Goal: Task Accomplishment & Management: Manage account settings

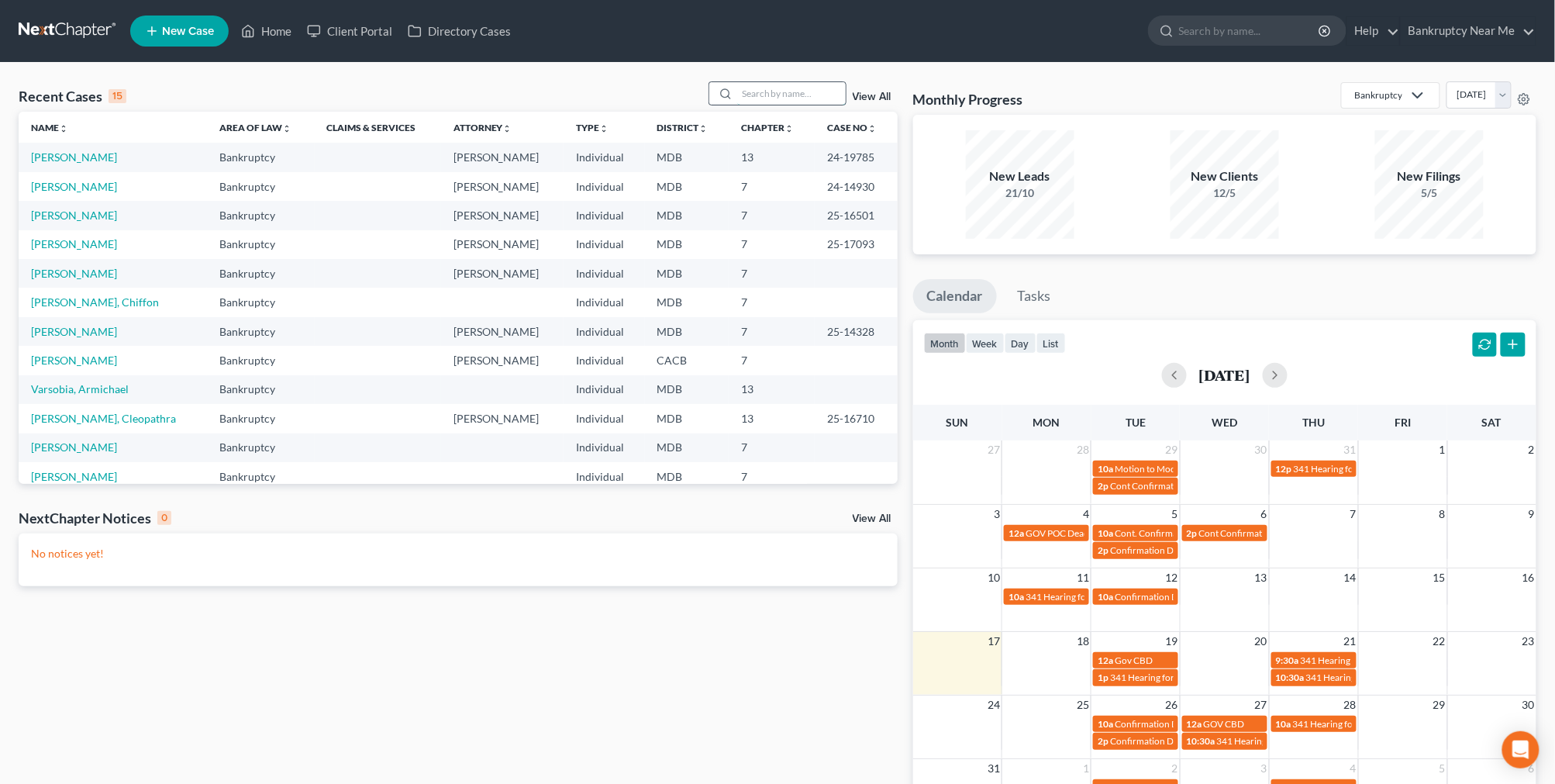
click at [787, 86] on input "search" at bounding box center [791, 93] width 108 height 23
type input "janet"
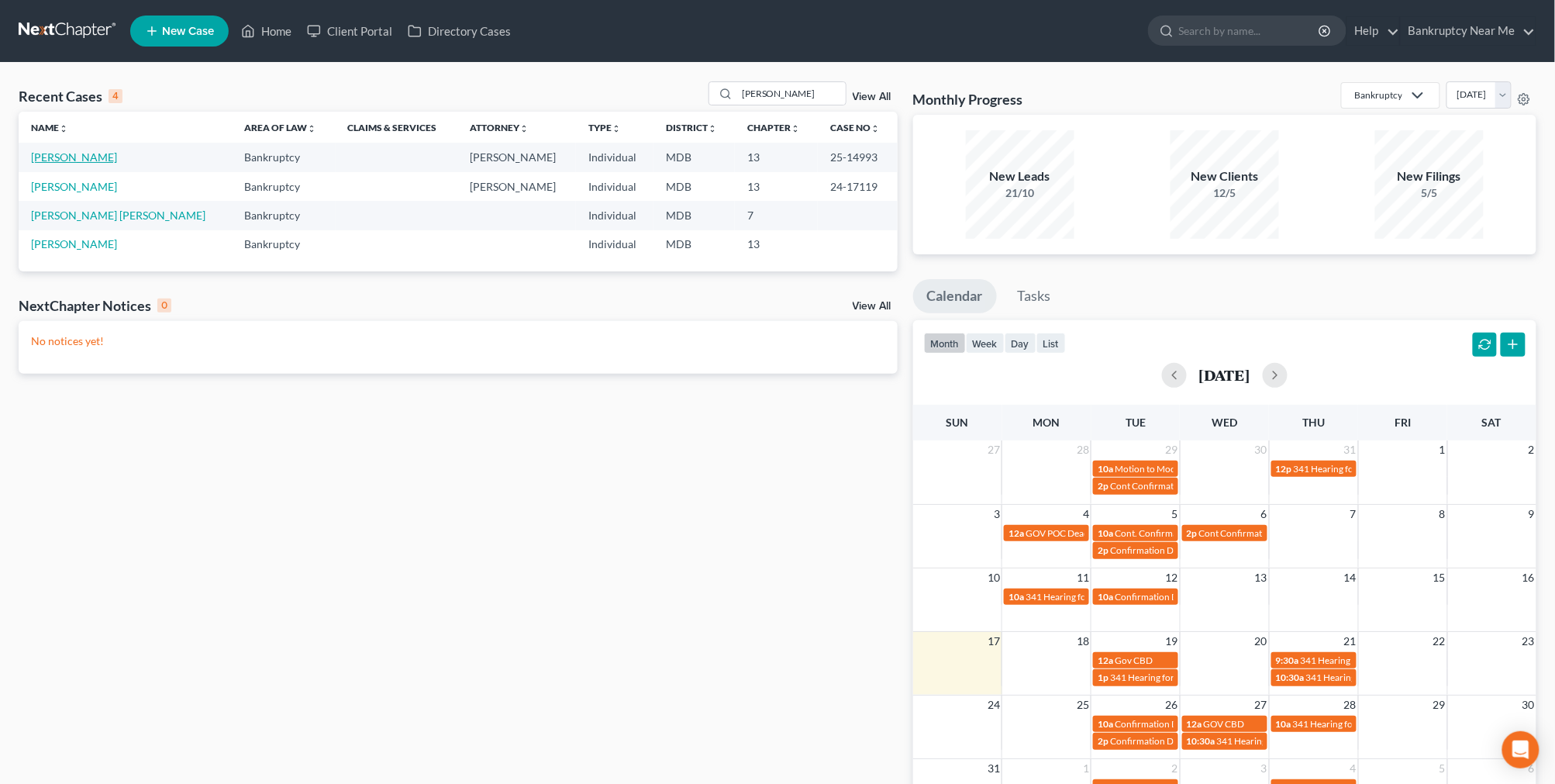
click at [71, 158] on link "Mitchell, Janet" at bounding box center [74, 156] width 86 height 13
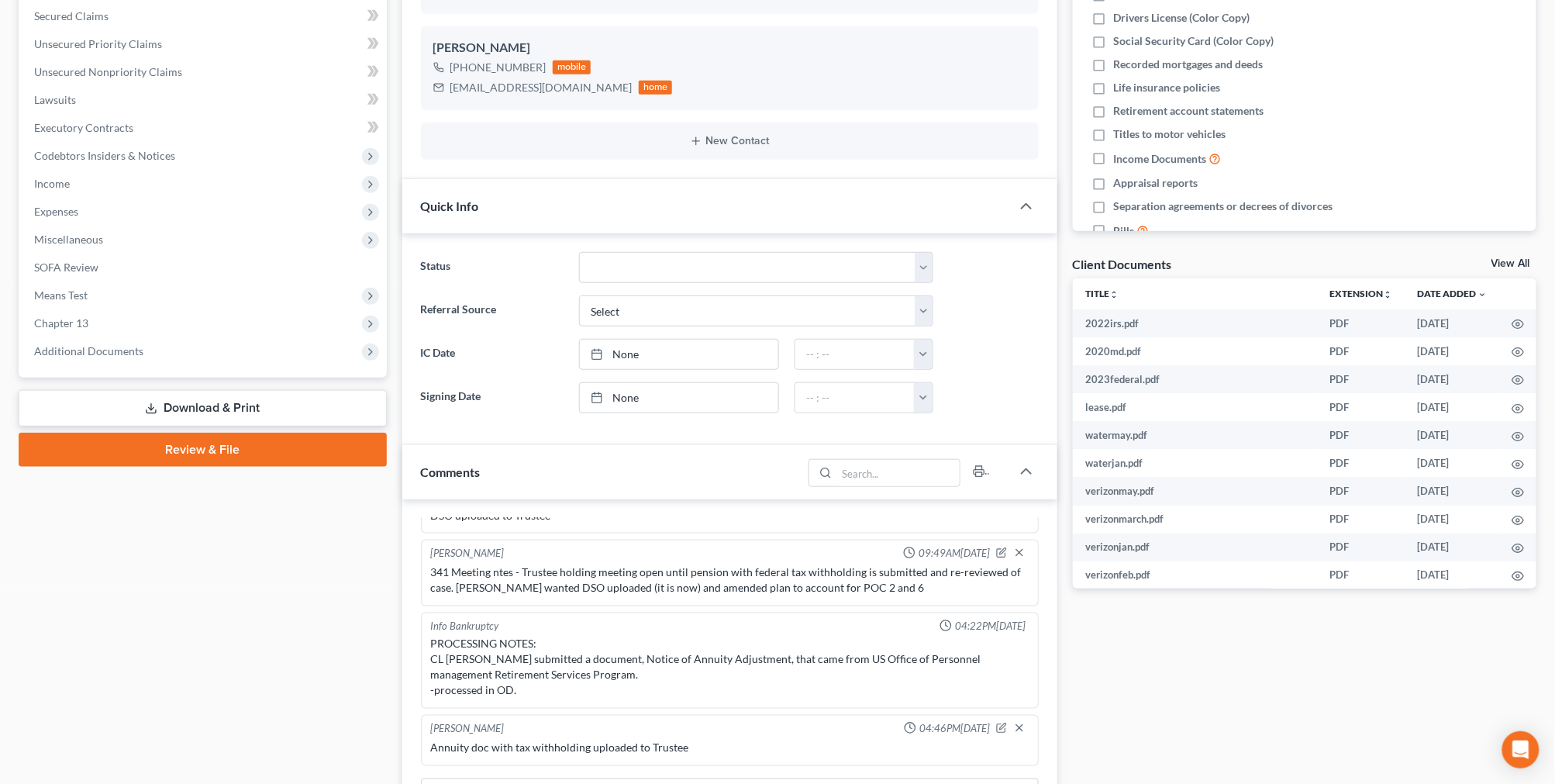
scroll to position [688, 0]
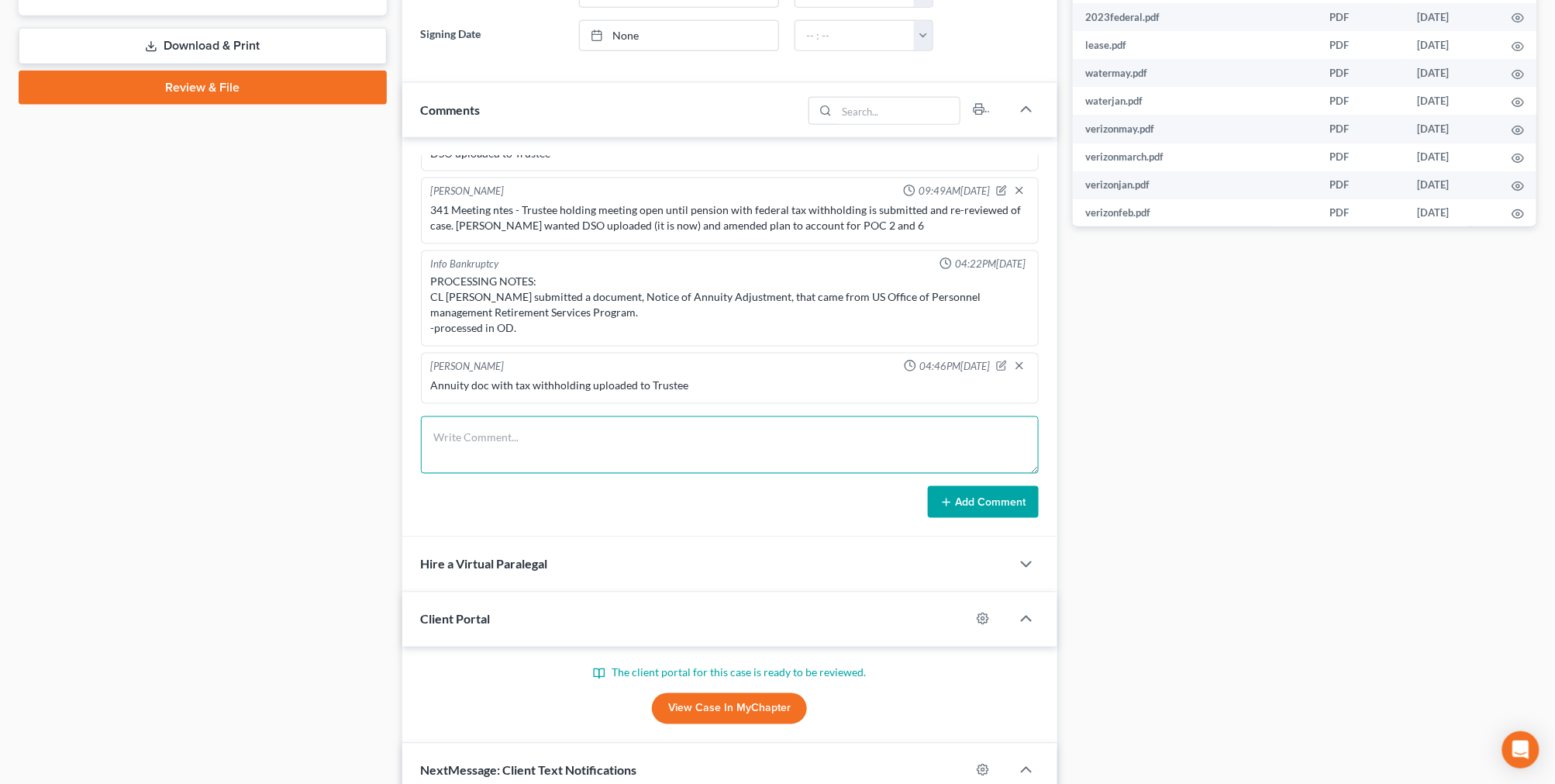
click at [649, 442] on textarea at bounding box center [730, 445] width 617 height 58
paste textarea "Order Denying Confirmation of Chapter 13 Plan With Leave to Amend (related docu…"
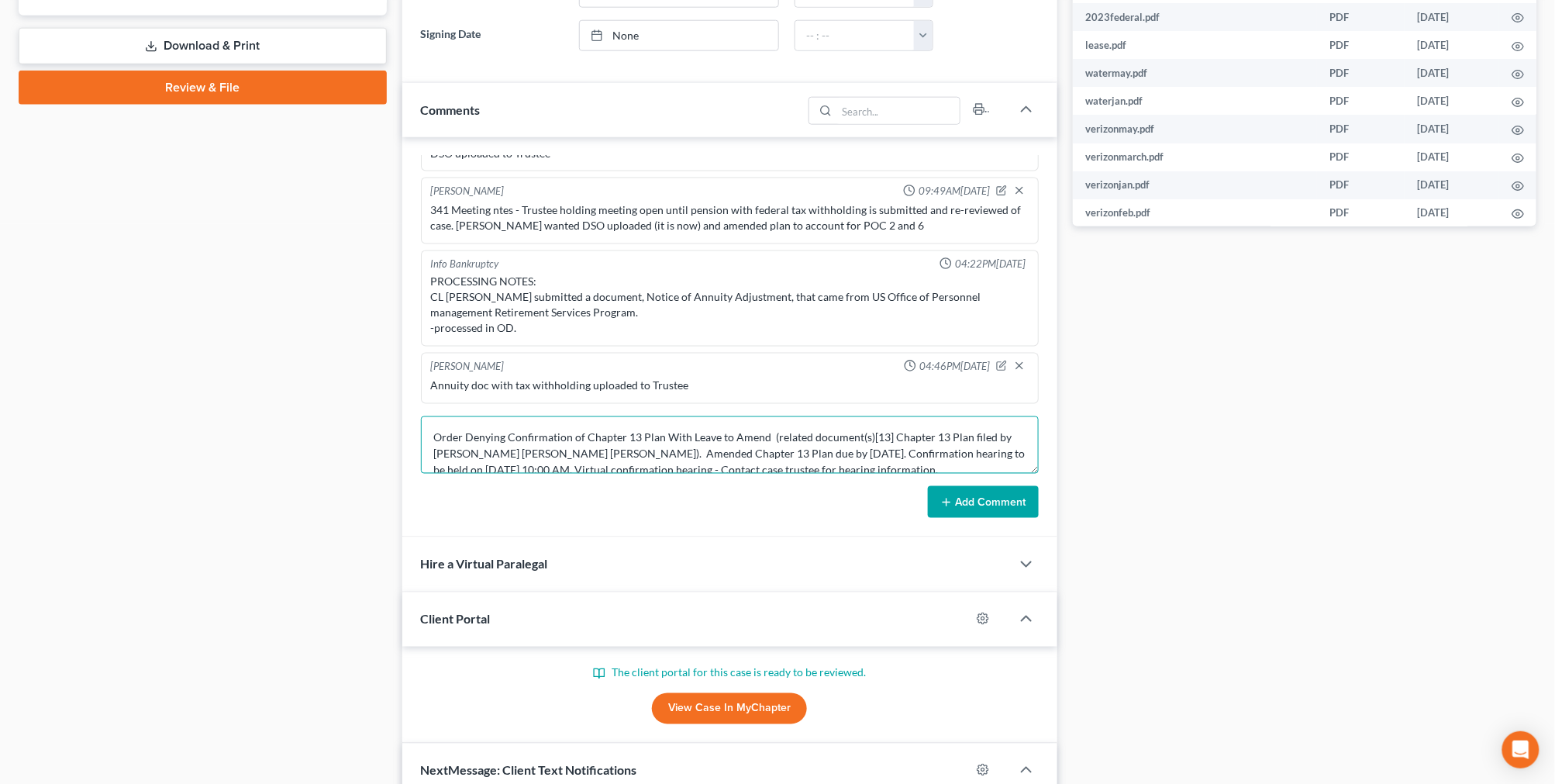
scroll to position [3, 0]
type textarea "Order Denying Confirmation of Chapter 13 Plan With Leave to Amend (related docu…"
click at [1028, 499] on button "Add Comment" at bounding box center [983, 501] width 111 height 32
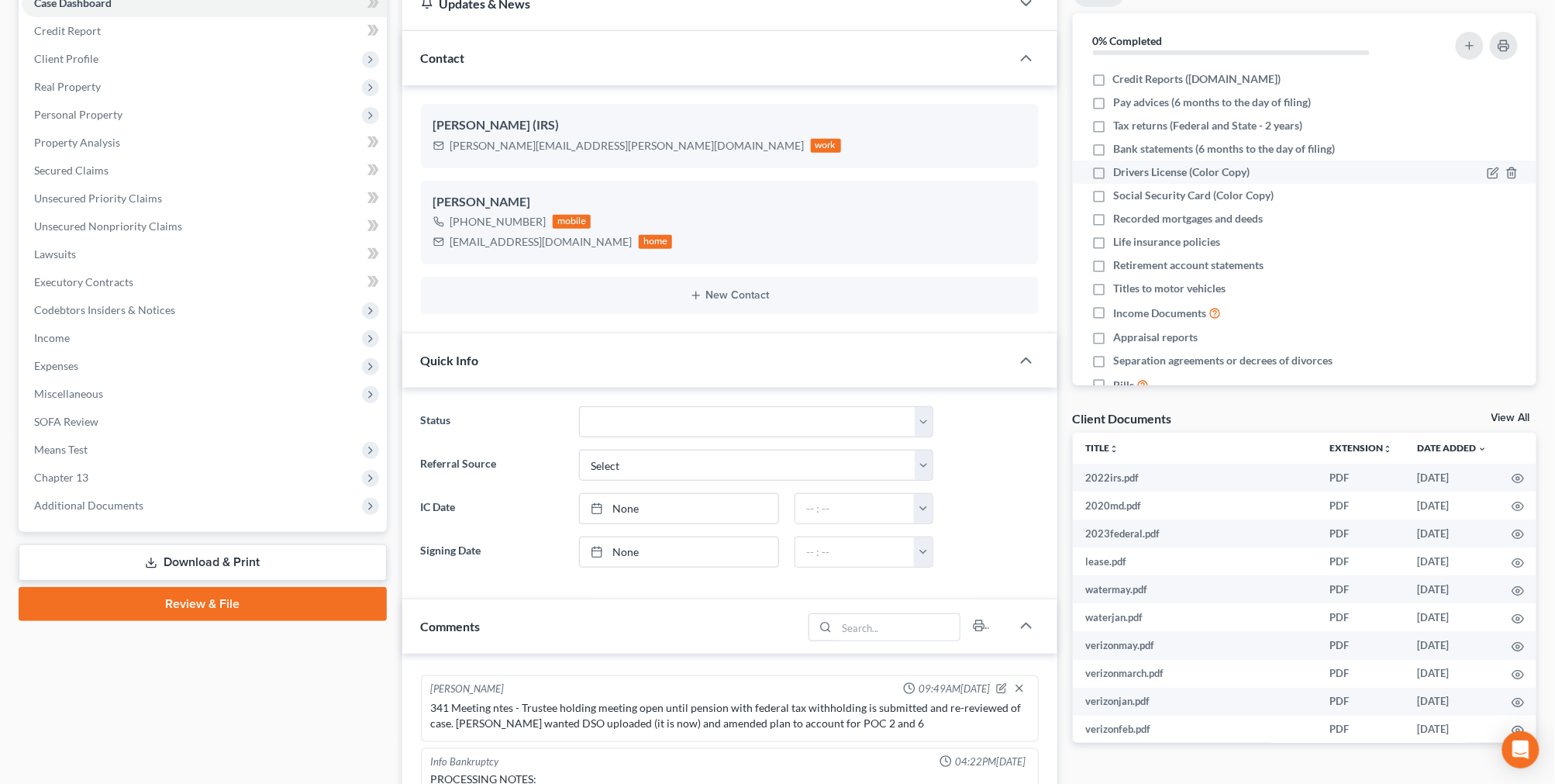
scroll to position [0, 0]
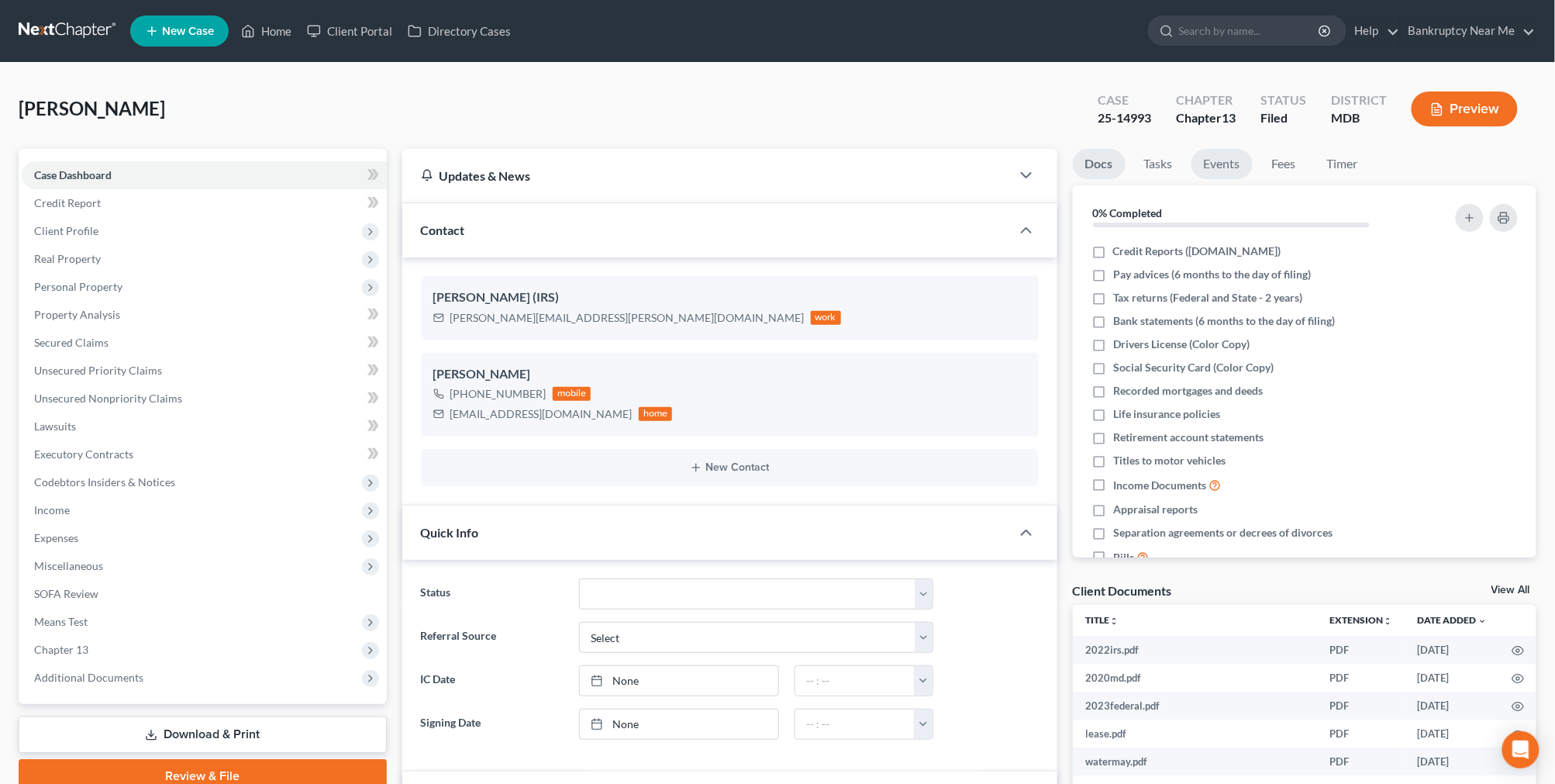
click at [1236, 160] on link "Events" at bounding box center [1222, 164] width 61 height 31
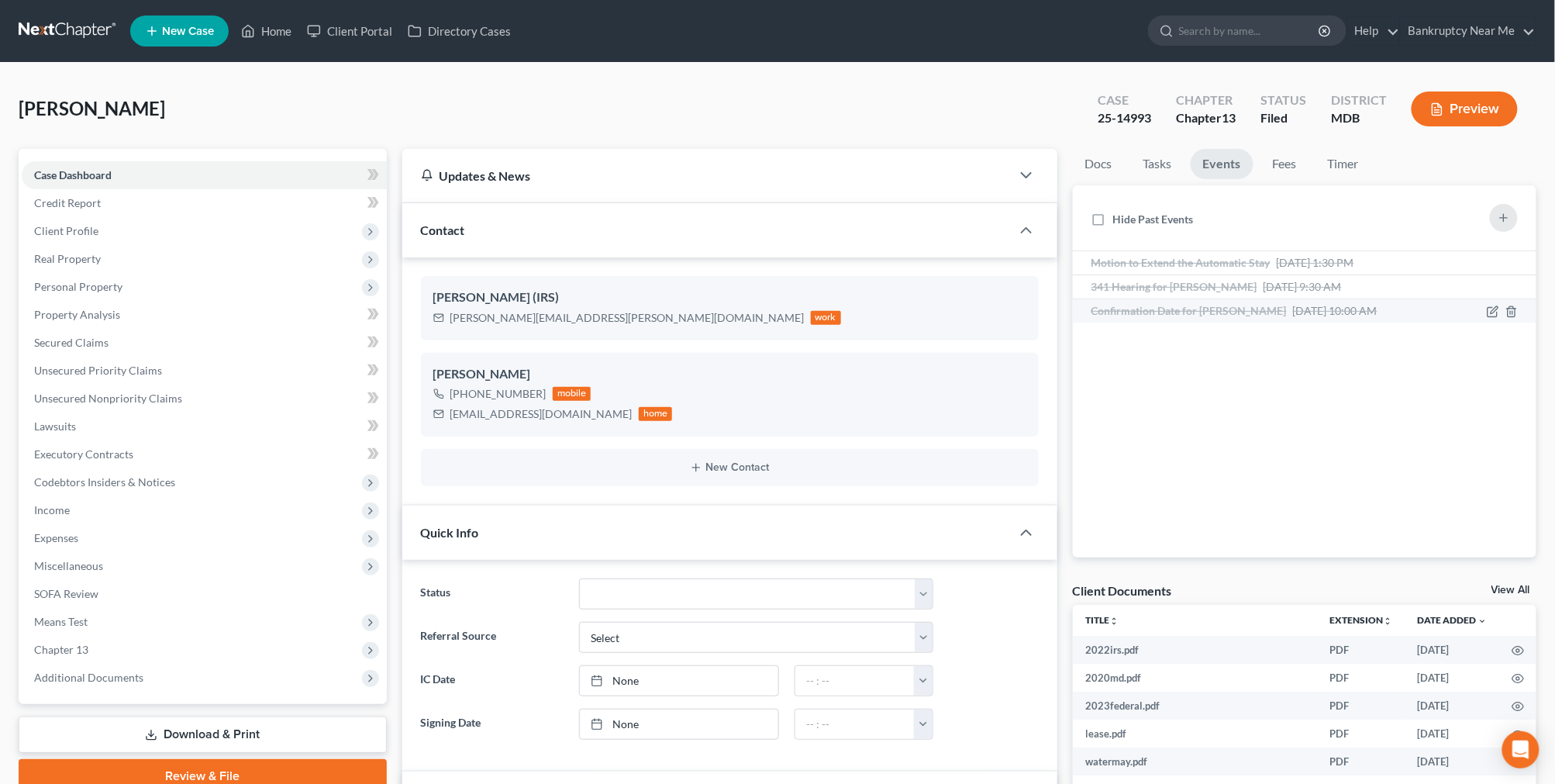
click at [1319, 304] on span "Aug 12, 2025 10:00 AM" at bounding box center [1335, 310] width 85 height 13
click at [113, 225] on span "Client Profile" at bounding box center [204, 231] width 365 height 28
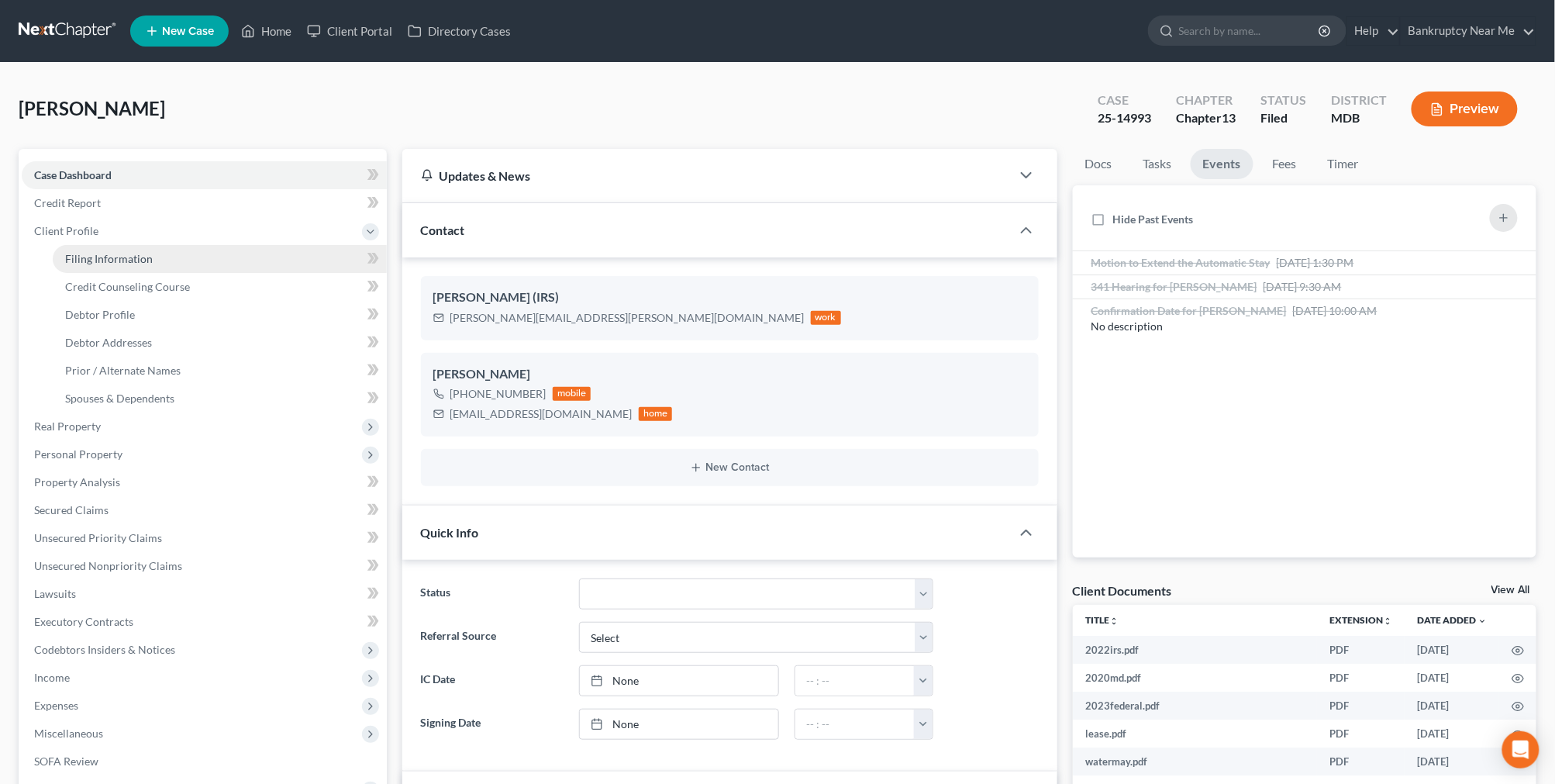
click at [125, 266] on link "Filing Information" at bounding box center [219, 259] width 334 height 28
select select "1"
select select "0"
select select "3"
select select "21"
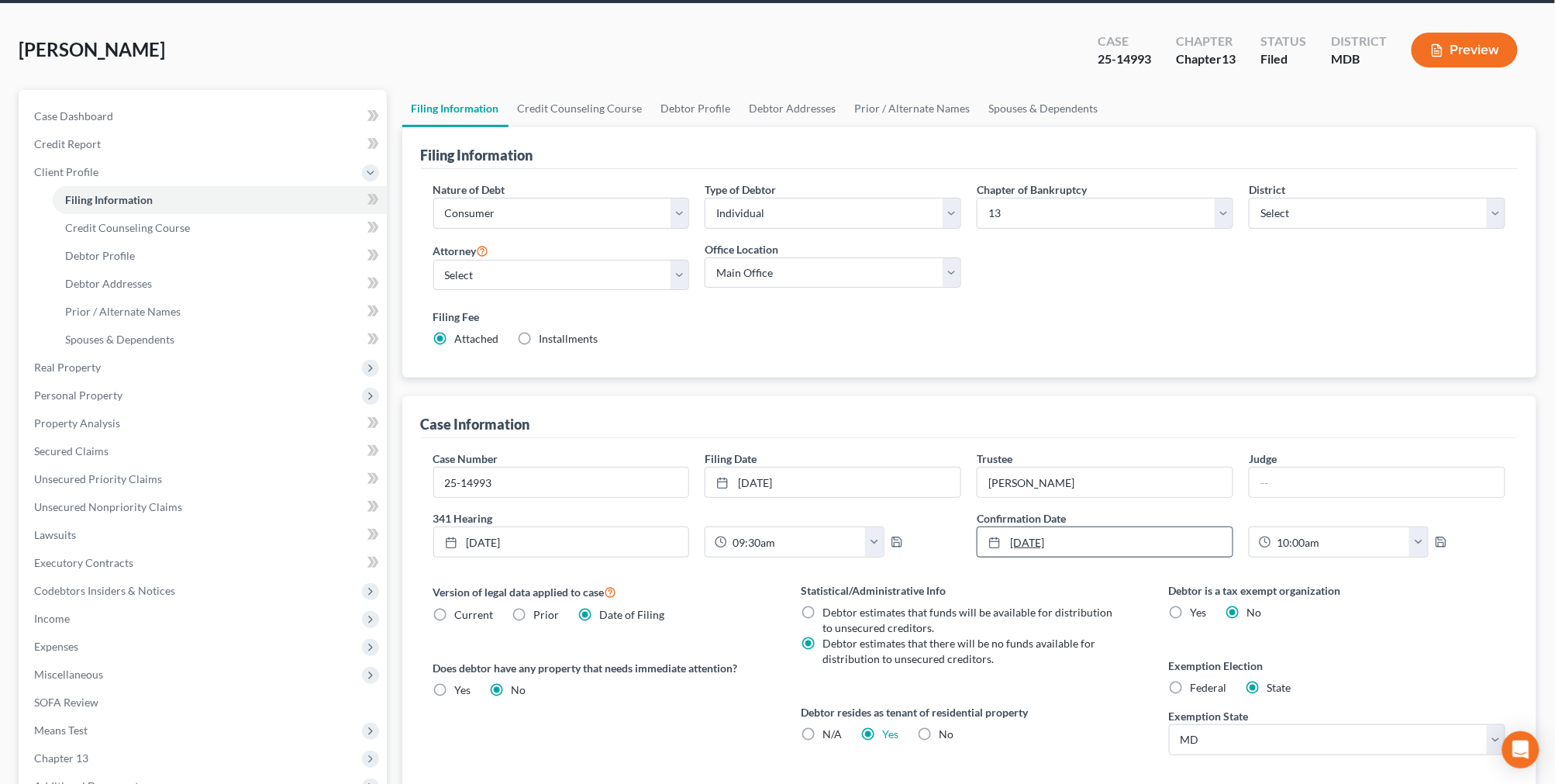
scroll to position [86, 0]
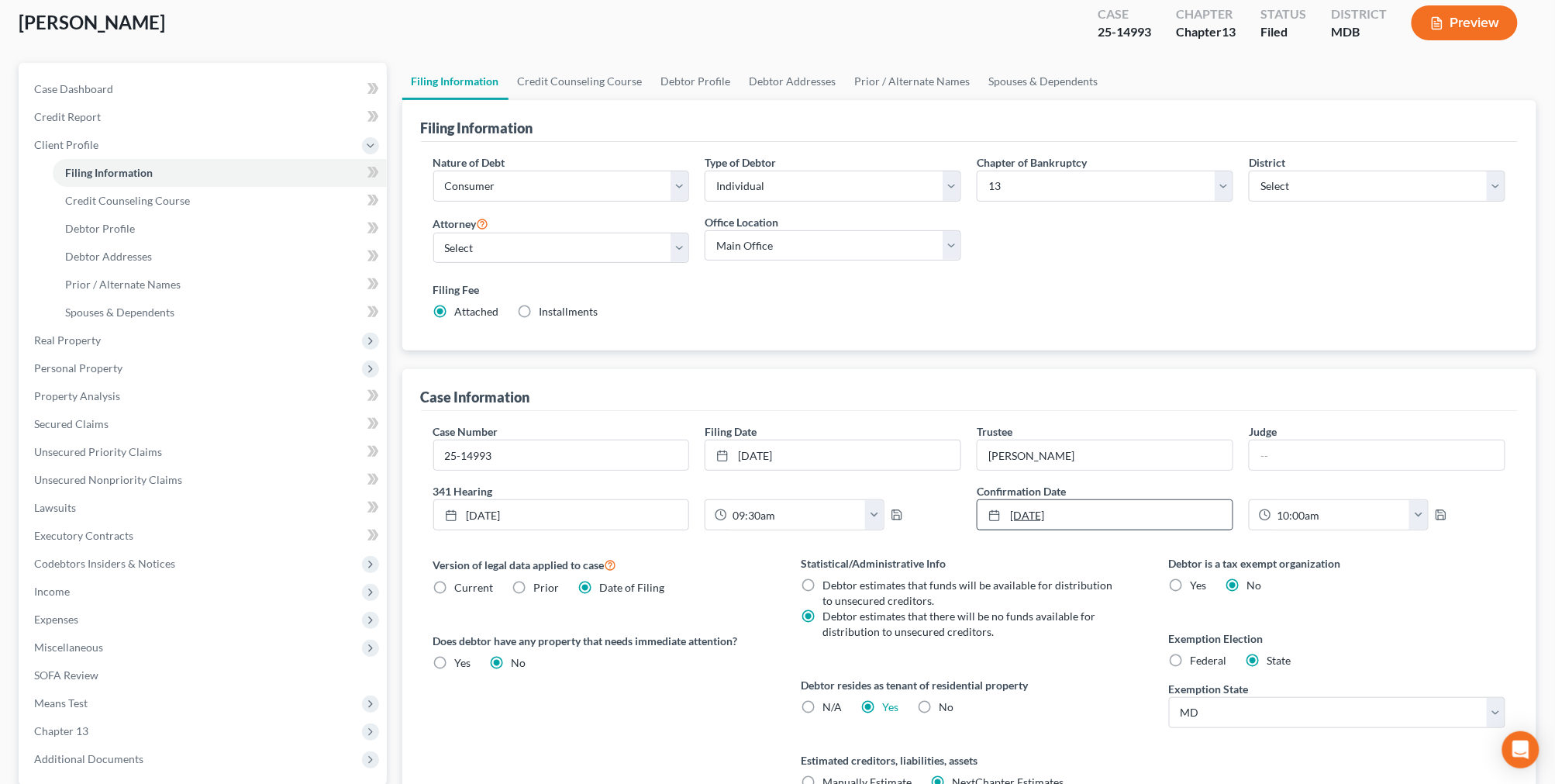
click at [1140, 526] on link "8/12/2025" at bounding box center [1105, 515] width 255 height 30
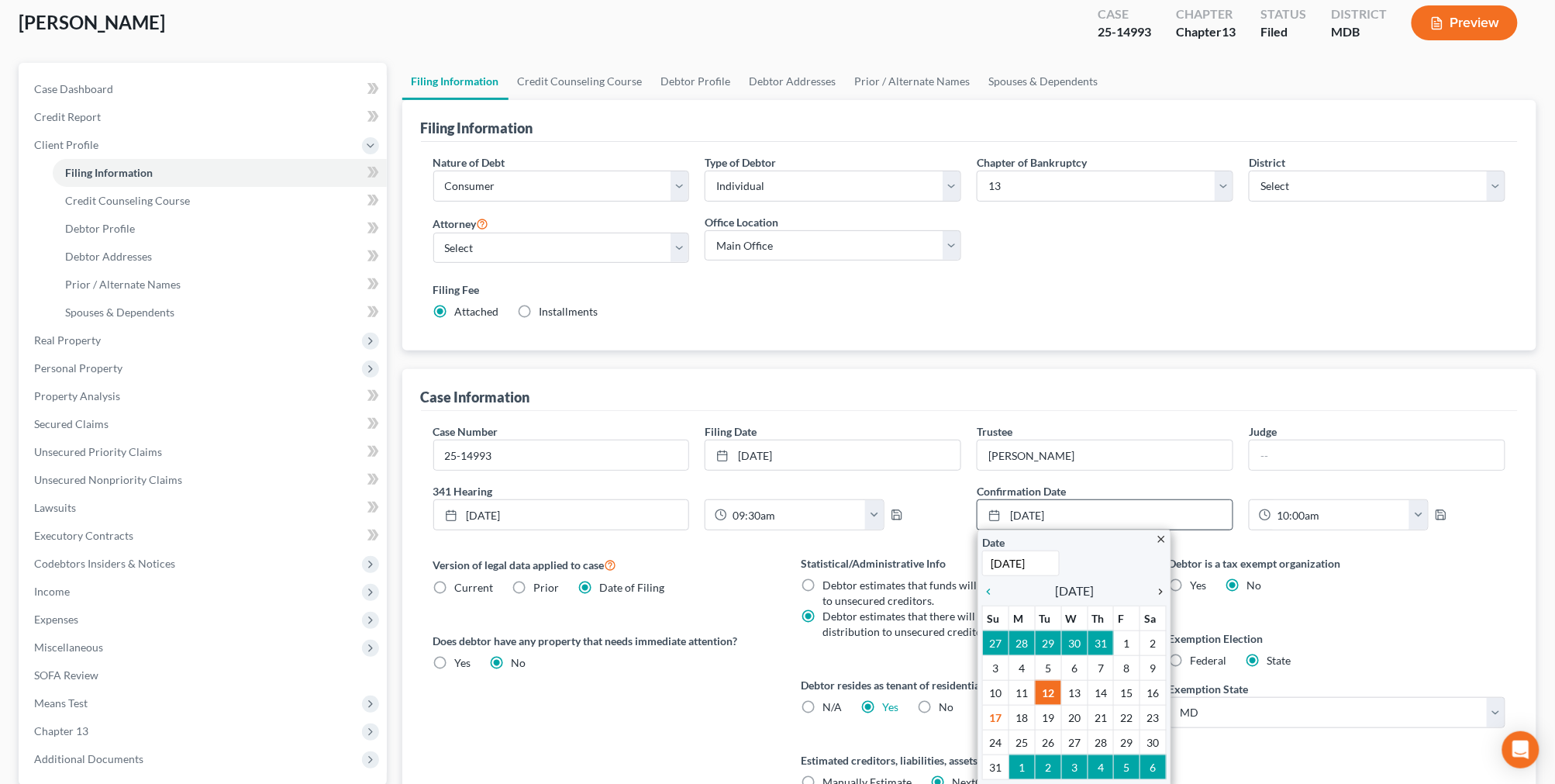
click at [1158, 593] on icon "chevron_right" at bounding box center [1156, 591] width 20 height 12
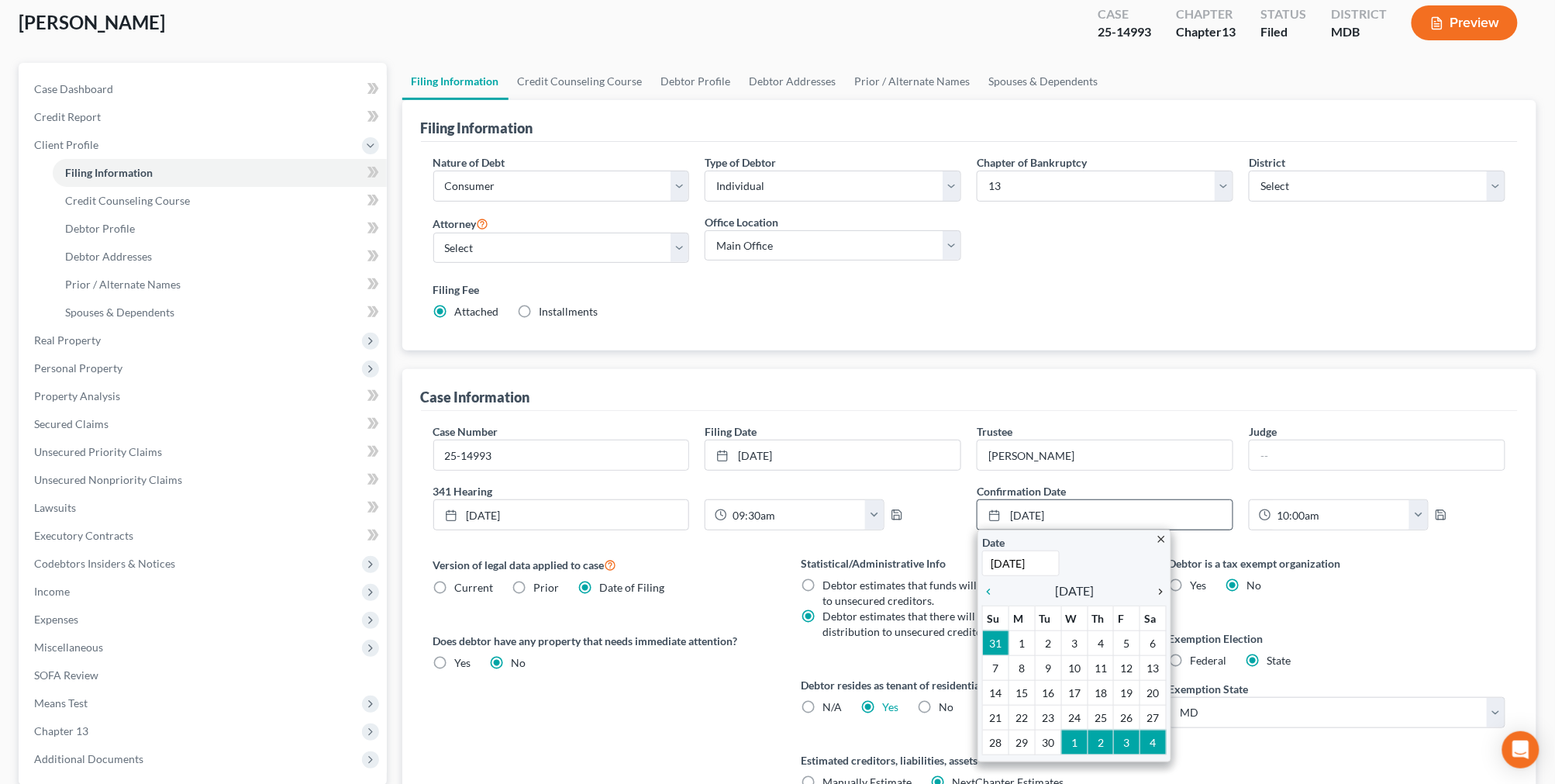
click at [1158, 593] on icon "chevron_right" at bounding box center [1156, 591] width 20 height 12
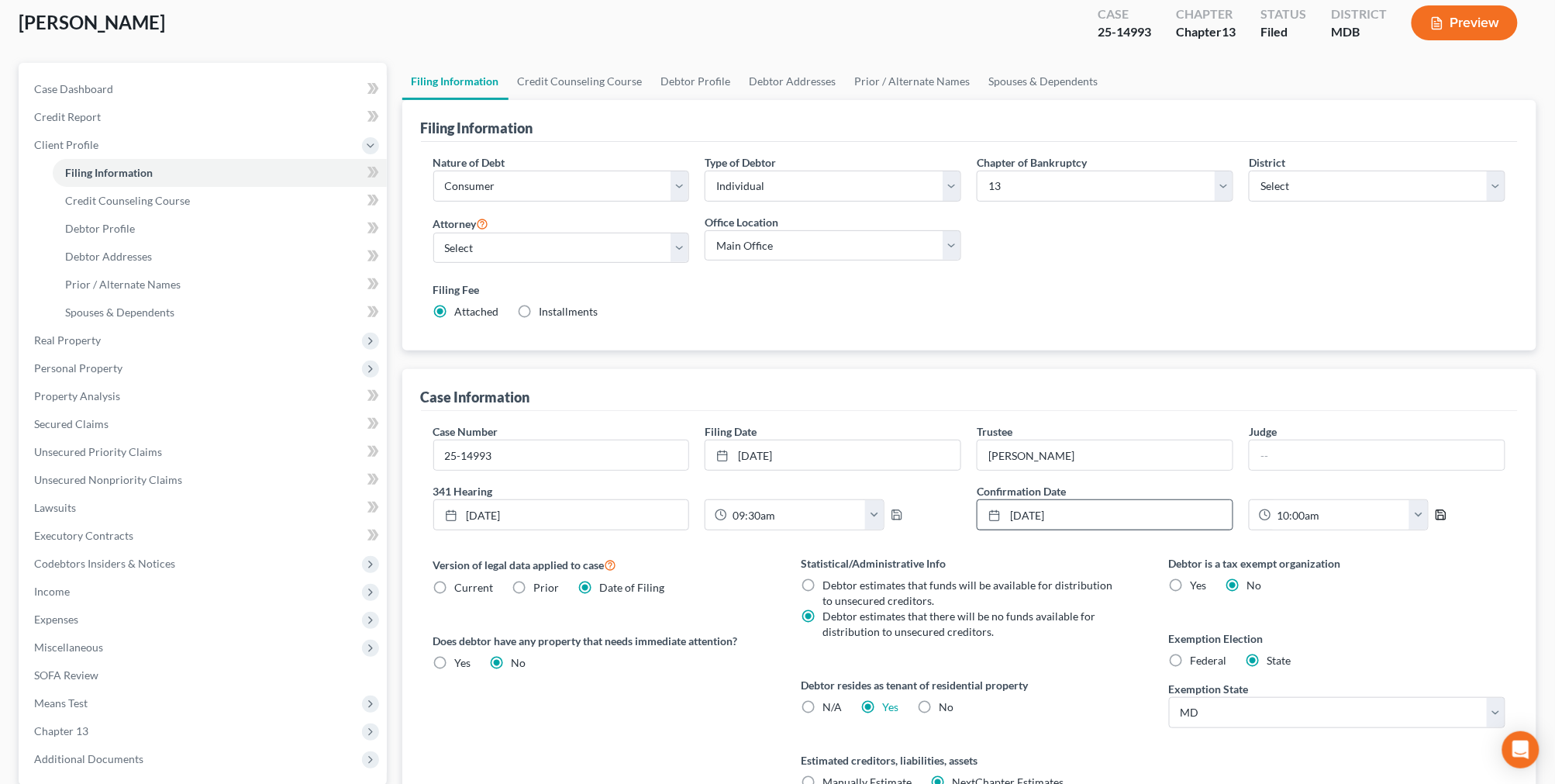
click at [1442, 515] on icon "button" at bounding box center [1441, 515] width 10 height 10
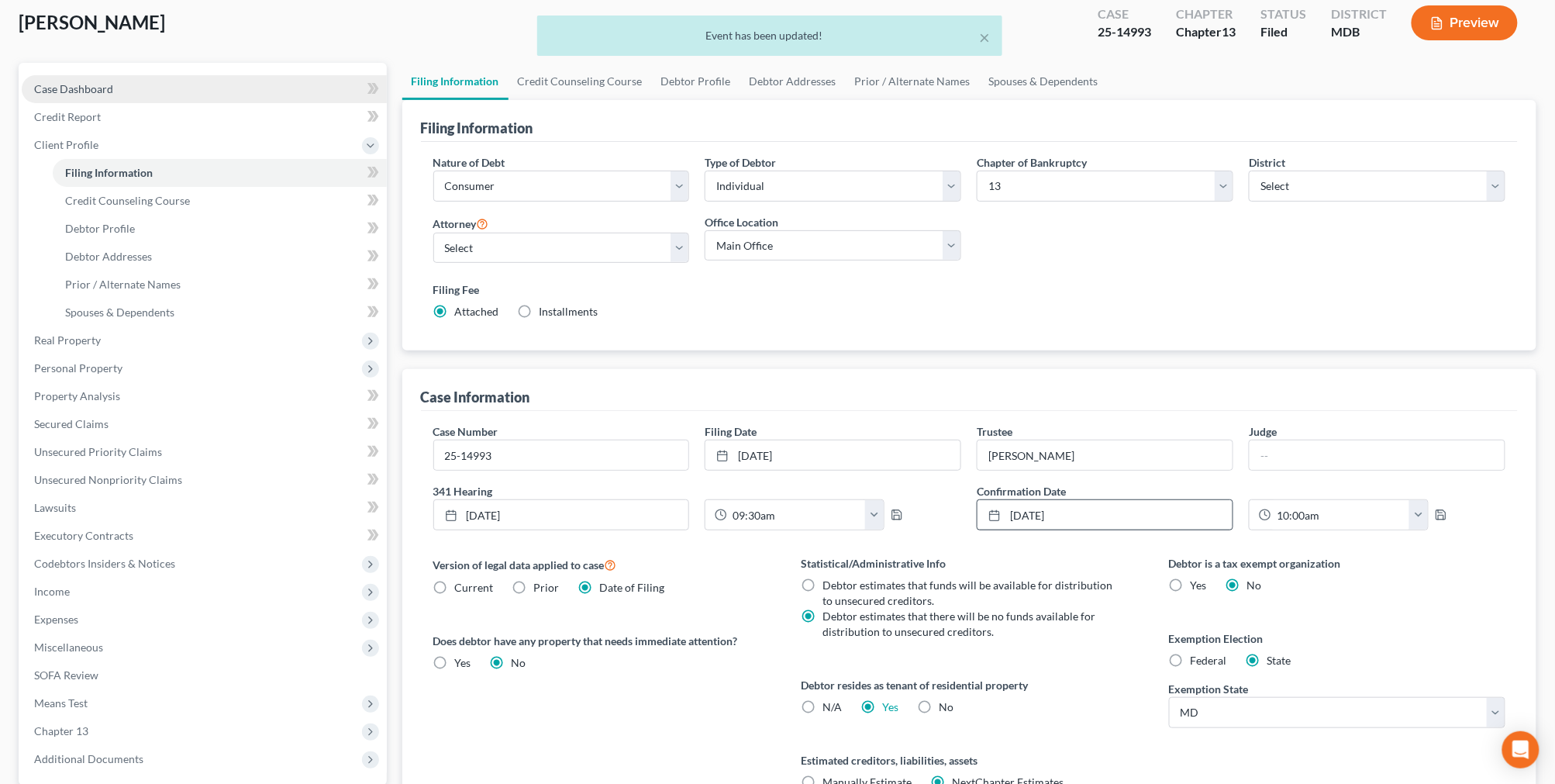
click at [172, 101] on link "Case Dashboard" at bounding box center [204, 89] width 365 height 28
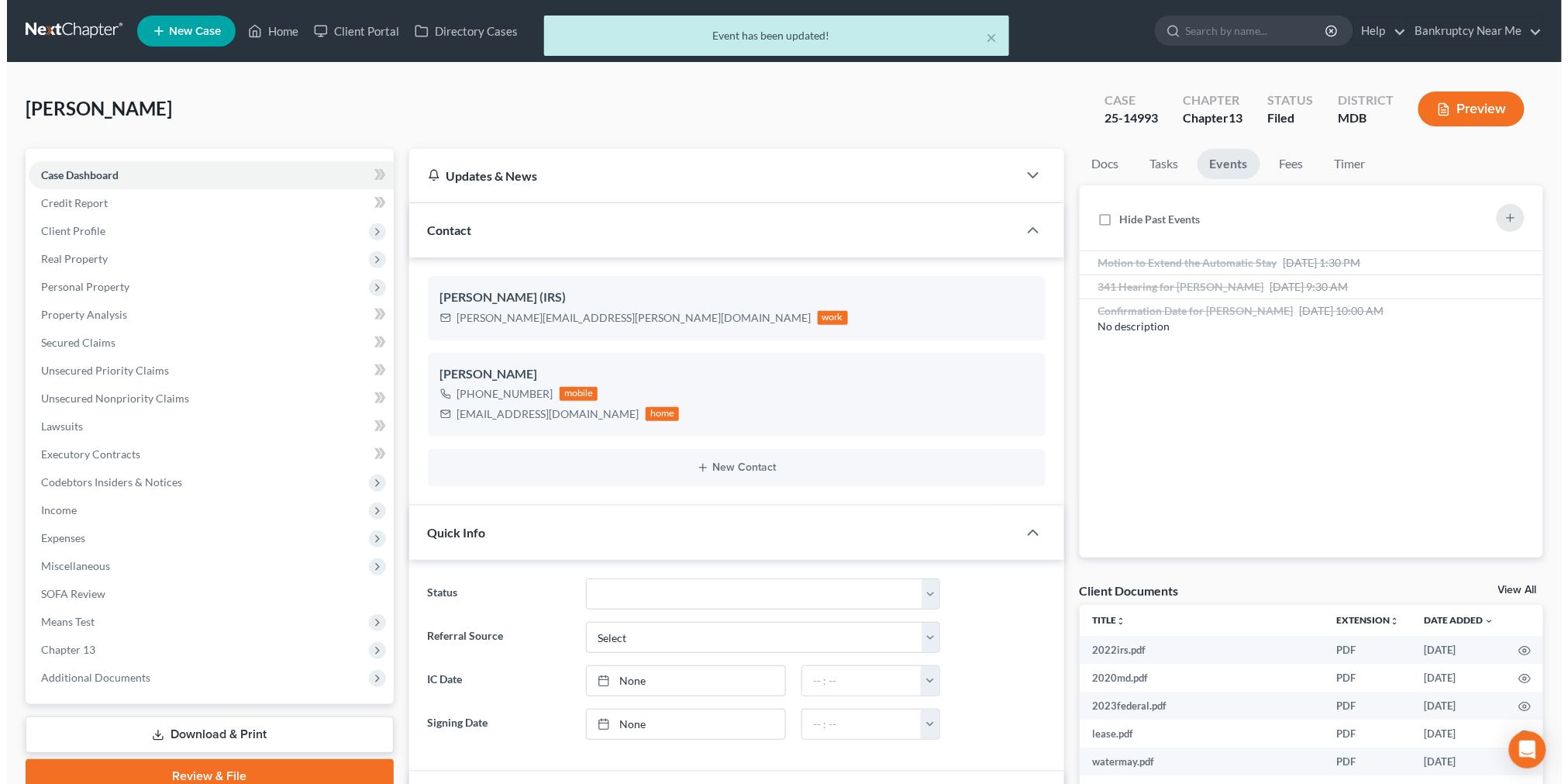
scroll to position [14459, 0]
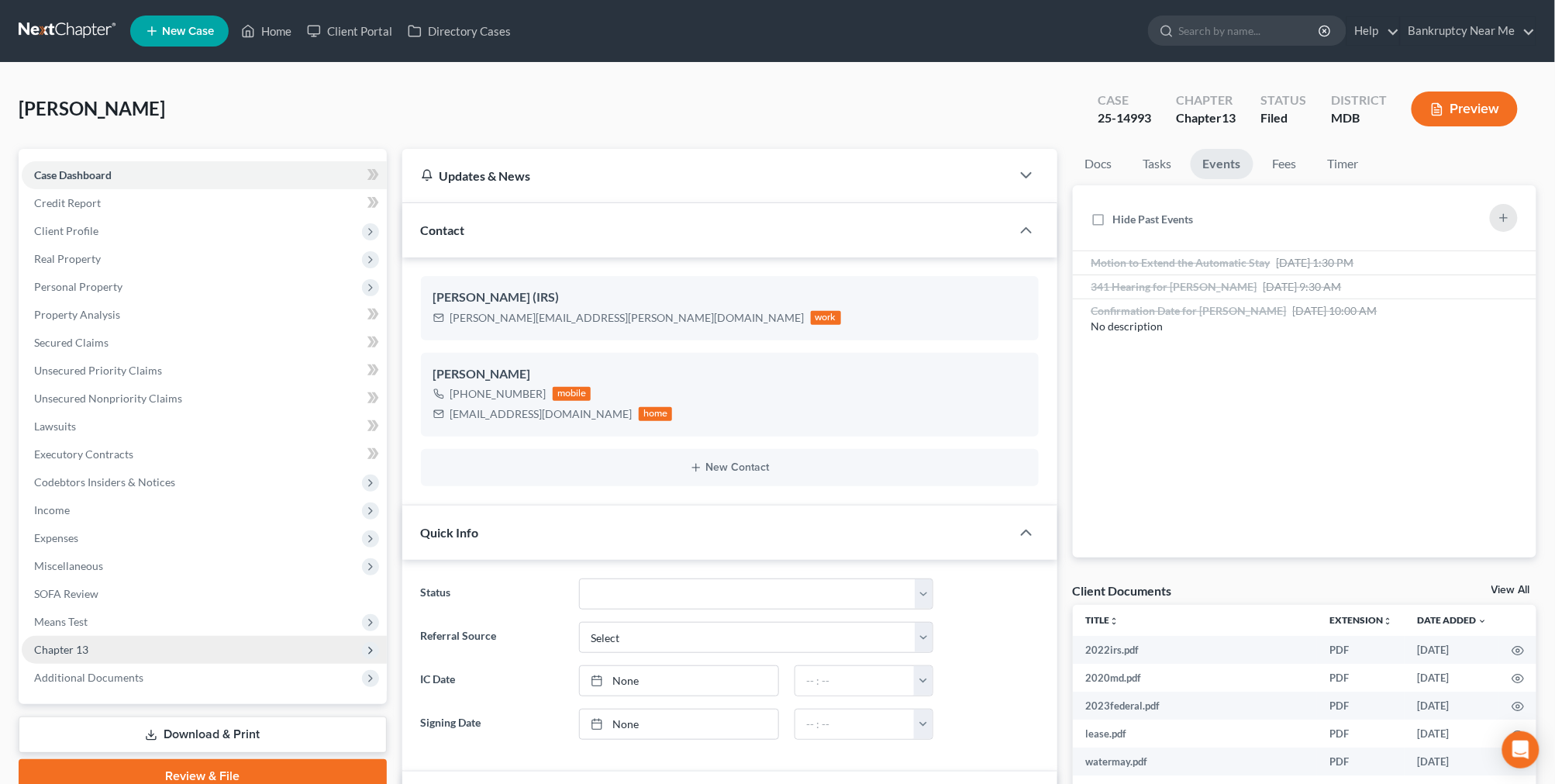
drag, startPoint x: 94, startPoint y: 644, endPoint x: 102, endPoint y: 645, distance: 8.1
click at [93, 644] on span "Chapter 13" at bounding box center [204, 650] width 365 height 28
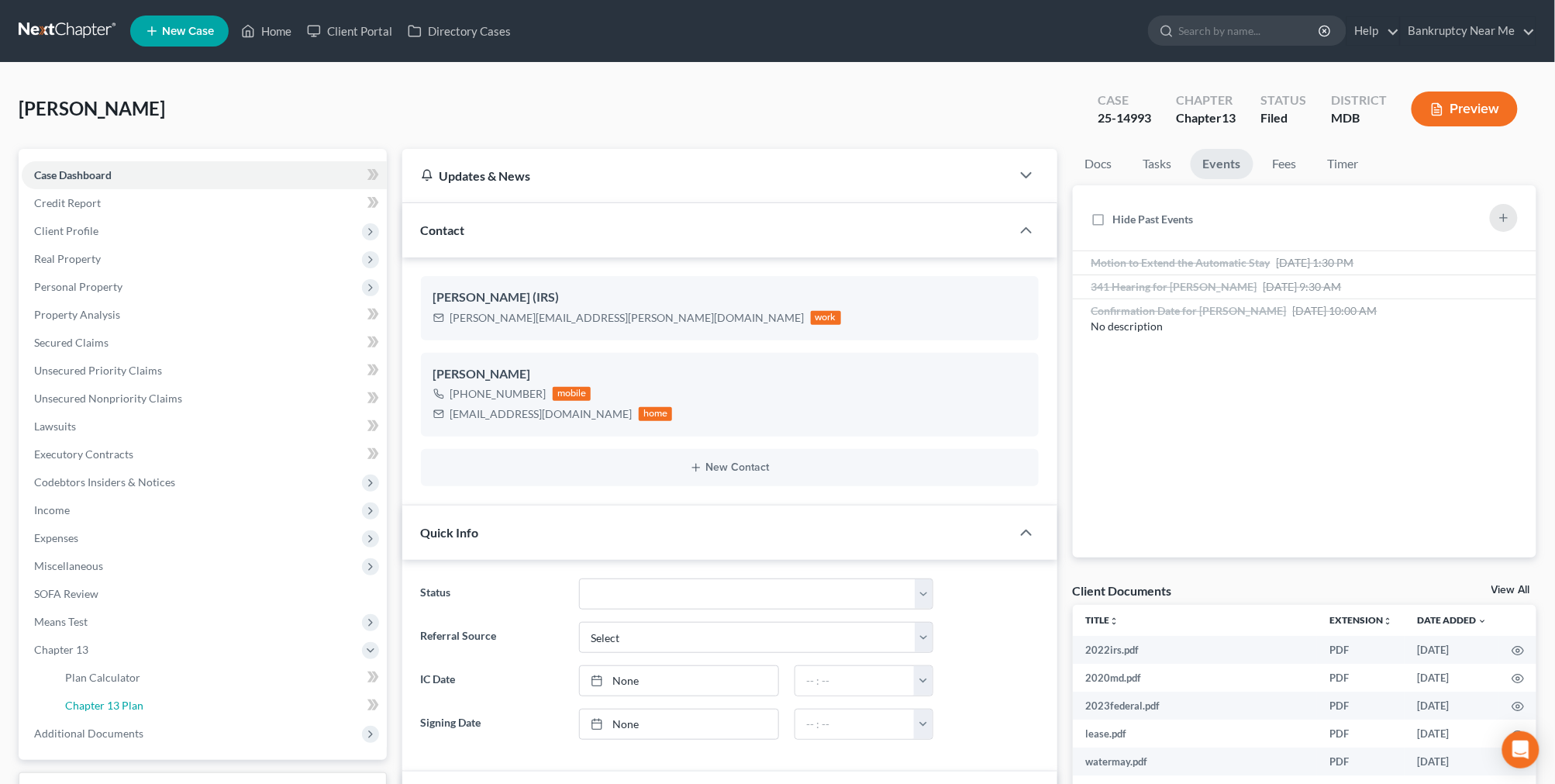
drag, startPoint x: 128, startPoint y: 701, endPoint x: 500, endPoint y: 588, distance: 388.8
click at [127, 701] on span "Chapter 13 Plan" at bounding box center [105, 705] width 78 height 13
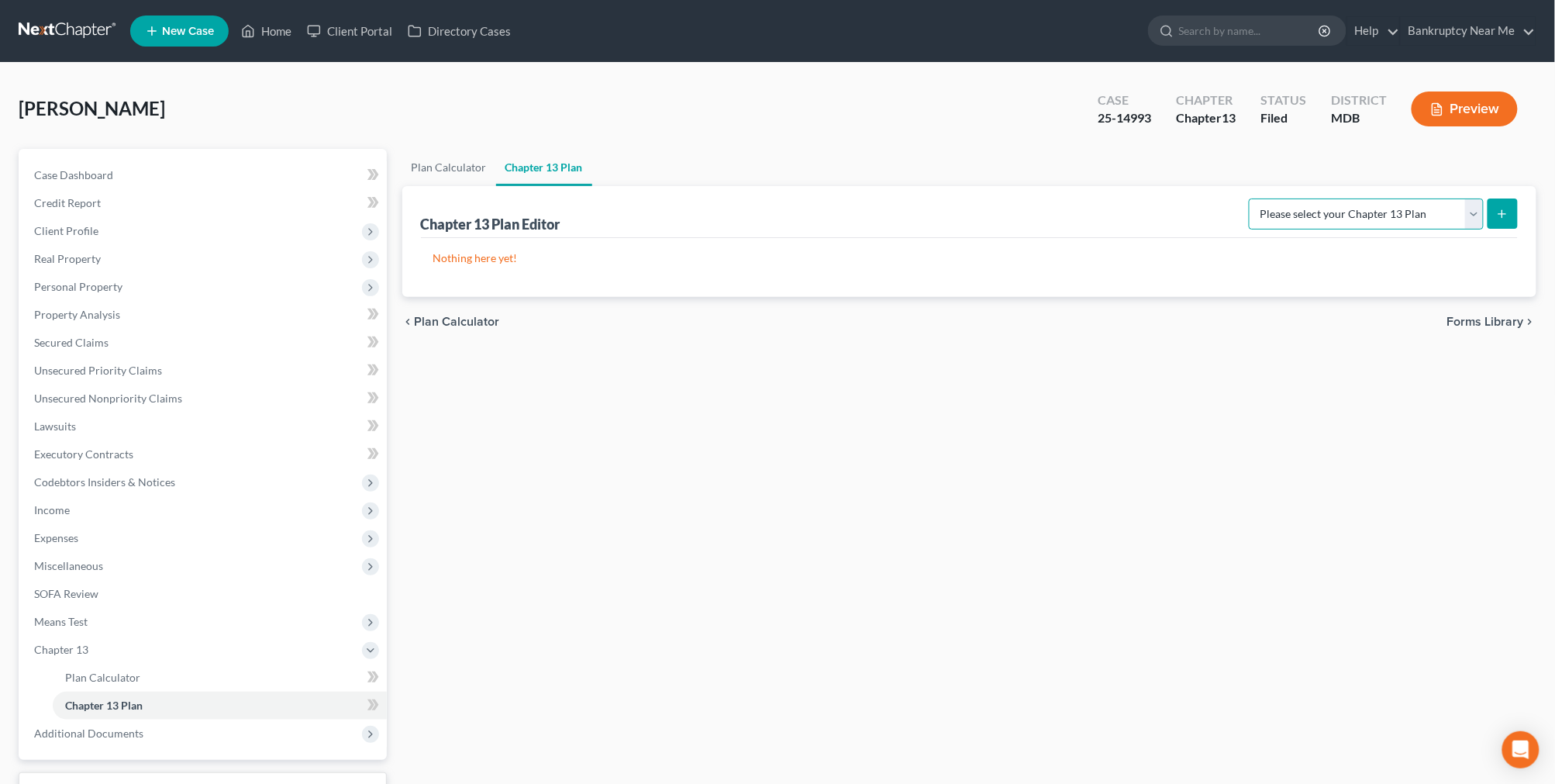
click at [1467, 207] on select "Please select your Chapter 13 Plan District of Maryland District of Maryland - …" at bounding box center [1366, 215] width 235 height 31
select select "2"
click at [1254, 199] on select "Please select your Chapter 13 Plan District of Maryland District of Maryland - …" at bounding box center [1366, 215] width 235 height 31
click at [1501, 209] on icon "submit" at bounding box center [1502, 214] width 12 height 12
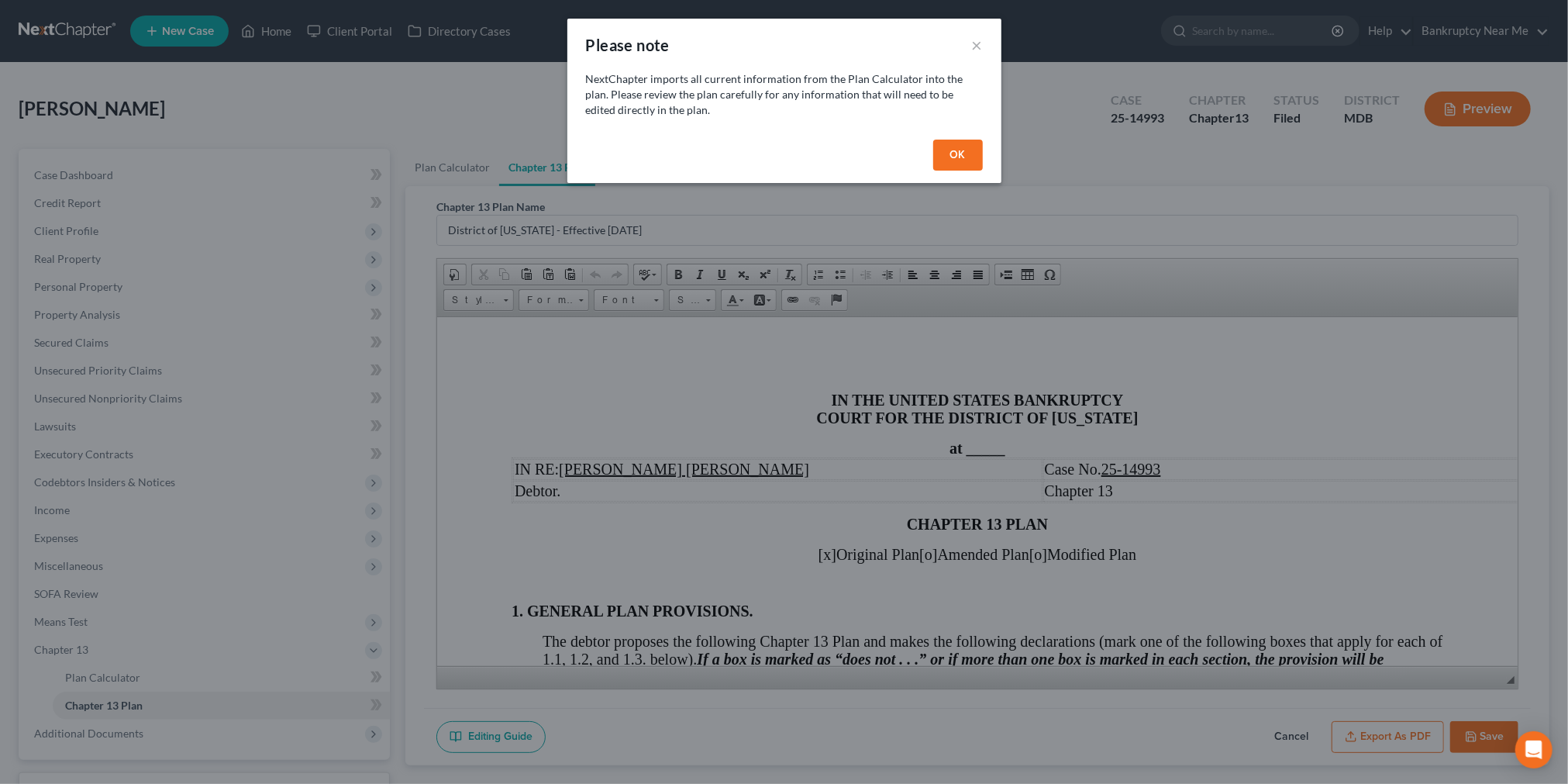
click at [946, 157] on button "OK" at bounding box center [958, 155] width 50 height 31
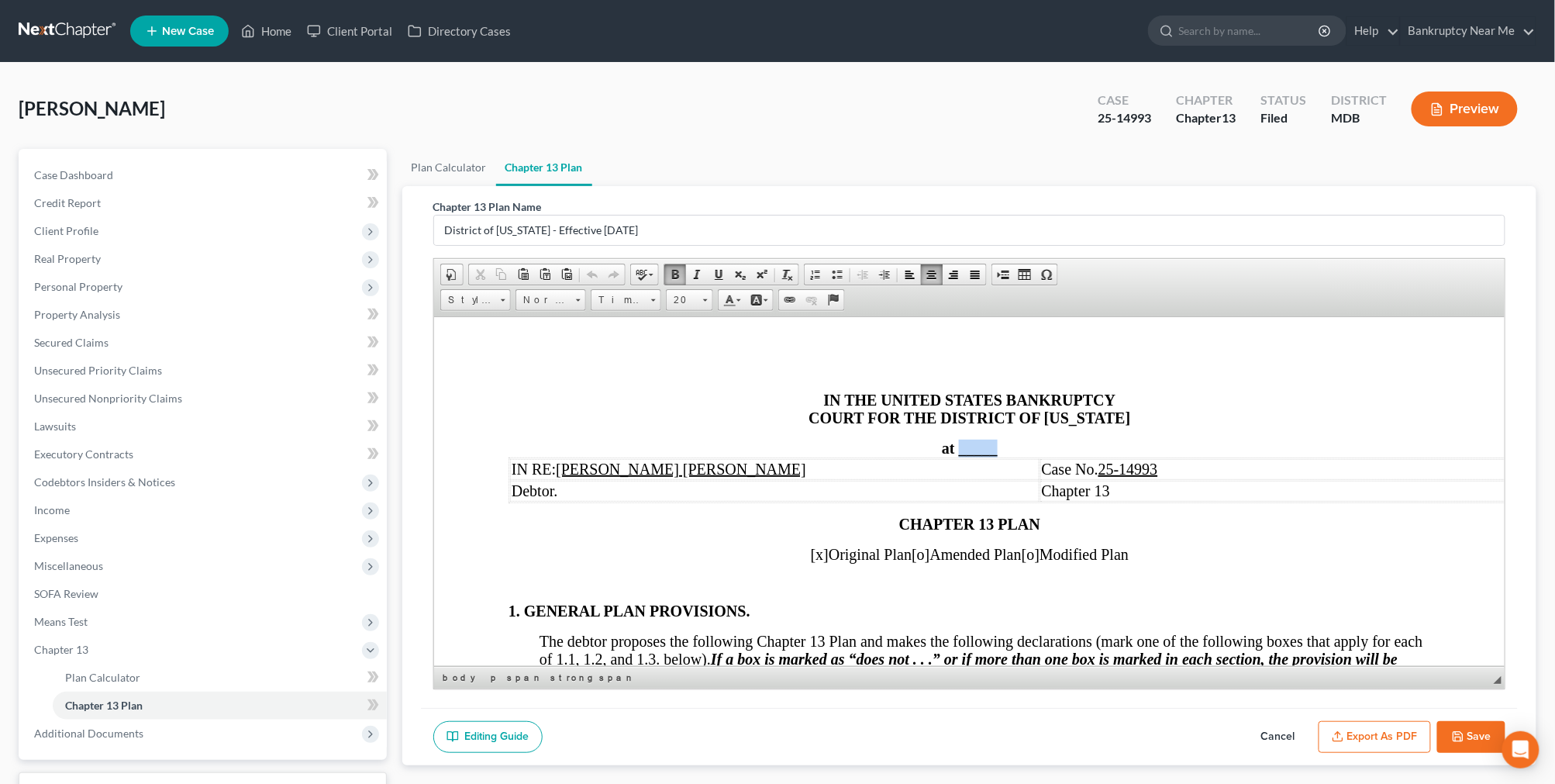
drag, startPoint x: 992, startPoint y: 453, endPoint x: 951, endPoint y: 453, distance: 41.0
click at [951, 453] on span "at _____" at bounding box center [969, 447] width 56 height 17
click at [914, 559] on span "[o]" at bounding box center [919, 554] width 17 height 17
click at [810, 554] on span "[x]" at bounding box center [819, 554] width 17 height 17
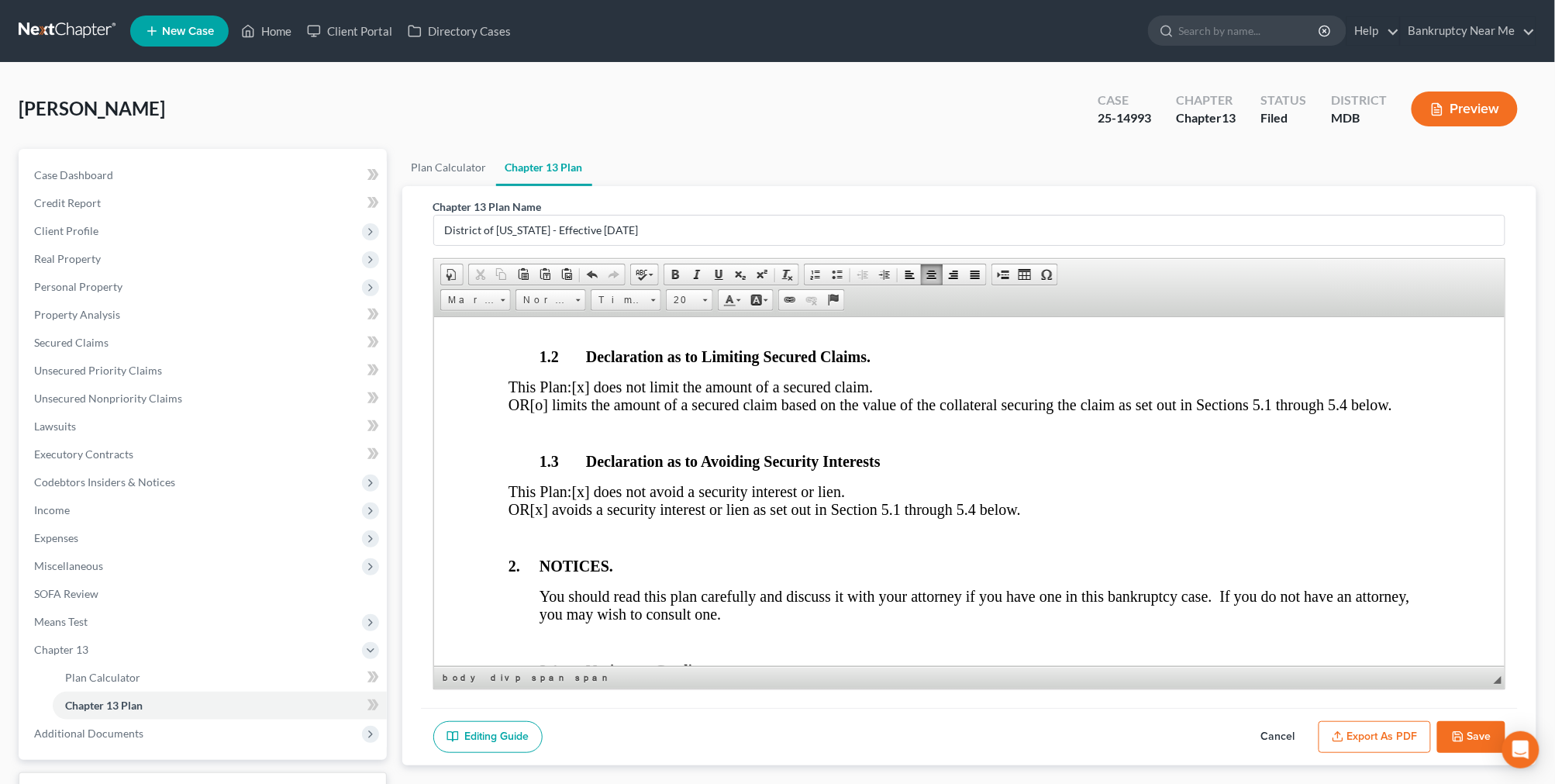
scroll to position [516, 0]
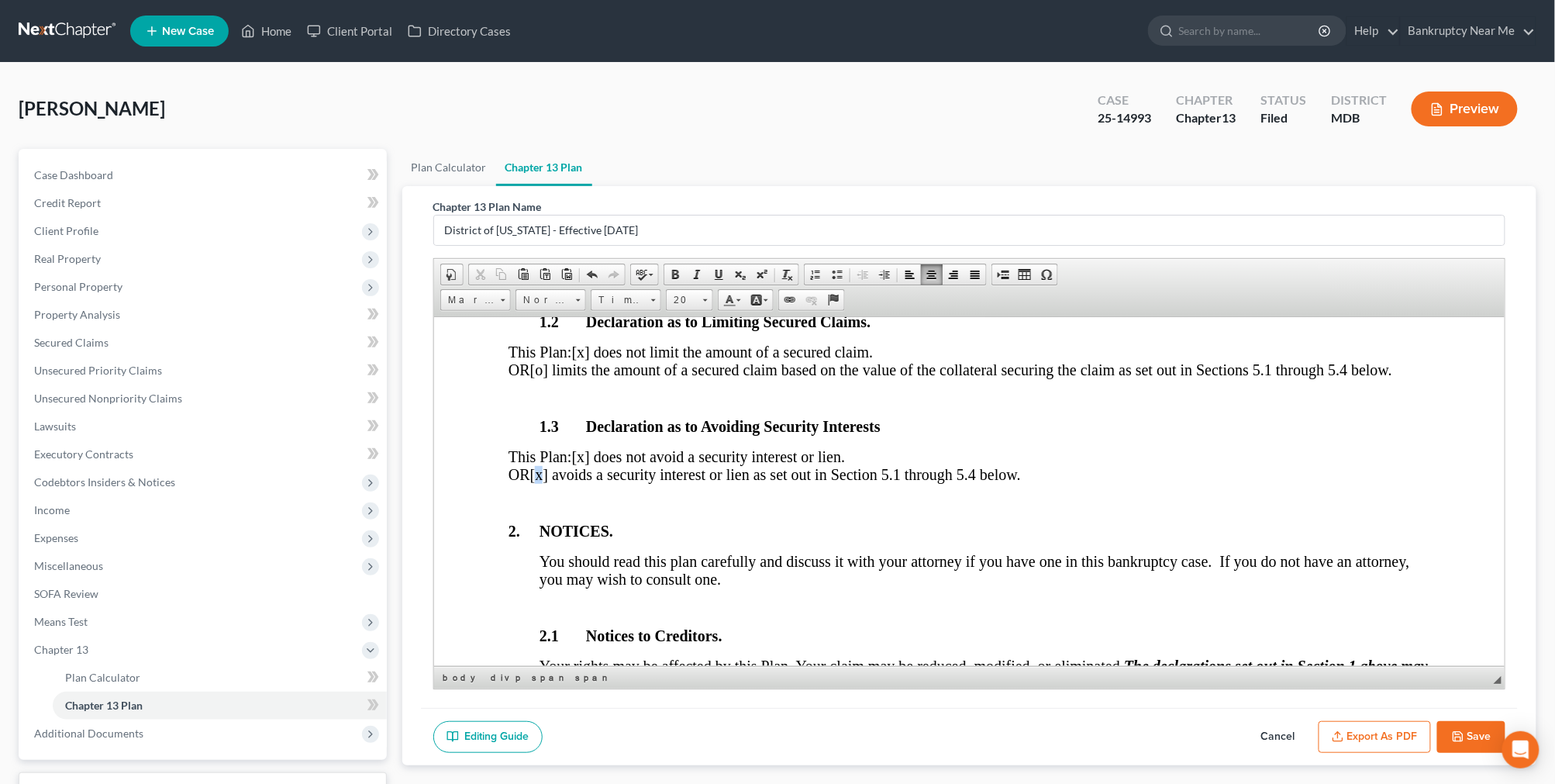
click at [604, 482] on span "[x] avoids a security interest or lien as set out in Section 5.1 through 5.4 be…" at bounding box center [774, 474] width 491 height 17
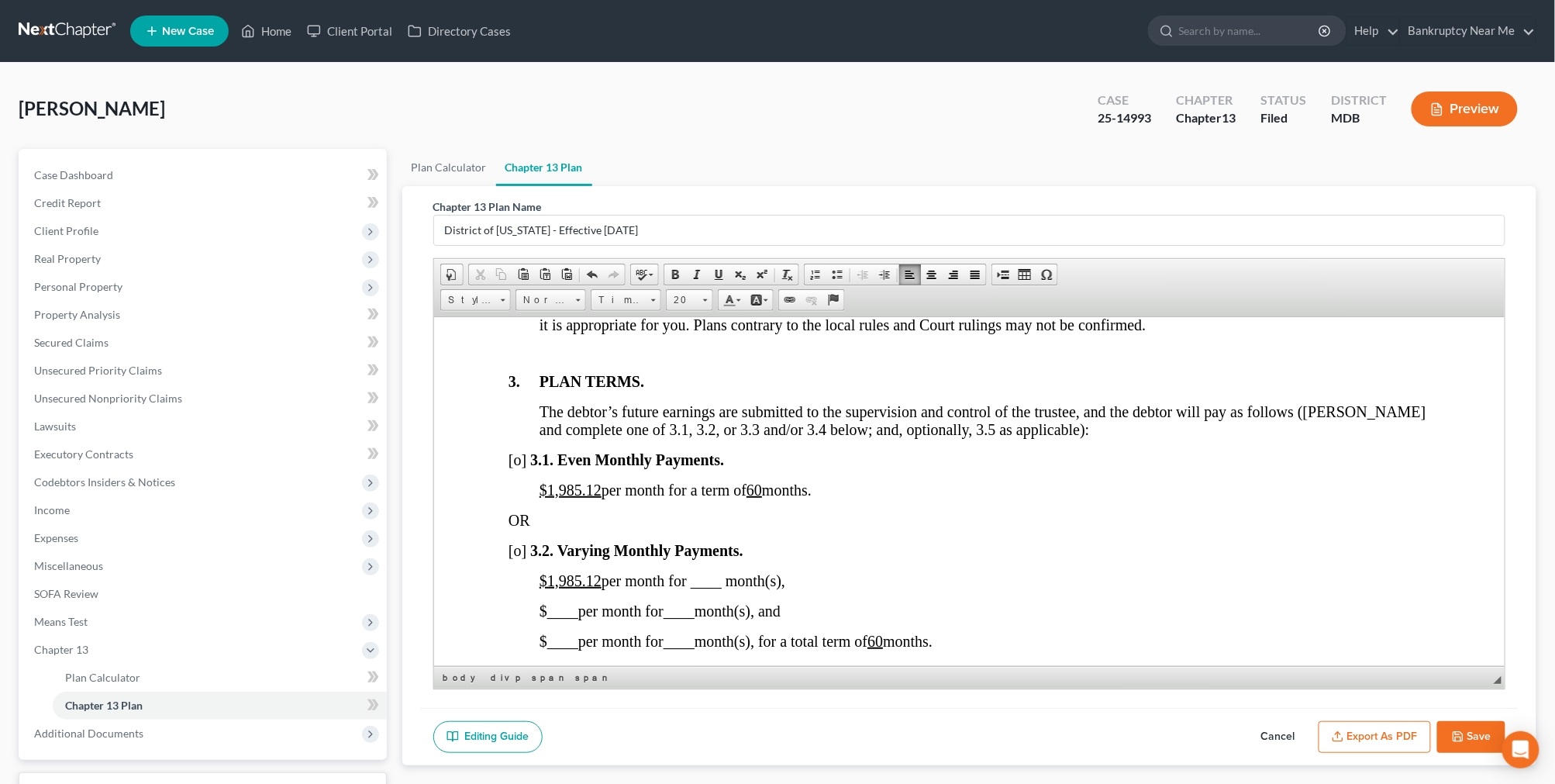
scroll to position [1205, 0]
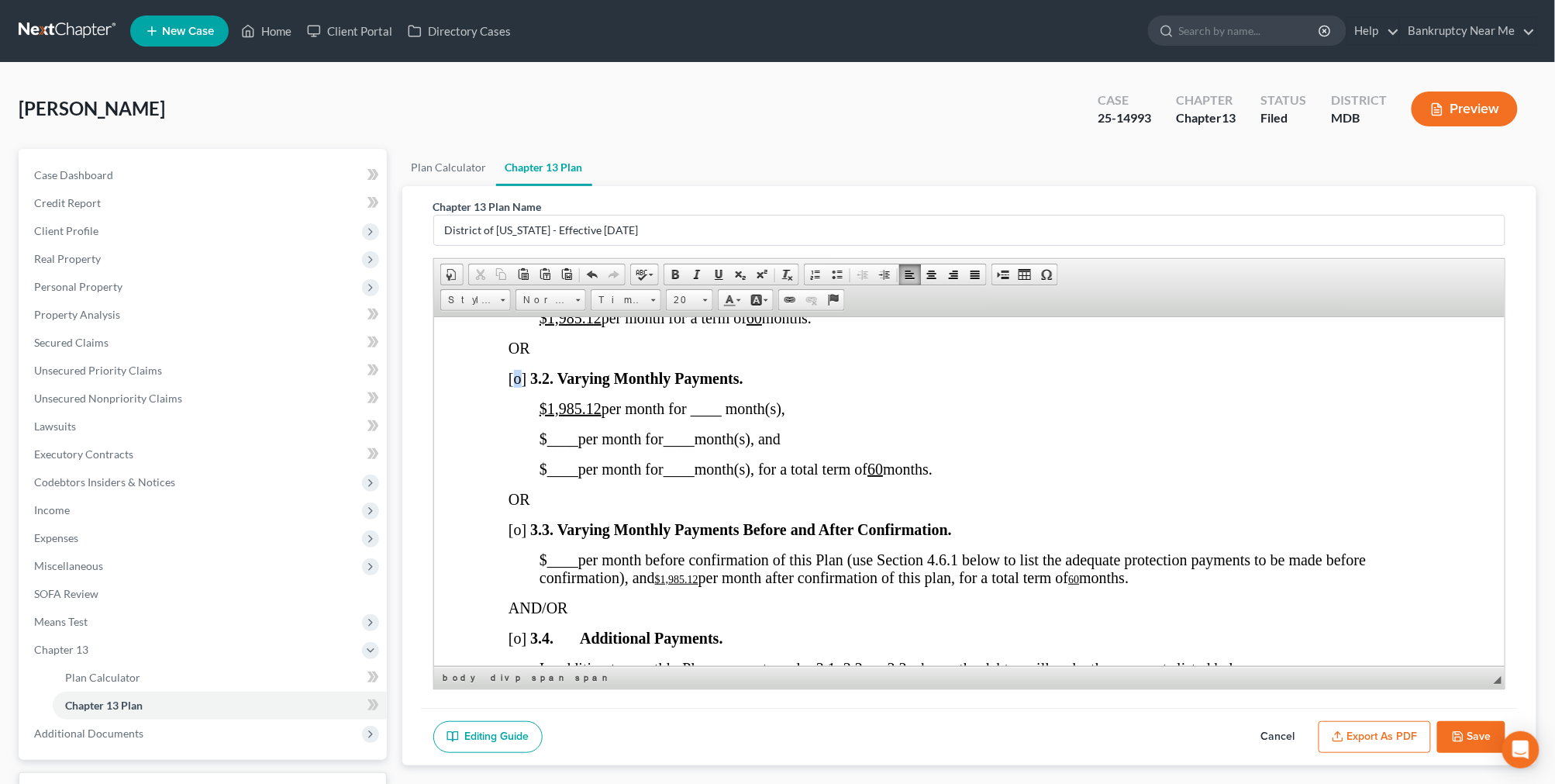
click at [521, 386] on span "[o]" at bounding box center [516, 378] width 17 height 17
drag, startPoint x: 597, startPoint y: 345, endPoint x: 549, endPoint y: 350, distance: 48.3
click at [549, 325] on u "$1,985.12" at bounding box center [569, 317] width 62 height 17
click at [707, 325] on u "60" at bounding box center [699, 317] width 16 height 17
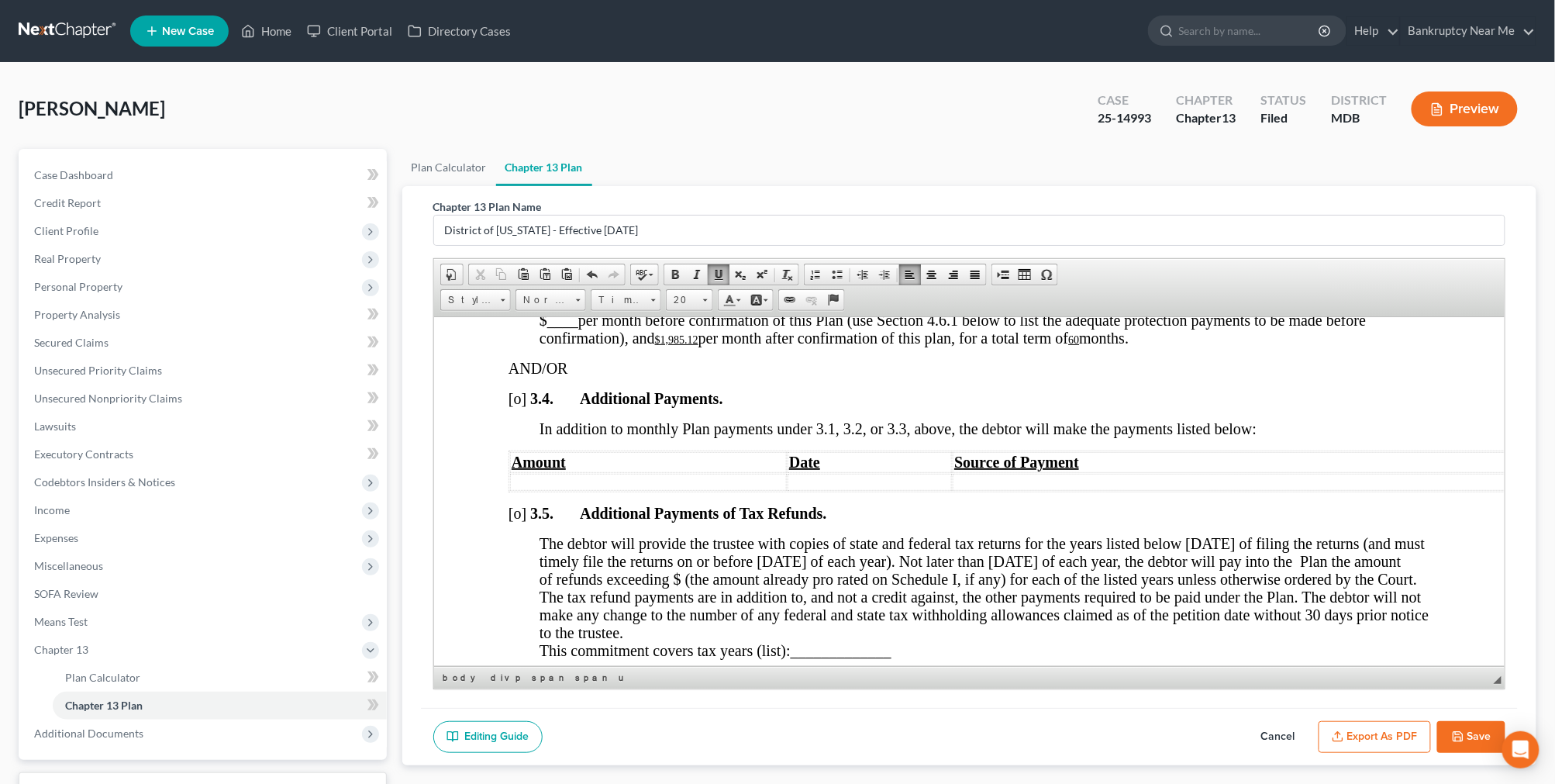
scroll to position [1463, 0]
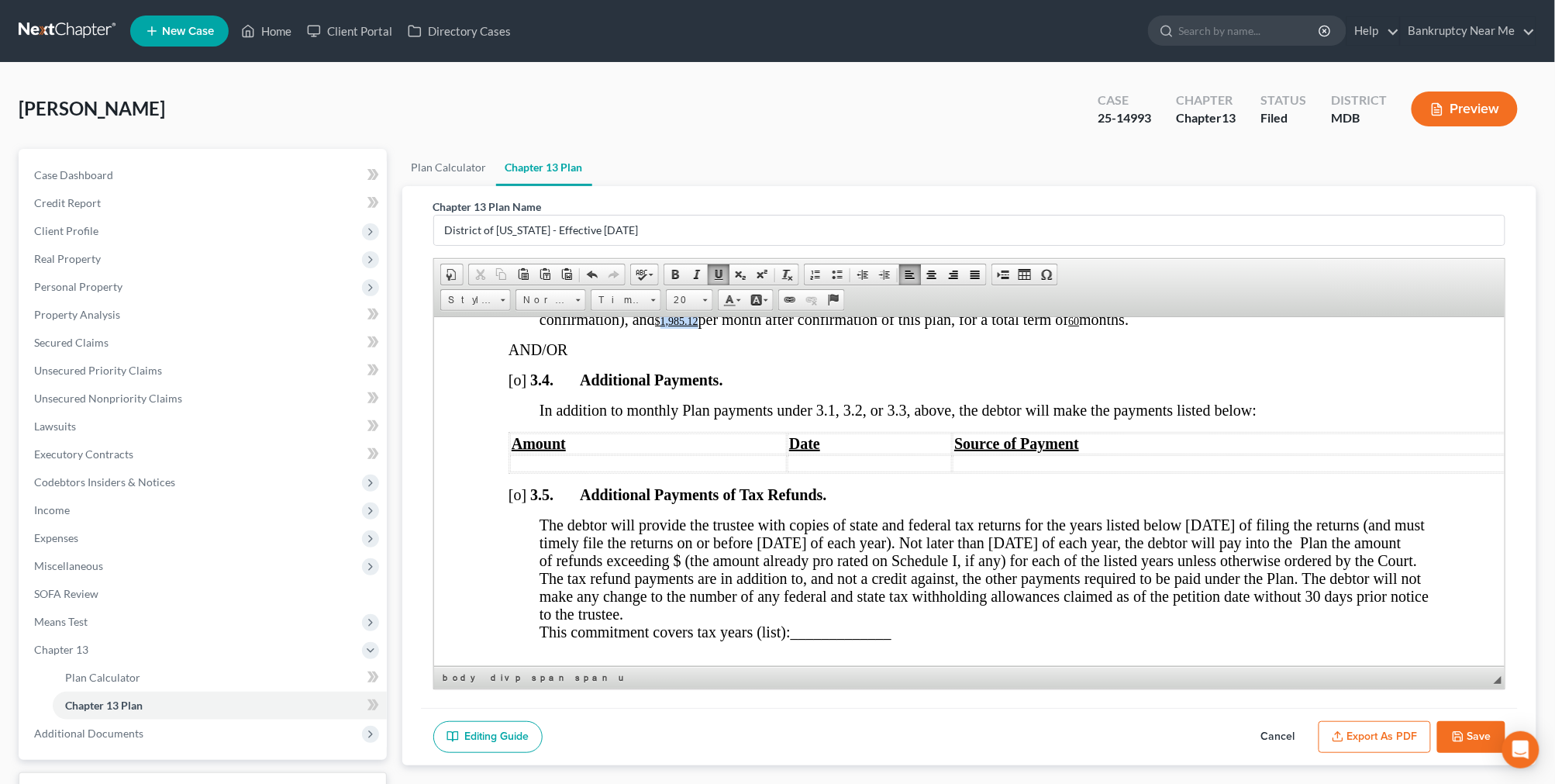
drag, startPoint x: 700, startPoint y: 351, endPoint x: 665, endPoint y: 351, distance: 35.0
click at [665, 327] on span "$ ____ per month before confirmation of this Plan (use Section 4.6.1 below to l…" at bounding box center [951, 310] width 826 height 35
click at [1040, 326] on u "60" at bounding box center [1034, 320] width 10 height 11
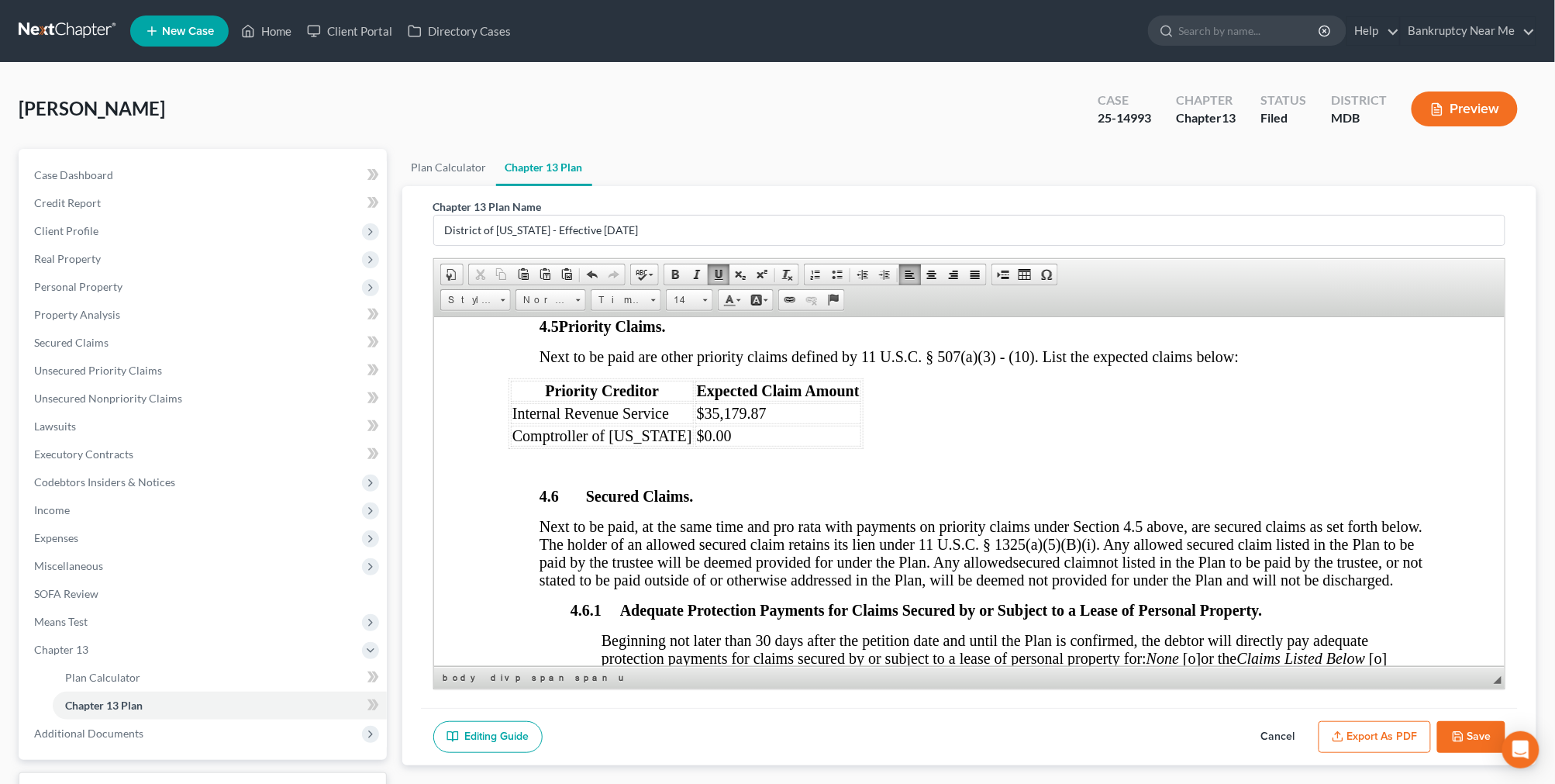
scroll to position [2411, 0]
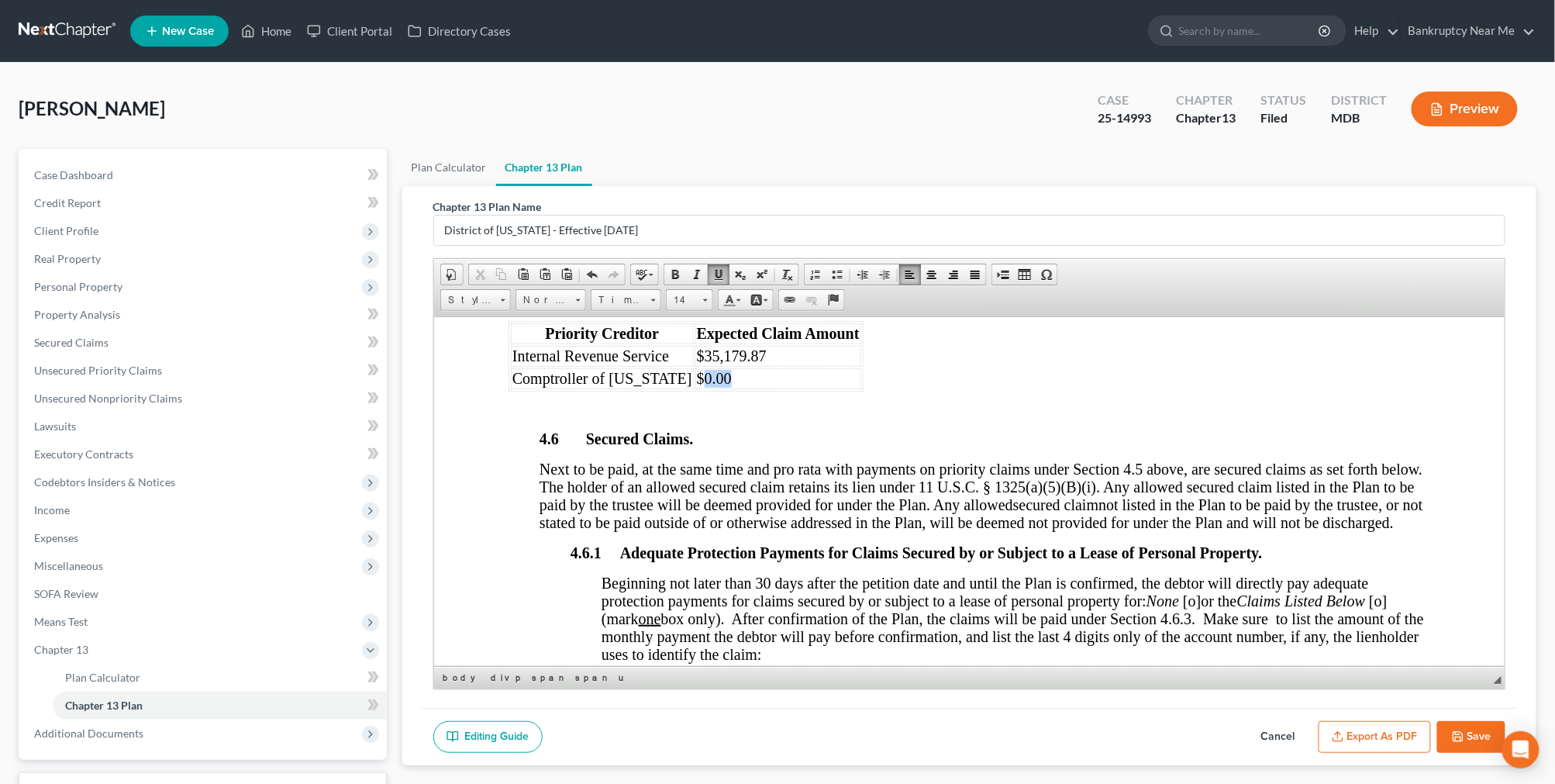
drag, startPoint x: 719, startPoint y: 426, endPoint x: 682, endPoint y: 420, distance: 37.5
click at [694, 388] on td "$0.00" at bounding box center [777, 378] width 166 height 21
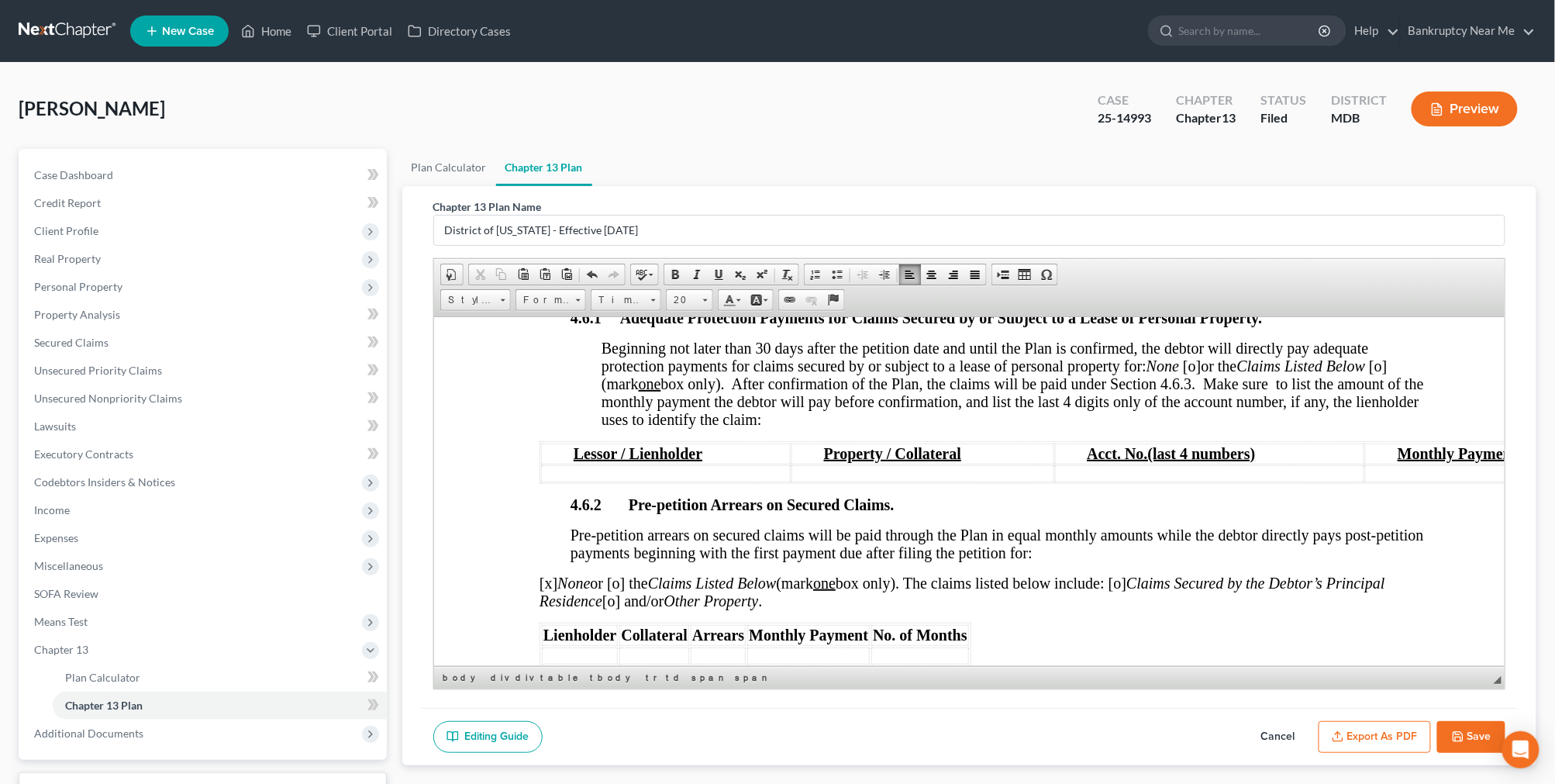
scroll to position [2669, 0]
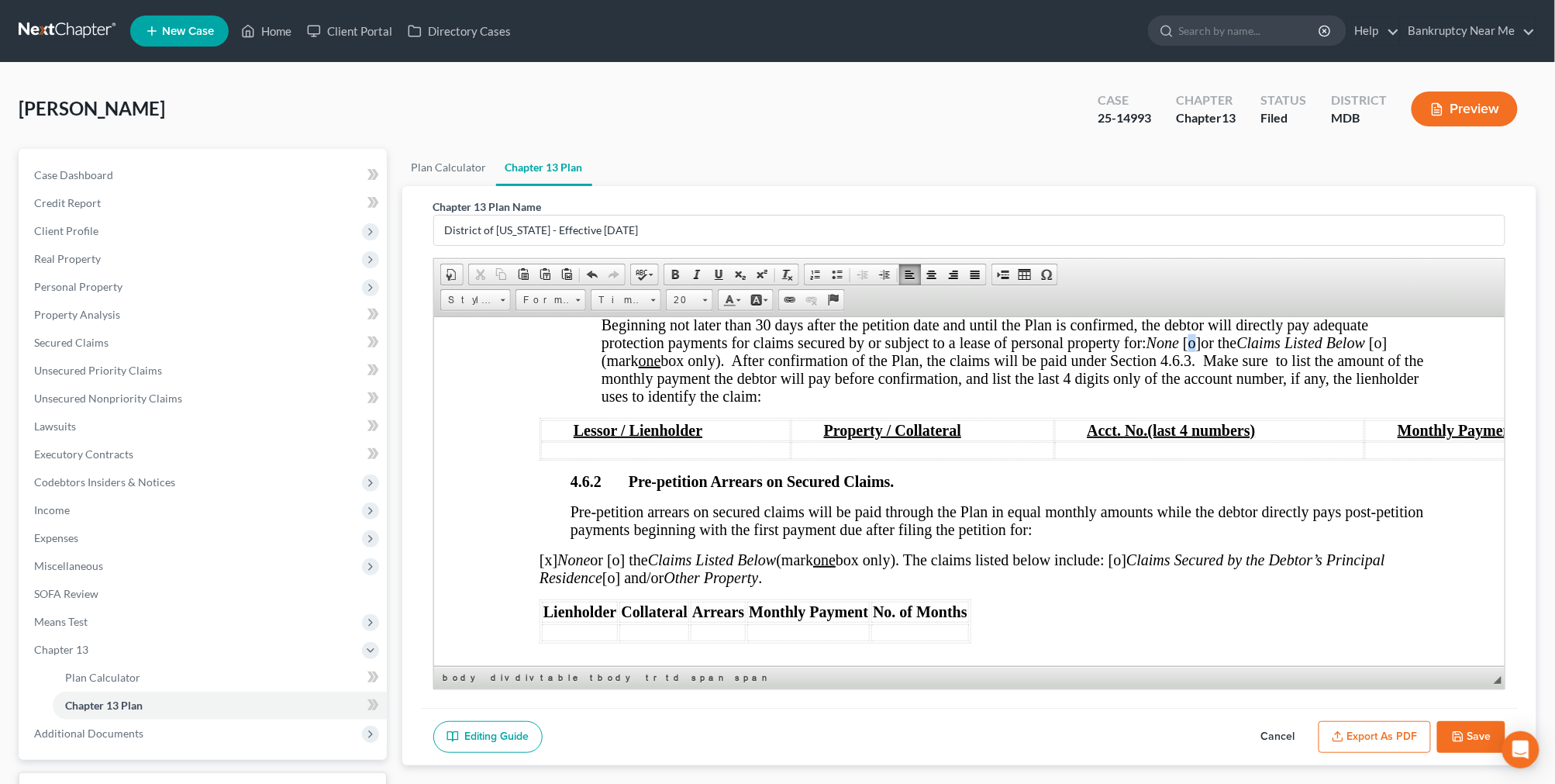
click at [1194, 351] on span "[o]" at bounding box center [1190, 342] width 17 height 17
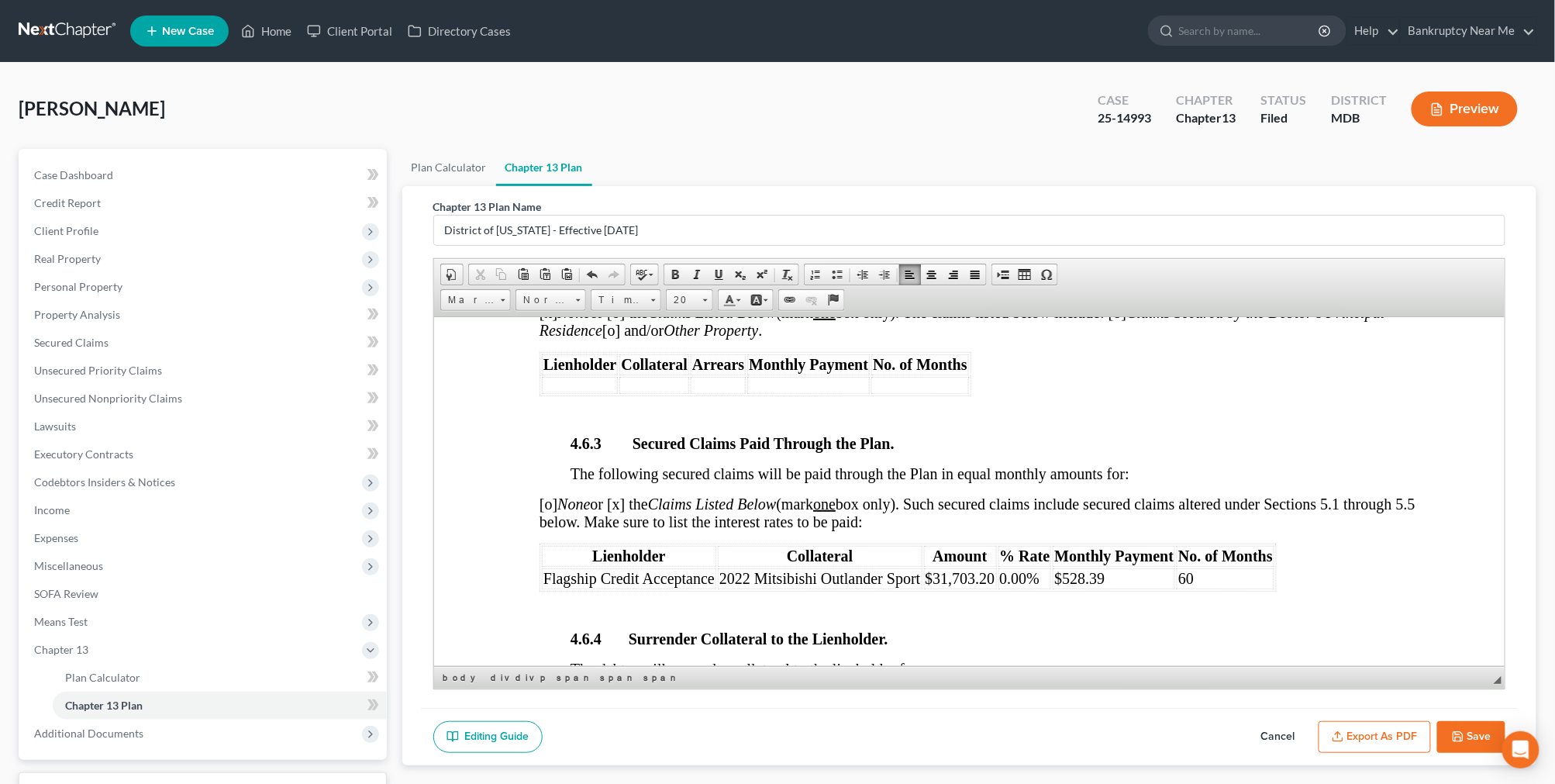
scroll to position [2841, 0]
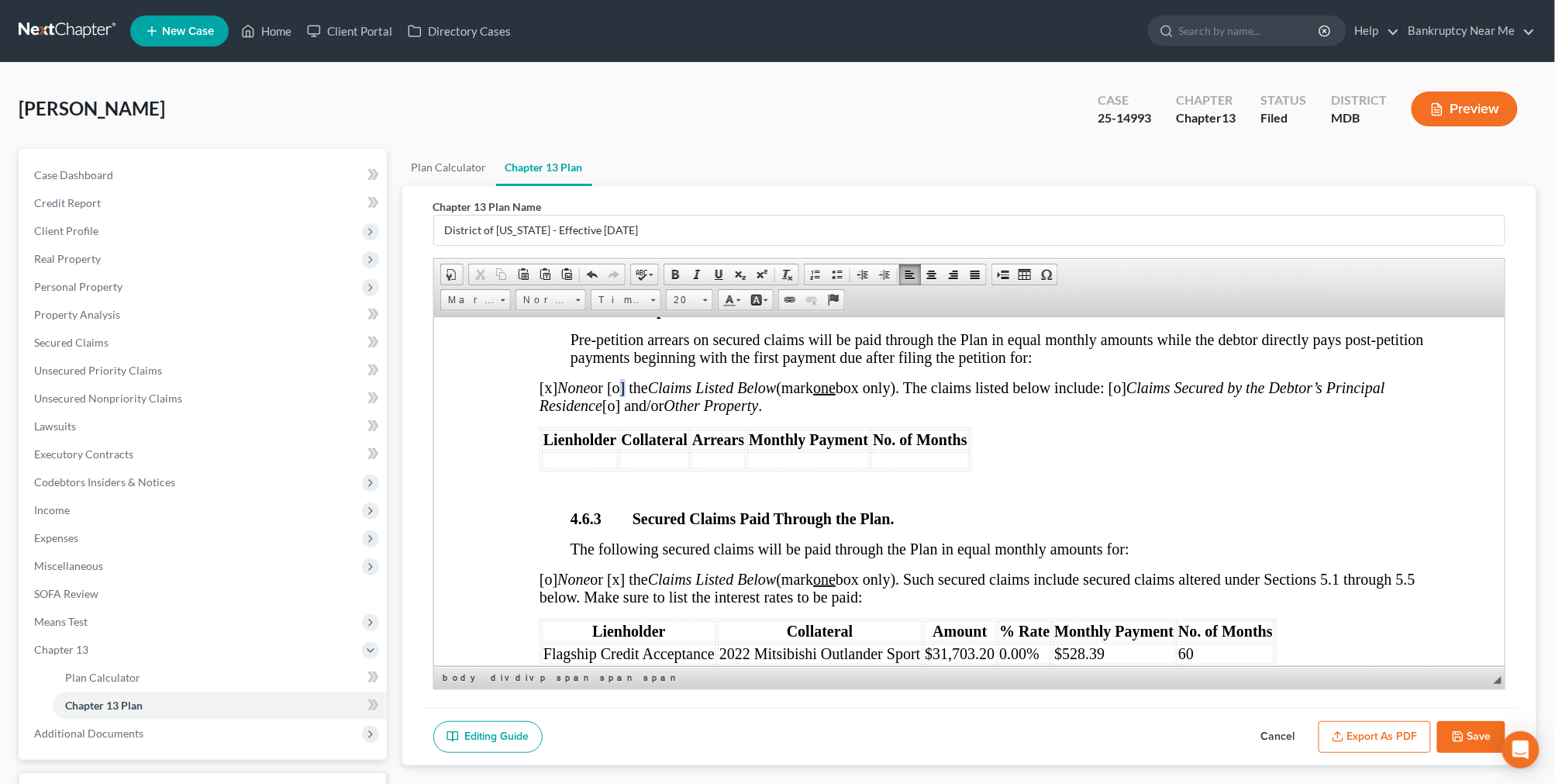
click at [622, 413] on span "[x] None or [o] the Claims Listed Below (mark one box only). The claims listed …" at bounding box center [962, 396] width 846 height 35
drag, startPoint x: 551, startPoint y: 450, endPoint x: 542, endPoint y: 450, distance: 9.0
click at [542, 413] on span "[x] None or [x] the Claims Listed Below (mark one box only). The claims listed …" at bounding box center [962, 396] width 846 height 35
click at [582, 450] on th "Lienholder" at bounding box center [578, 440] width 76 height 21
click at [577, 468] on td at bounding box center [578, 460] width 76 height 17
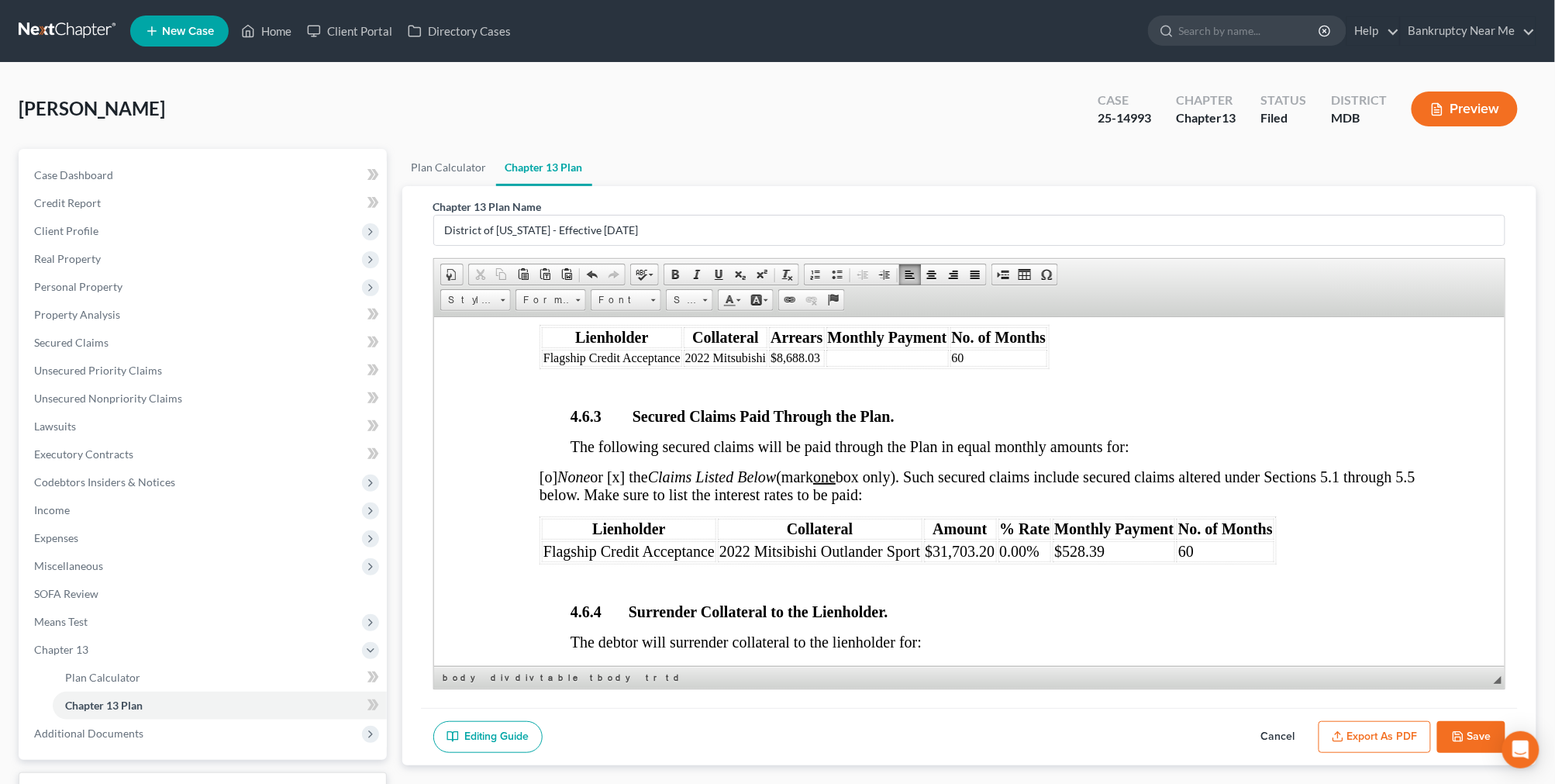
scroll to position [3100, 0]
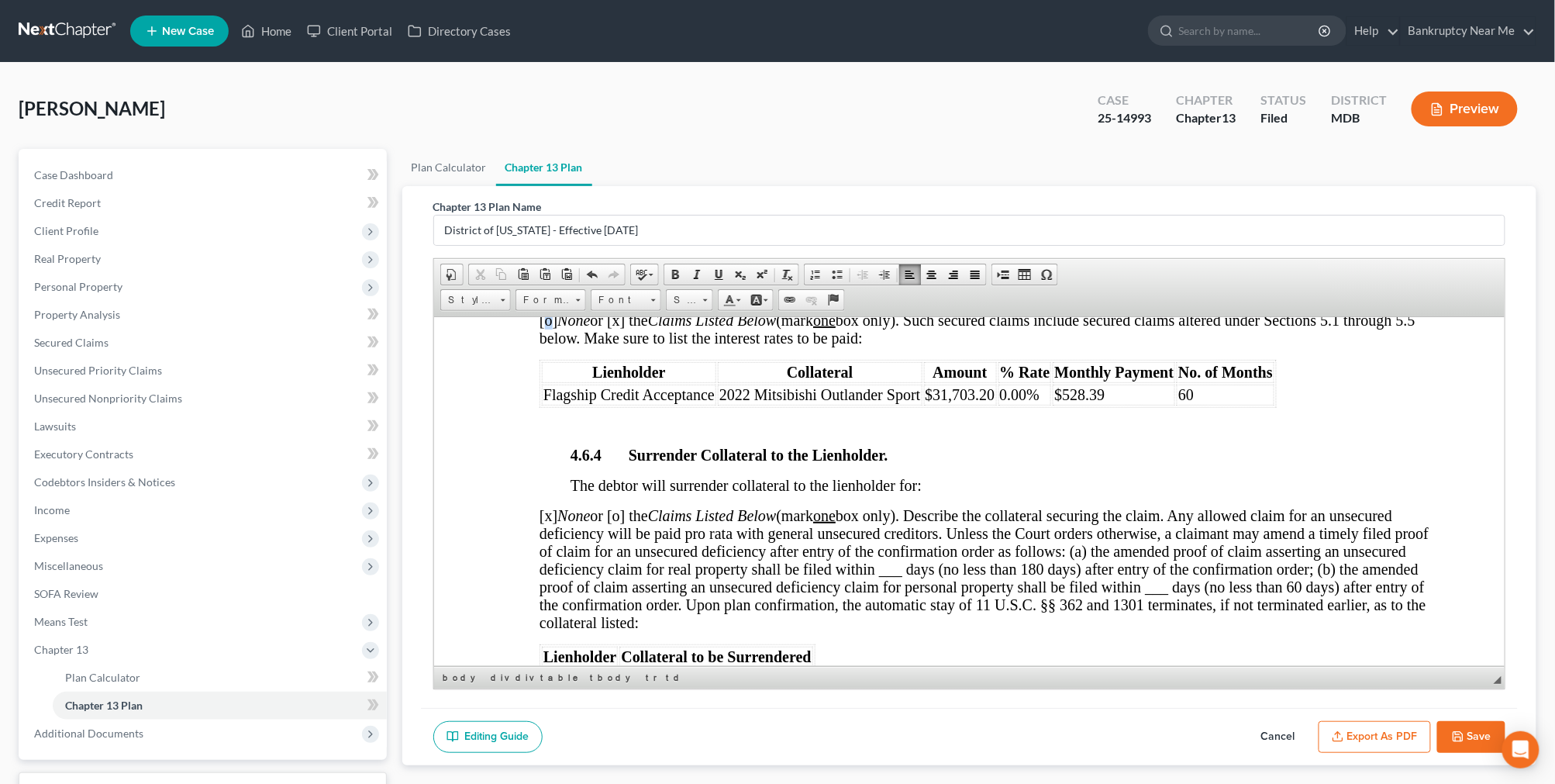
click at [544, 345] on span "[o] None or [x] the Claims Listed Below (mark one box only). Such secured claim…" at bounding box center [977, 328] width 876 height 35
click at [627, 345] on span "[x] None or [x] the Claims Listed Below (mark one box only). Such secured claim…" at bounding box center [977, 328] width 876 height 35
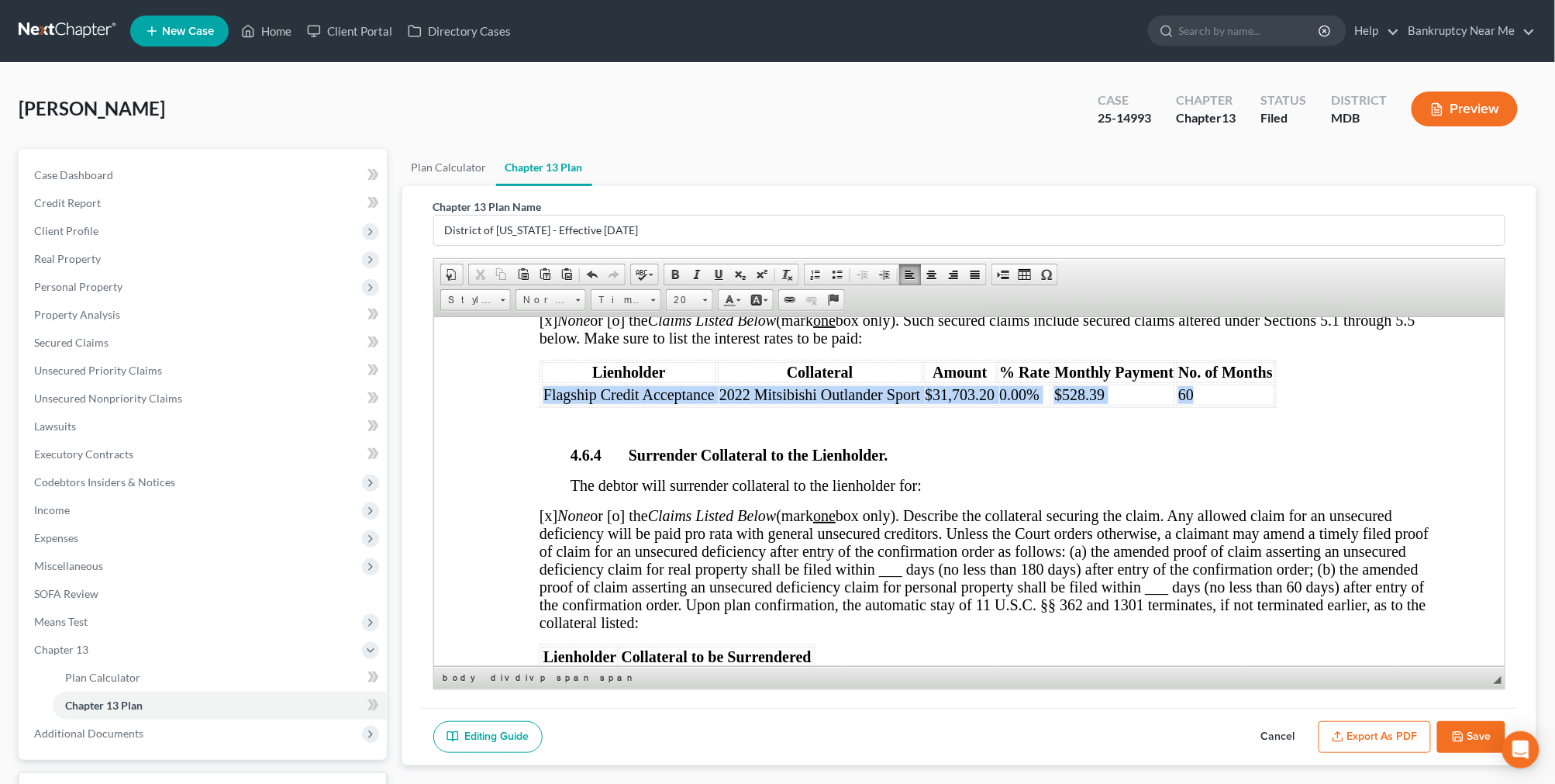
drag, startPoint x: 1246, startPoint y: 467, endPoint x: 543, endPoint y: 460, distance: 703.0
click at [543, 405] on tr "Flagship Credit Acceptance 2022 Mitsibishi Outlander Sport $31,703.20 0.00% $52…" at bounding box center [907, 394] width 733 height 21
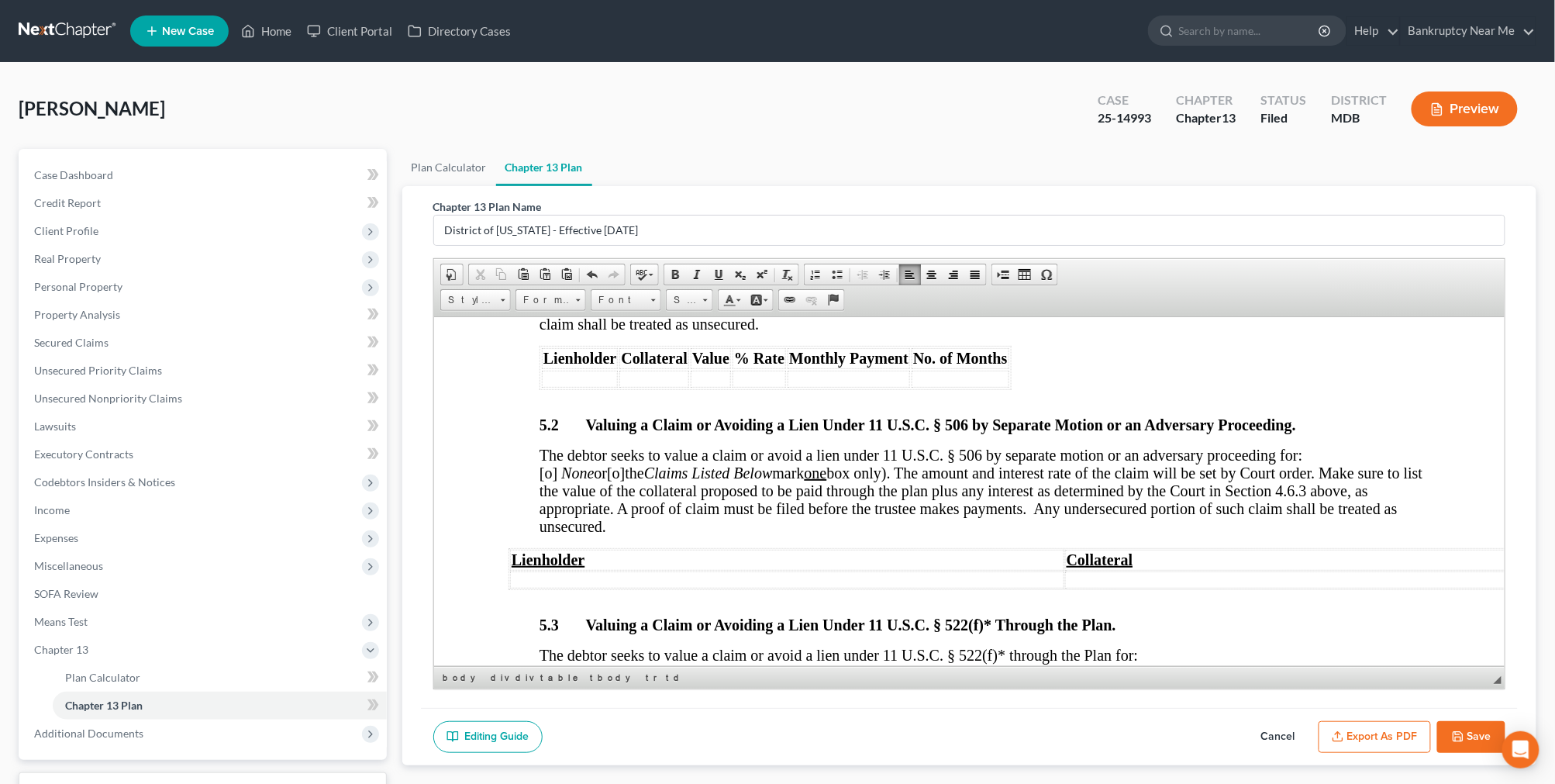
scroll to position [4651, 0]
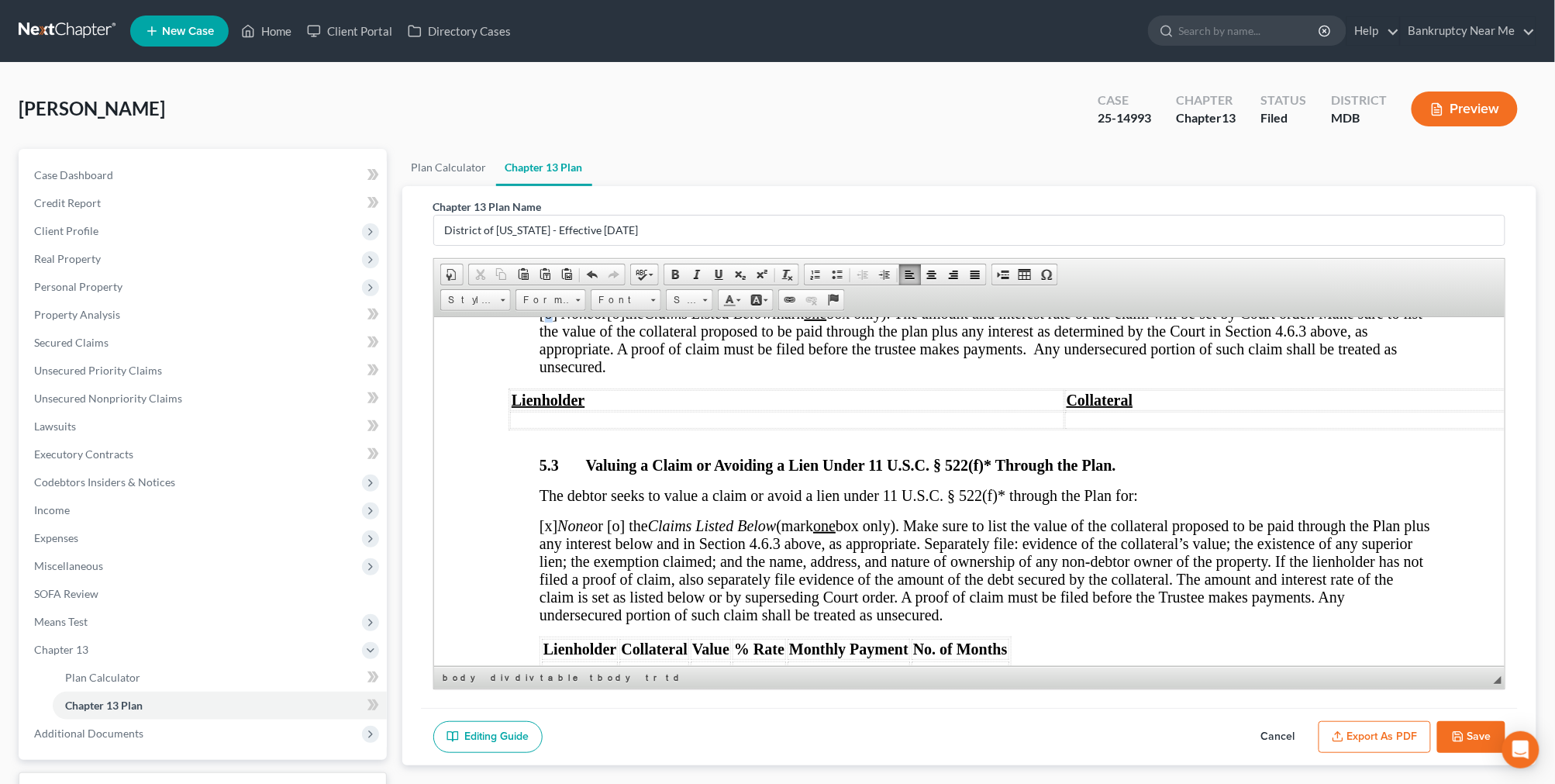
click at [556, 321] on span "[o]" at bounding box center [548, 312] width 17 height 17
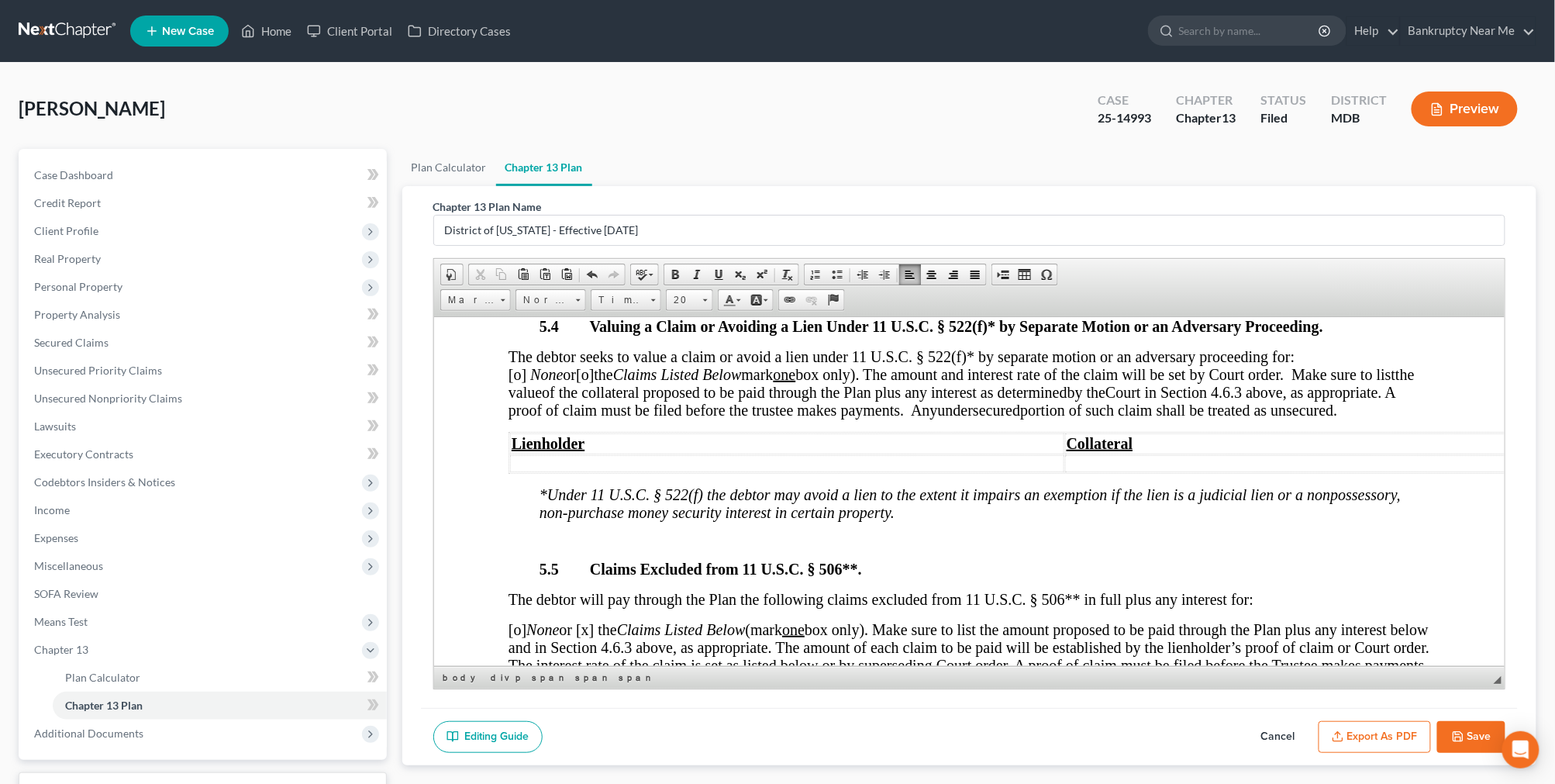
scroll to position [5081, 0]
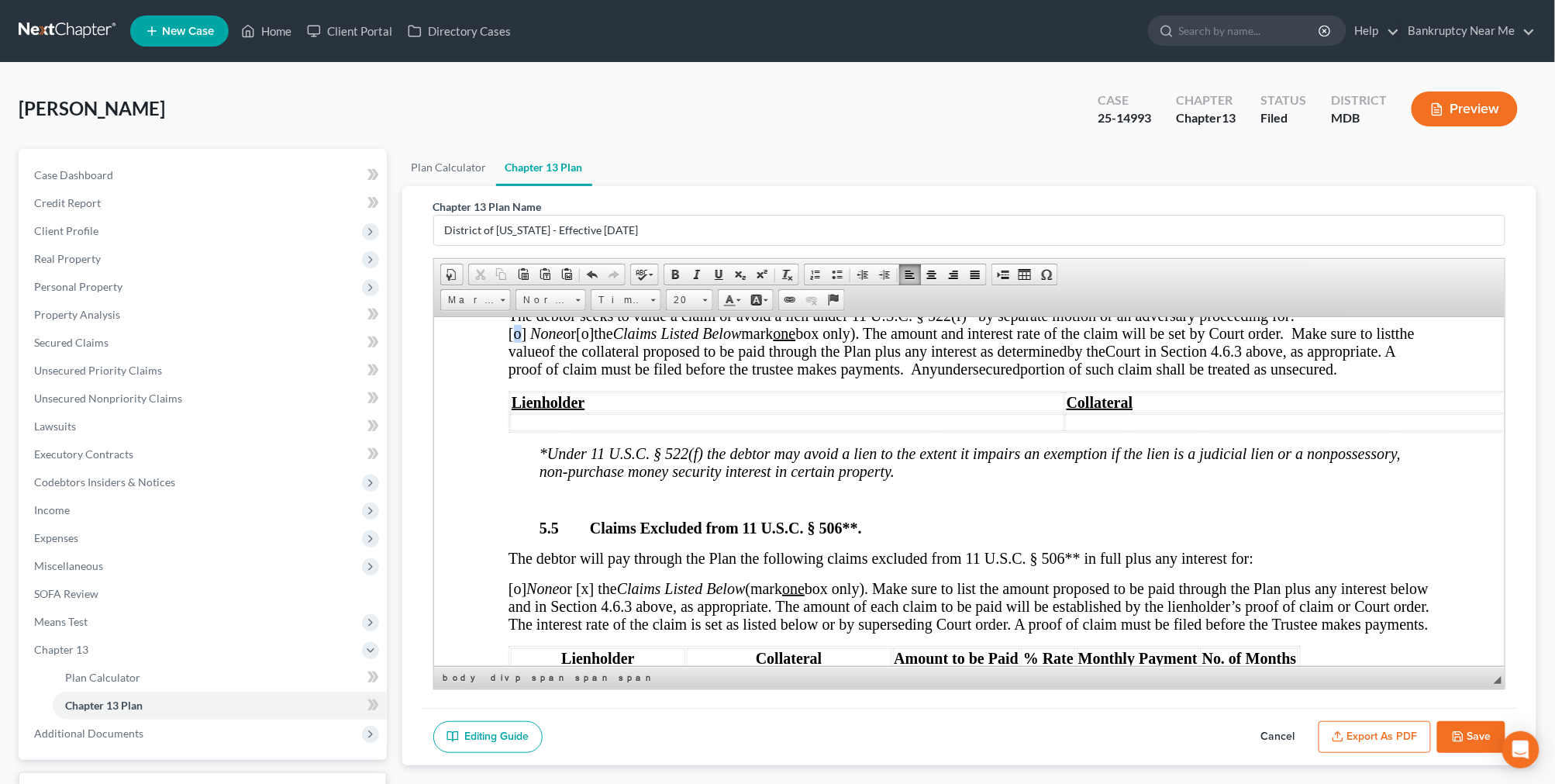
click at [526, 341] on span "[o]" at bounding box center [516, 333] width 17 height 17
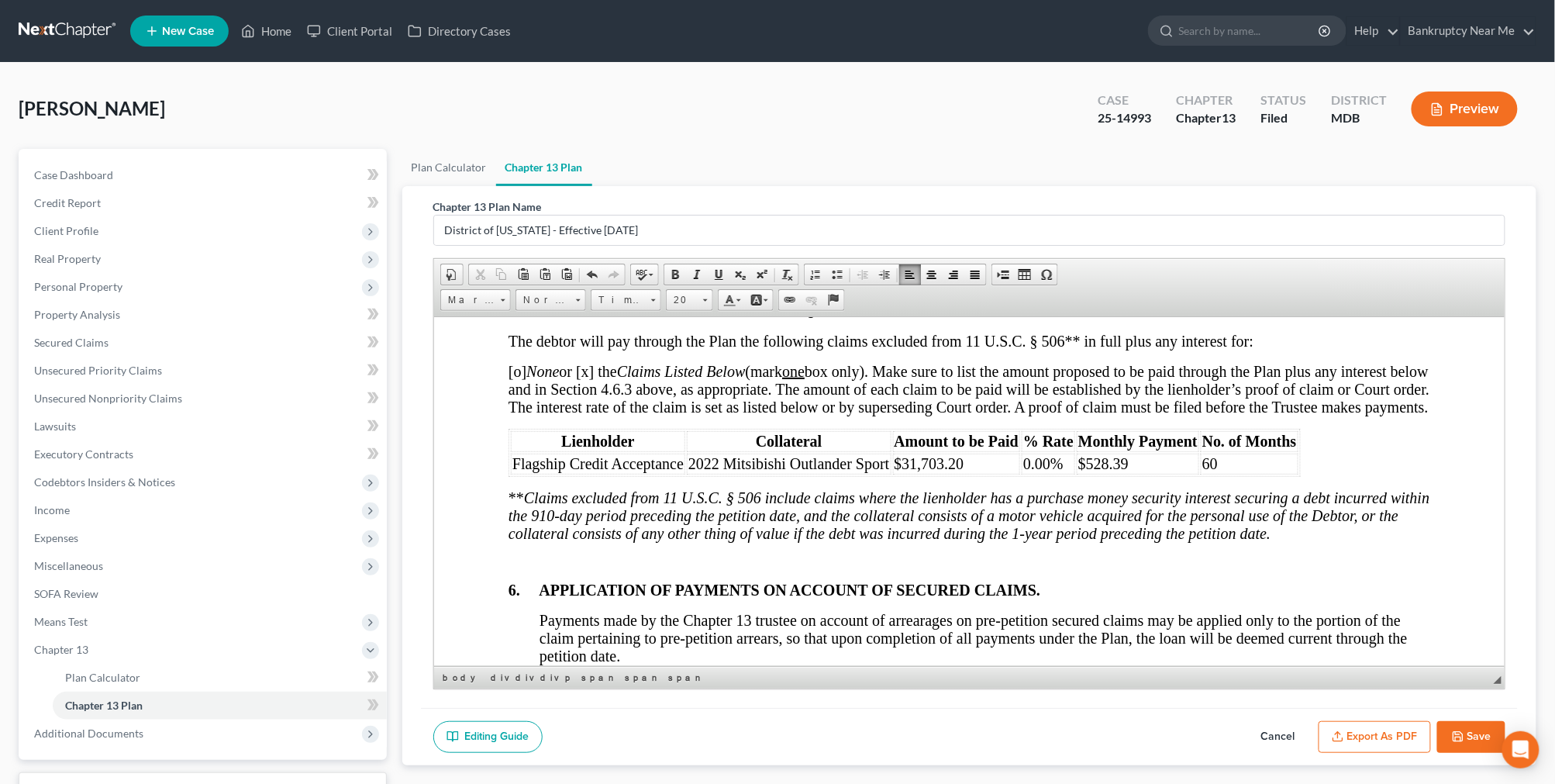
scroll to position [5339, 0]
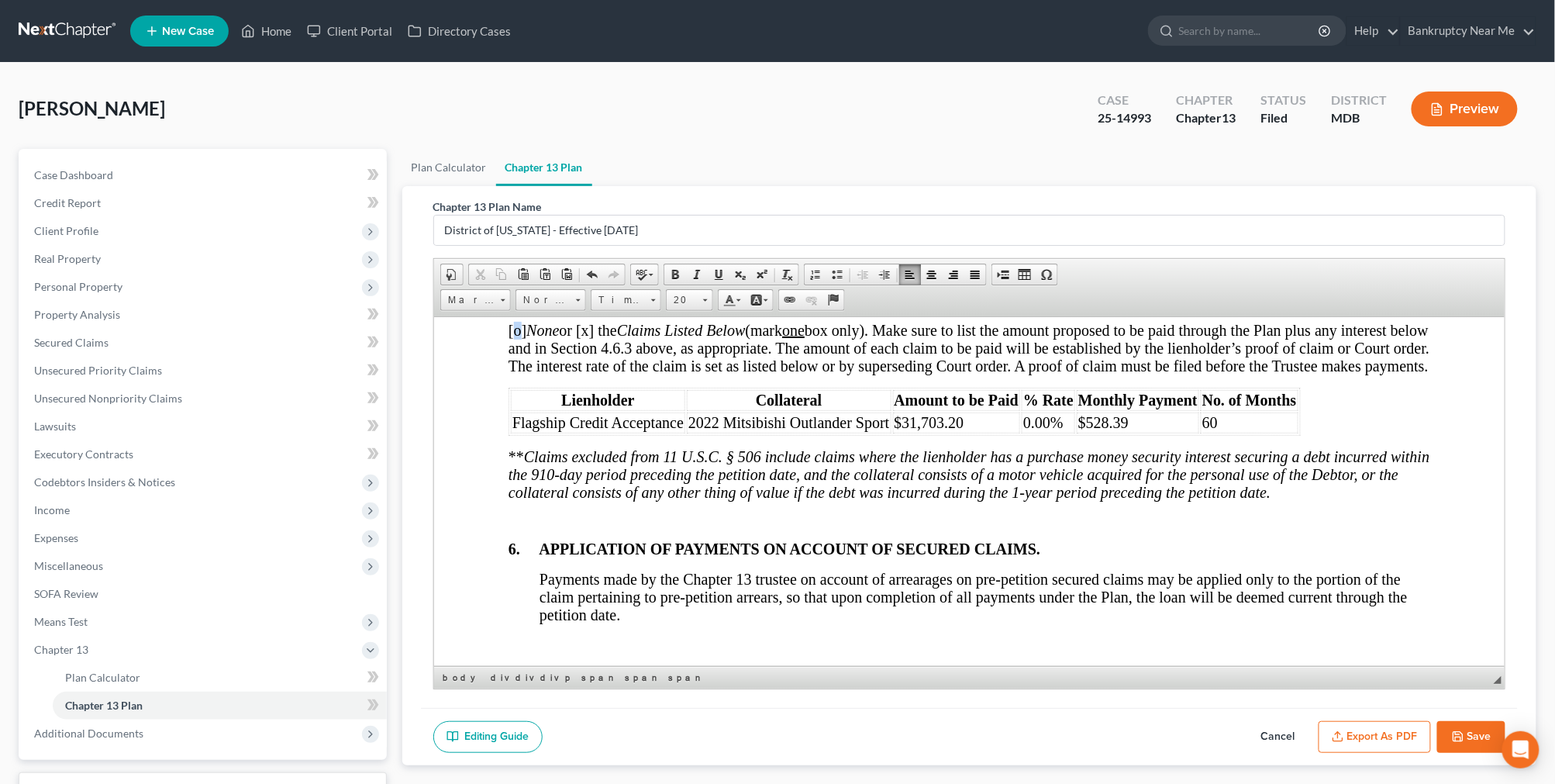
drag, startPoint x: 517, startPoint y: 413, endPoint x: 533, endPoint y: 411, distance: 16.1
click at [510, 373] on span "[o] None or [x] the Claims Listed Below (mark one box only). Make sure to list …" at bounding box center [968, 347] width 921 height 52
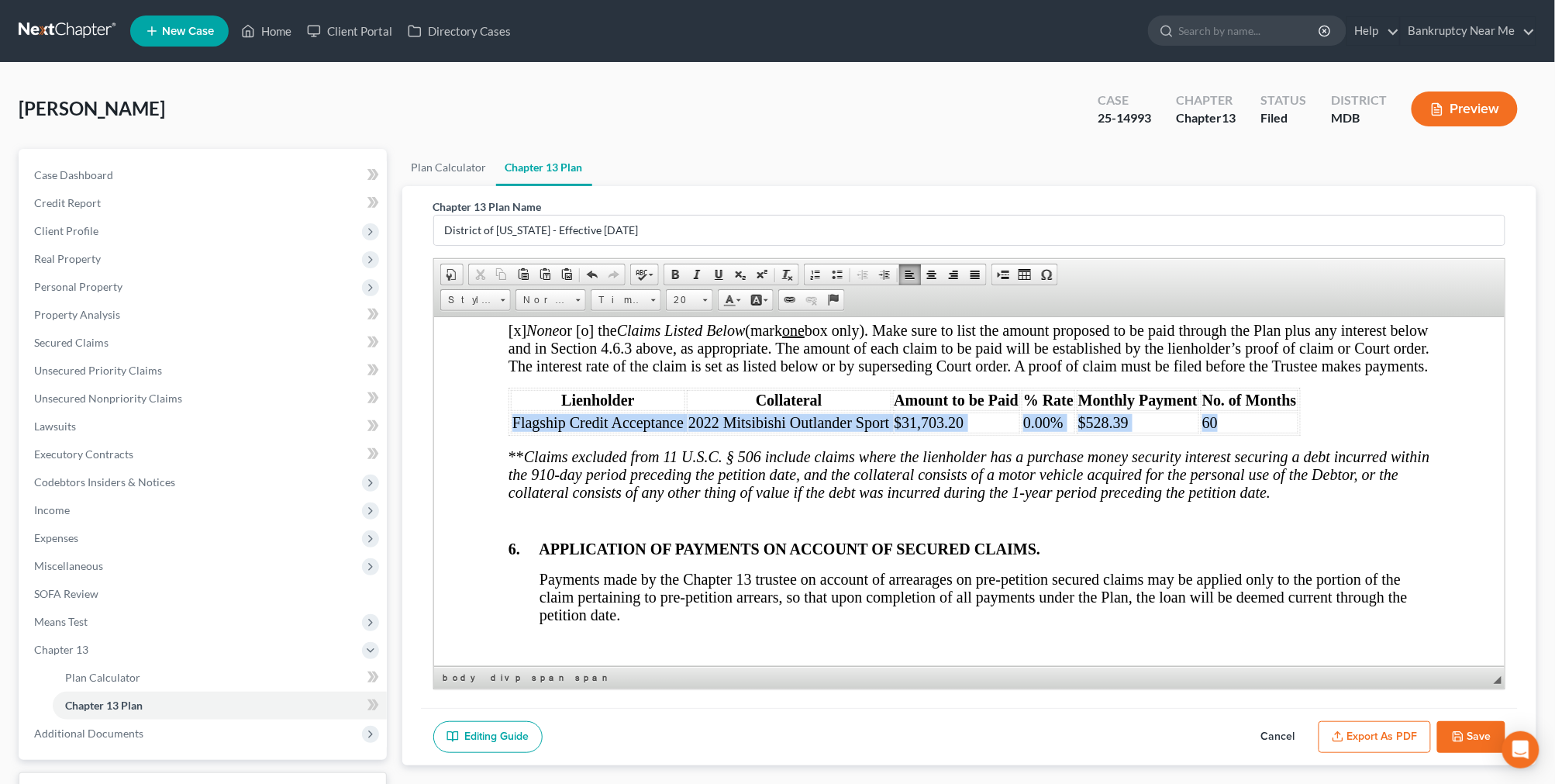
drag, startPoint x: 1231, startPoint y: 522, endPoint x: 509, endPoint y: 523, distance: 722.0
click at [510, 433] on tr "Flagship Credit Acceptance 2022 Mitsibishi Outlander Sport $31,703.20 0.00% $52…" at bounding box center [904, 422] width 788 height 21
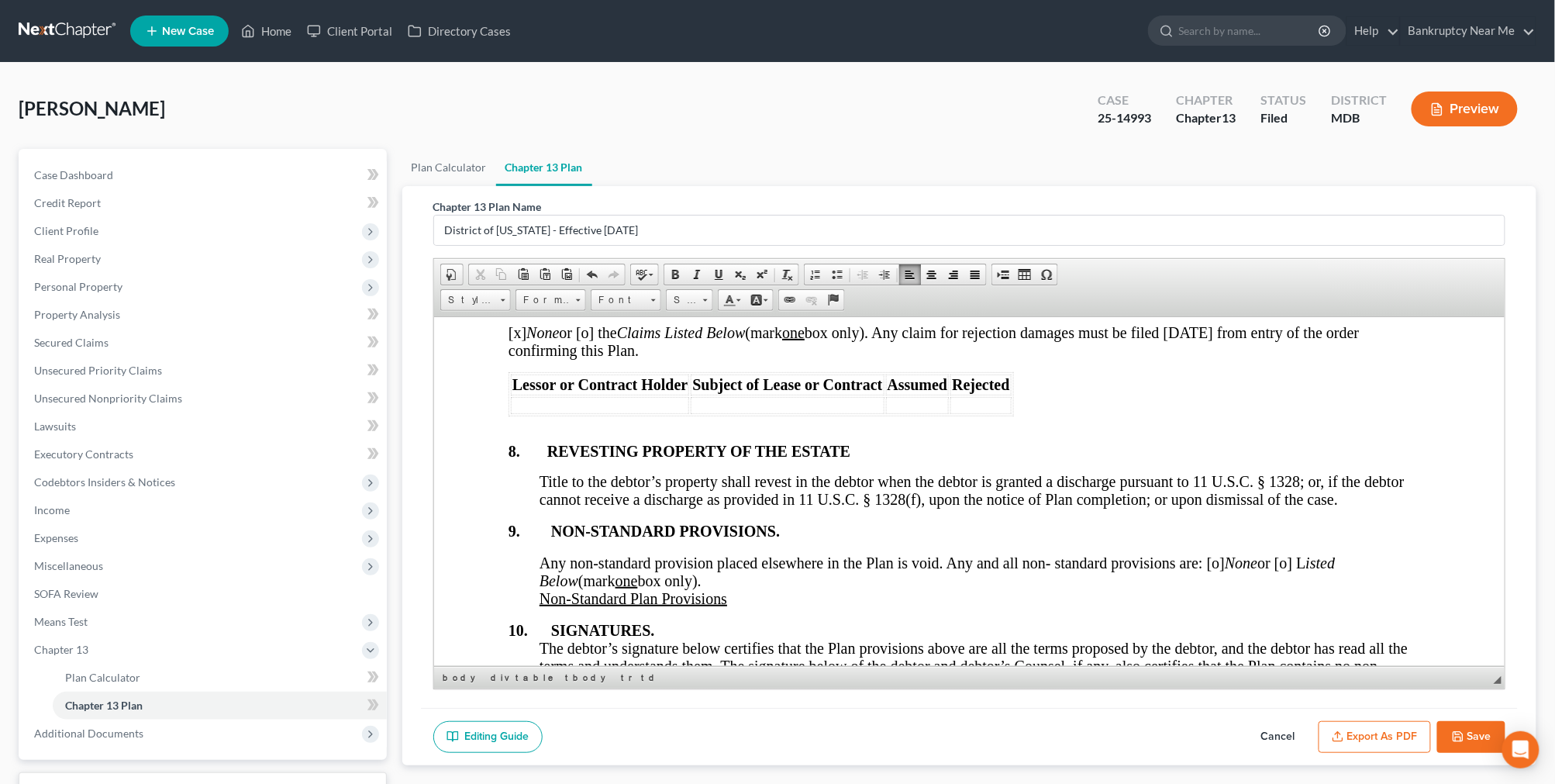
scroll to position [5942, 0]
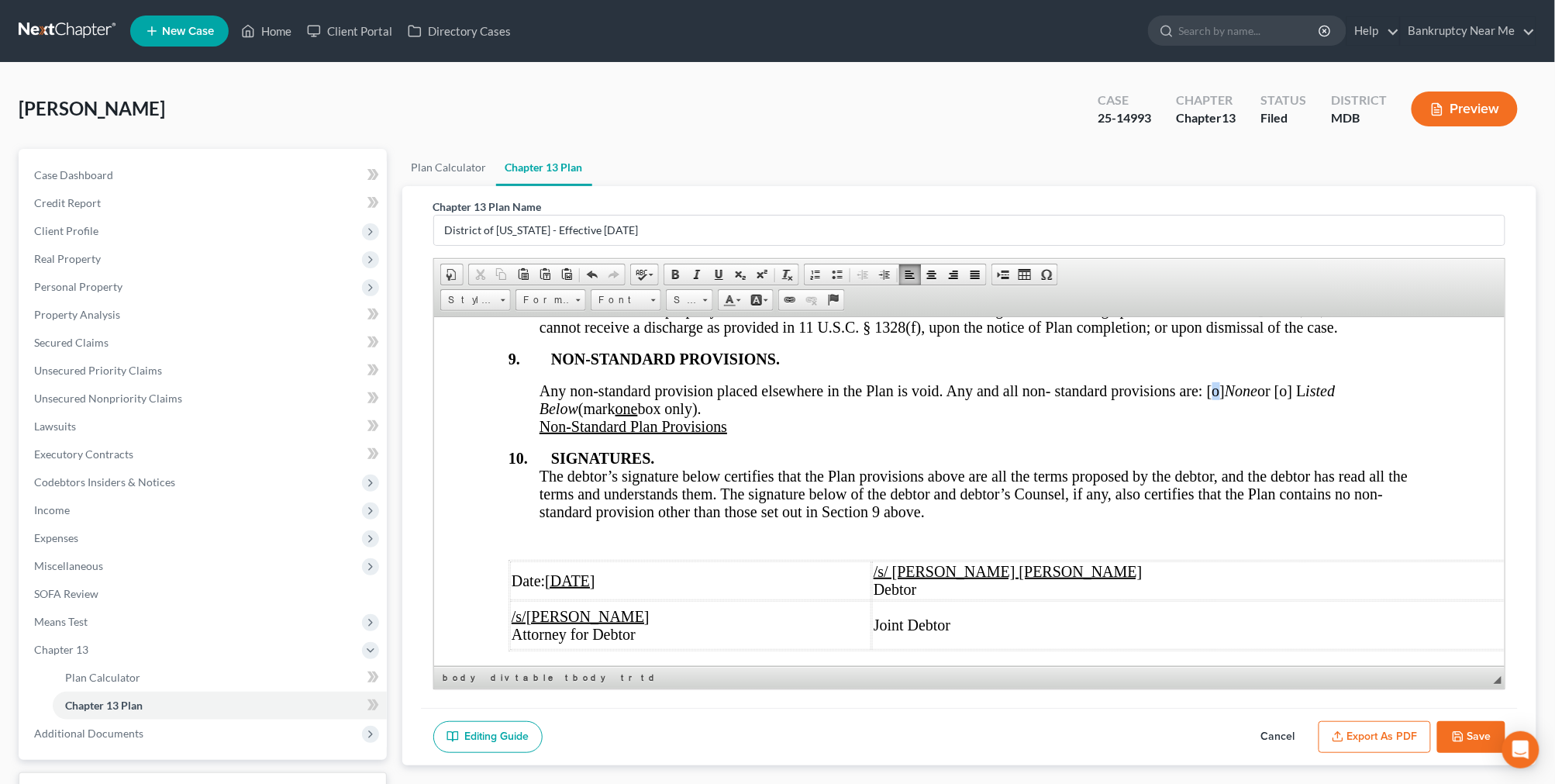
click at [1213, 416] on span "Any non-standard provision placed elsewhere in the Plan is void. Any and all no…" at bounding box center [937, 399] width 795 height 35
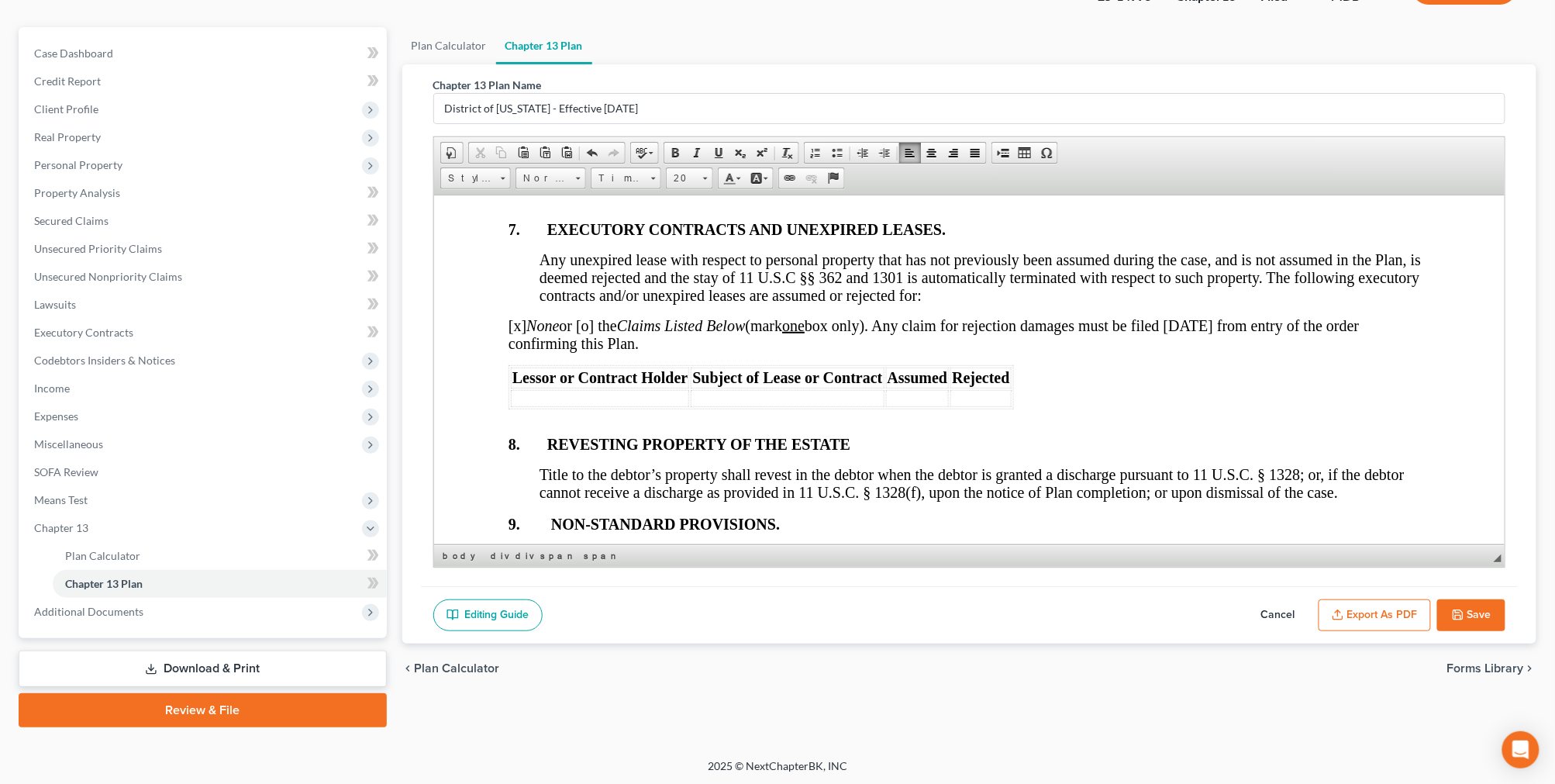
scroll to position [5322, 0]
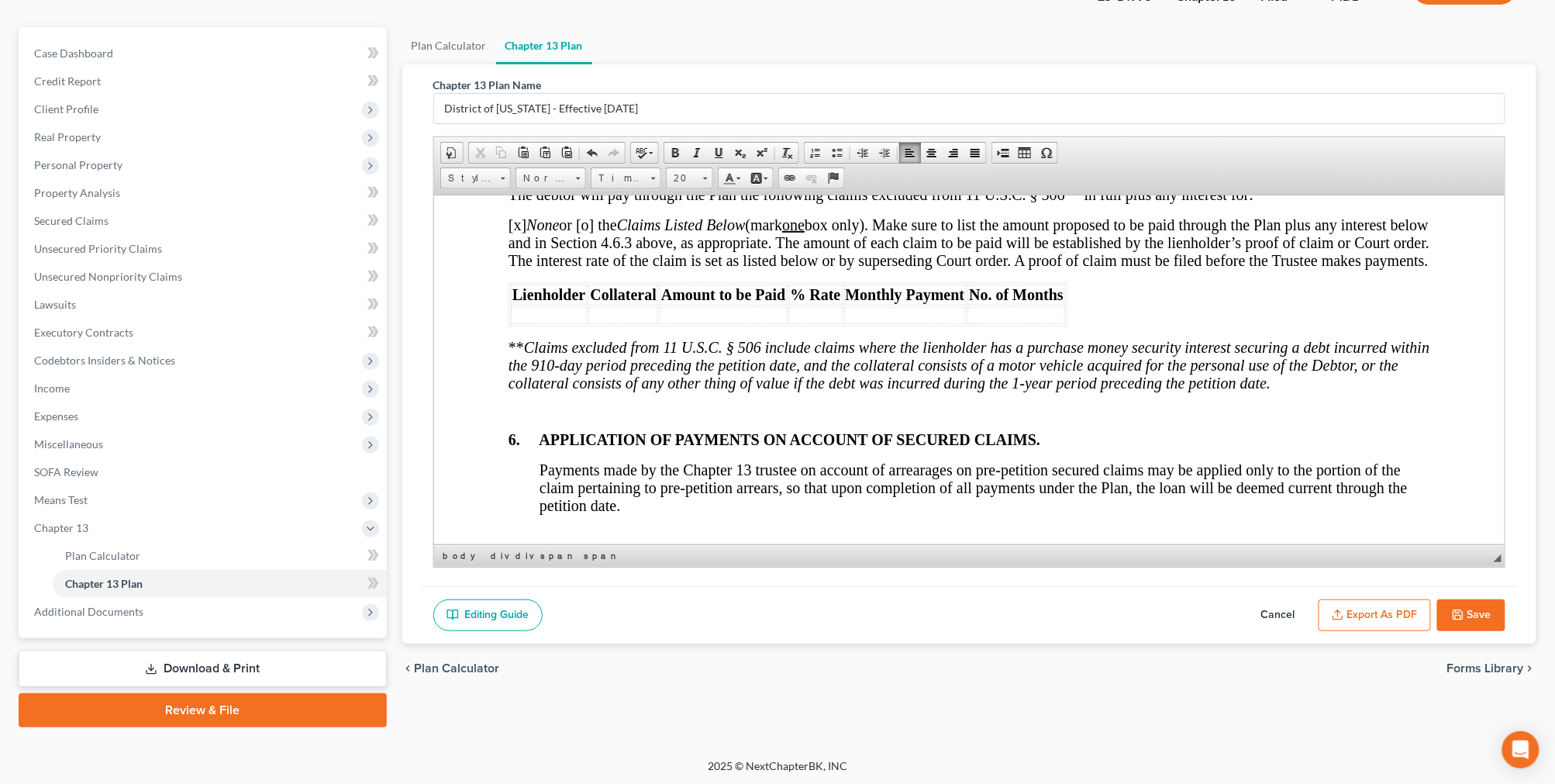
click at [1368, 610] on button "Export as PDF" at bounding box center [1374, 615] width 113 height 32
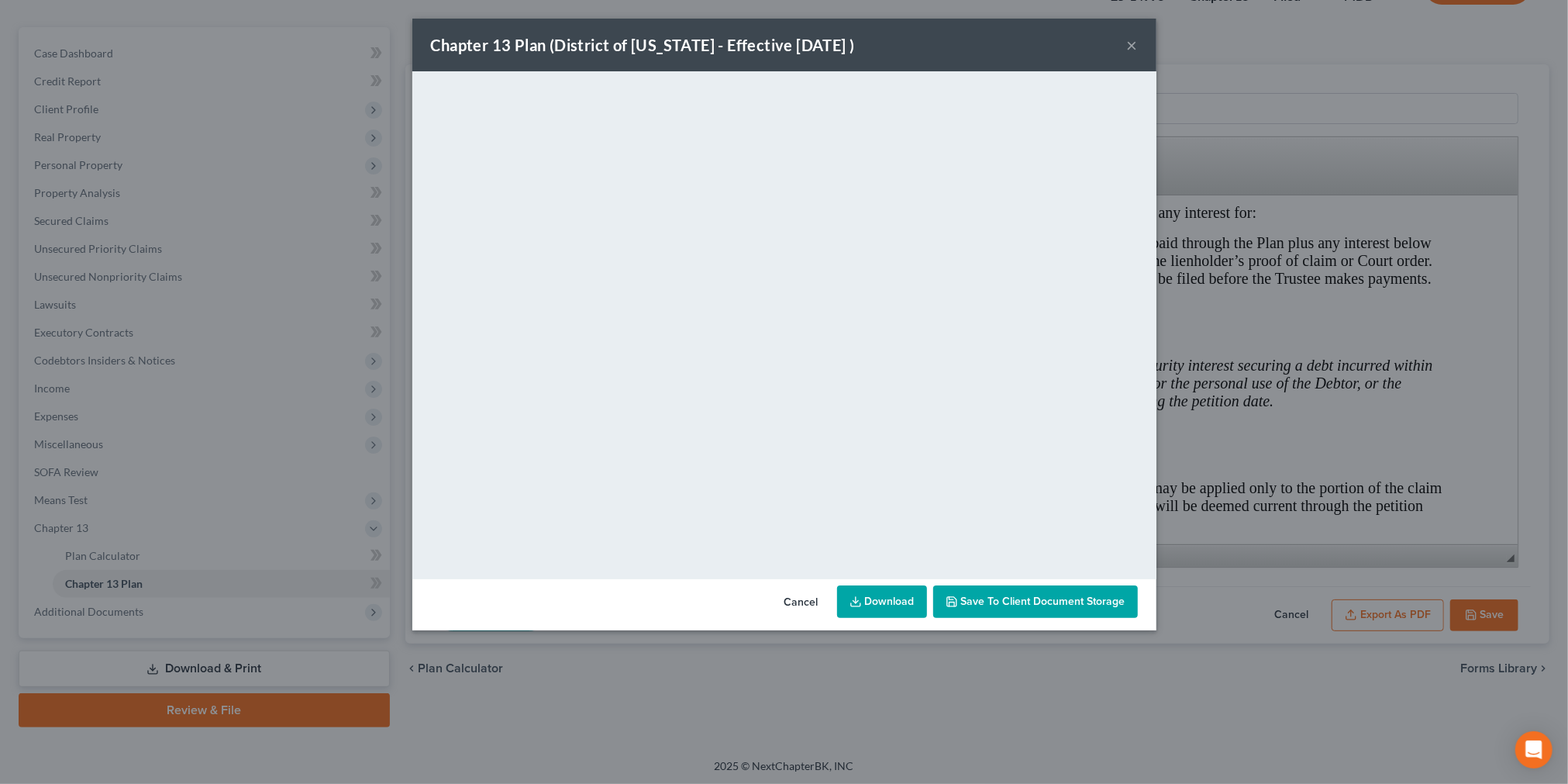
click at [1135, 46] on button "×" at bounding box center [1132, 44] width 10 height 18
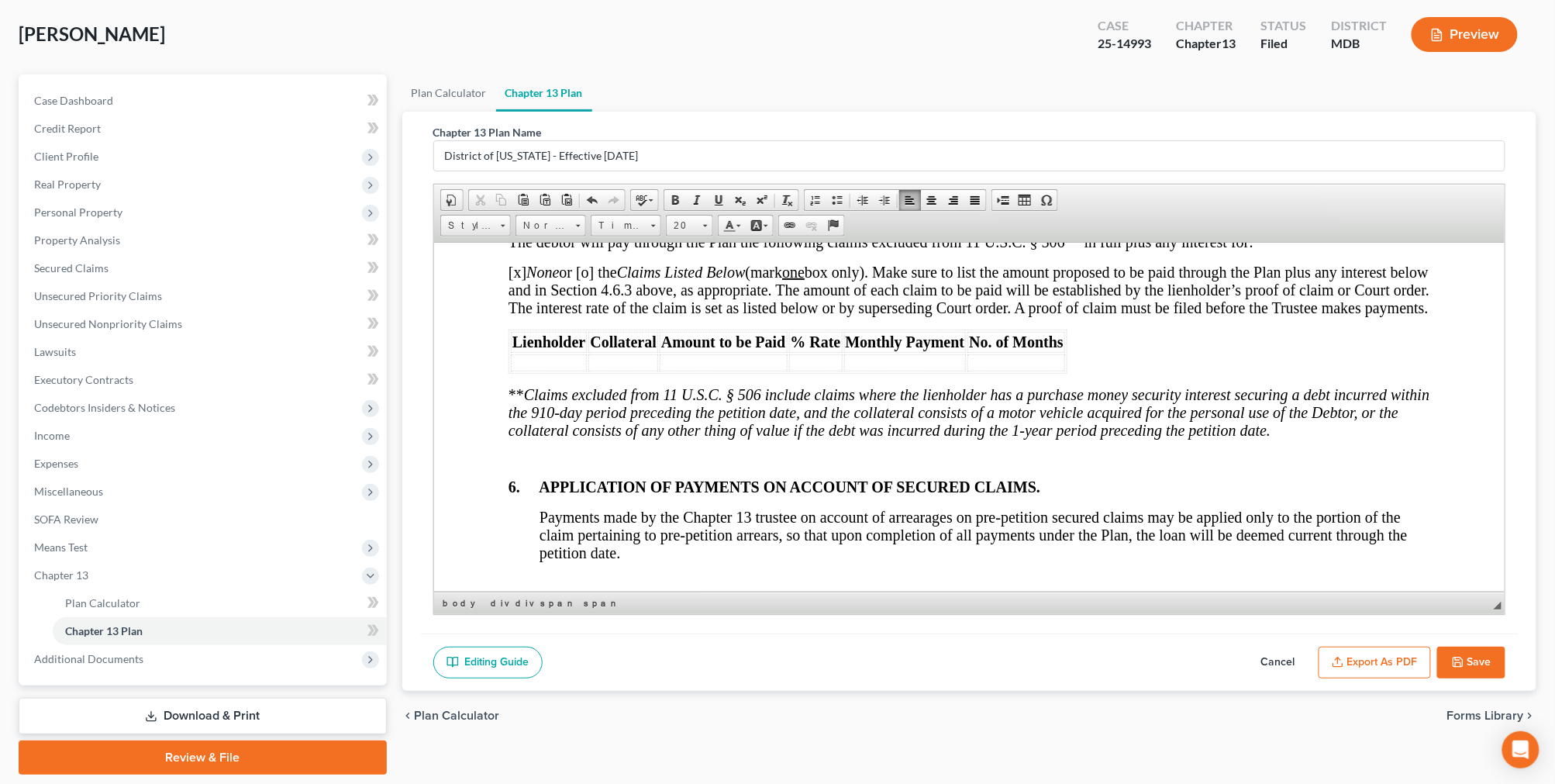
scroll to position [0, 0]
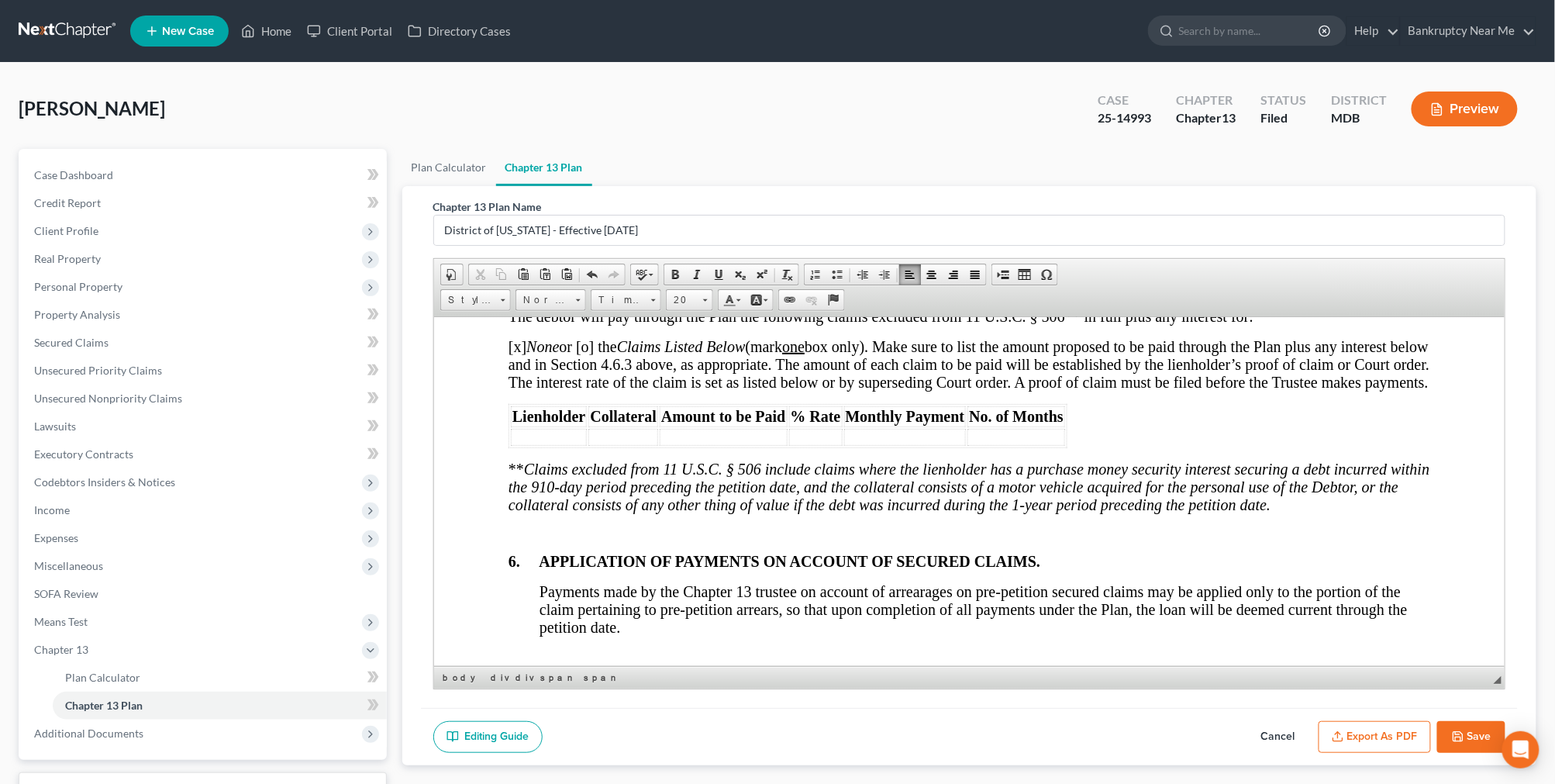
click at [1487, 730] on button "Save" at bounding box center [1471, 737] width 68 height 32
select select "2"
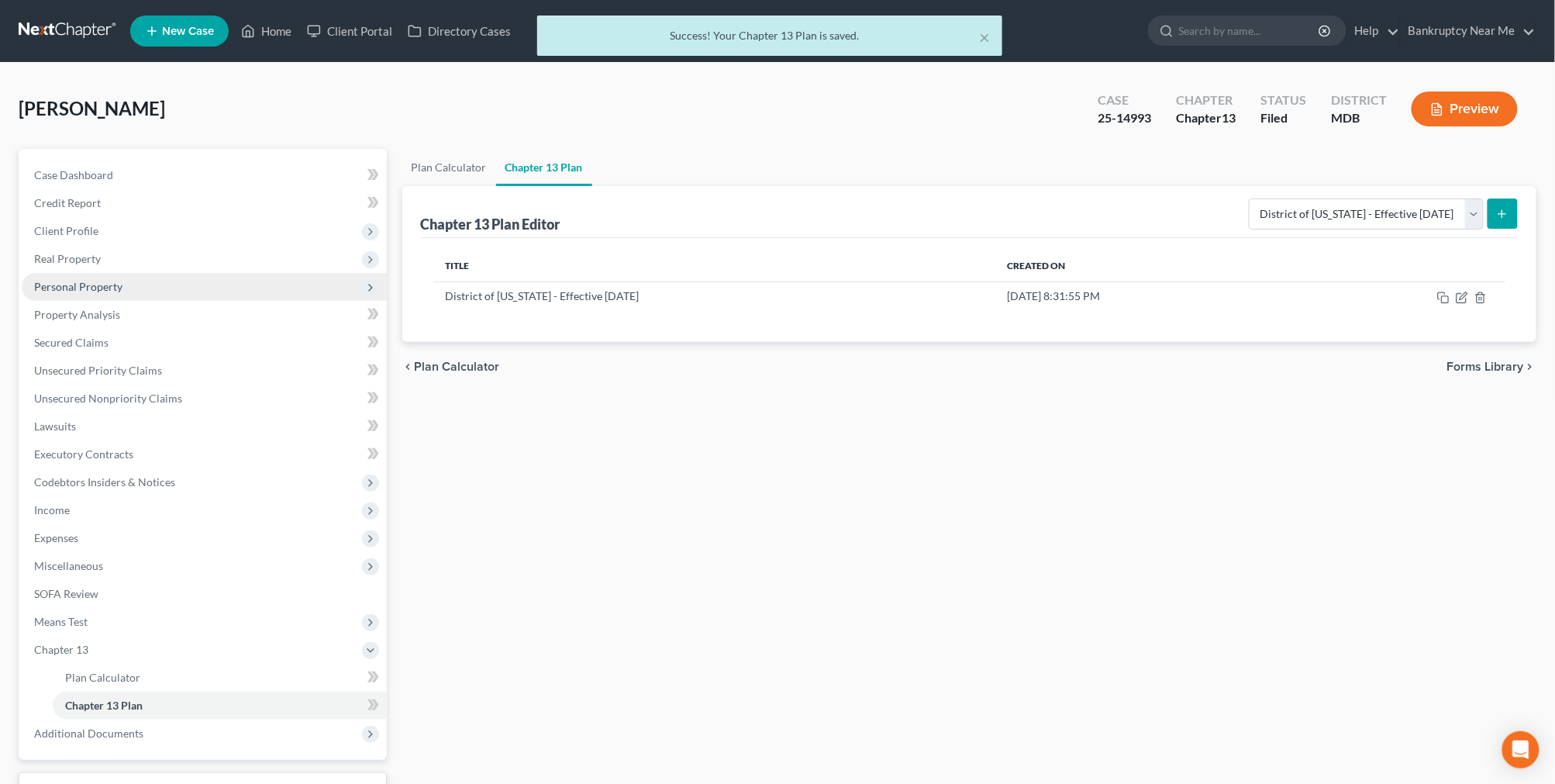
click at [106, 280] on span "Personal Property" at bounding box center [78, 286] width 88 height 13
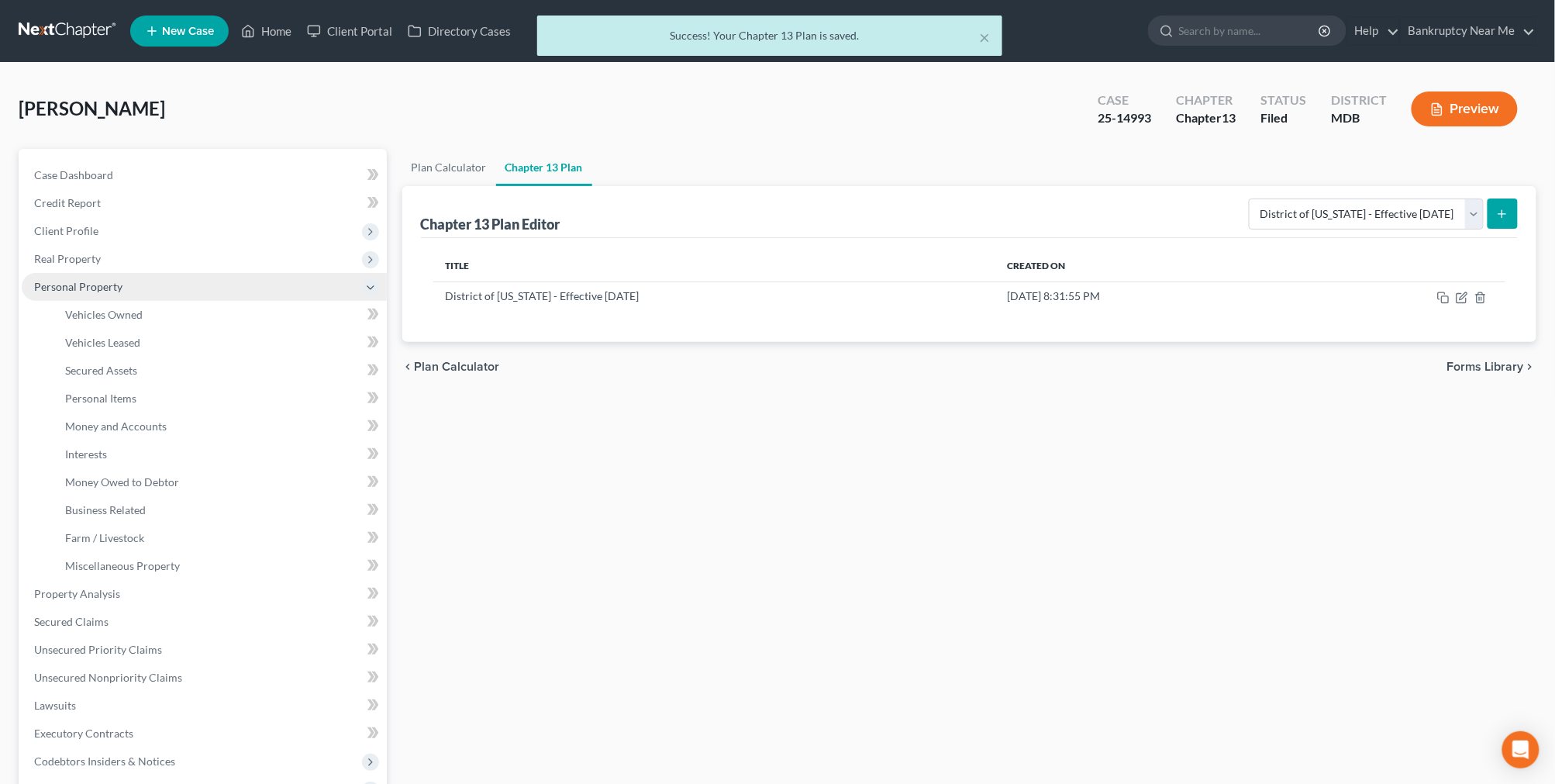
click at [158, 297] on span "Personal Property" at bounding box center [204, 287] width 365 height 28
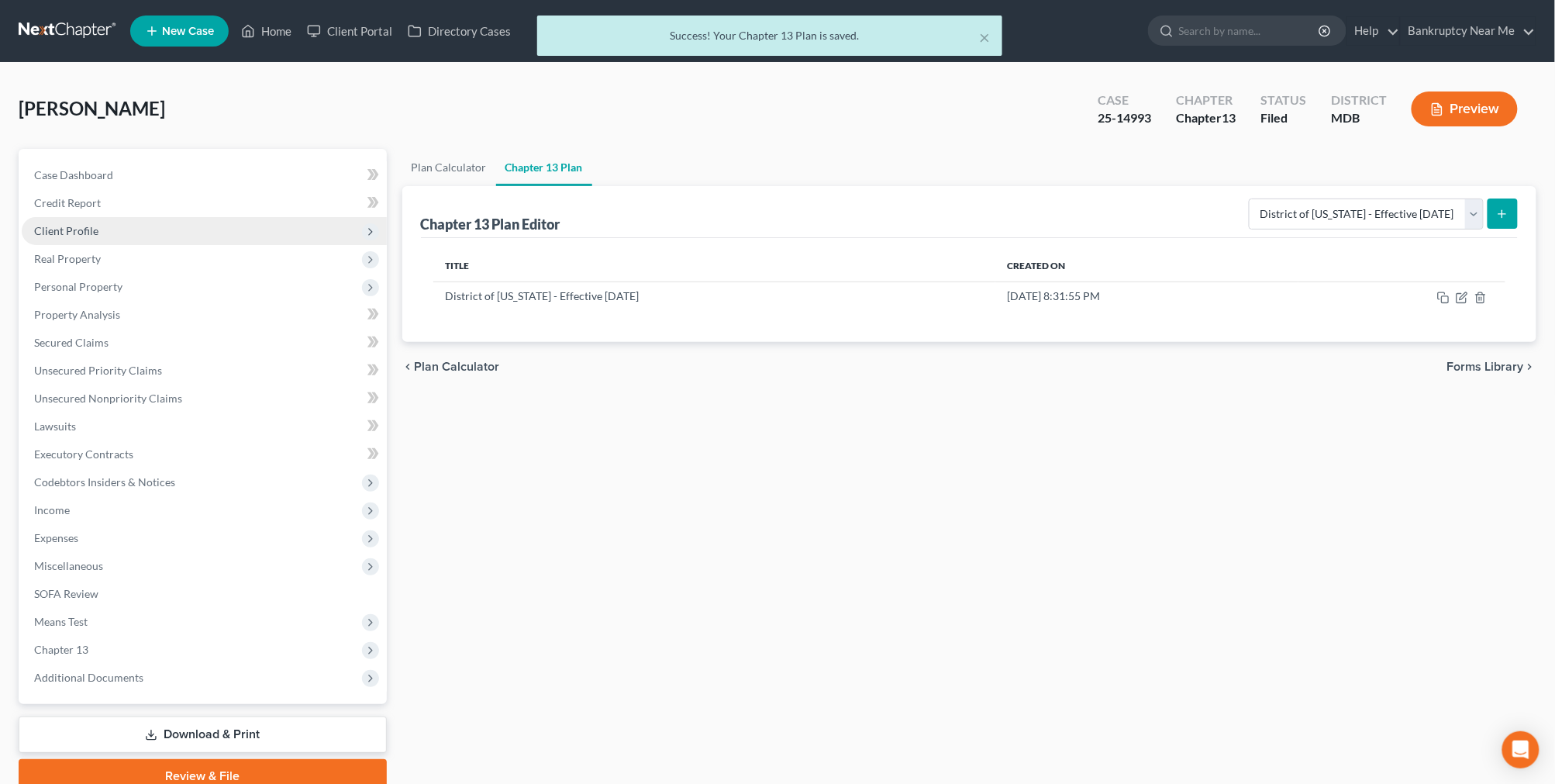
click at [95, 227] on span "Client Profile" at bounding box center [66, 230] width 65 height 13
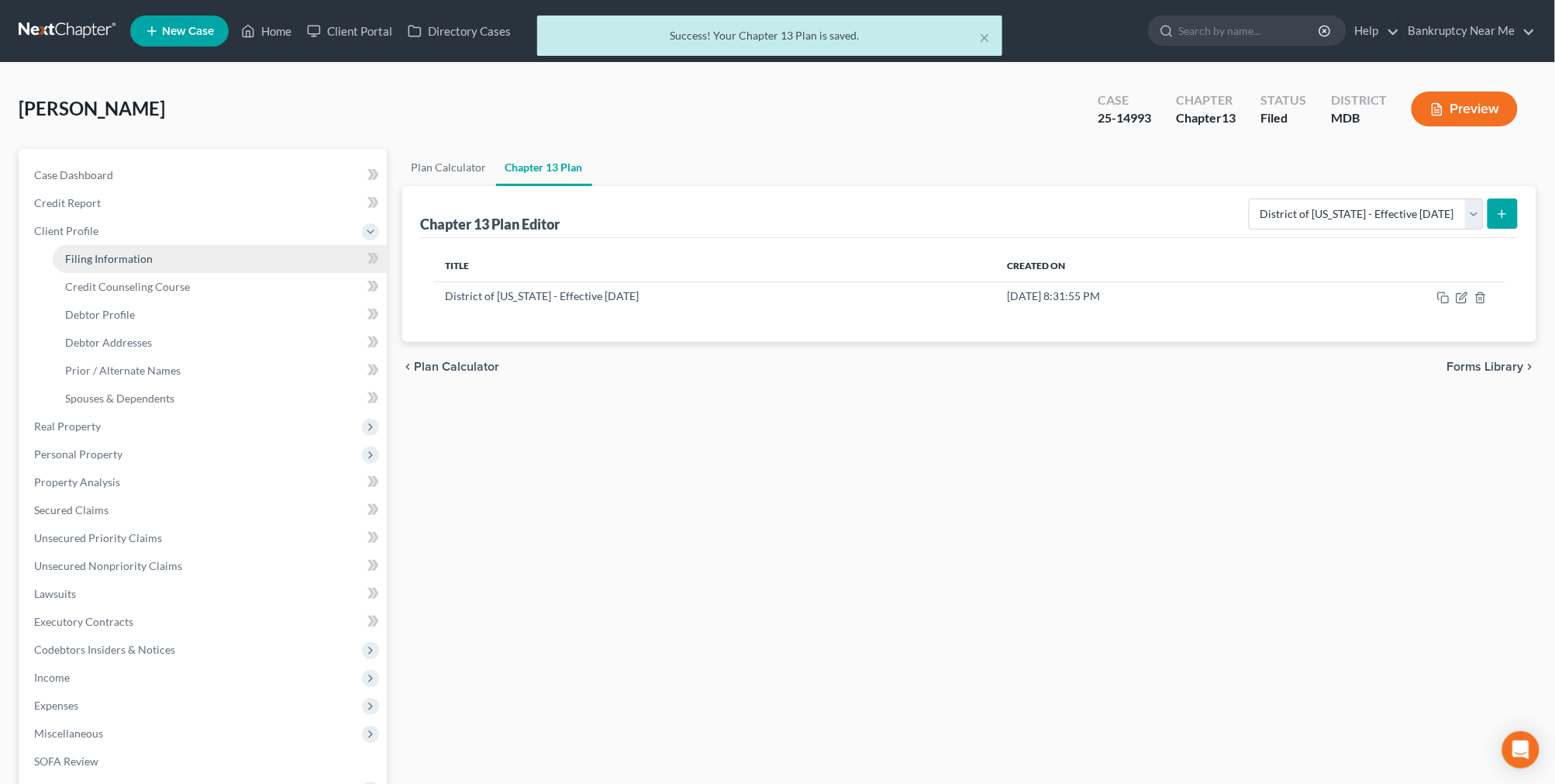
drag, startPoint x: 143, startPoint y: 257, endPoint x: 194, endPoint y: 247, distance: 52.0
click at [145, 258] on span "Filing Information" at bounding box center [109, 258] width 87 height 13
select select "1"
select select "0"
select select "3"
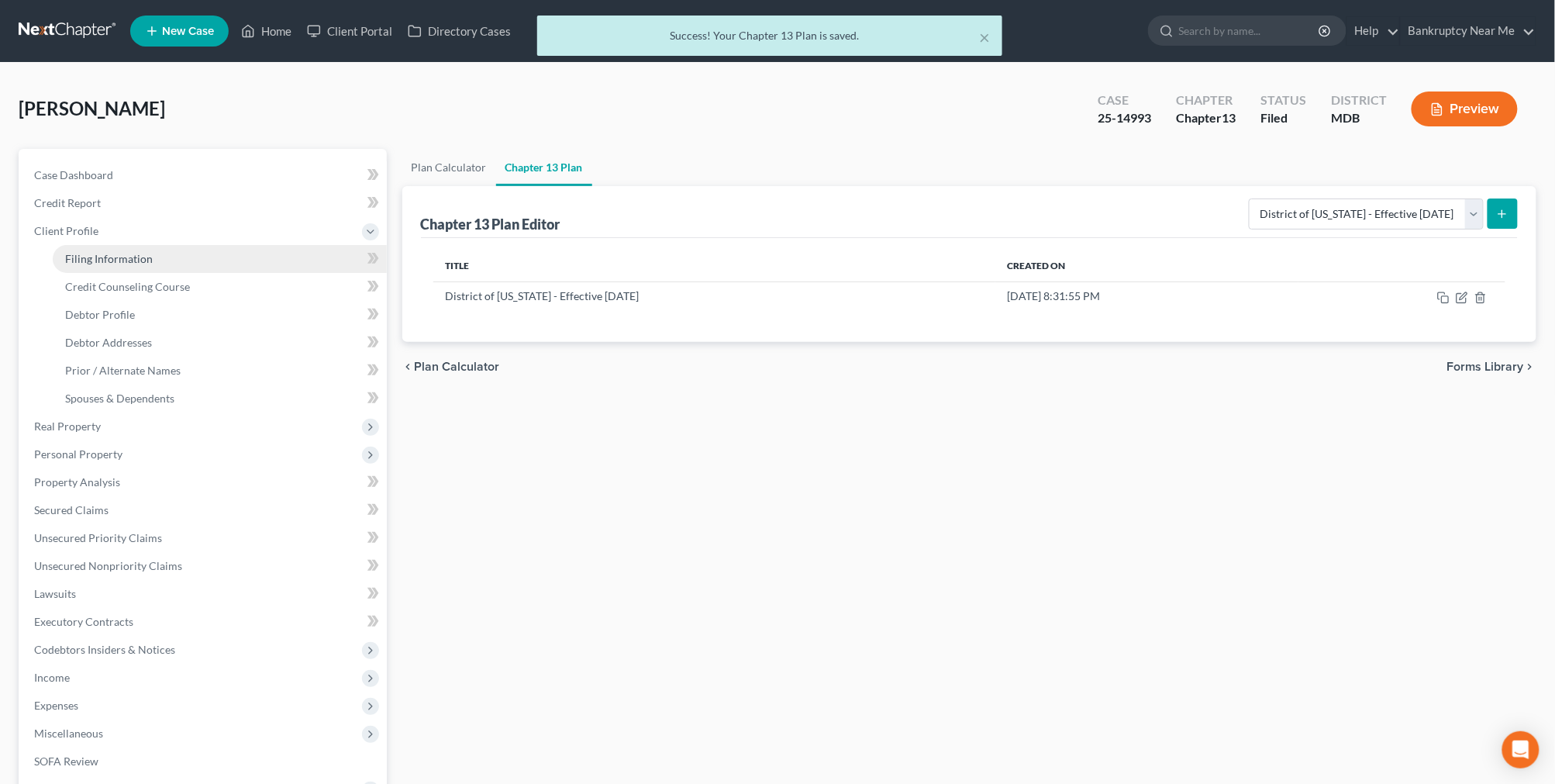
select select "38"
select select "0"
select select "21"
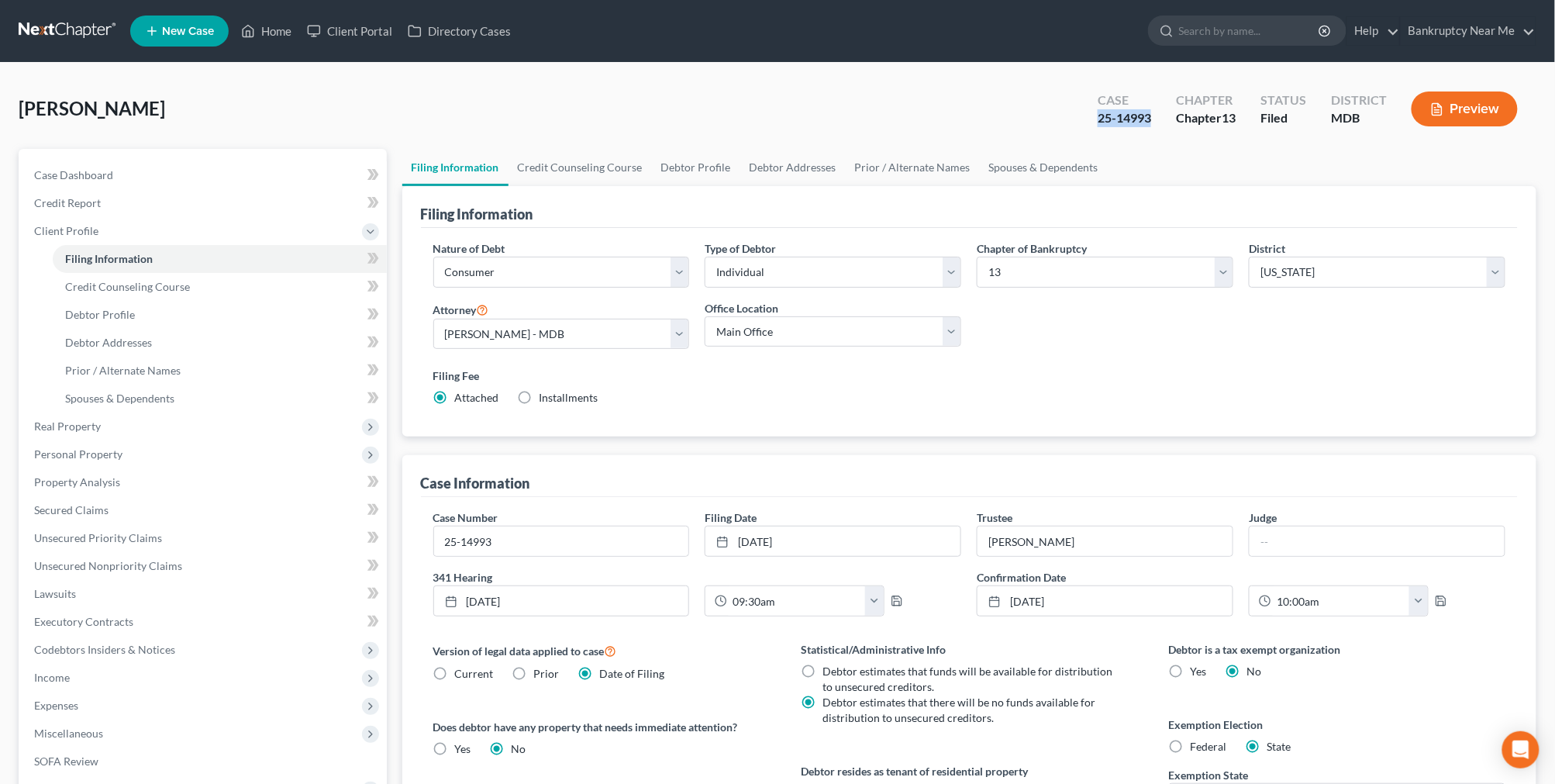
drag, startPoint x: 1159, startPoint y: 116, endPoint x: 1088, endPoint y: 116, distance: 71.0
click at [1088, 116] on div "Case 25-14993" at bounding box center [1124, 110] width 78 height 45
copy div "25-14993"
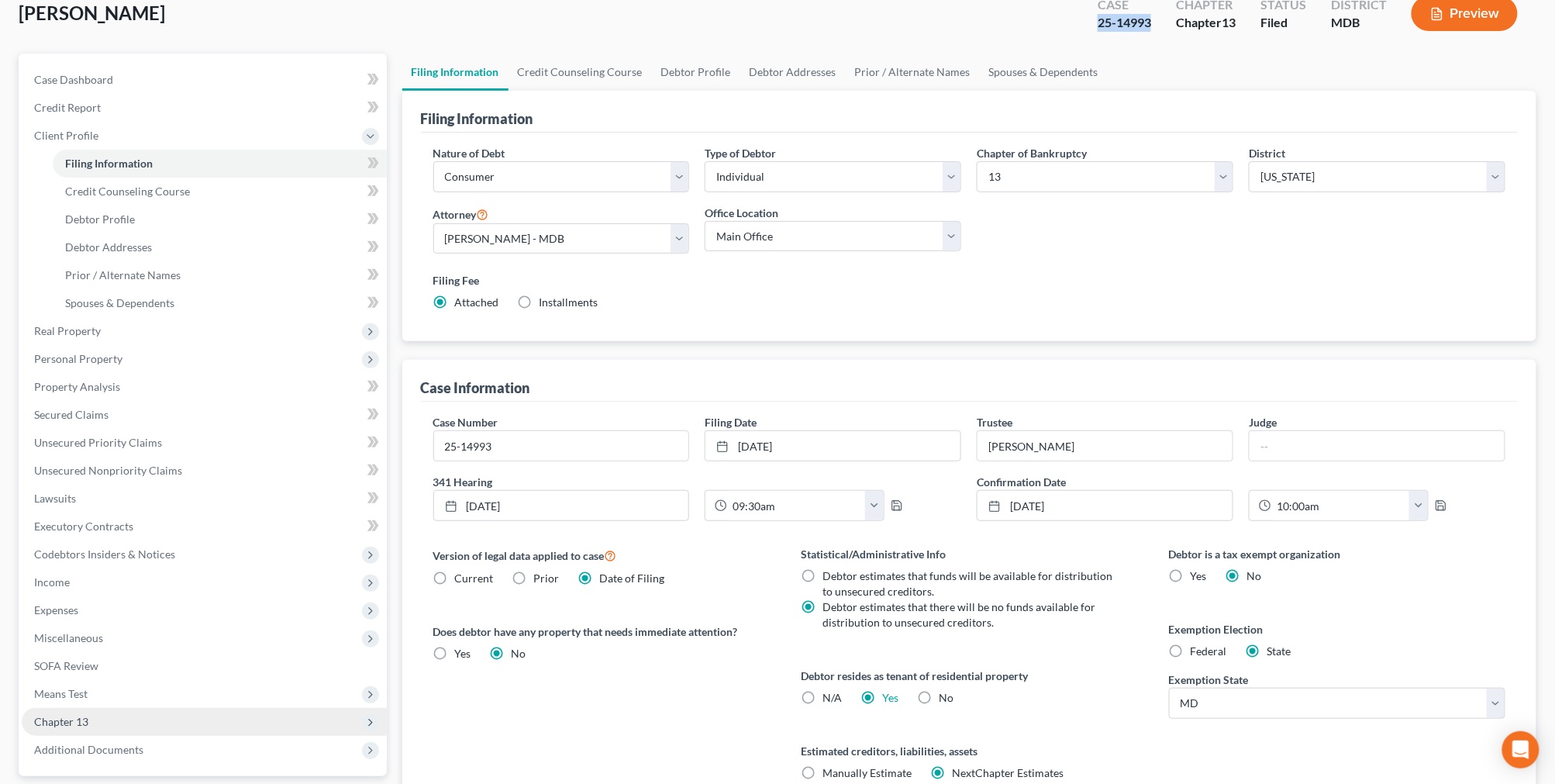
scroll to position [237, 0]
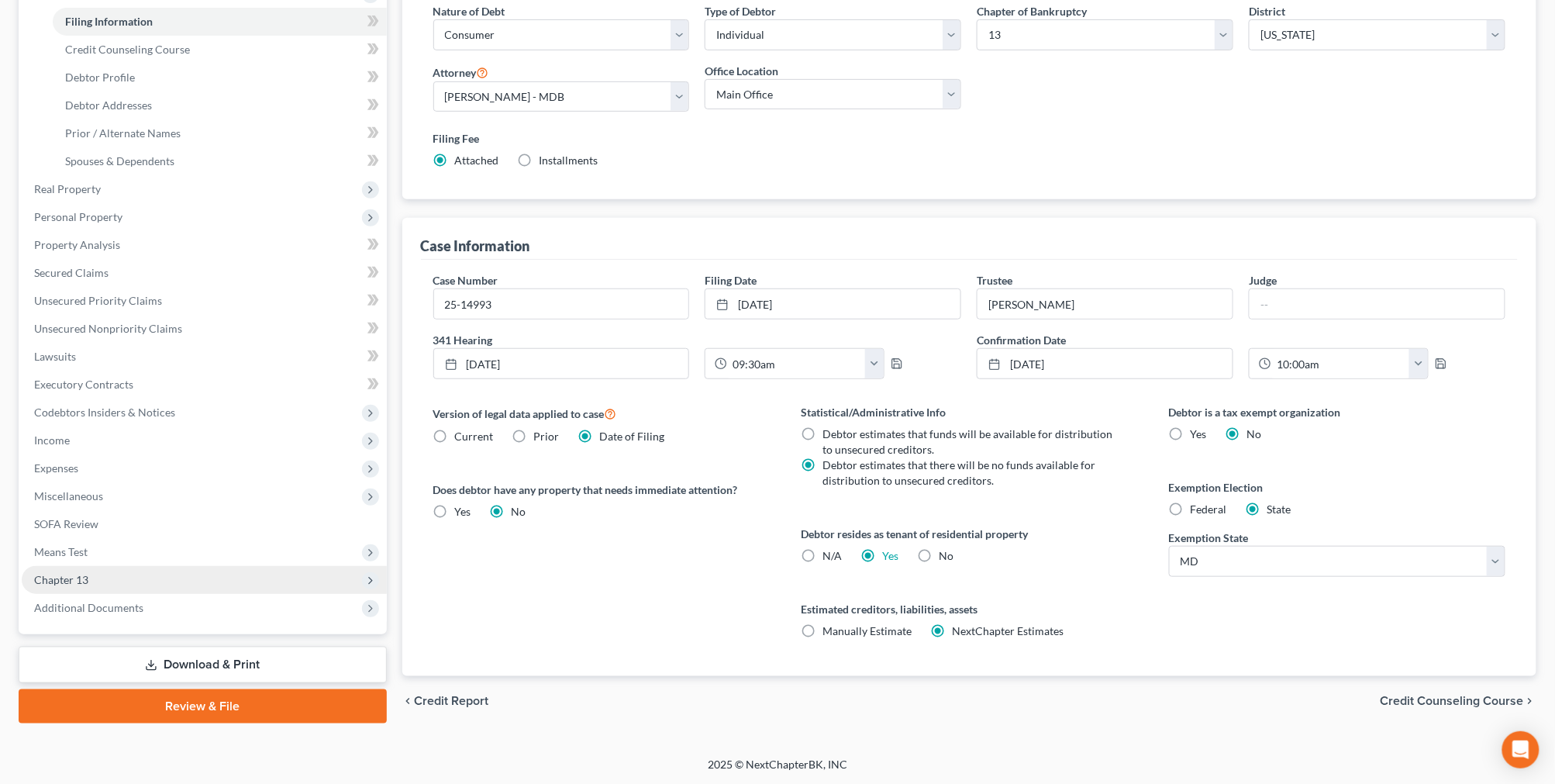
click at [116, 576] on span "Chapter 13" at bounding box center [204, 580] width 365 height 28
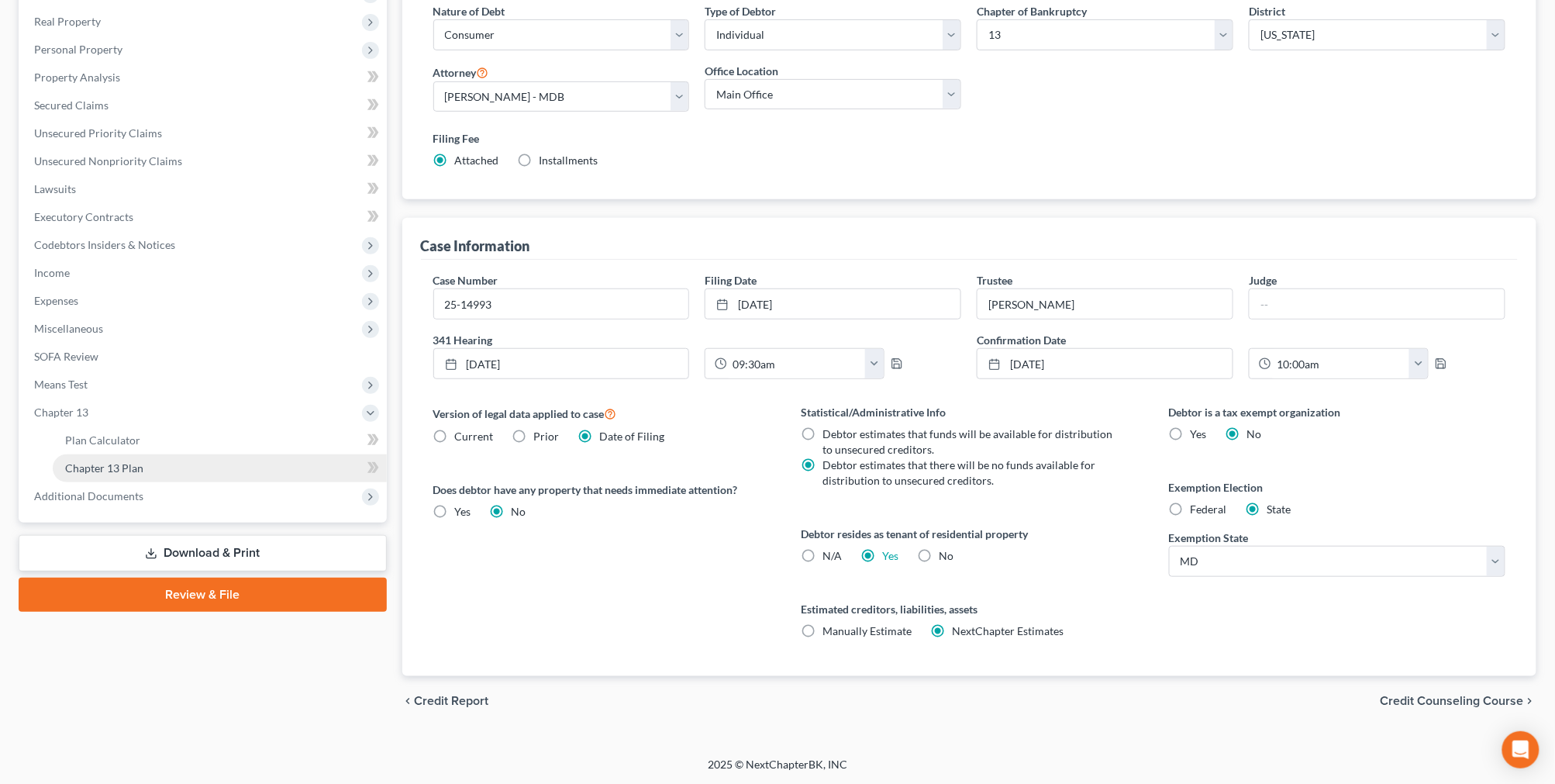
click at [187, 460] on link "Chapter 13 Plan" at bounding box center [219, 468] width 334 height 28
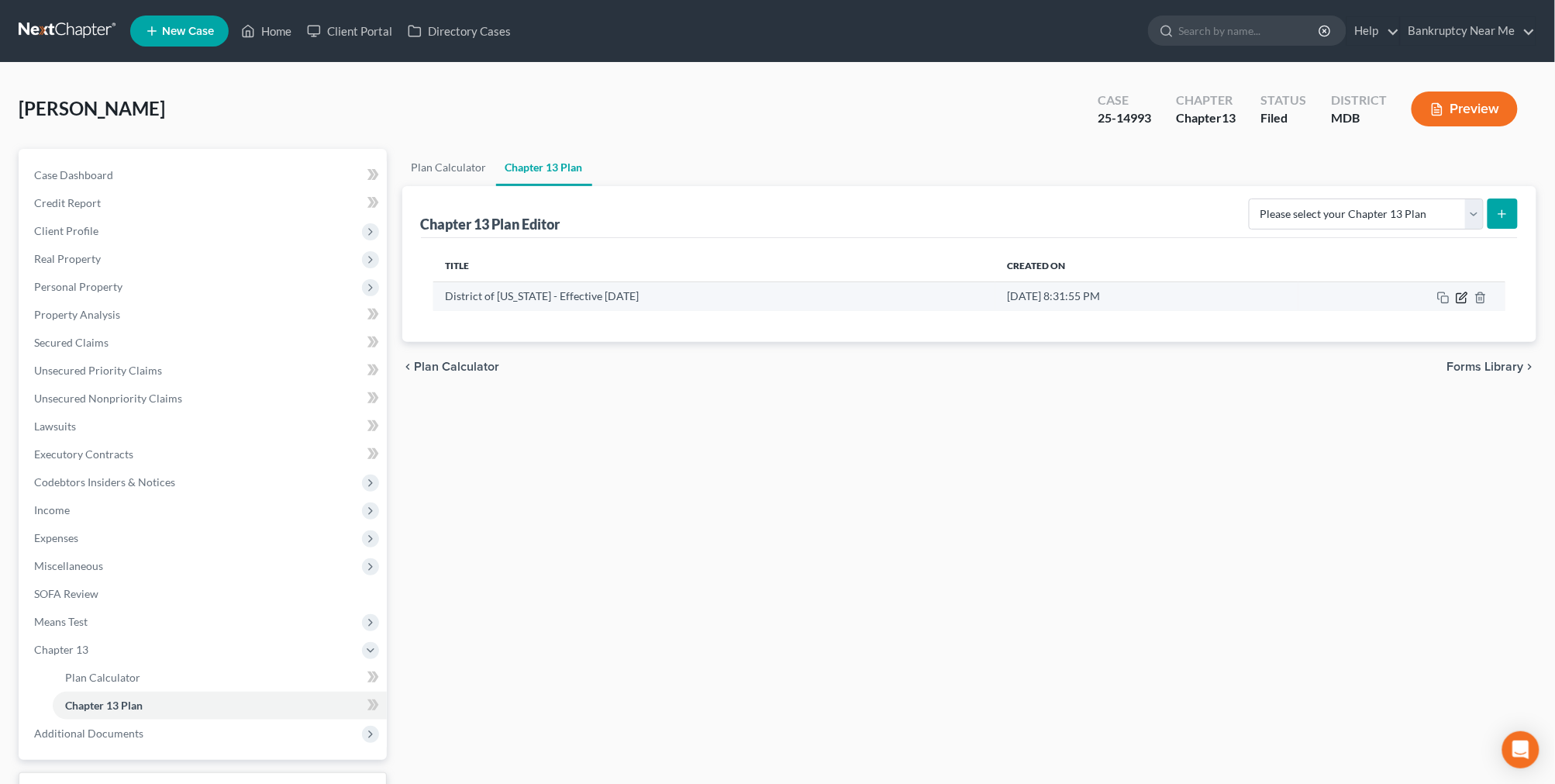
click at [1463, 297] on icon "button" at bounding box center [1462, 297] width 12 height 12
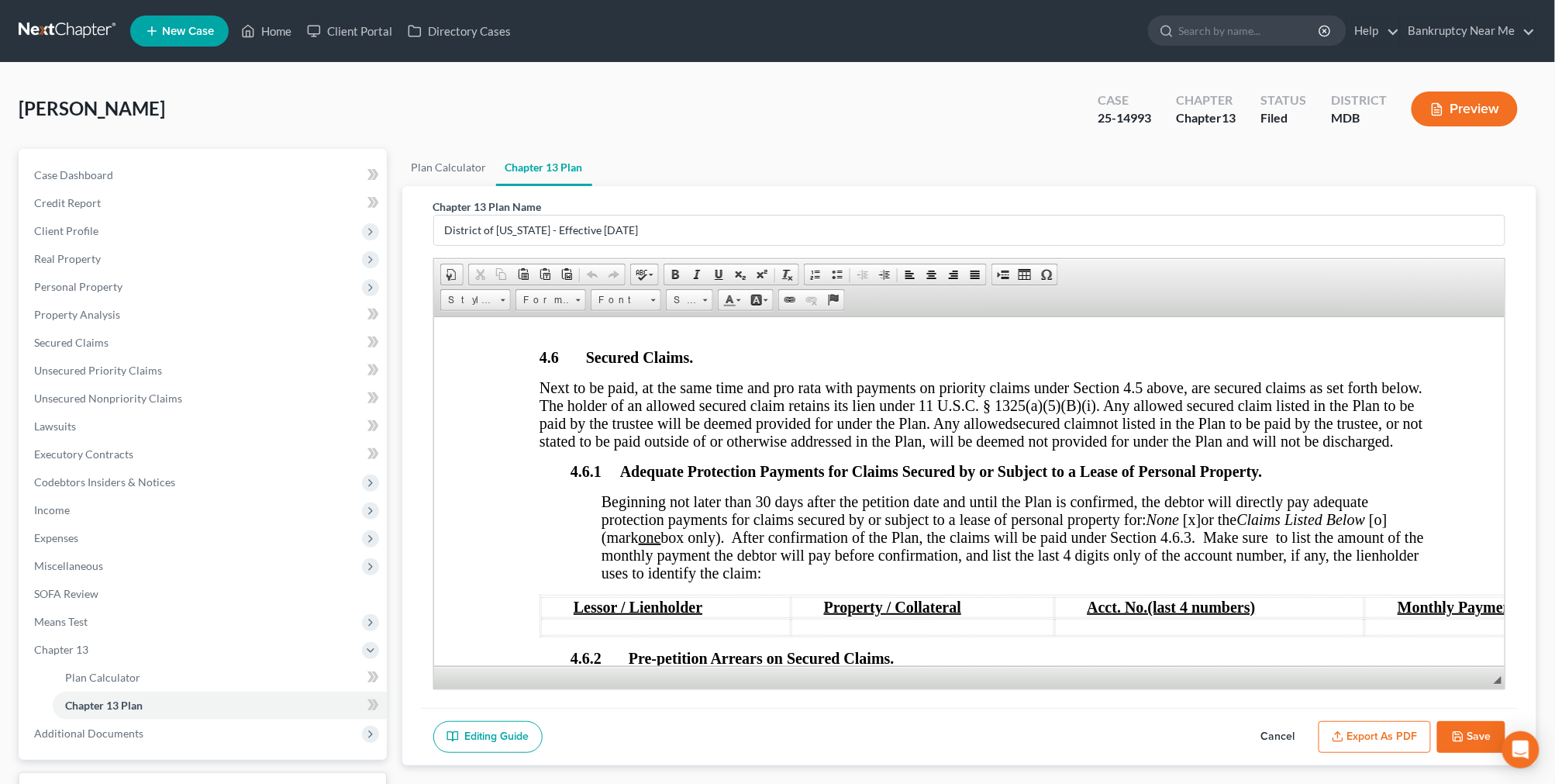
scroll to position [2411, 0]
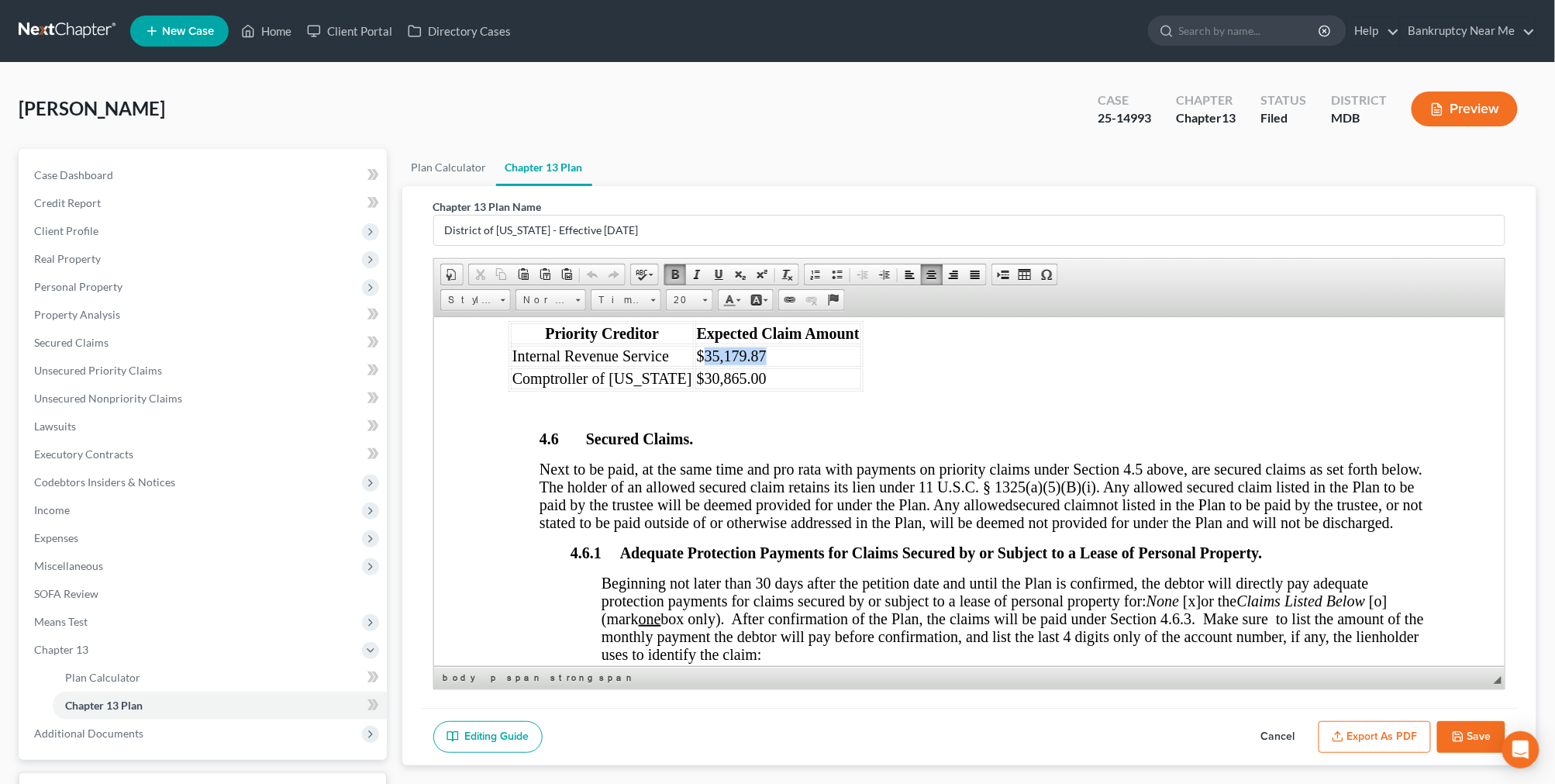
drag, startPoint x: 740, startPoint y: 399, endPoint x: 680, endPoint y: 401, distance: 60.0
click at [696, 364] on span "$35,179.87" at bounding box center [731, 355] width 70 height 17
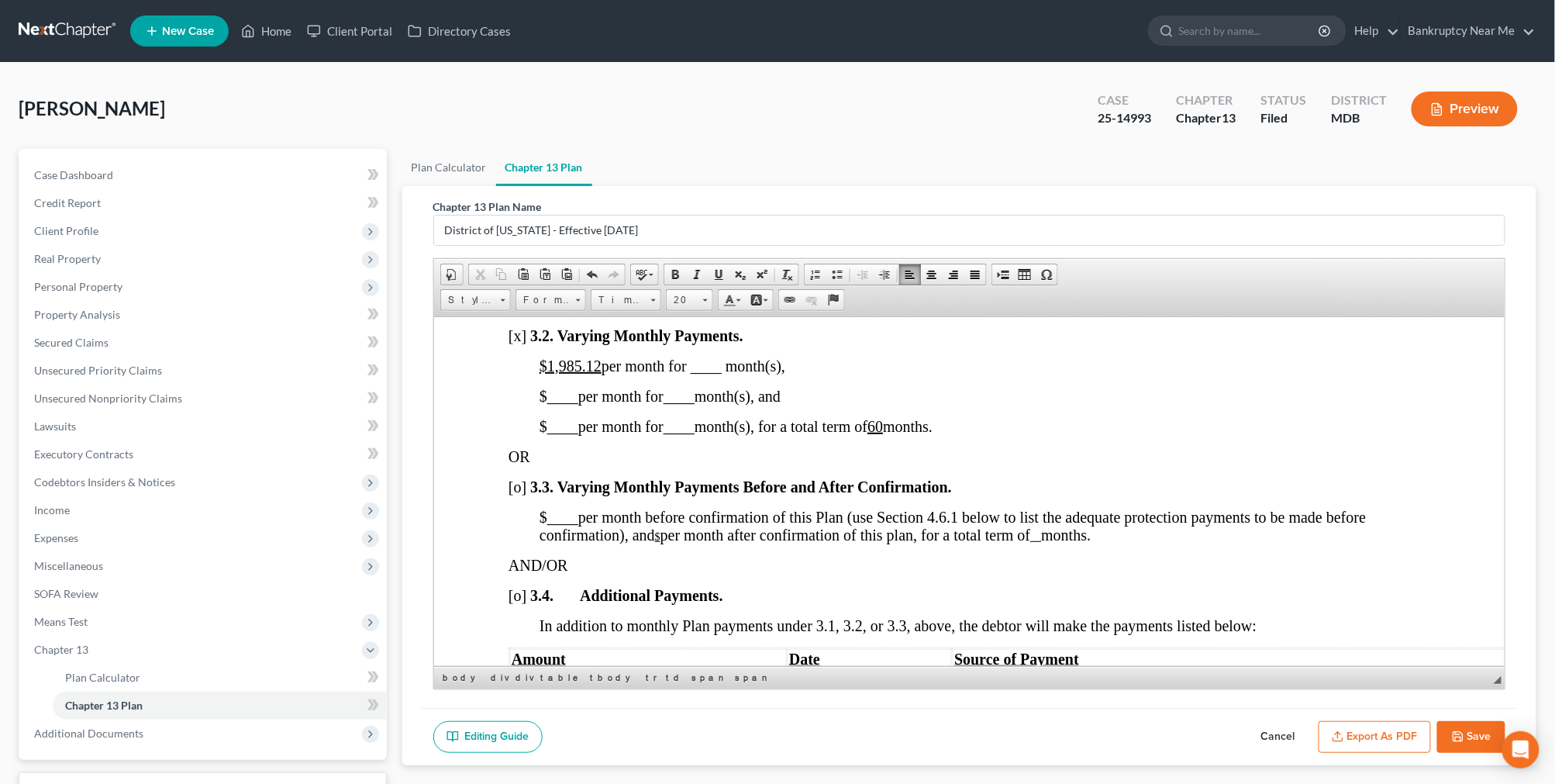
scroll to position [1205, 0]
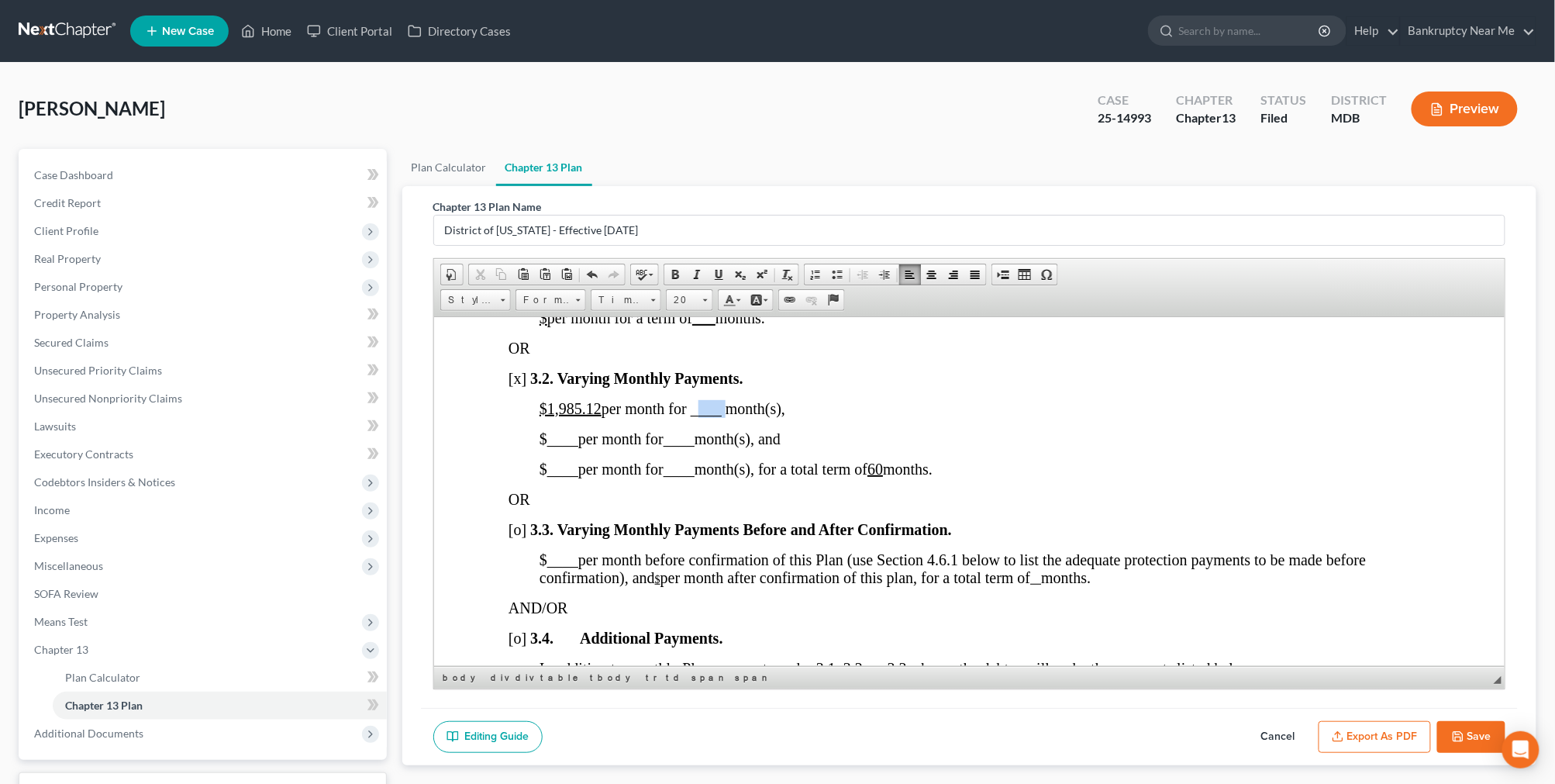
drag, startPoint x: 693, startPoint y: 441, endPoint x: 722, endPoint y: 440, distance: 29.0
click at [722, 416] on span "$1,985.12 per month for ____ month(s)," at bounding box center [662, 408] width 246 height 17
drag, startPoint x: 700, startPoint y: 472, endPoint x: 671, endPoint y: 474, distance: 29.1
click at [671, 447] on span "$ ____ per month for ____ month(s), and" at bounding box center [659, 438] width 241 height 17
drag, startPoint x: 576, startPoint y: 477, endPoint x: 545, endPoint y: 477, distance: 31.0
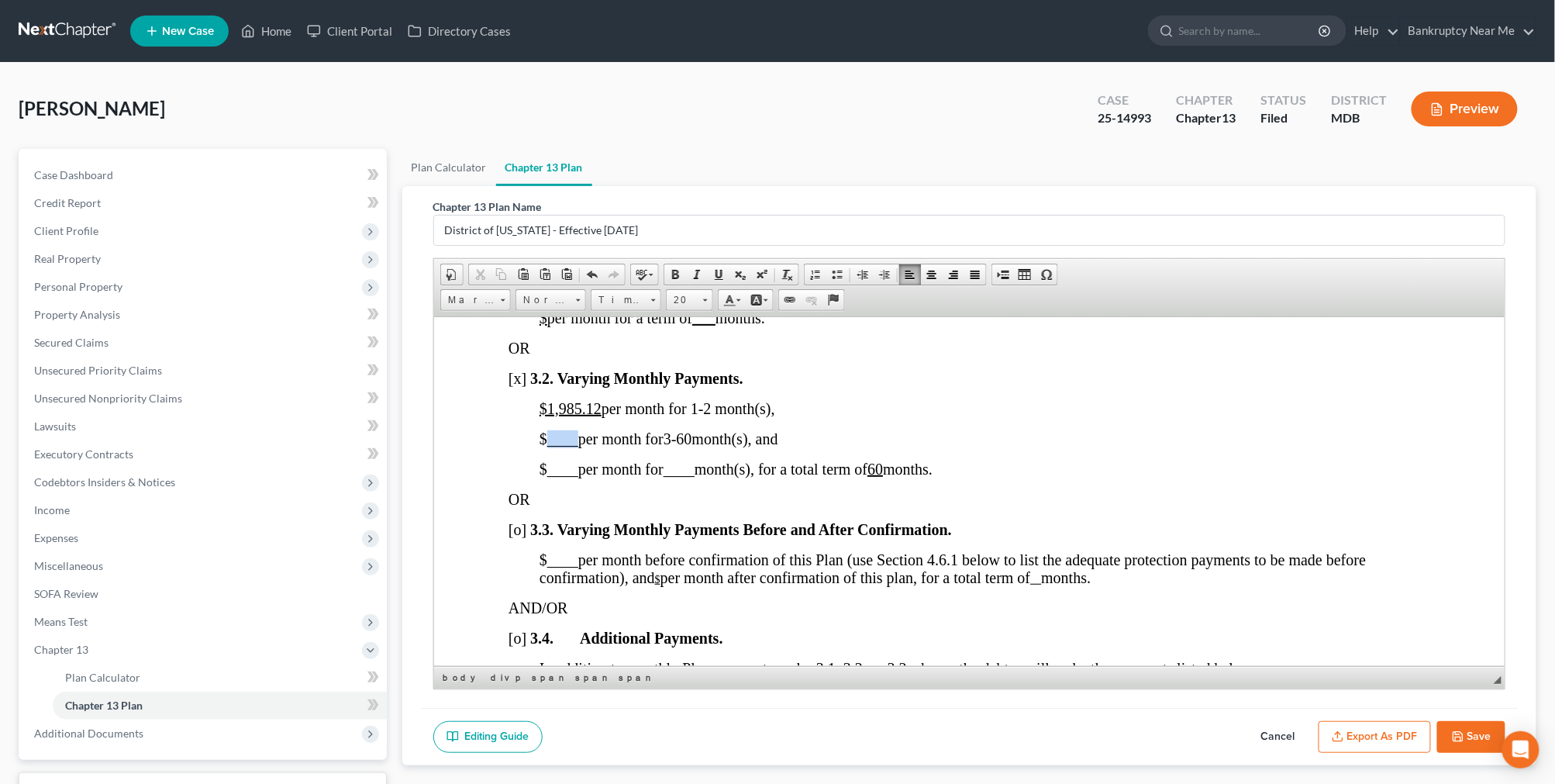
click at [545, 447] on p "$ ____ per month for 3-60 month(s), and" at bounding box center [985, 438] width 891 height 17
drag, startPoint x: 597, startPoint y: 436, endPoint x: 562, endPoint y: 434, distance: 35.1
click at [560, 416] on u "$1,985.12" at bounding box center [569, 408] width 62 height 17
drag, startPoint x: 601, startPoint y: 437, endPoint x: 543, endPoint y: 441, distance: 58.1
click at [543, 416] on span "$1,416.82 per month for 1-2 month(s)," at bounding box center [657, 408] width 235 height 17
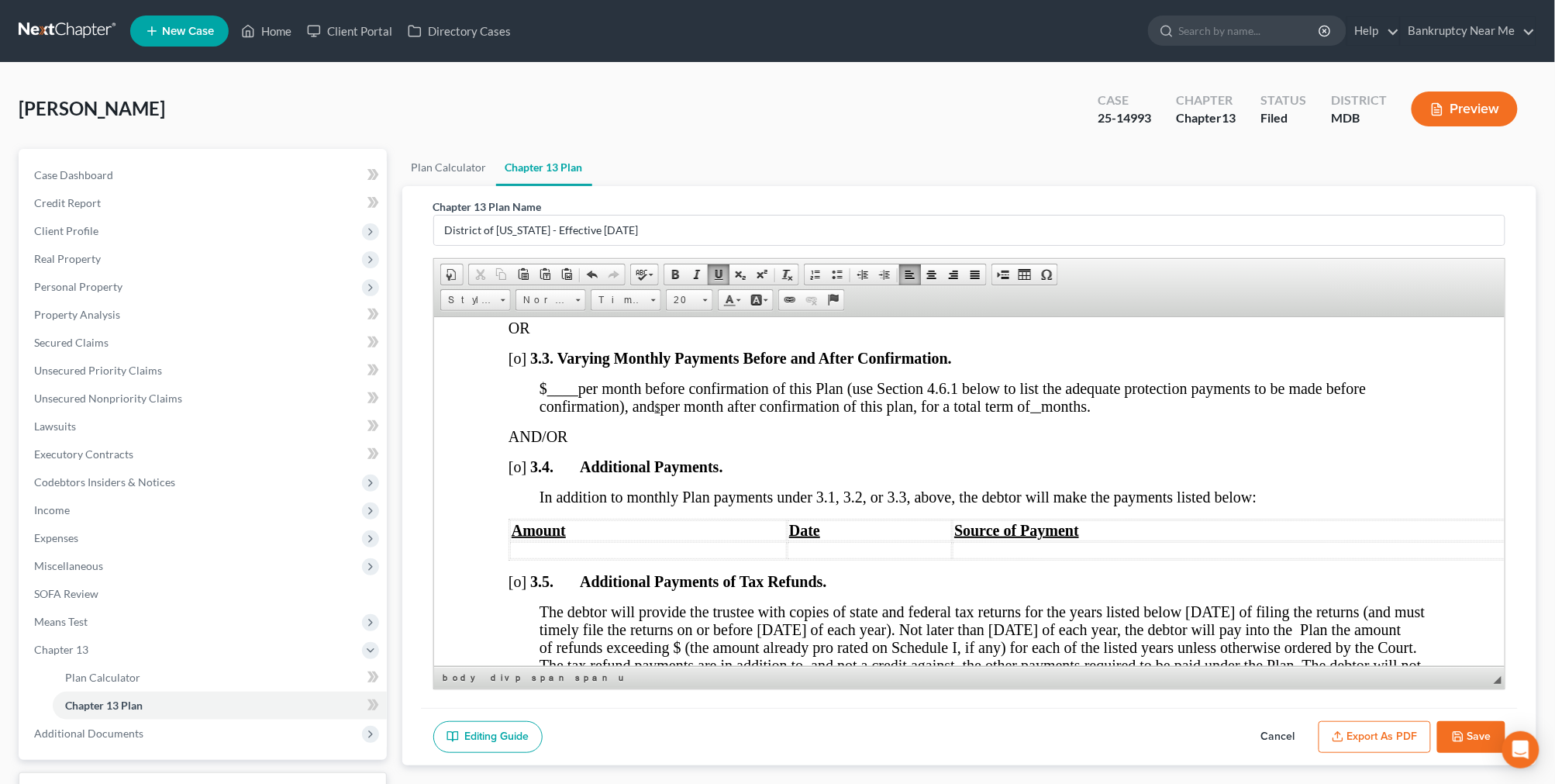
scroll to position [1377, 0]
click at [1374, 730] on button "Export as PDF" at bounding box center [1374, 737] width 113 height 32
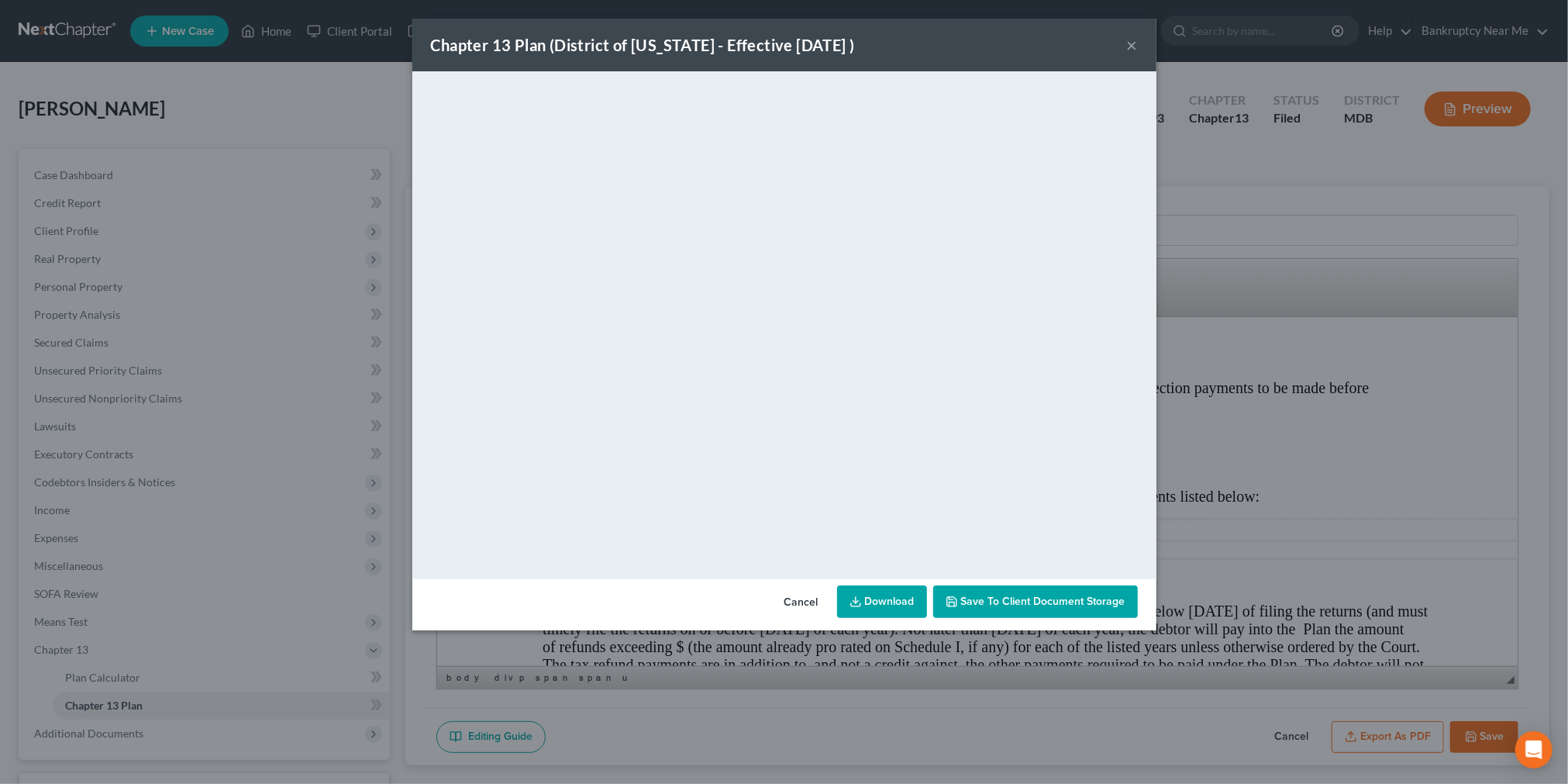
click at [1133, 48] on div "Chapter 13 Plan (District of Maryland - Effective 12/1/24 ) ×" at bounding box center [784, 44] width 744 height 52
click at [1144, 52] on div "Chapter 13 Plan (District of Maryland - Effective 12/1/24 ) ×" at bounding box center [784, 44] width 744 height 52
click at [1124, 37] on div "Chapter 13 Plan (District of Maryland - Effective 12/1/24 ) ×" at bounding box center [784, 44] width 744 height 52
click at [1136, 46] on button "×" at bounding box center [1132, 44] width 10 height 18
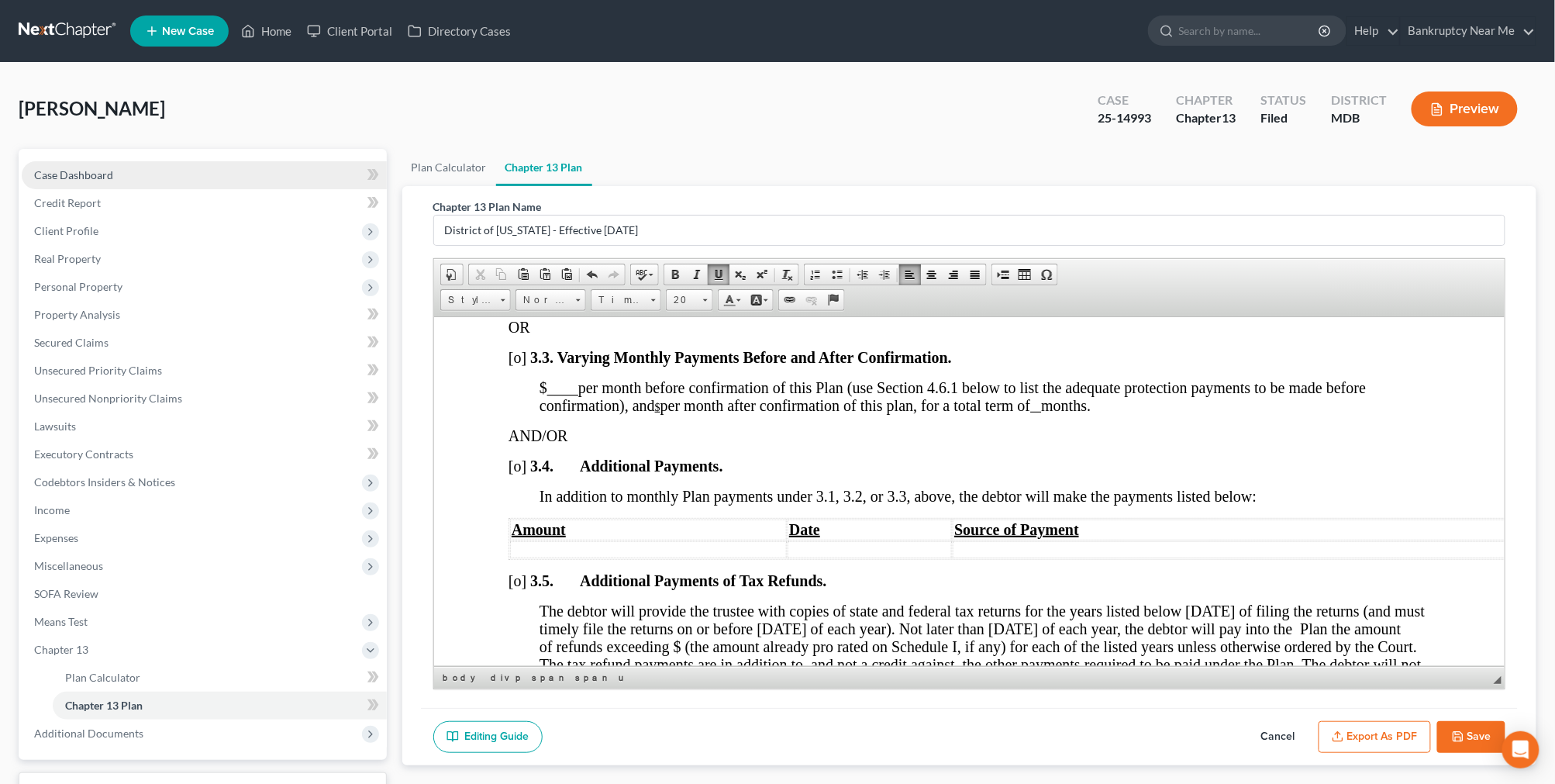
click at [178, 171] on link "Case Dashboard" at bounding box center [204, 175] width 365 height 28
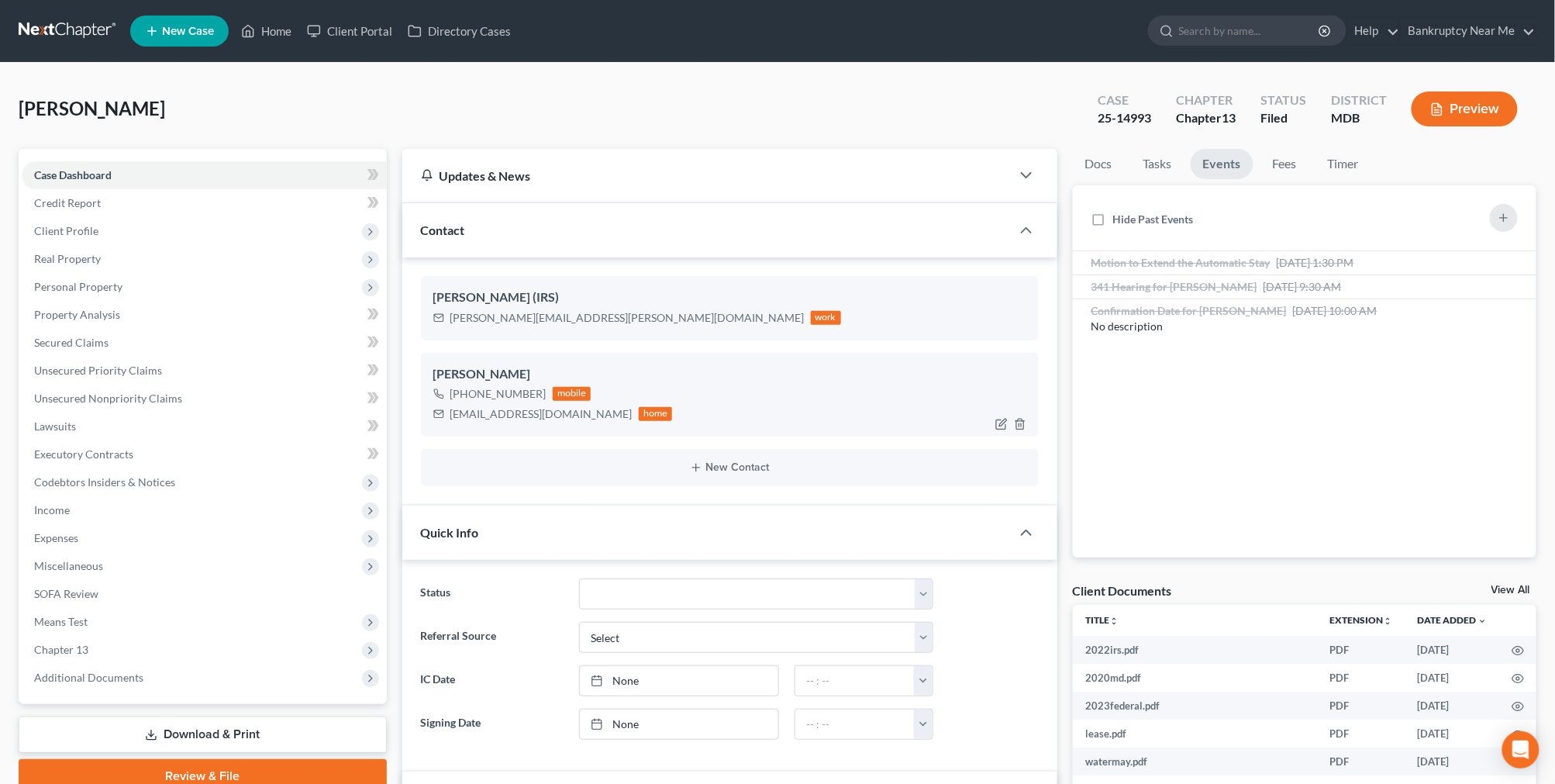
scroll to position [14459, 0]
drag, startPoint x: 552, startPoint y: 419, endPoint x: 563, endPoint y: 497, distance: 78.8
click at [442, 419] on div "jmitch1029@aol.com home" at bounding box center [553, 413] width 240 height 20
copy div "jmitch1029@aol.com"
click at [166, 644] on span "Chapter 13" at bounding box center [204, 650] width 365 height 28
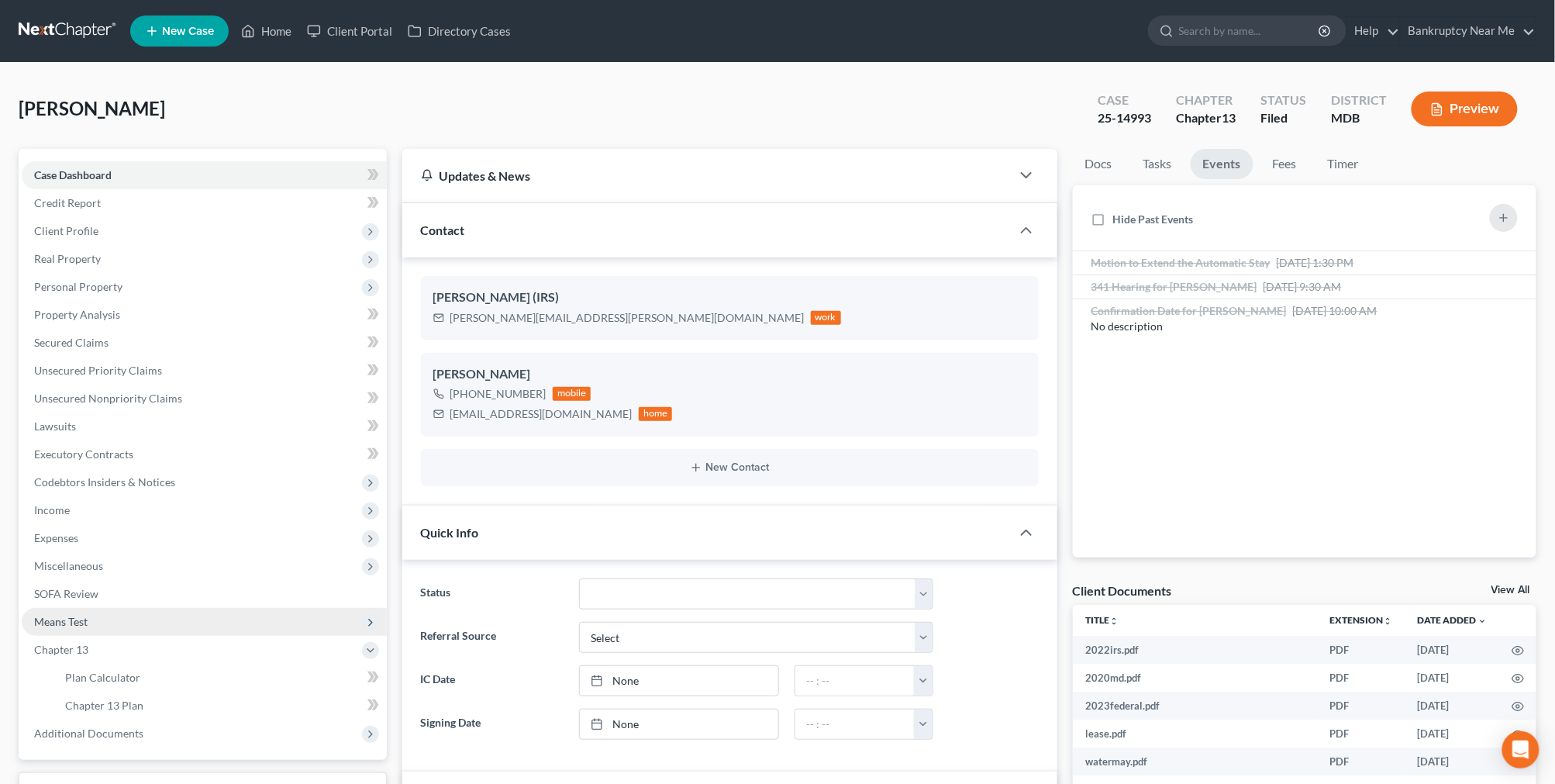
click at [87, 621] on span "Means Test" at bounding box center [60, 621] width 53 height 13
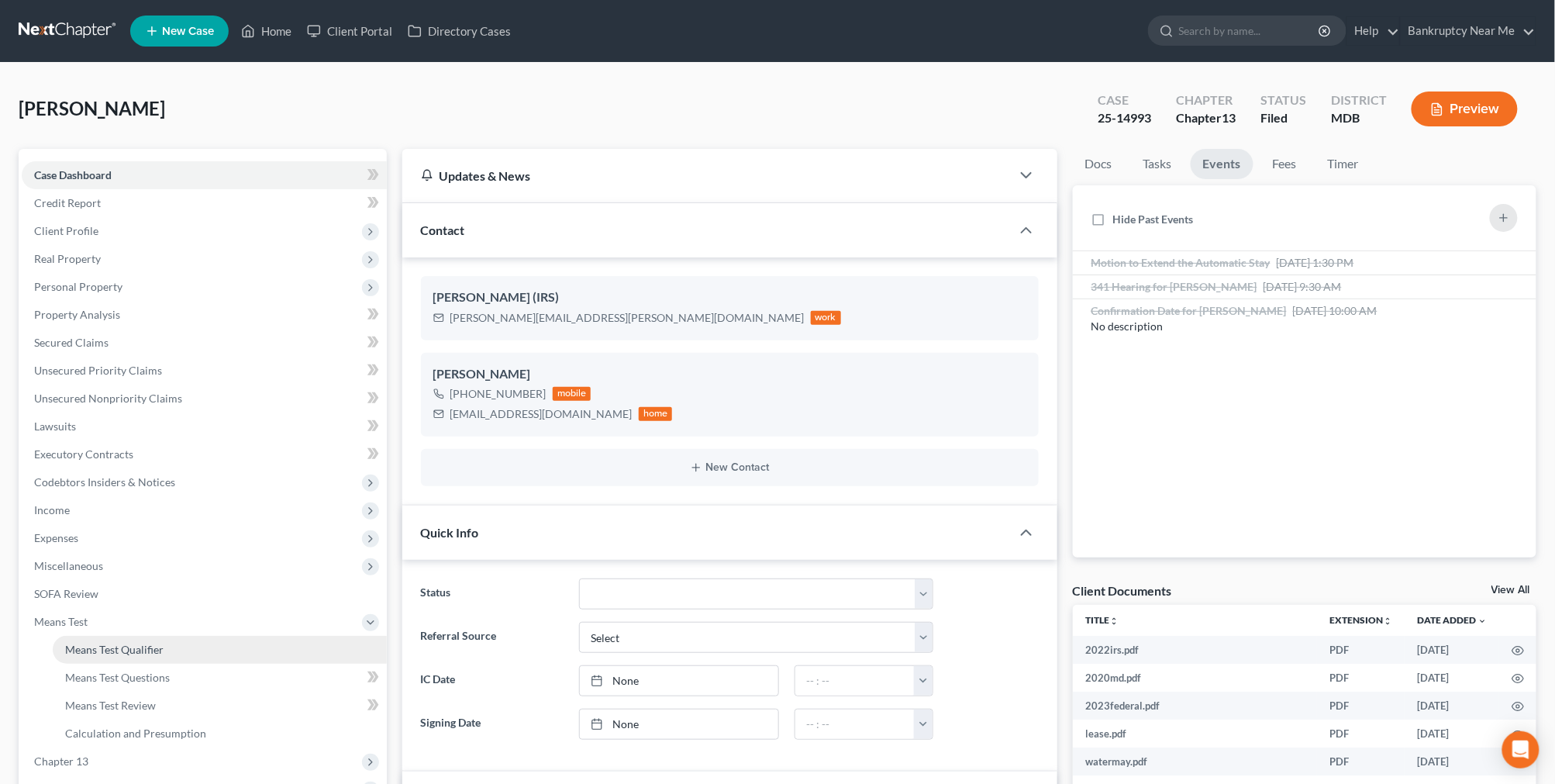
click at [105, 645] on span "Means Test Qualifier" at bounding box center [114, 649] width 99 height 13
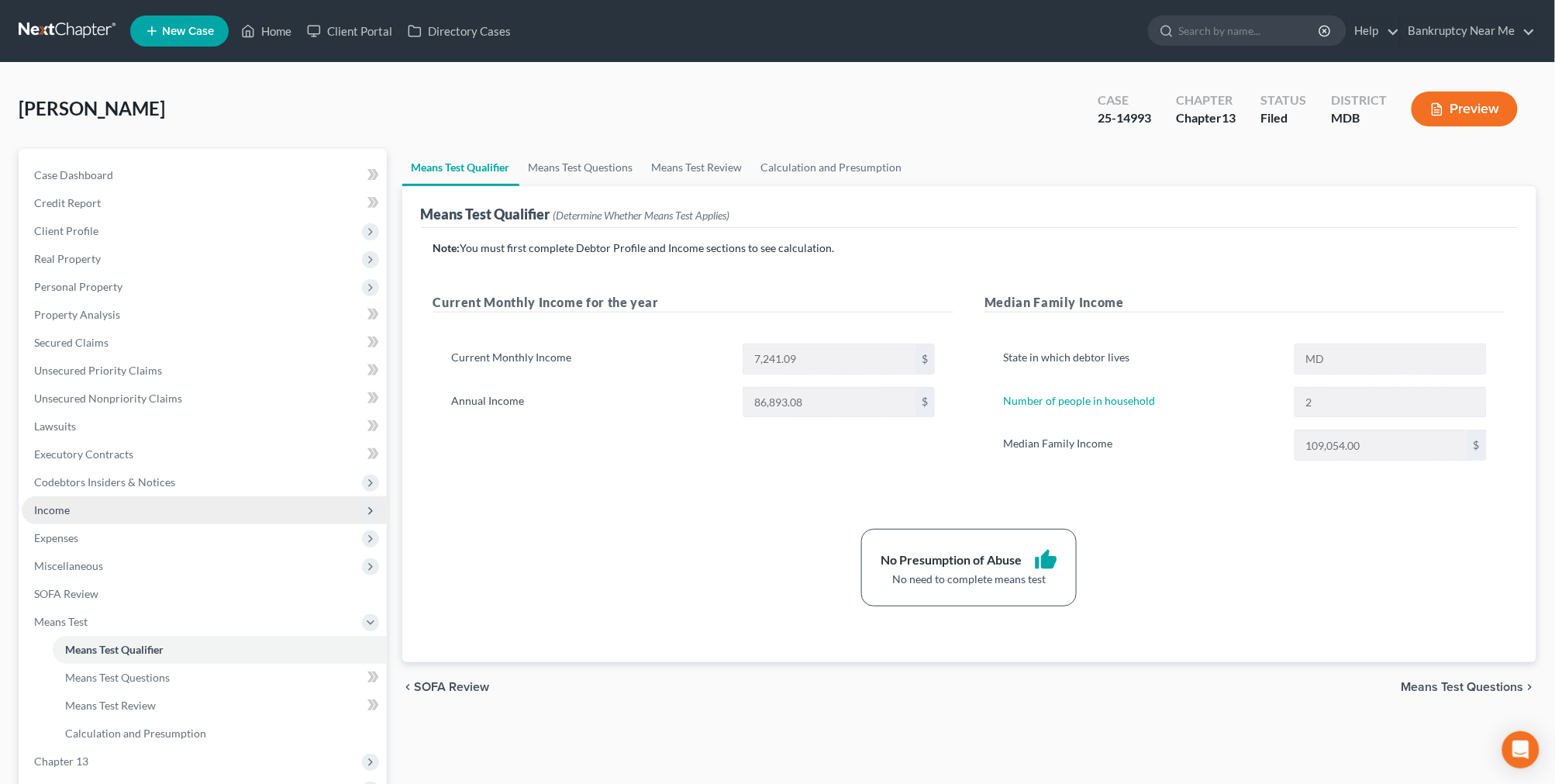
click at [87, 521] on span "Income" at bounding box center [204, 510] width 365 height 28
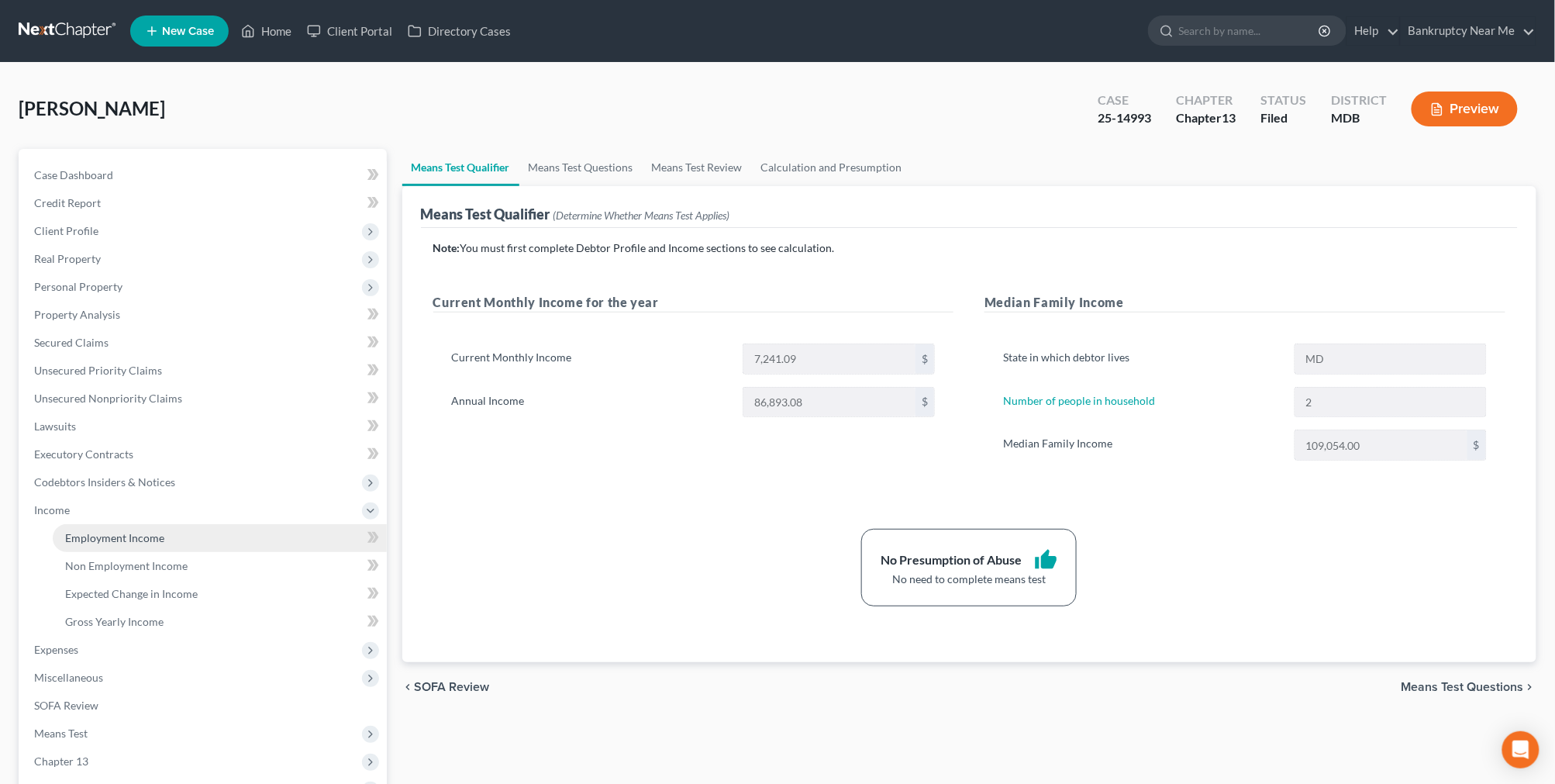
click at [80, 540] on span "Employment Income" at bounding box center [115, 537] width 99 height 13
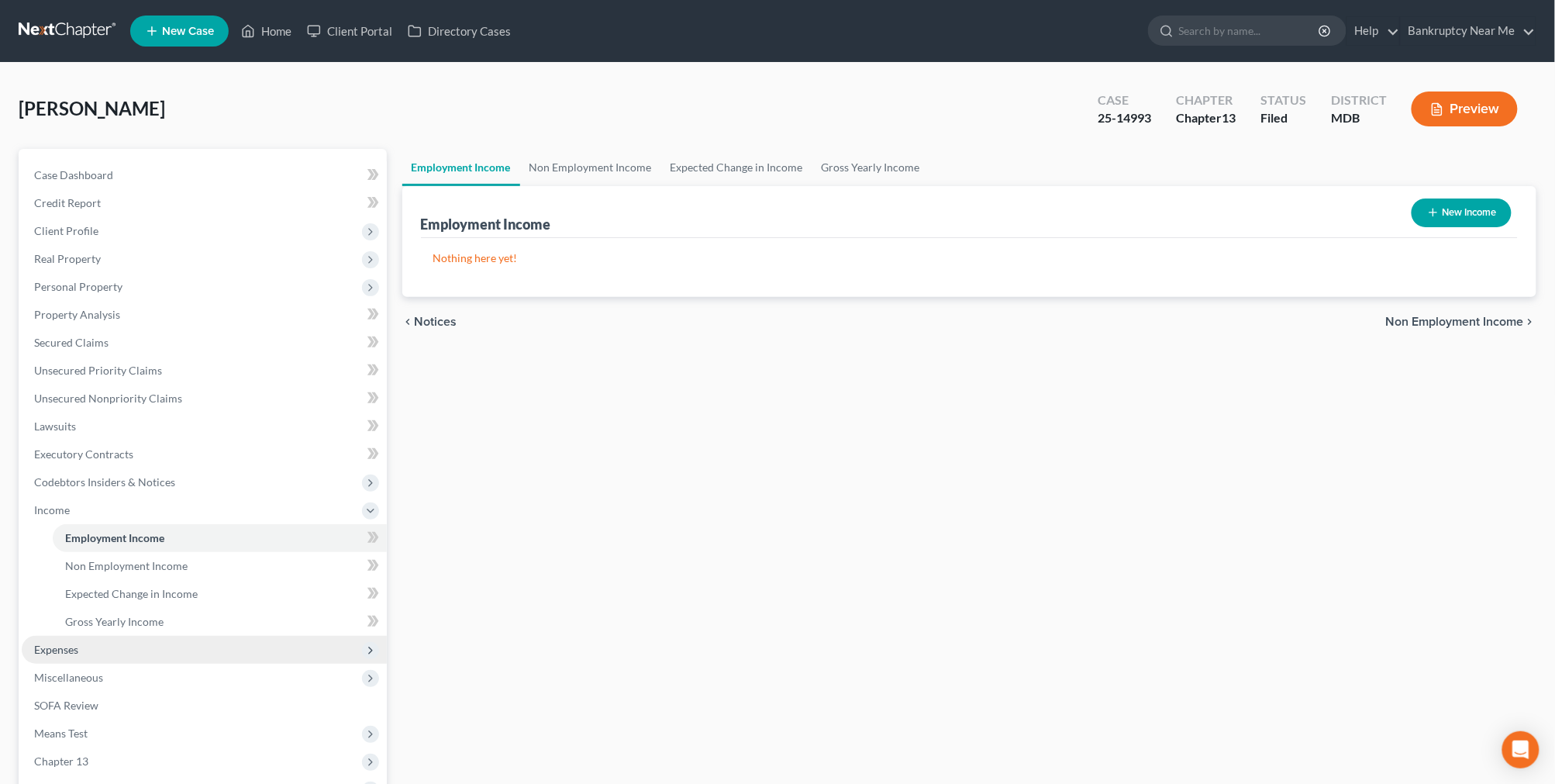
drag, startPoint x: 72, startPoint y: 652, endPoint x: 93, endPoint y: 649, distance: 21.2
click at [72, 653] on span "Expenses" at bounding box center [56, 649] width 44 height 13
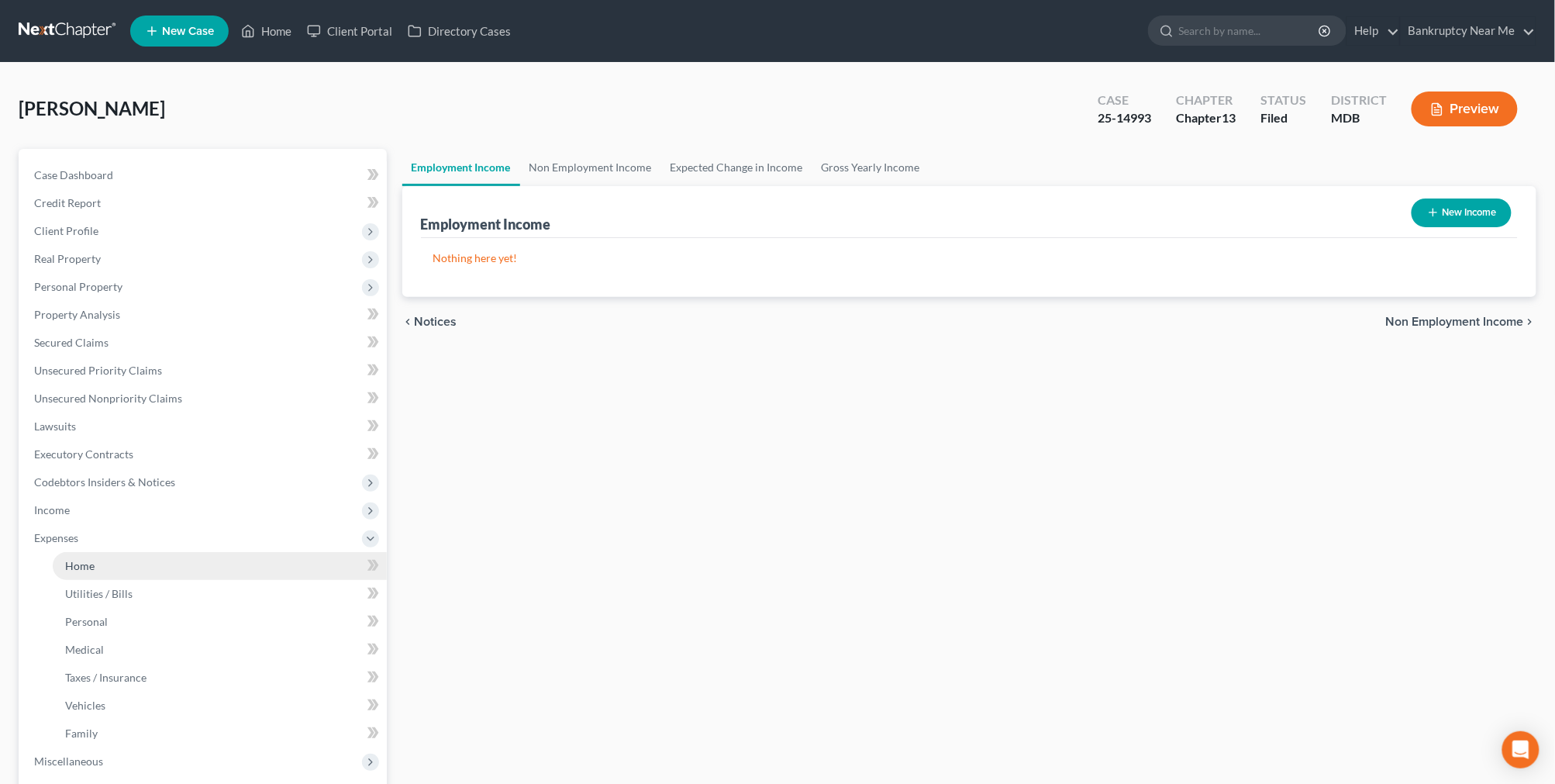
drag, startPoint x: 101, startPoint y: 562, endPoint x: 113, endPoint y: 556, distance: 13.4
click at [102, 562] on link "Home" at bounding box center [219, 566] width 334 height 28
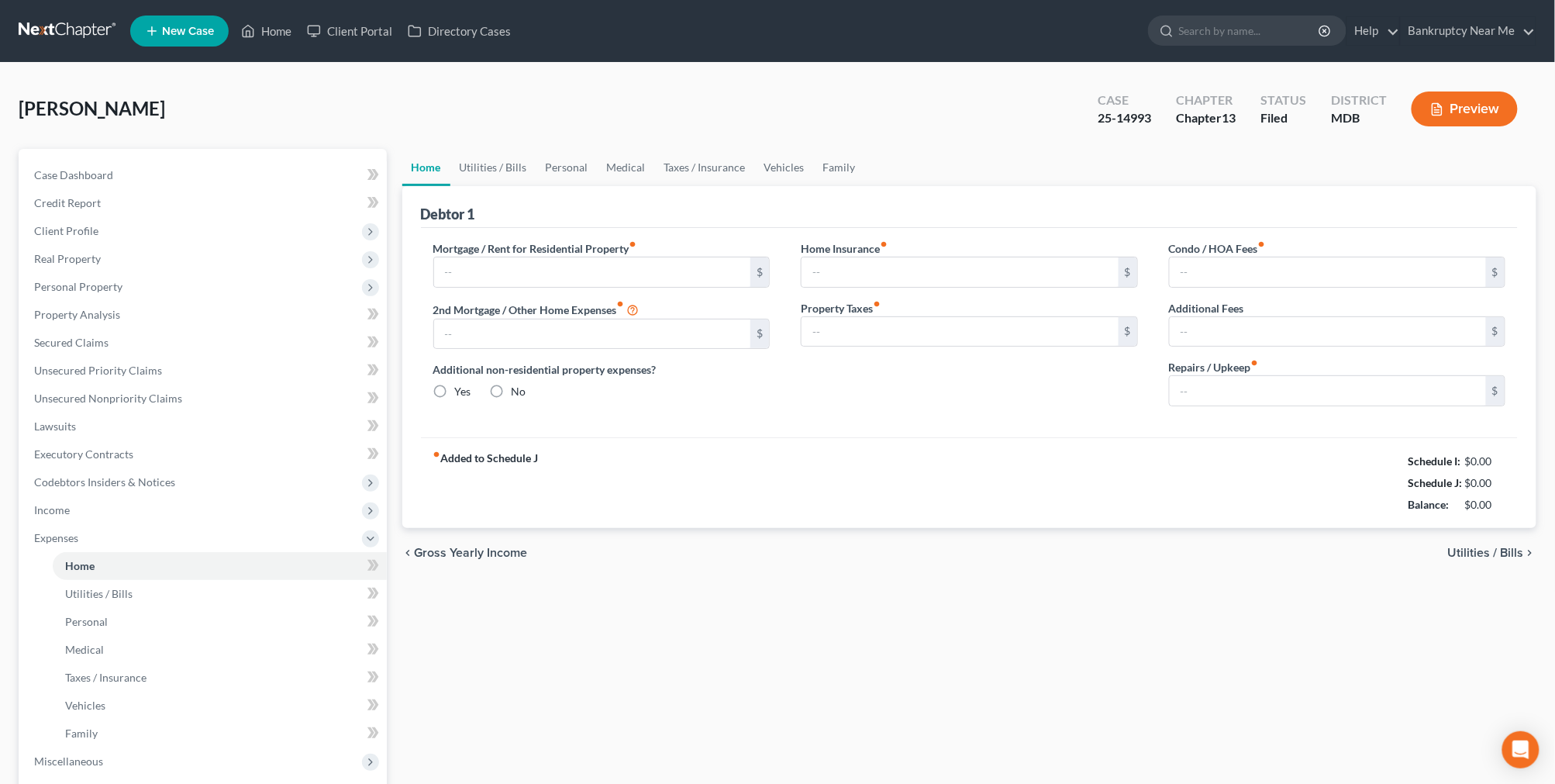
type input "3,166.95"
type input "0.00"
radio input "true"
type input "0.00"
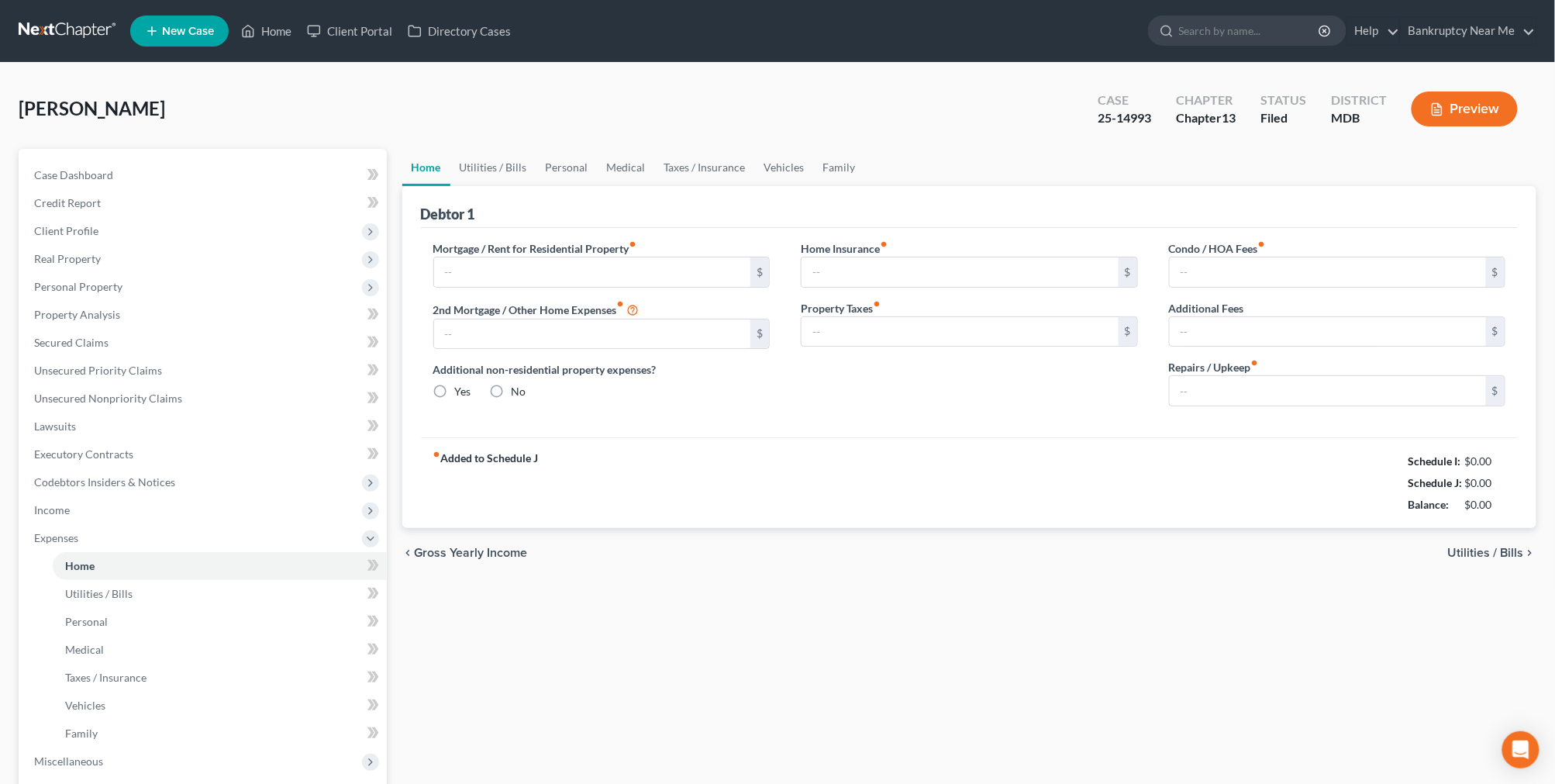
type input "0.00"
type input "101.00"
click at [781, 169] on link "Vehicles" at bounding box center [785, 167] width 59 height 37
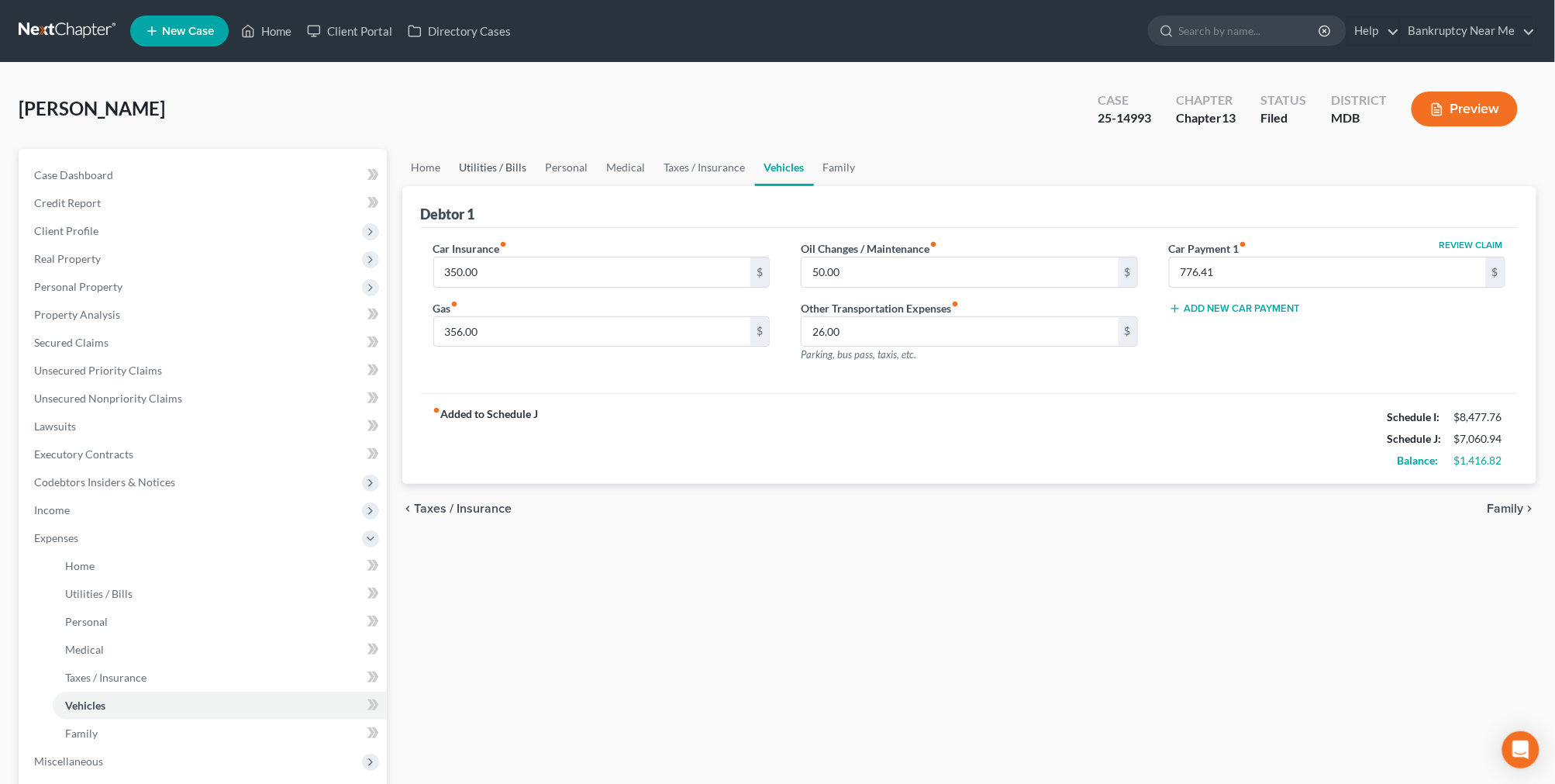
click at [490, 169] on link "Utilities / Bills" at bounding box center [493, 167] width 86 height 37
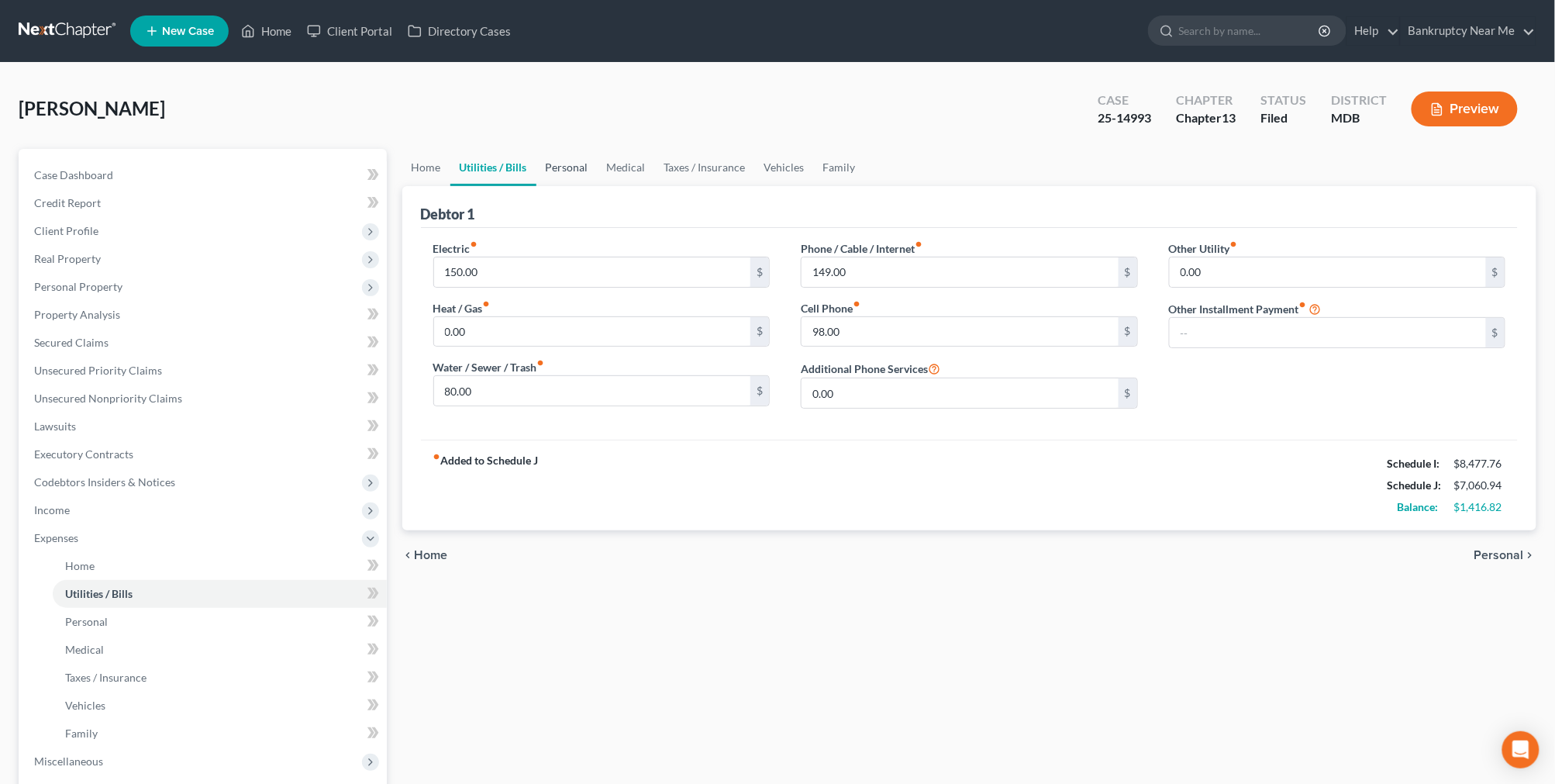
click at [552, 169] on link "Personal" at bounding box center [567, 167] width 61 height 37
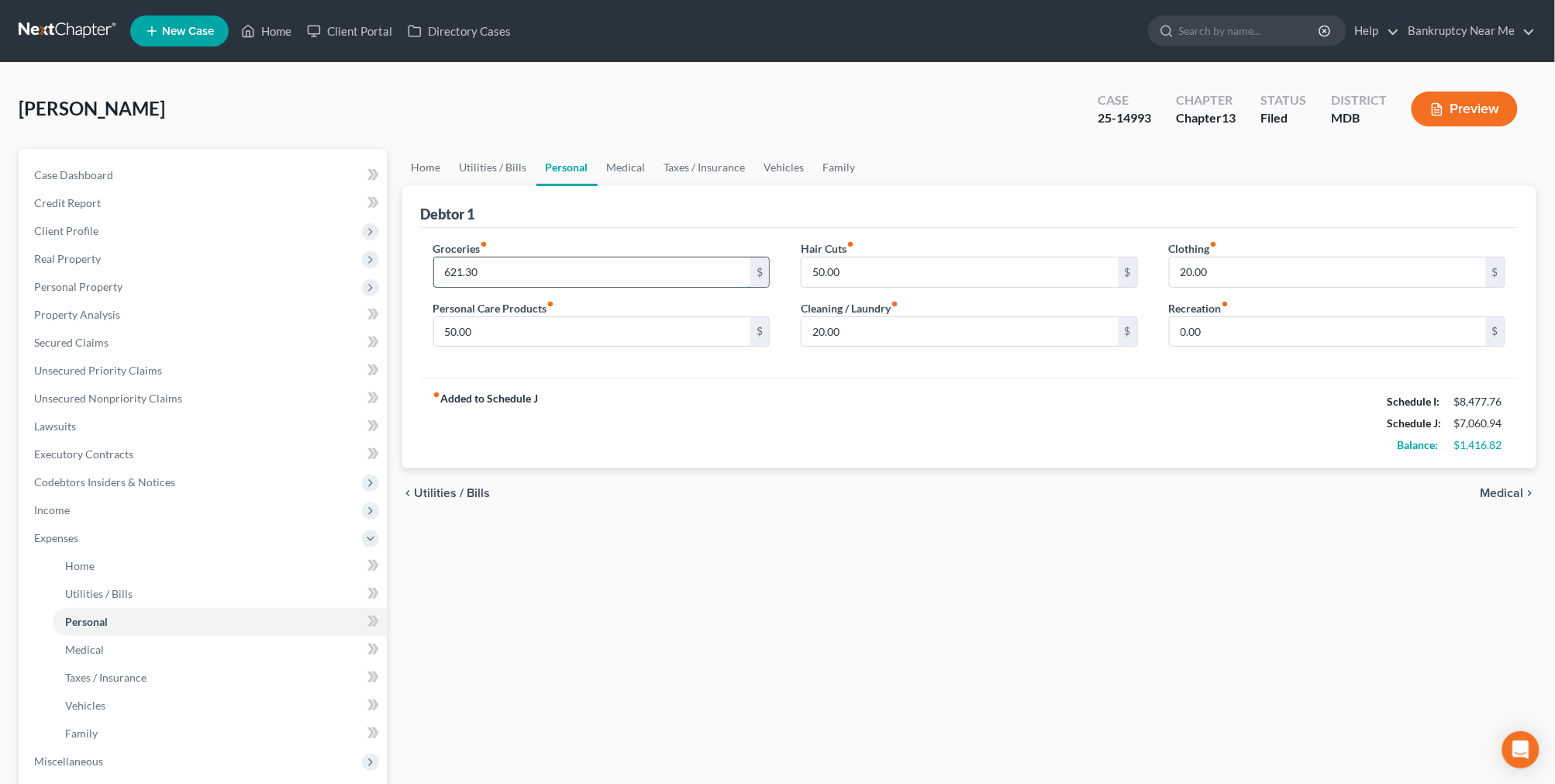
click at [657, 268] on input "621.30" at bounding box center [593, 272] width 317 height 30
type input "800"
click at [522, 161] on link "Utilities / Bills" at bounding box center [493, 167] width 86 height 37
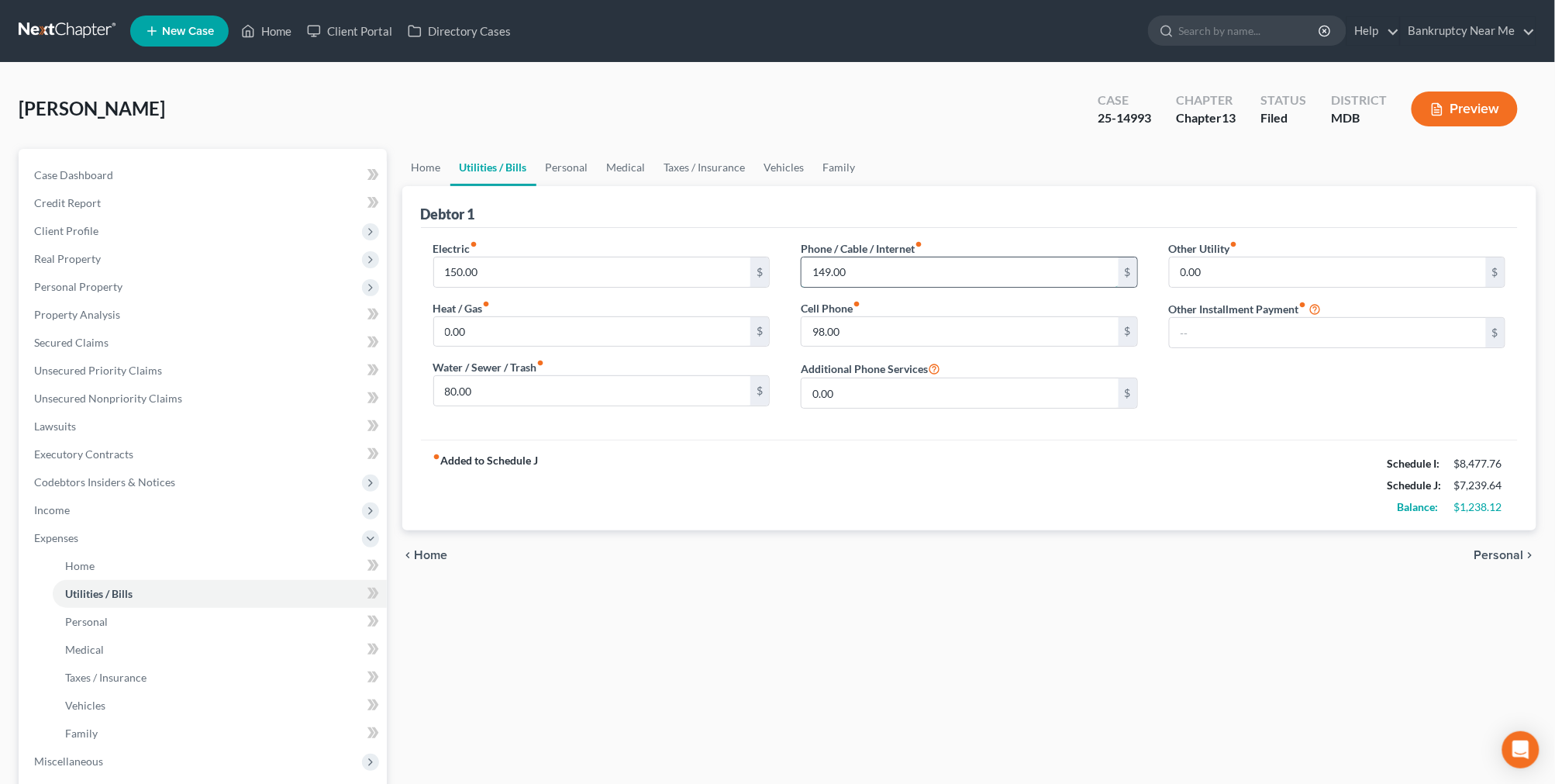
click at [929, 269] on input "149.00" at bounding box center [960, 272] width 317 height 30
click at [936, 330] on input "98.00" at bounding box center [960, 332] width 317 height 30
type input "250"
click at [415, 161] on link "Home" at bounding box center [426, 167] width 48 height 37
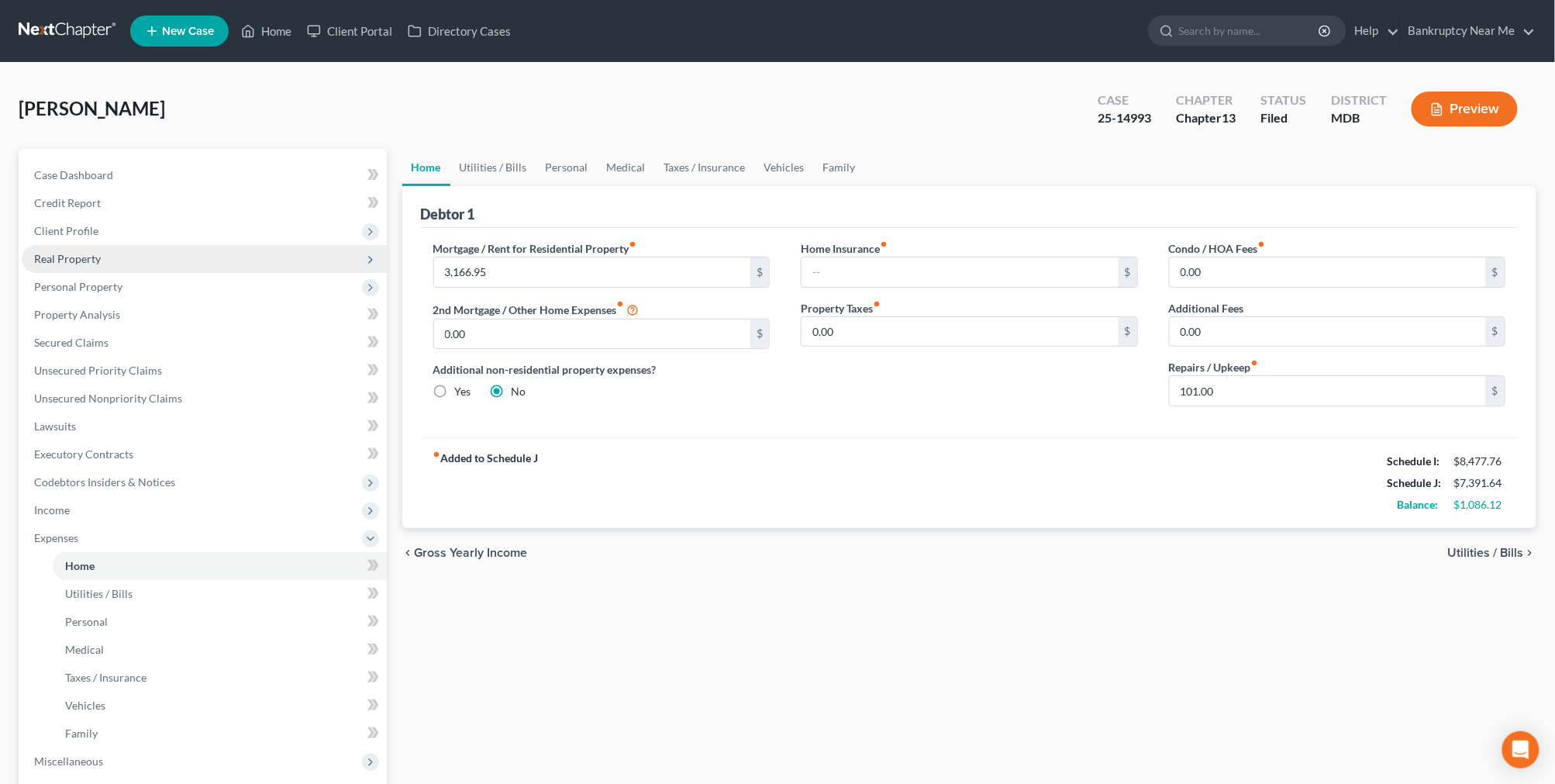
click at [107, 259] on span "Real Property" at bounding box center [204, 259] width 365 height 28
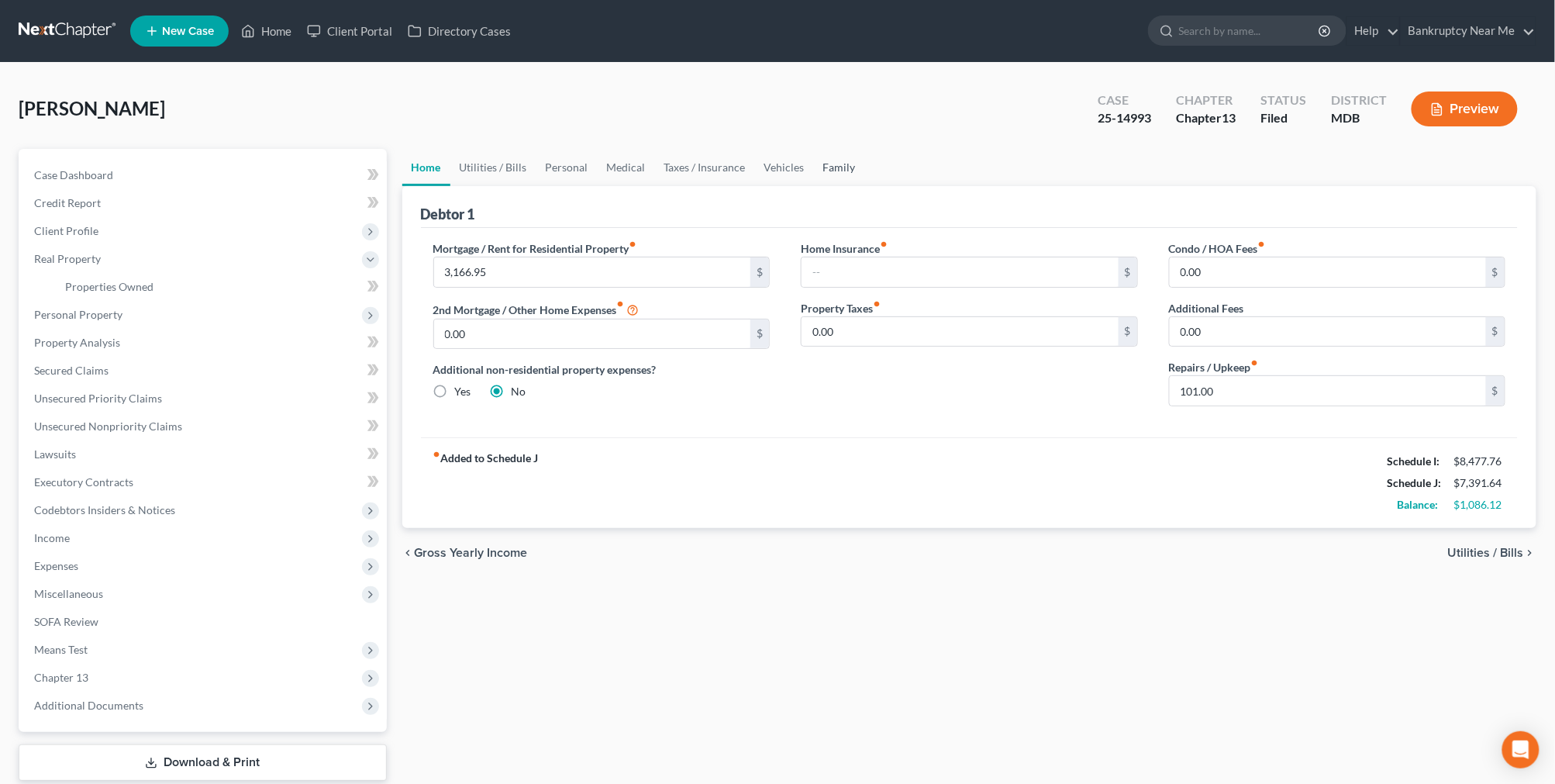
click at [824, 160] on link "Family" at bounding box center [839, 167] width 51 height 37
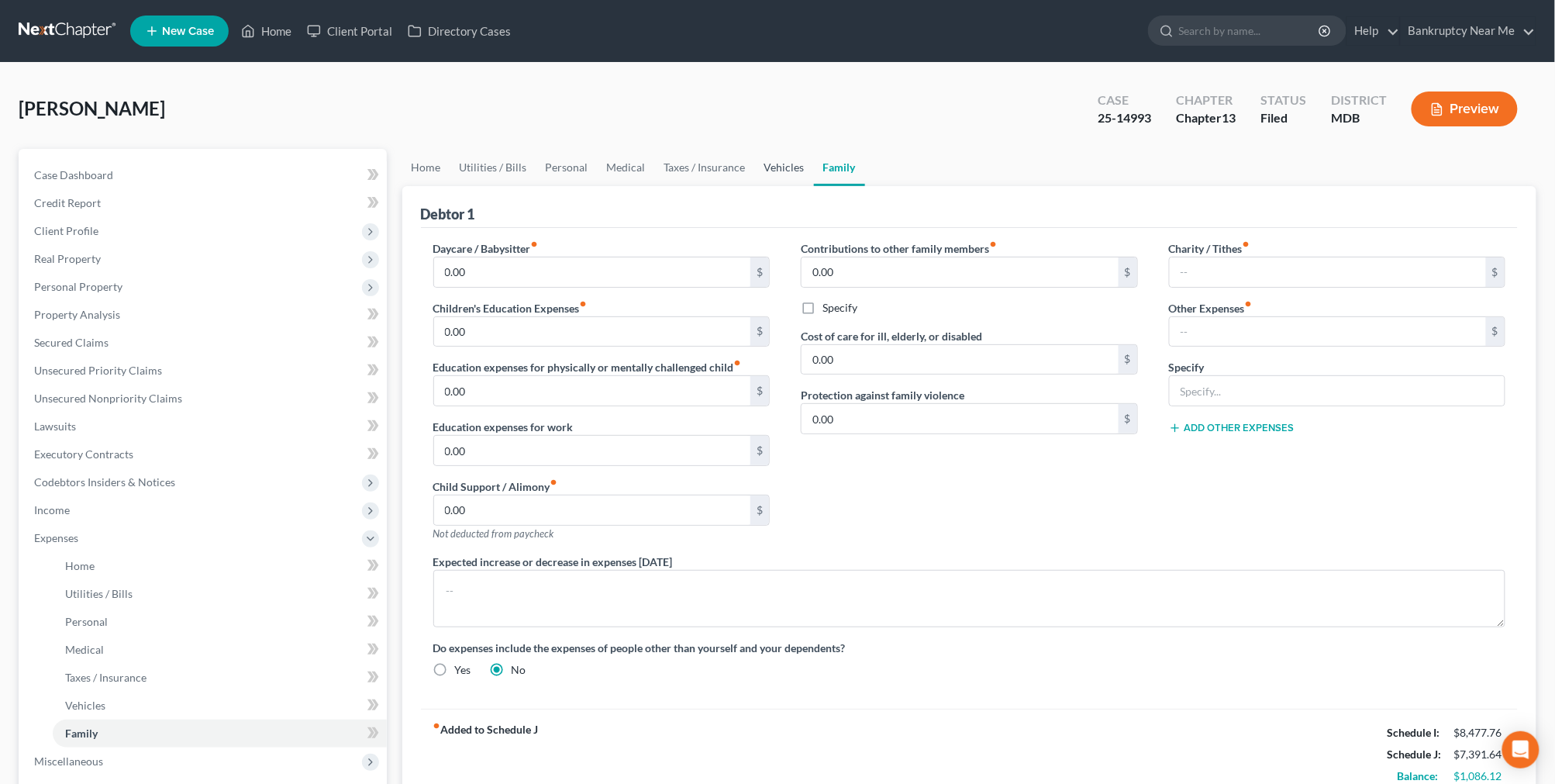
click at [769, 166] on link "Vehicles" at bounding box center [785, 167] width 59 height 37
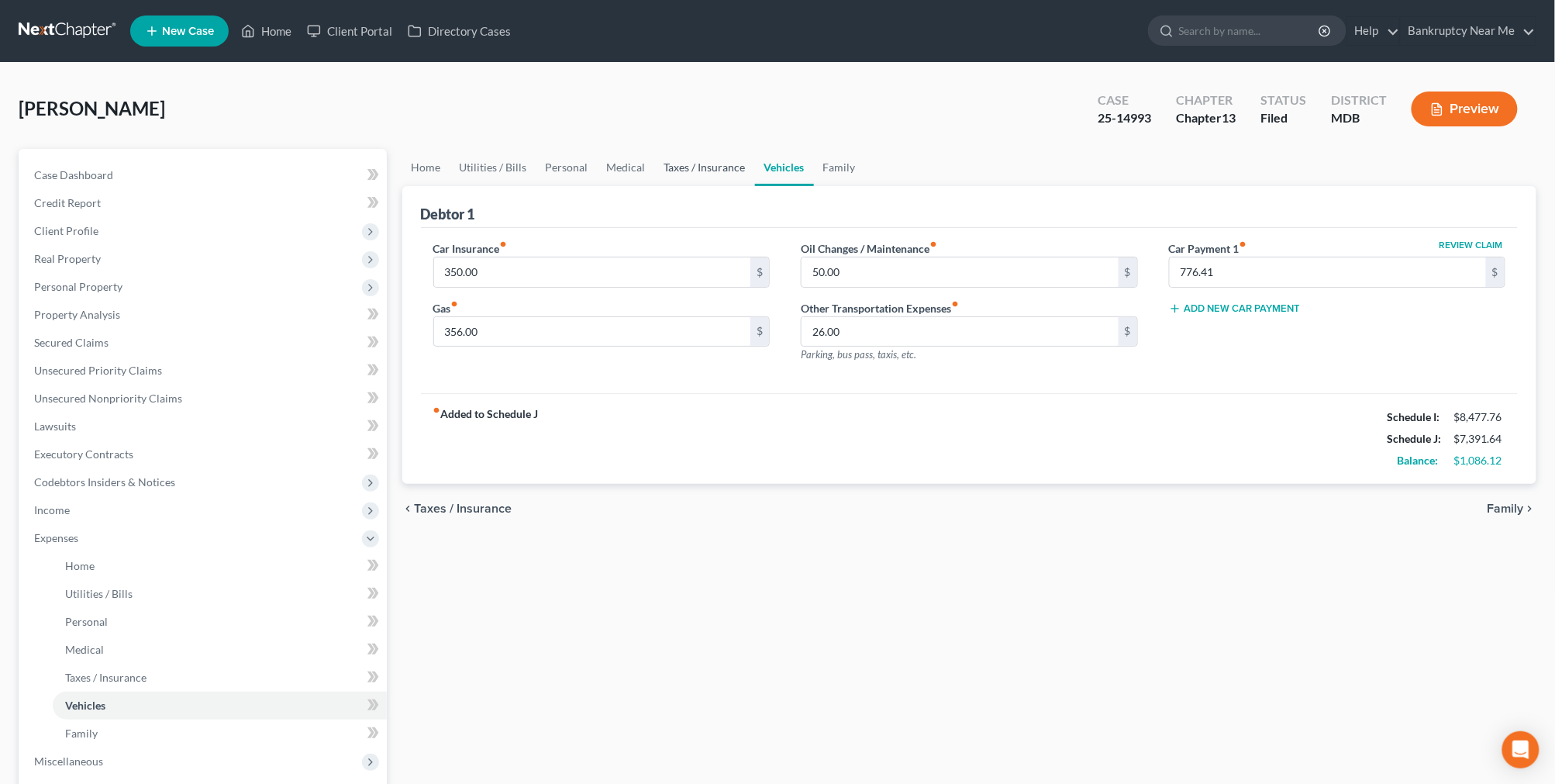
click at [719, 168] on link "Taxes / Insurance" at bounding box center [705, 167] width 100 height 37
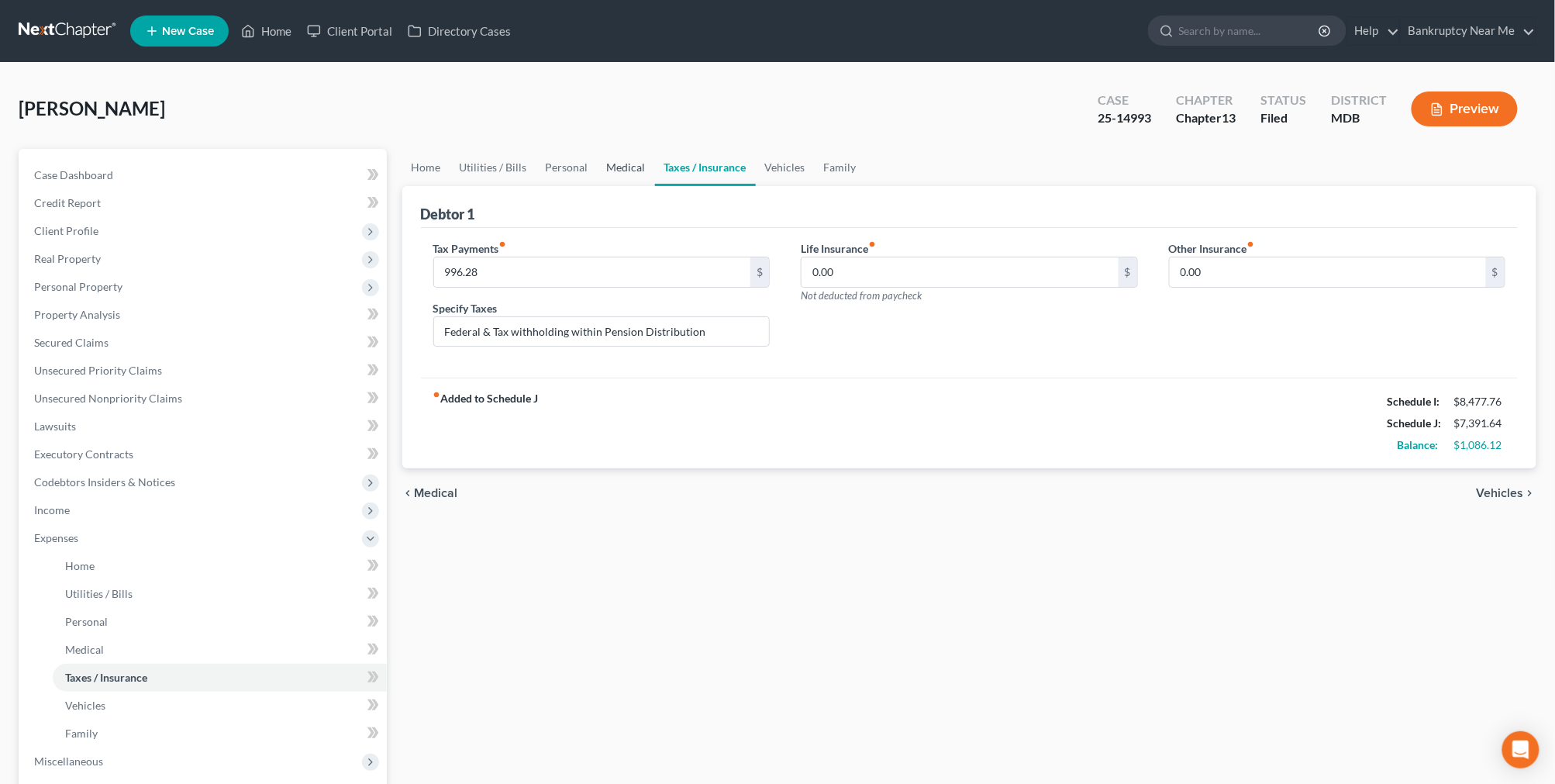
click at [631, 171] on link "Medical" at bounding box center [626, 167] width 58 height 37
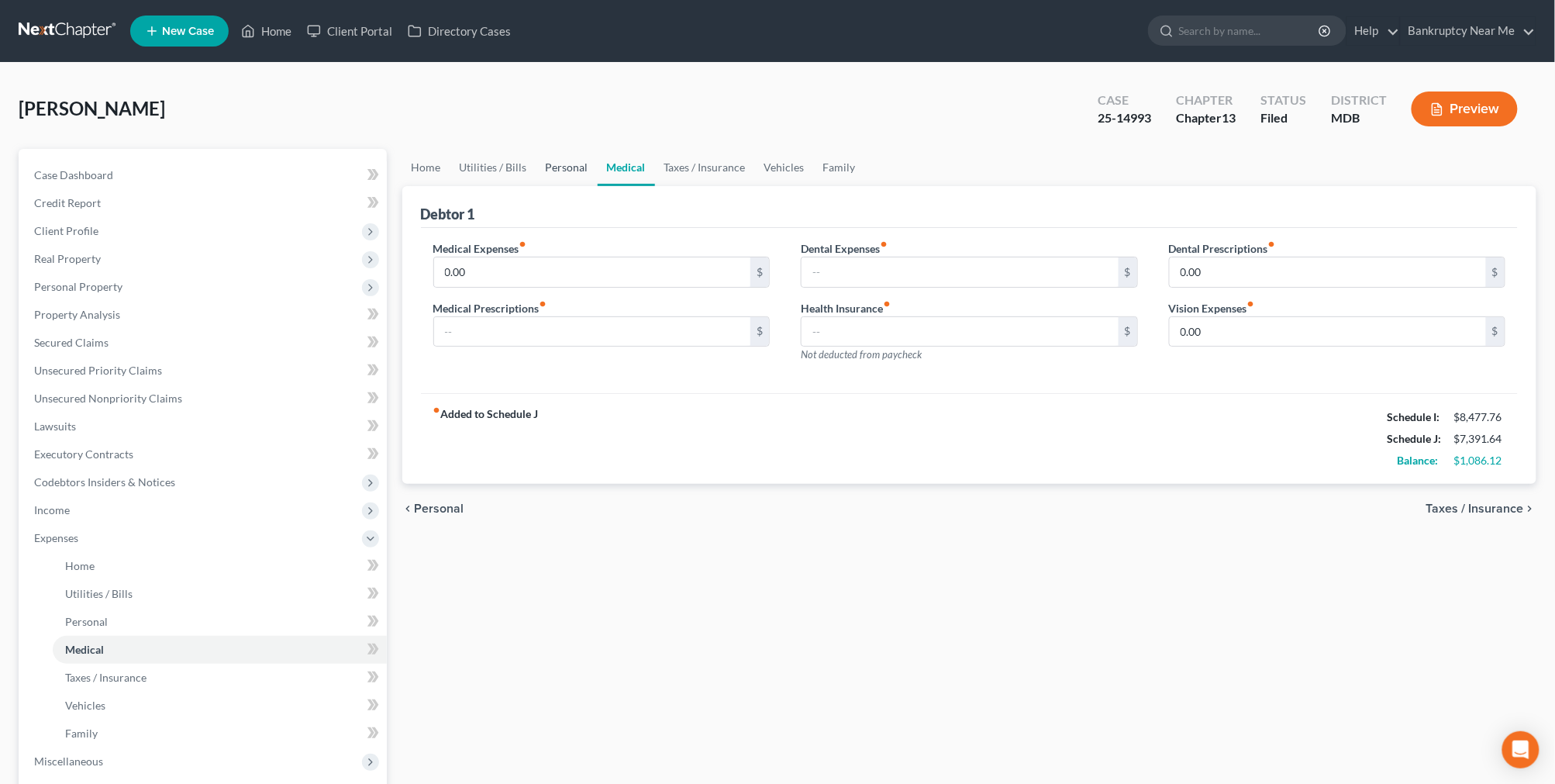
click at [552, 169] on link "Personal" at bounding box center [567, 167] width 61 height 37
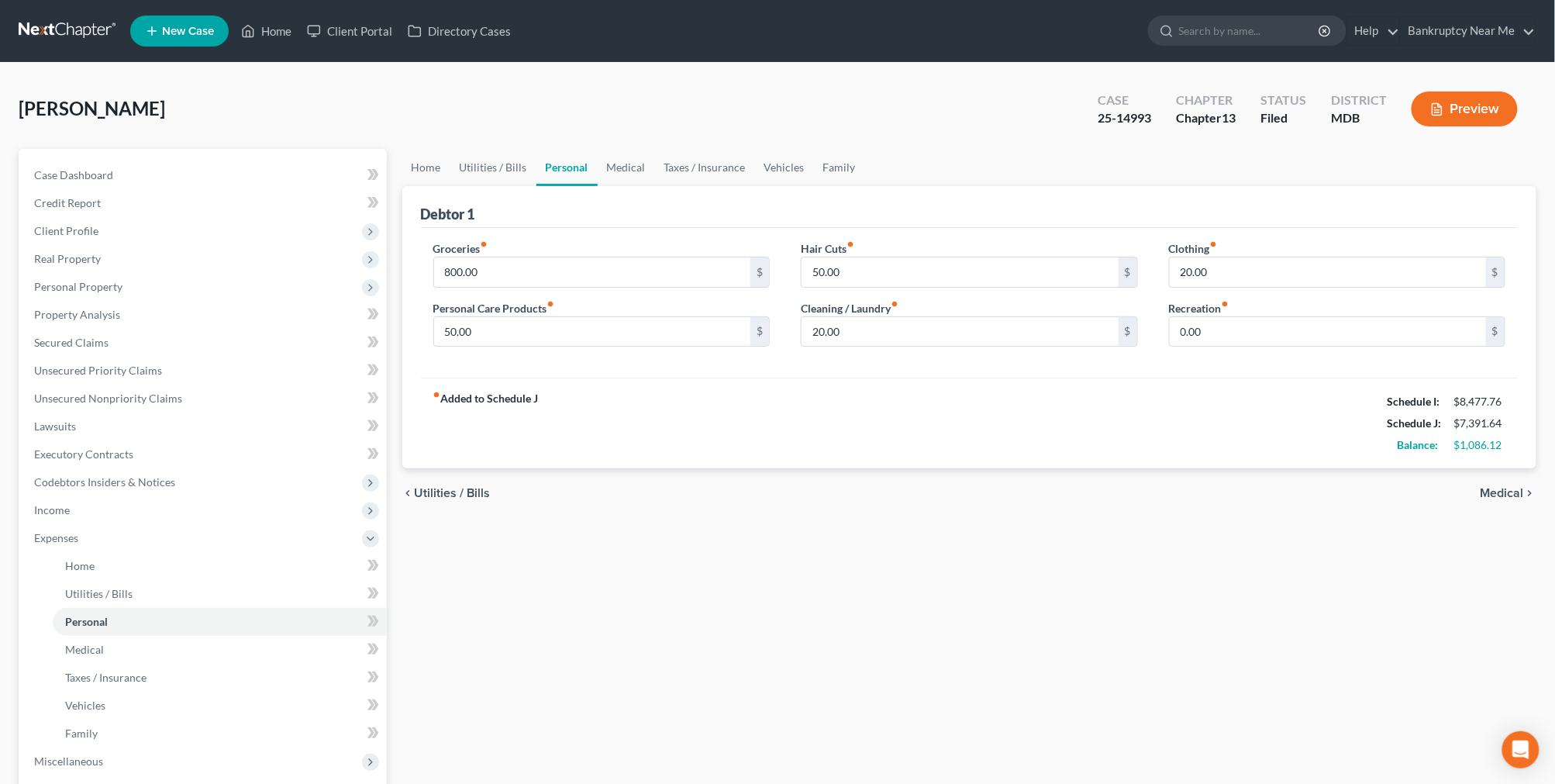
drag, startPoint x: 425, startPoint y: 62, endPoint x: 437, endPoint y: 104, distance: 43.7
click at [427, 63] on div "Mitchell, Janet Upgraded Case 25-14993 Chapter Chapter 13 Status Filed District…" at bounding box center [777, 541] width 1555 height 957
type input "850"
click at [986, 255] on div "Hair Cuts fiber_manual_record 50.00 $" at bounding box center [969, 264] width 338 height 47
drag, startPoint x: 1098, startPoint y: 251, endPoint x: 1041, endPoint y: 268, distance: 59.5
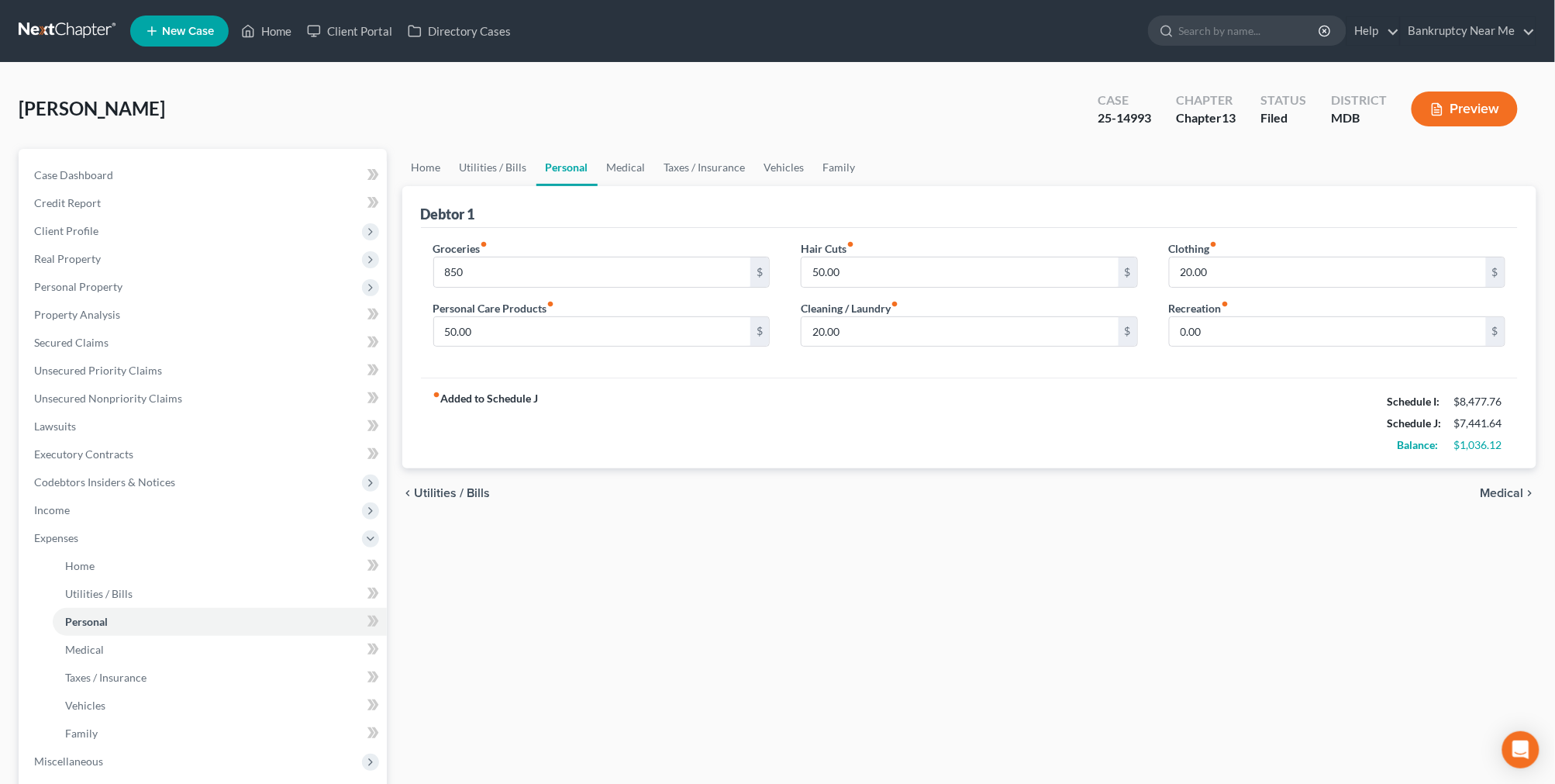
click at [1096, 251] on div "Hair Cuts fiber_manual_record 50.00 $" at bounding box center [969, 264] width 338 height 47
click at [1041, 268] on input "50.00" at bounding box center [960, 272] width 317 height 30
type input "100"
click at [1261, 259] on input "20.00" at bounding box center [1328, 272] width 317 height 30
type input "100"
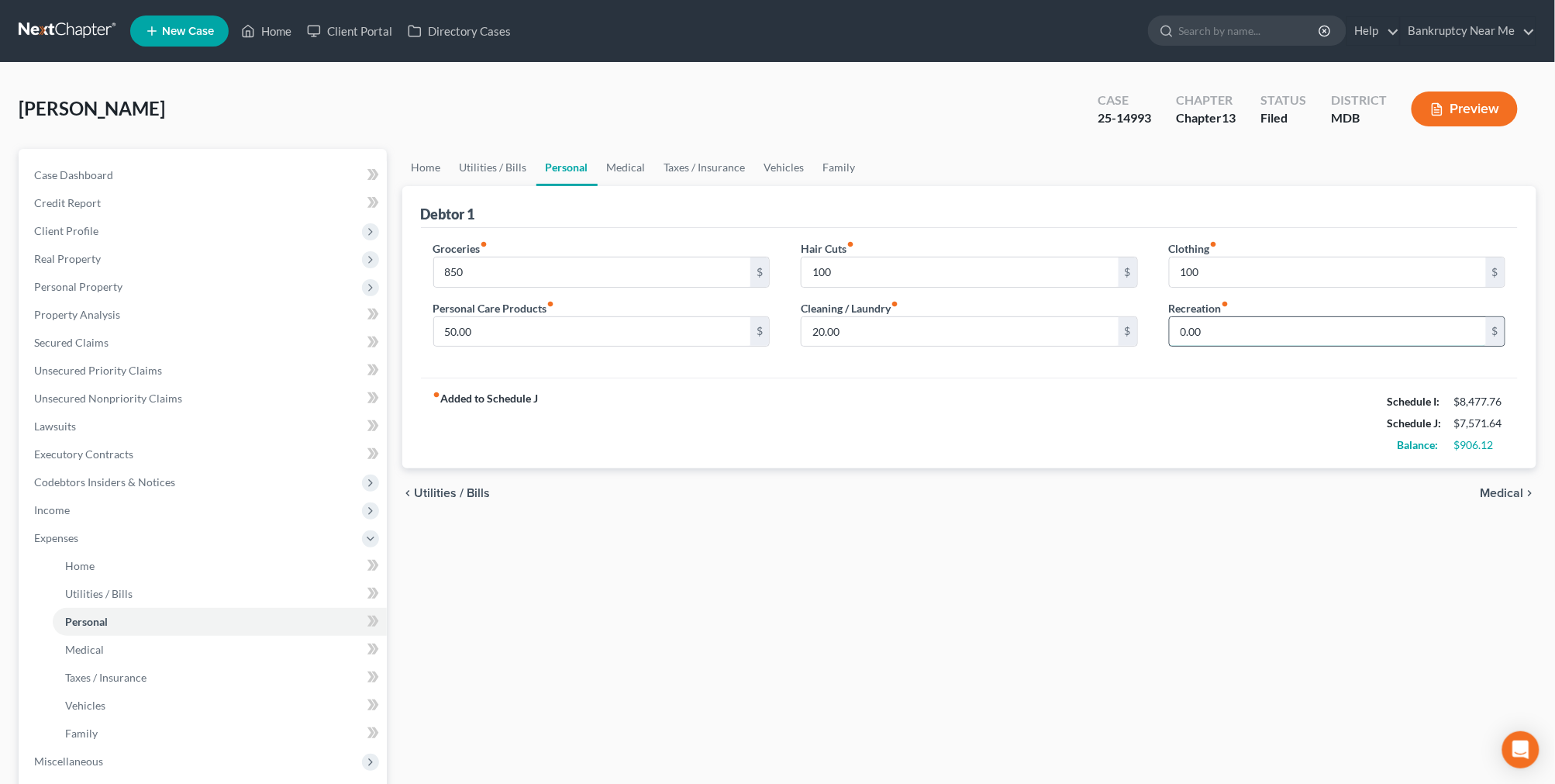
click at [1224, 335] on input "0.00" at bounding box center [1328, 332] width 317 height 30
type input "100"
click at [1044, 331] on input "20.00" at bounding box center [960, 332] width 317 height 30
type input "100"
click at [659, 327] on input "50.00" at bounding box center [593, 332] width 317 height 30
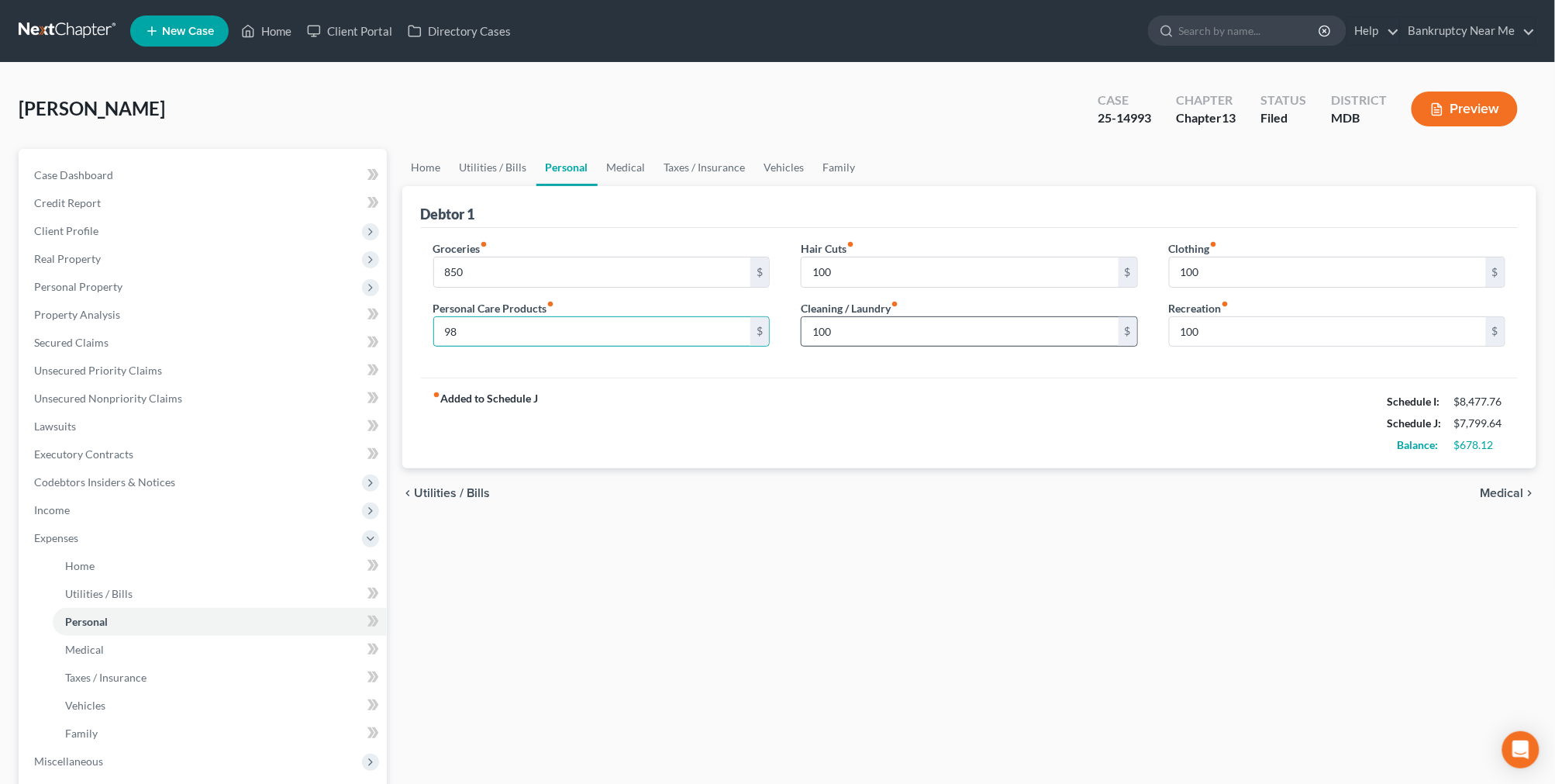
type input "98"
click at [910, 331] on input "100" at bounding box center [960, 332] width 317 height 30
type input "99"
click at [910, 263] on input "100" at bounding box center [960, 272] width 317 height 30
click at [637, 165] on link "Medical" at bounding box center [626, 167] width 58 height 37
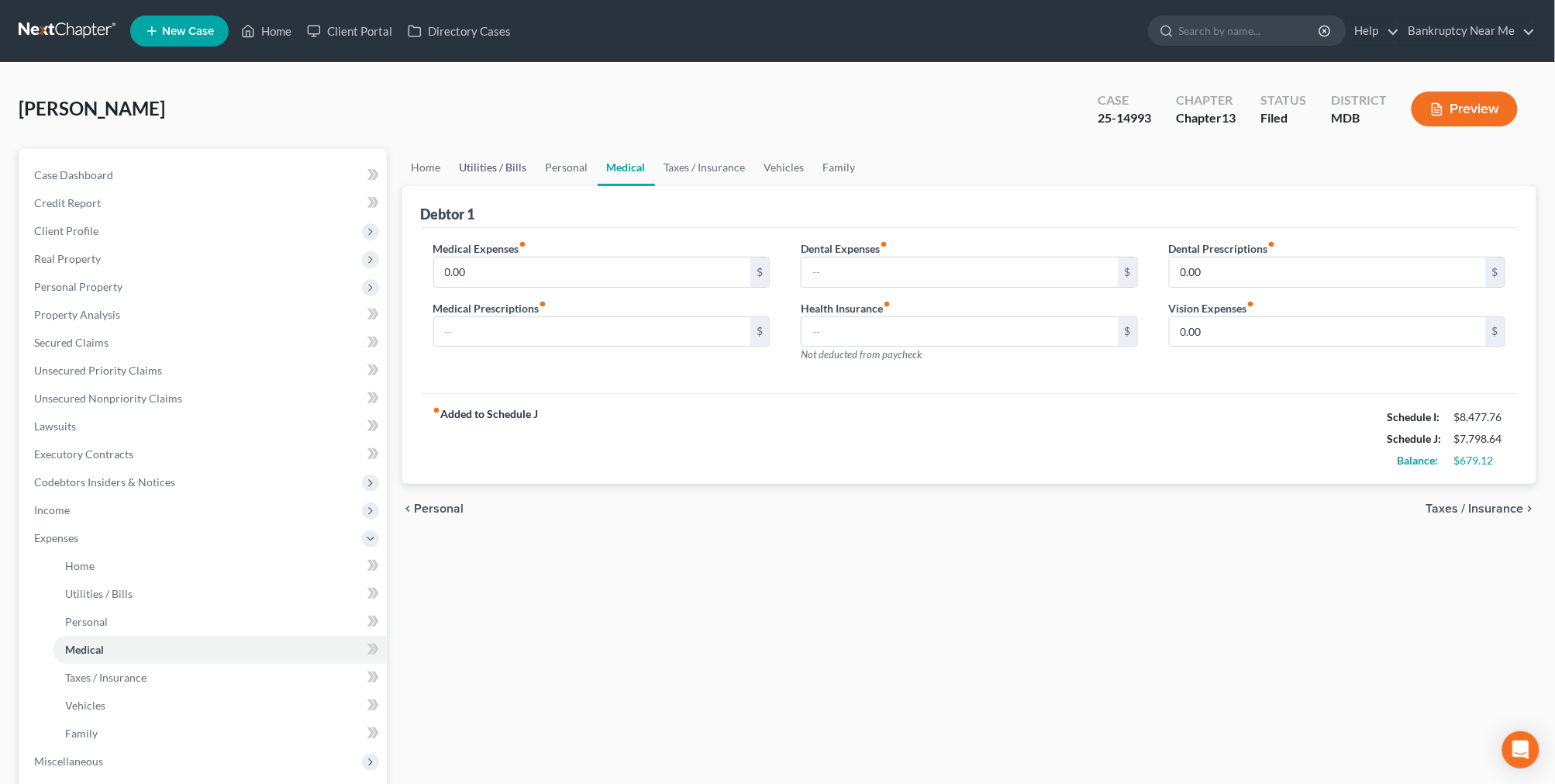
click at [509, 165] on link "Utilities / Bills" at bounding box center [493, 167] width 86 height 37
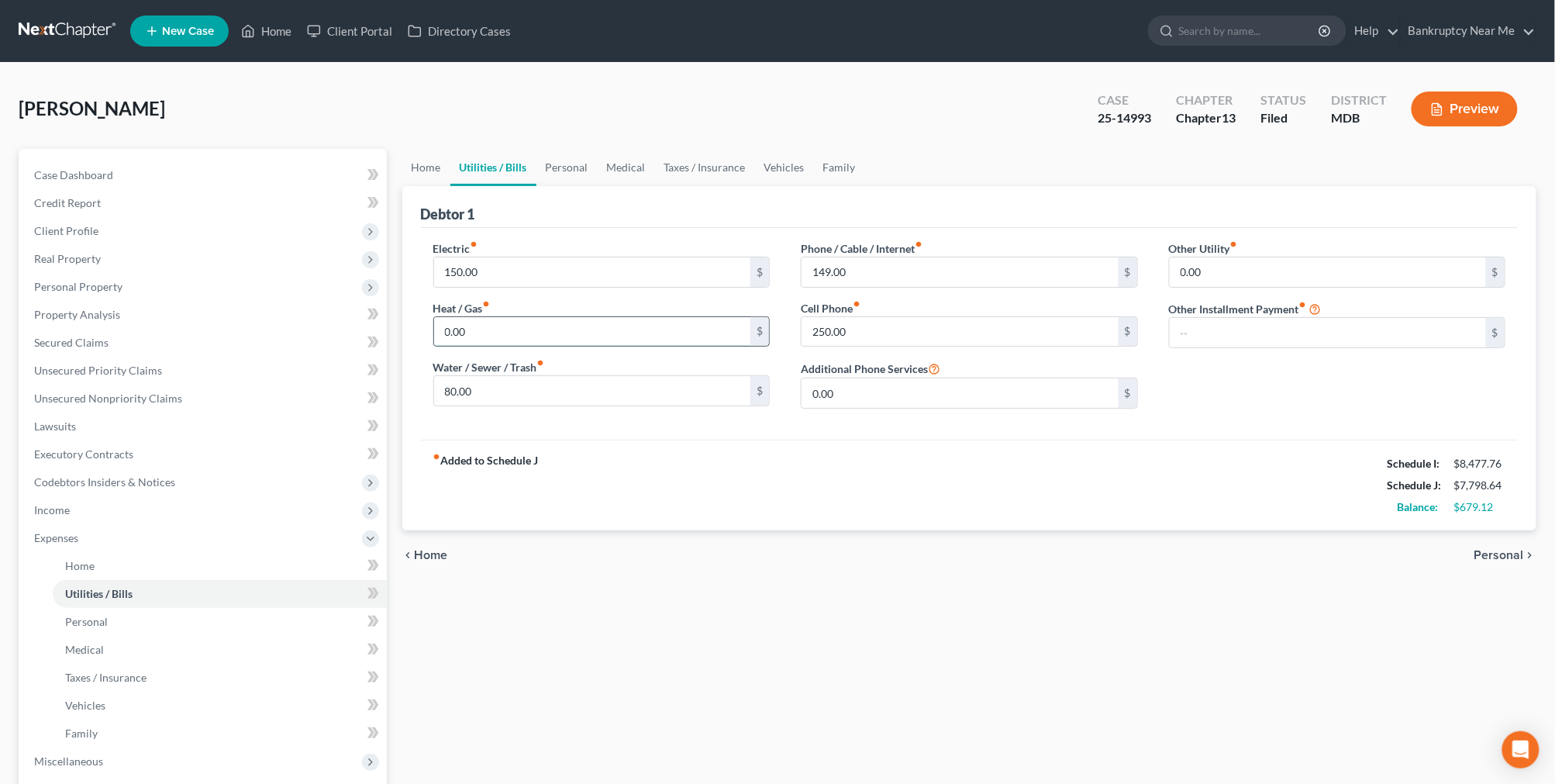
click at [512, 324] on input "0.00" at bounding box center [593, 332] width 317 height 30
click at [535, 275] on input "150.00" at bounding box center [593, 272] width 317 height 30
type input "221.99"
click at [695, 175] on link "Taxes / Insurance" at bounding box center [705, 167] width 100 height 37
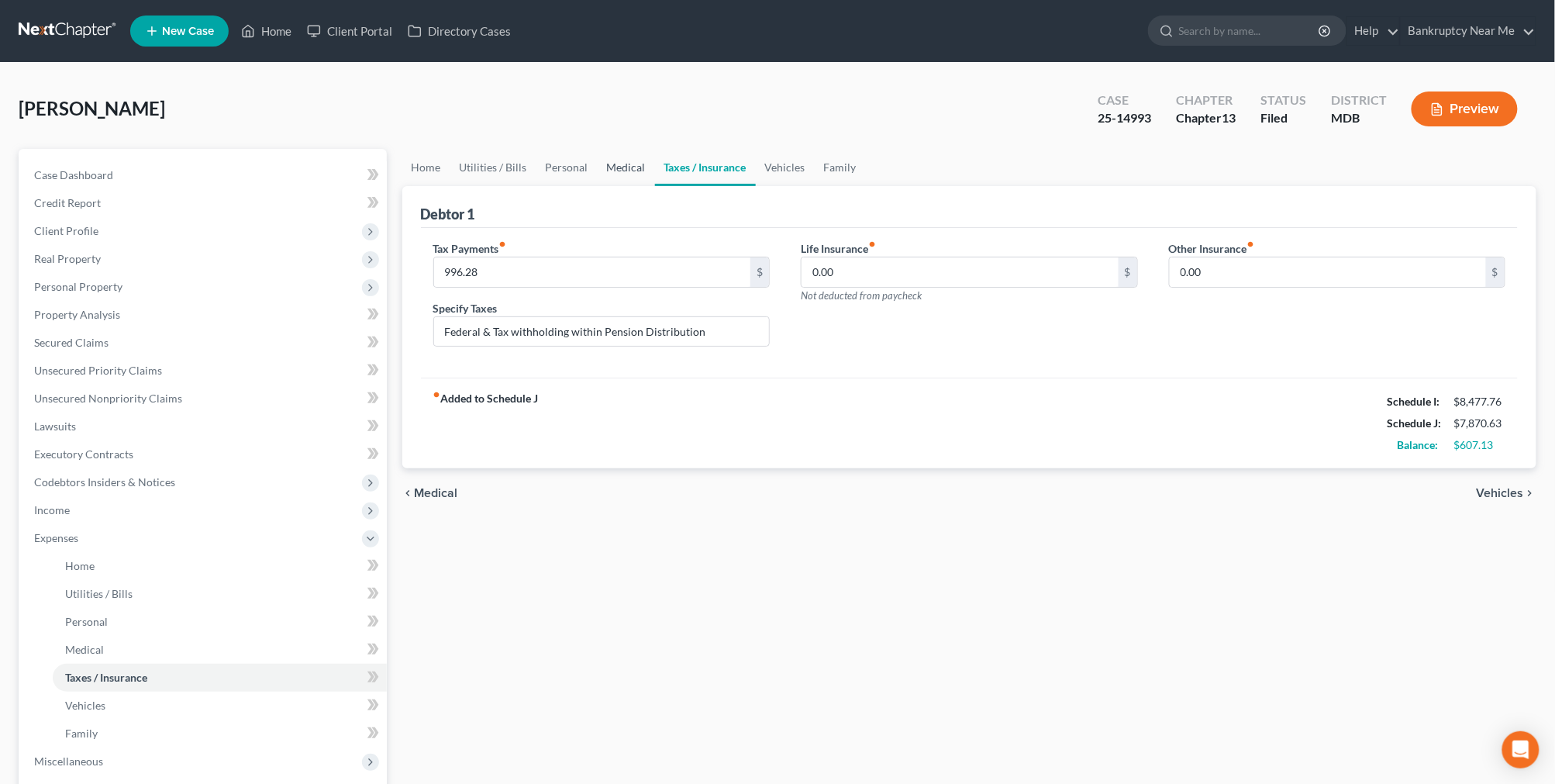
click at [604, 167] on link "Medical" at bounding box center [626, 167] width 58 height 37
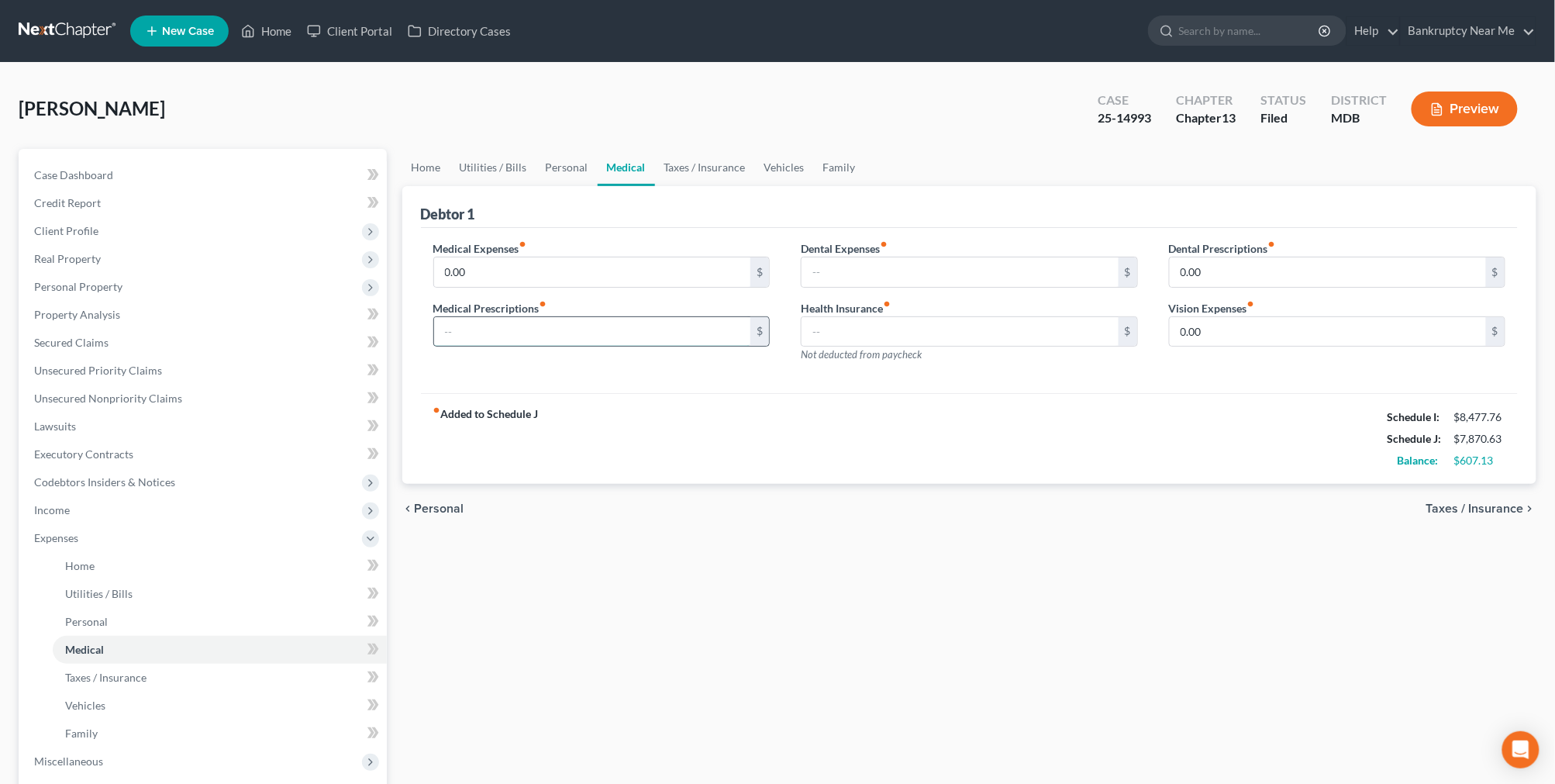
click at [621, 333] on input "text" at bounding box center [593, 332] width 317 height 30
type input "5.90"
click at [502, 175] on link "Utilities / Bills" at bounding box center [493, 167] width 86 height 37
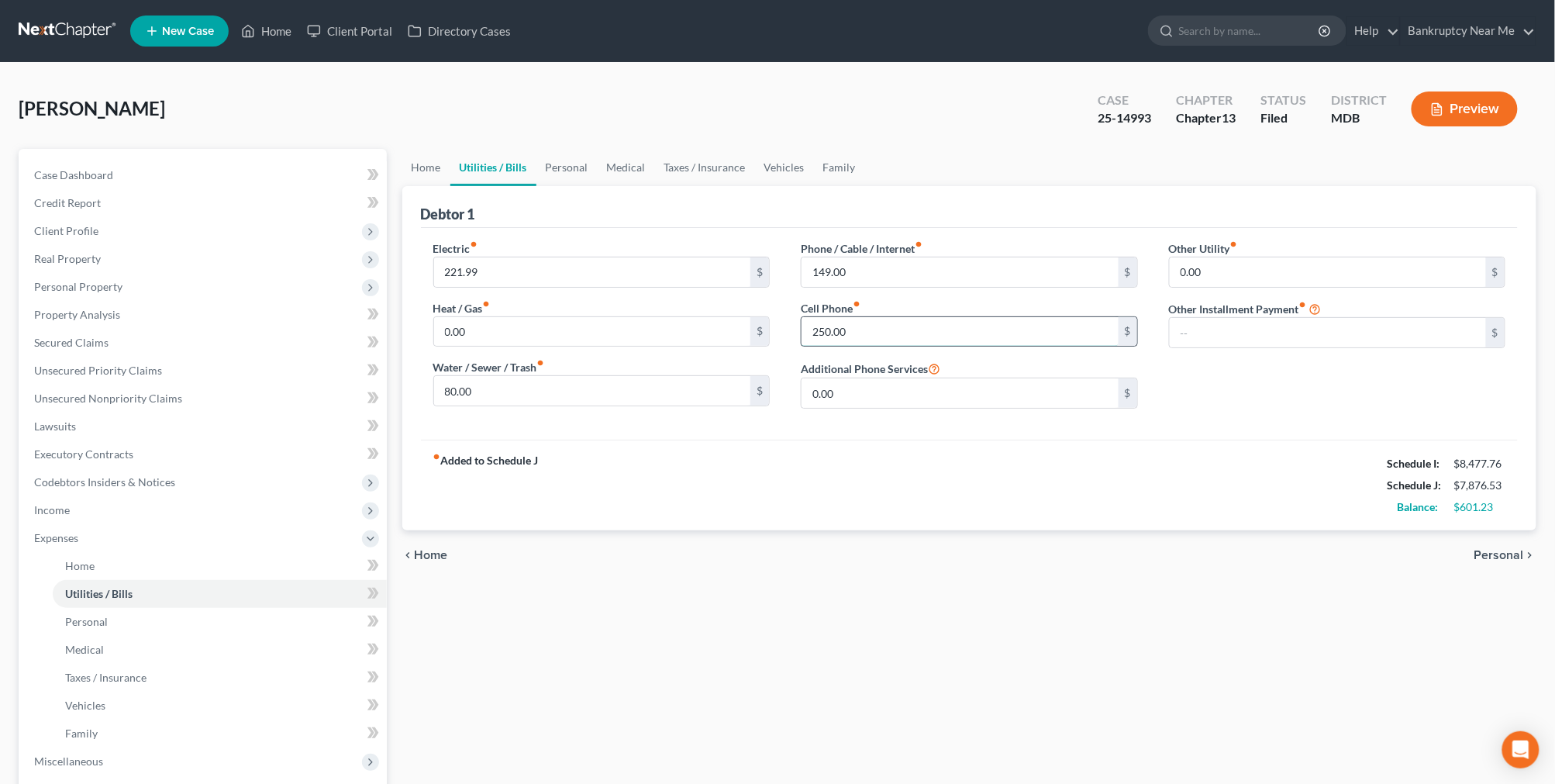
click at [918, 335] on input "250.00" at bounding box center [960, 332] width 317 height 30
type input "330"
click at [386, 165] on div "Case Dashboard Payments Invoices Payments Payments Credit Report Client Profile" at bounding box center [202, 569] width 384 height 840
click at [422, 164] on link "Home" at bounding box center [426, 167] width 48 height 37
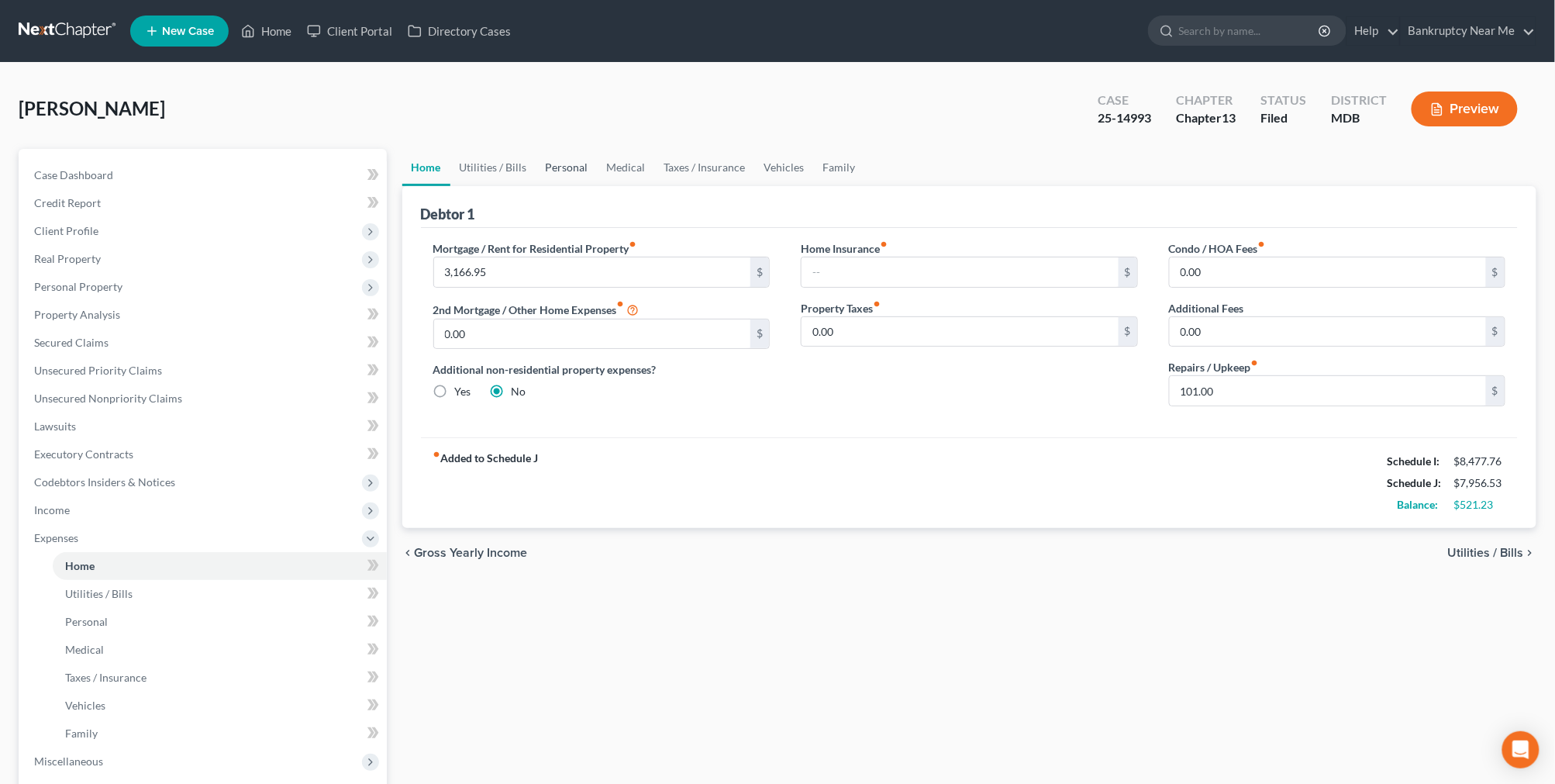
click at [546, 167] on link "Personal" at bounding box center [567, 167] width 61 height 37
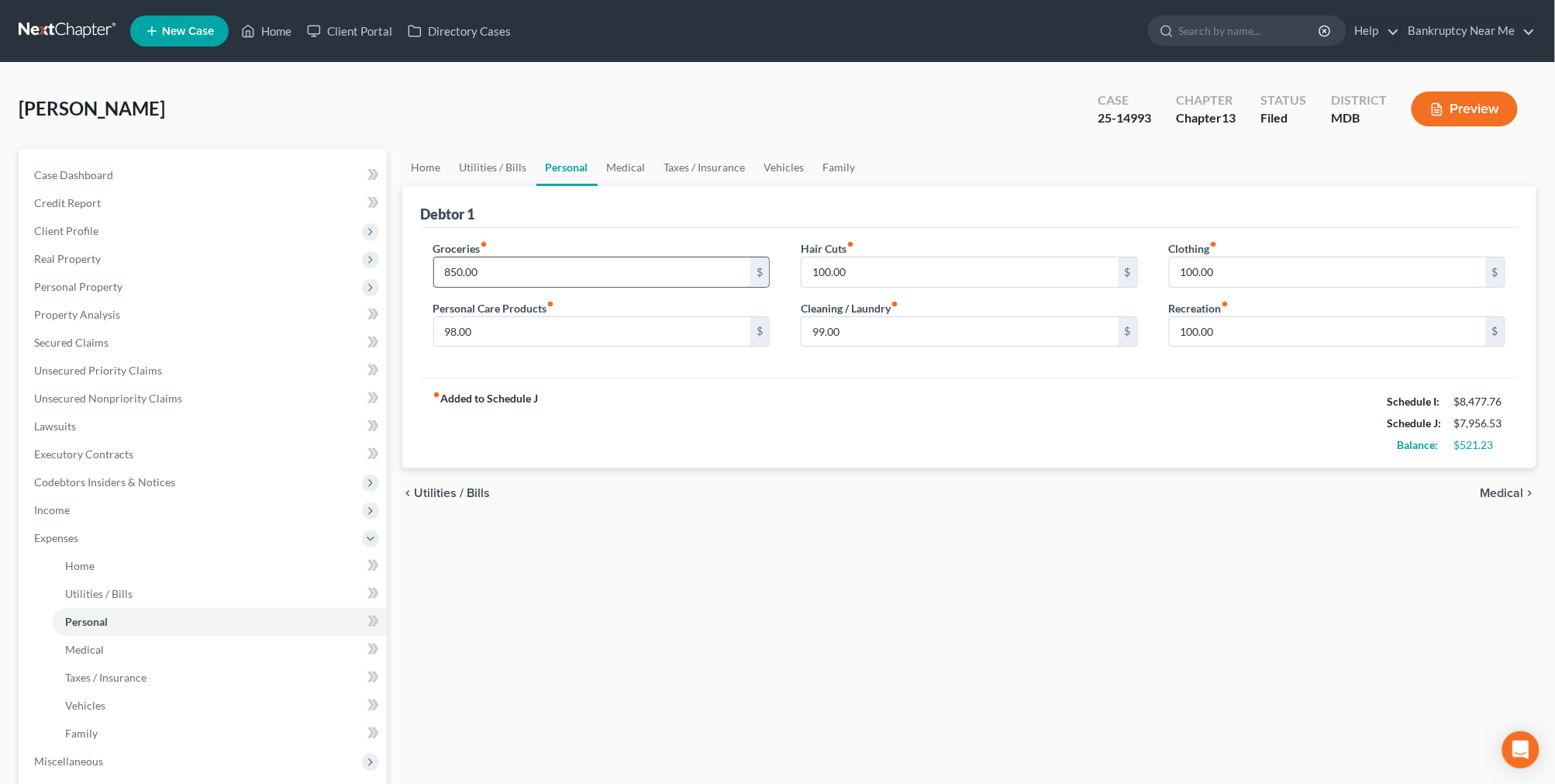
click at [529, 283] on input "850.00" at bounding box center [593, 272] width 317 height 30
type input "865"
click at [828, 172] on link "Family" at bounding box center [839, 167] width 51 height 37
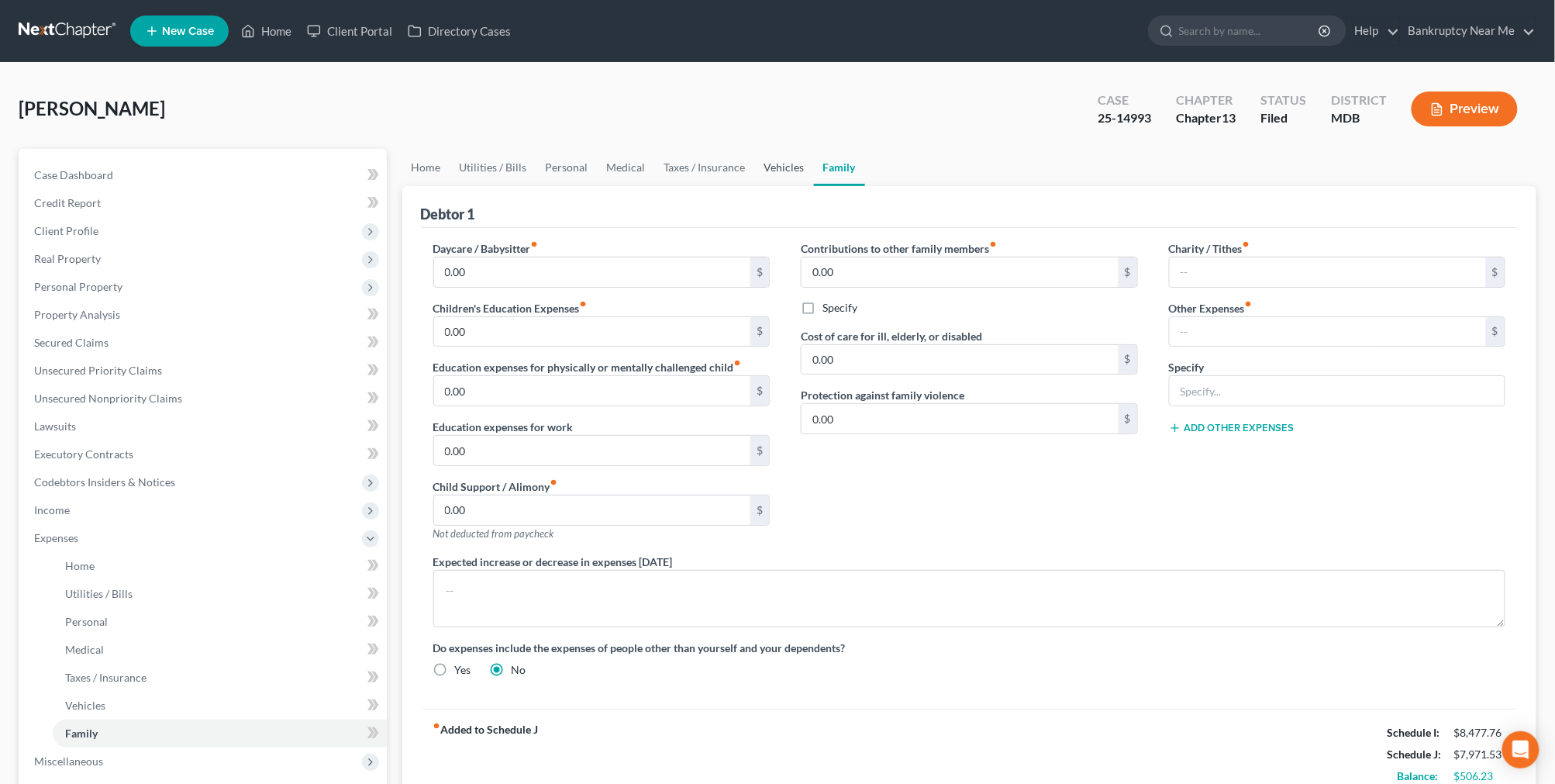
click at [799, 169] on link "Vehicles" at bounding box center [785, 167] width 59 height 37
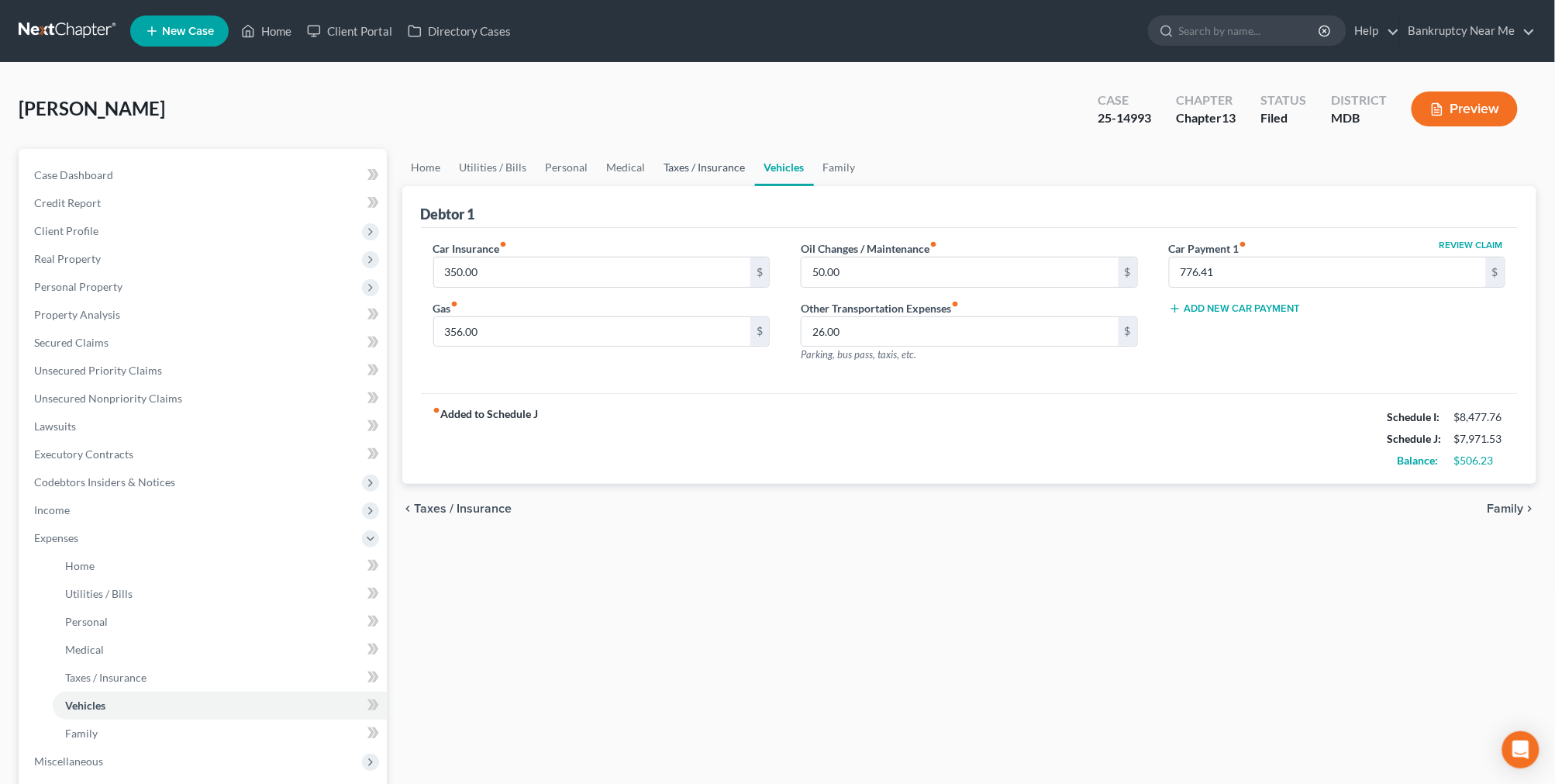
click at [710, 174] on link "Taxes / Insurance" at bounding box center [705, 167] width 100 height 37
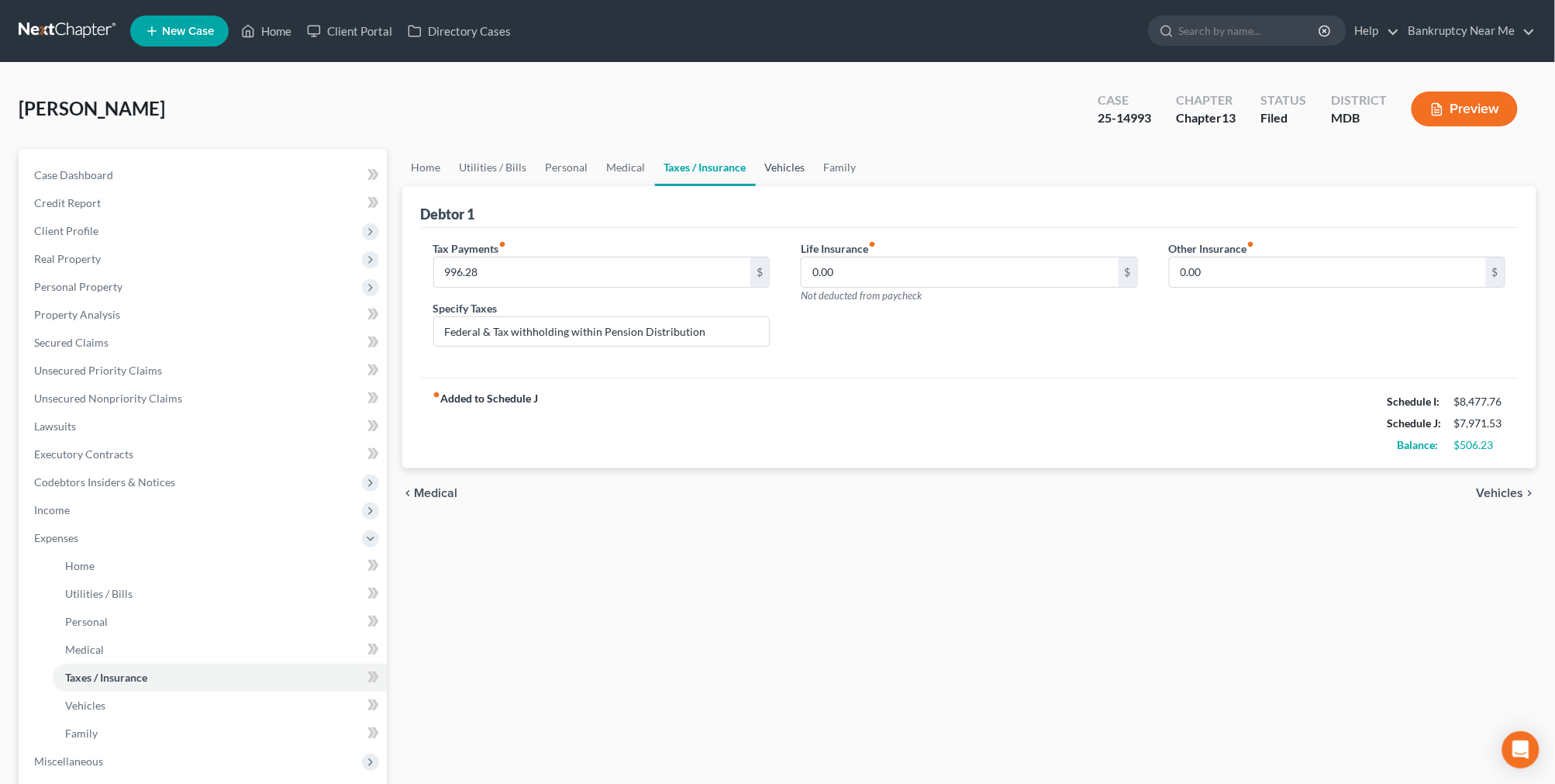
click at [798, 155] on link "Vehicles" at bounding box center [786, 167] width 59 height 37
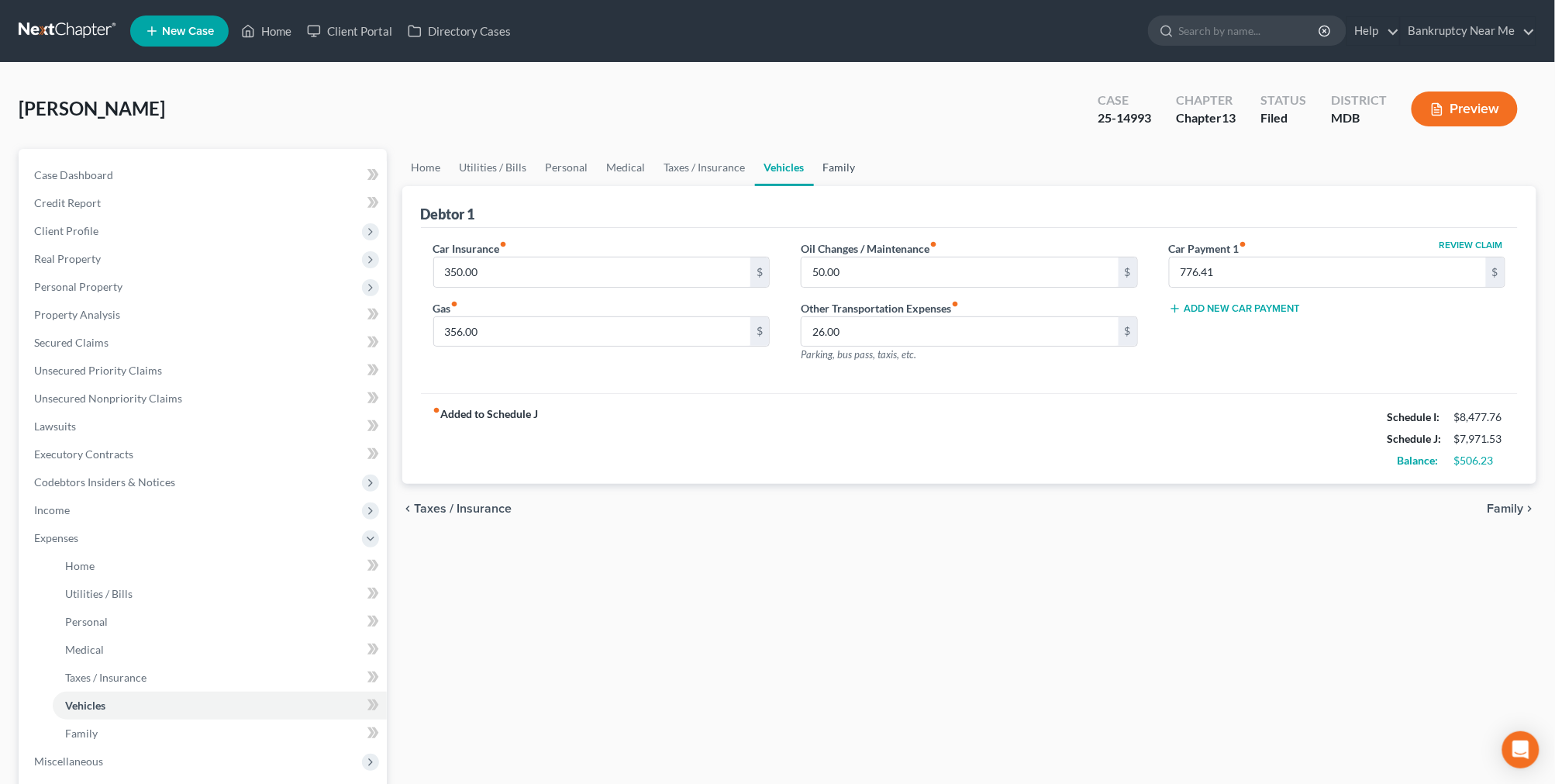
click at [829, 176] on link "Family" at bounding box center [839, 167] width 51 height 37
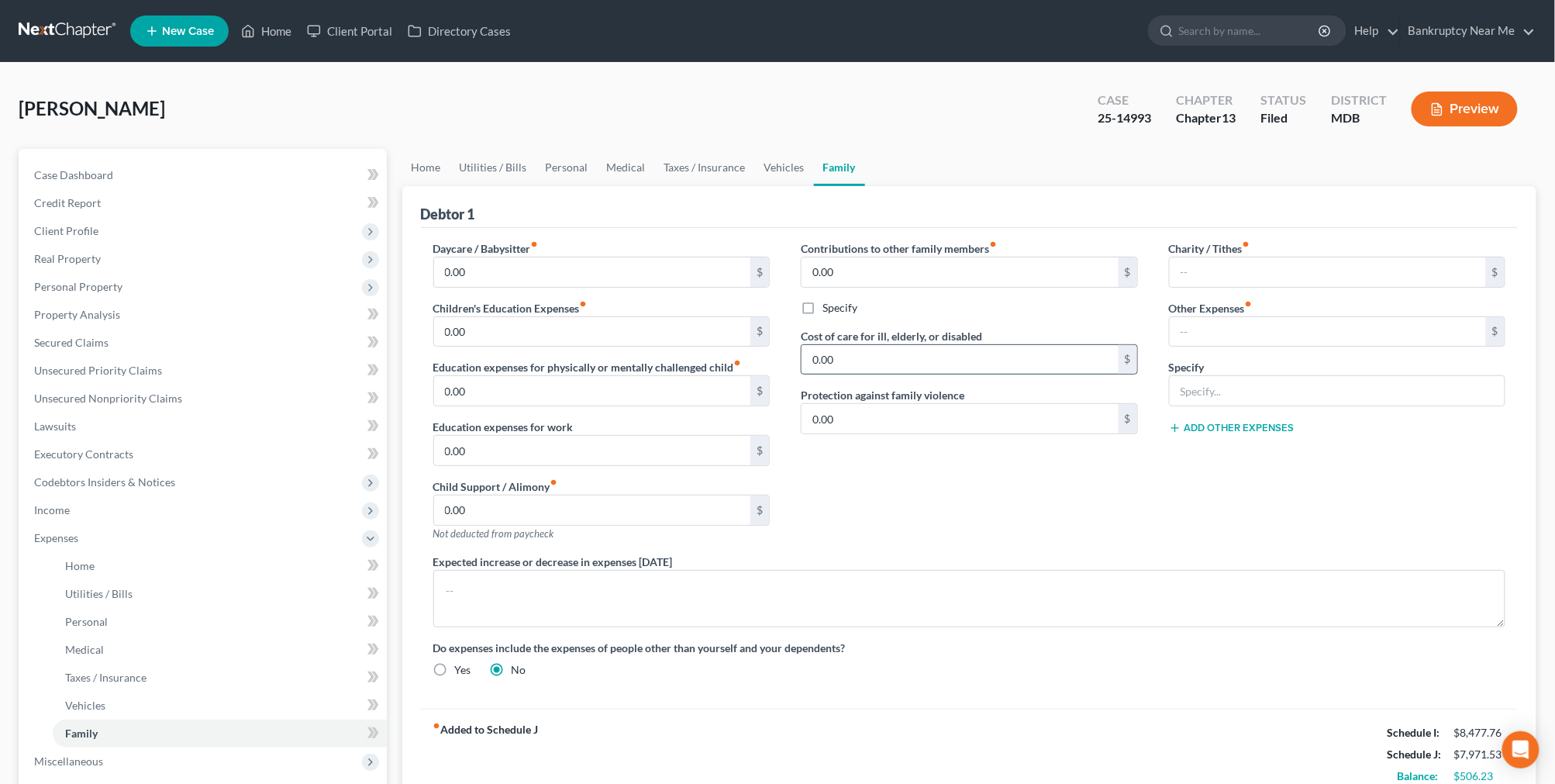
click at [971, 359] on input "0.00" at bounding box center [960, 360] width 317 height 30
type input "330"
click at [825, 158] on link "Family" at bounding box center [839, 167] width 51 height 37
click at [770, 175] on link "Vehicles" at bounding box center [785, 167] width 59 height 37
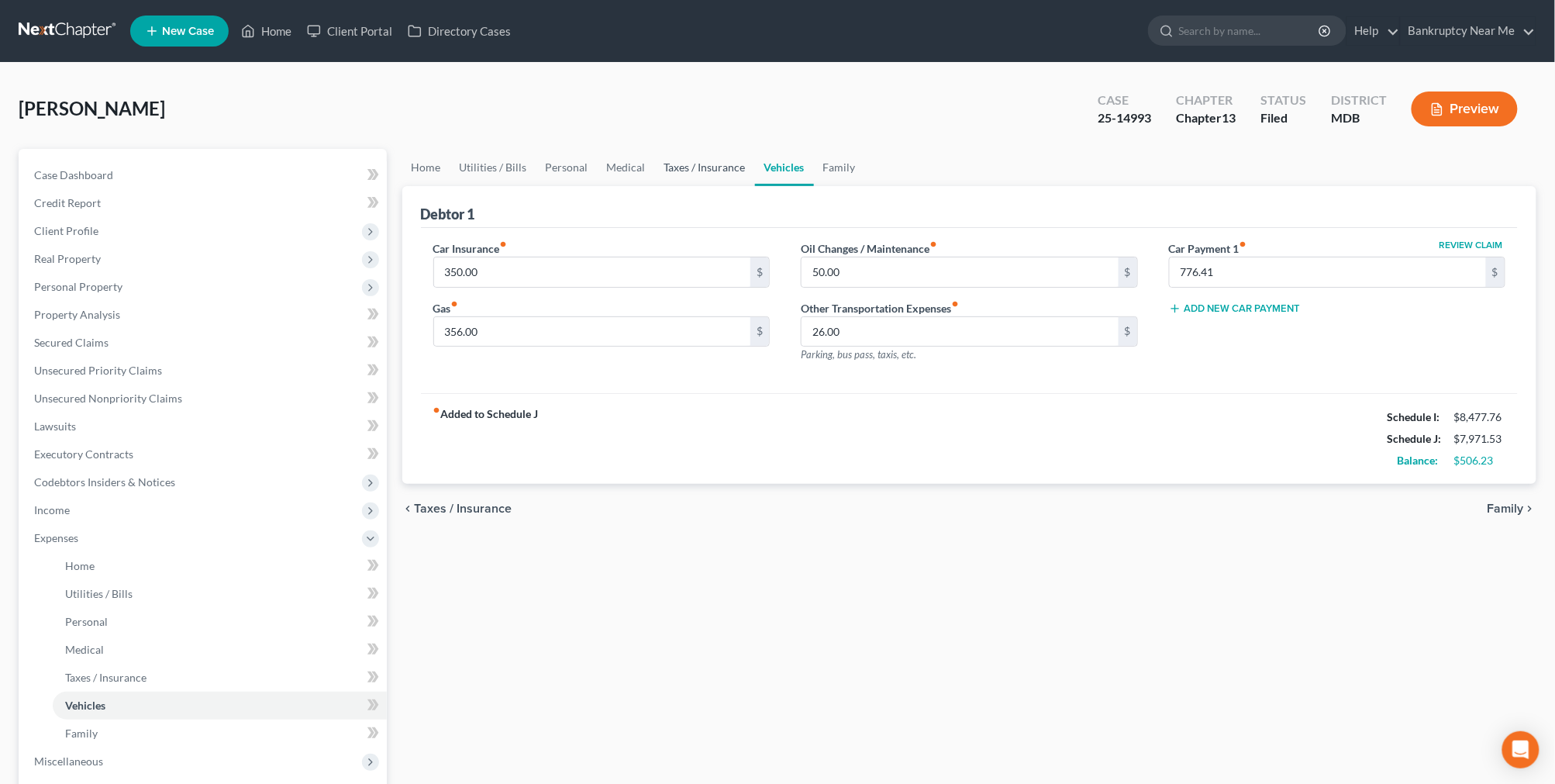
click at [701, 164] on link "Taxes / Insurance" at bounding box center [705, 167] width 100 height 37
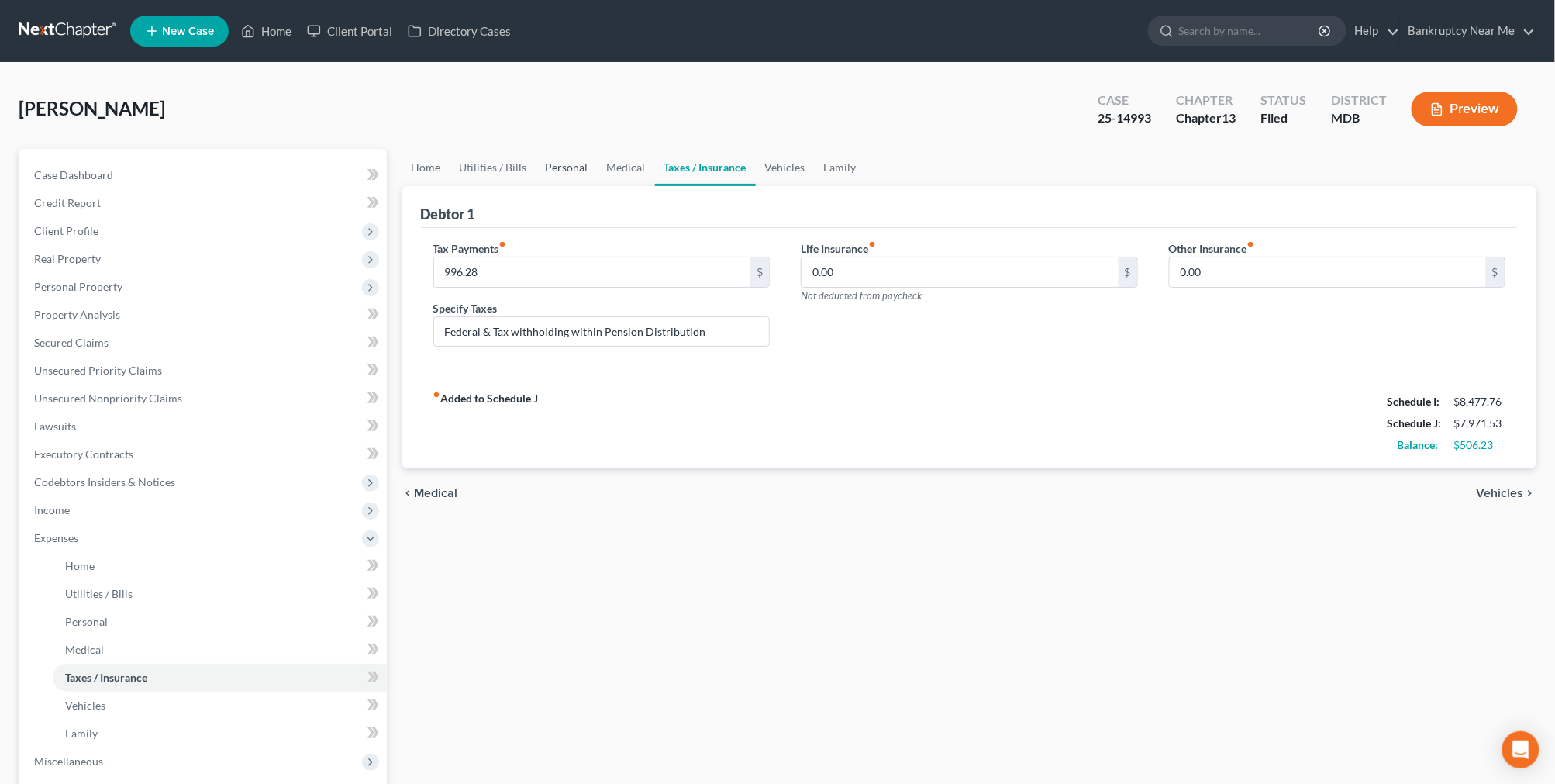
click at [555, 161] on link "Personal" at bounding box center [567, 167] width 61 height 37
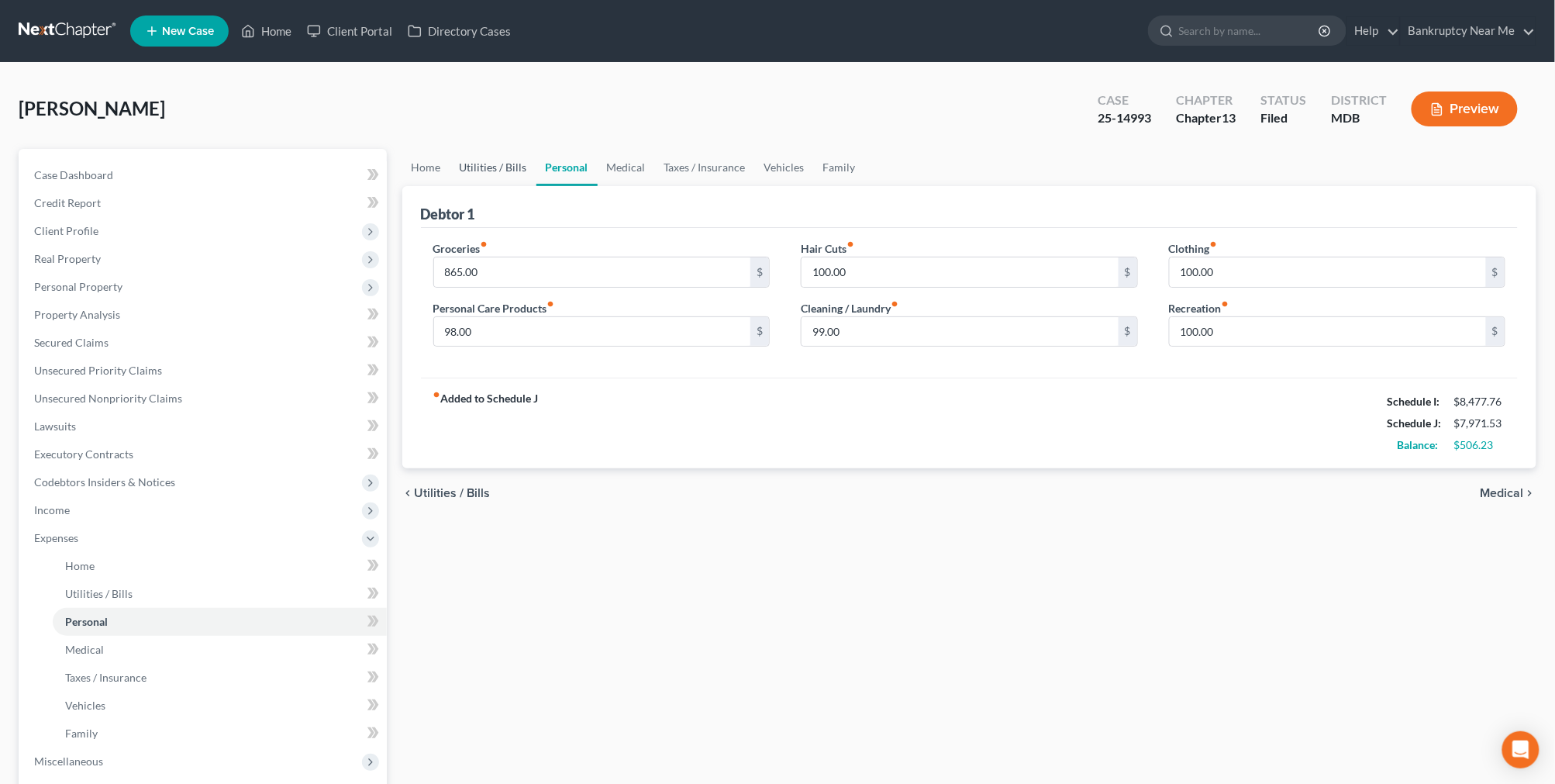
click at [488, 160] on link "Utilities / Bills" at bounding box center [493, 167] width 86 height 37
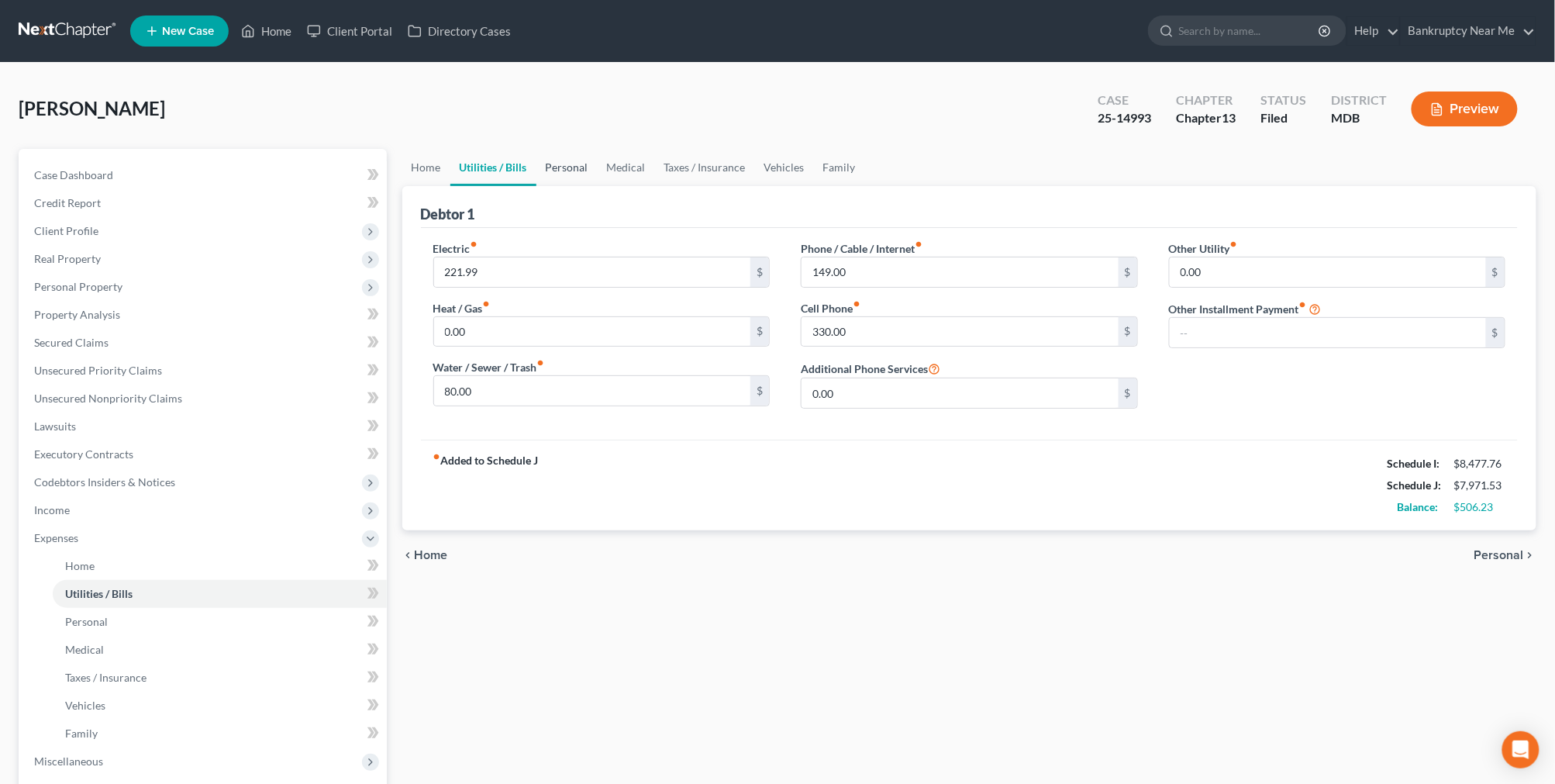
click at [564, 167] on link "Personal" at bounding box center [567, 167] width 61 height 37
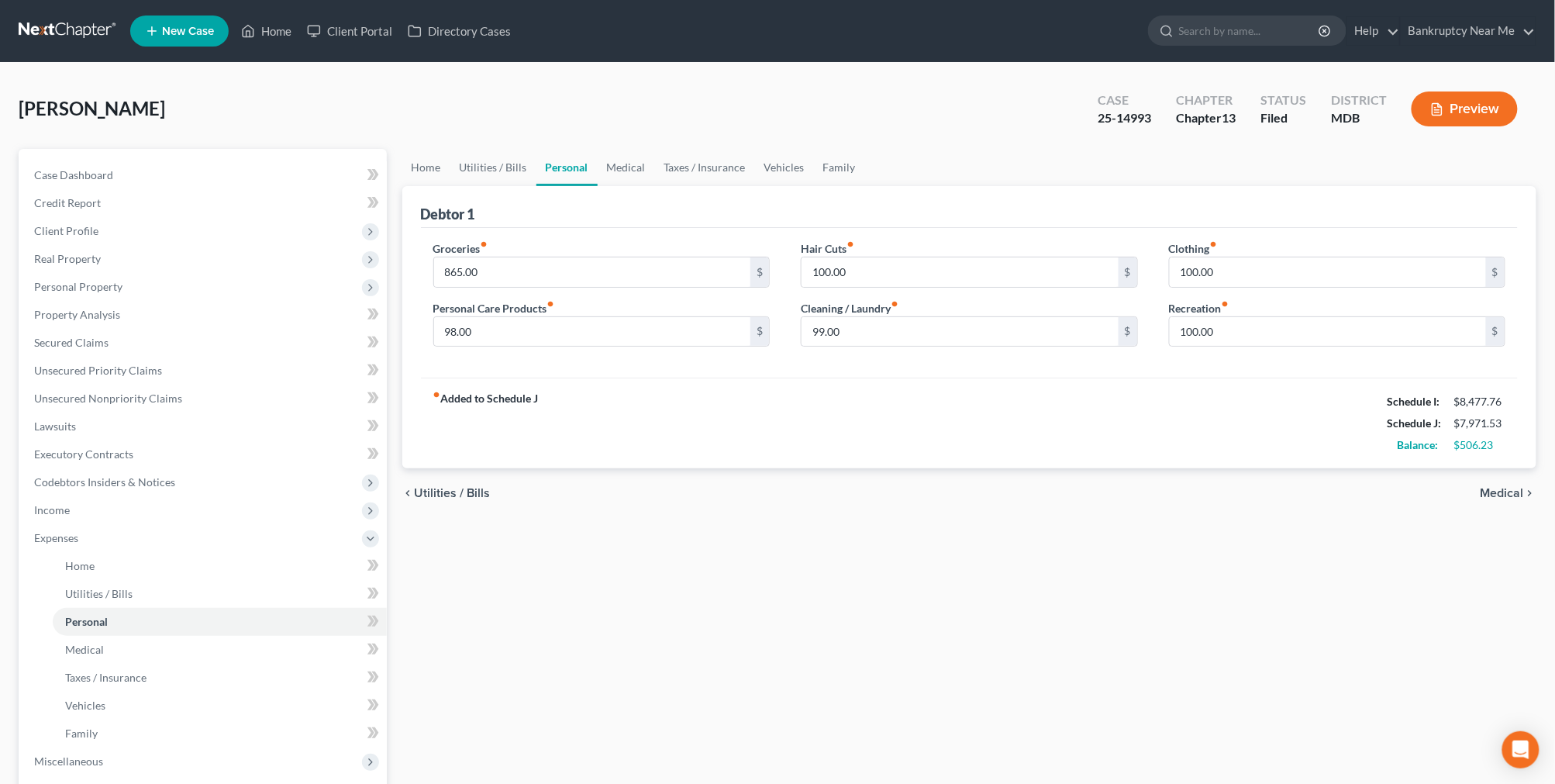
click at [529, 253] on div "Groceries fiber_manual_record 865.00 $" at bounding box center [602, 264] width 338 height 47
click at [533, 260] on input "865.00" at bounding box center [593, 272] width 317 height 30
click at [136, 177] on link "Case Dashboard" at bounding box center [204, 175] width 365 height 28
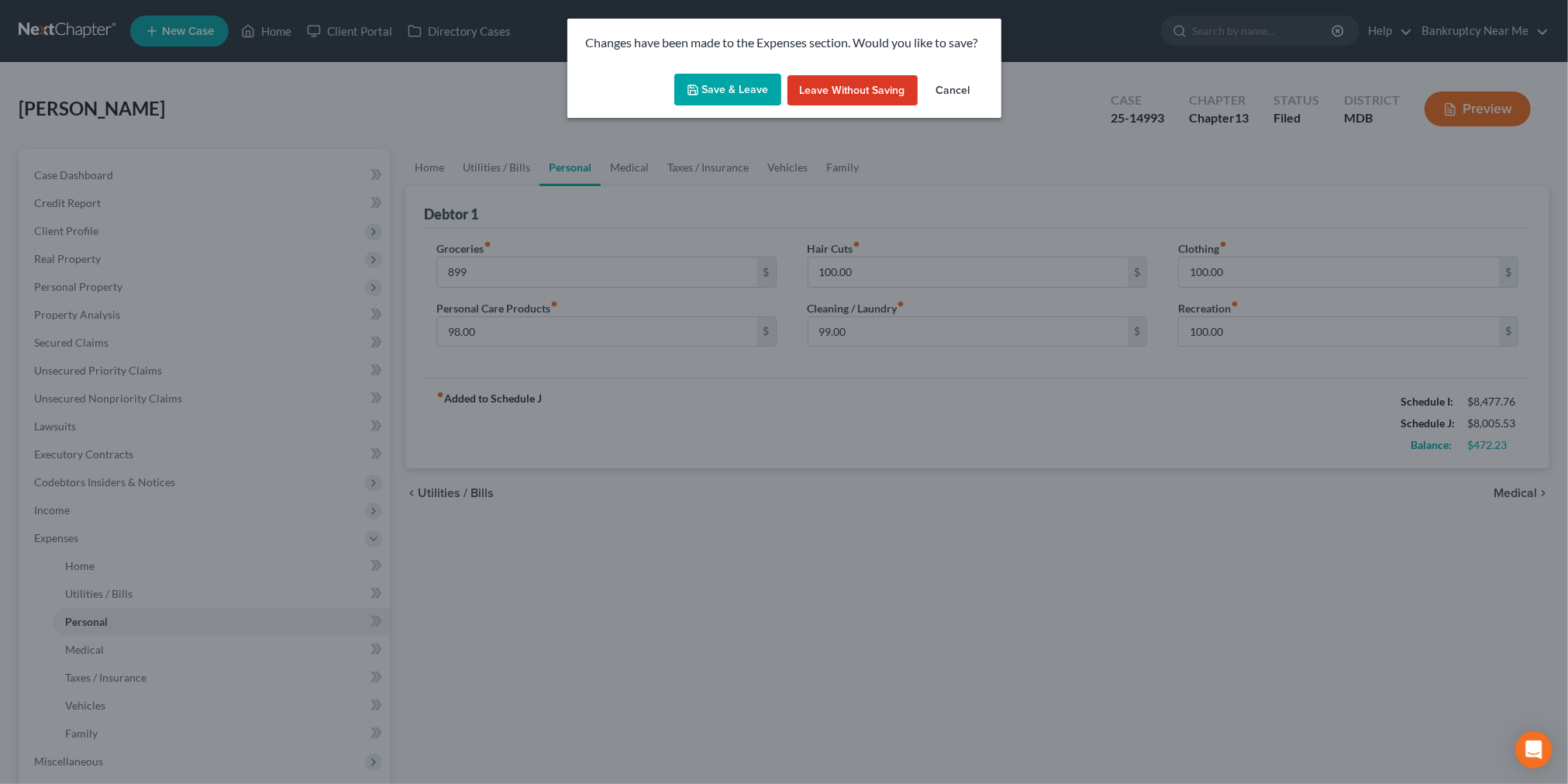
click at [740, 86] on button "Save & Leave" at bounding box center [727, 89] width 107 height 32
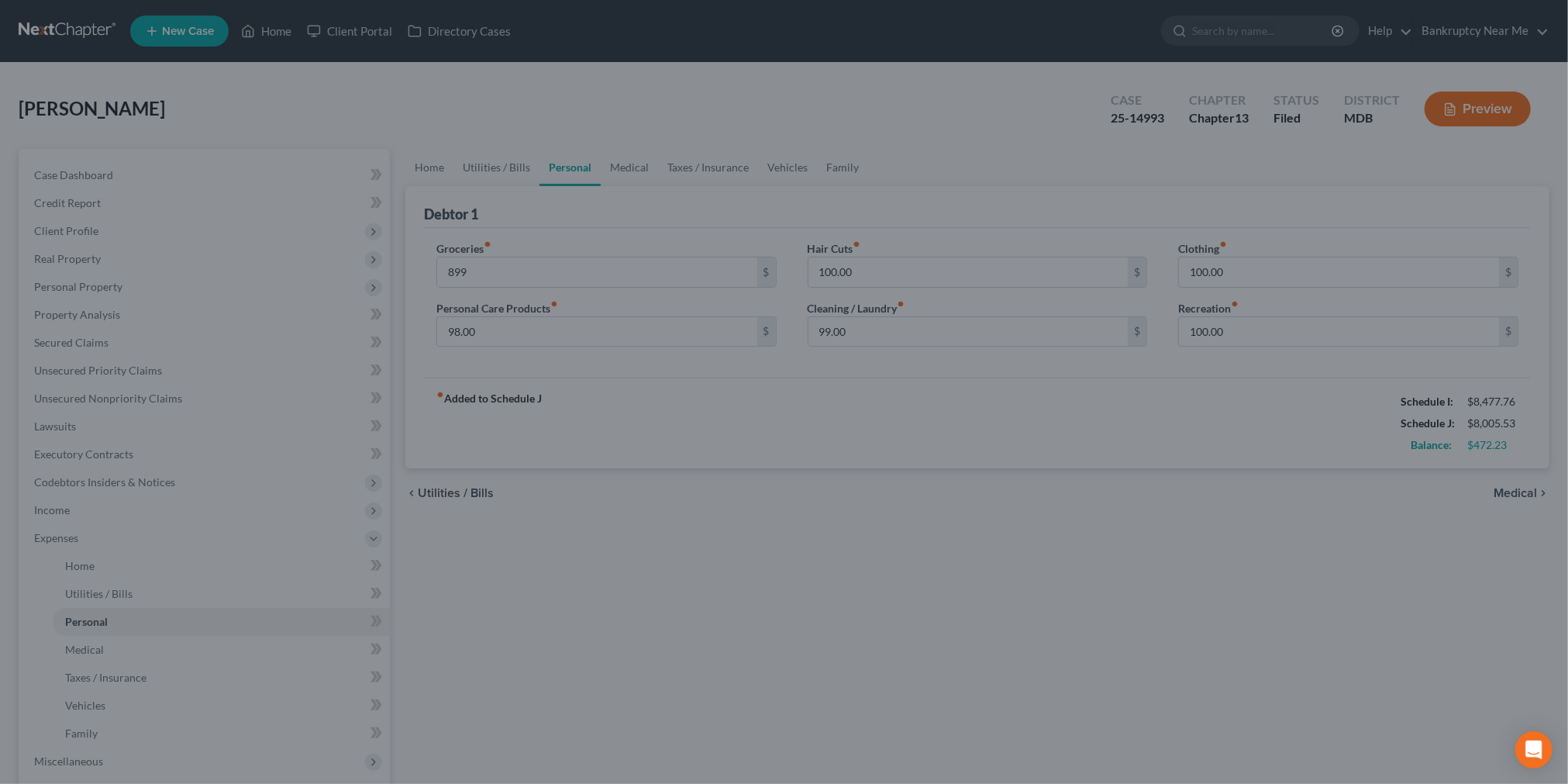
type input "899.00"
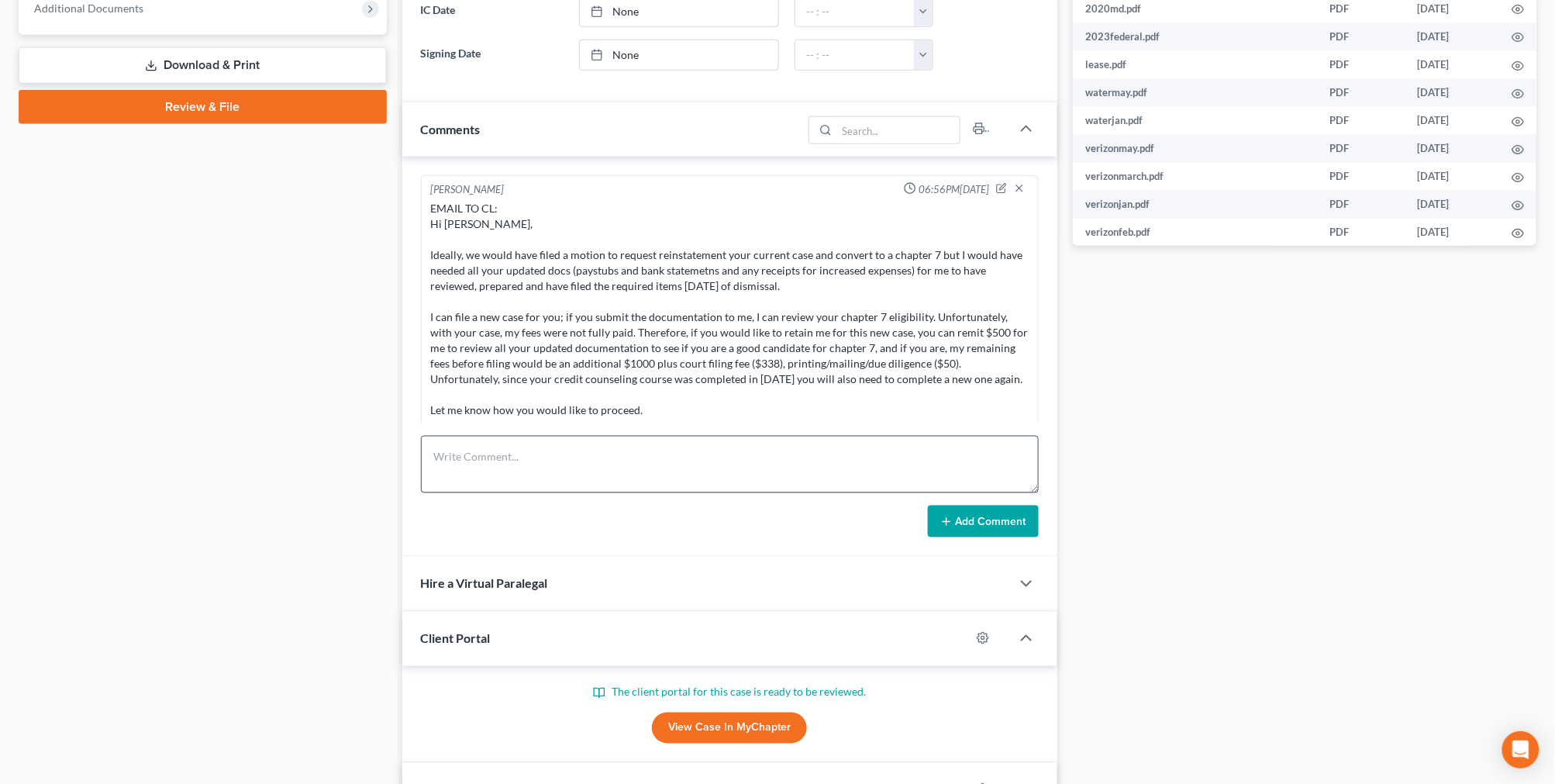
scroll to position [8235, 0]
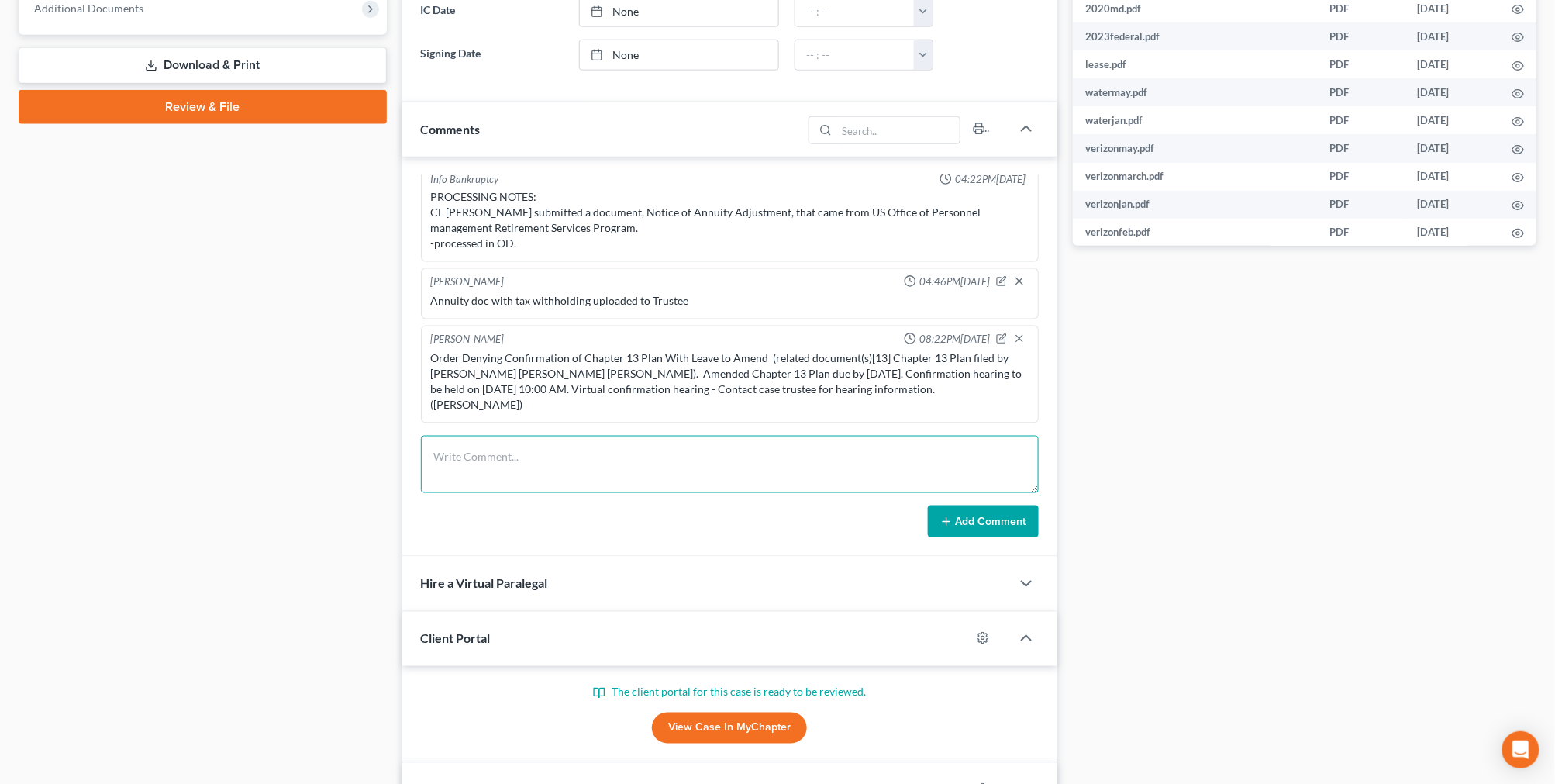
drag, startPoint x: 668, startPoint y: 479, endPoint x: 978, endPoint y: 530, distance: 314.2
click at [672, 486] on textarea at bounding box center [730, 465] width 617 height 58
paste textarea "From: jmitch1029@aol.com <jmitch1029@aol.com> Sent: Monday, August 11, 2025 12:…"
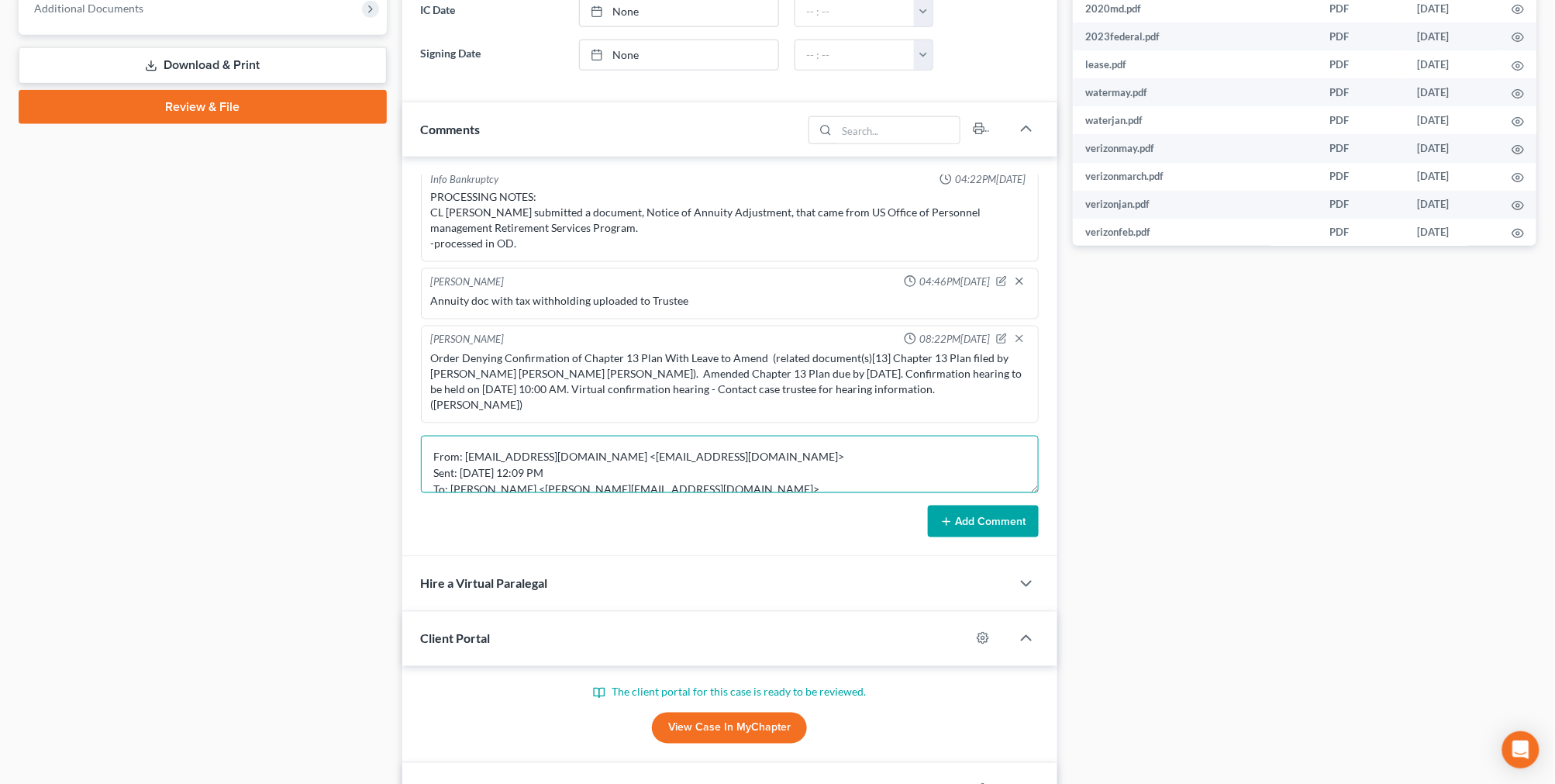
scroll to position [14459, 0]
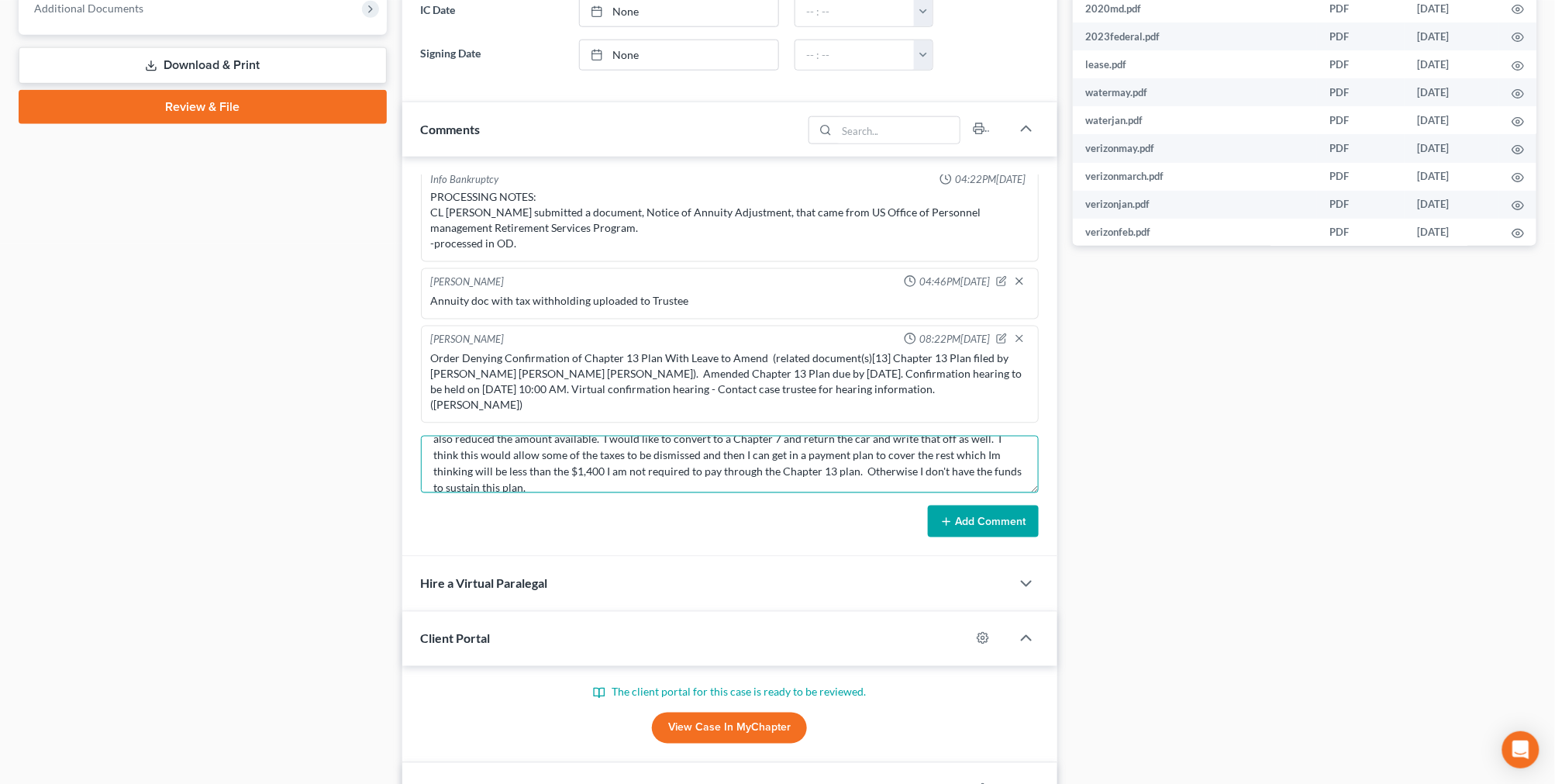
type textarea "From: jmitch1029@aol.com <jmitch1029@aol.com> Sent: Monday, August 11, 2025 12:…"
click at [973, 522] on button "Add Comment" at bounding box center [983, 521] width 111 height 32
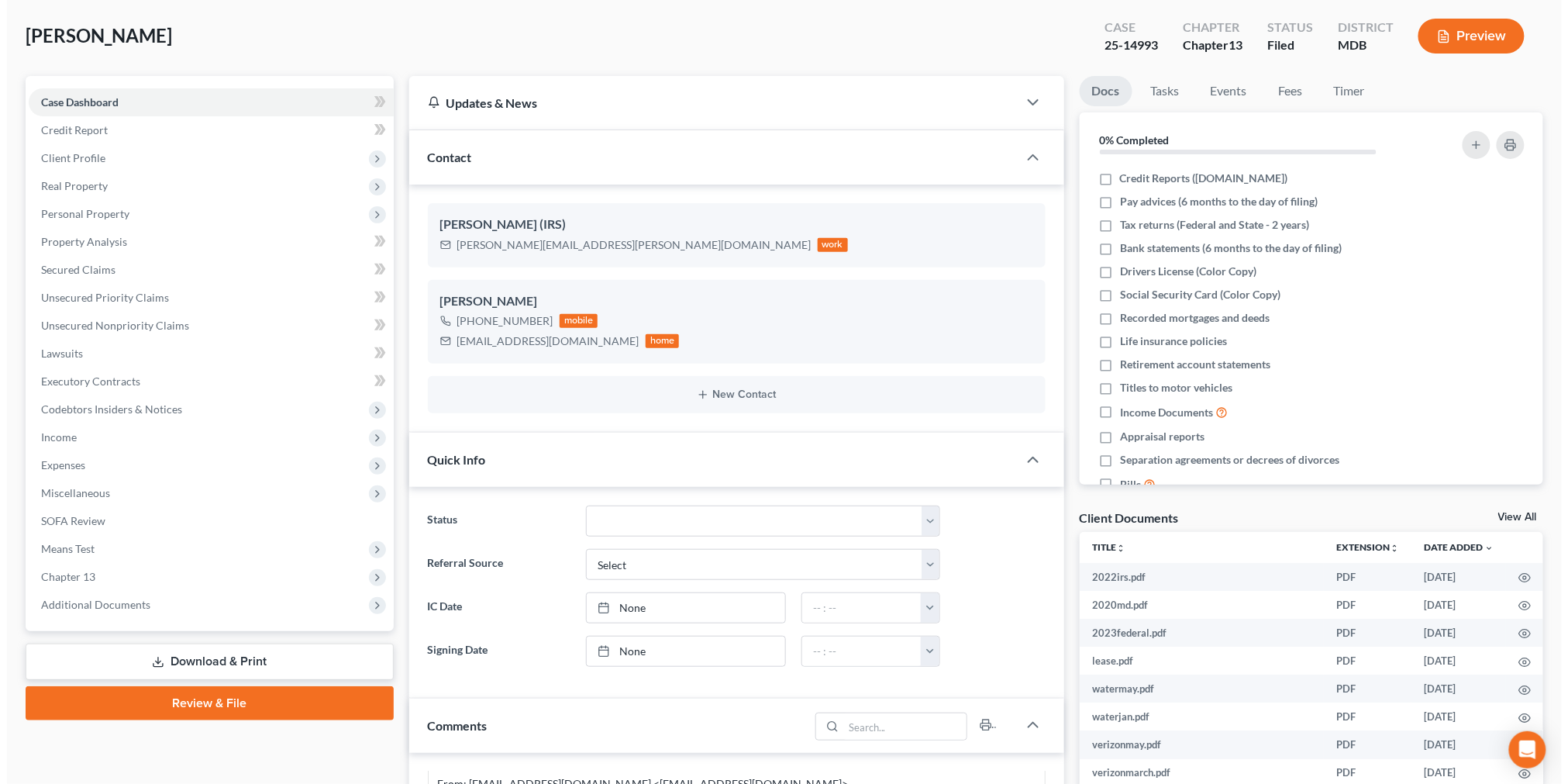
scroll to position [0, 0]
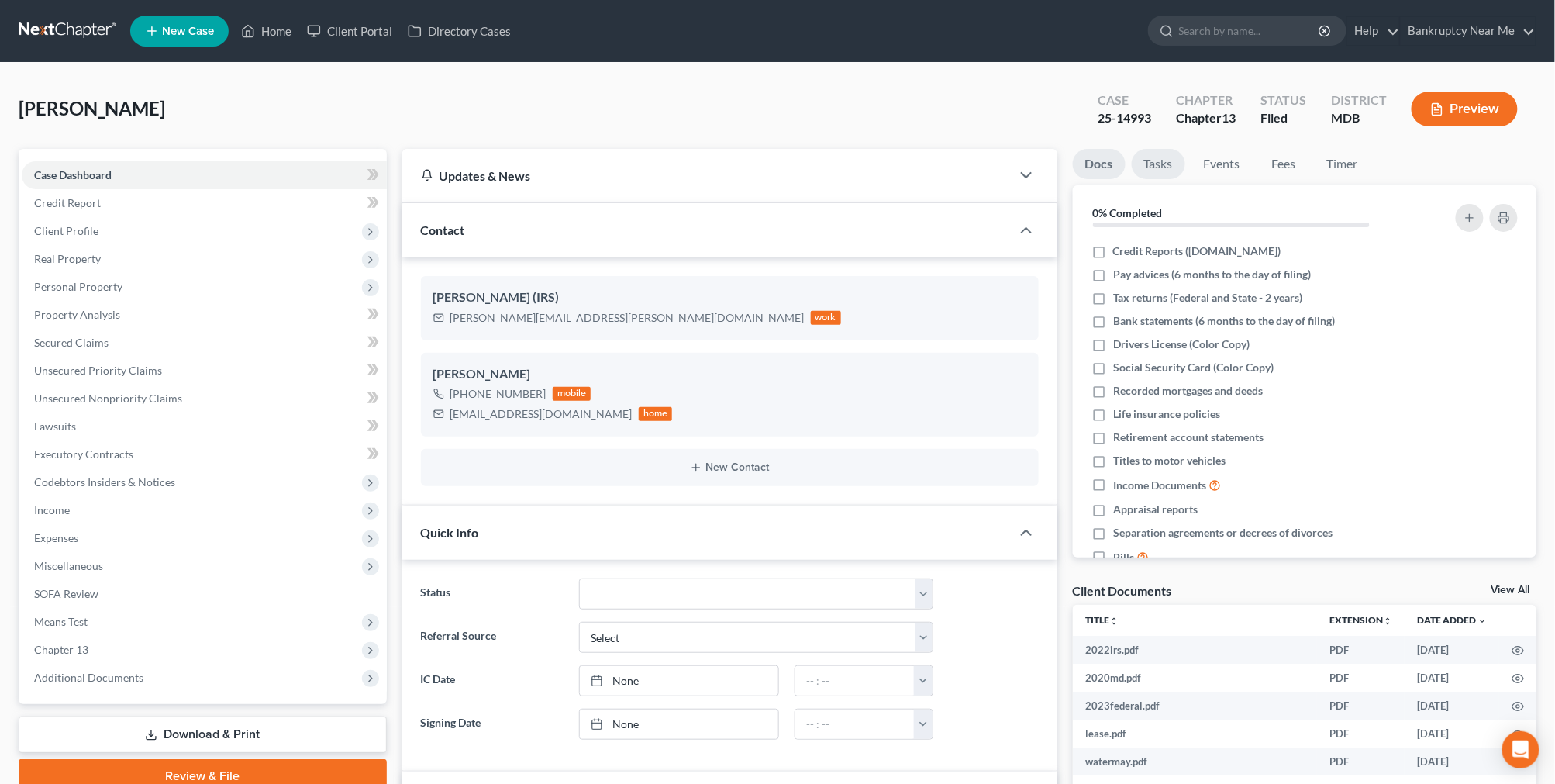
click at [1171, 159] on link "Tasks" at bounding box center [1158, 164] width 53 height 31
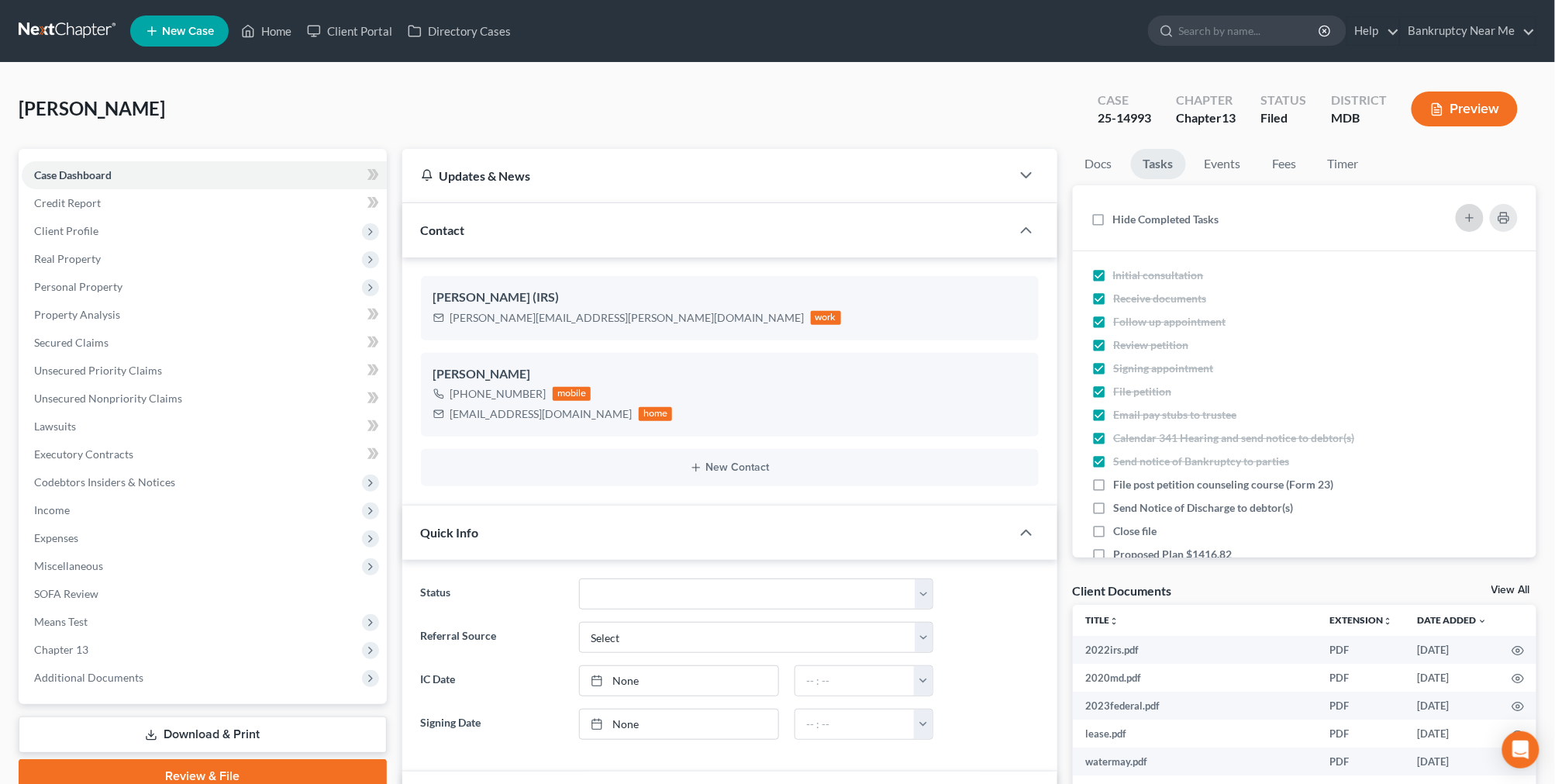
click at [1461, 217] on button "button" at bounding box center [1470, 218] width 28 height 28
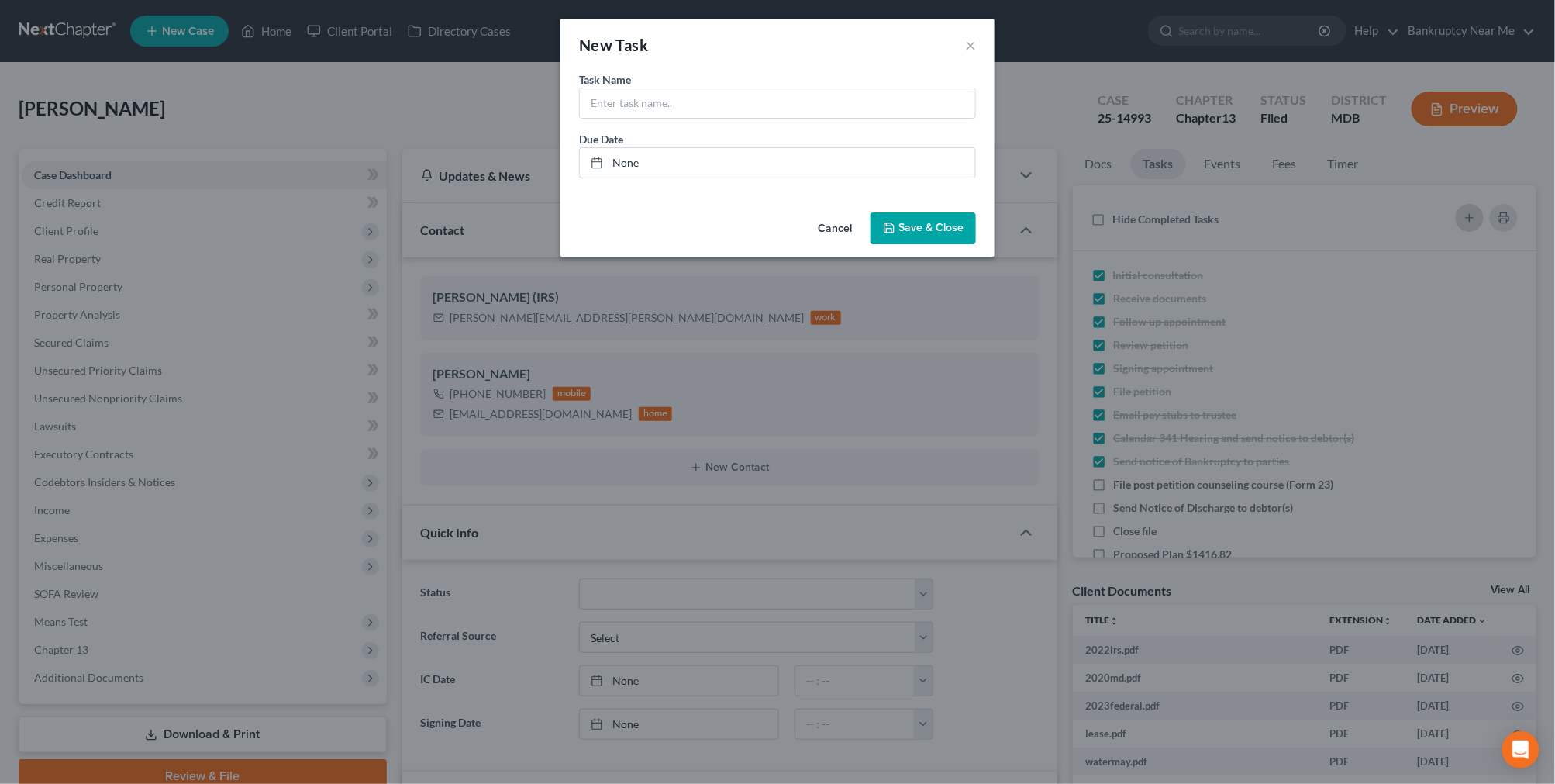
scroll to position [14413, 0]
click at [654, 112] on input "text" at bounding box center [784, 103] width 395 height 30
type input "CL wants to convert to Chp 7 - retrieving expenses for eligibility"
click at [965, 238] on button "Save & Close" at bounding box center [930, 228] width 106 height 32
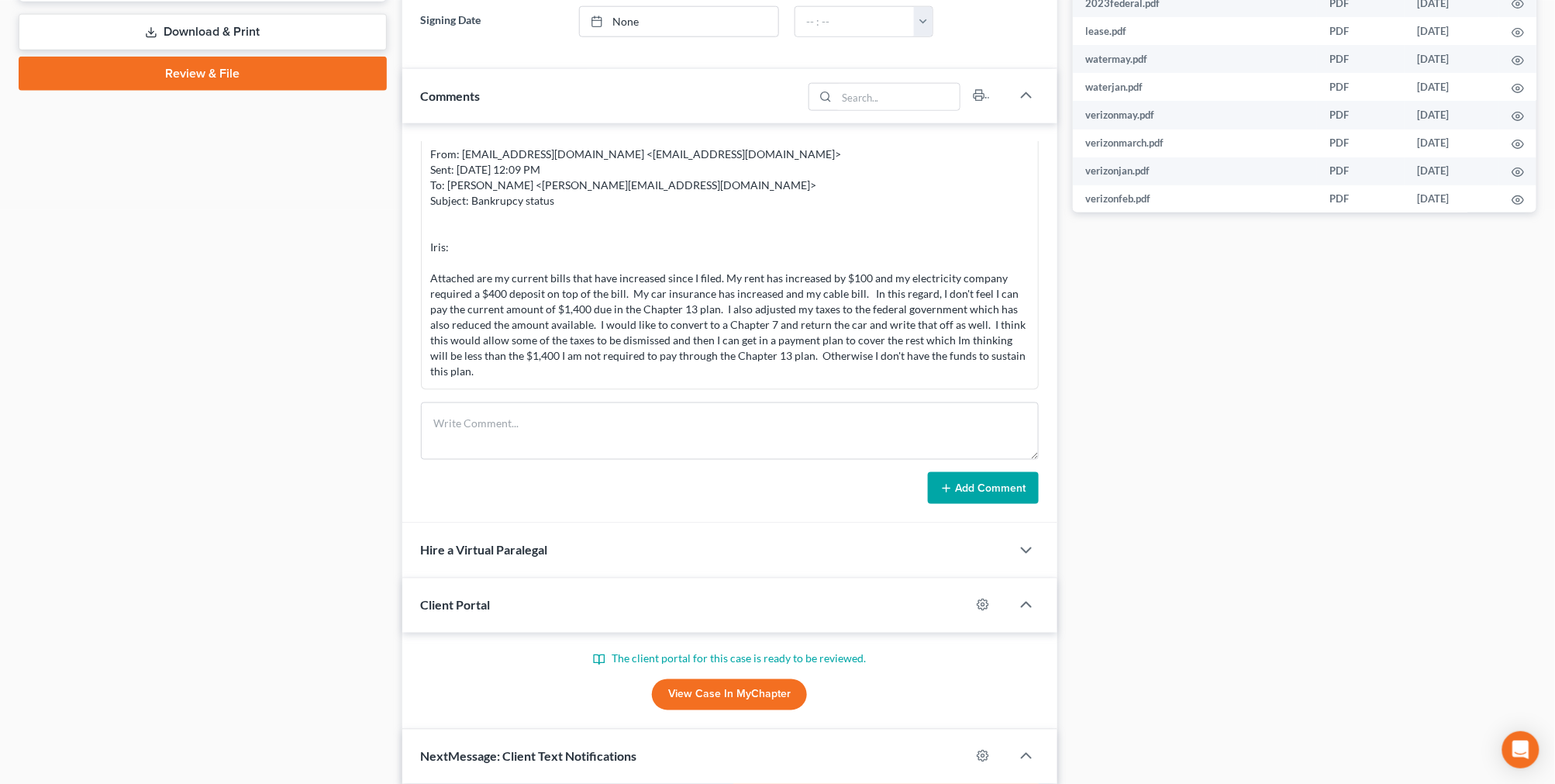
scroll to position [861, 0]
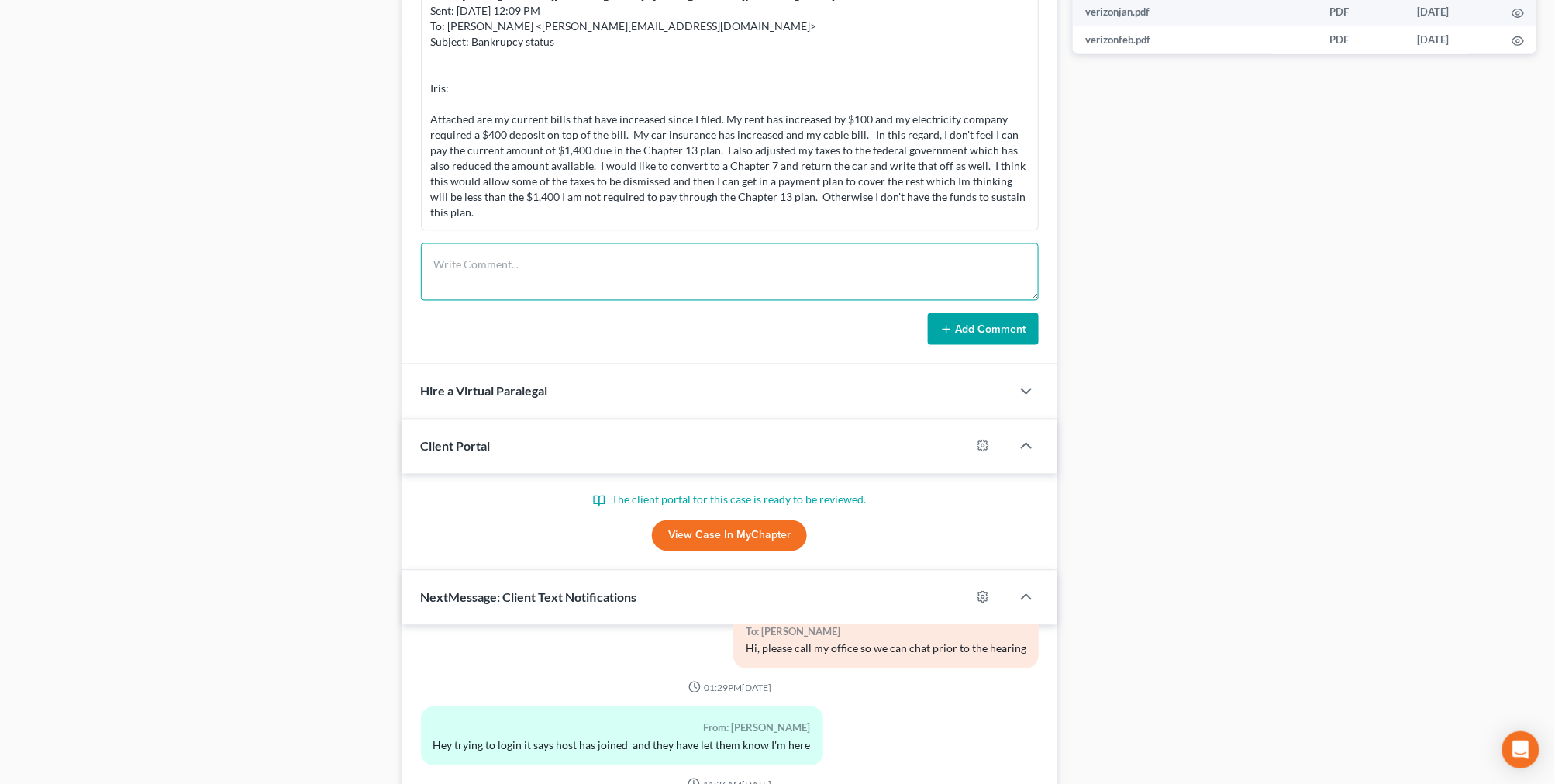
drag, startPoint x: 824, startPoint y: 290, endPoint x: 1005, endPoint y: 352, distance: 191.3
click at [826, 290] on textarea at bounding box center [730, 272] width 617 height 58
paste textarea "From: Iris Kwon <iris@bankruptcynearme.org> Sent: Sunday, August 17, 2025 8:55 …"
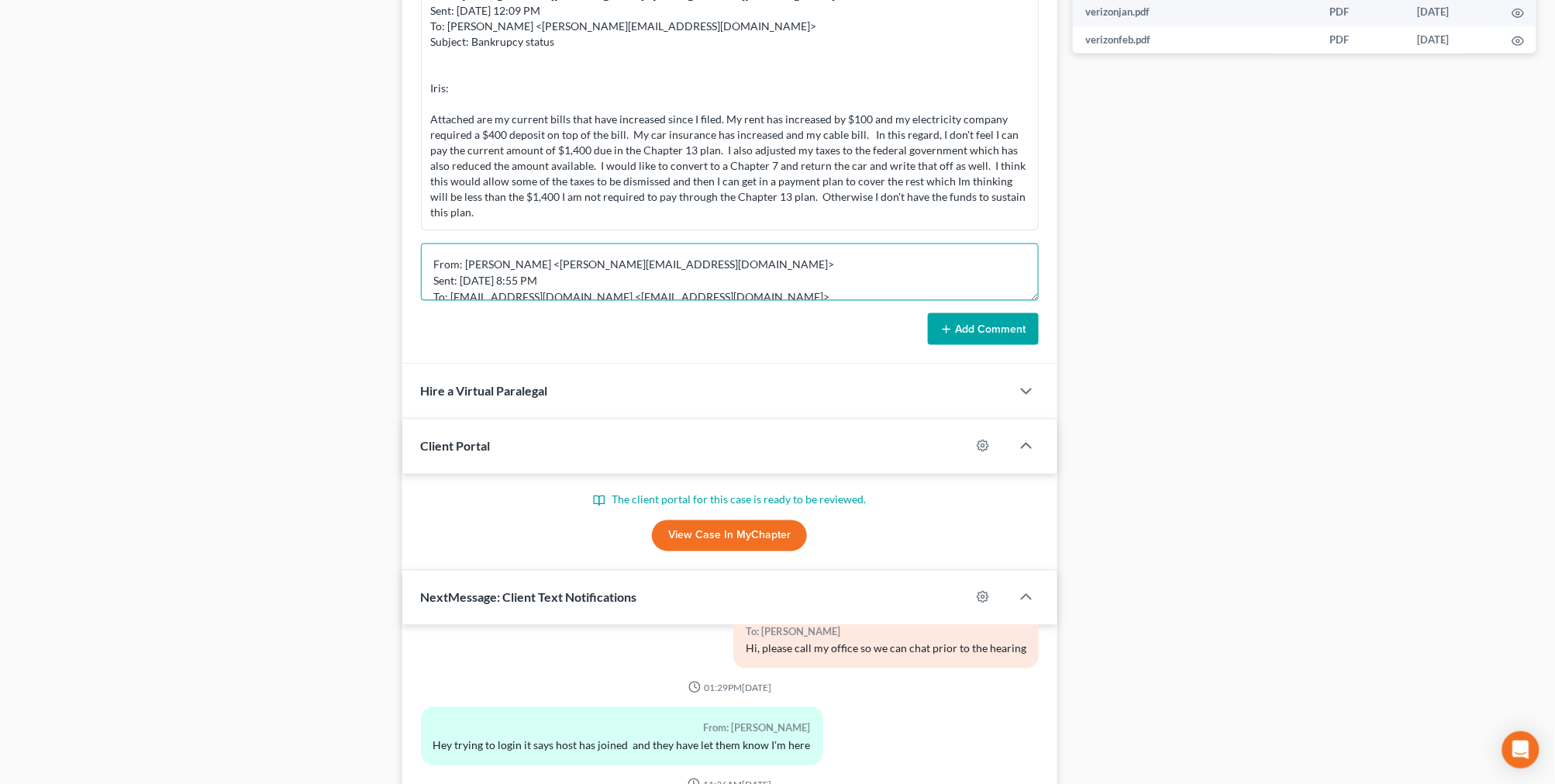
scroll to position [116, 0]
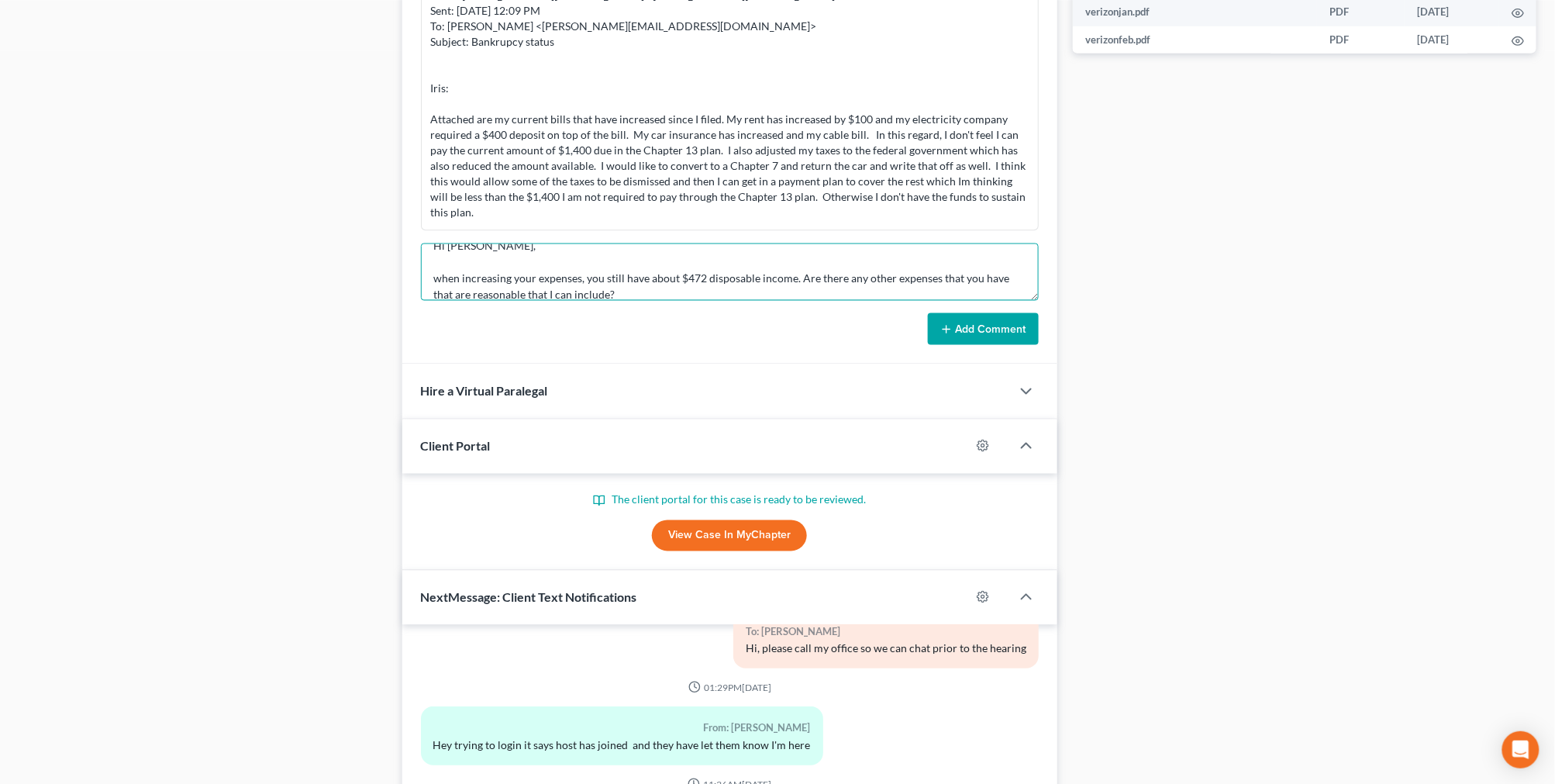
type textarea "From: Iris Kwon <iris@bankruptcynearme.org> Sent: Sunday, August 17, 2025 8:55 …"
click at [1013, 344] on button "Add Comment" at bounding box center [983, 329] width 111 height 32
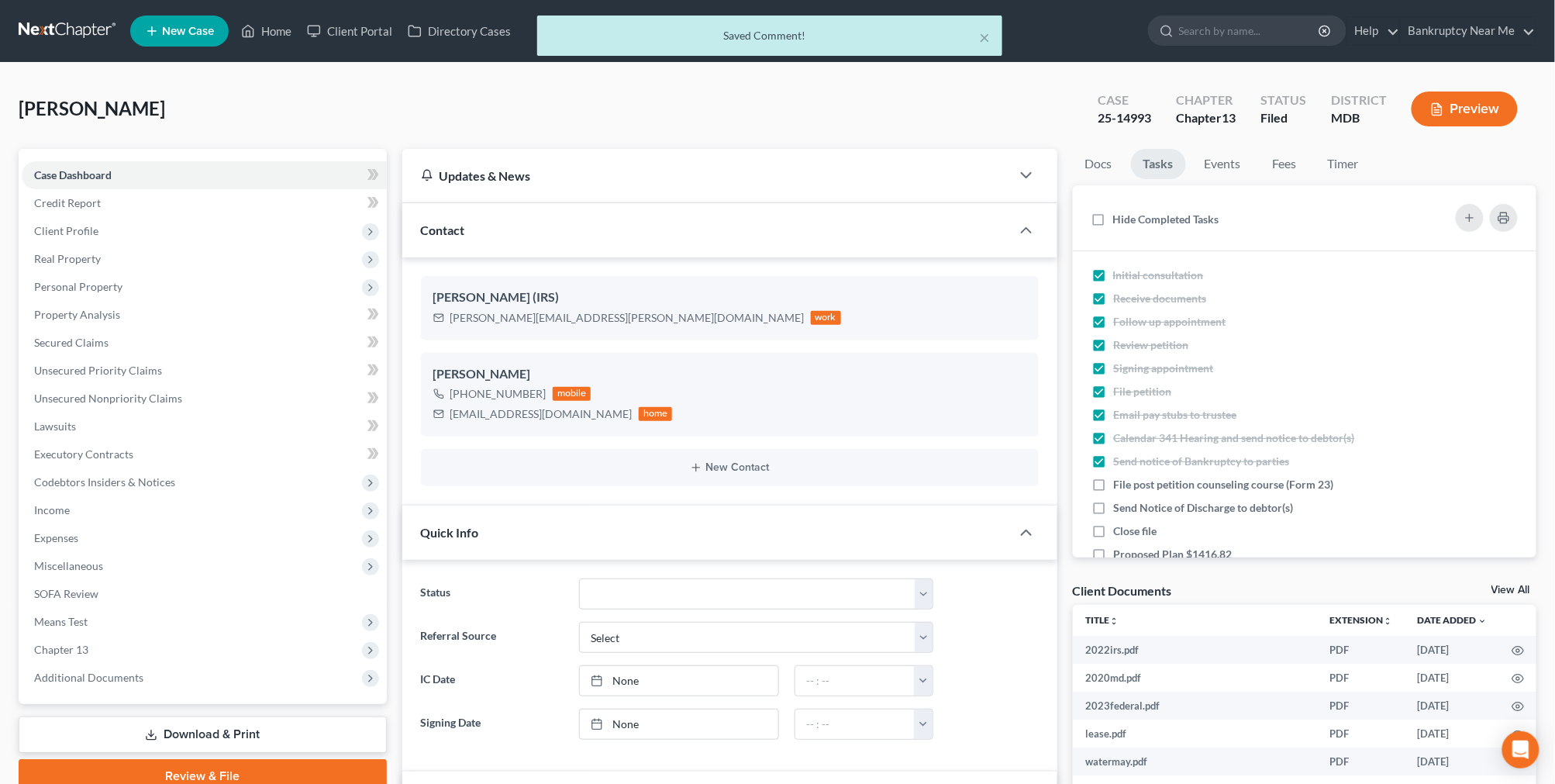
scroll to position [8707, 0]
drag, startPoint x: 1283, startPoint y: 157, endPoint x: 1331, endPoint y: 163, distance: 48.4
click at [1283, 157] on link "Fees" at bounding box center [1284, 164] width 50 height 31
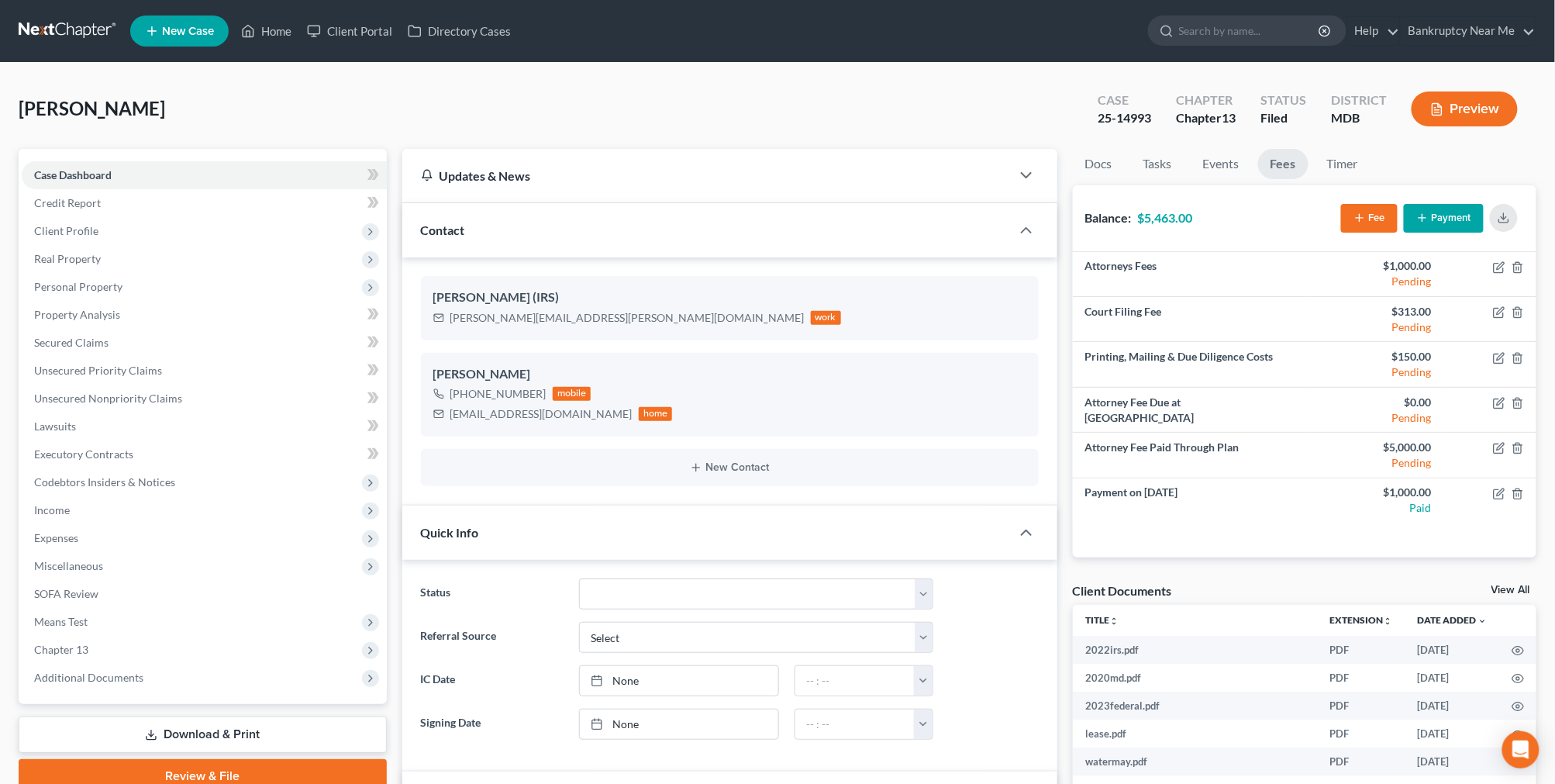
click at [76, 12] on nav "Home New Case Client Portal Directory Cases Bankruptcy Near Me iris@bankruptcyn…" at bounding box center [777, 31] width 1555 height 62
click at [76, 31] on link at bounding box center [68, 31] width 99 height 28
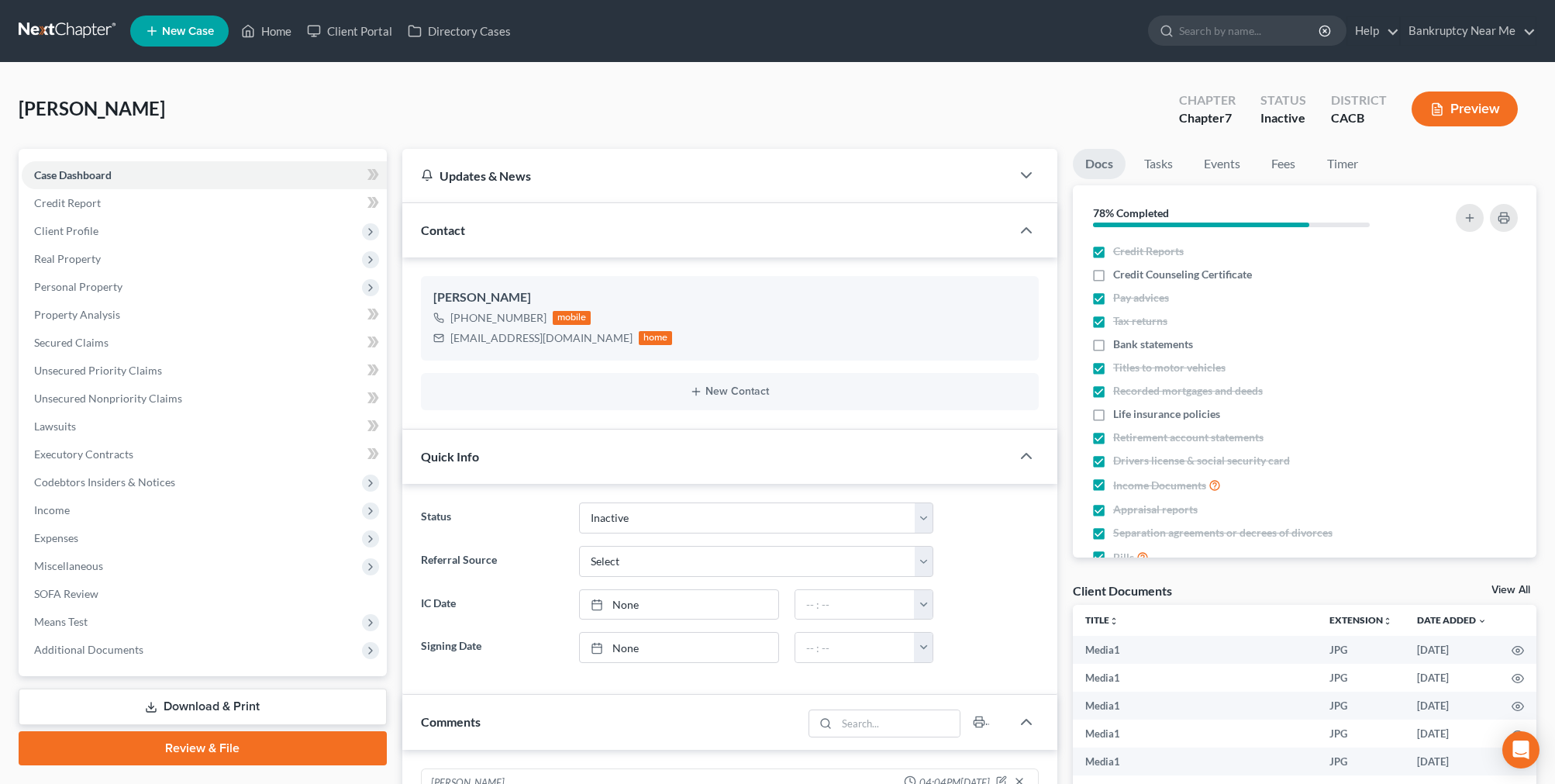
select select "8"
select select "0"
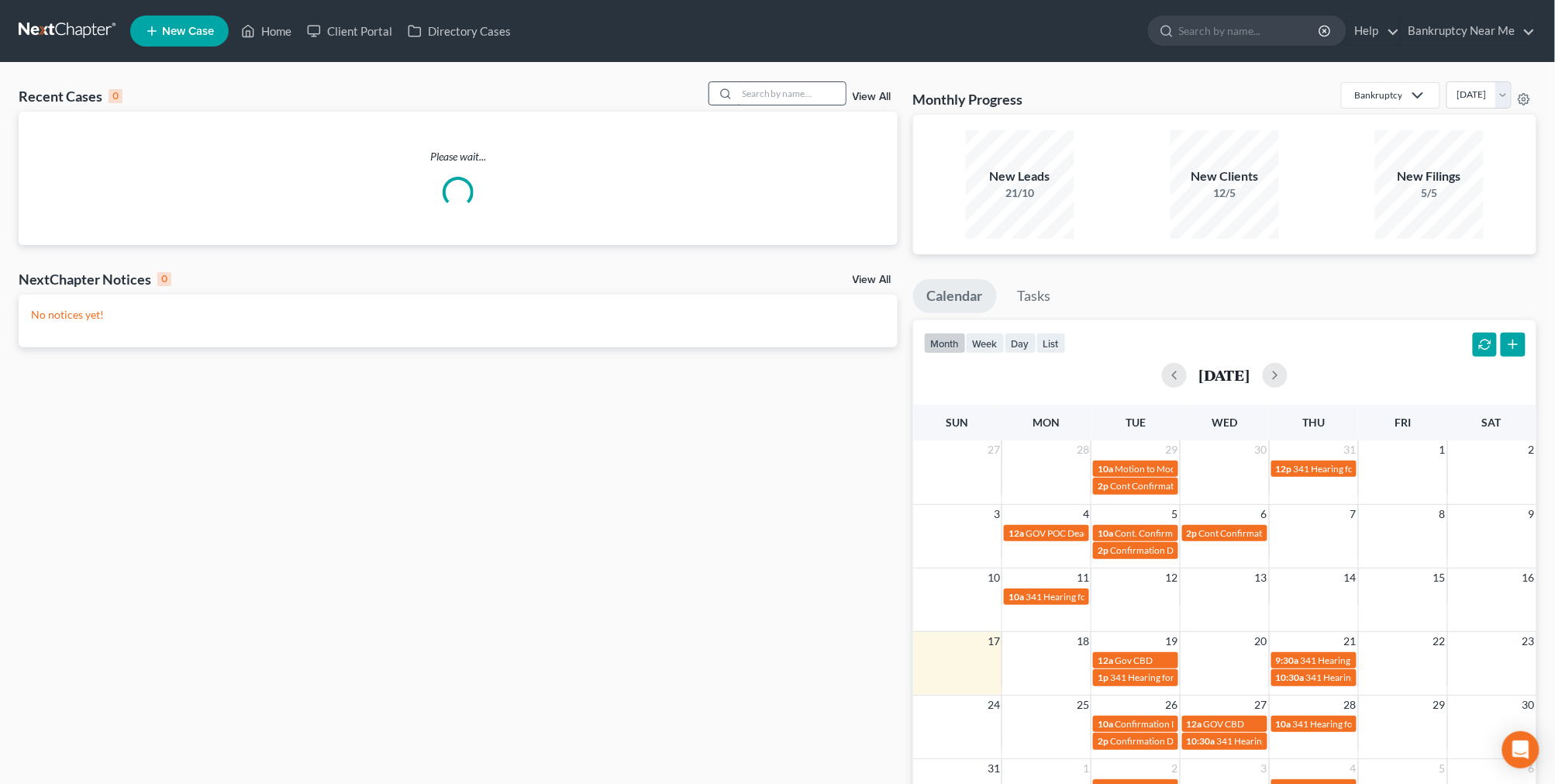
click at [771, 85] on input "search" at bounding box center [791, 93] width 108 height 23
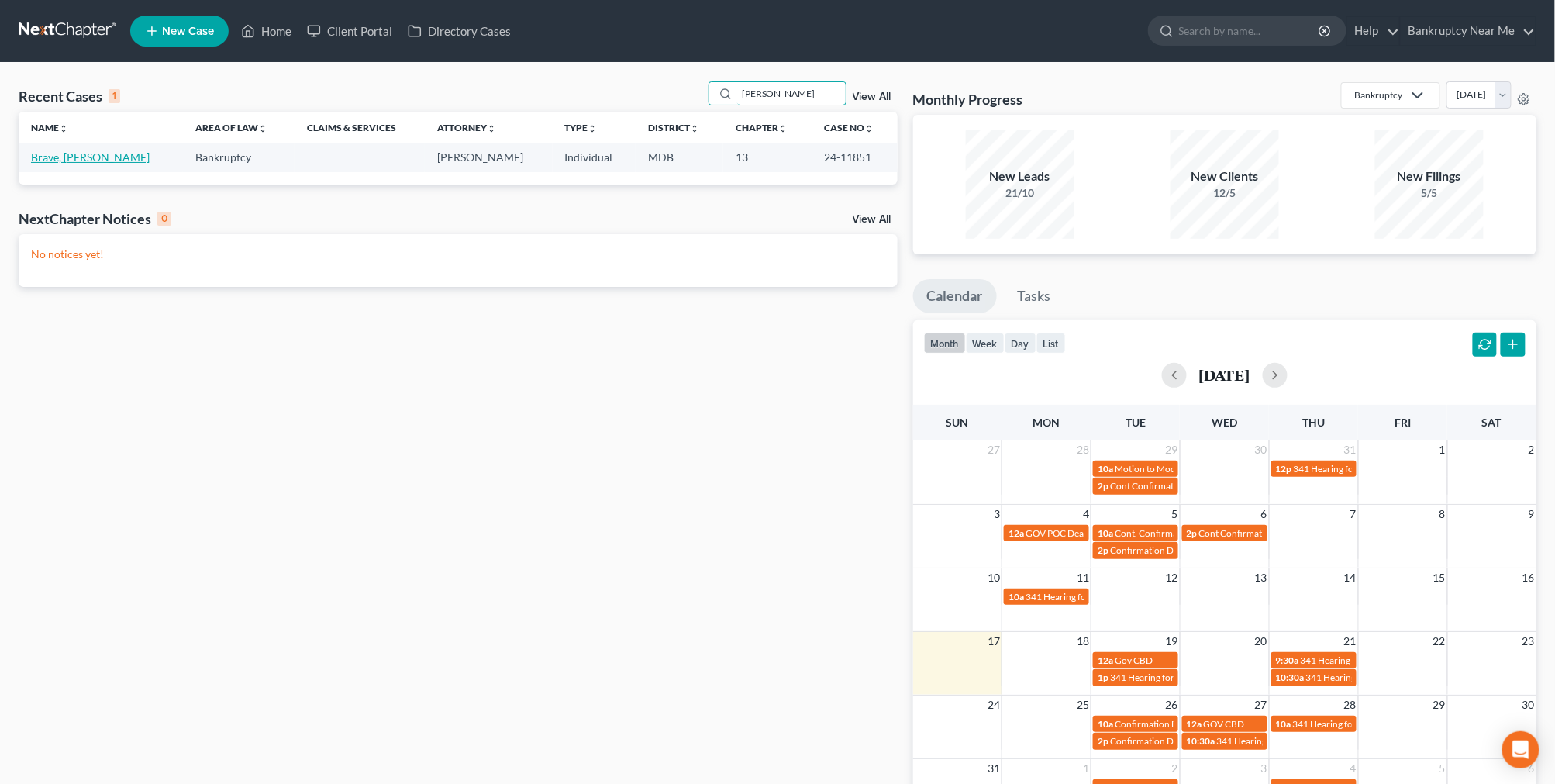
type input "valerie"
click at [60, 156] on link "Brave, [PERSON_NAME]" at bounding box center [91, 156] width 119 height 13
select select "6"
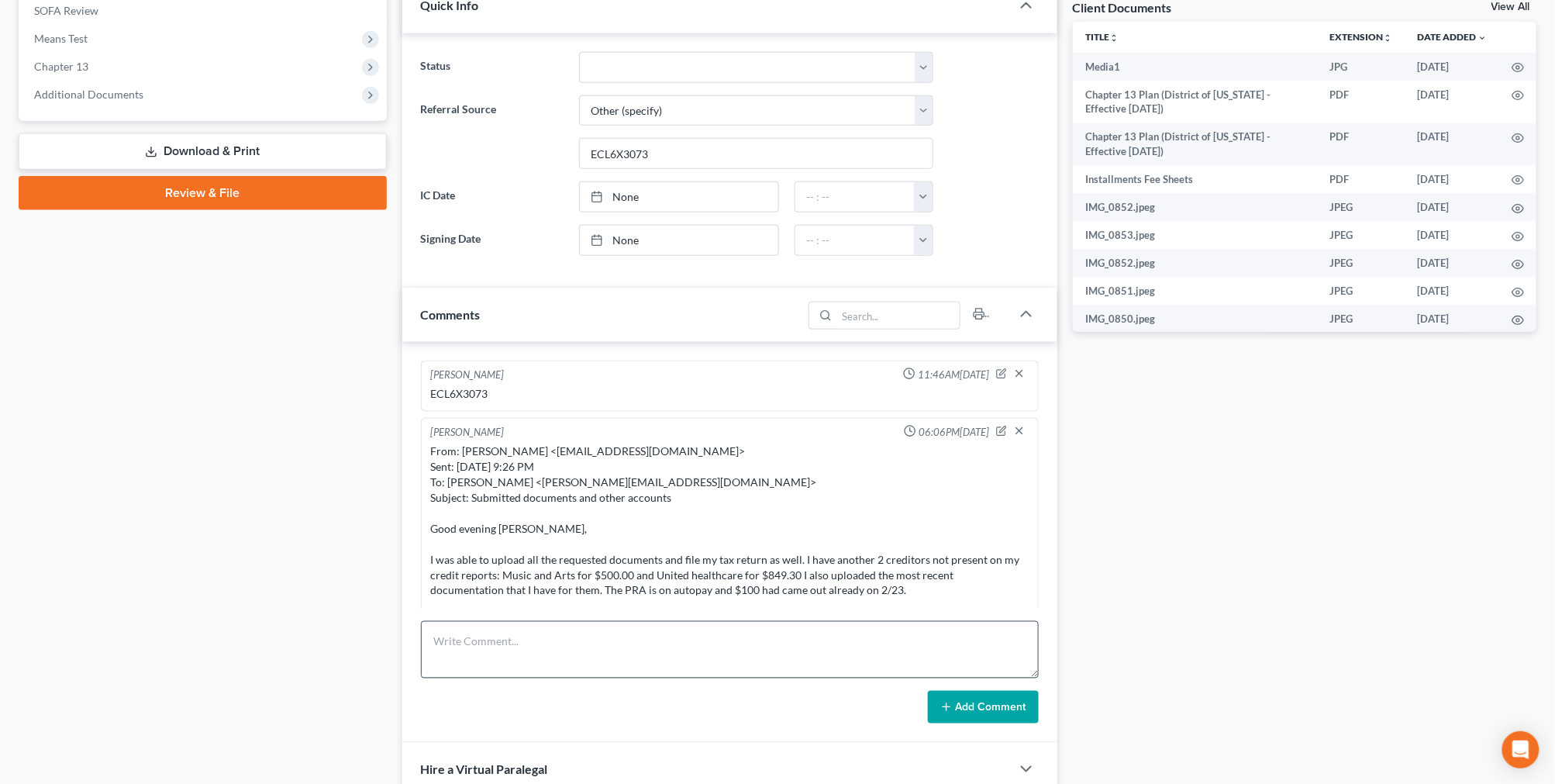
scroll to position [17878, 0]
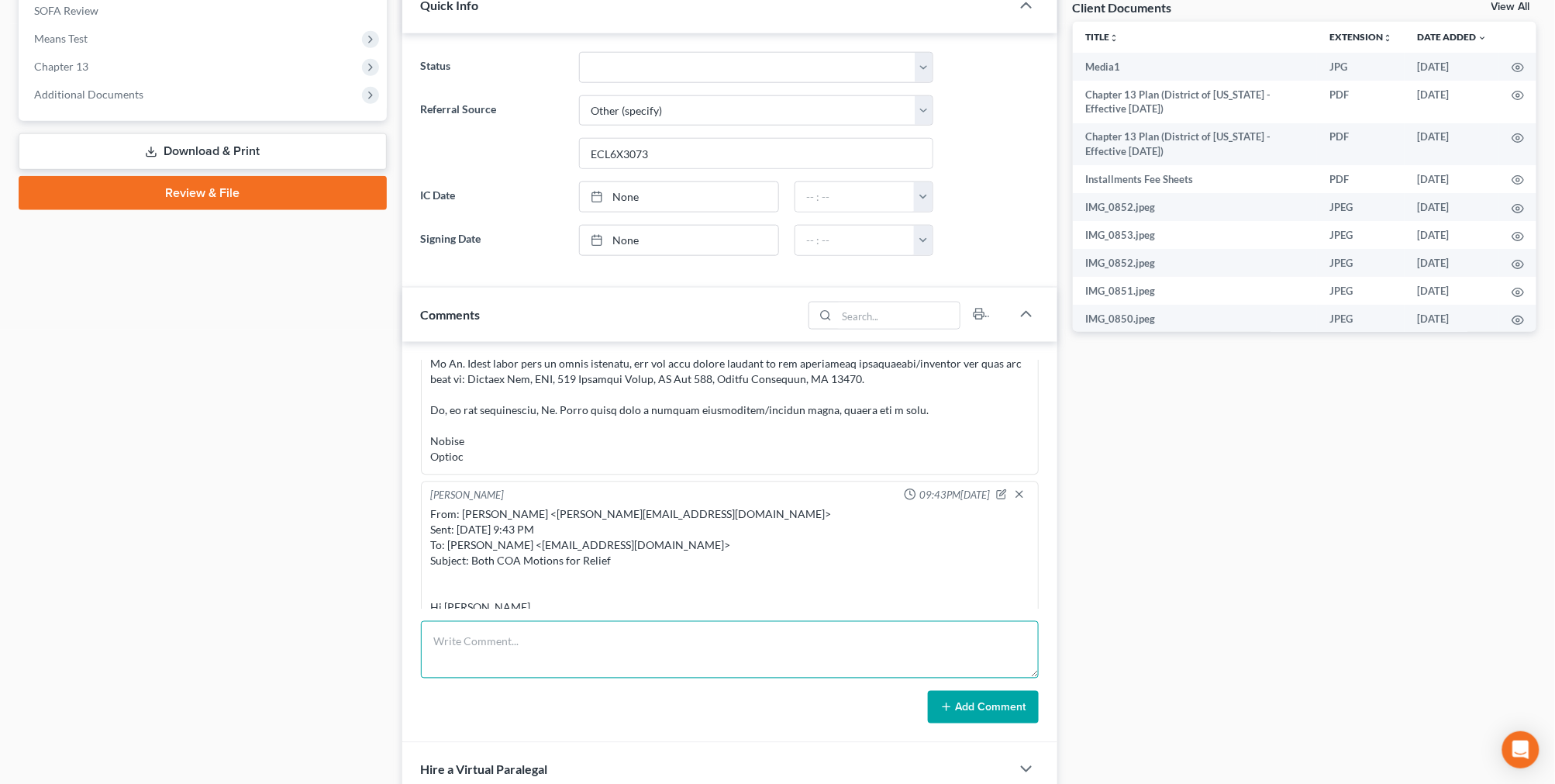
drag, startPoint x: 647, startPoint y: 657, endPoint x: 656, endPoint y: 659, distance: 9.2
click at [648, 659] on textarea at bounding box center [730, 650] width 617 height 58
paste textarea "Virtual Hearing Held (related document(s)[44] Notice filed by Creditor LAKEVIEW…"
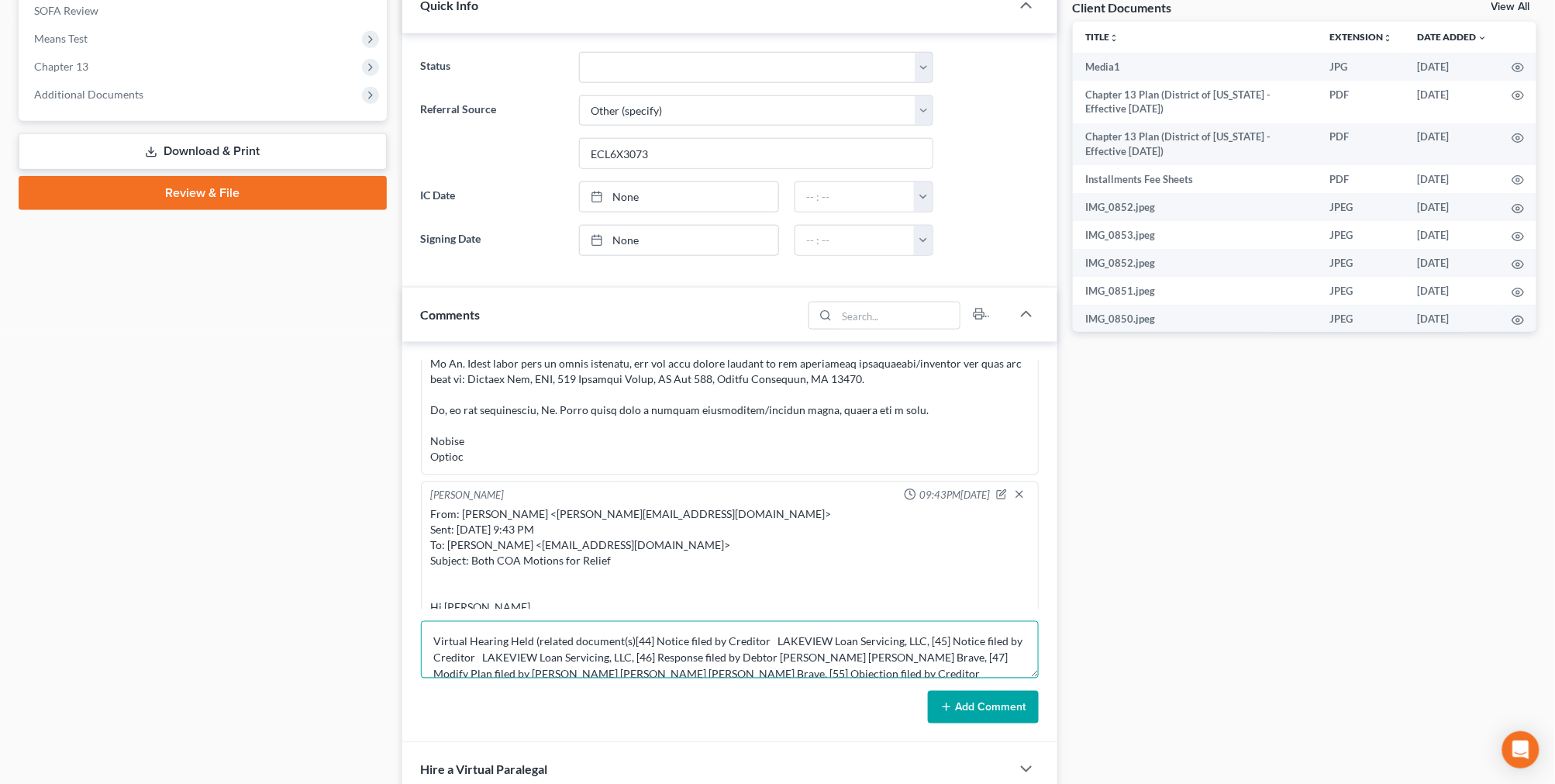
scroll to position [18, 0]
type textarea "Virtual Hearing Held (related document(s)[44] Notice filed by Creditor LAKEVIEW…"
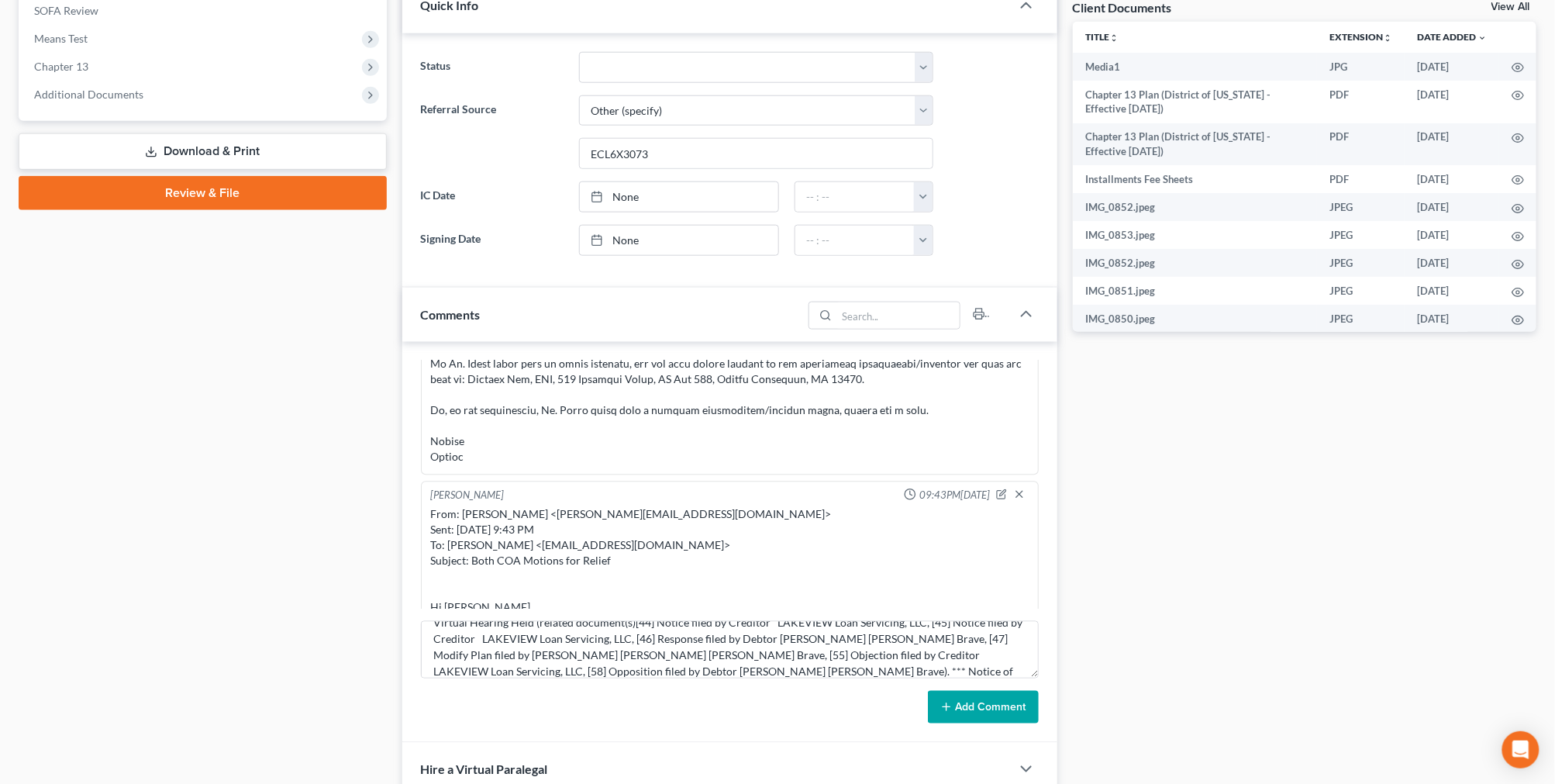
click at [970, 706] on button "Add Comment" at bounding box center [983, 706] width 111 height 32
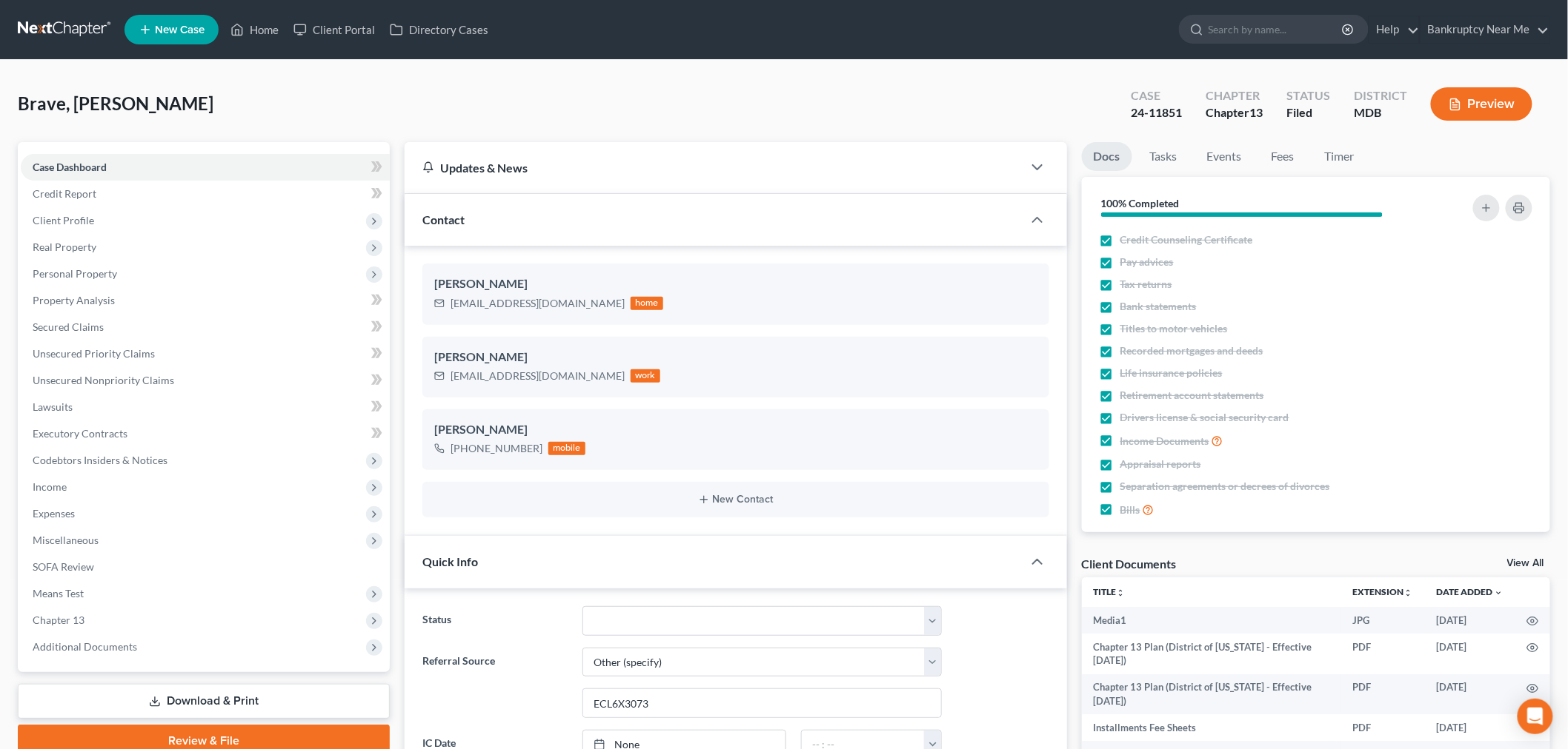
scroll to position [4410, 0]
click at [38, 18] on link at bounding box center [65, 30] width 95 height 27
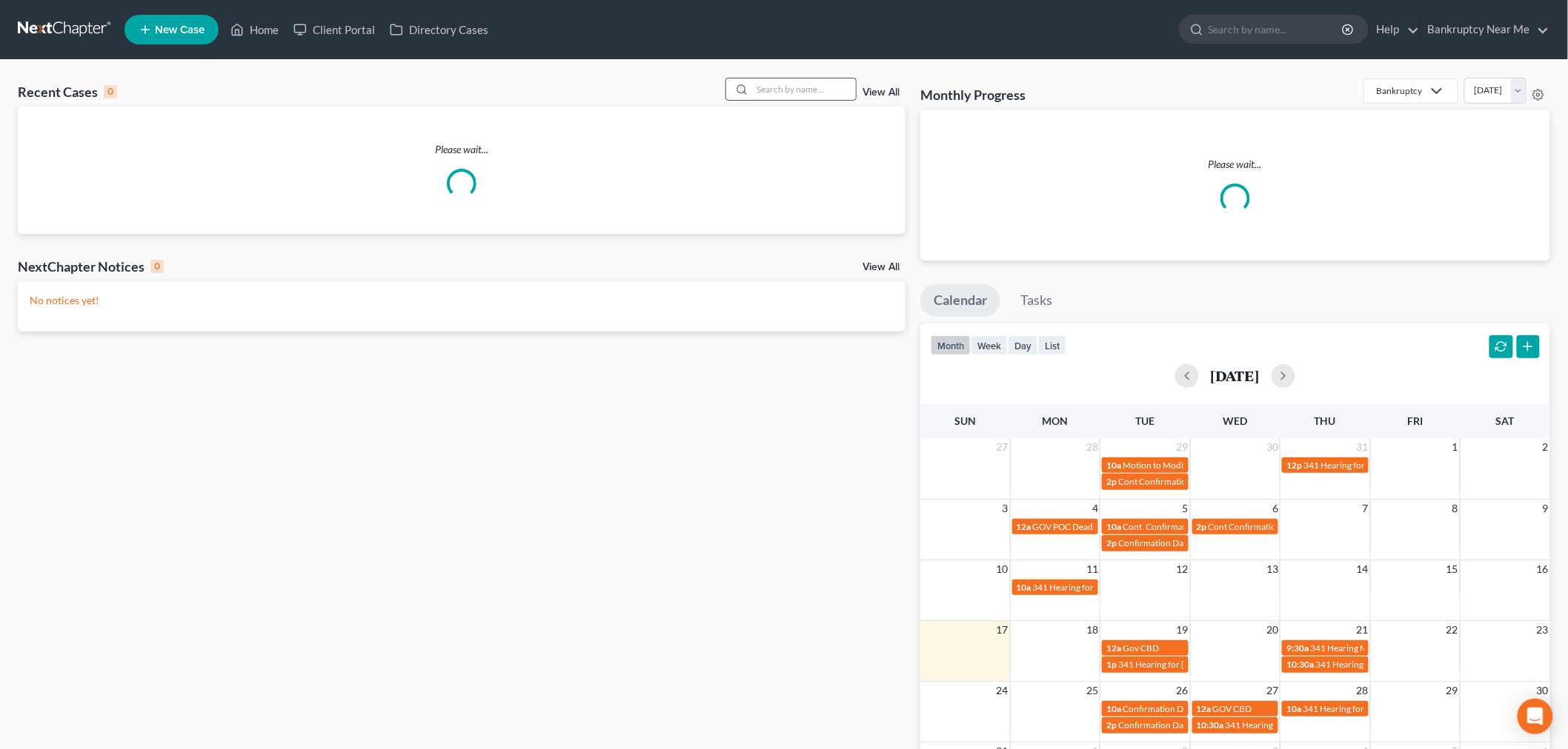
click at [772, 79] on input "search" at bounding box center [804, 89] width 103 height 22
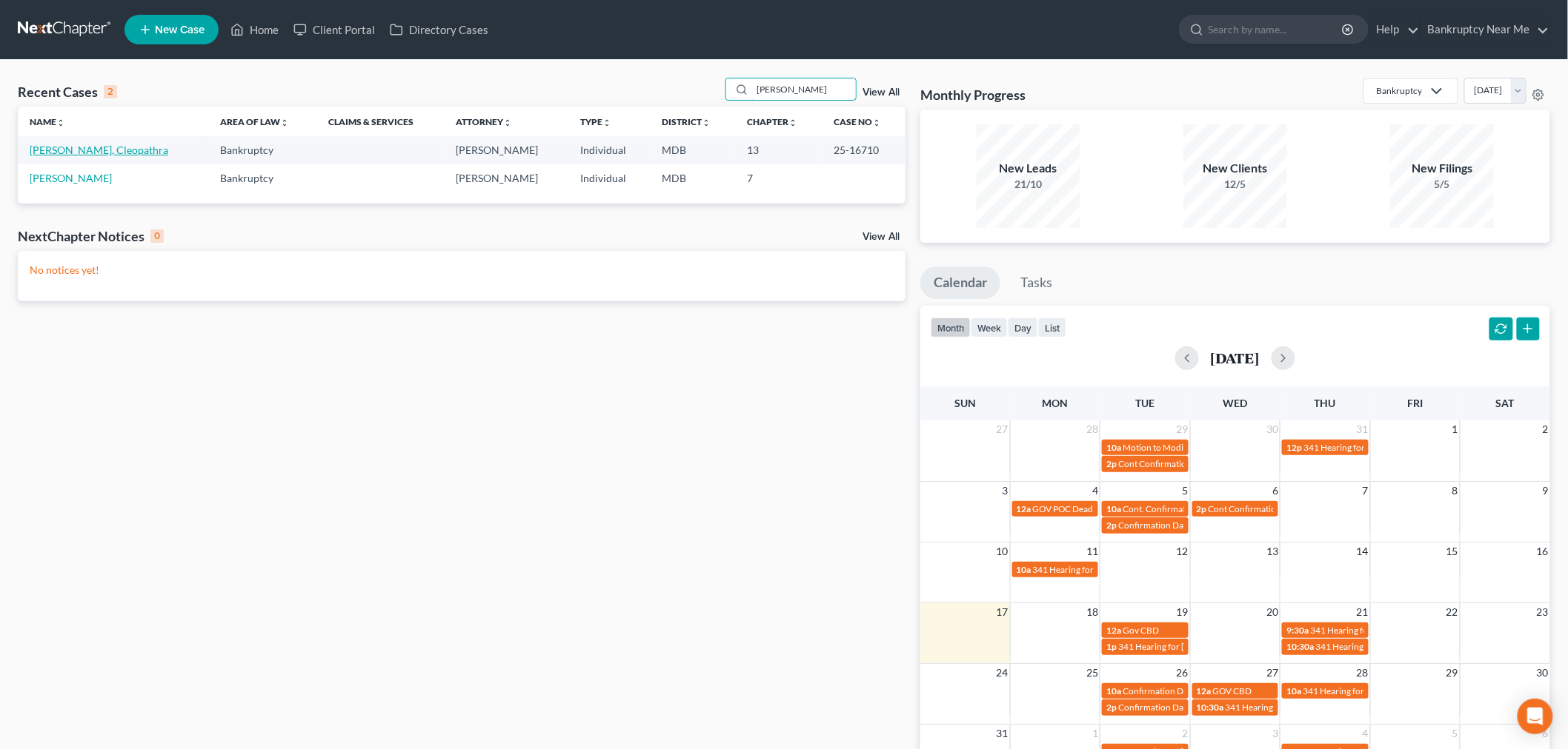
type input "[PERSON_NAME]"
click at [54, 150] on link "[PERSON_NAME], Cleopathra" at bounding box center [99, 149] width 138 height 12
select select "3"
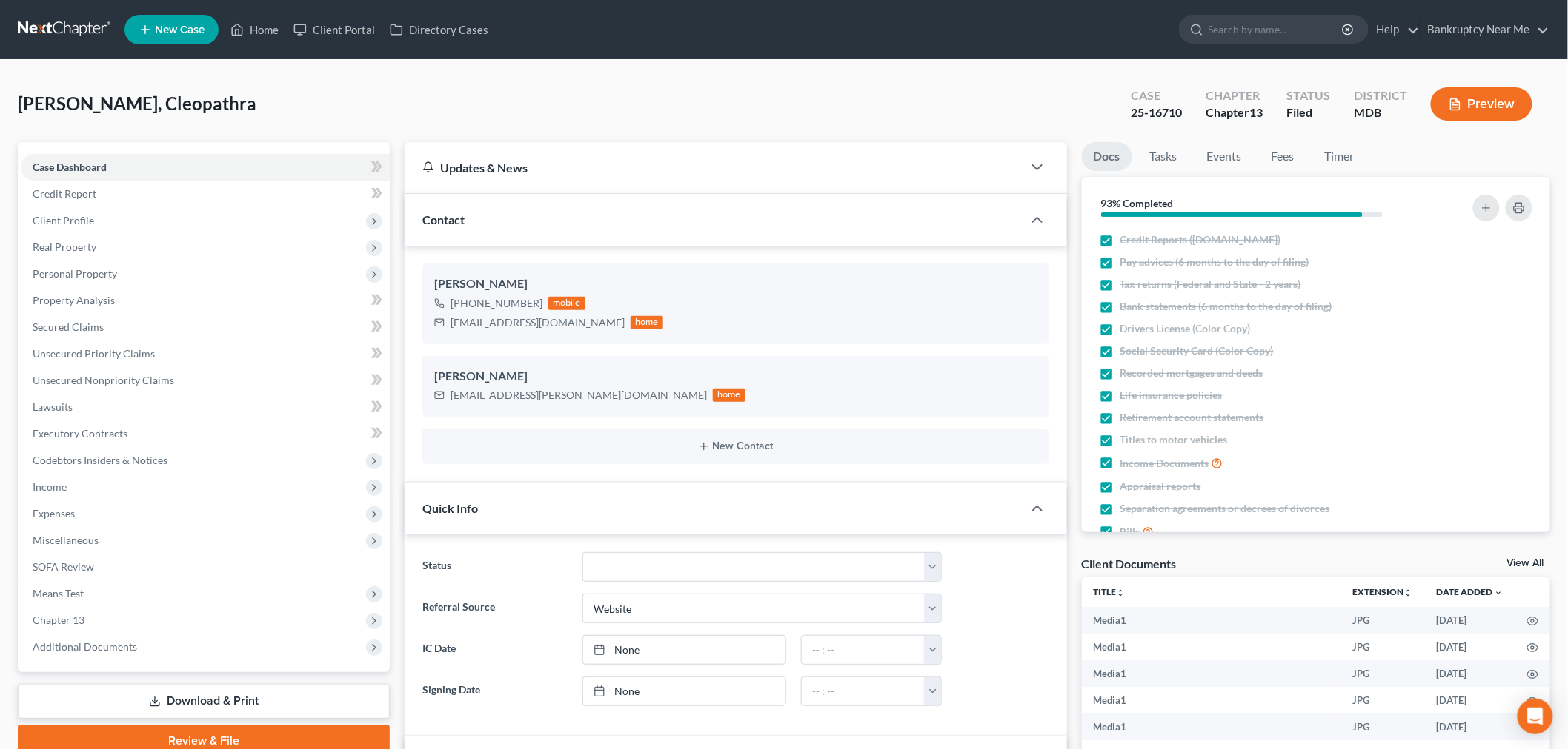
scroll to position [2355, 0]
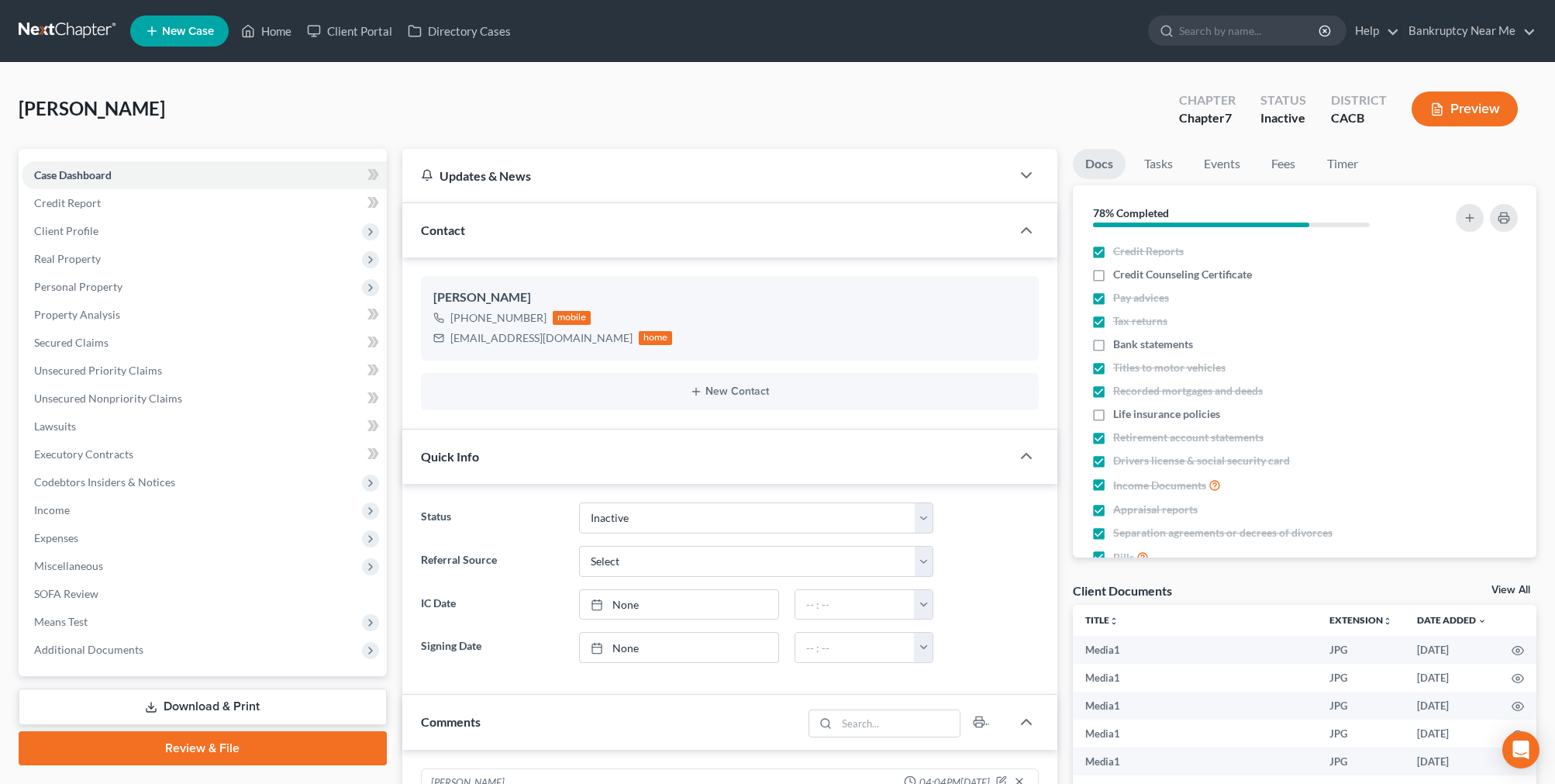
select select "8"
select select "0"
click at [88, 37] on link at bounding box center [68, 31] width 99 height 28
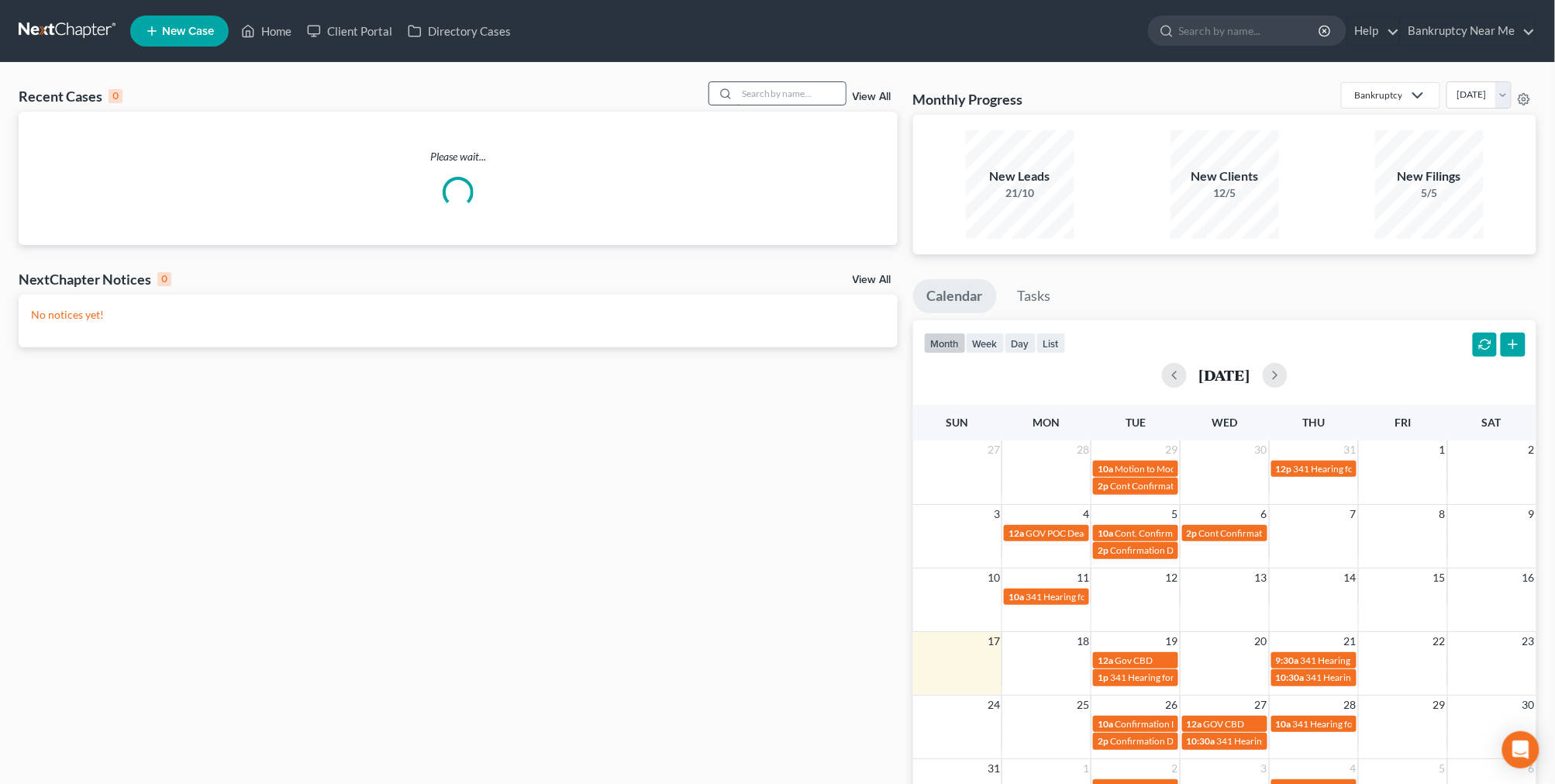
click at [776, 96] on input "search" at bounding box center [791, 93] width 108 height 23
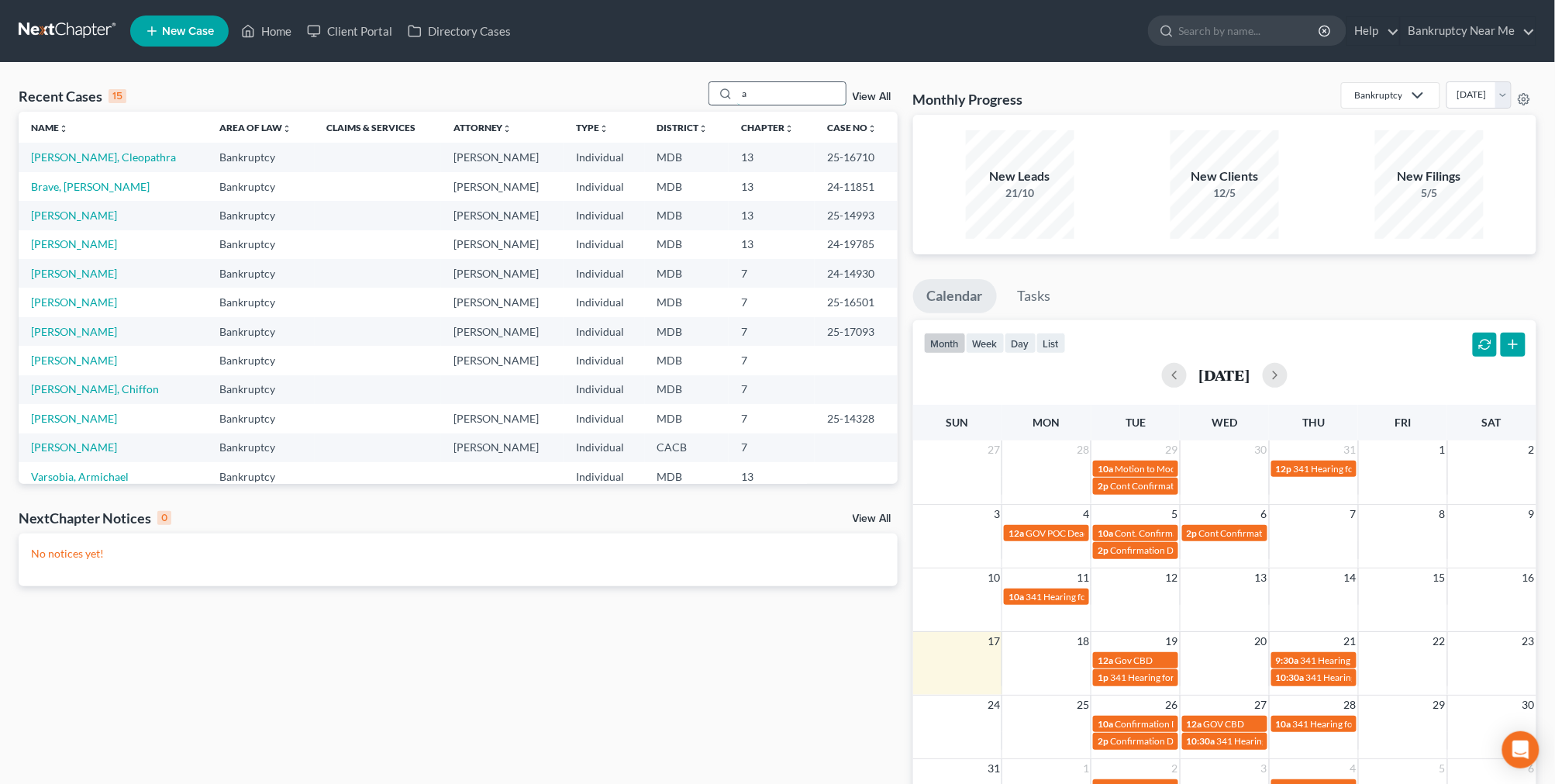
drag, startPoint x: 764, startPoint y: 85, endPoint x: 716, endPoint y: 93, distance: 48.7
click at [716, 93] on div "a" at bounding box center [777, 93] width 138 height 24
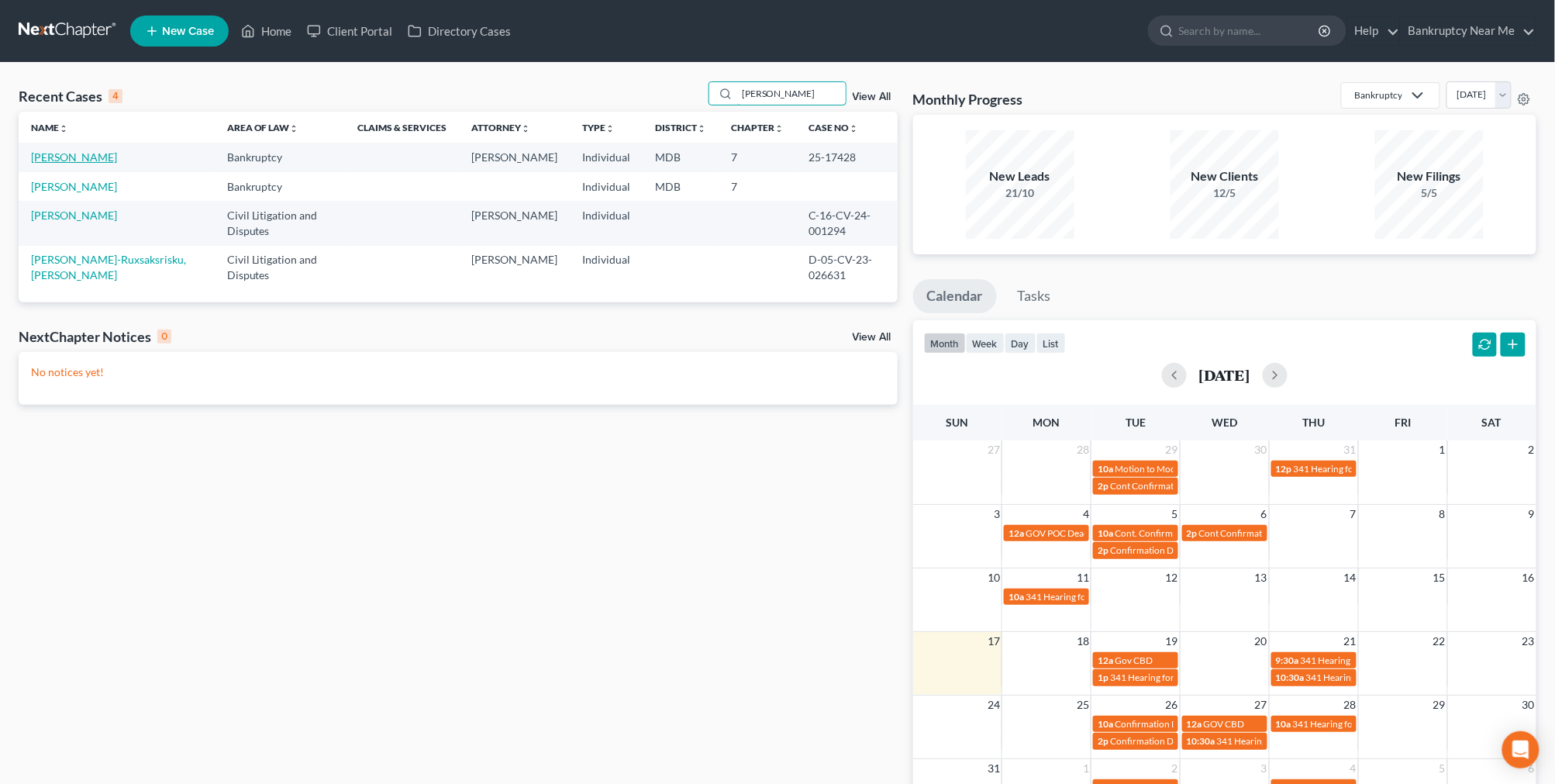
type input "ward"
click at [76, 155] on link "[PERSON_NAME]" at bounding box center [74, 156] width 86 height 13
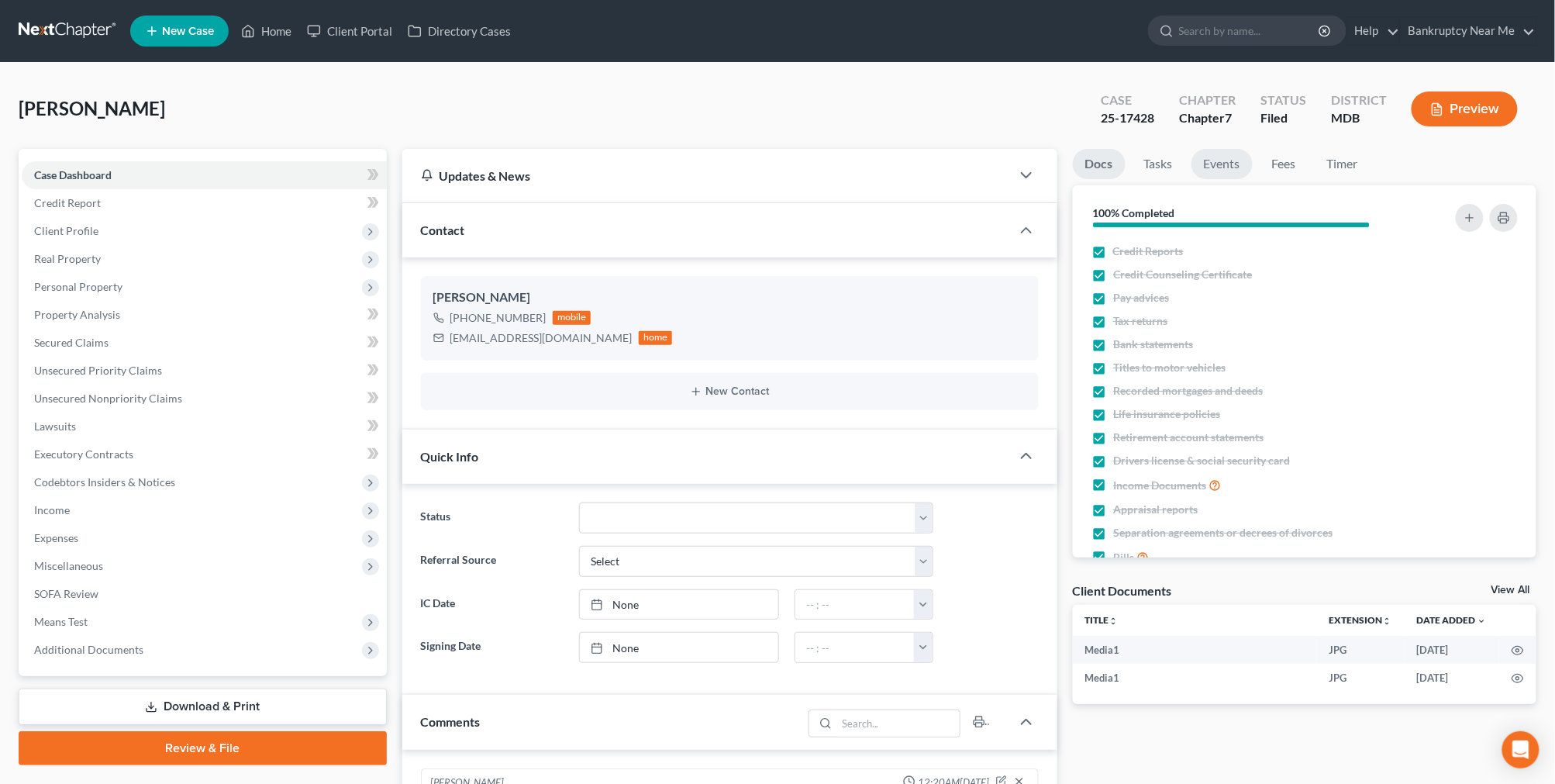
click at [1234, 168] on link "Events" at bounding box center [1222, 164] width 61 height 31
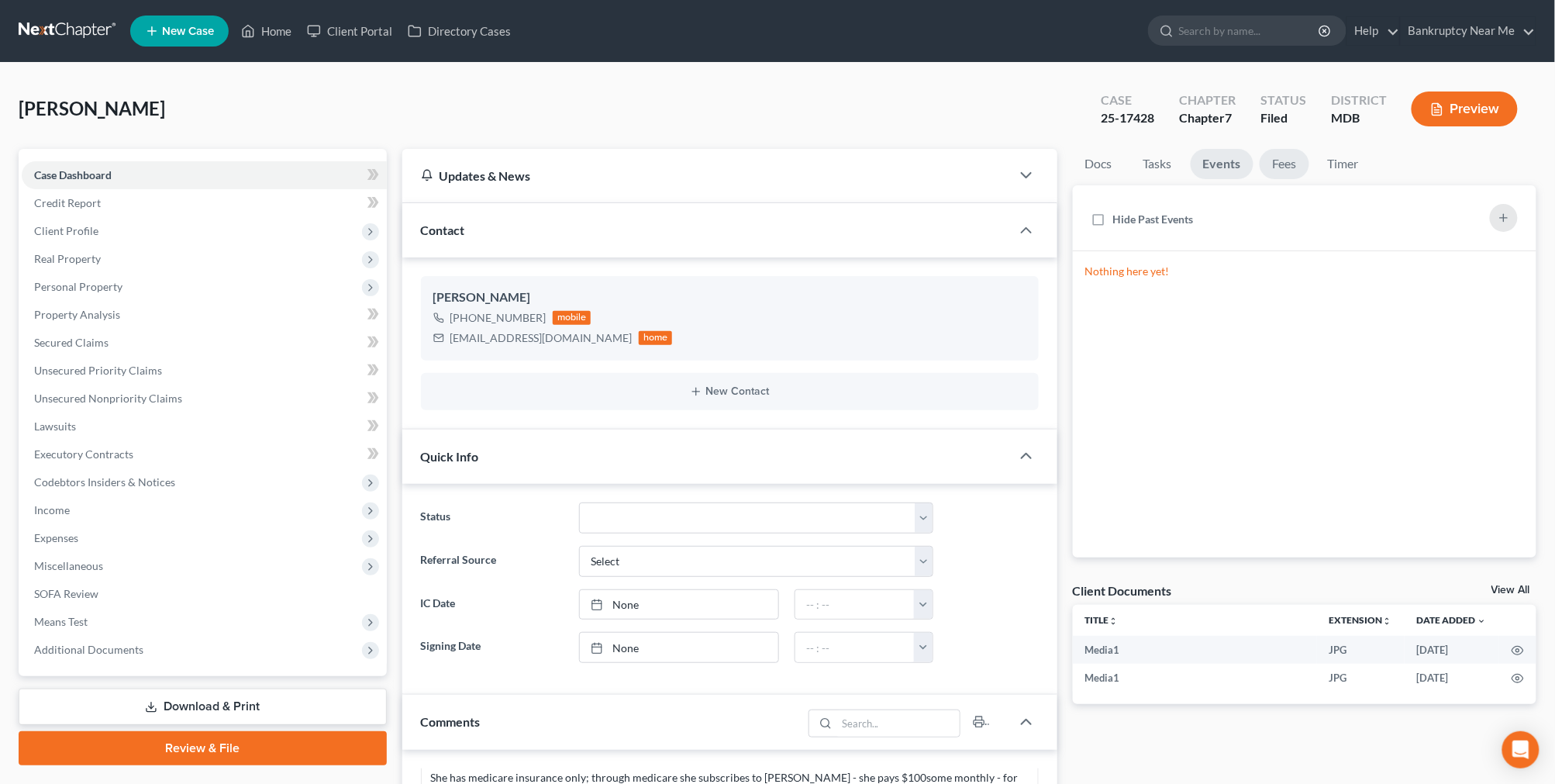
scroll to position [377, 0]
click at [86, 9] on nav "Home New Case Client Portal Directory Cases Bankruptcy Near Me iris@bankruptcyn…" at bounding box center [777, 31] width 1555 height 62
click at [86, 25] on link at bounding box center [68, 31] width 99 height 28
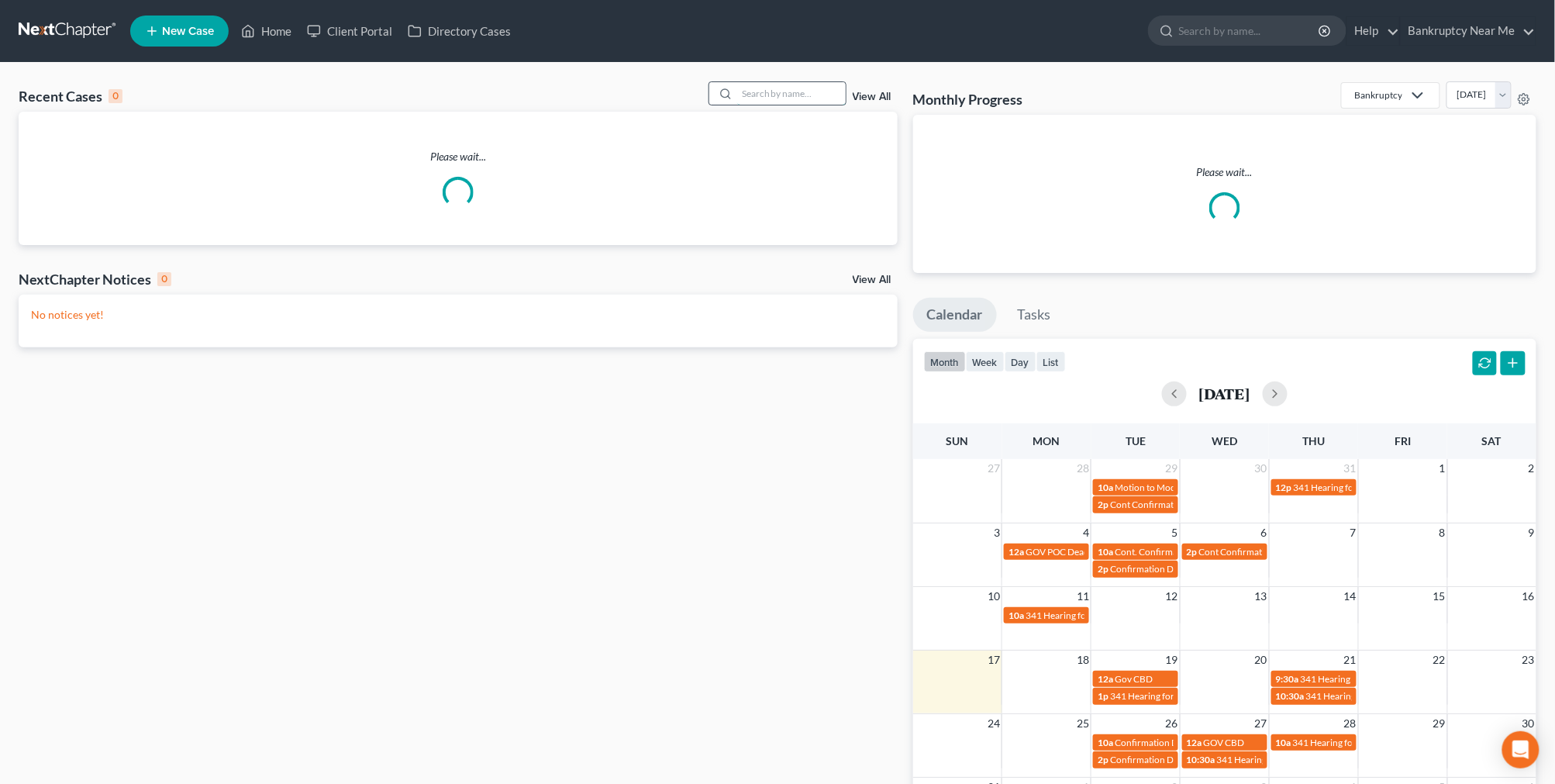
click at [755, 99] on input "search" at bounding box center [791, 93] width 108 height 23
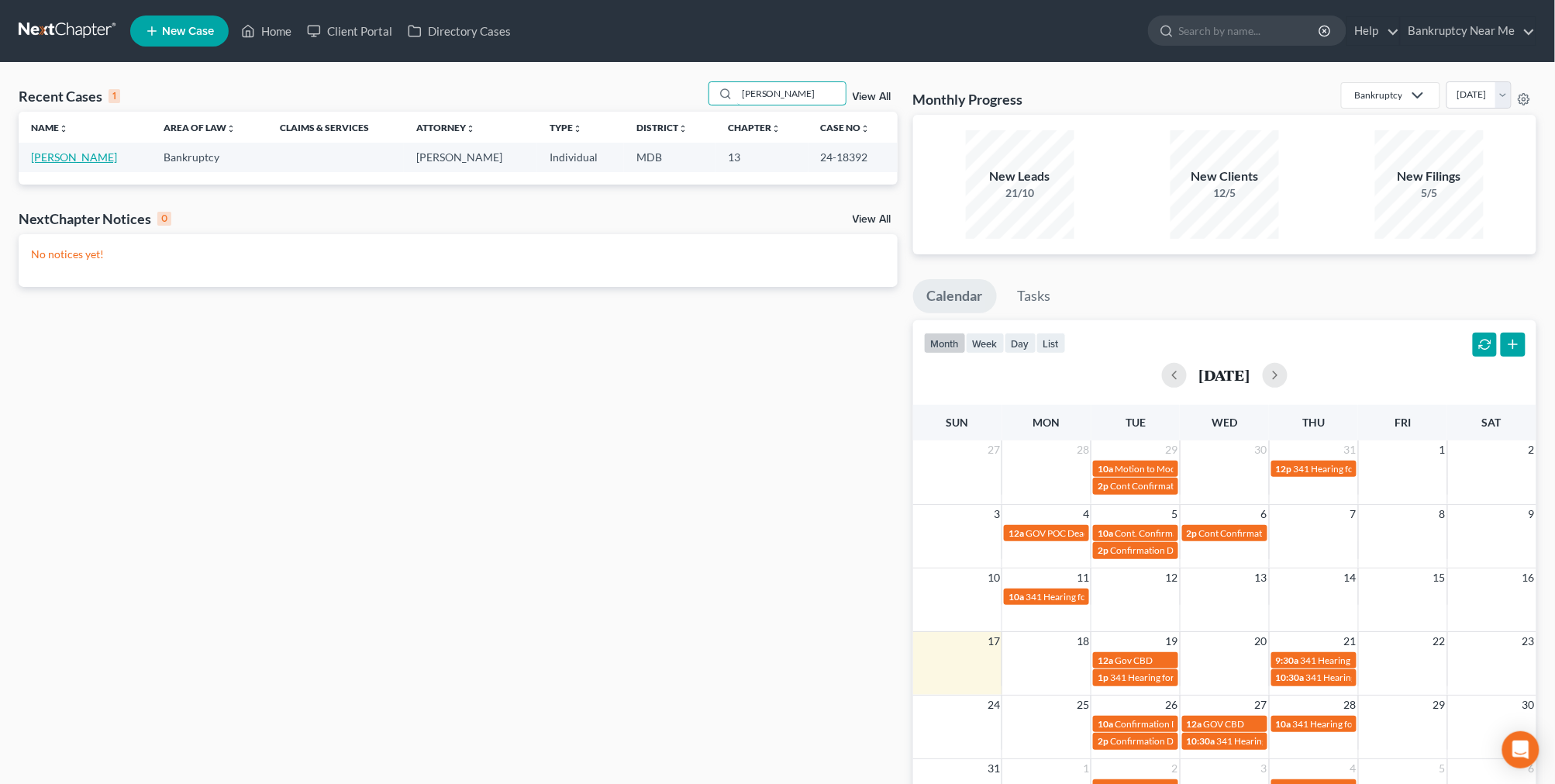
type input "[PERSON_NAME]"
click at [65, 150] on link "[PERSON_NAME]" at bounding box center [74, 156] width 86 height 13
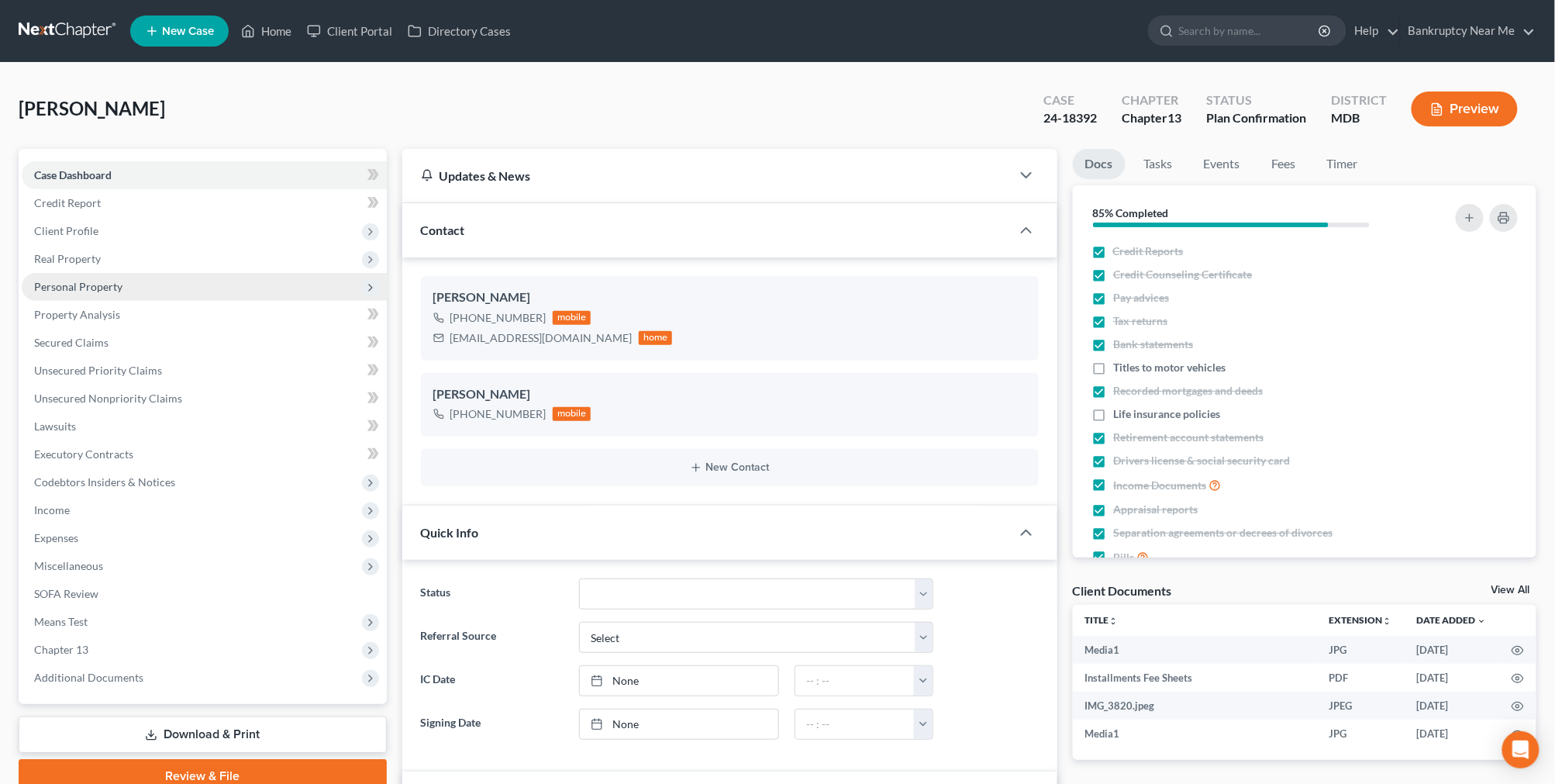
scroll to position [10490, 0]
click at [129, 283] on span "Personal Property" at bounding box center [204, 287] width 365 height 28
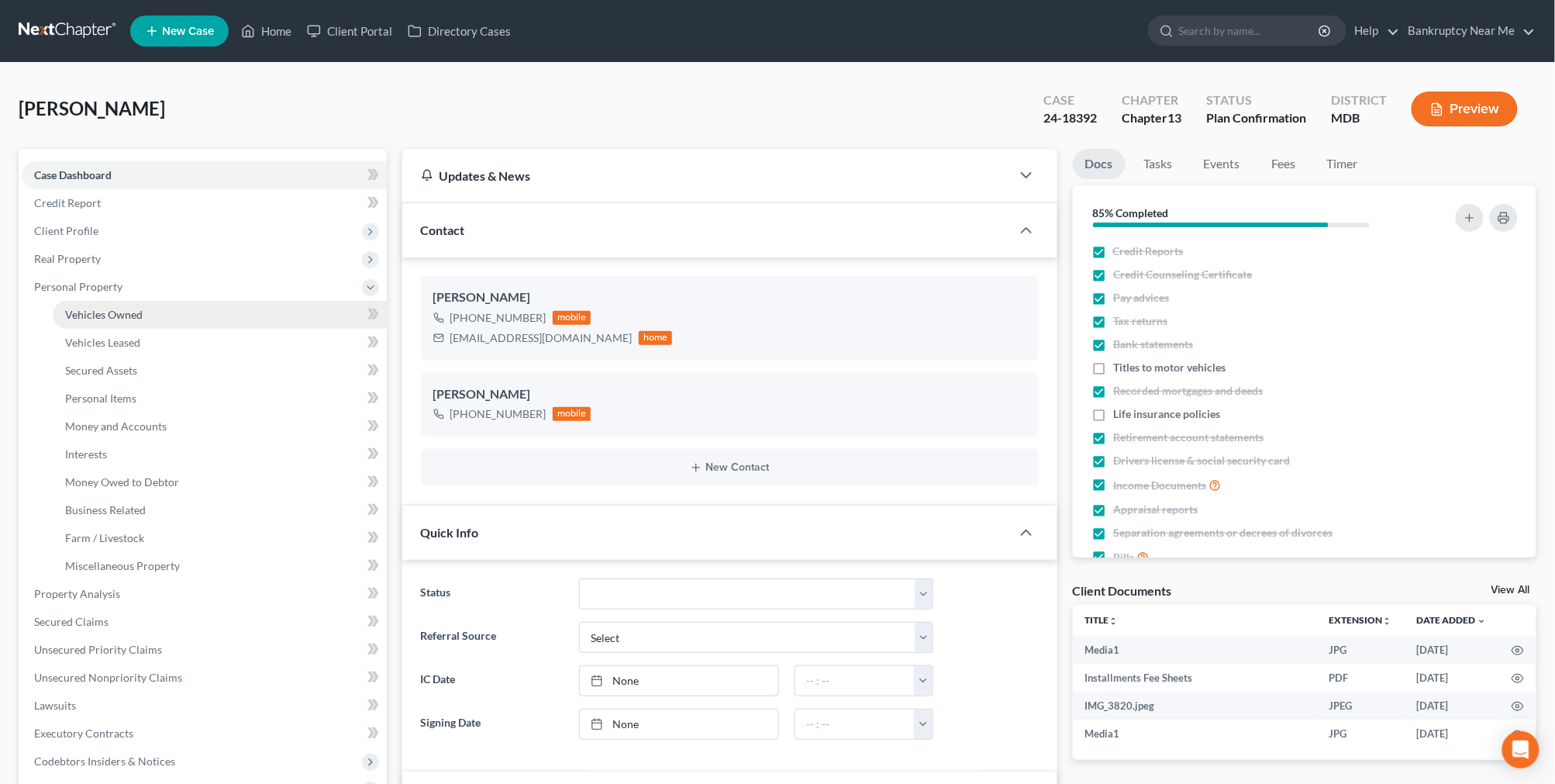
click at [129, 308] on span "Vehicles Owned" at bounding box center [104, 314] width 78 height 13
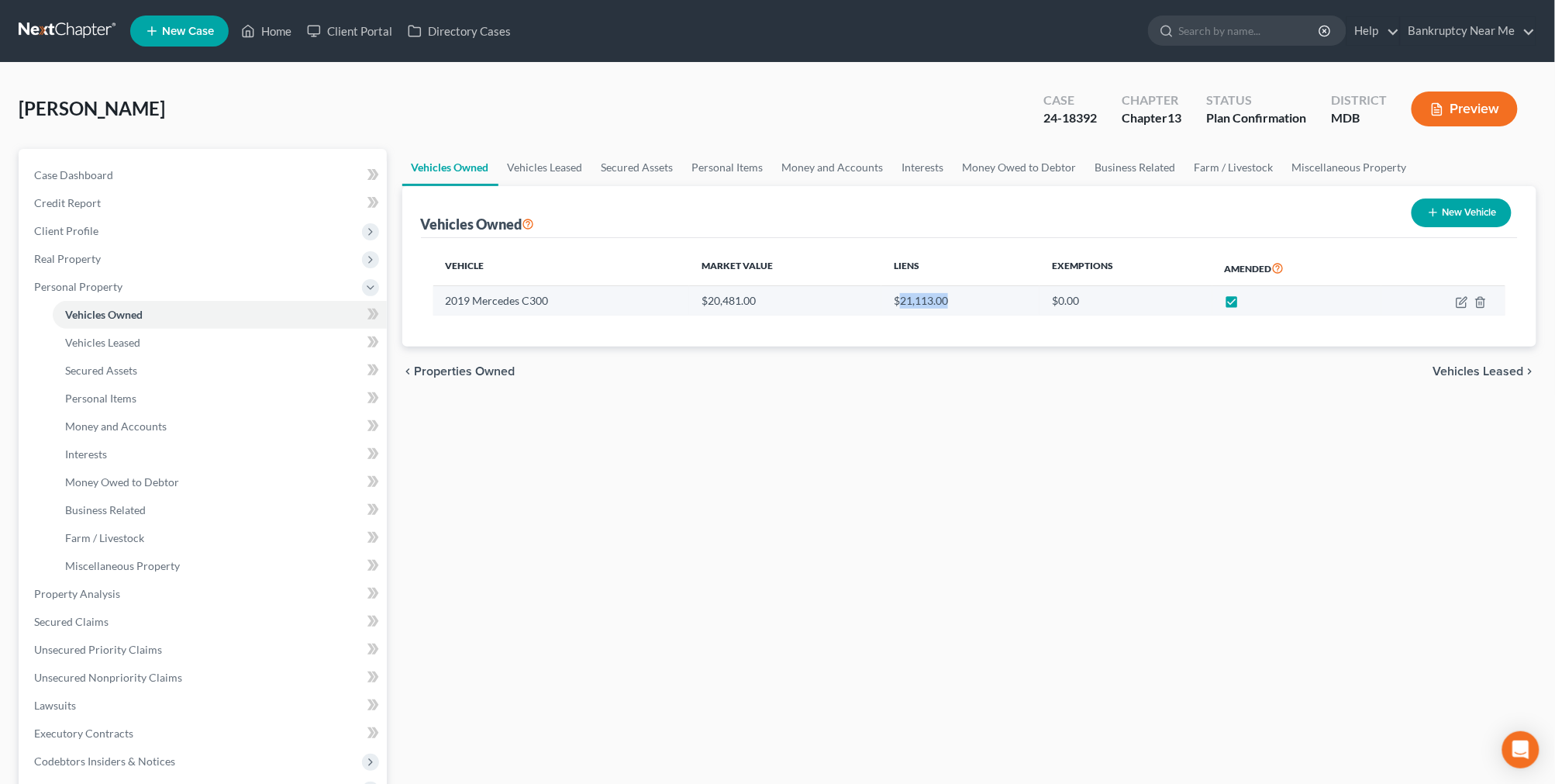
drag, startPoint x: 937, startPoint y: 303, endPoint x: 900, endPoint y: 310, distance: 37.7
click at [900, 310] on td "$21,113.00" at bounding box center [960, 301] width 158 height 30
click at [1468, 307] on icon "button" at bounding box center [1462, 303] width 12 height 12
select select "0"
select select "7"
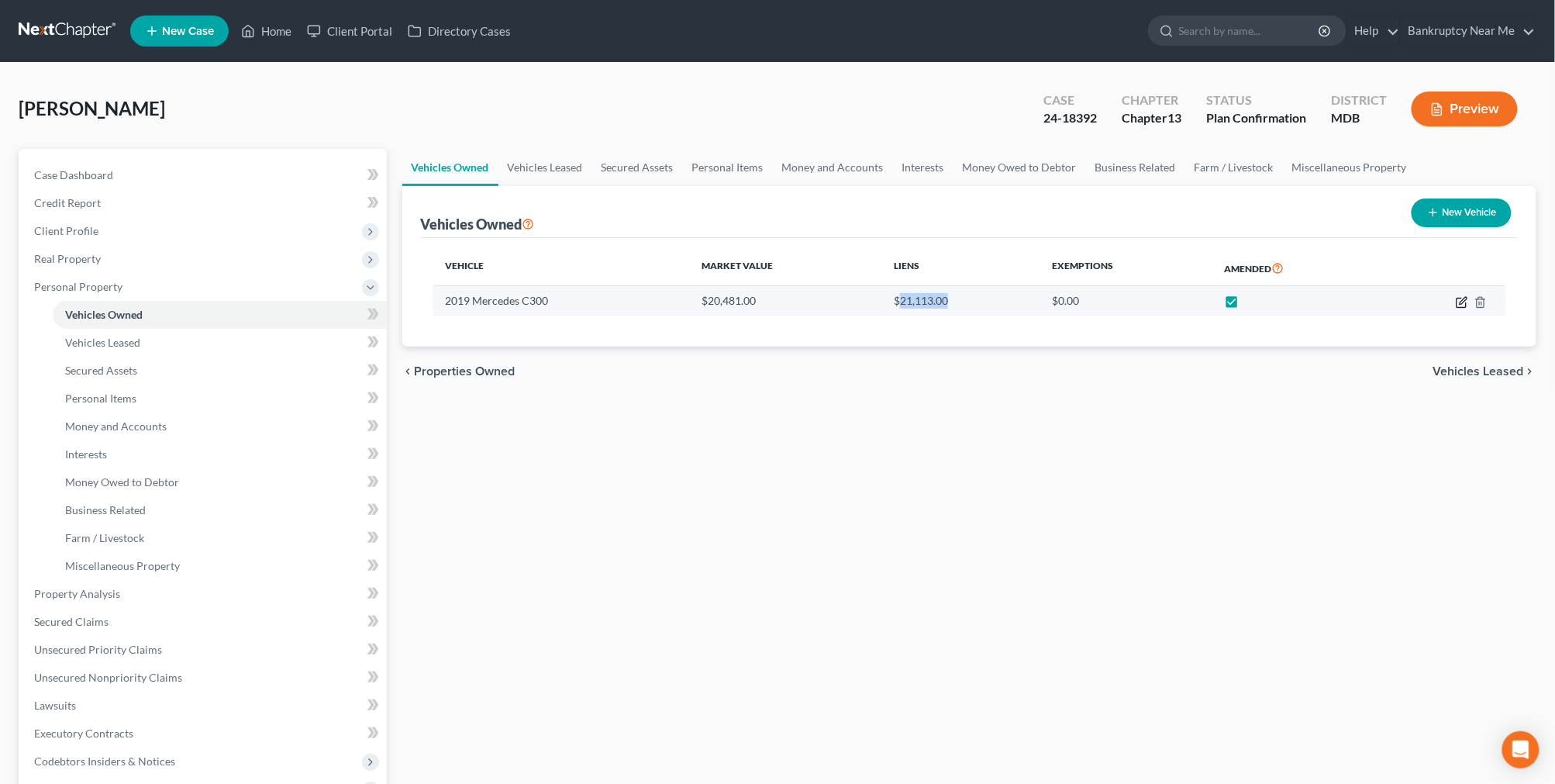
select select "2"
select select "0"
select select "3"
select select "0"
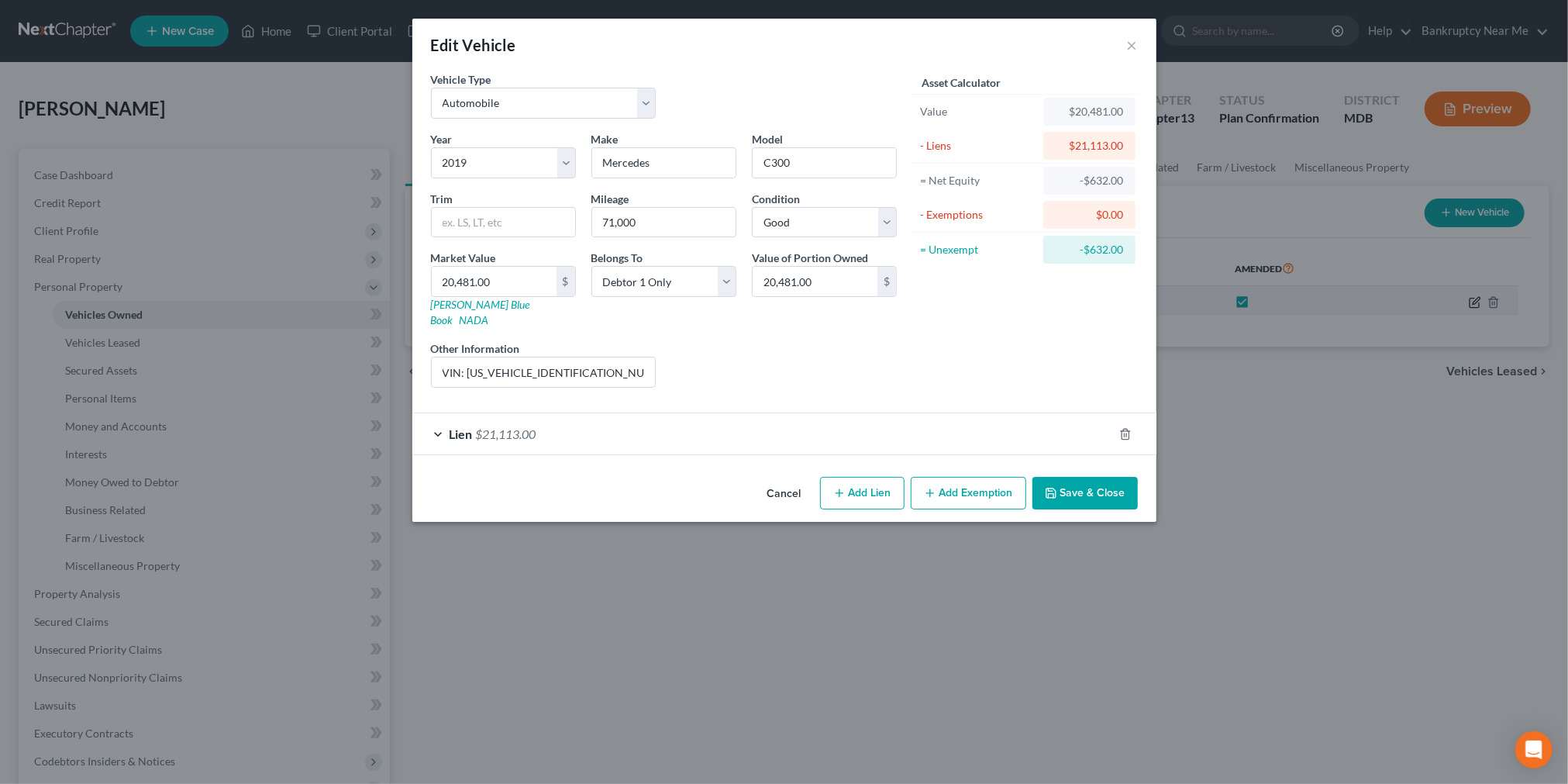
click at [1462, 301] on div "Edit Vehicle × Vehicle Type Select Automobile Truck Trailer Watercraft Aircraft…" at bounding box center [784, 392] width 1568 height 784
click at [585, 415] on div "Lien $21,113.00" at bounding box center [762, 433] width 700 height 41
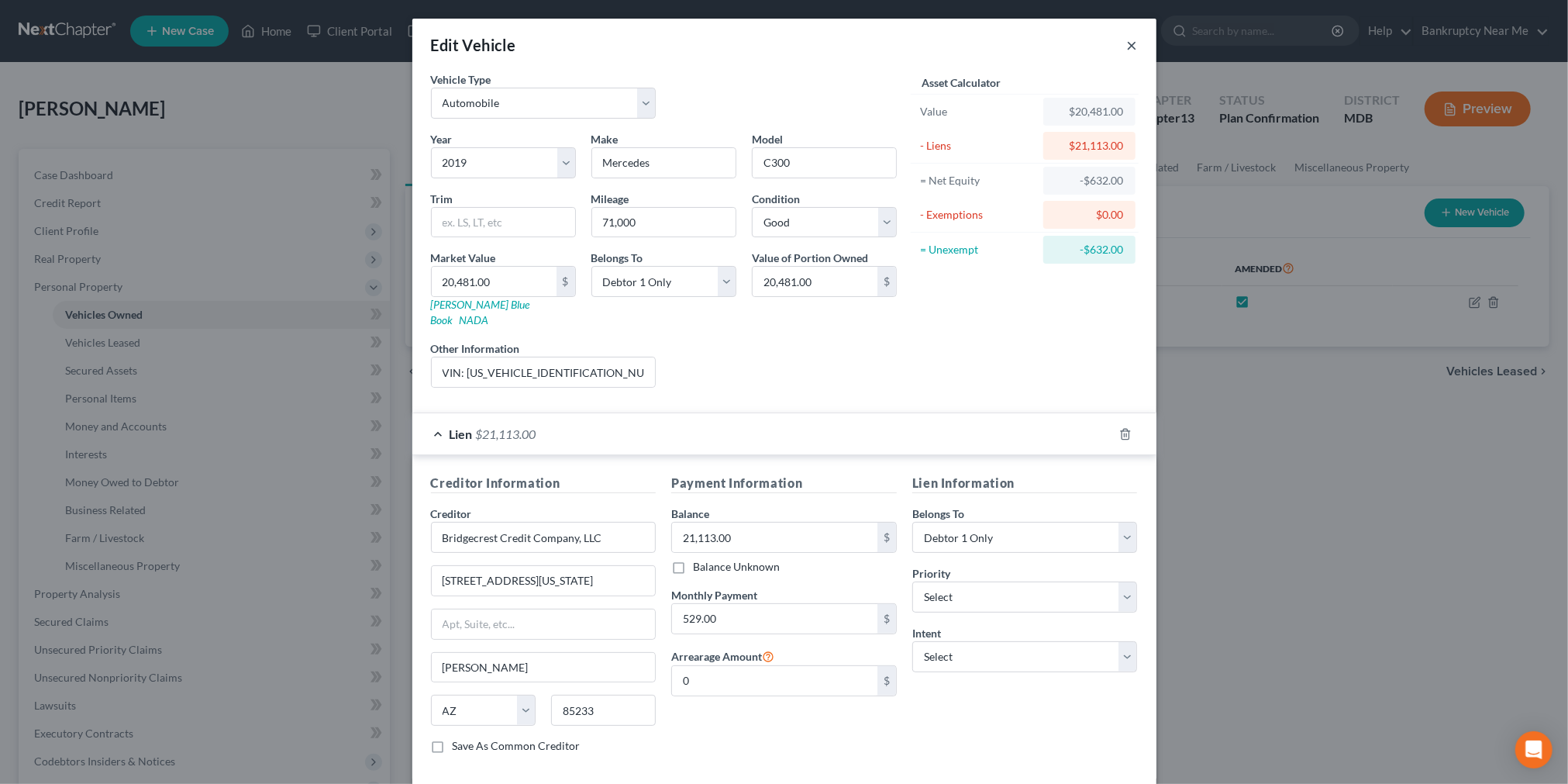
click at [1127, 42] on button "×" at bounding box center [1132, 44] width 10 height 18
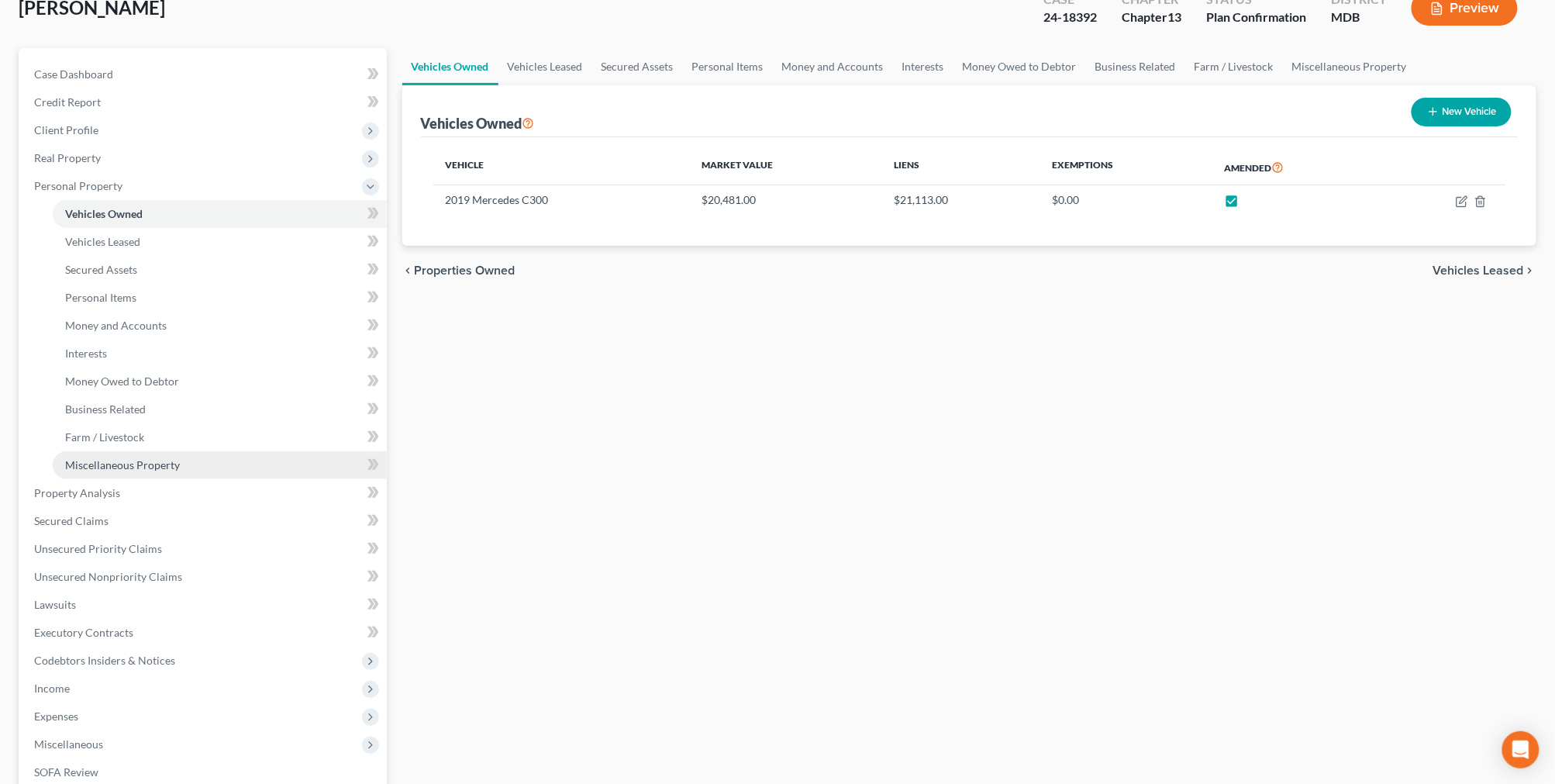
scroll to position [258, 0]
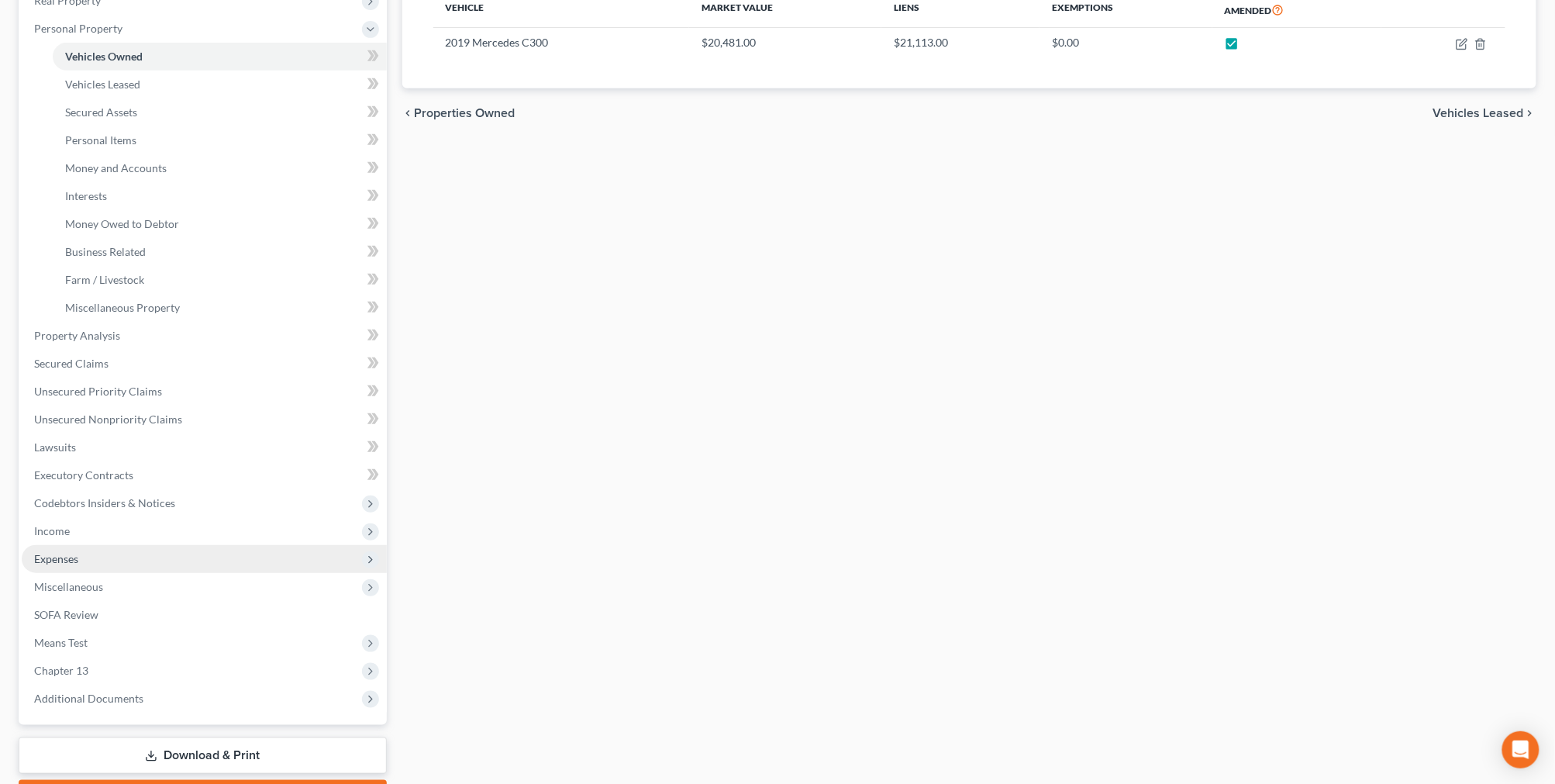
click at [130, 560] on span "Expenses" at bounding box center [204, 559] width 365 height 28
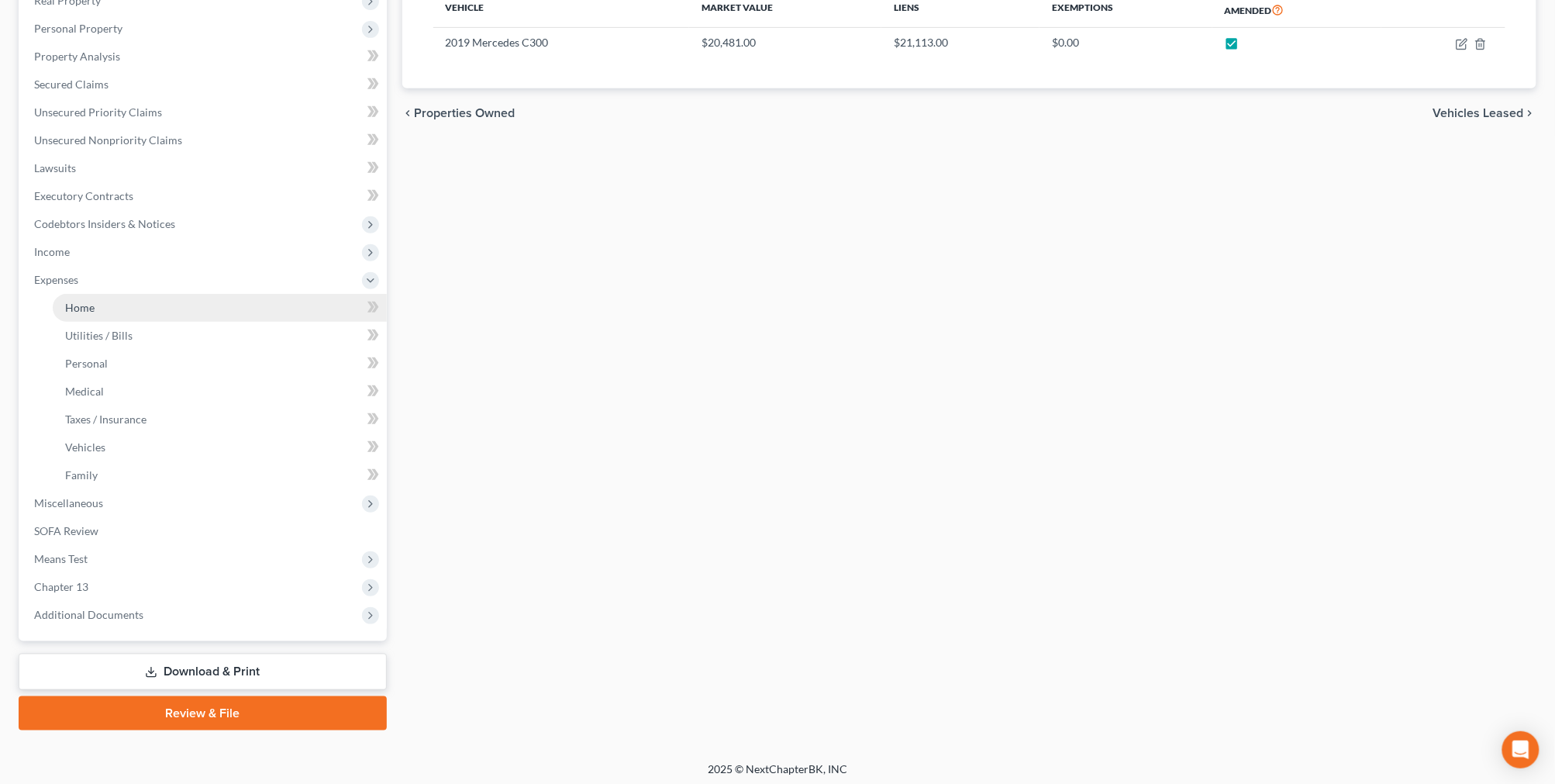
click at [175, 310] on link "Home" at bounding box center [219, 308] width 334 height 28
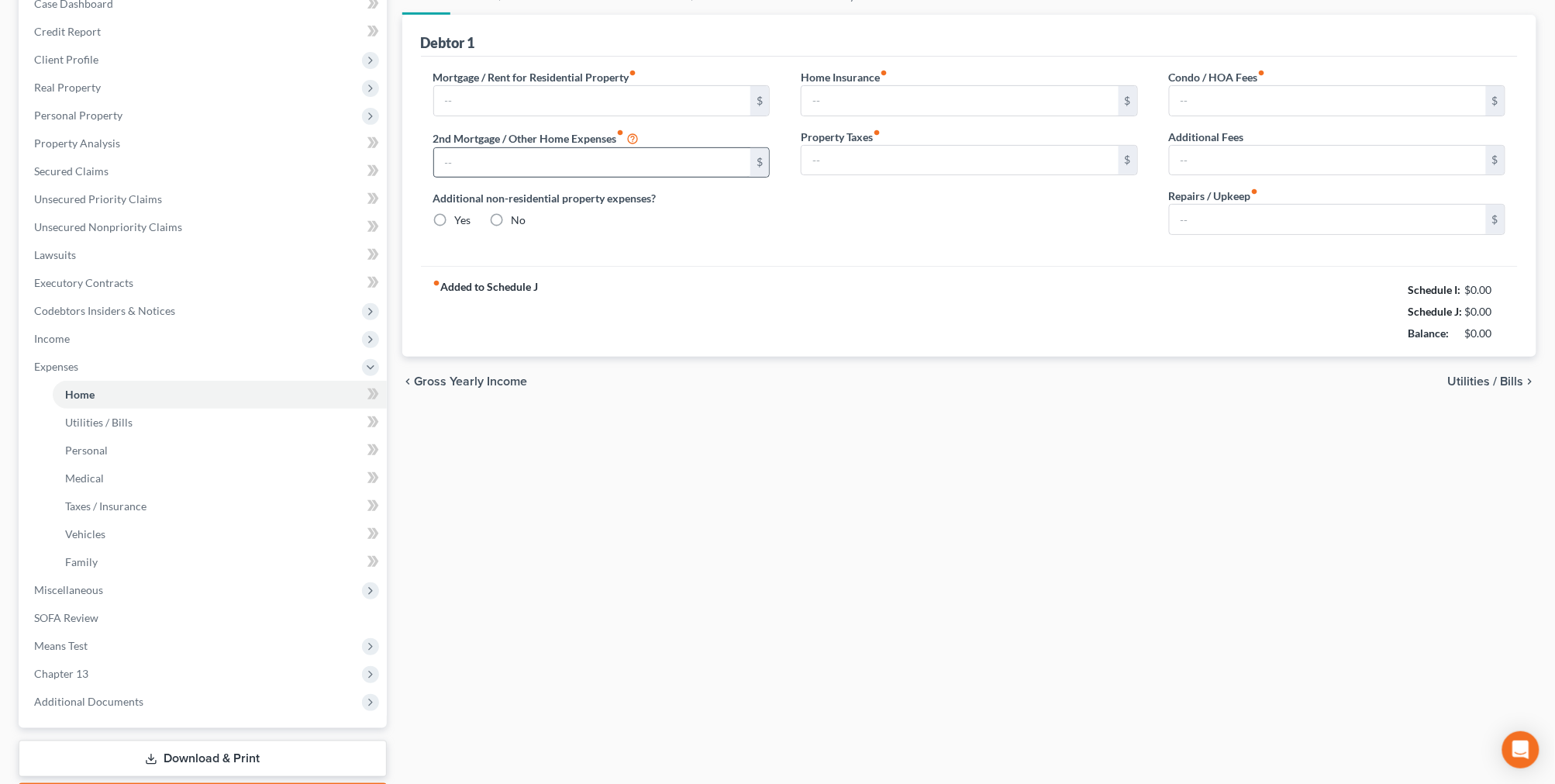
type input "280.00"
type input "0.00"
radio input "true"
type input "0.00"
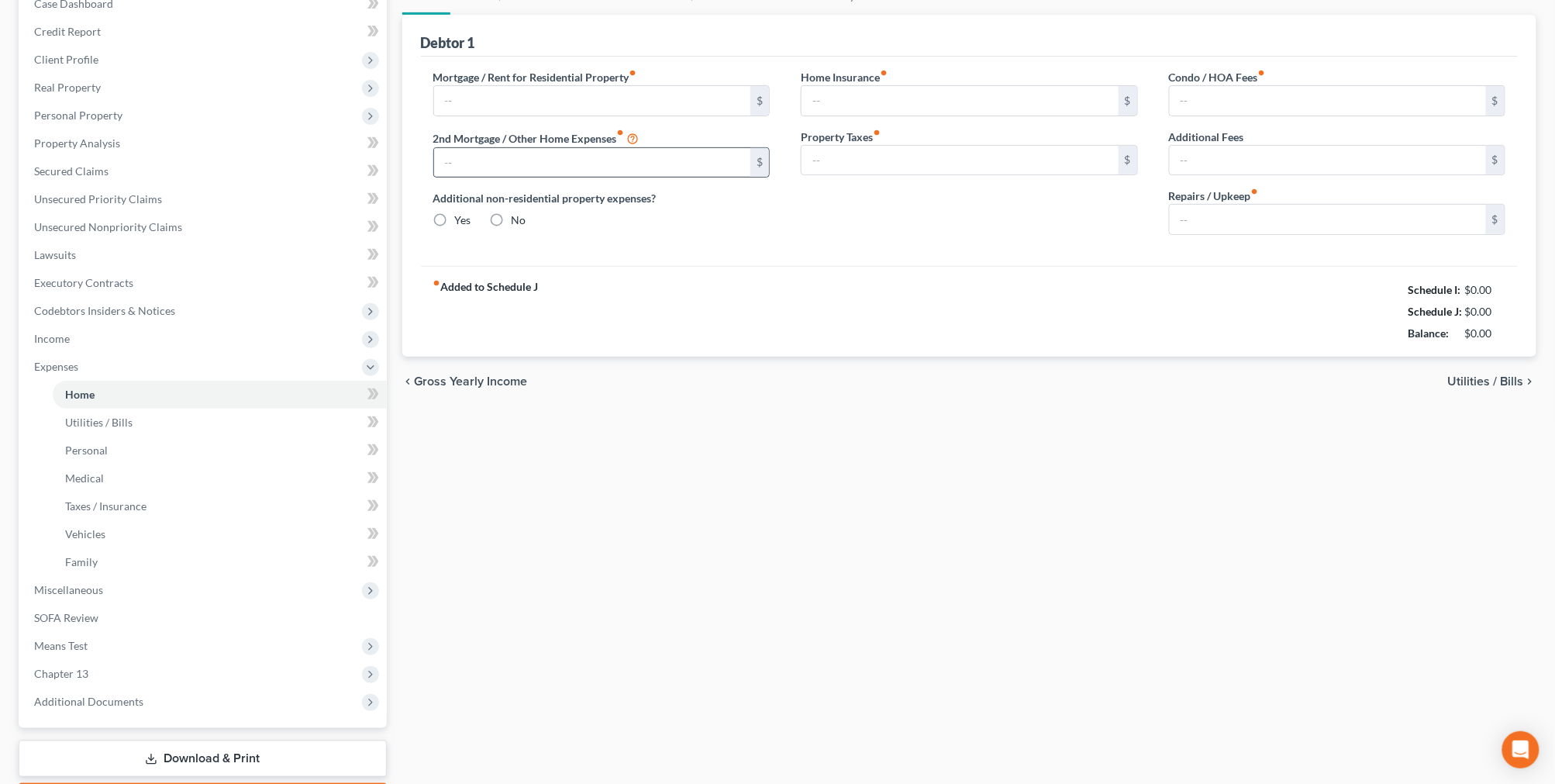
type input "0.00"
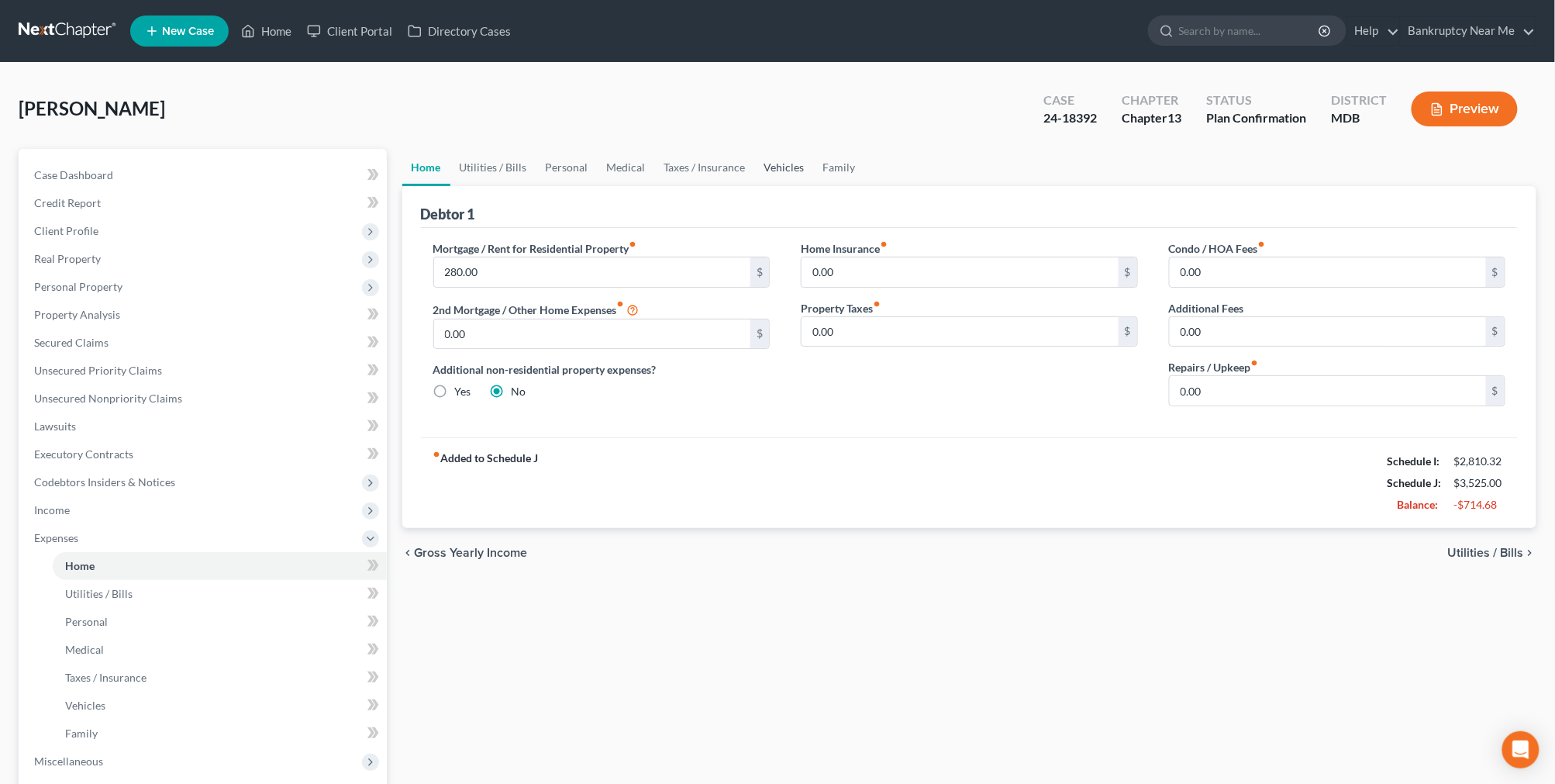
click at [757, 163] on link "Vehicles" at bounding box center [785, 167] width 59 height 37
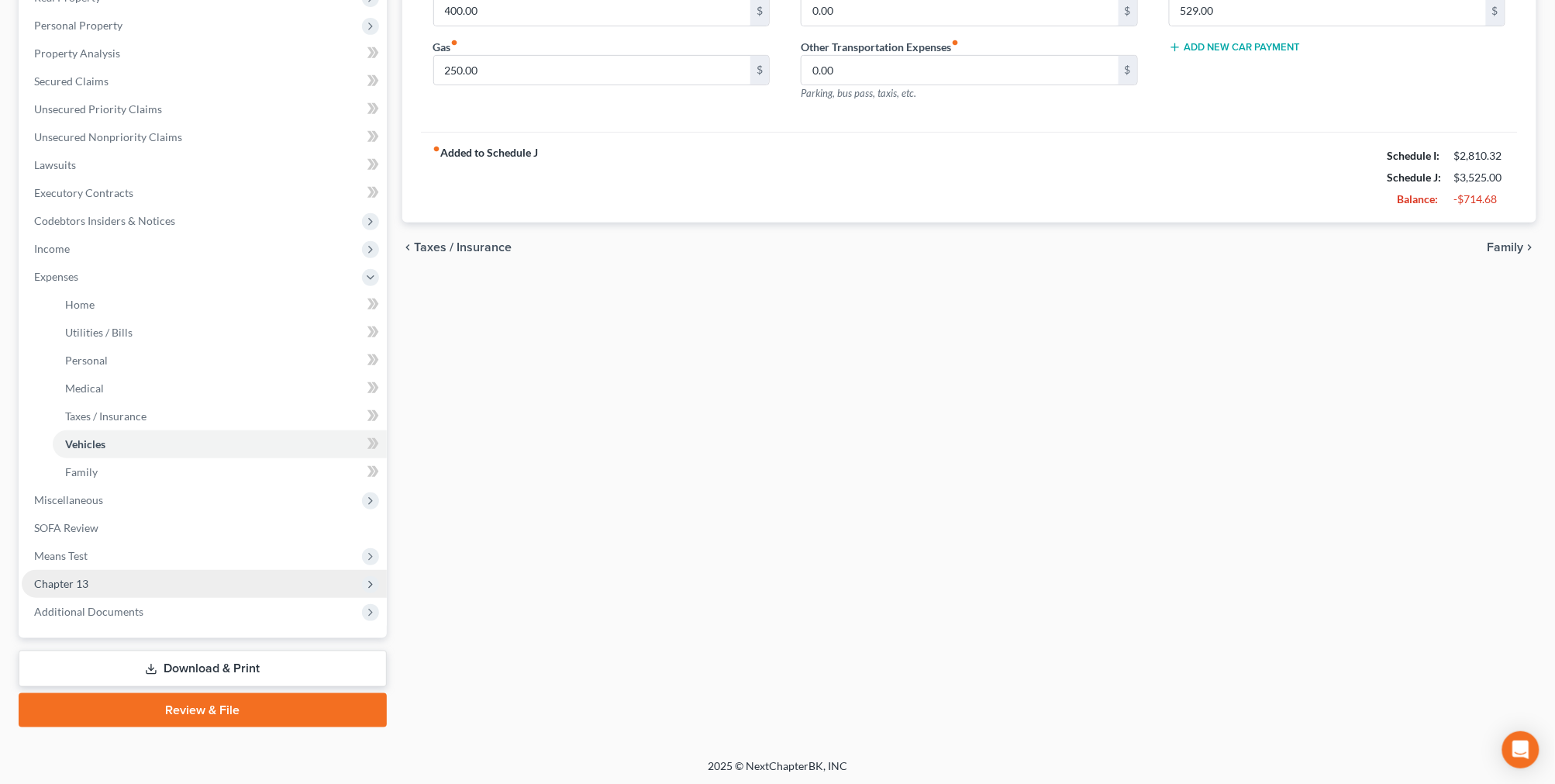
click at [94, 576] on span "Chapter 13" at bounding box center [204, 583] width 365 height 28
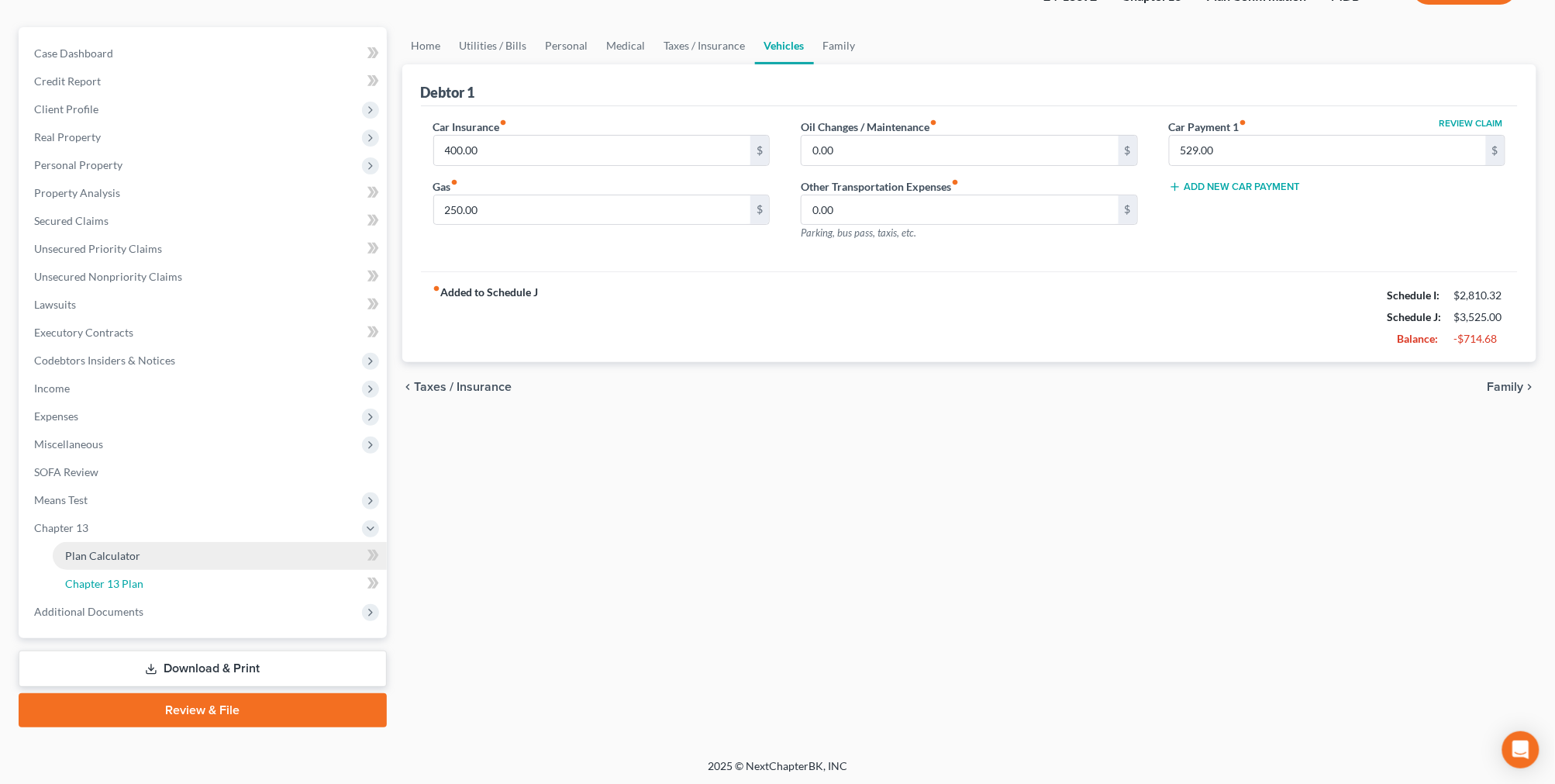
drag, startPoint x: 220, startPoint y: 584, endPoint x: 239, endPoint y: 578, distance: 19.9
click at [220, 583] on link "Chapter 13 Plan" at bounding box center [219, 583] width 334 height 28
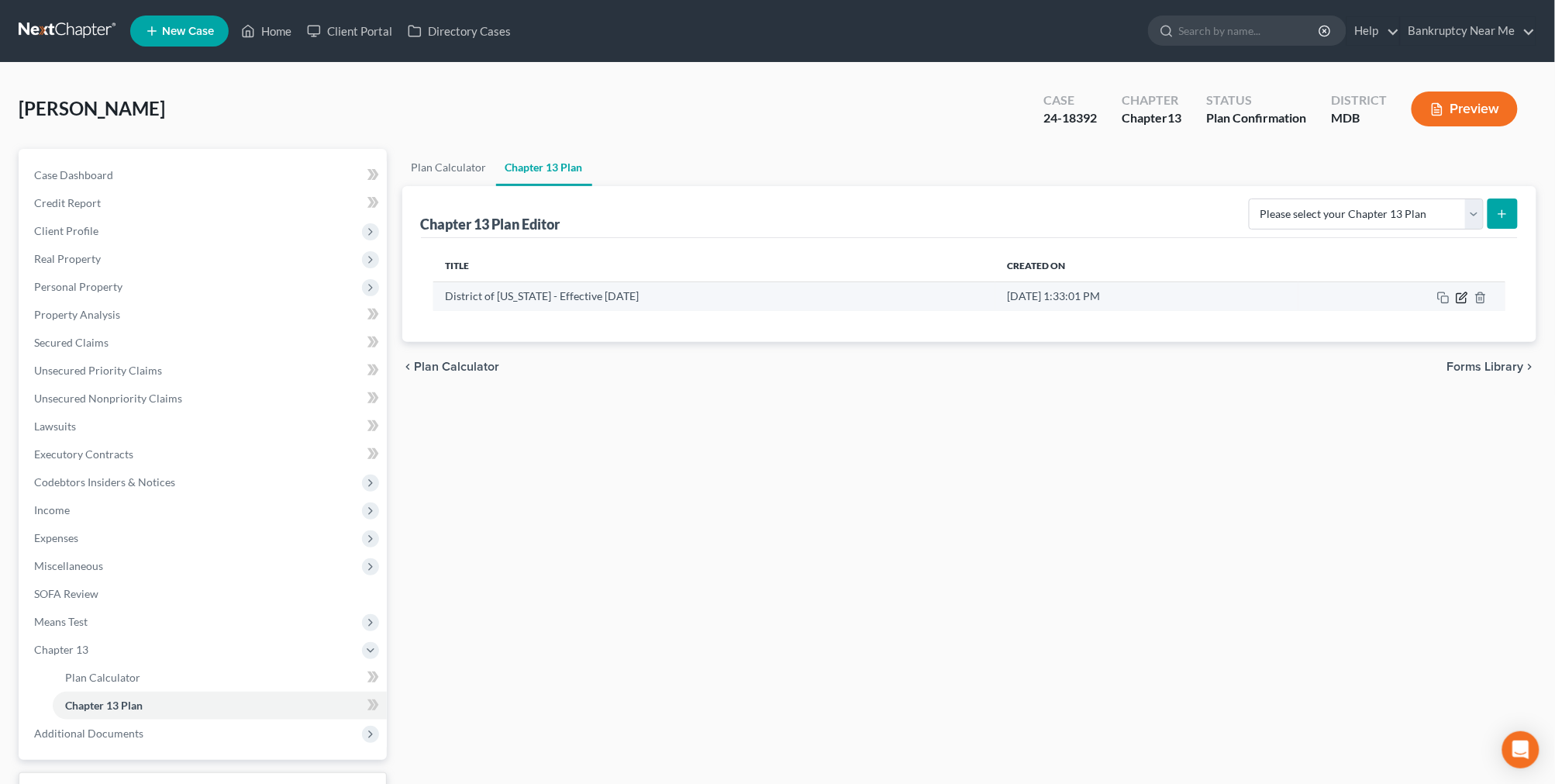
click at [1463, 300] on icon "button" at bounding box center [1462, 297] width 12 height 12
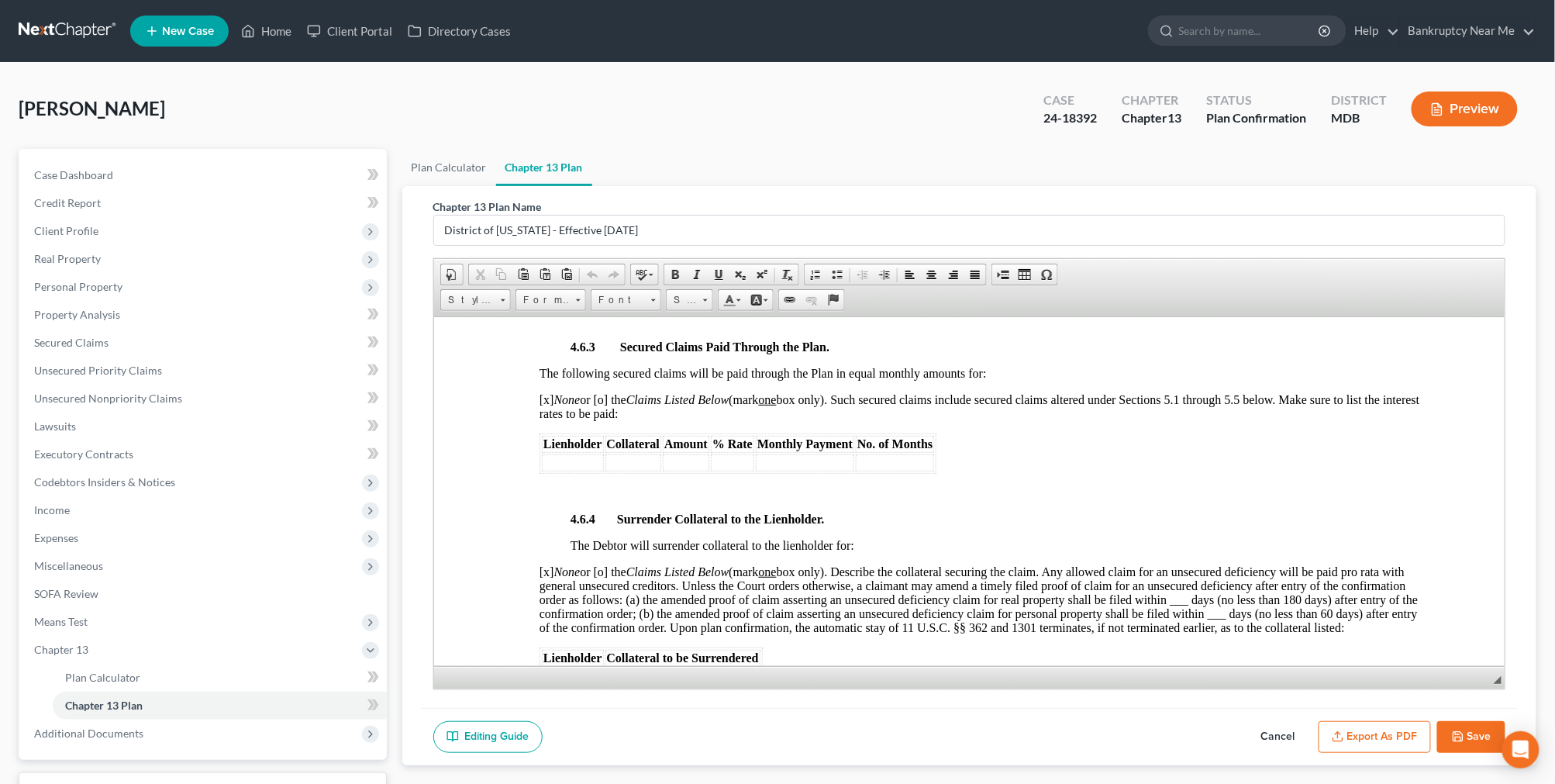
scroll to position [2583, 0]
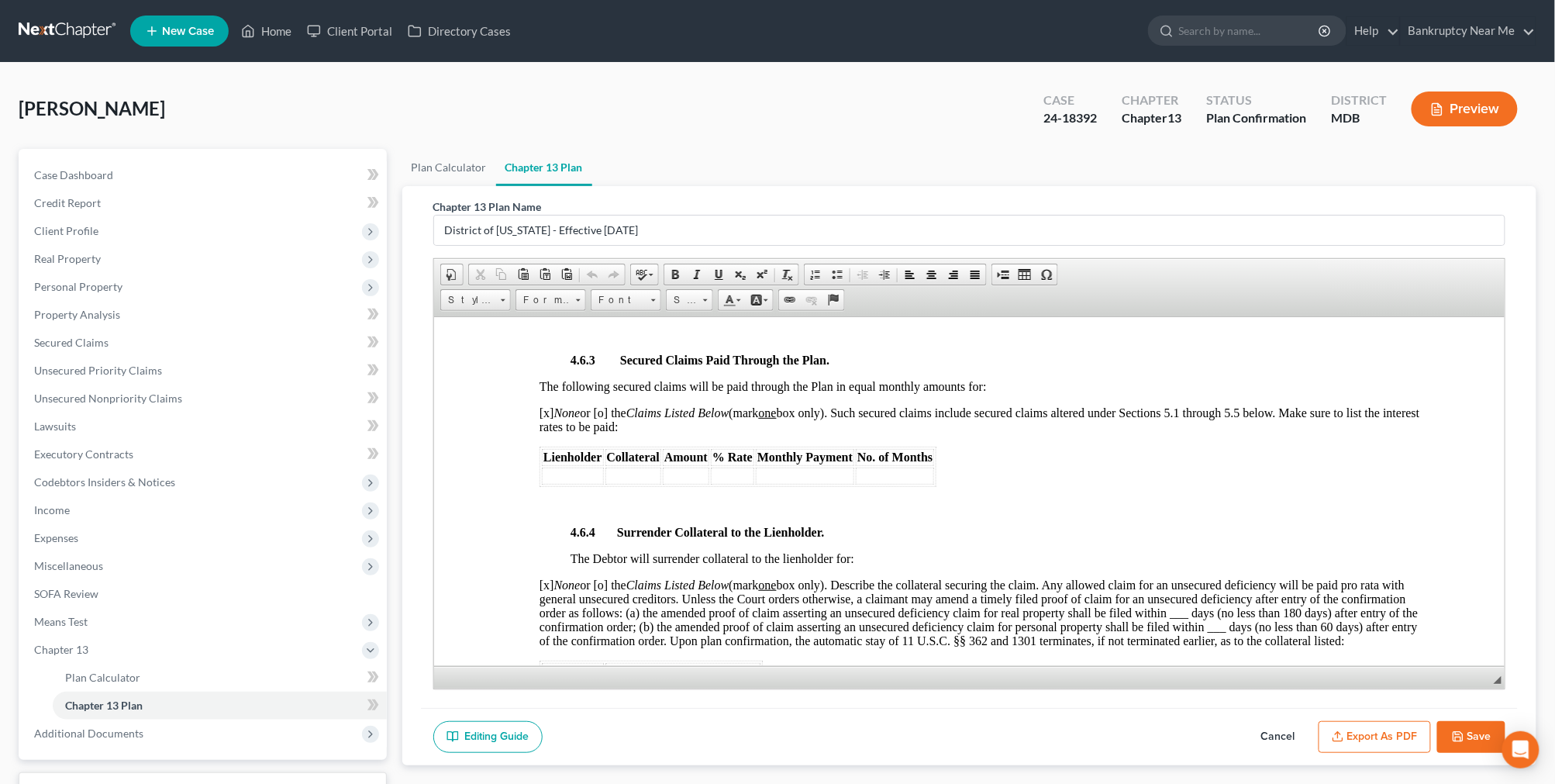
click at [762, 311] on td "$1,927.00" at bounding box center [740, 303] width 52 height 17
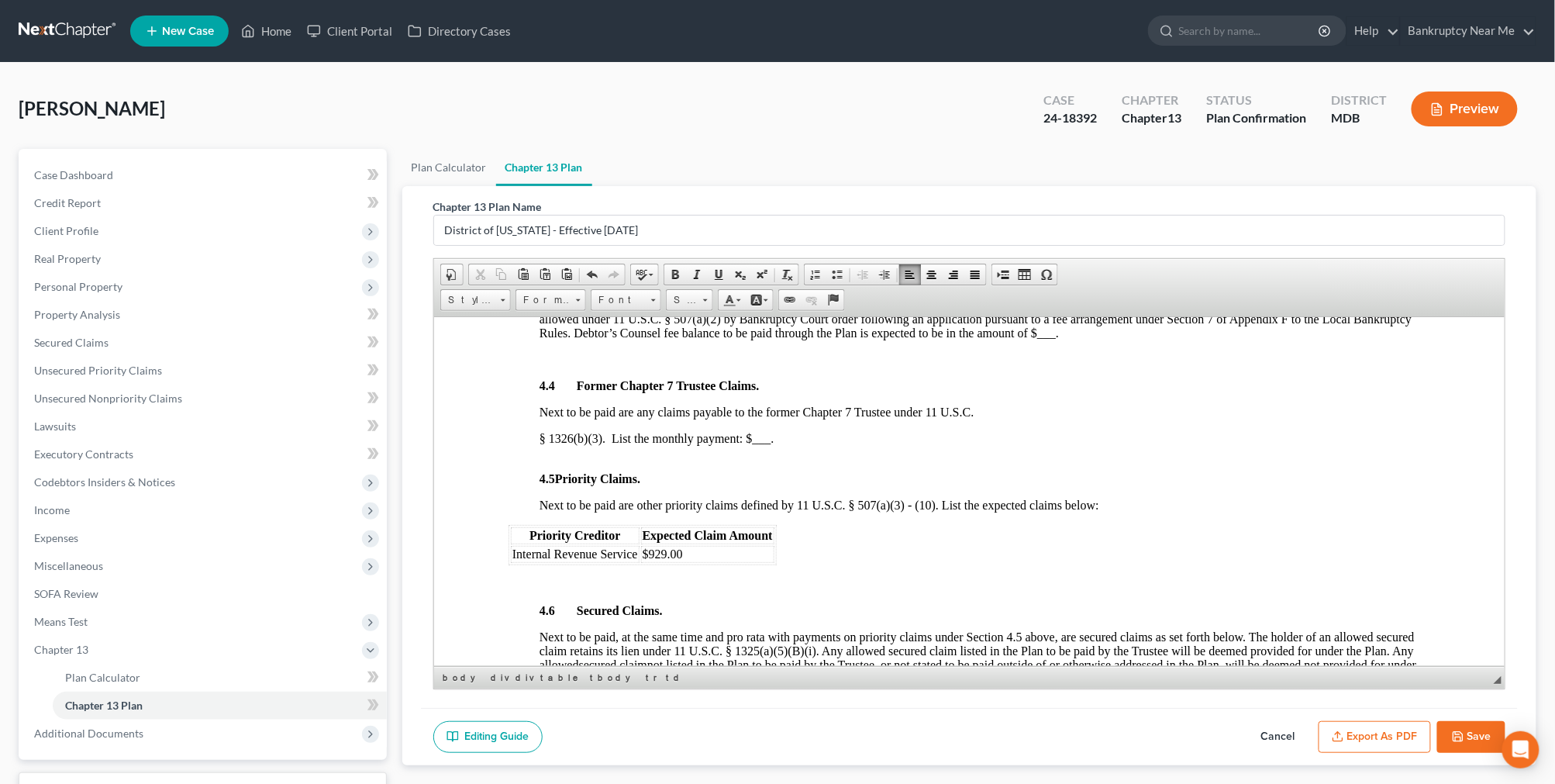
scroll to position [1722, 0]
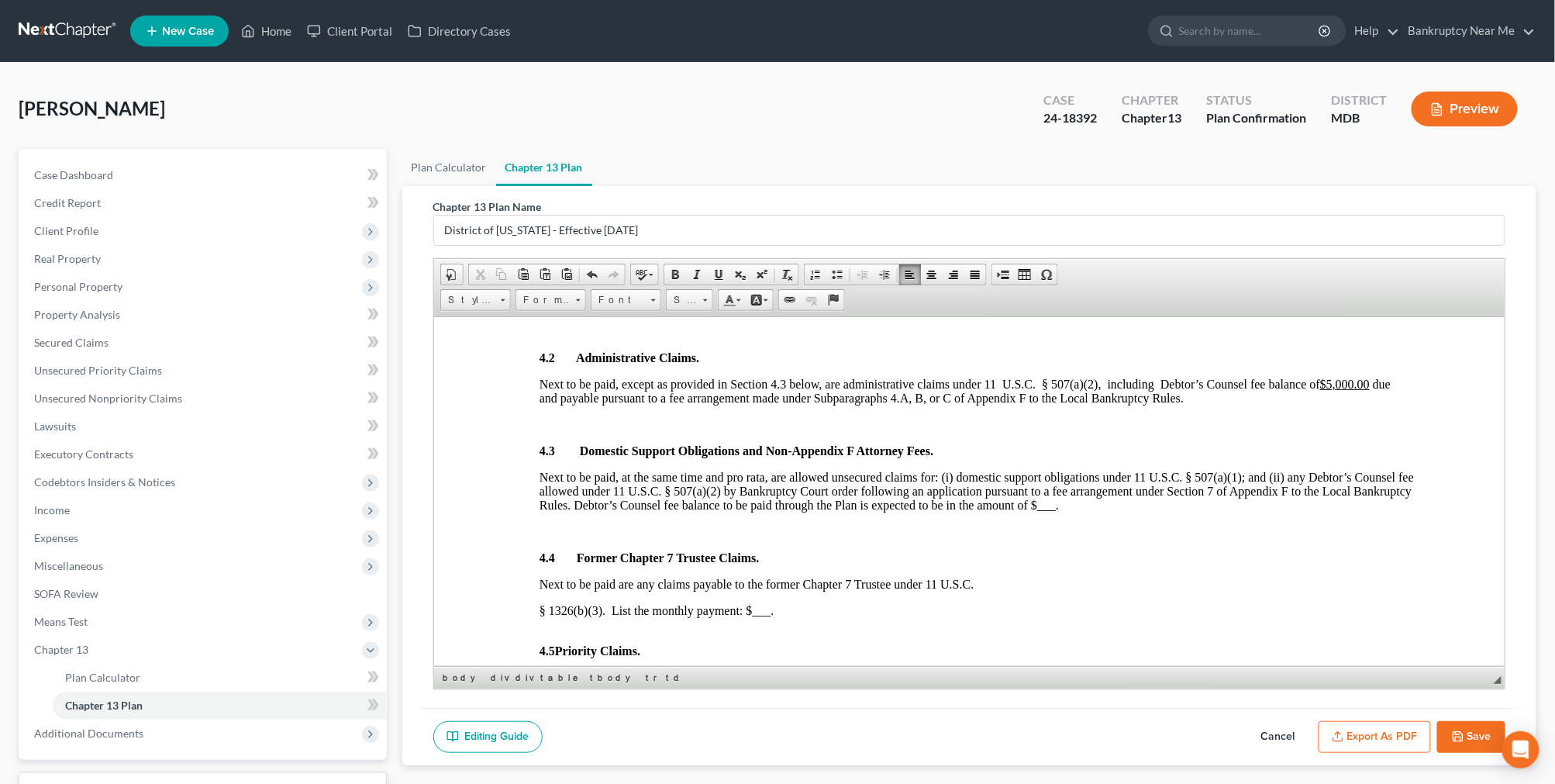
click at [1460, 734] on icon "button" at bounding box center [1458, 736] width 12 height 12
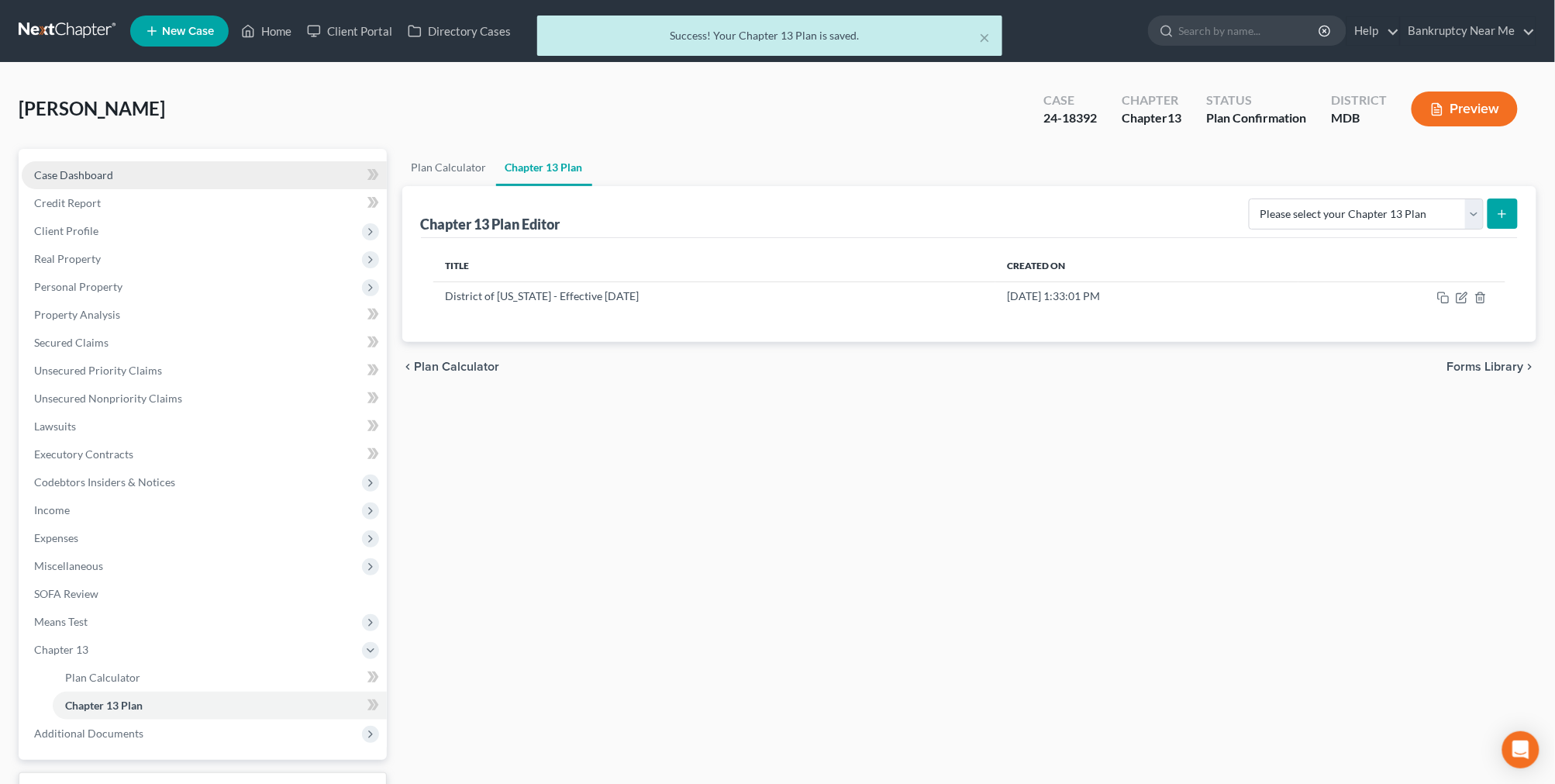
drag, startPoint x: 106, startPoint y: 175, endPoint x: 339, endPoint y: 175, distance: 233.0
click at [106, 175] on span "Case Dashboard" at bounding box center [73, 174] width 79 height 13
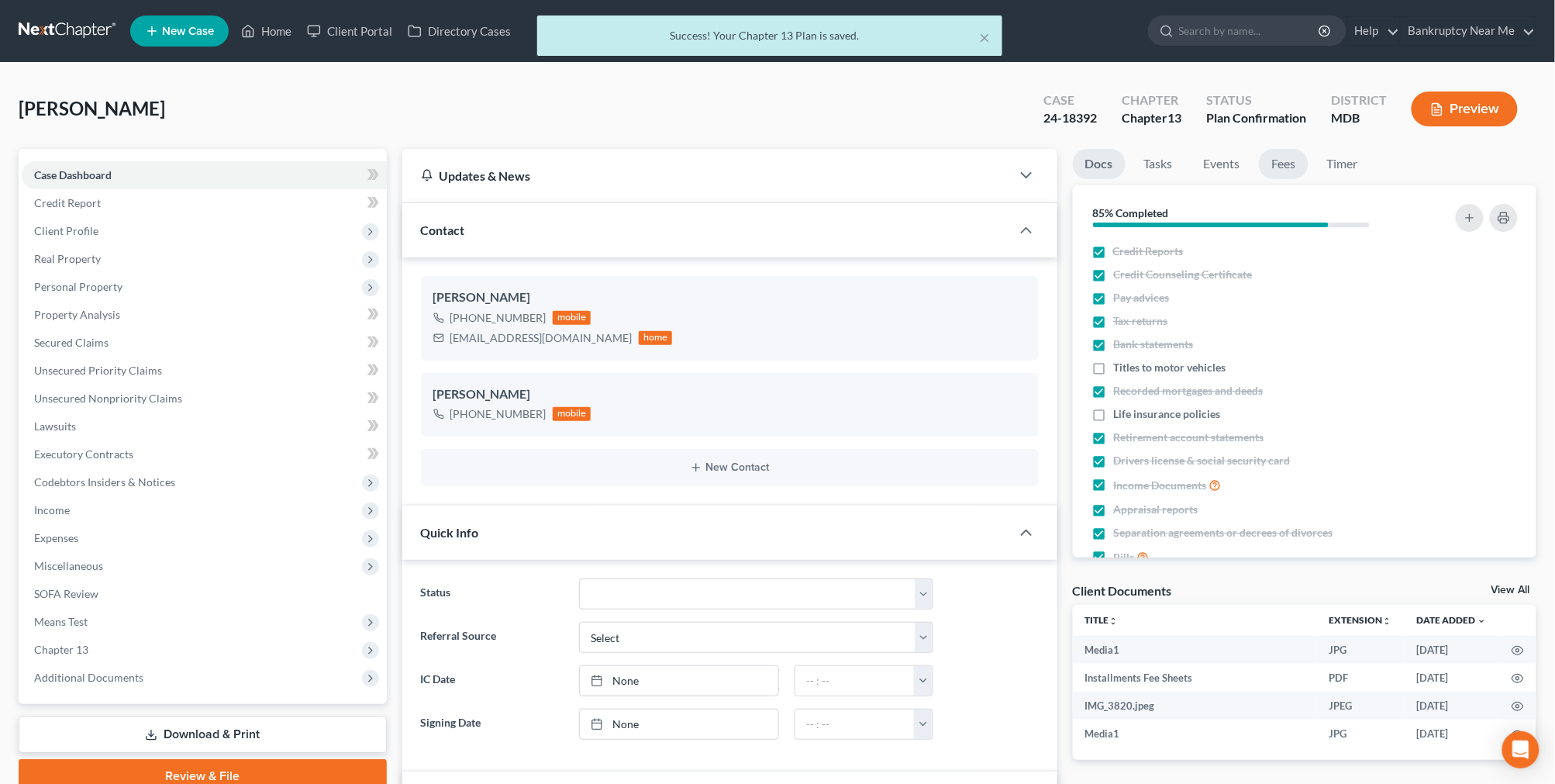
scroll to position [10490, 0]
click at [1269, 165] on link "Fees" at bounding box center [1283, 164] width 50 height 31
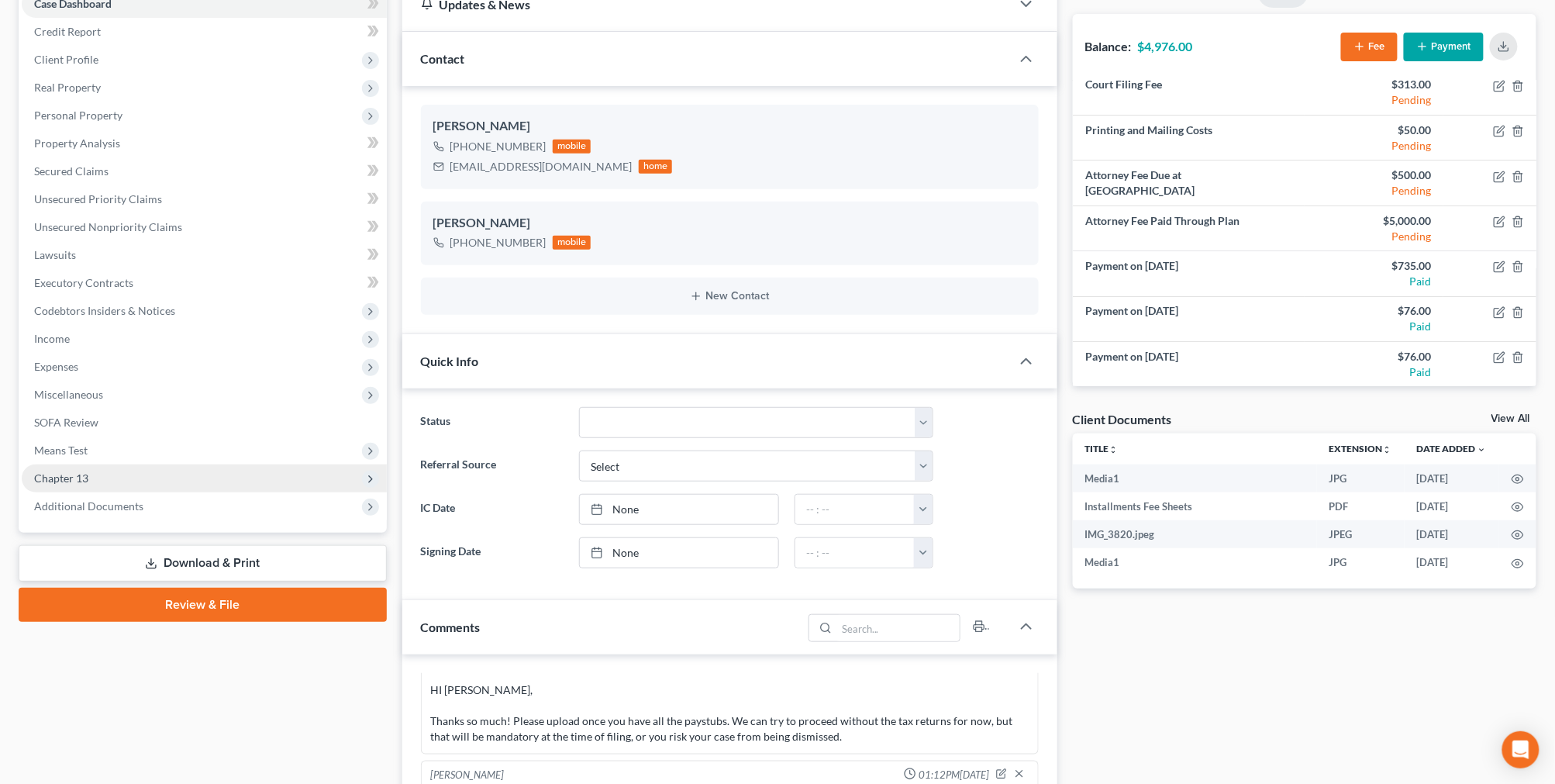
scroll to position [172, 0]
click at [143, 470] on span "Chapter 13" at bounding box center [204, 477] width 365 height 28
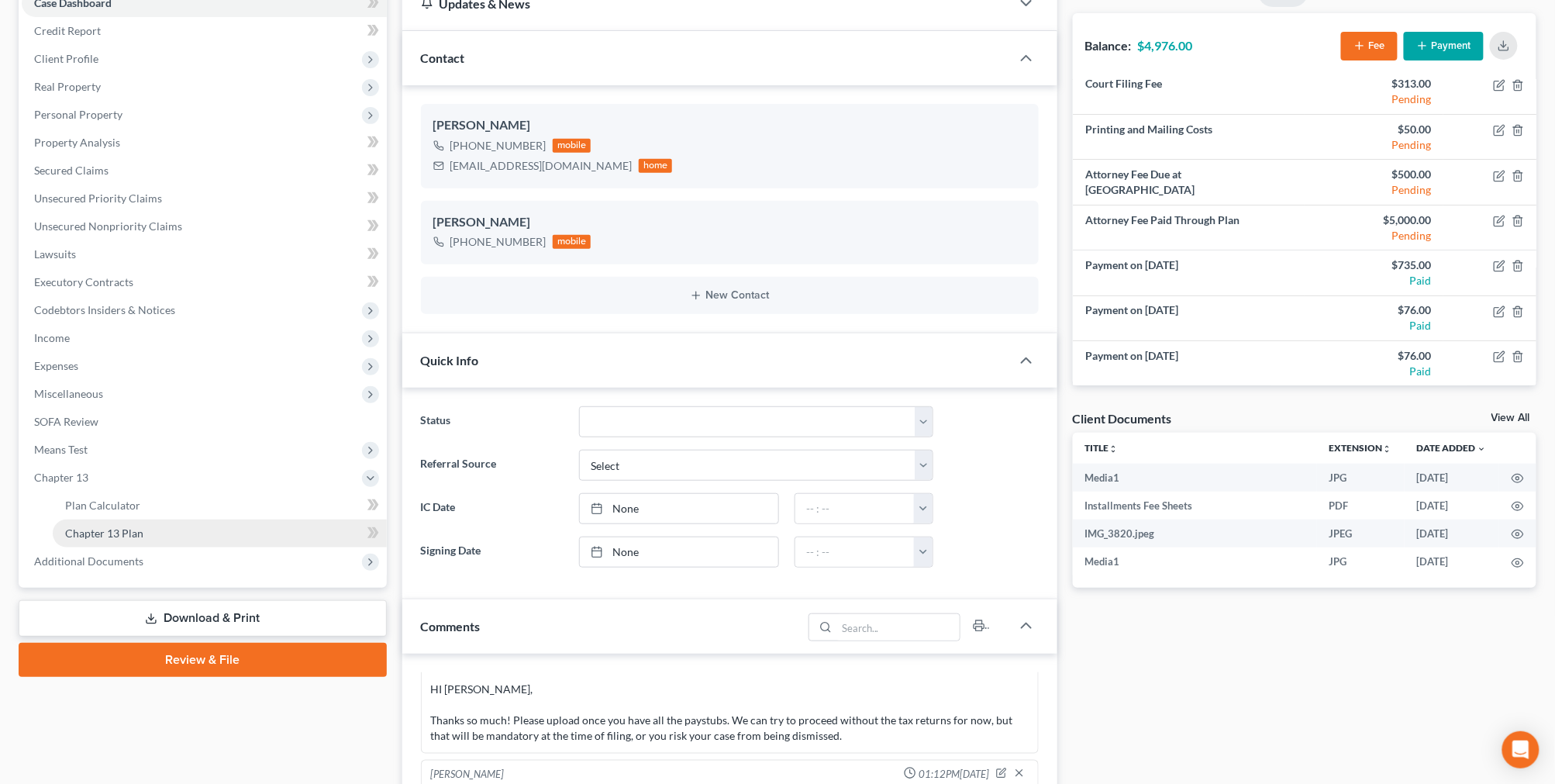
click at [150, 531] on link "Chapter 13 Plan" at bounding box center [219, 533] width 334 height 28
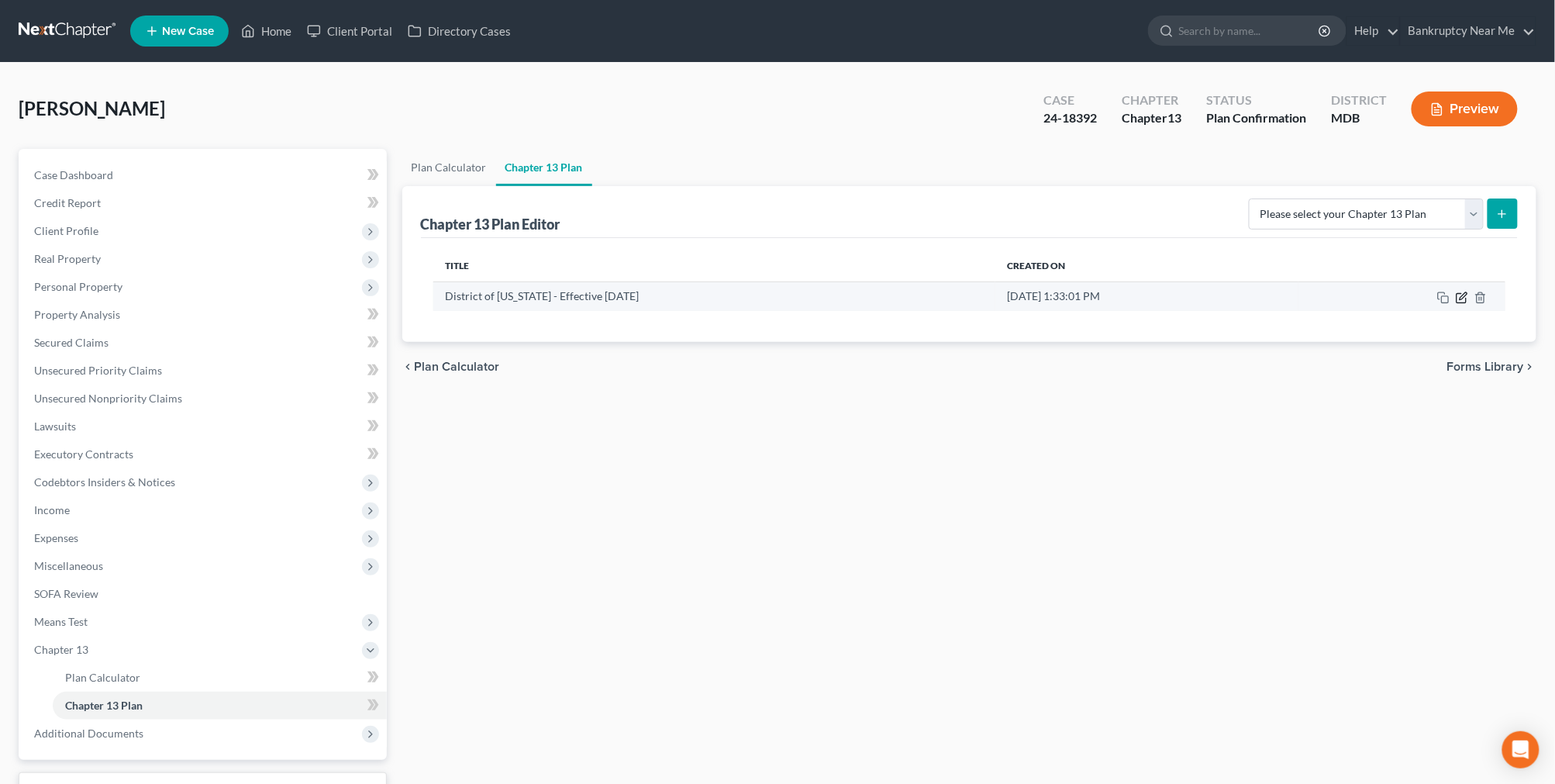
click at [1457, 293] on icon "button" at bounding box center [1461, 297] width 10 height 10
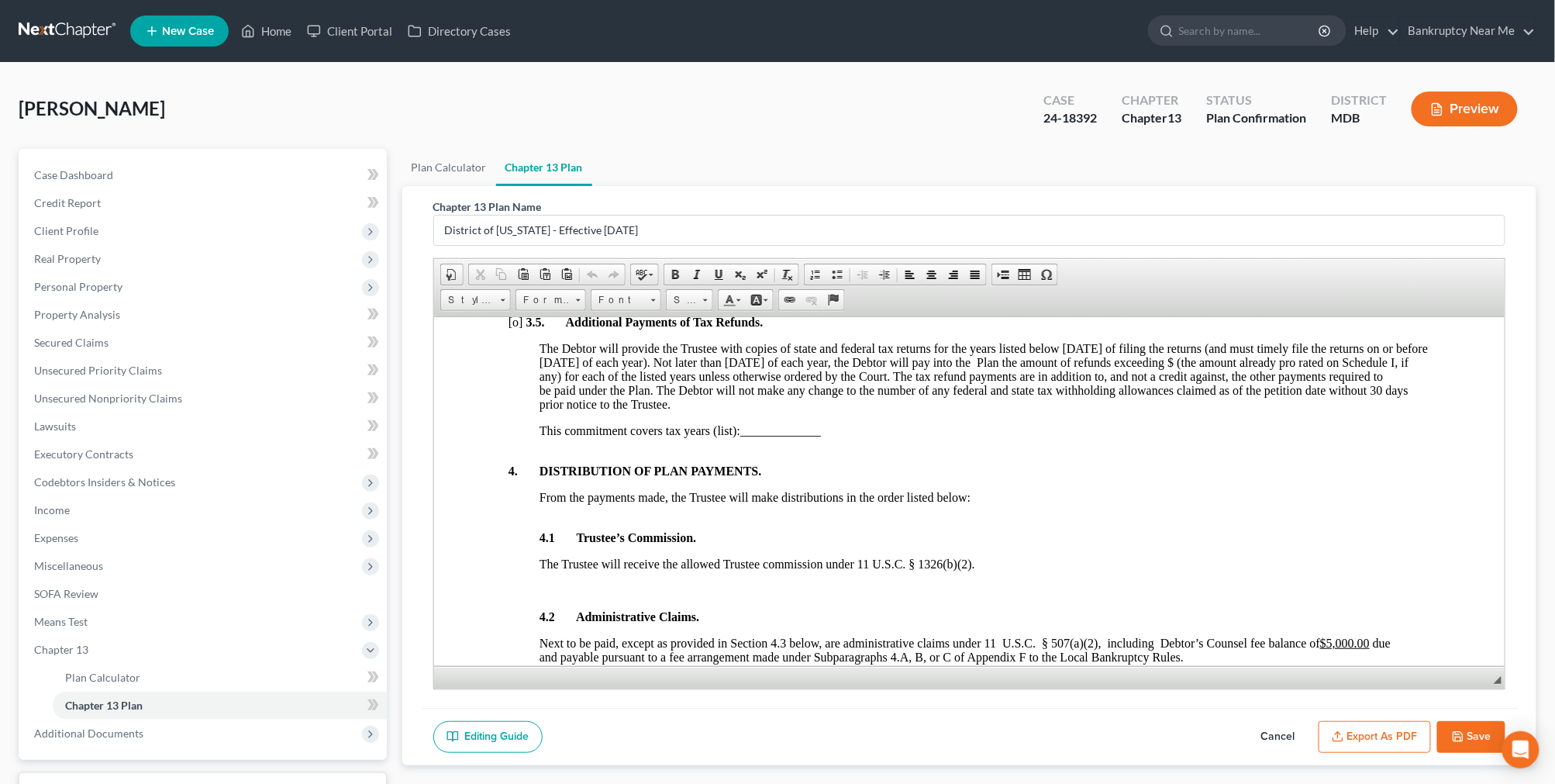
scroll to position [1722, 0]
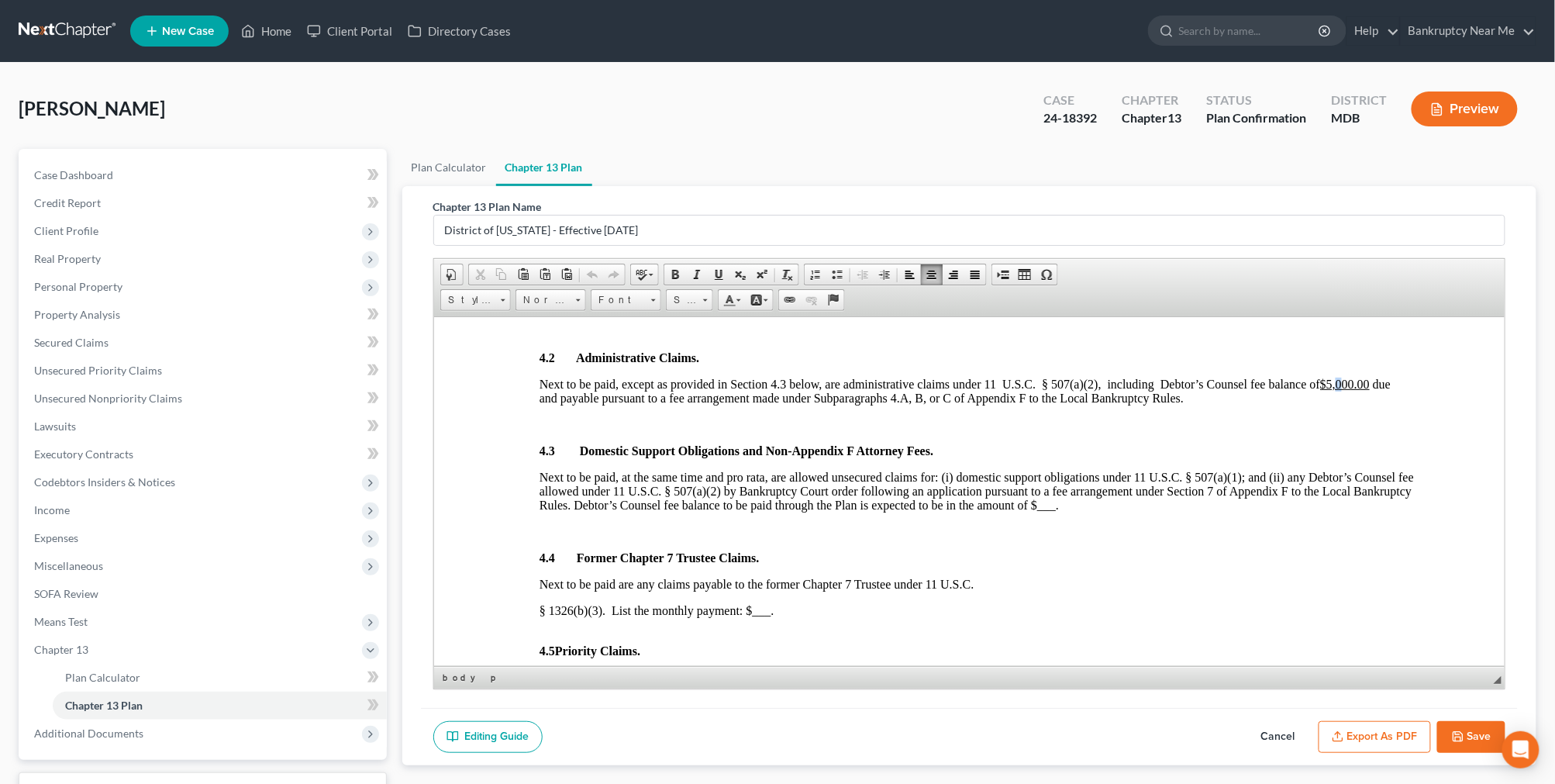
click at [1339, 390] on u "$5,000.00" at bounding box center [1344, 383] width 50 height 13
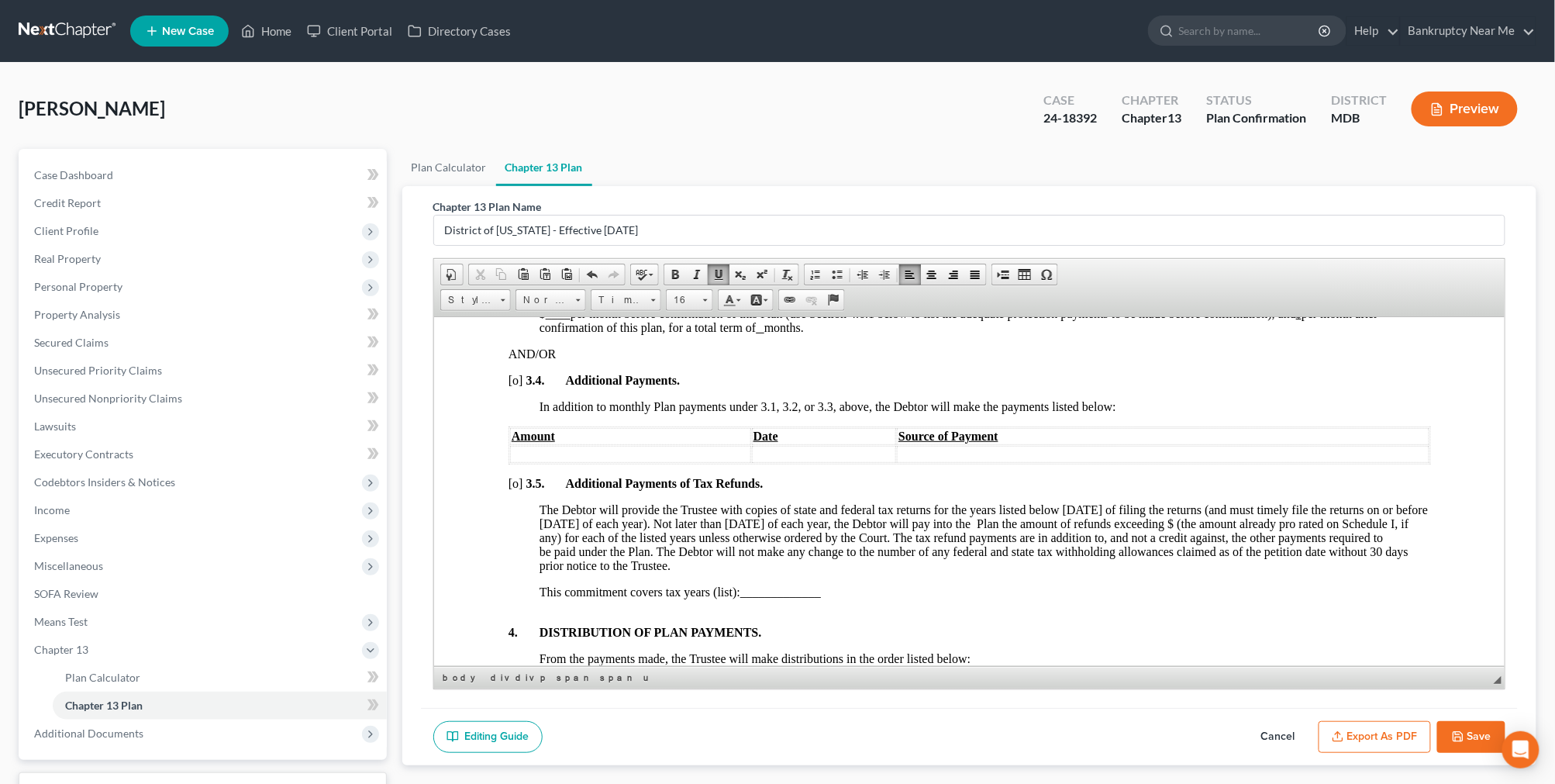
scroll to position [1119, 0]
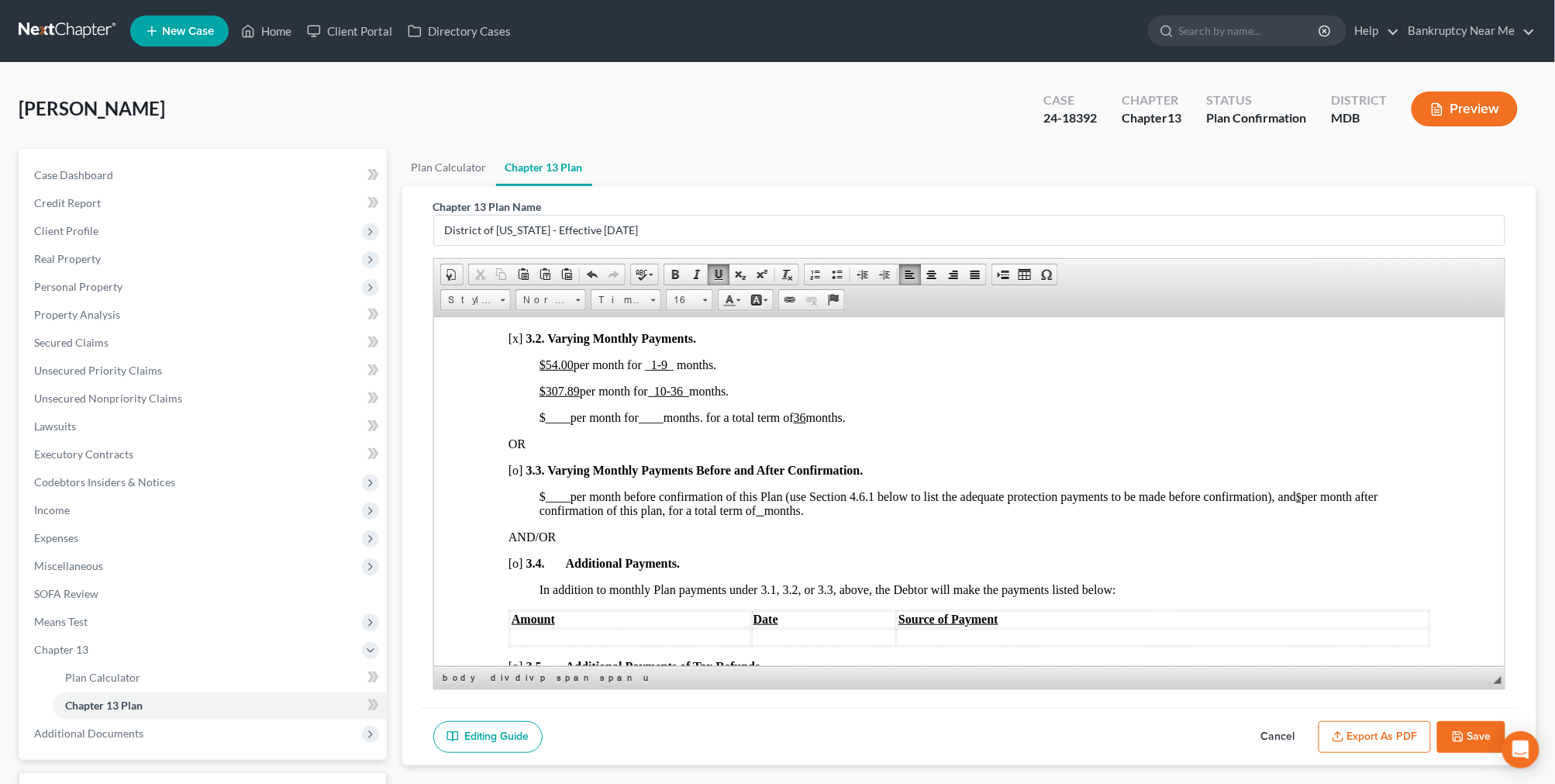
click at [1470, 738] on button "Save" at bounding box center [1471, 737] width 68 height 32
click at [73, 234] on span "Client Profile" at bounding box center [66, 230] width 65 height 13
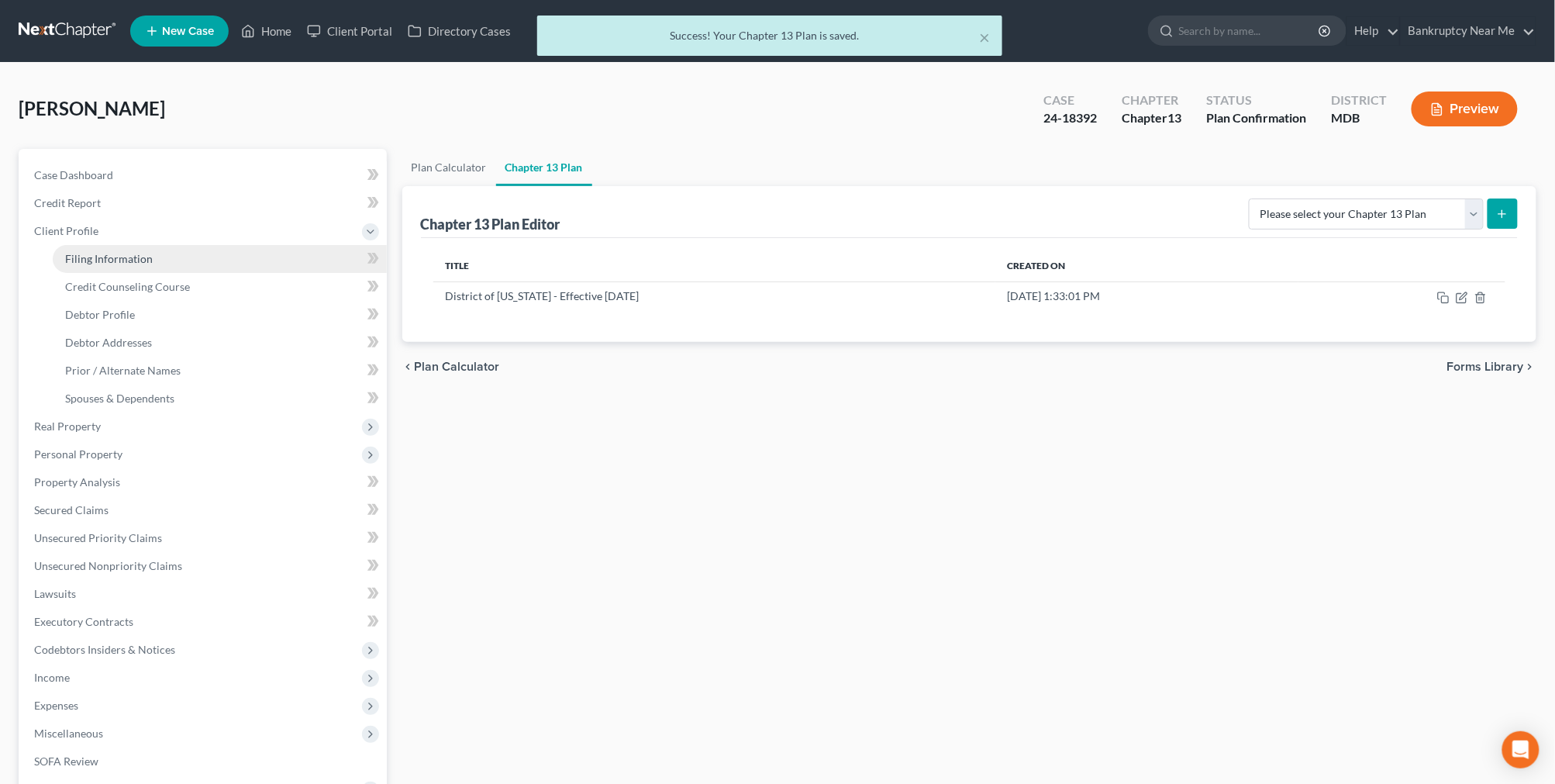
click at [149, 256] on span "Filing Information" at bounding box center [109, 258] width 87 height 13
select select "1"
select select "0"
select select "3"
select select "21"
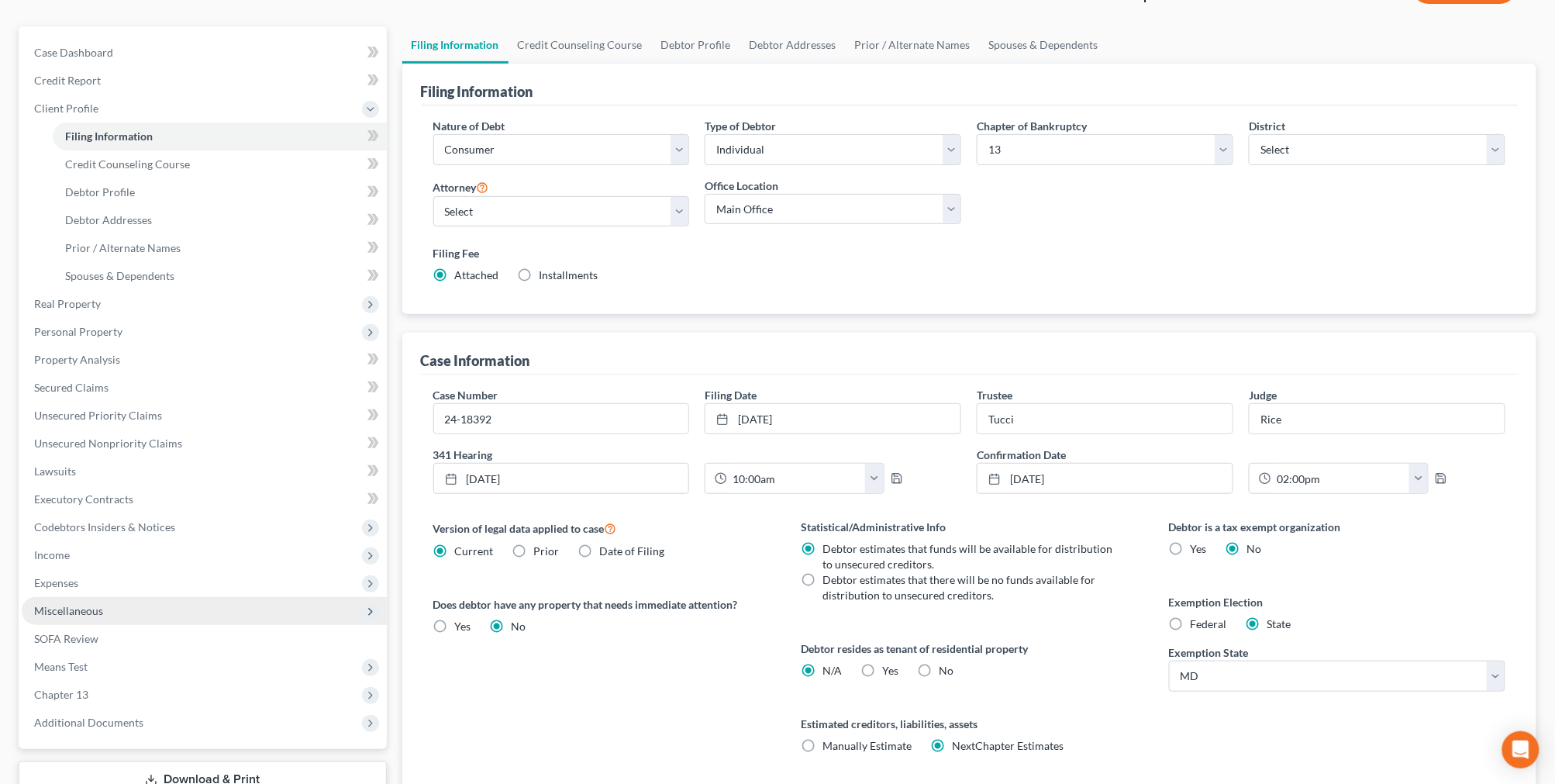
scroll to position [237, 0]
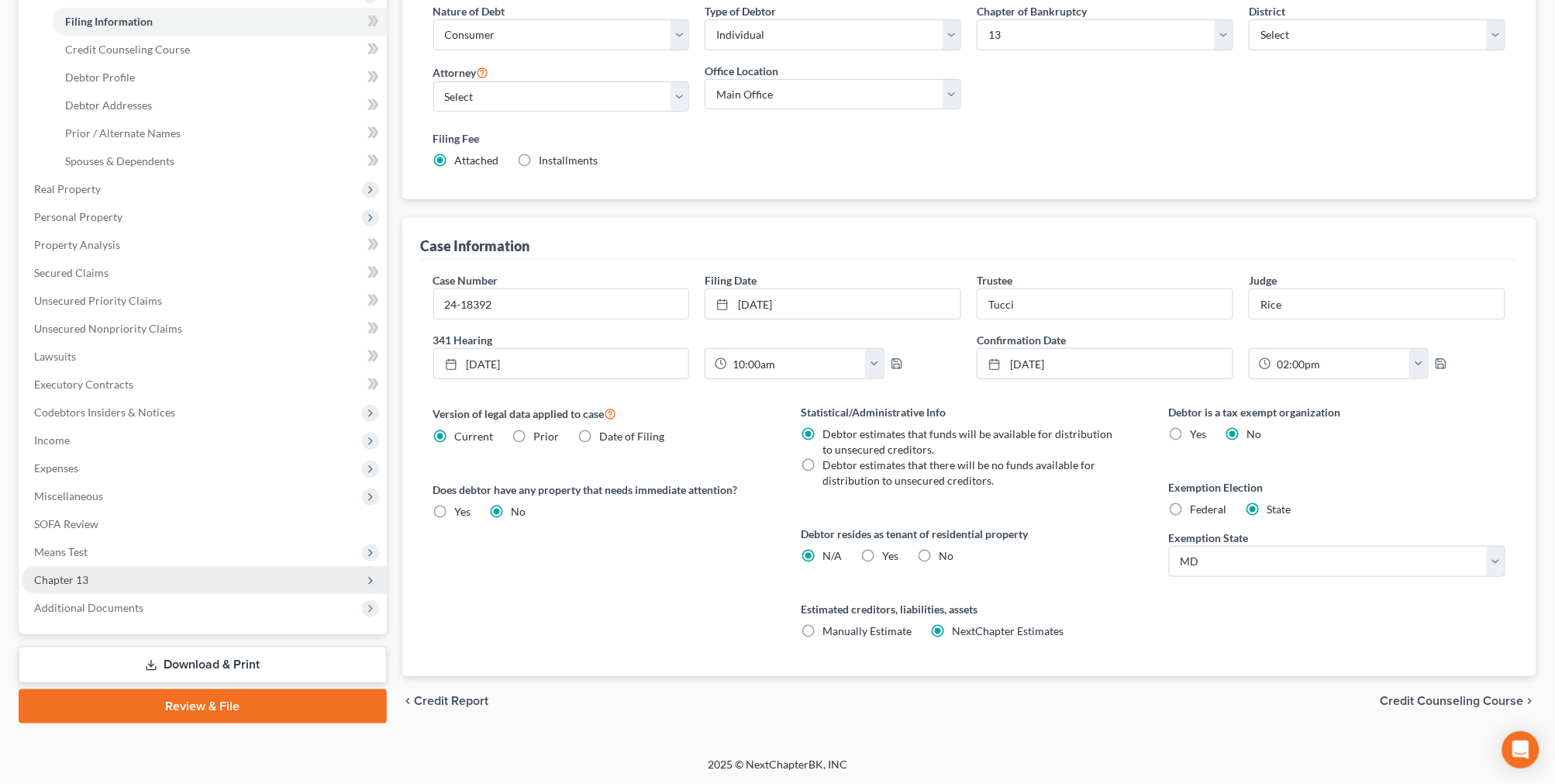
click at [119, 571] on span "Chapter 13" at bounding box center [204, 580] width 365 height 28
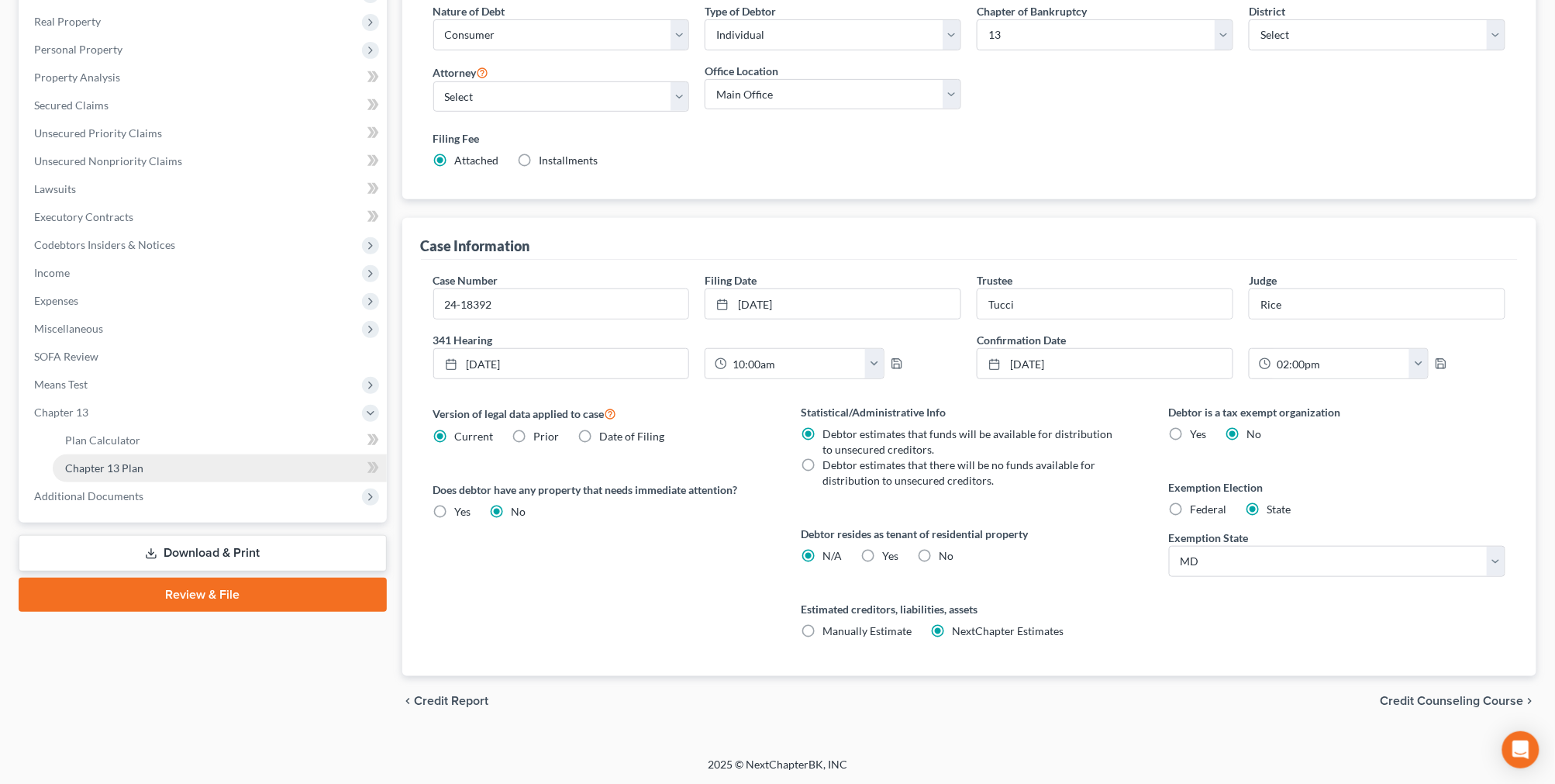
drag, startPoint x: 198, startPoint y: 474, endPoint x: 223, endPoint y: 454, distance: 32.0
click at [198, 474] on link "Chapter 13 Plan" at bounding box center [219, 468] width 334 height 28
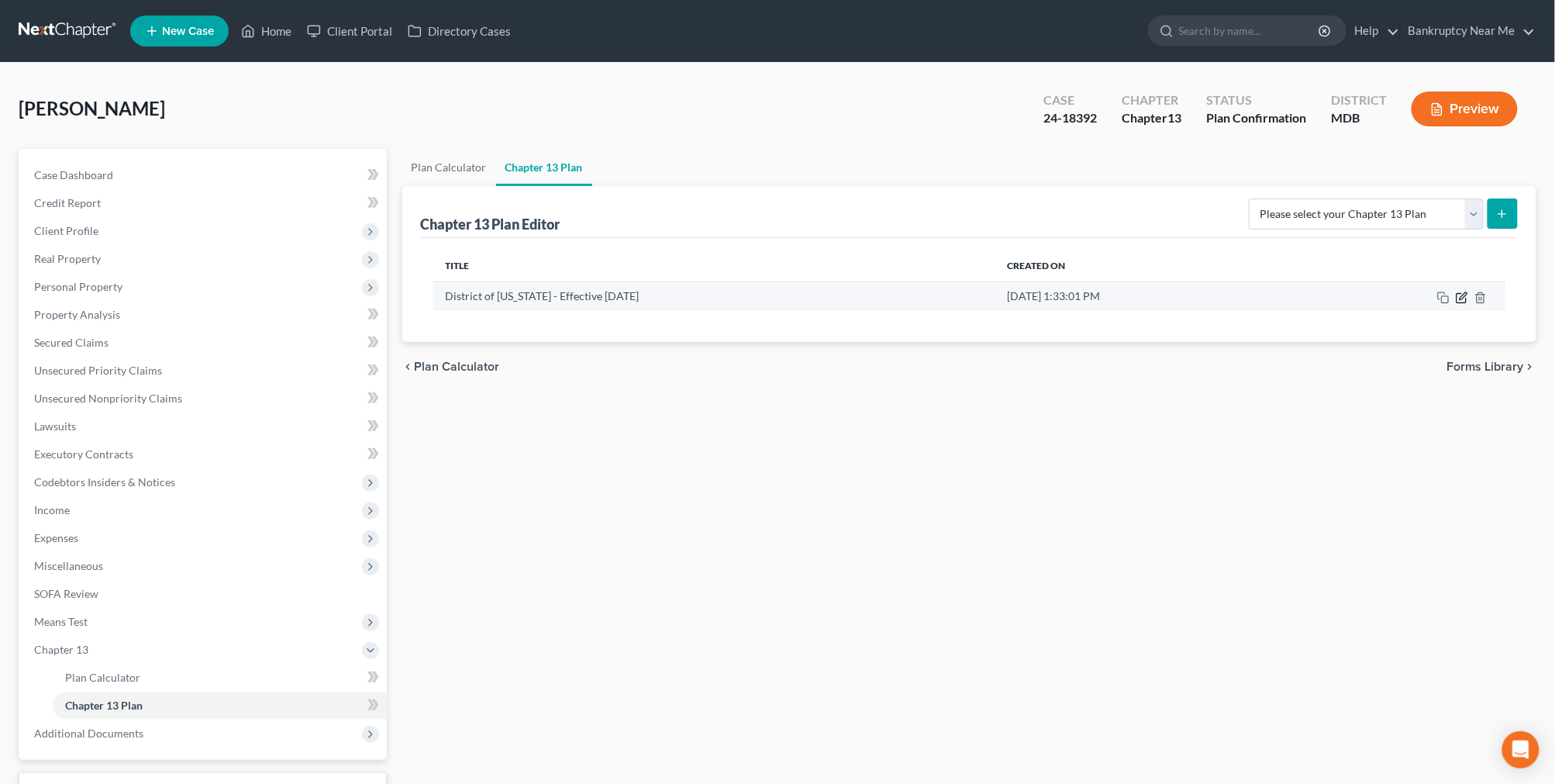
click at [1461, 295] on icon "button" at bounding box center [1462, 297] width 12 height 12
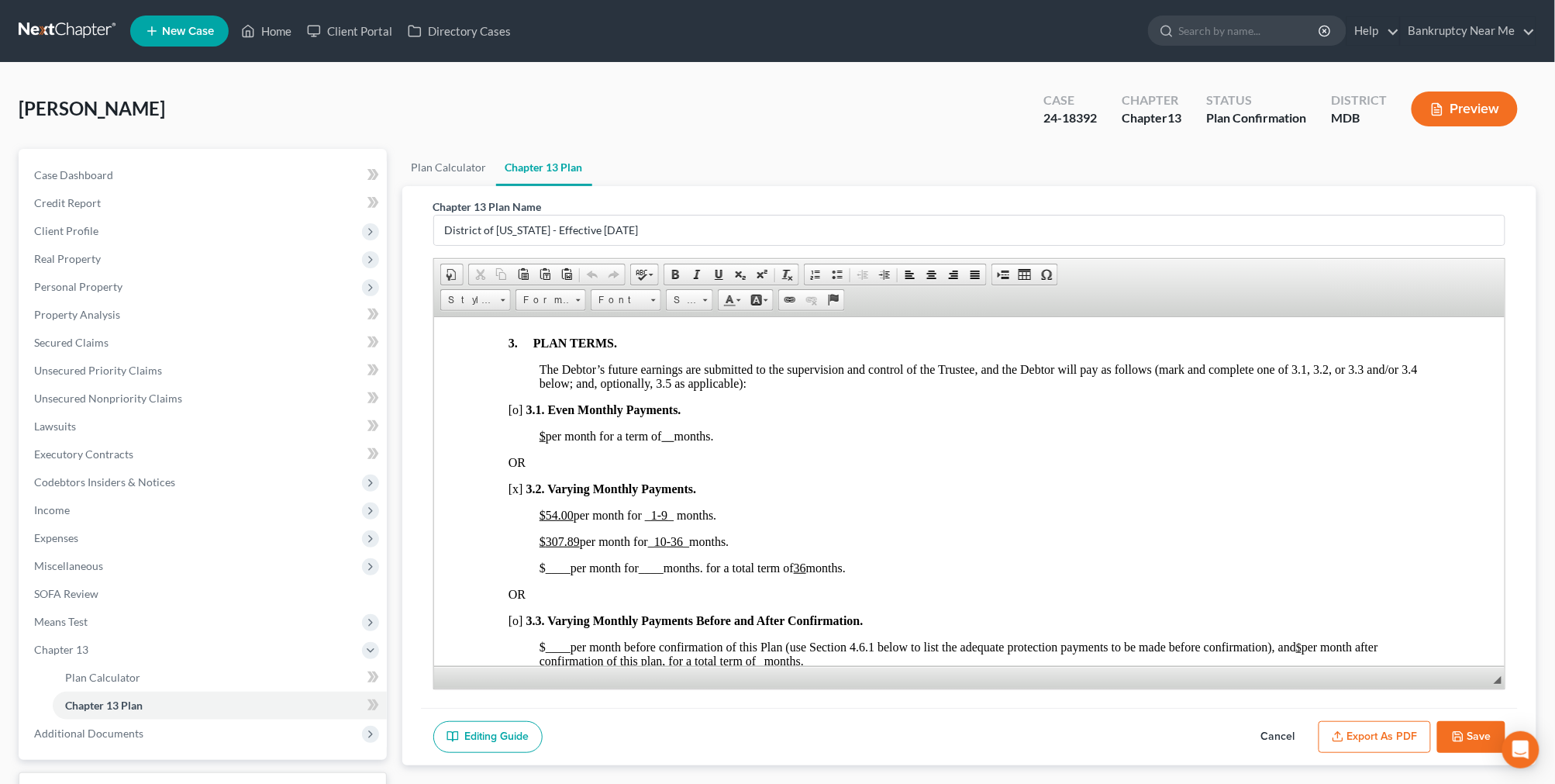
scroll to position [1119, 0]
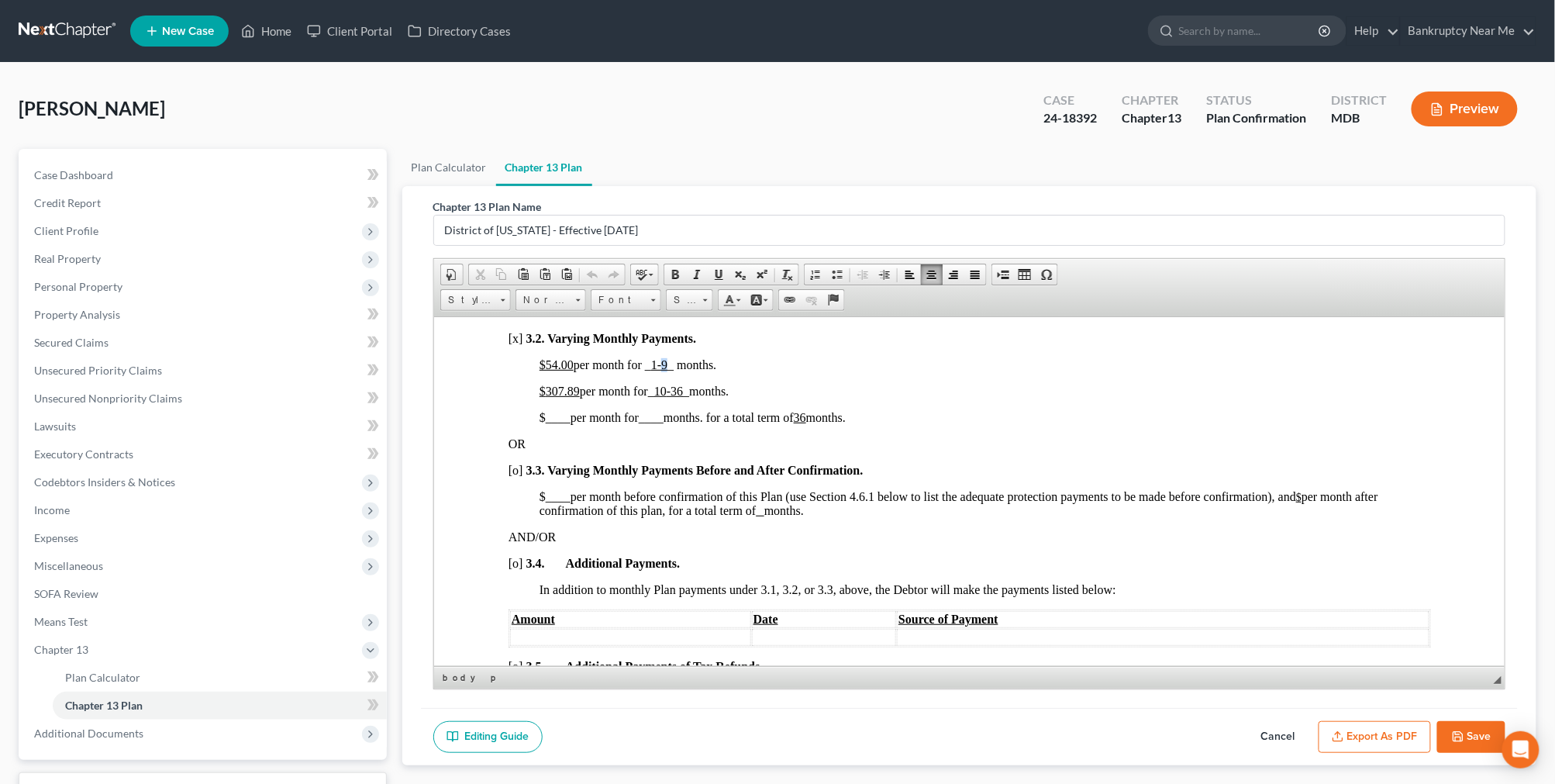
click at [665, 371] on u "1-9" at bounding box center [658, 364] width 17 height 13
drag, startPoint x: 569, startPoint y: 389, endPoint x: 546, endPoint y: 390, distance: 23.0
click at [546, 371] on u "$54.00" at bounding box center [556, 364] width 34 height 13
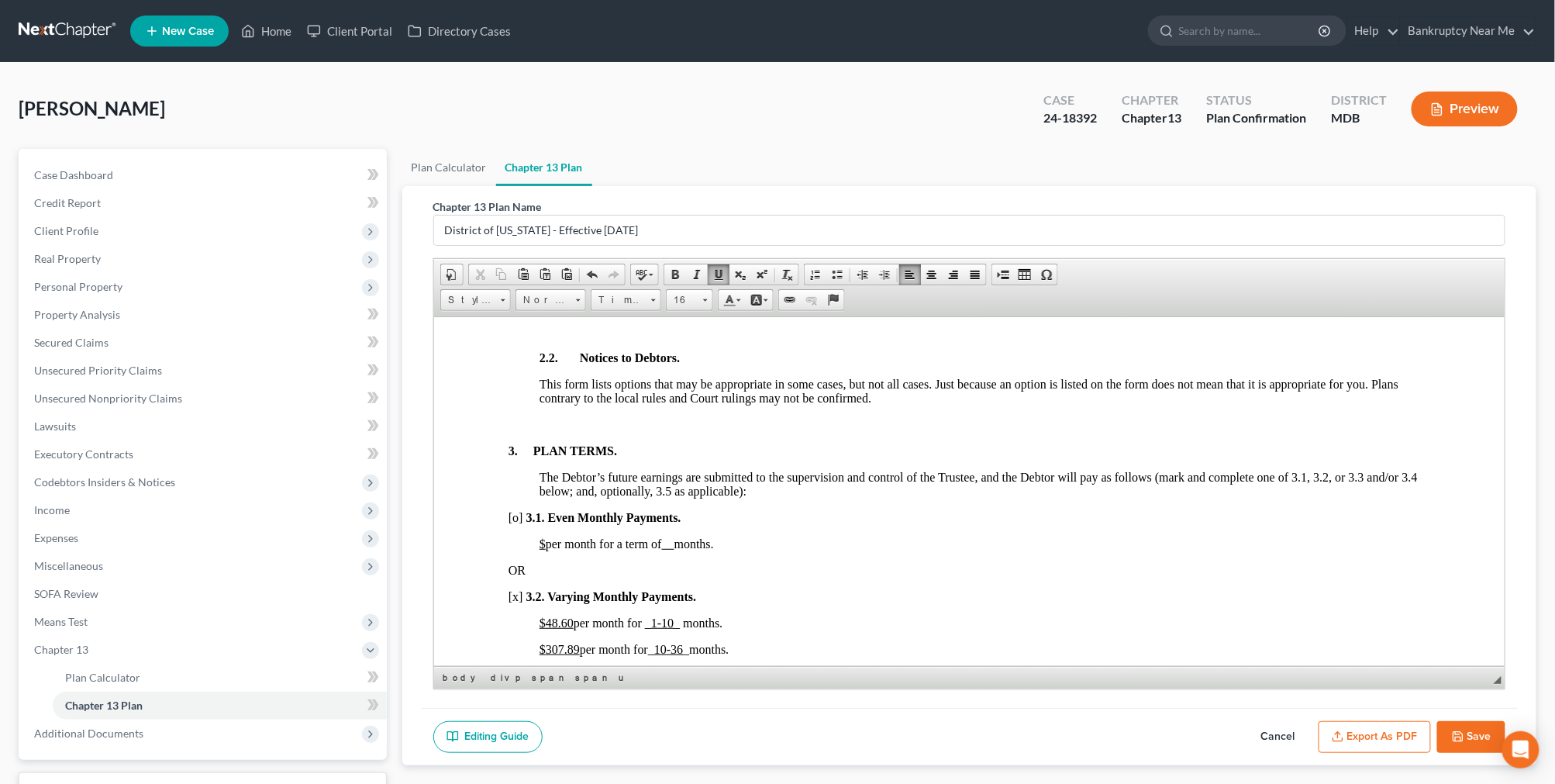
scroll to position [1033, 0]
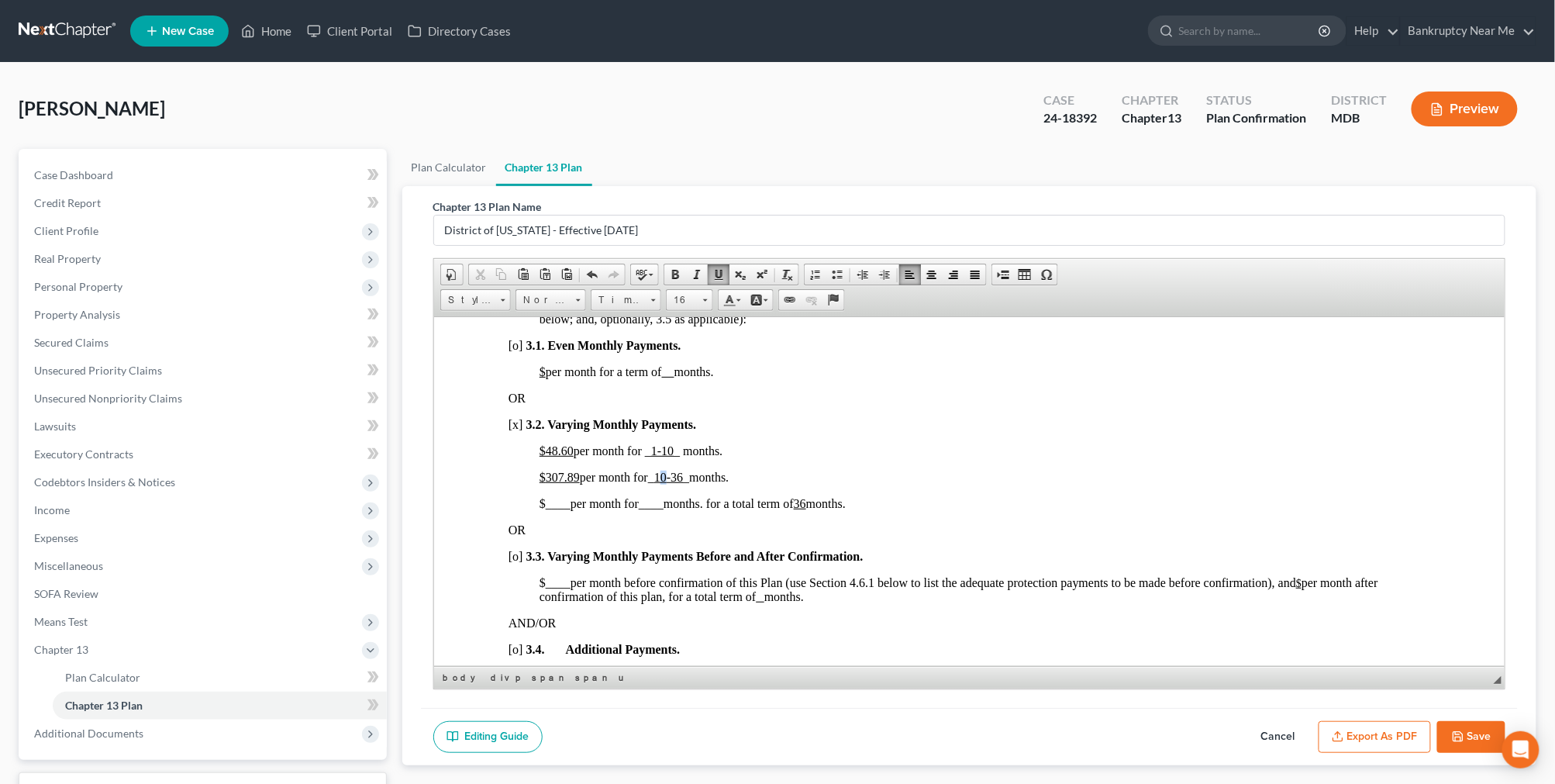
click at [665, 483] on u "10" at bounding box center [659, 476] width 12 height 13
drag, startPoint x: 576, startPoint y: 507, endPoint x: 547, endPoint y: 507, distance: 29.0
click at [547, 483] on span "307.89" at bounding box center [562, 476] width 34 height 13
drag, startPoint x: 677, startPoint y: 506, endPoint x: 685, endPoint y: 506, distance: 8.0
click at [681, 483] on u "-36" at bounding box center [673, 476] width 17 height 13
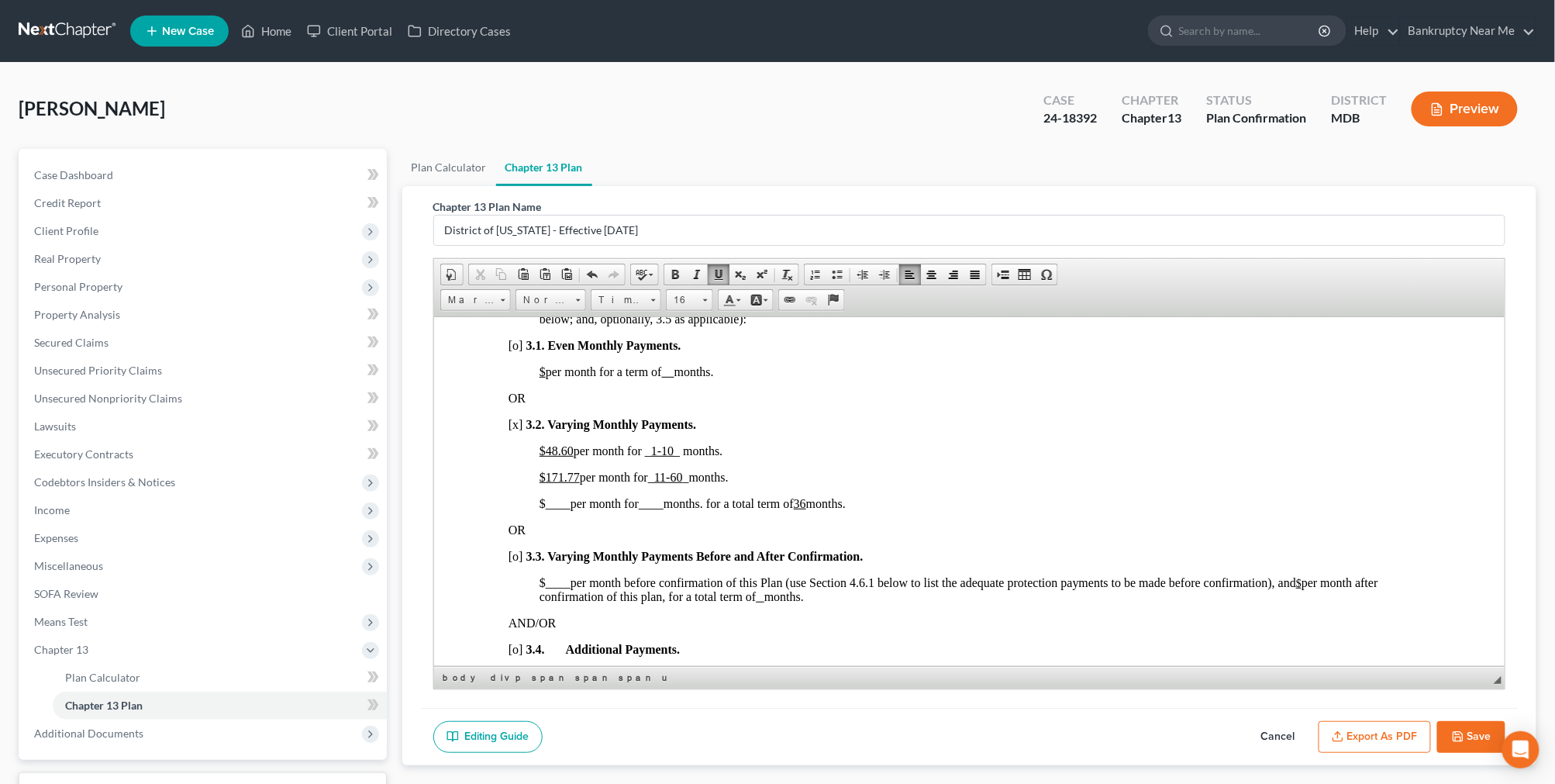
click at [1365, 731] on button "Export as PDF" at bounding box center [1374, 737] width 113 height 32
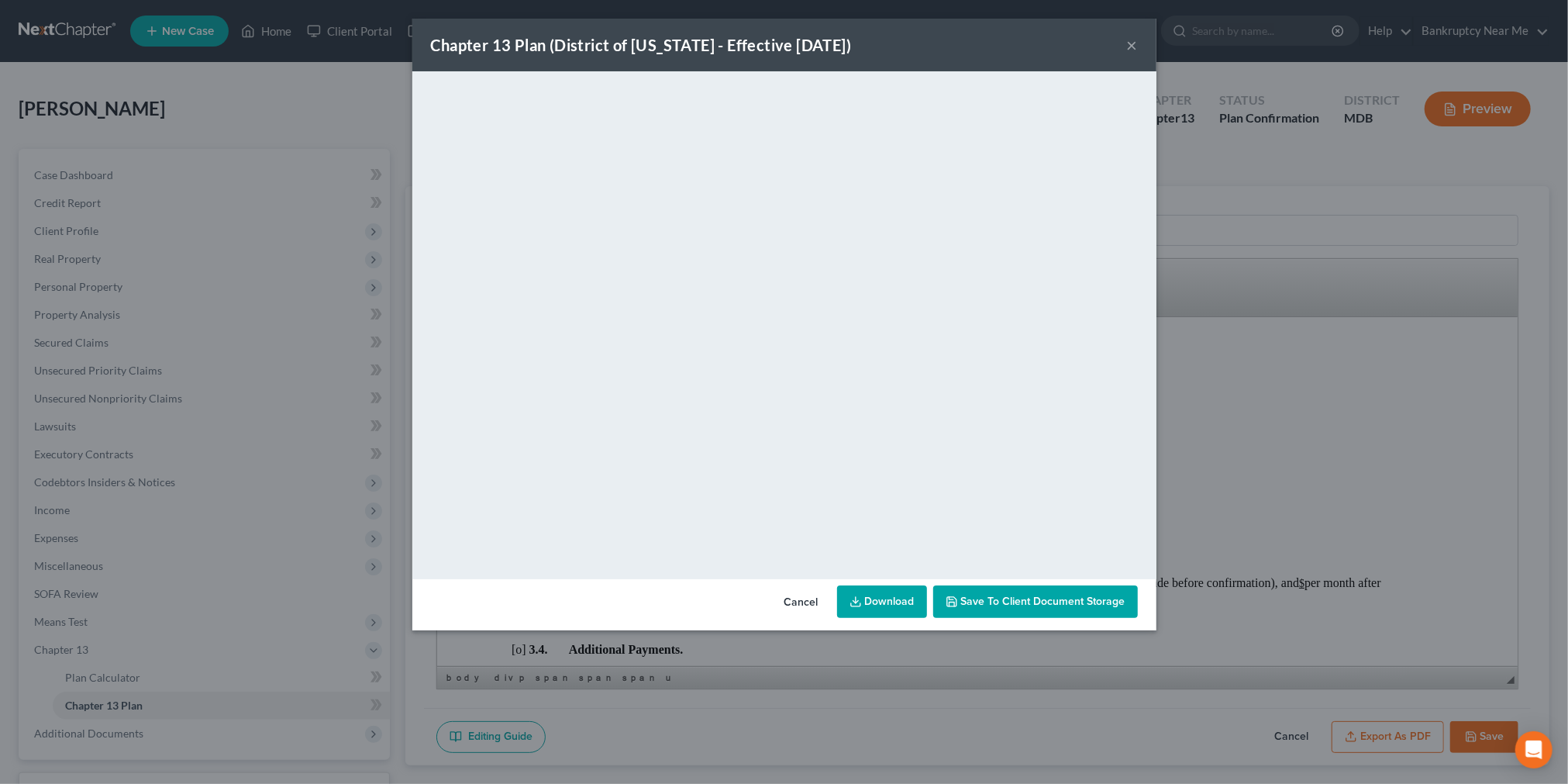
click at [1132, 39] on button "×" at bounding box center [1132, 44] width 10 height 18
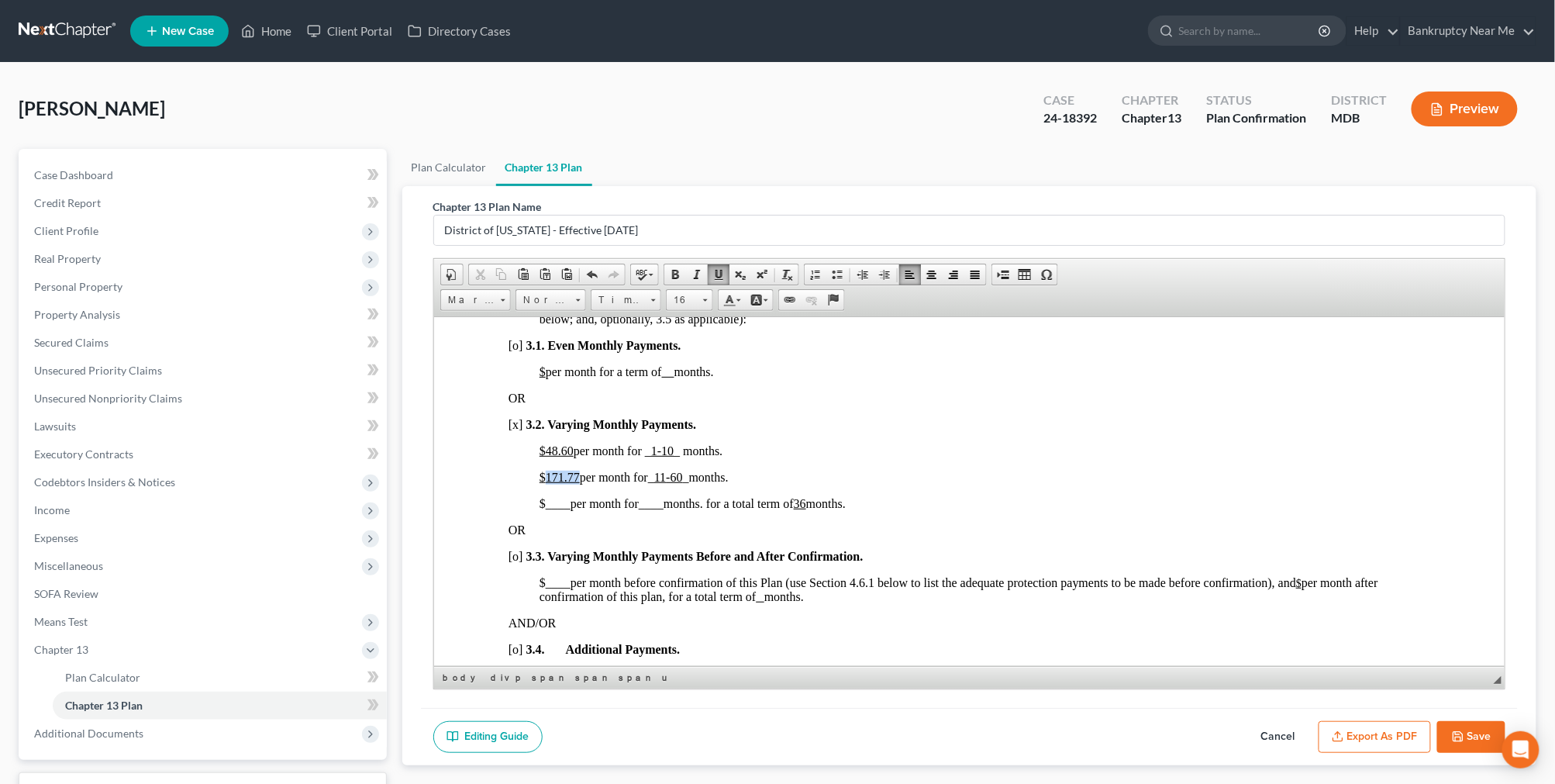
drag, startPoint x: 577, startPoint y: 503, endPoint x: 544, endPoint y: 508, distance: 33.4
click at [544, 483] on span "$ 171.77 per month for _ 11 -60 _ months." at bounding box center [633, 476] width 189 height 13
copy span "171.77"
click at [119, 174] on link "Case Dashboard" at bounding box center [204, 175] width 365 height 28
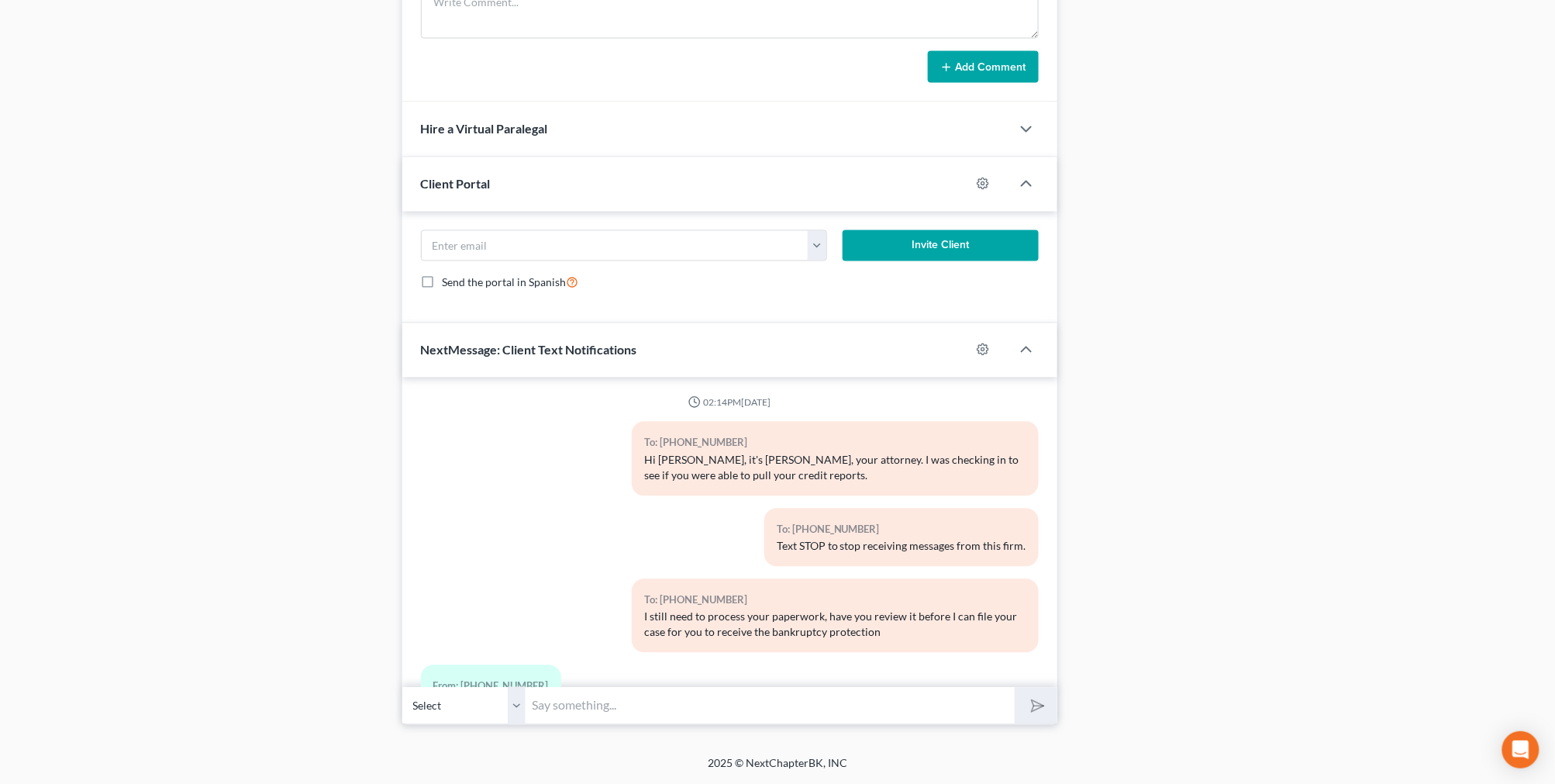
scroll to position [5824, 0]
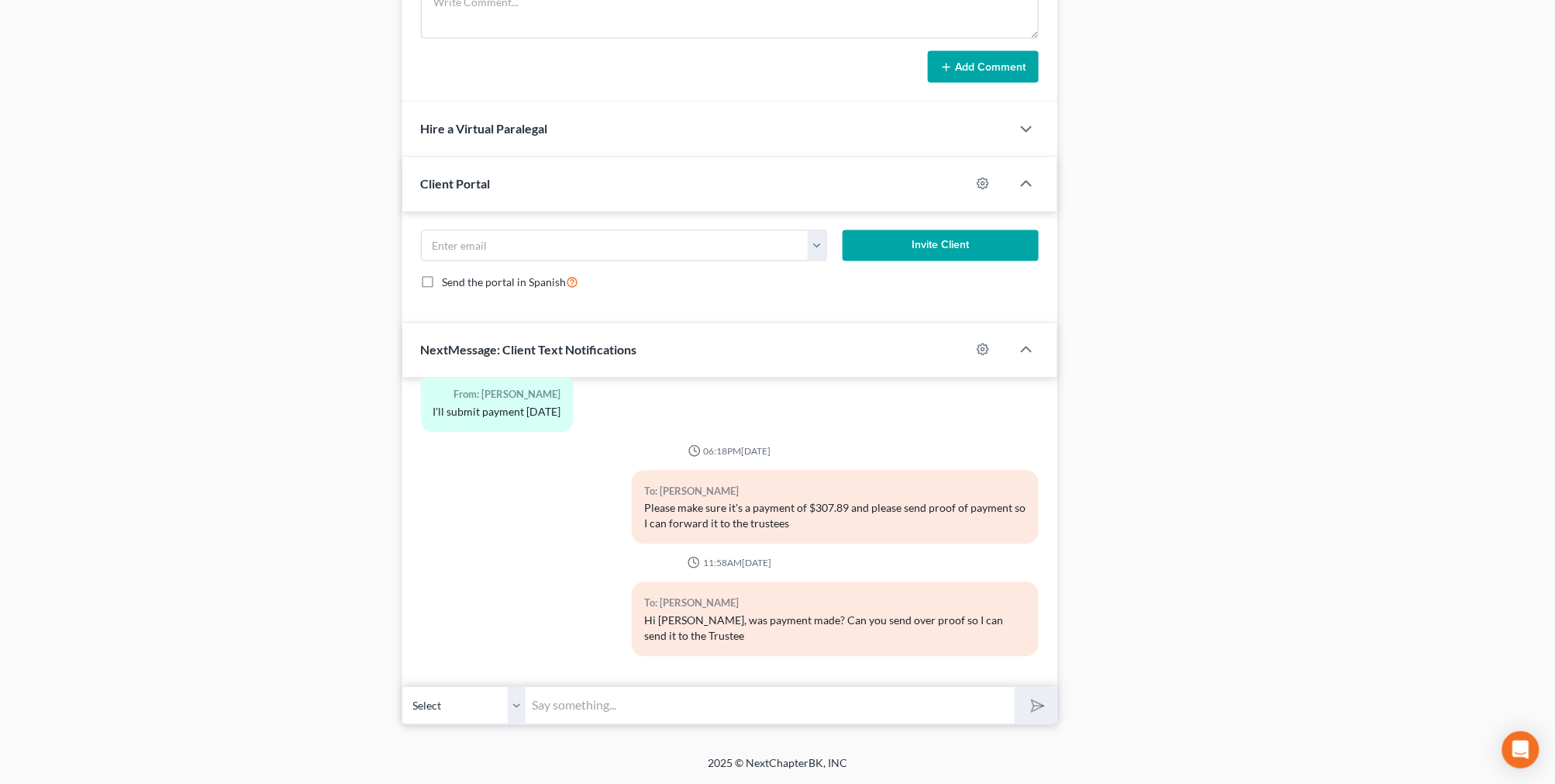
drag, startPoint x: 579, startPoint y: 706, endPoint x: 604, endPoint y: 682, distance: 34.7
click at [577, 706] on input "text" at bounding box center [770, 706] width 488 height 38
paste input "171.77"
click at [795, 710] on input "Hi Jamie, can you make a payment ot the Trustee 171.77" at bounding box center [770, 706] width 488 height 38
click at [950, 699] on input "Hi Jamie, can you make a payment ot the Trustee in the amount of $ 171.77" at bounding box center [770, 706] width 488 height 38
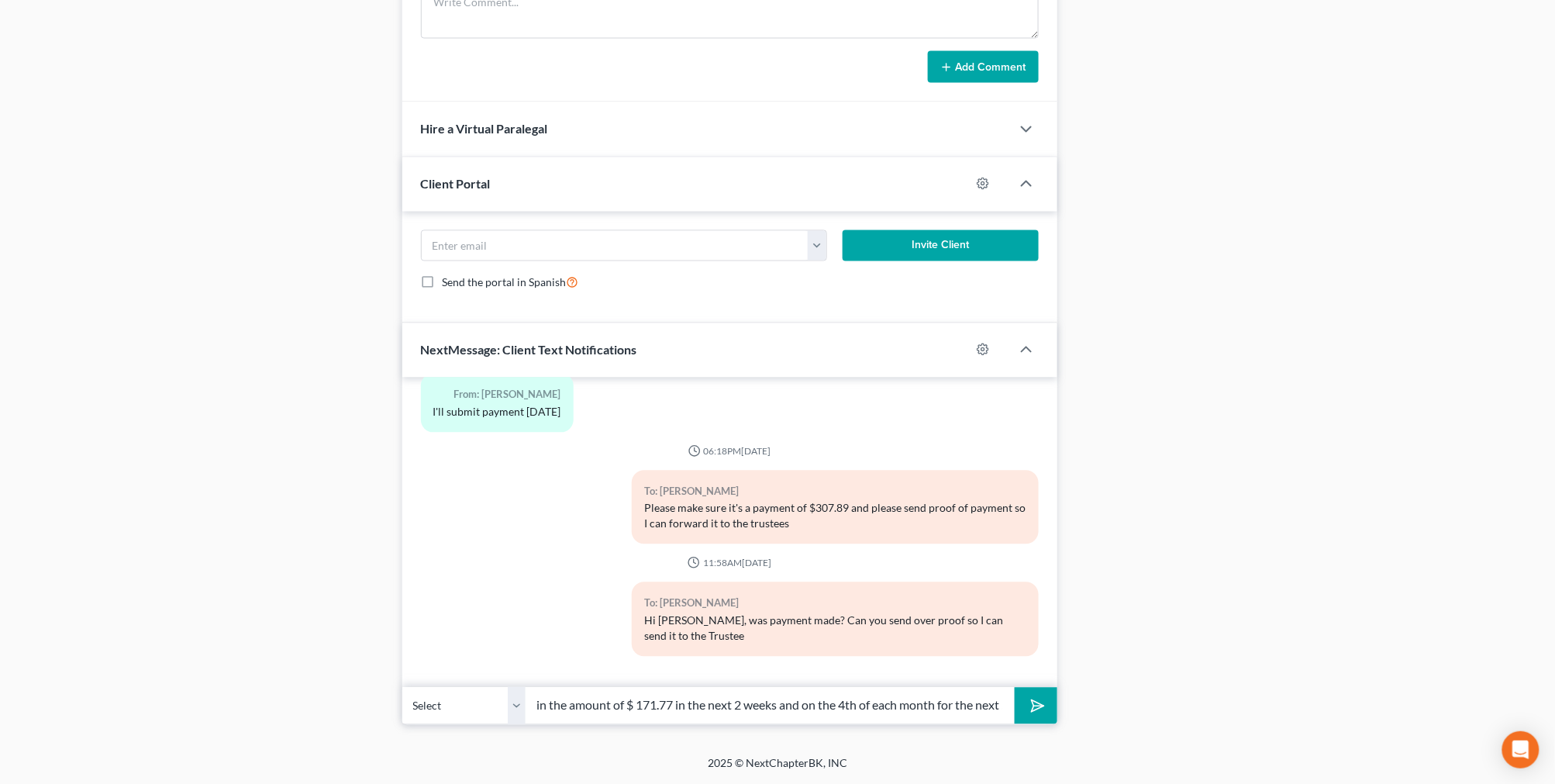
scroll to position [0, 329]
type input "Hi Jamie, can you make a payment ot the Trustee in the amount of $ 171.77 in th…"
click at [1014, 687] on button "submit" at bounding box center [1035, 706] width 43 height 37
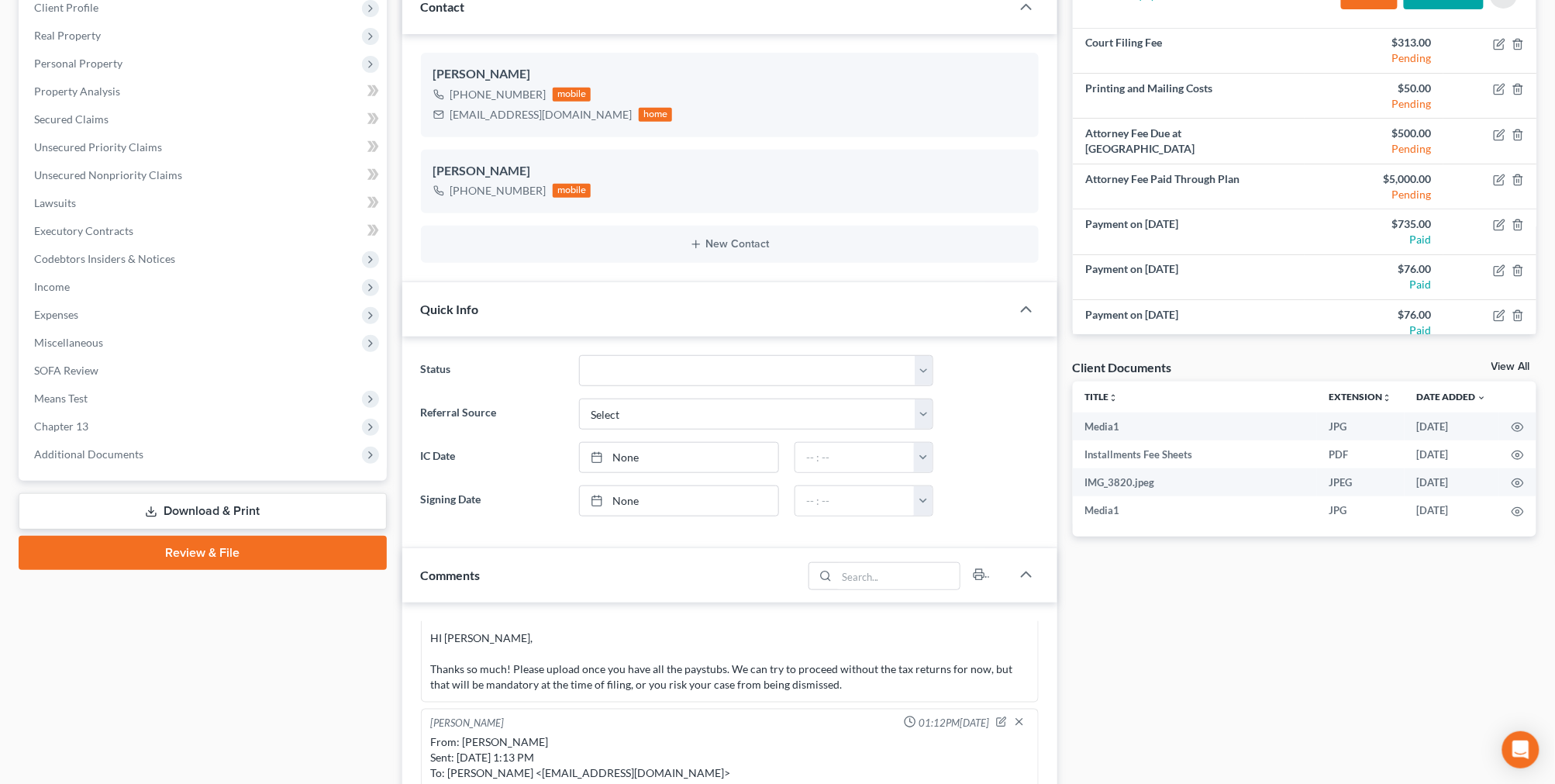
scroll to position [3, 0]
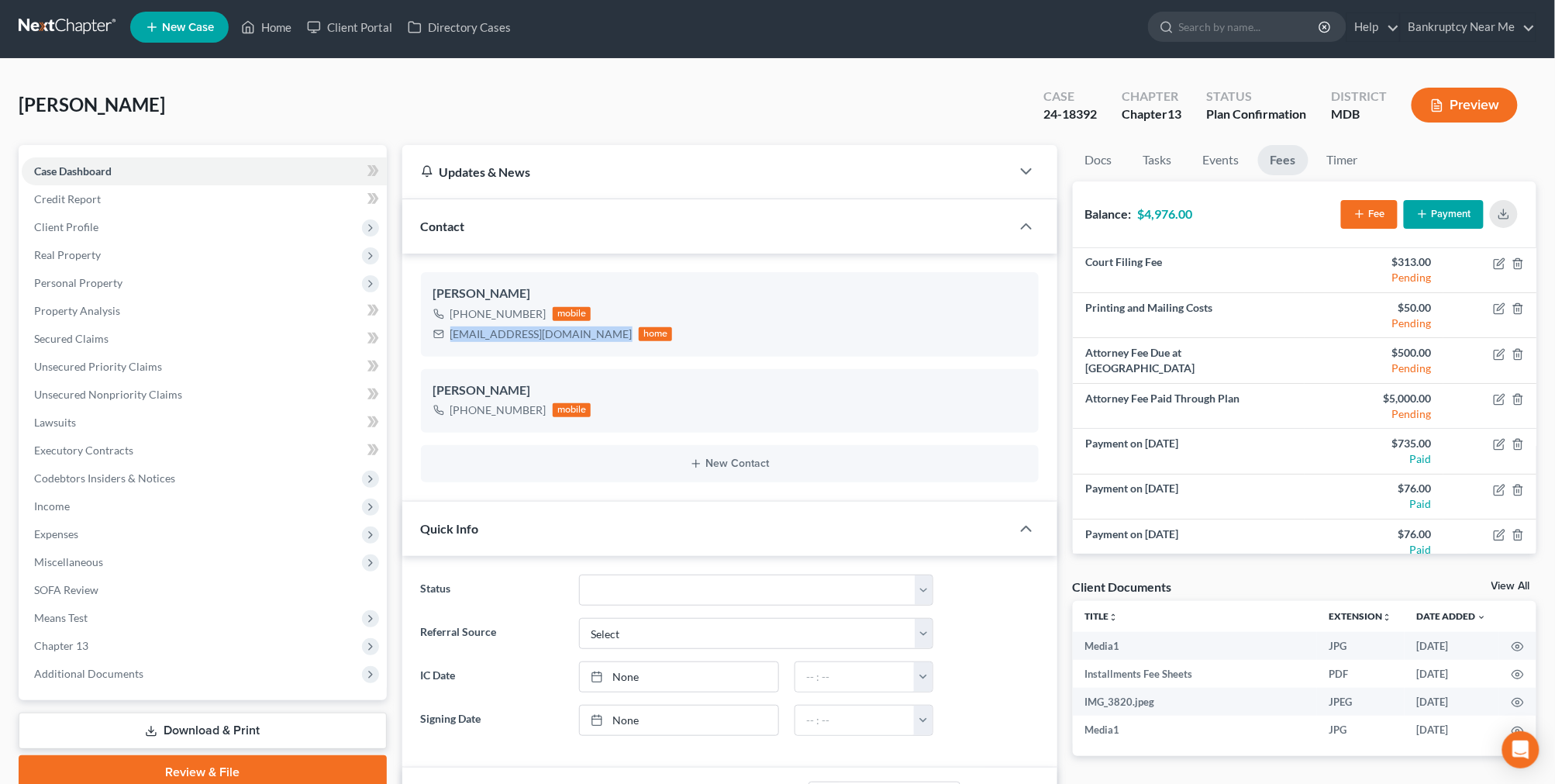
drag, startPoint x: 597, startPoint y: 331, endPoint x: 394, endPoint y: 331, distance: 203.0
copy div "harding_jamie@rocketmail.com"
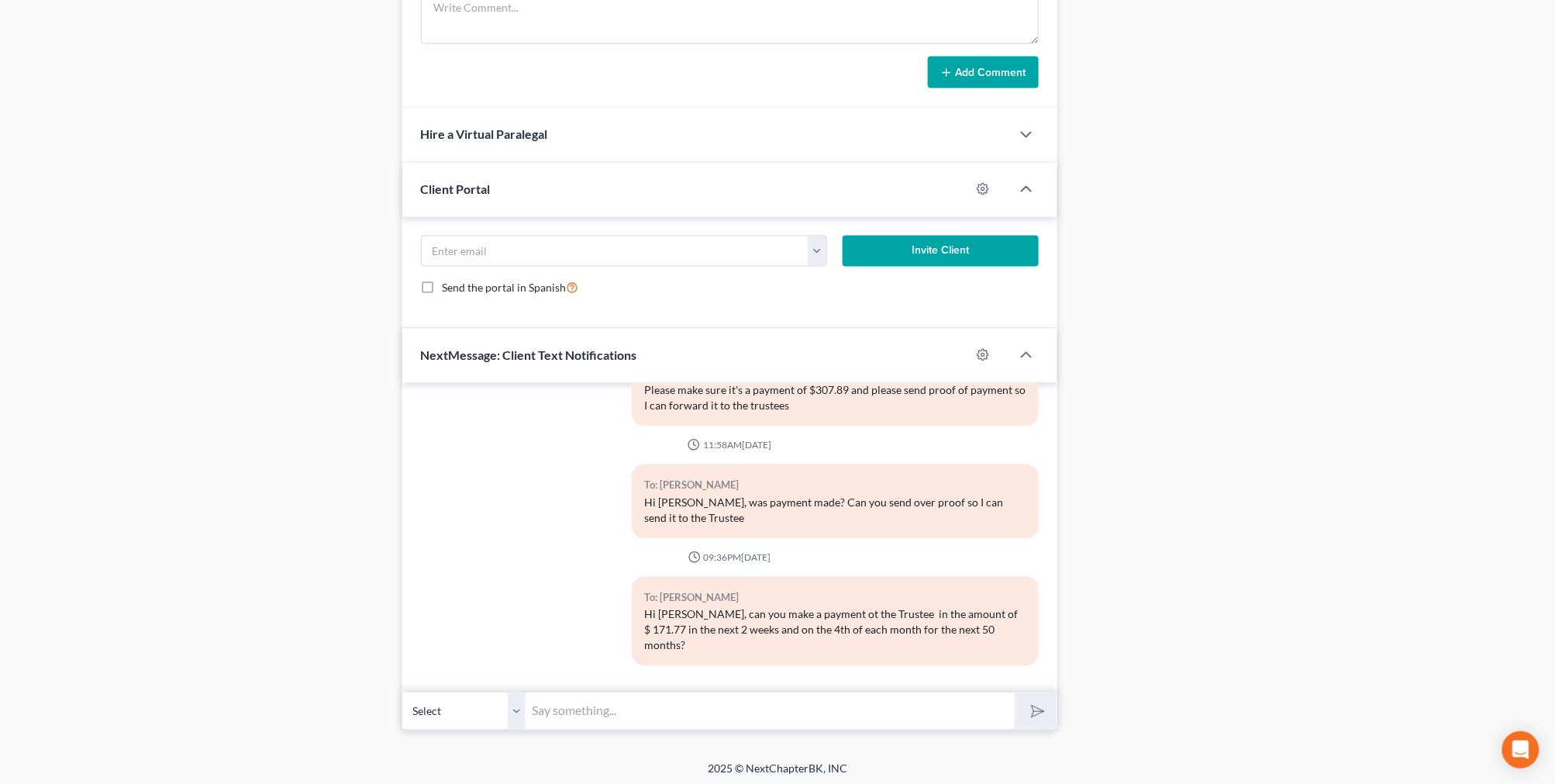
scroll to position [865, 0]
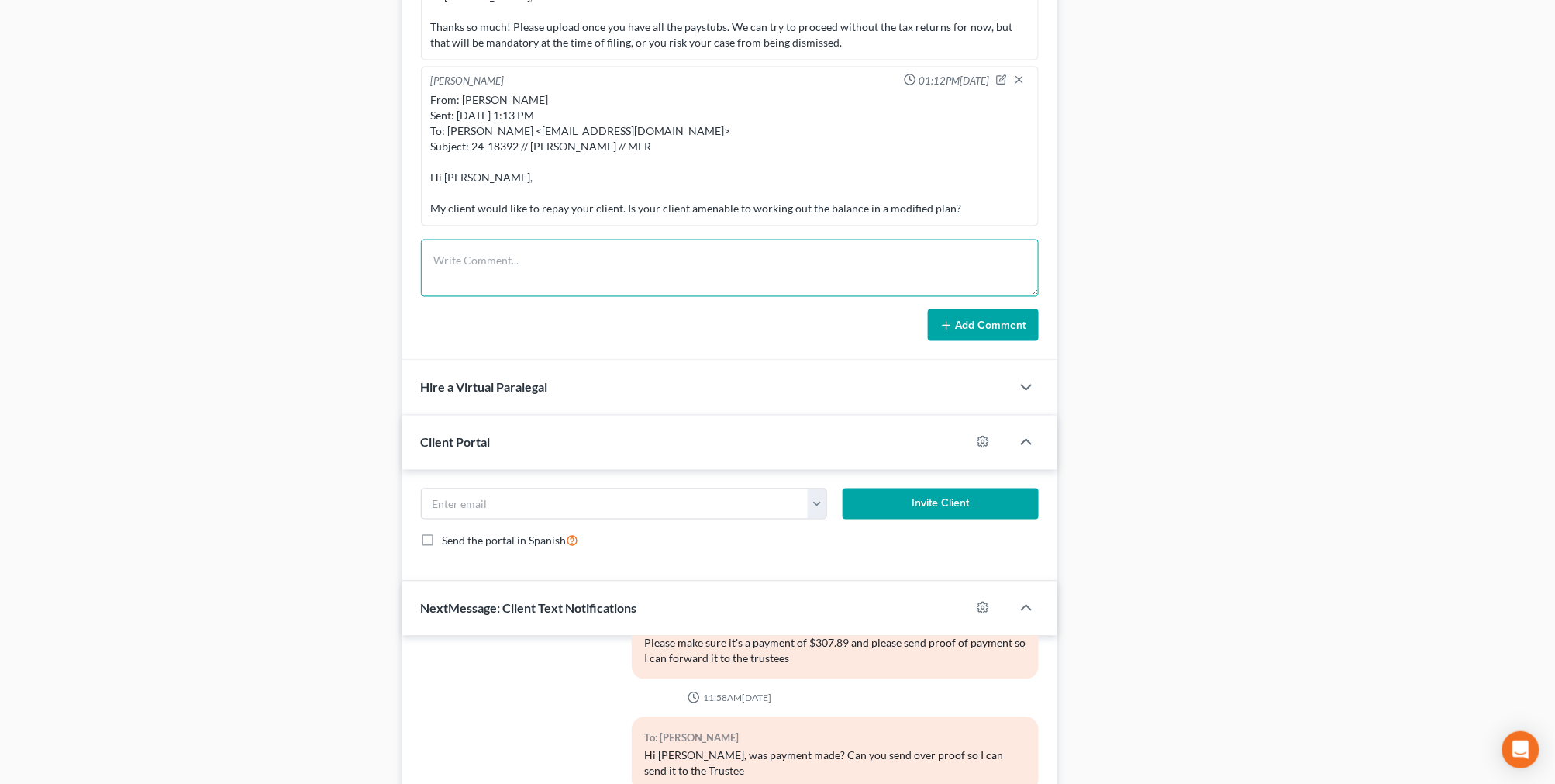
drag, startPoint x: 628, startPoint y: 262, endPoint x: 924, endPoint y: 263, distance: 296.0
click at [629, 263] on textarea at bounding box center [730, 269] width 617 height 58
paste textarea "From: Iris Kwon <iris@bankruptcynearme.org> Sent: Sunday, August 17, 2025 9:37 …"
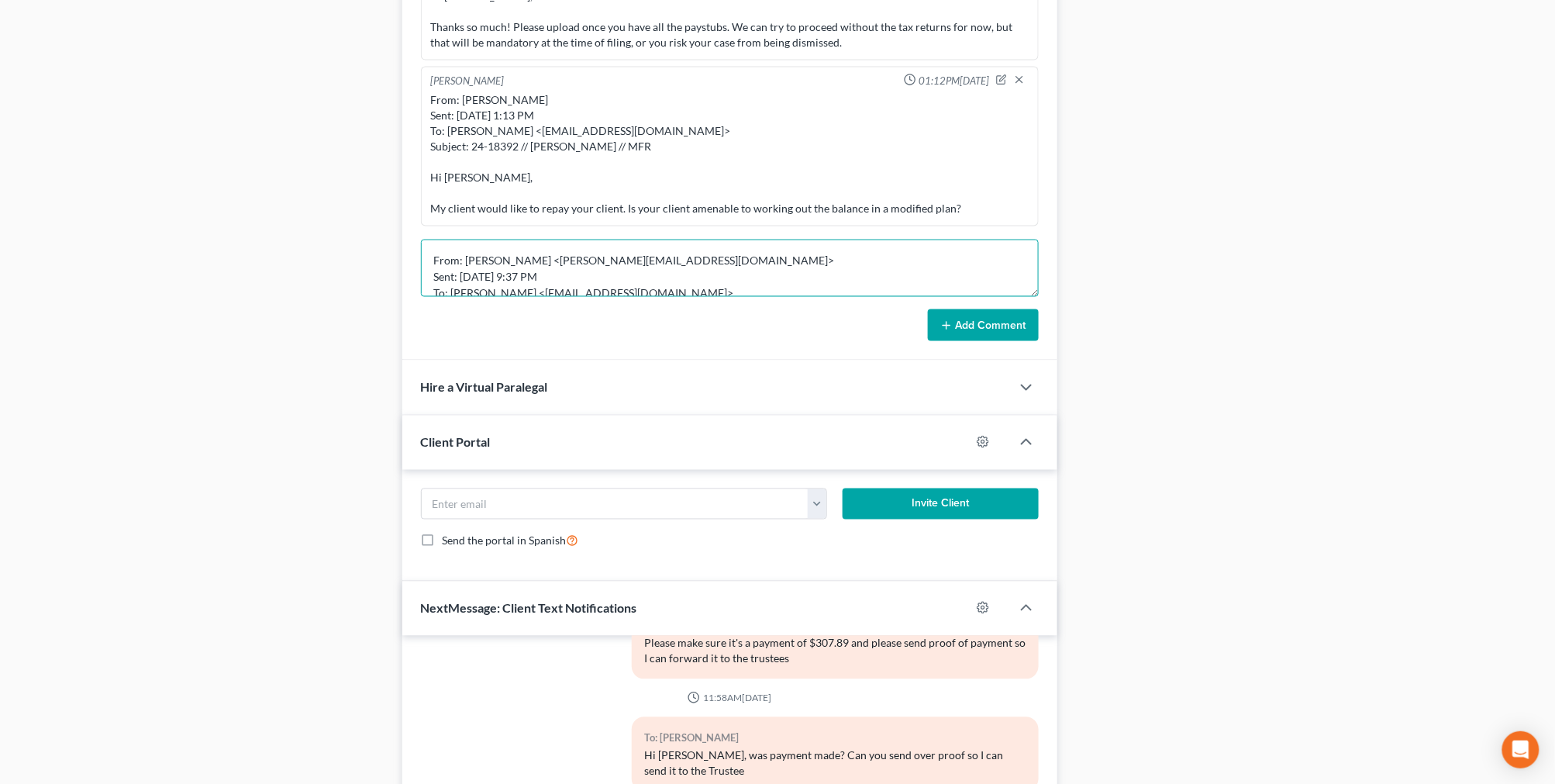
scroll to position [149, 0]
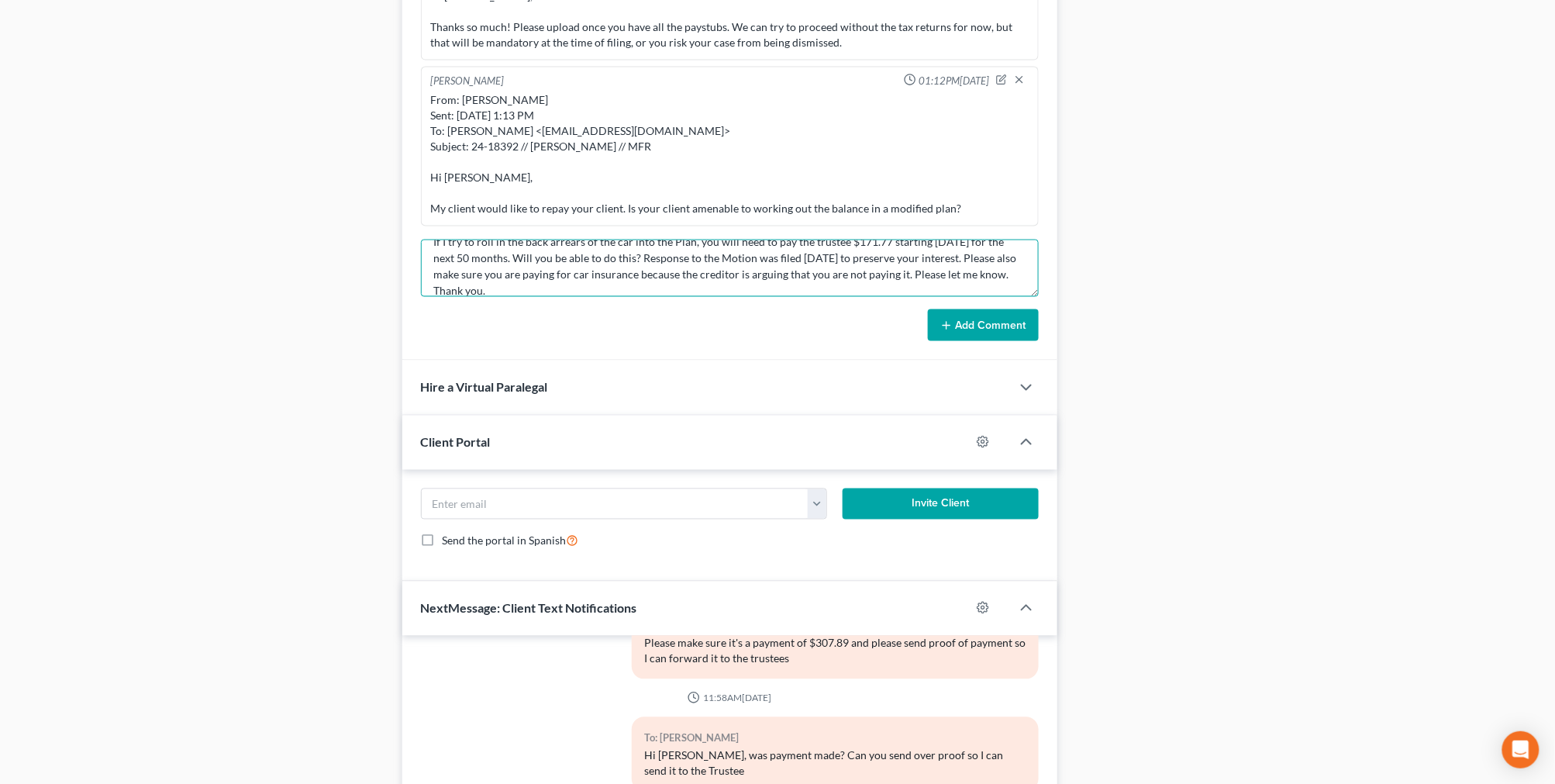
type textarea "From: Iris Kwon <iris@bankruptcynearme.org> Sent: Sunday, August 17, 2025 9:37 …"
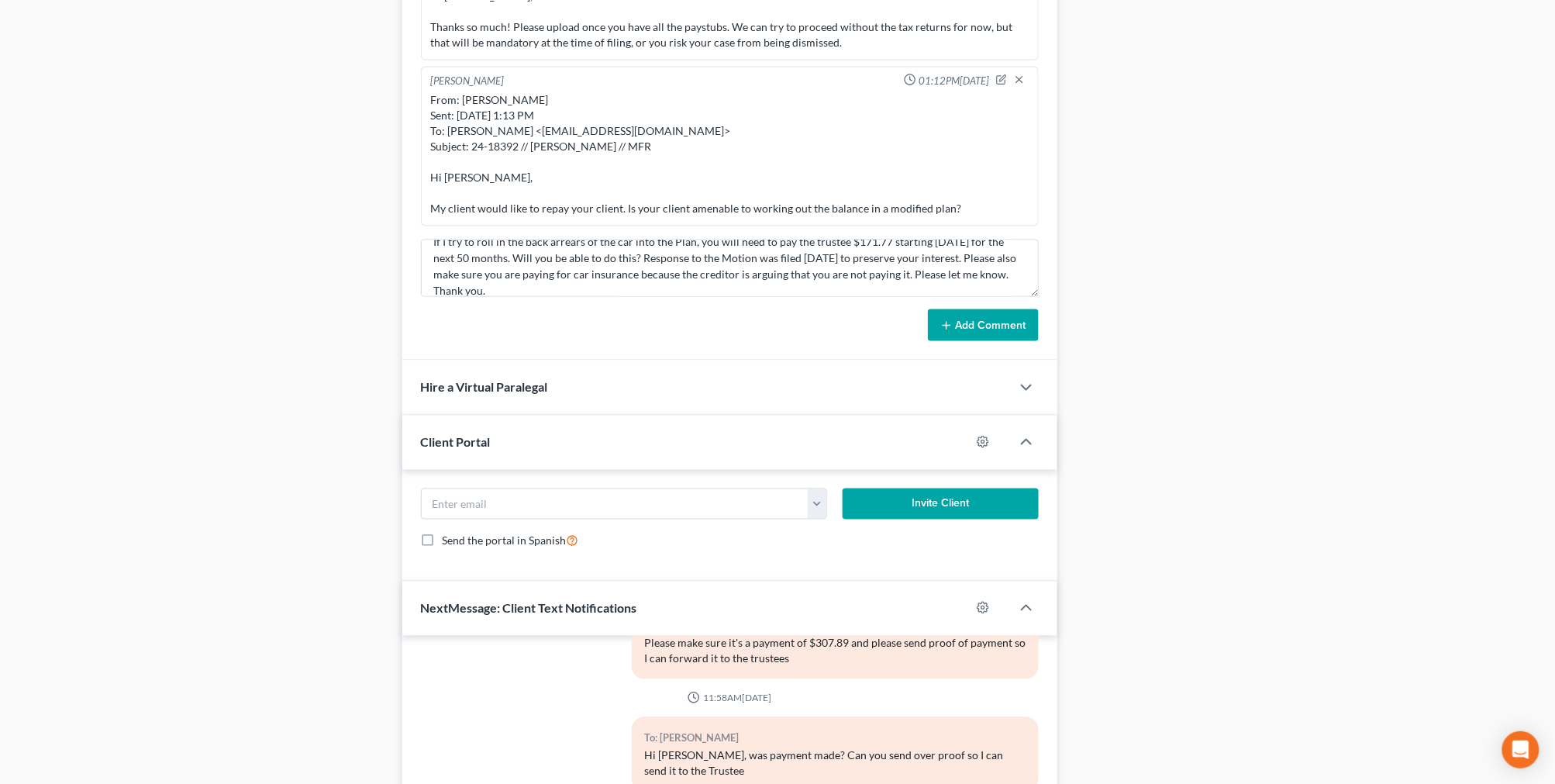
drag, startPoint x: 1013, startPoint y: 304, endPoint x: 1018, endPoint y: 324, distance: 20.6
click at [1013, 317] on form "From: Iris Kwon <iris@bankruptcynearme.org> Sent: Sunday, August 17, 2025 9:37 …" at bounding box center [730, 290] width 617 height 102
click at [1018, 324] on button "Add Comment" at bounding box center [983, 325] width 111 height 32
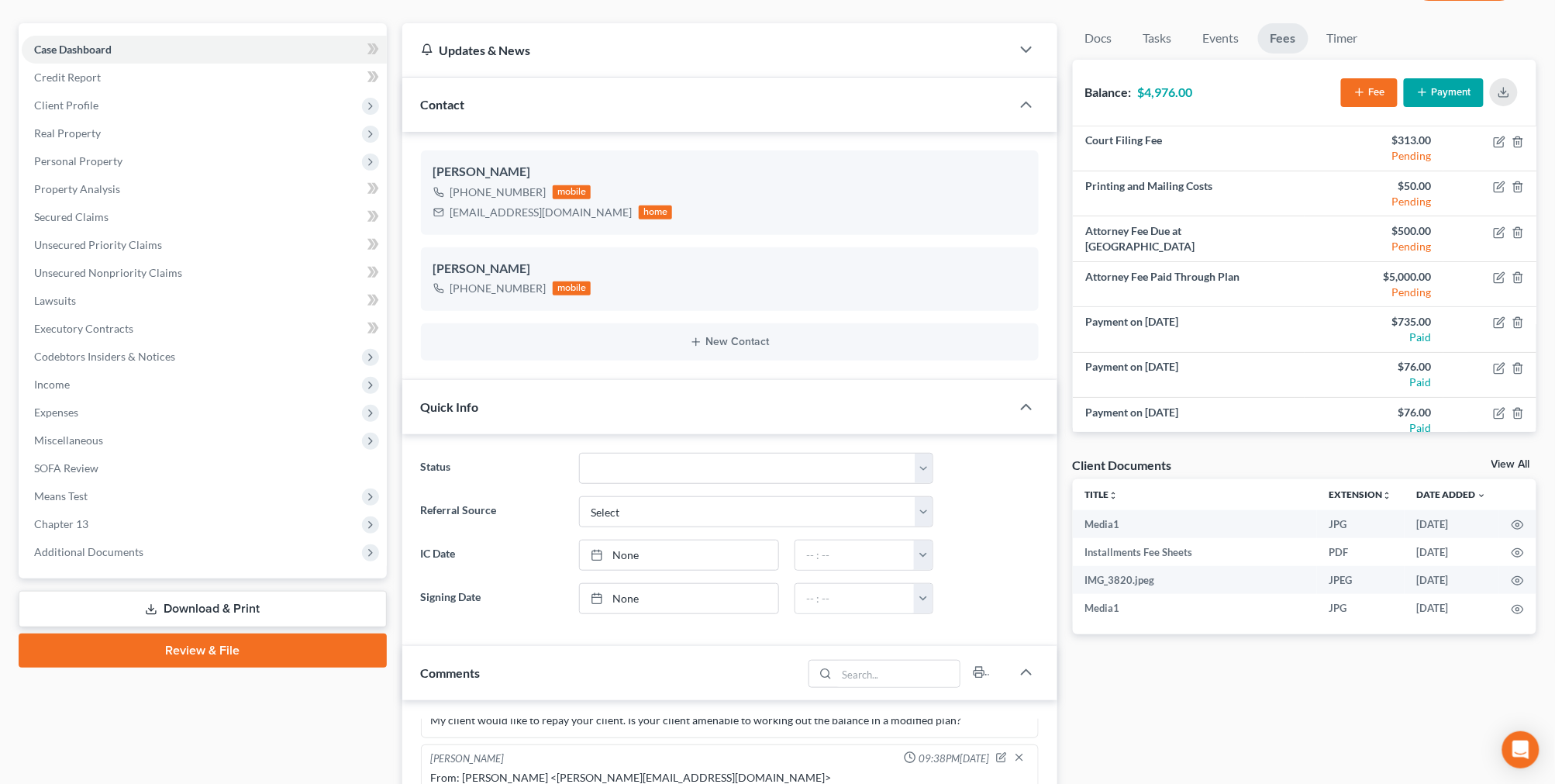
scroll to position [0, 0]
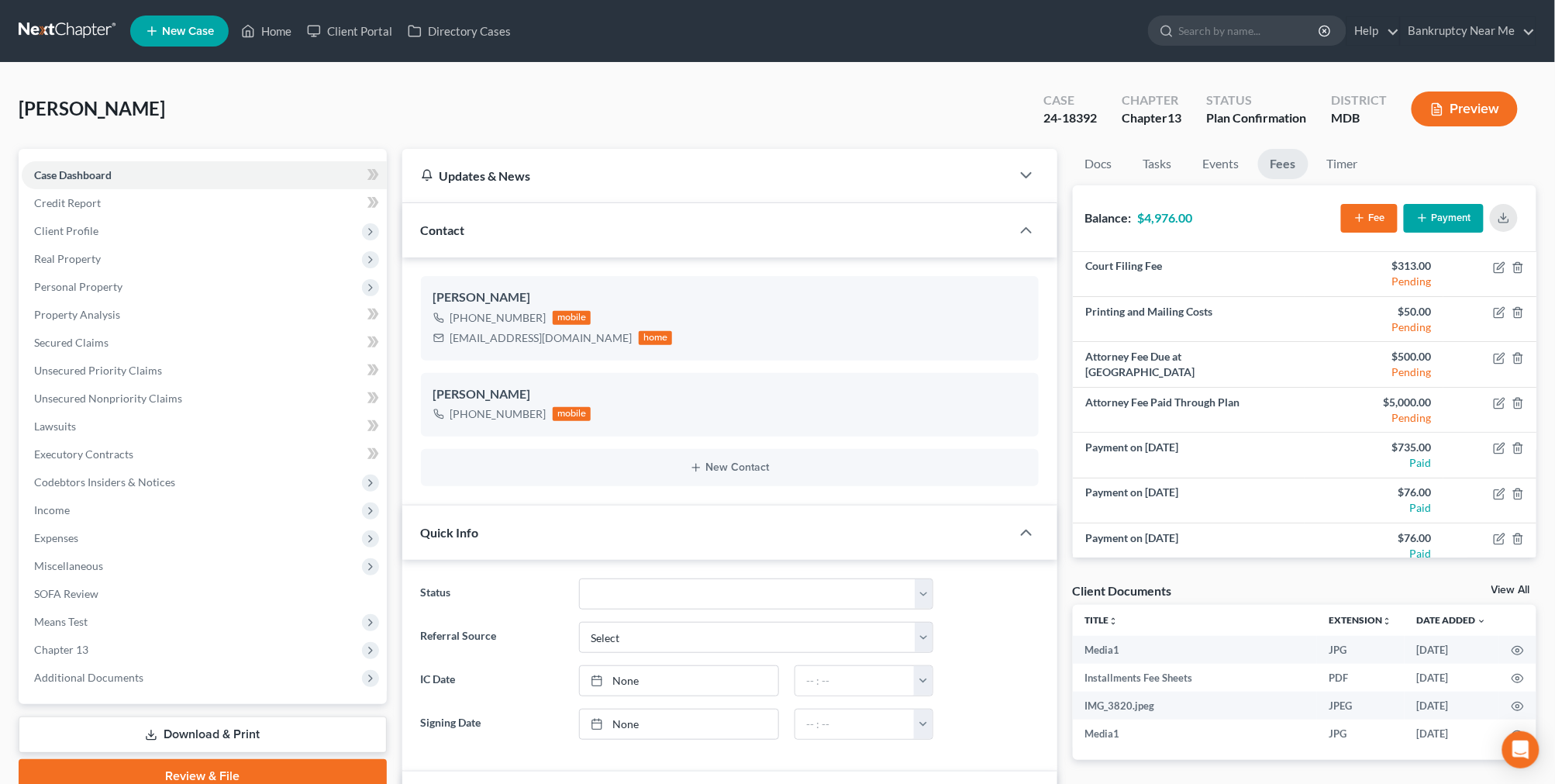
click at [60, 37] on link at bounding box center [68, 31] width 99 height 28
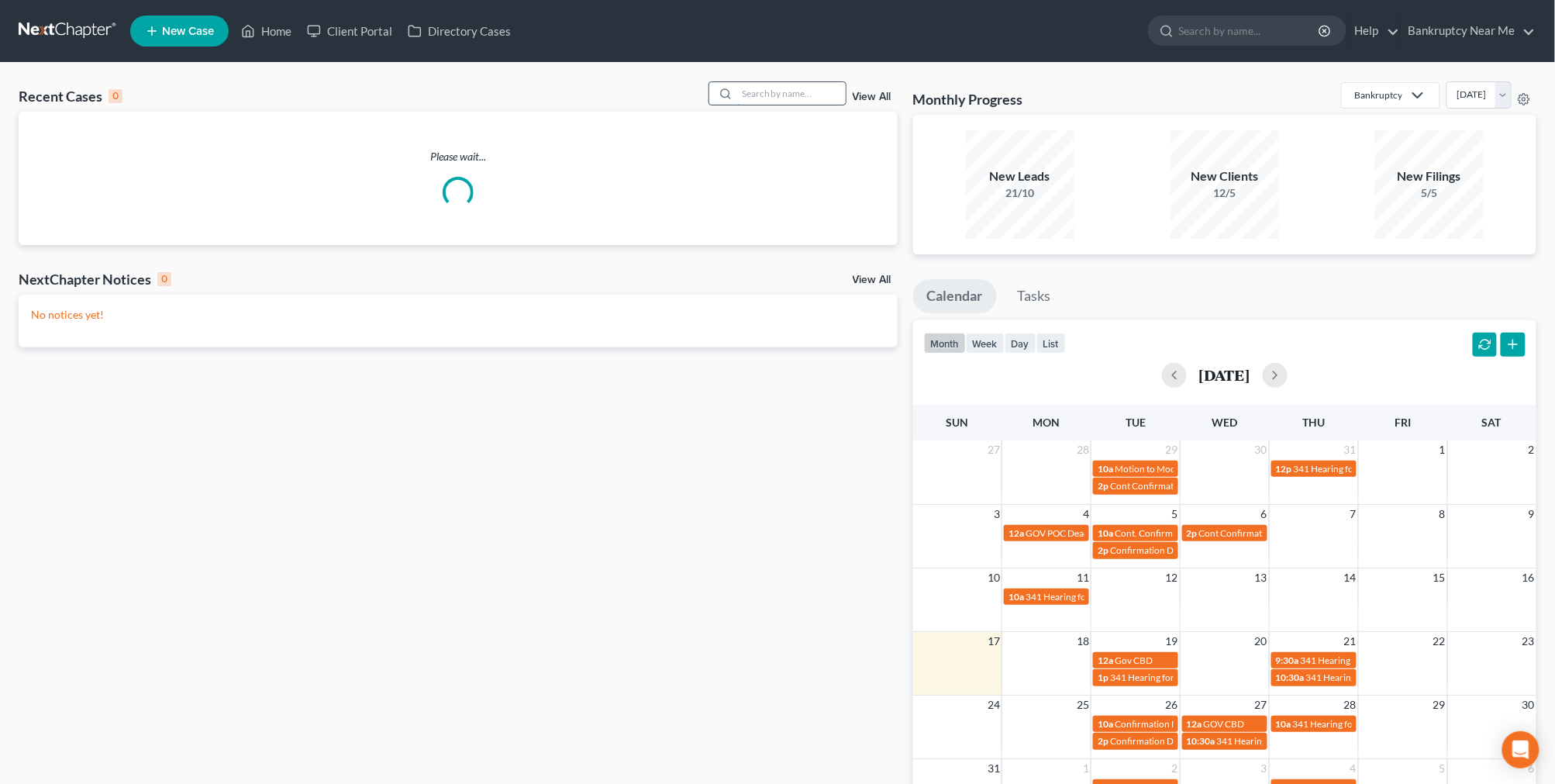
click at [783, 91] on input "search" at bounding box center [791, 93] width 108 height 23
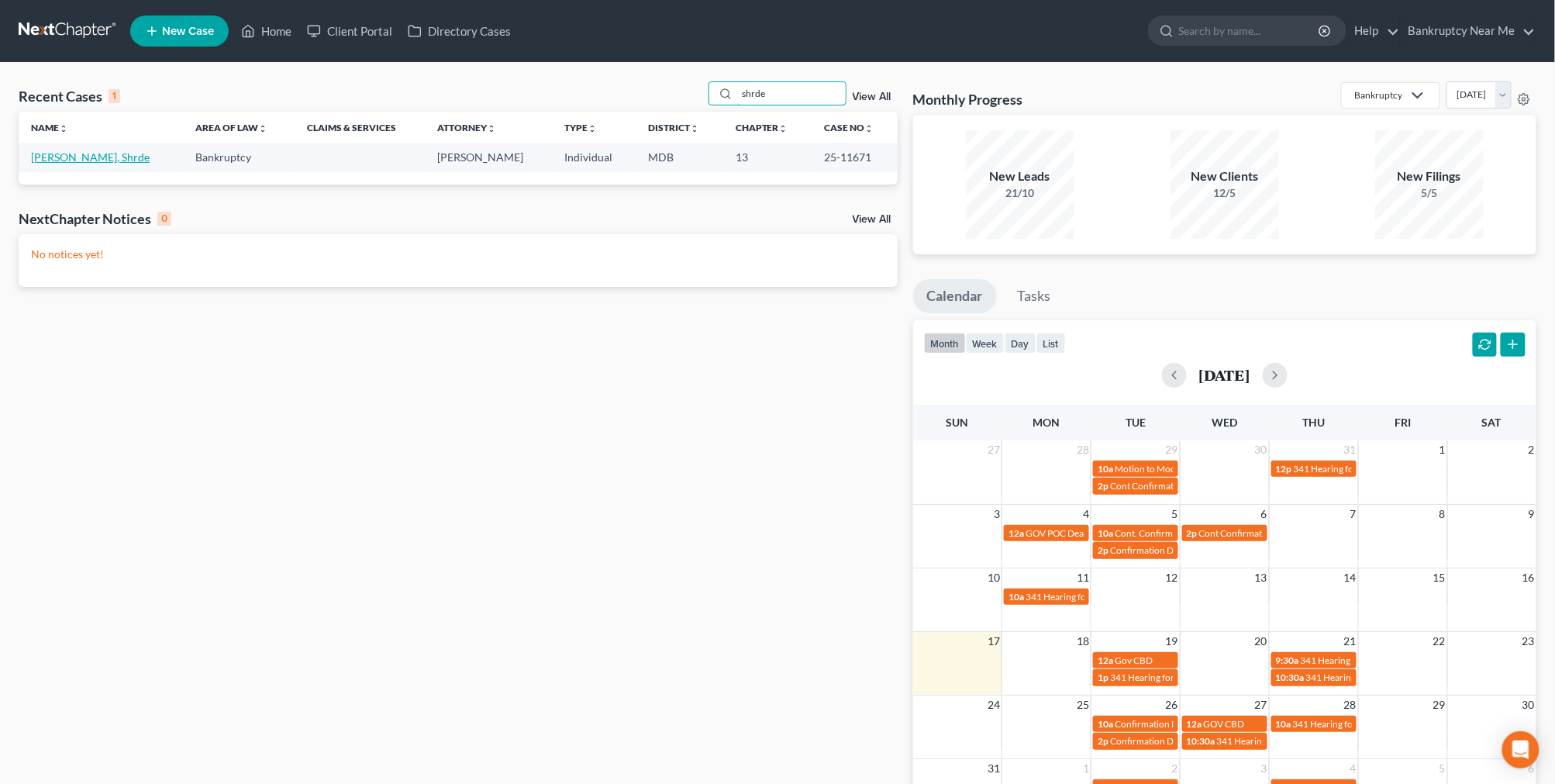
type input "shrde"
click at [73, 153] on link "[PERSON_NAME], Shrde" at bounding box center [91, 156] width 119 height 13
select select "6"
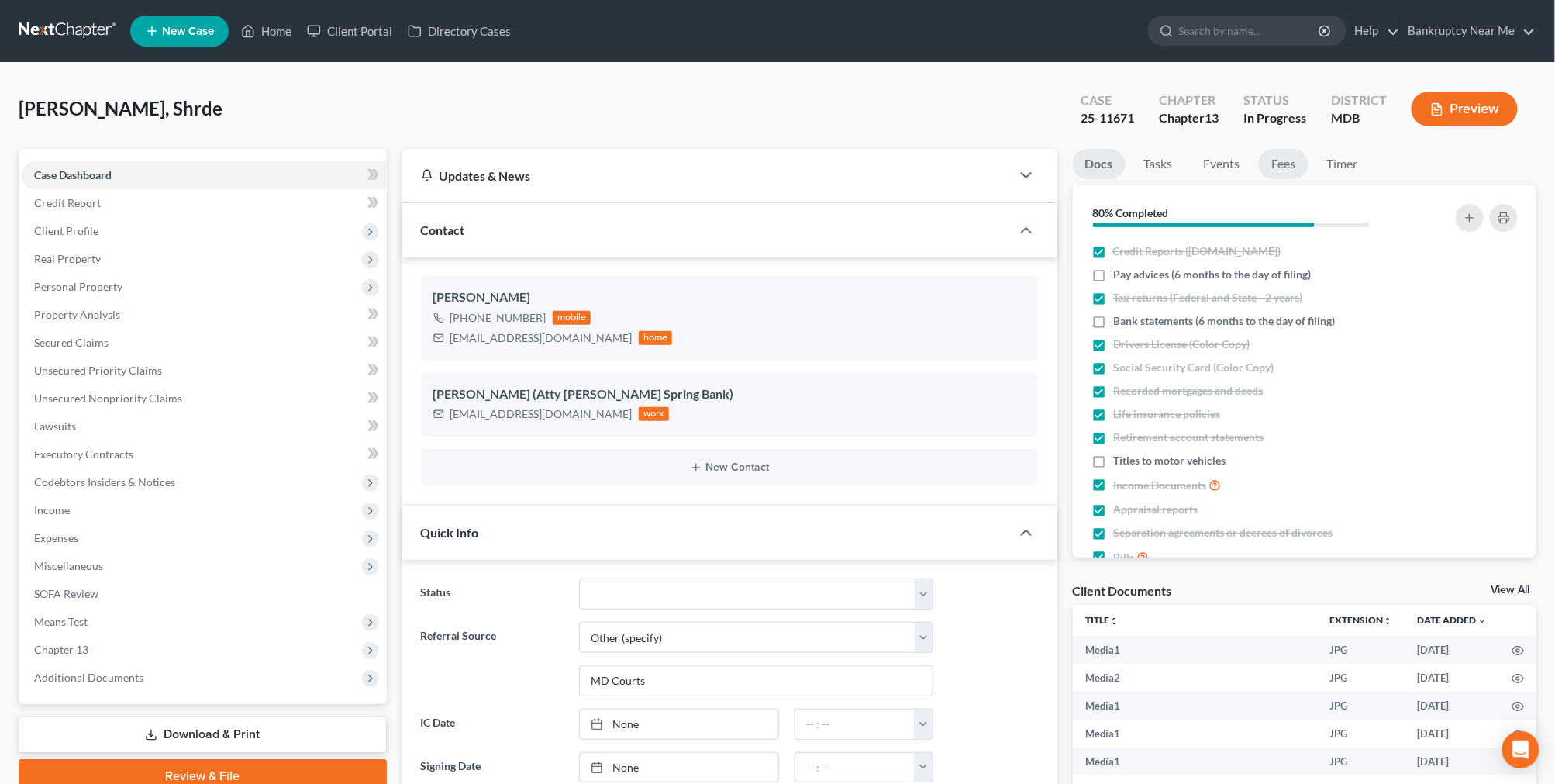
scroll to position [16817, 0]
click at [1272, 164] on link "Fees" at bounding box center [1283, 164] width 50 height 31
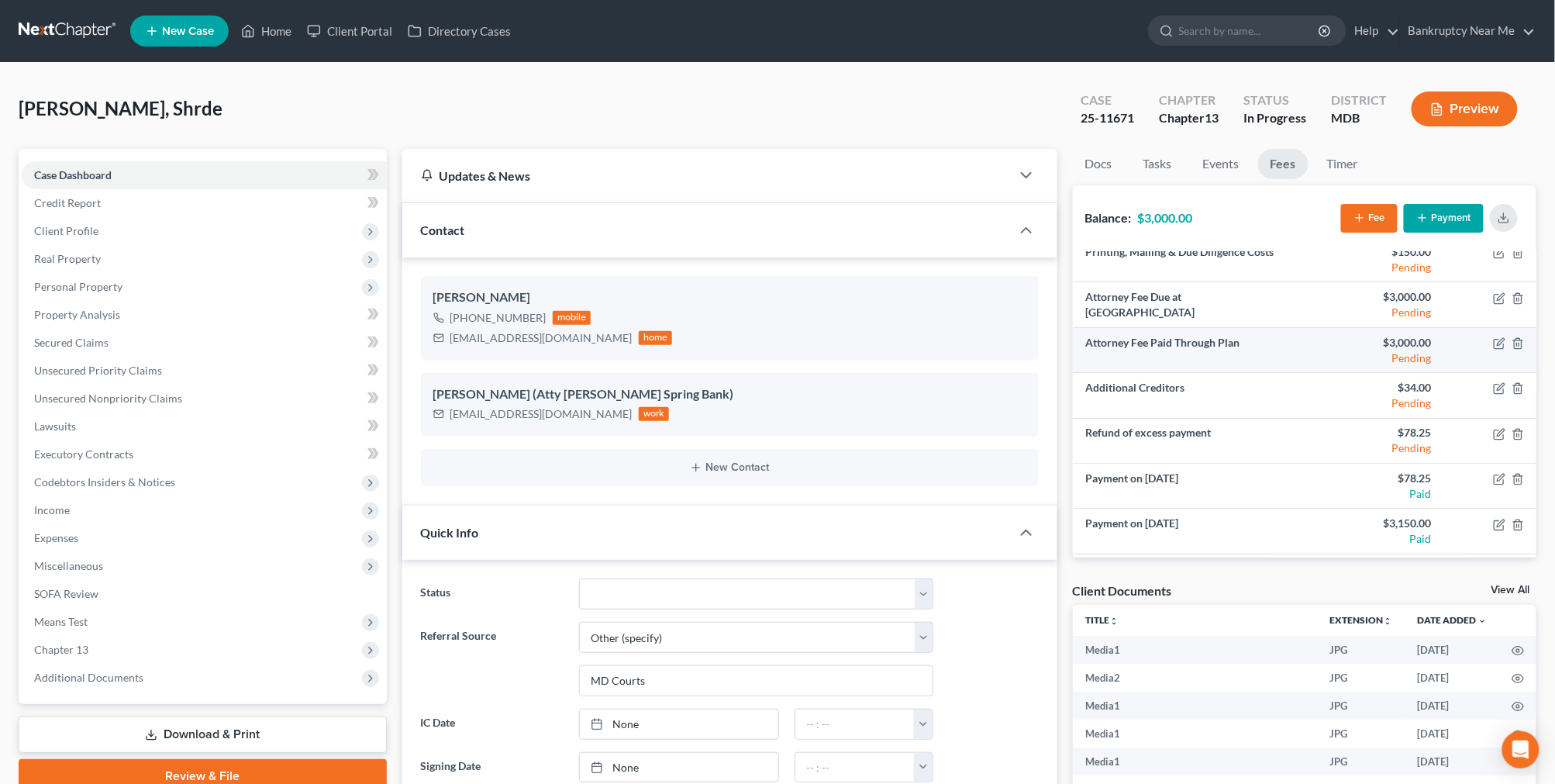
scroll to position [237, 0]
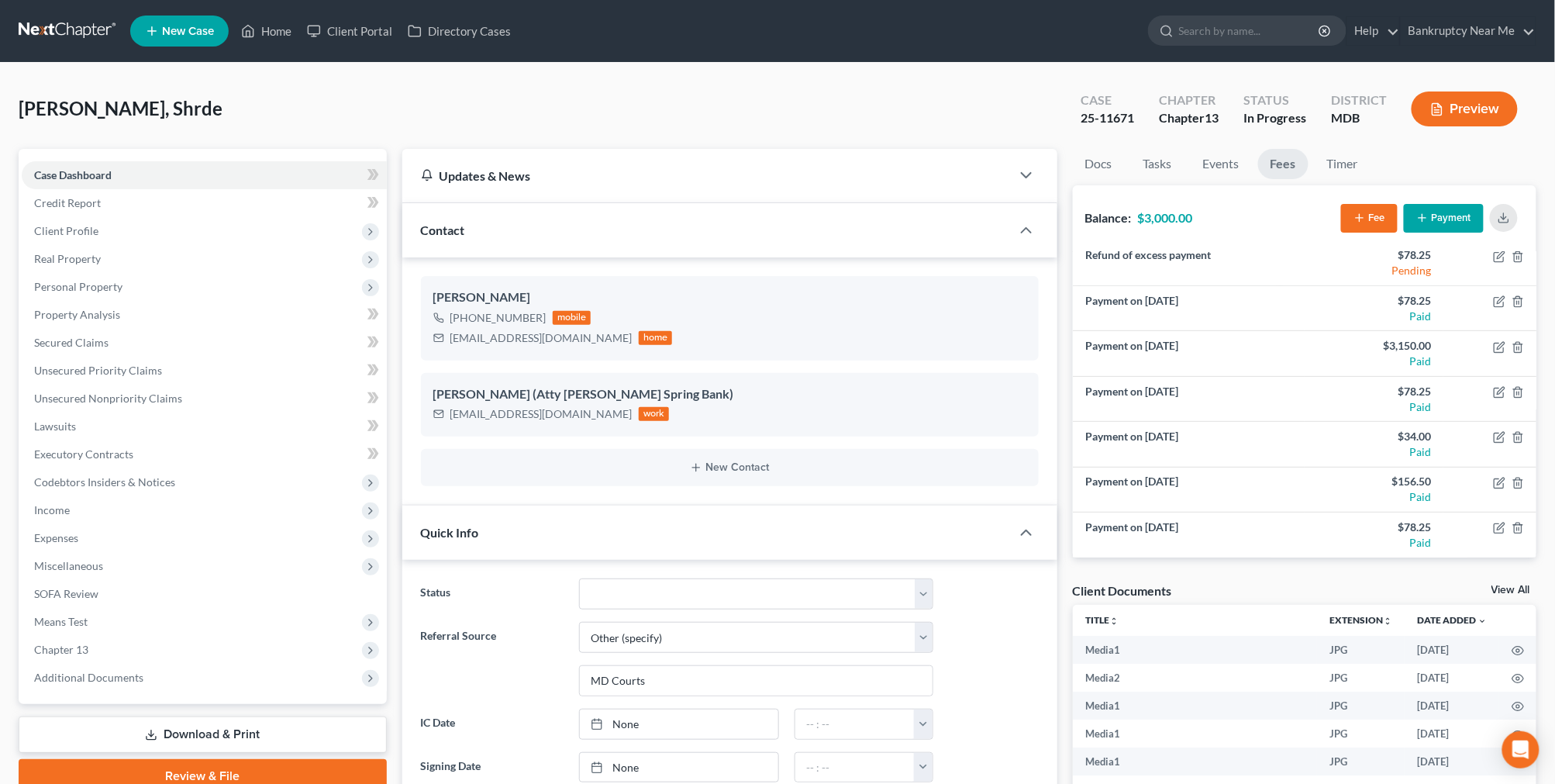
click at [86, 25] on link at bounding box center [68, 31] width 99 height 28
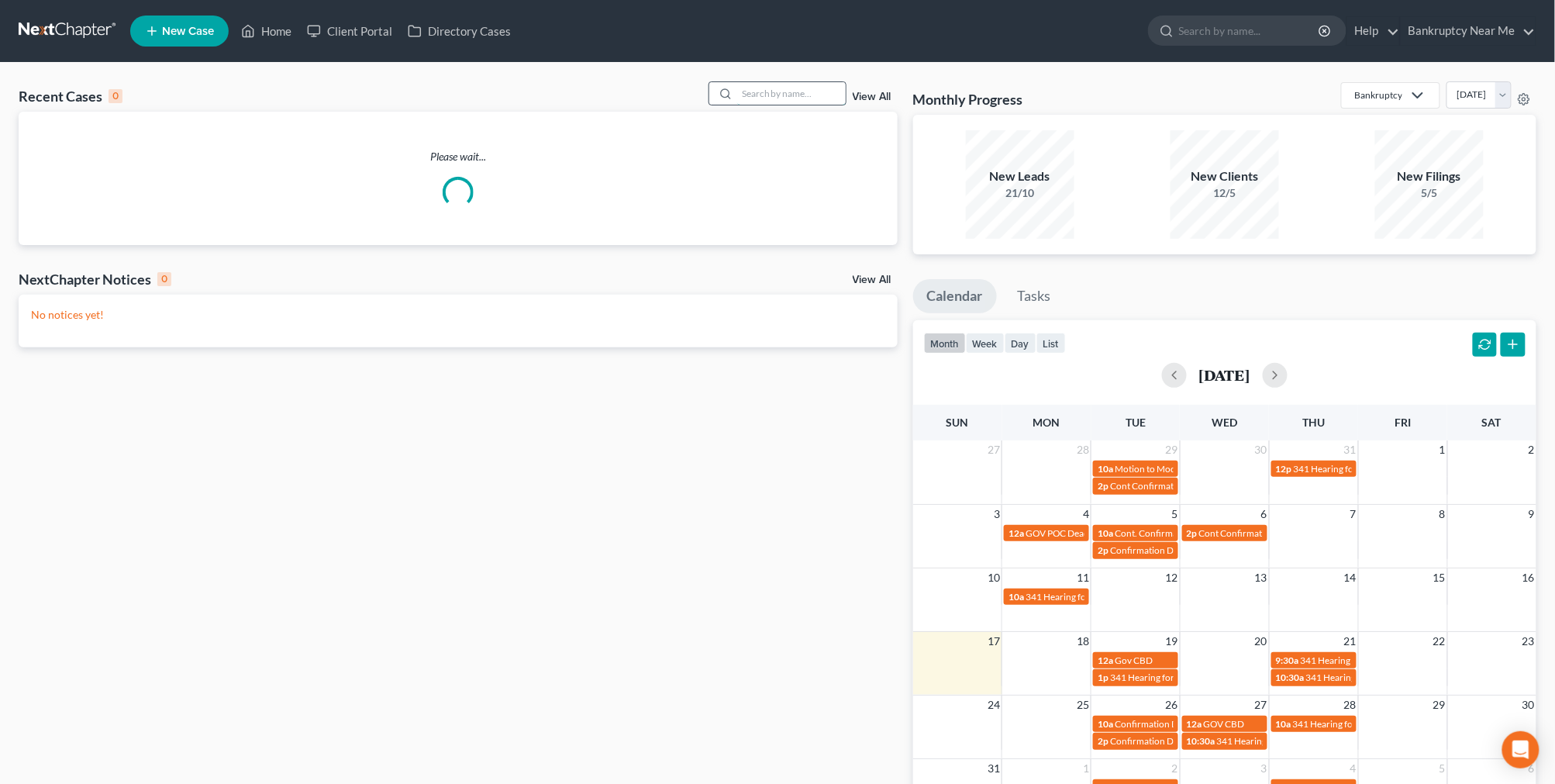
click at [767, 99] on input "search" at bounding box center [791, 93] width 108 height 23
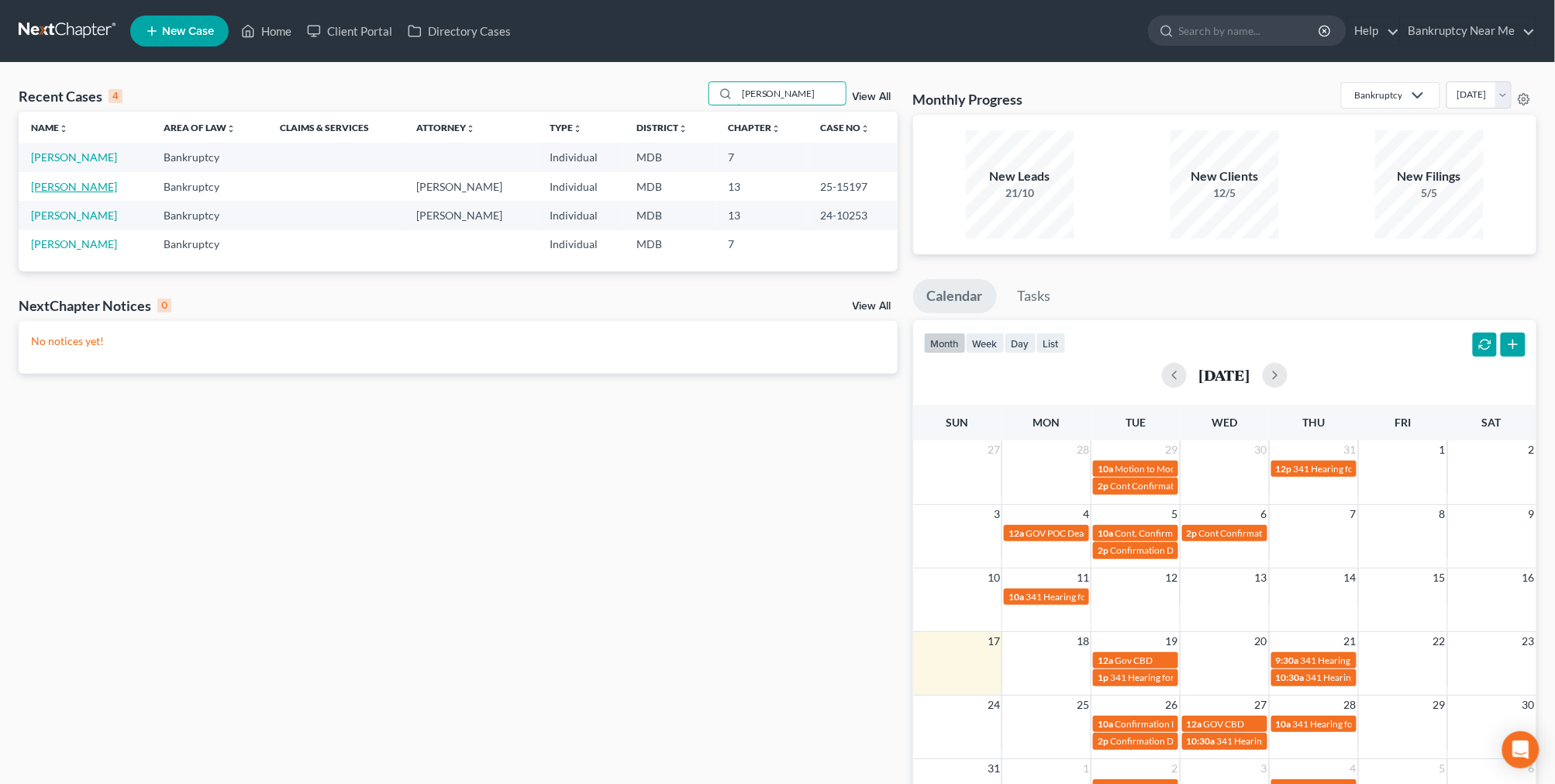
type input "[PERSON_NAME]"
click at [75, 180] on link "[PERSON_NAME]" at bounding box center [74, 186] width 86 height 13
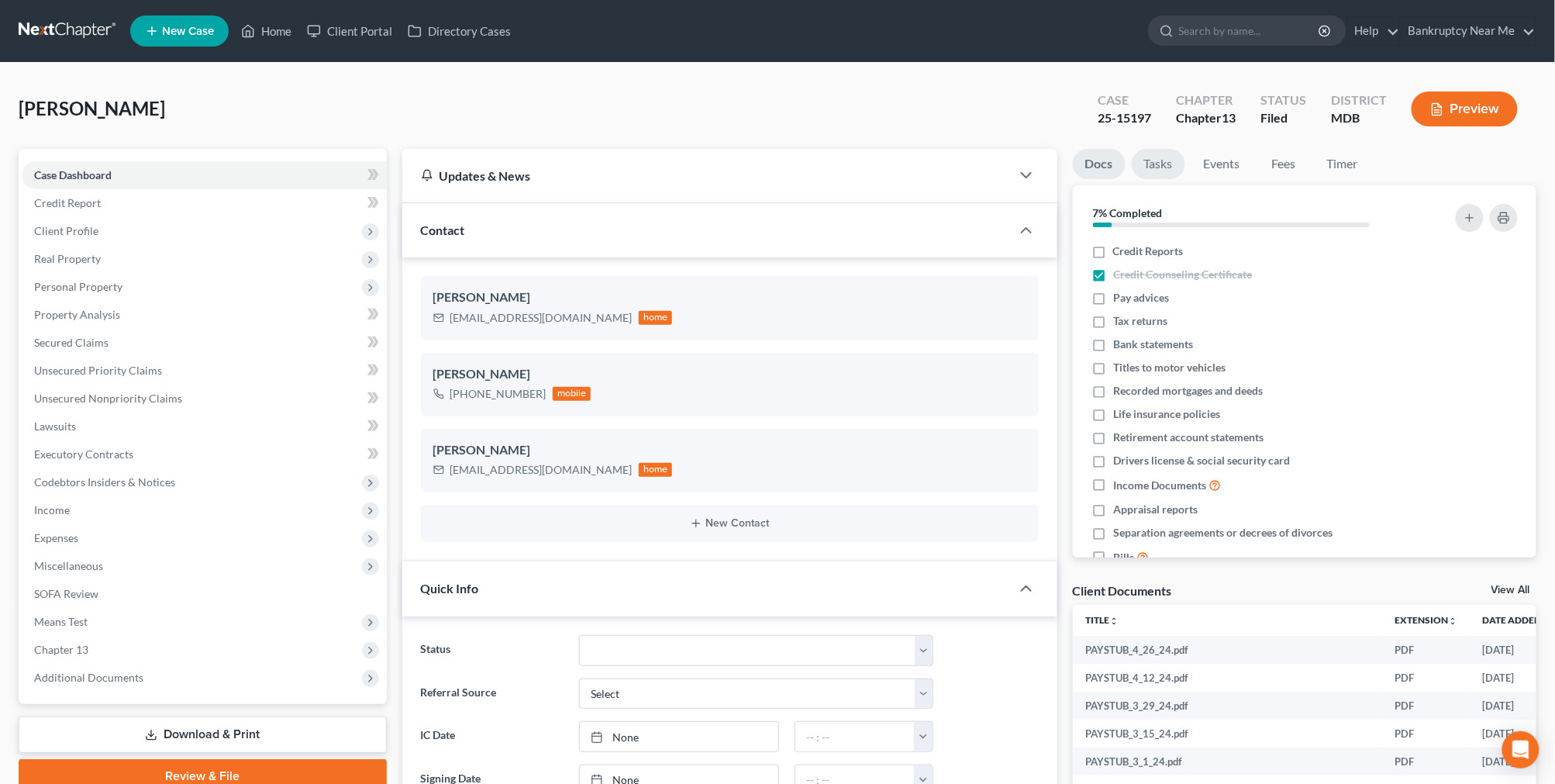
drag, startPoint x: 1161, startPoint y: 155, endPoint x: 1169, endPoint y: 155, distance: 8.0
click at [1160, 155] on link "Tasks" at bounding box center [1158, 164] width 53 height 31
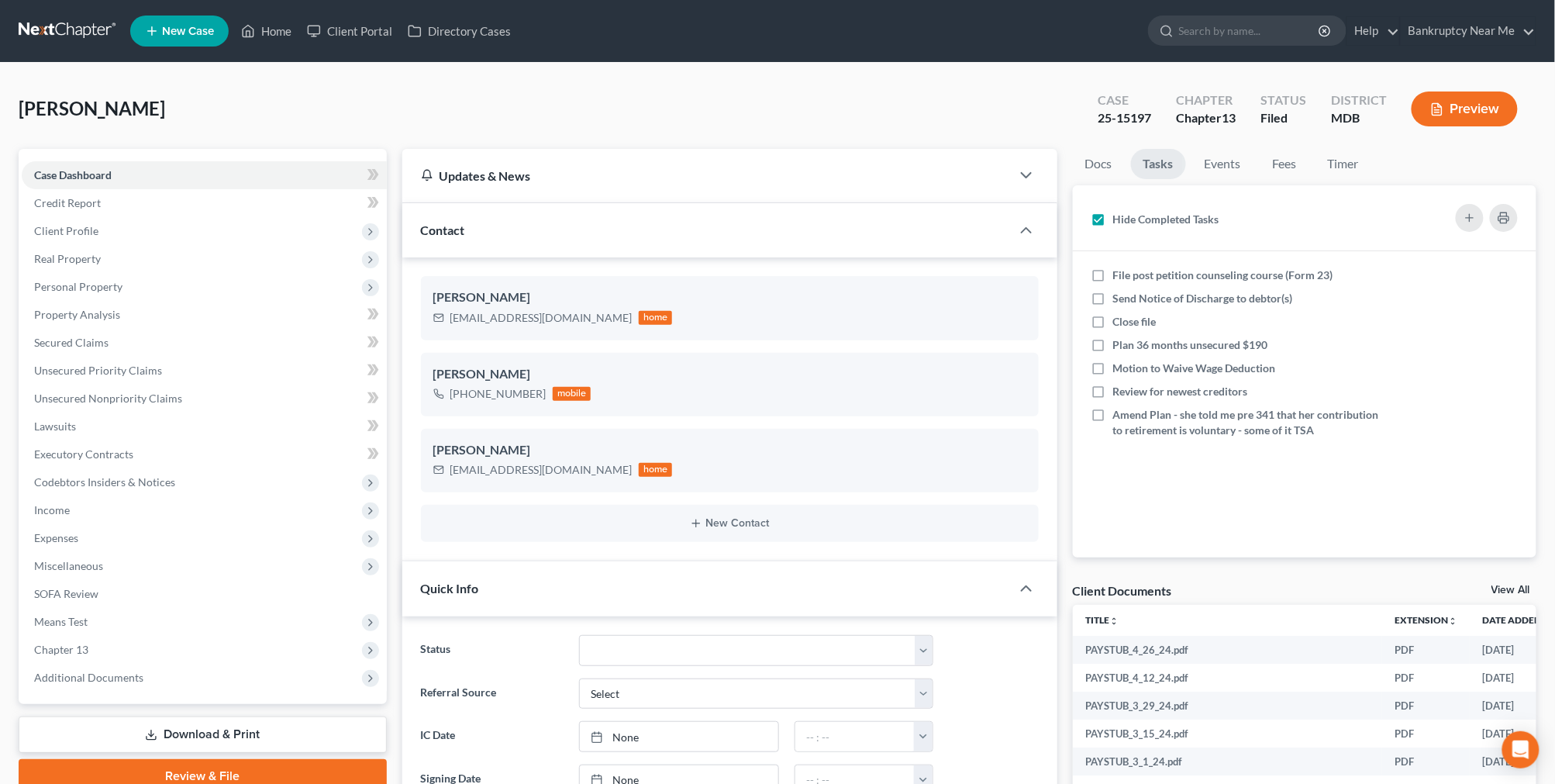
scroll to position [13371, 0]
click at [1473, 218] on line "button" at bounding box center [1470, 218] width 7 height 0
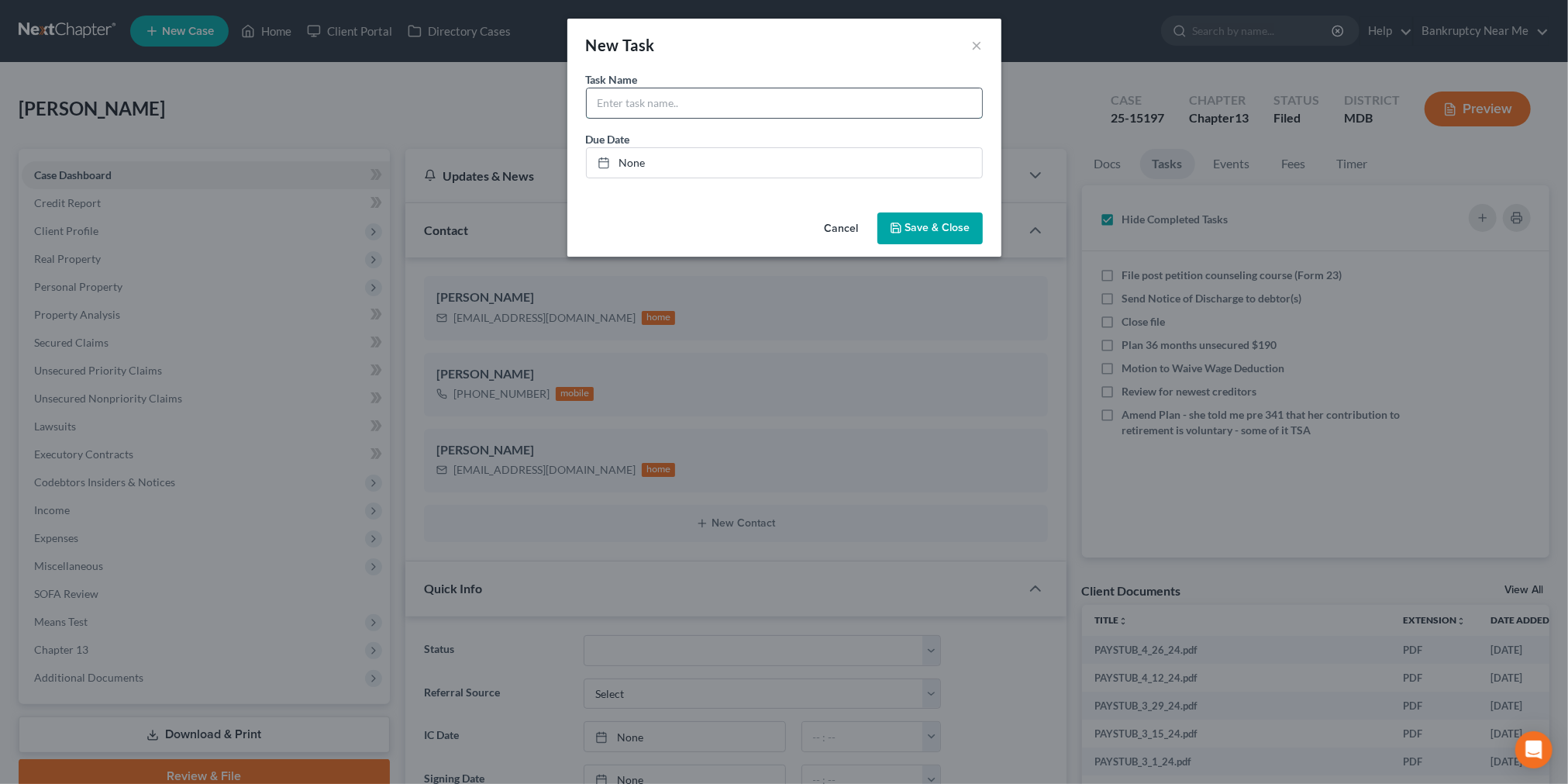
click at [693, 112] on input "text" at bounding box center [784, 103] width 395 height 30
type input "Object to student loans claim 12"
click at [898, 229] on polyline "button" at bounding box center [896, 230] width 5 height 3
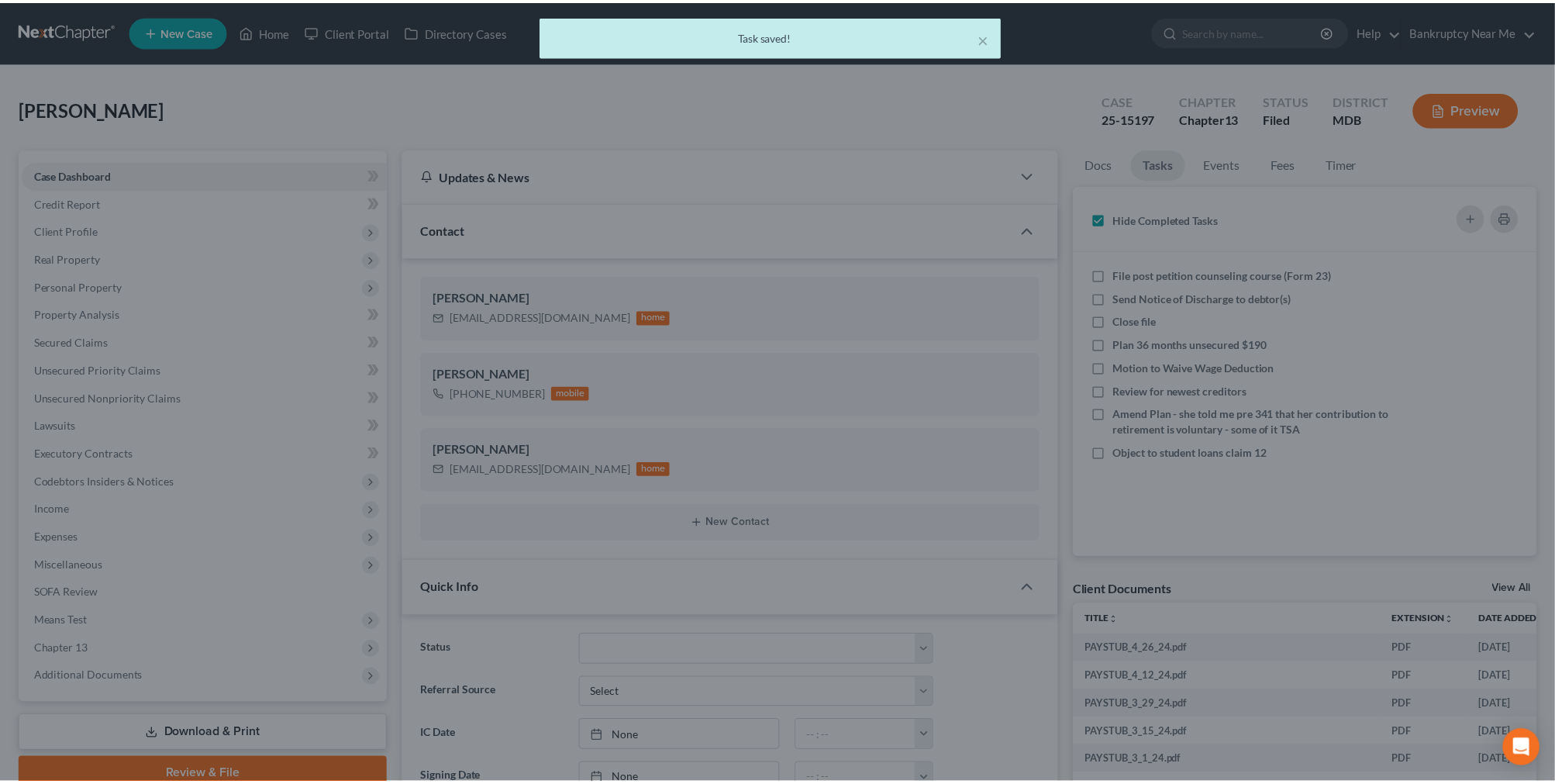
scroll to position [13371, 0]
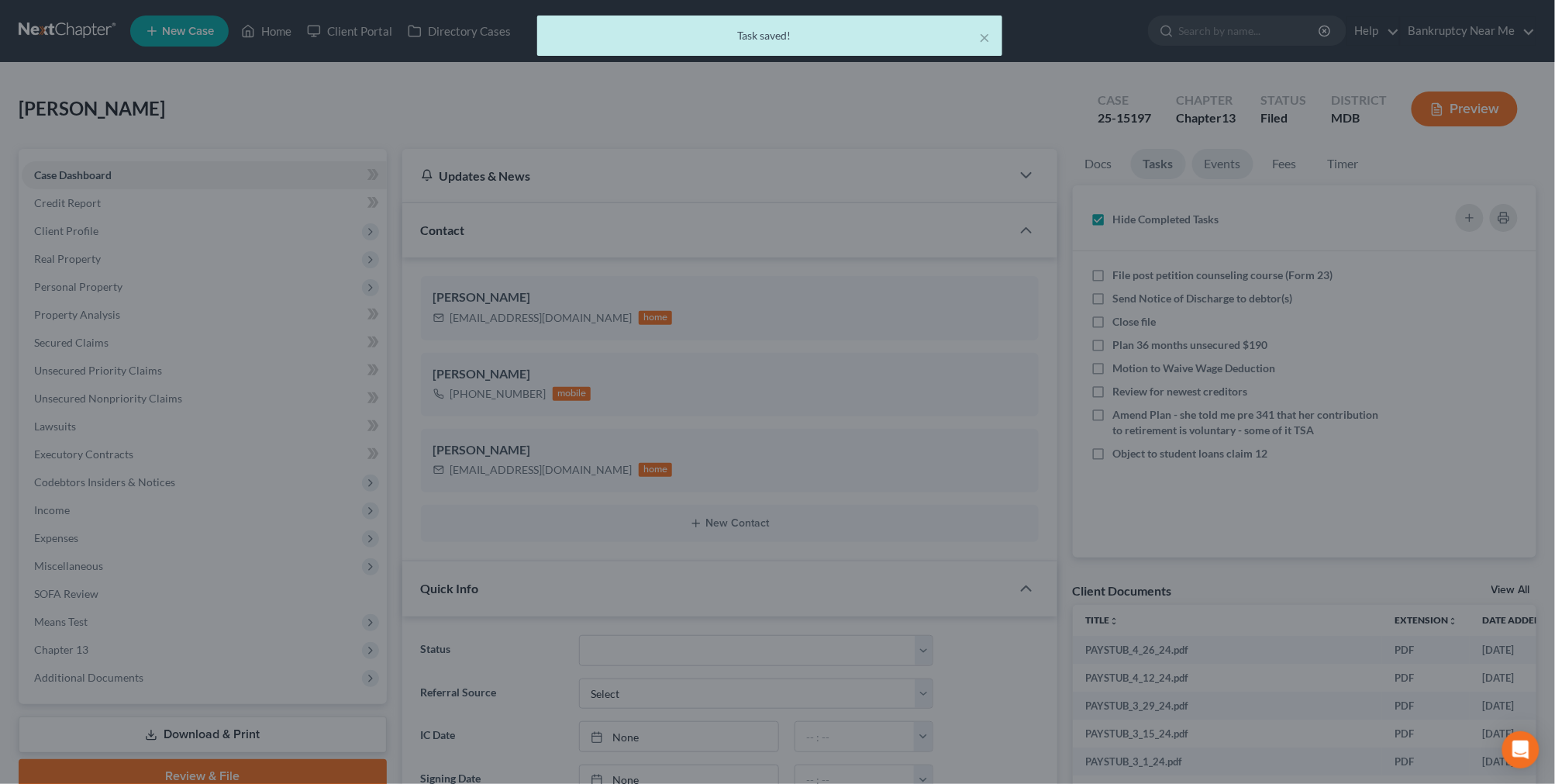
click at [1222, 173] on link "Events" at bounding box center [1223, 164] width 61 height 31
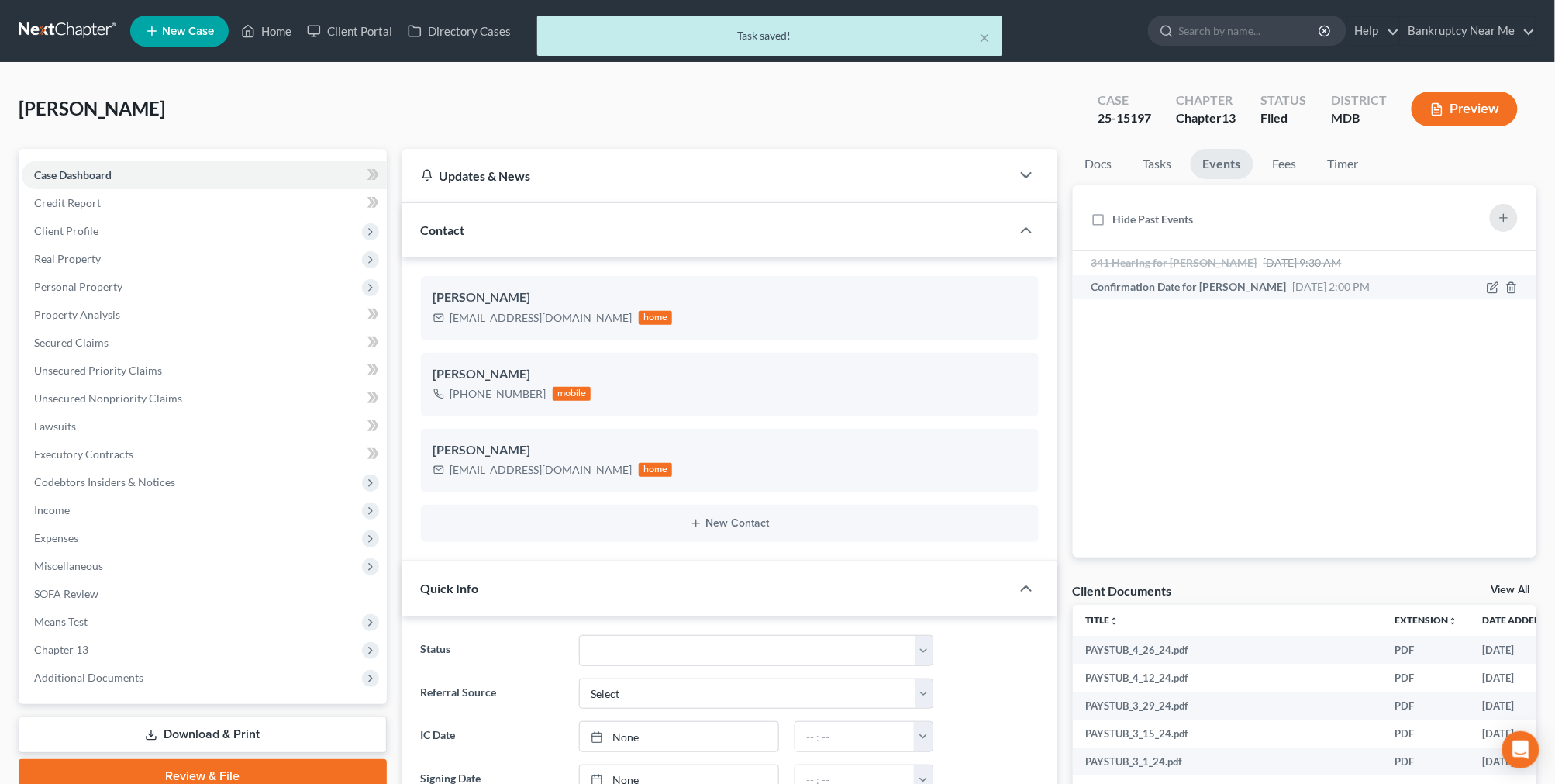
click at [1264, 289] on span "Confirmation Date for [PERSON_NAME]" at bounding box center [1189, 286] width 195 height 13
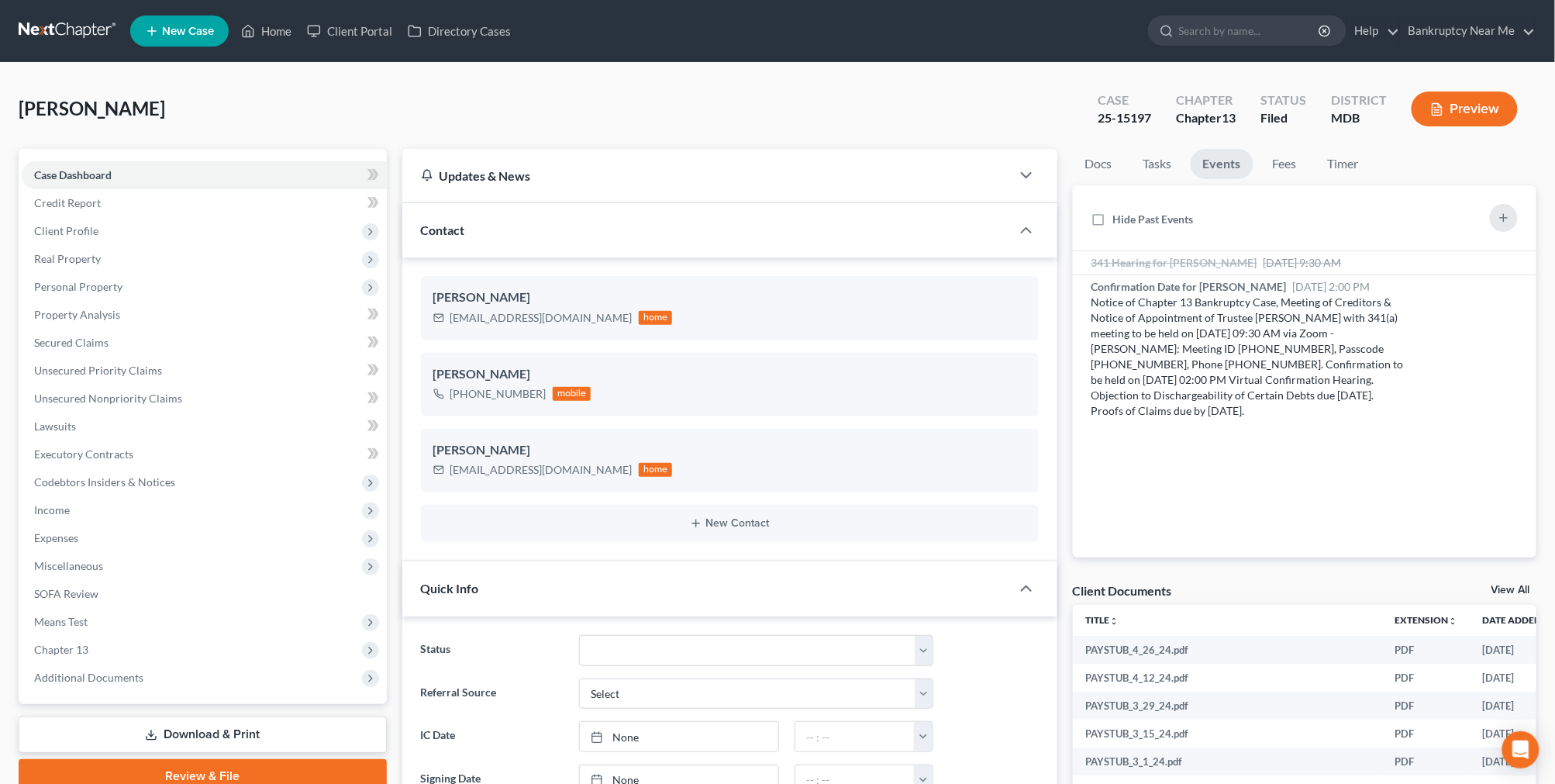
click at [51, 20] on link at bounding box center [68, 31] width 99 height 28
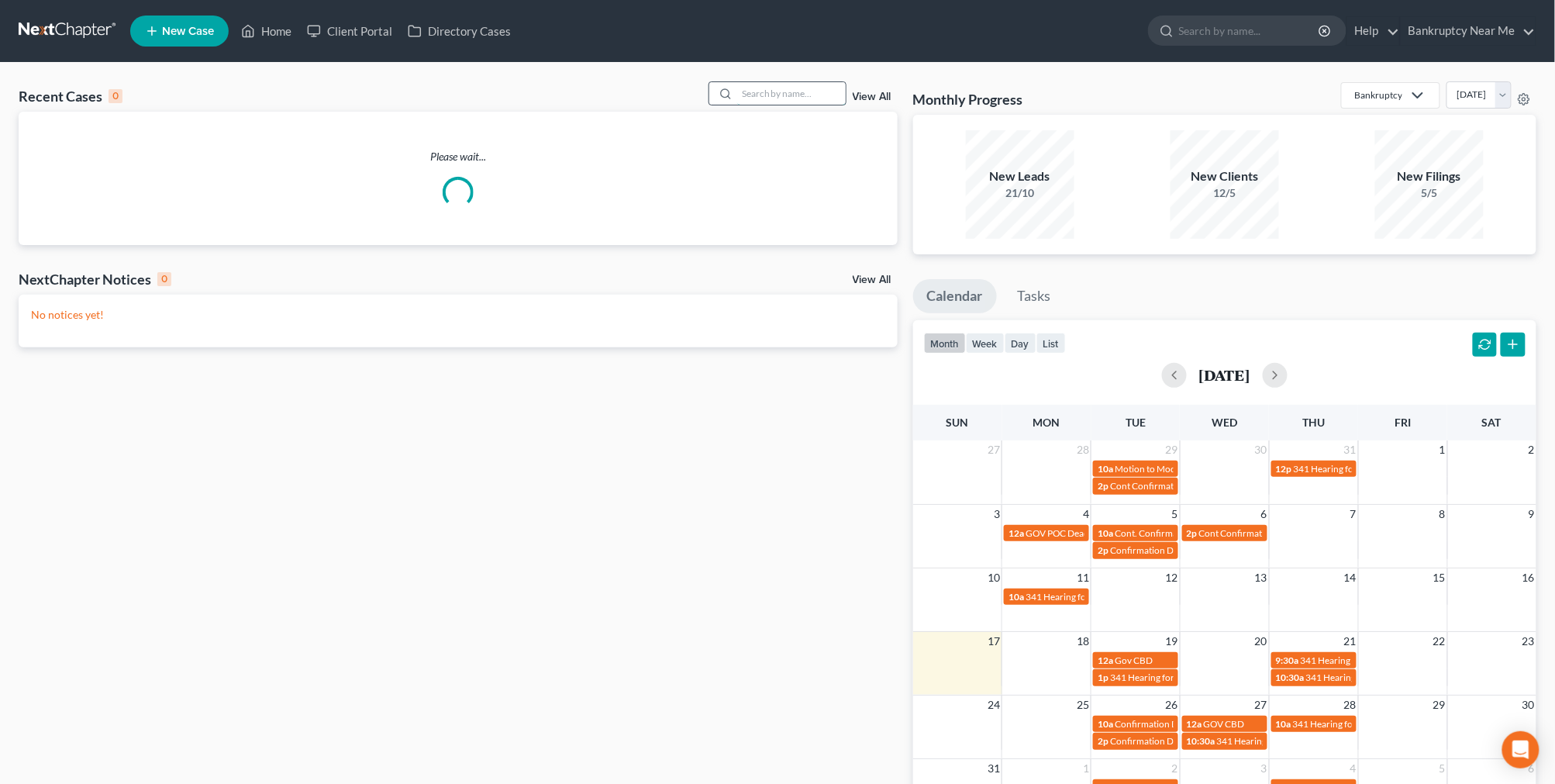
click at [764, 94] on input "search" at bounding box center [791, 93] width 108 height 23
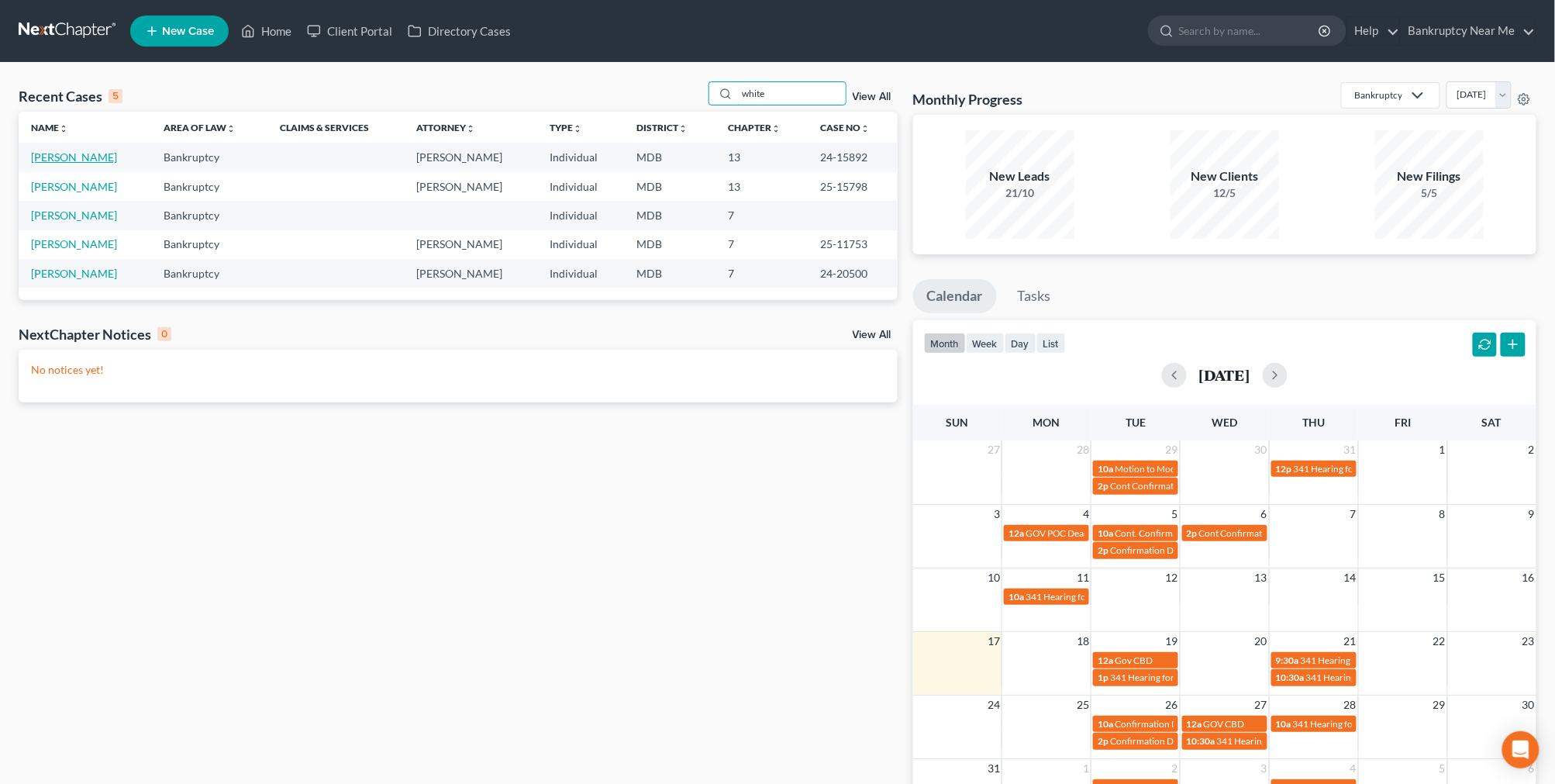
type input "white"
click at [68, 153] on link "[PERSON_NAME]" at bounding box center [74, 156] width 86 height 13
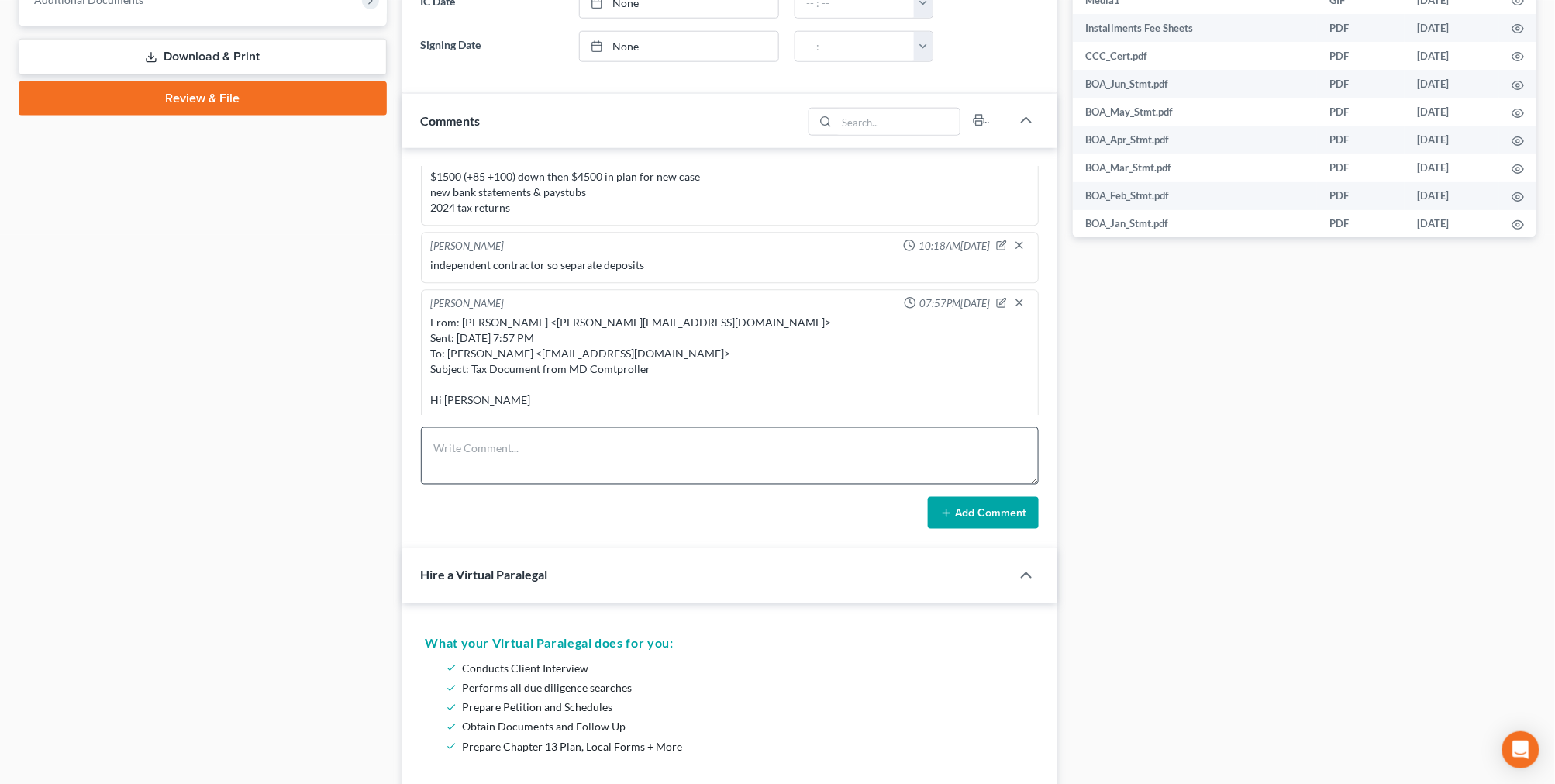
scroll to position [688, 0]
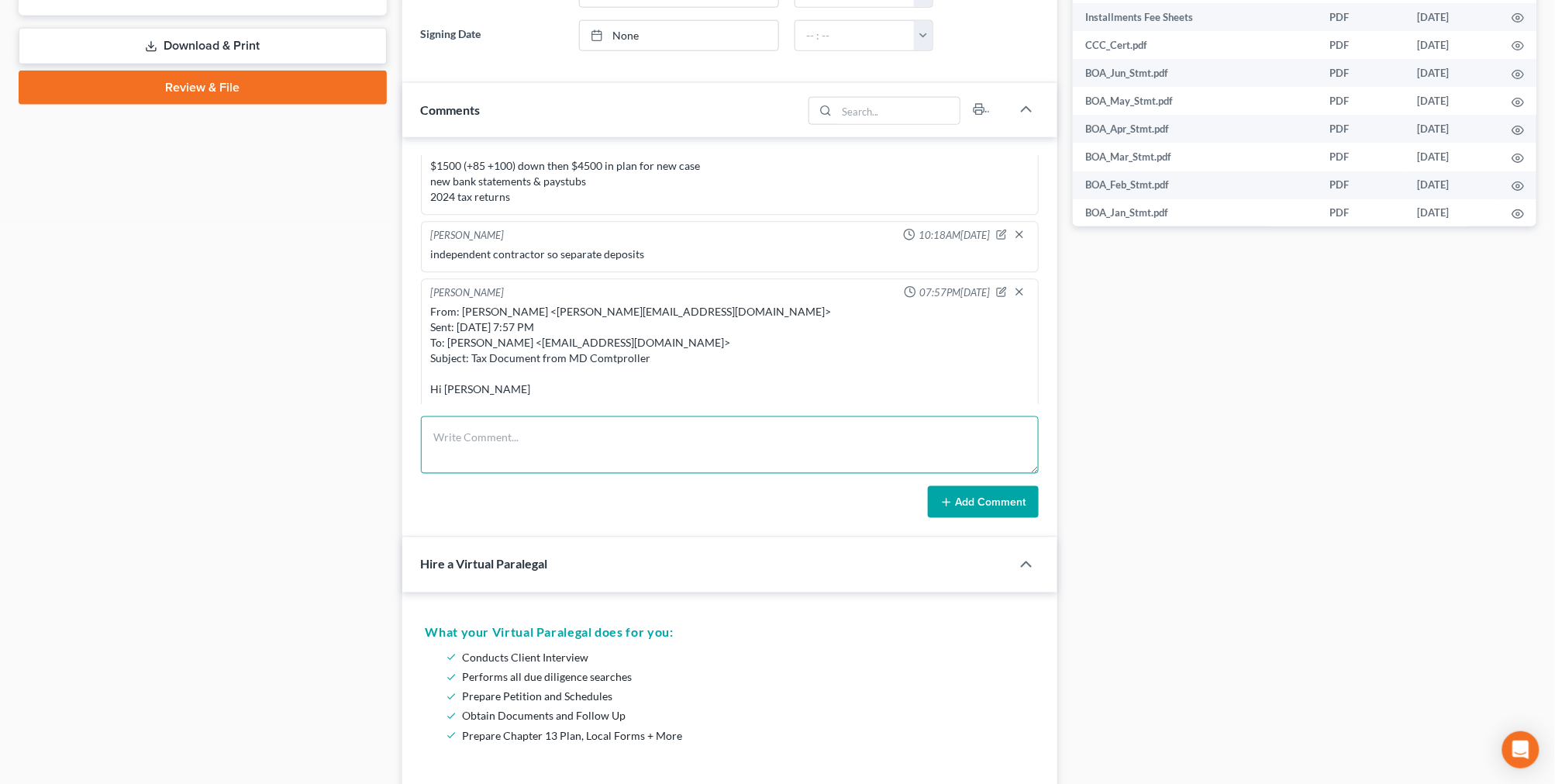
drag, startPoint x: 750, startPoint y: 452, endPoint x: 917, endPoint y: 485, distance: 170.2
click at [753, 452] on textarea at bounding box center [730, 445] width 617 height 58
paste textarea "From: [PERSON_NAME] <[PERSON_NAME][EMAIL_ADDRESS][DOMAIN_NAME]> Sent: [DATE] 9:…"
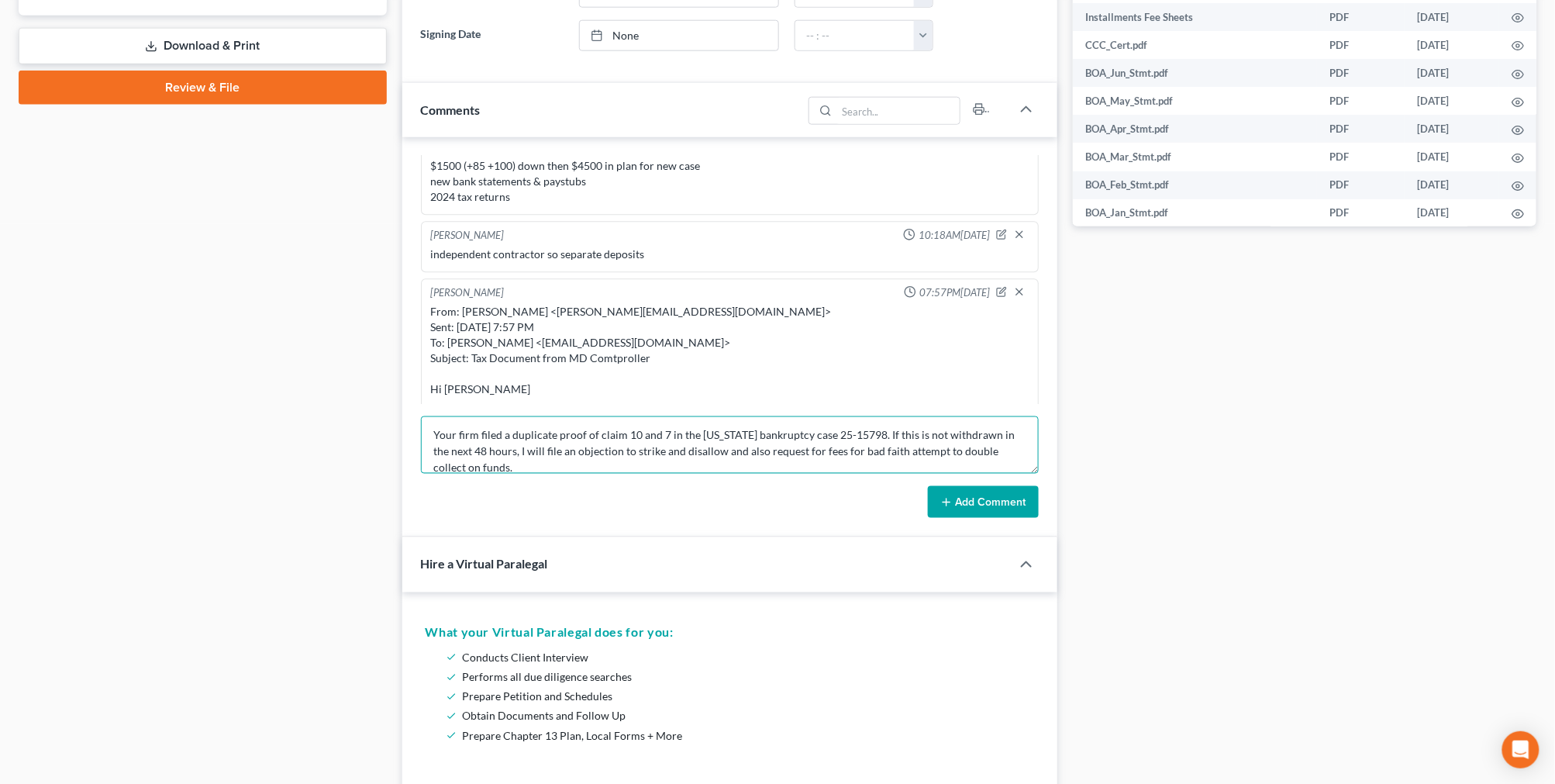
type textarea "From: [PERSON_NAME] <[PERSON_NAME][EMAIL_ADDRESS][DOMAIN_NAME]> Sent: [DATE] 9:…"
drag, startPoint x: 949, startPoint y: 498, endPoint x: 1016, endPoint y: 478, distance: 69.9
click at [949, 497] on icon at bounding box center [946, 502] width 12 height 12
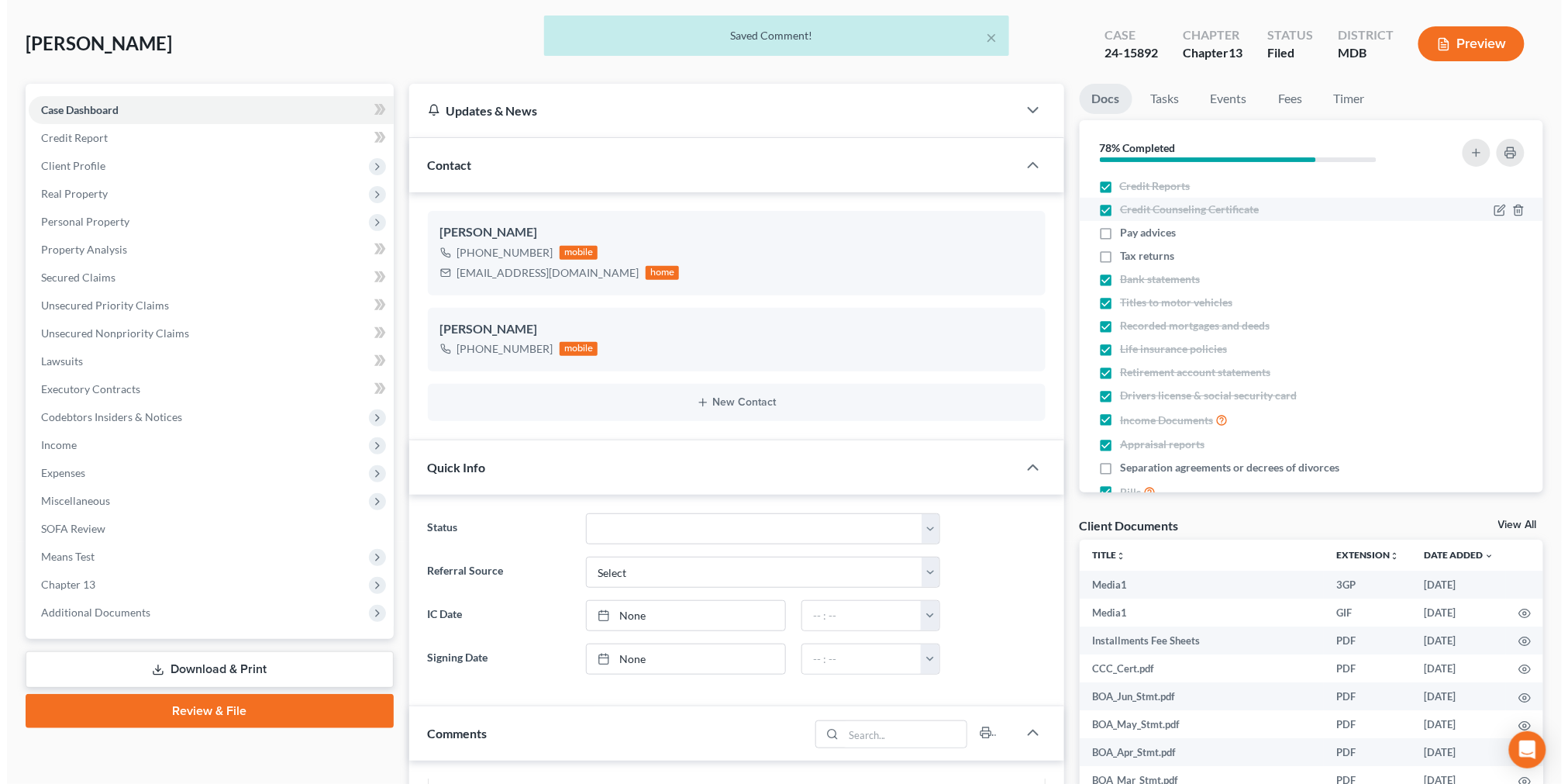
scroll to position [20410, 0]
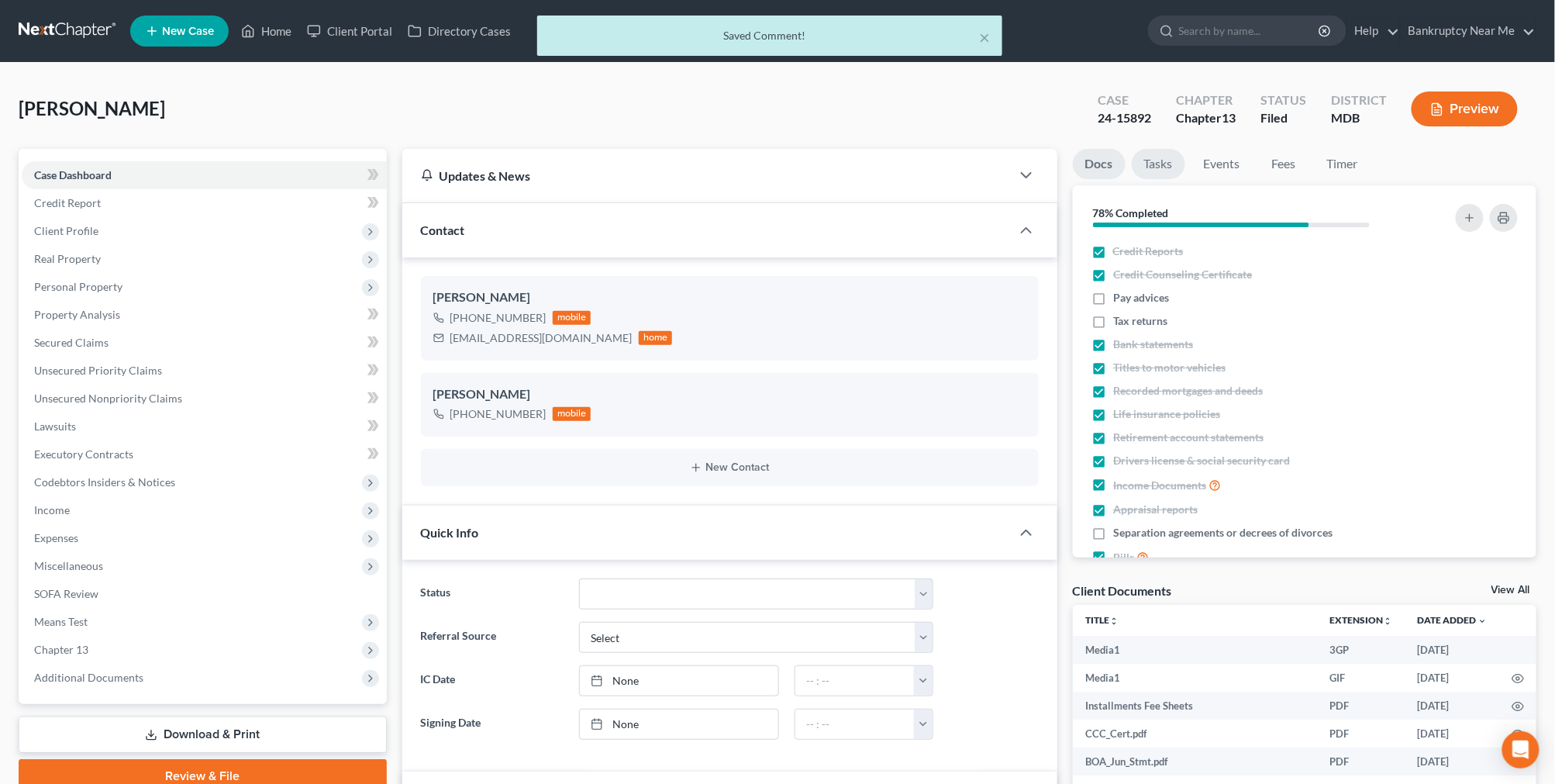
click at [1153, 160] on link "Tasks" at bounding box center [1158, 164] width 53 height 31
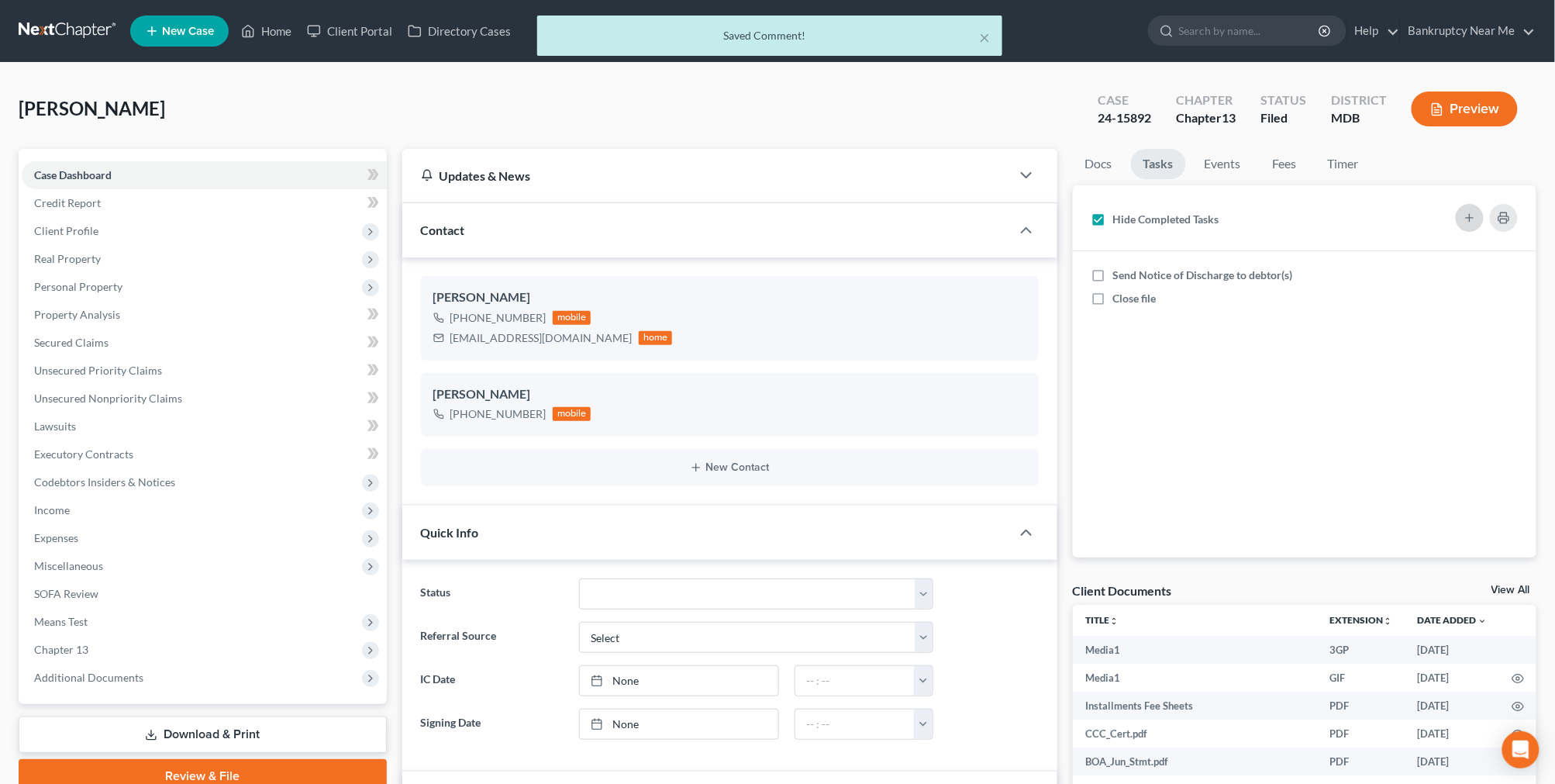
drag, startPoint x: 1461, startPoint y: 206, endPoint x: 1142, endPoint y: 184, distance: 319.8
click at [1457, 207] on div "Hide Completed Tasks" at bounding box center [1304, 218] width 439 height 40
click at [1474, 215] on icon "button" at bounding box center [1470, 218] width 12 height 12
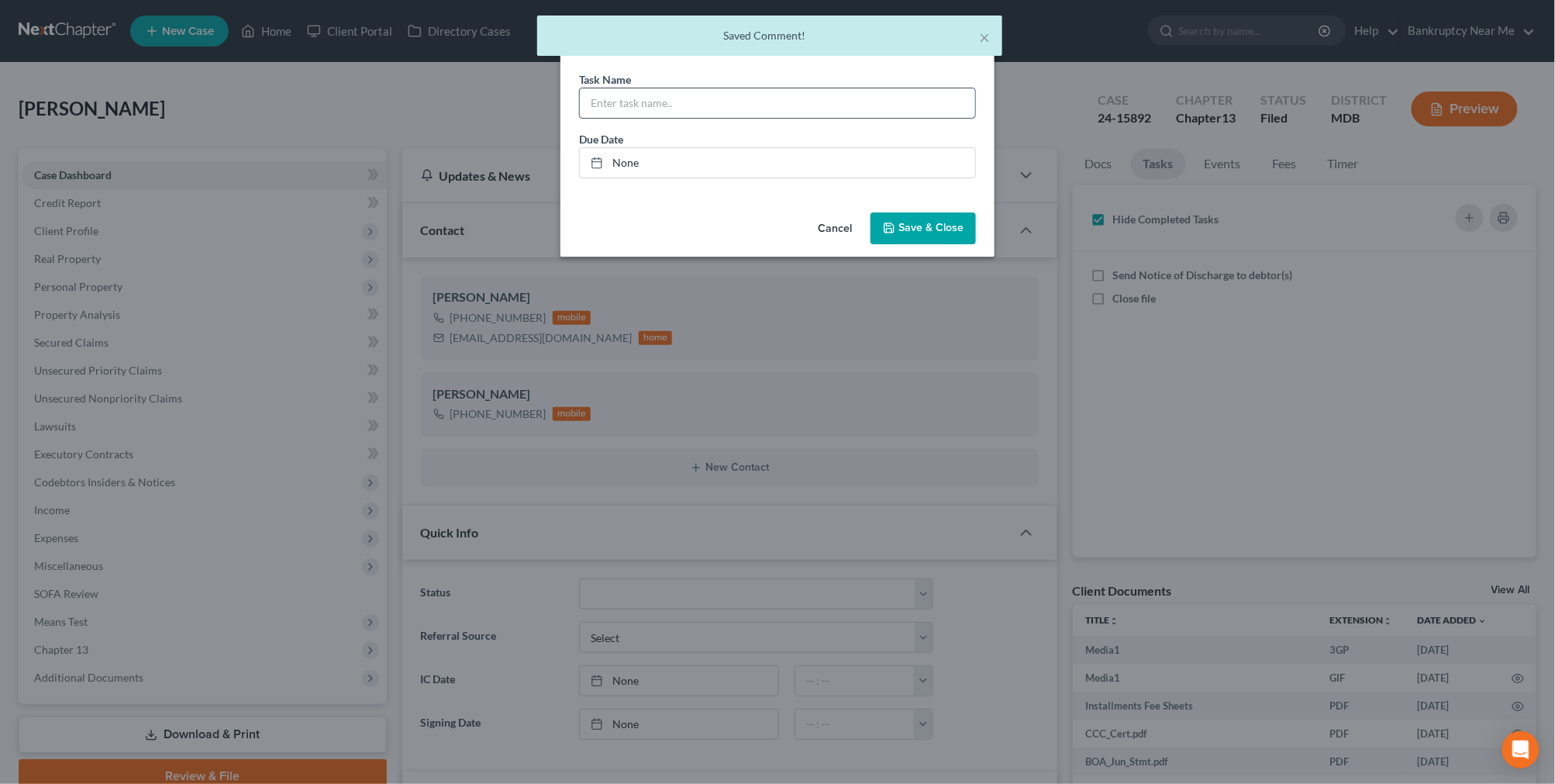
scroll to position [7413, 0]
click at [786, 95] on input "text" at bounding box center [784, 103] width 395 height 30
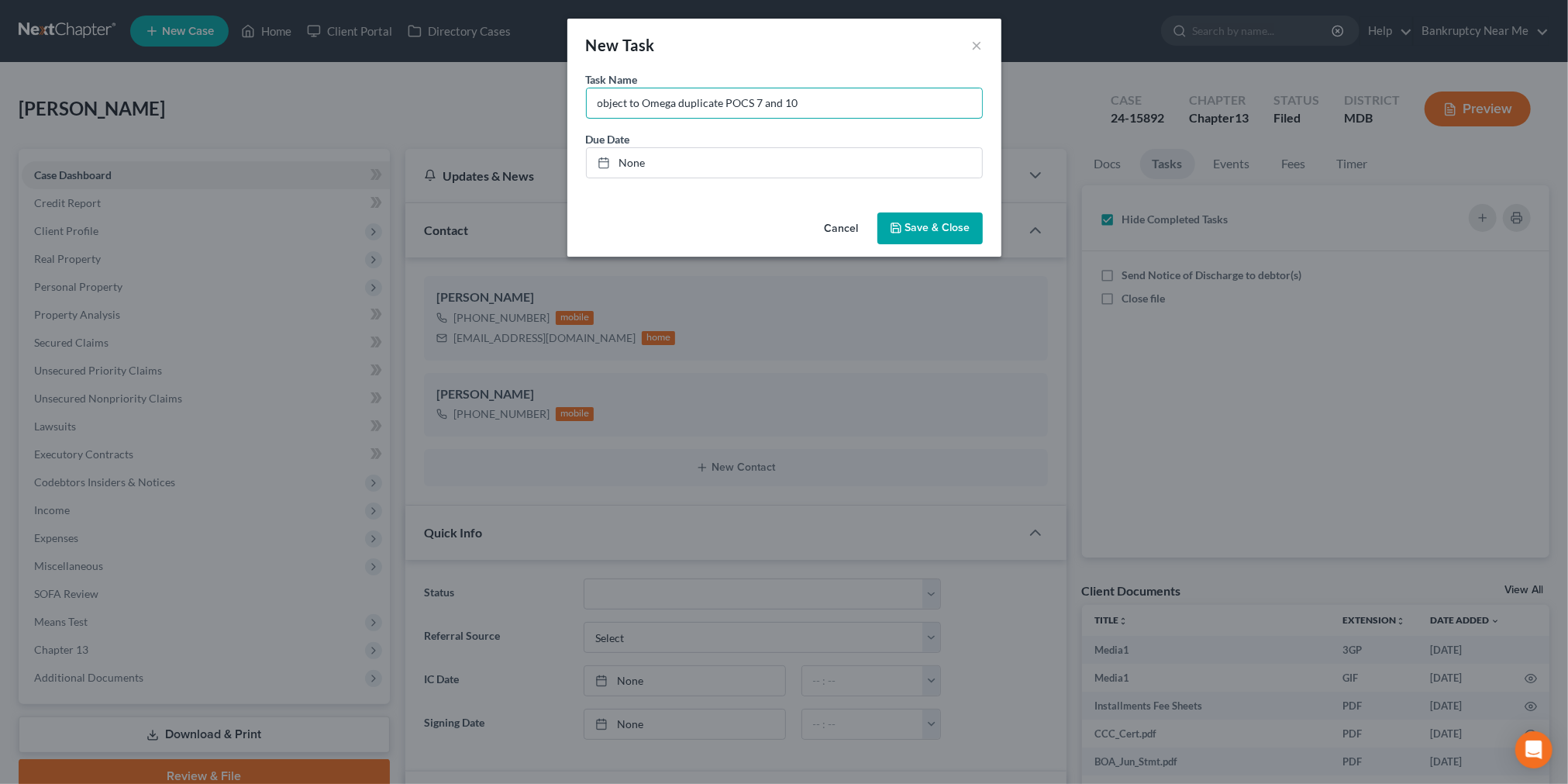
type input "object to Omega duplicate POCS 7 and 10"
click at [963, 222] on span "Save & Close" at bounding box center [937, 228] width 65 height 13
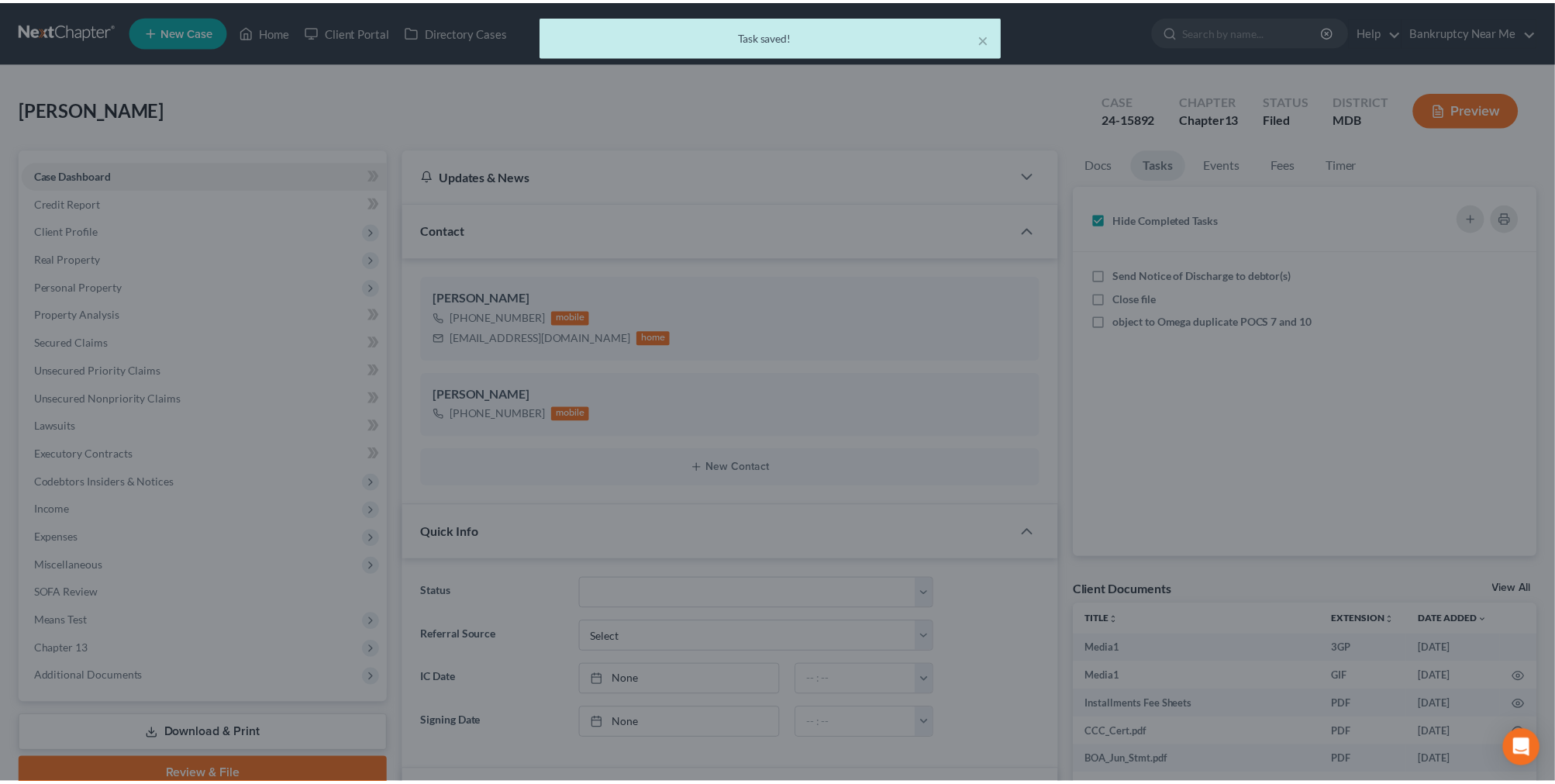
scroll to position [7444, 0]
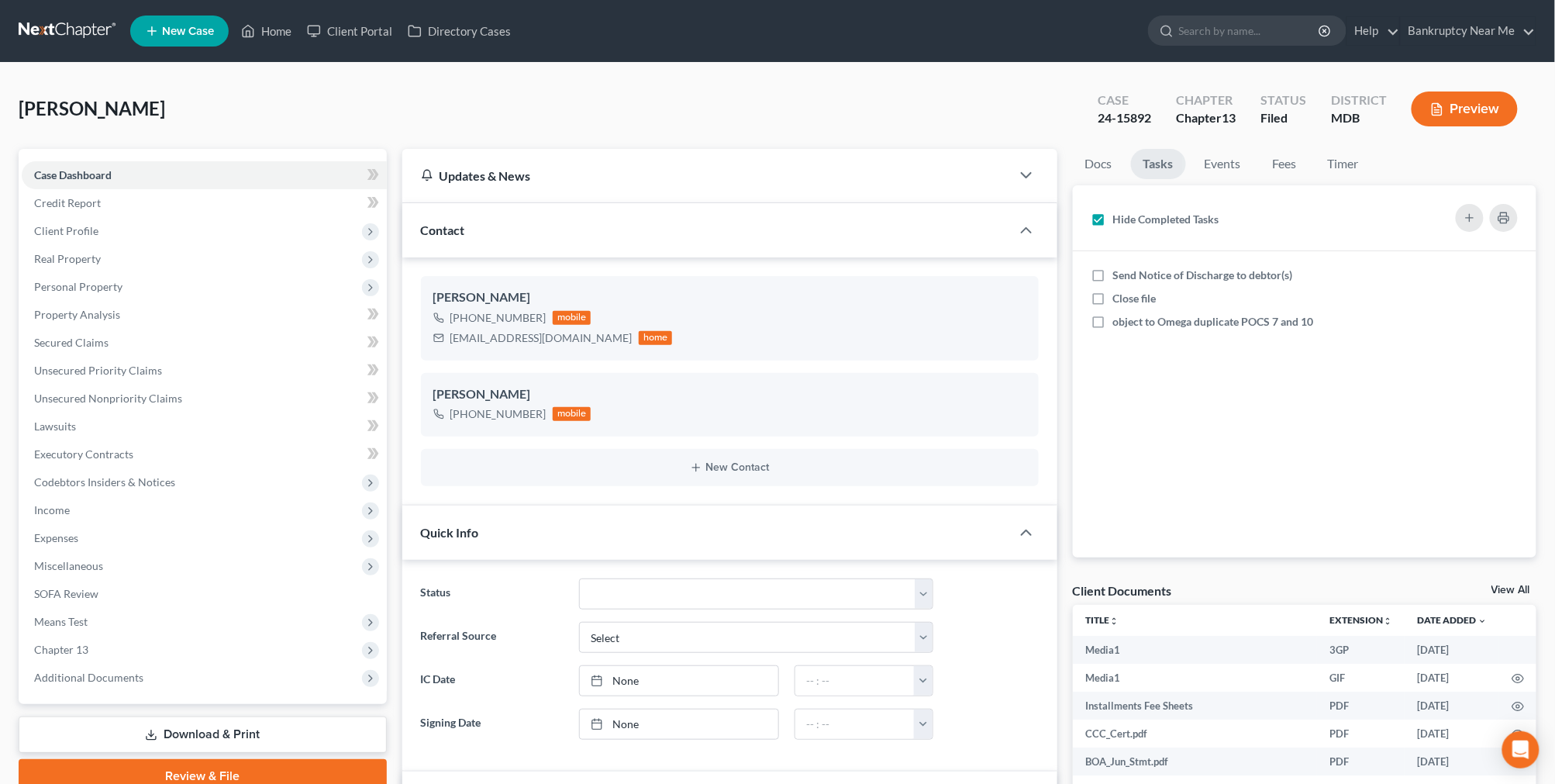
click at [45, 20] on link at bounding box center [68, 31] width 99 height 28
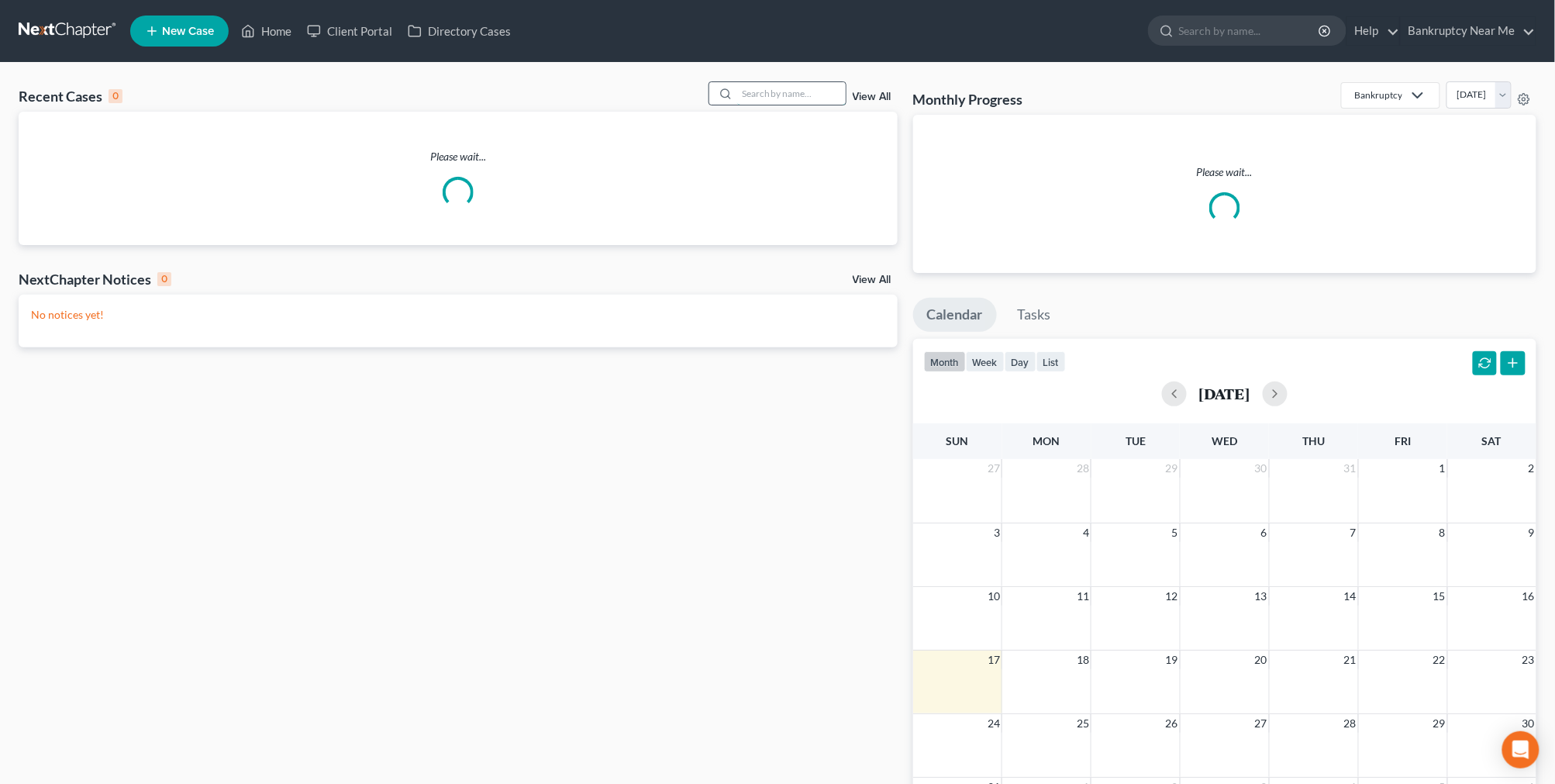
click at [767, 101] on input "search" at bounding box center [791, 93] width 108 height 23
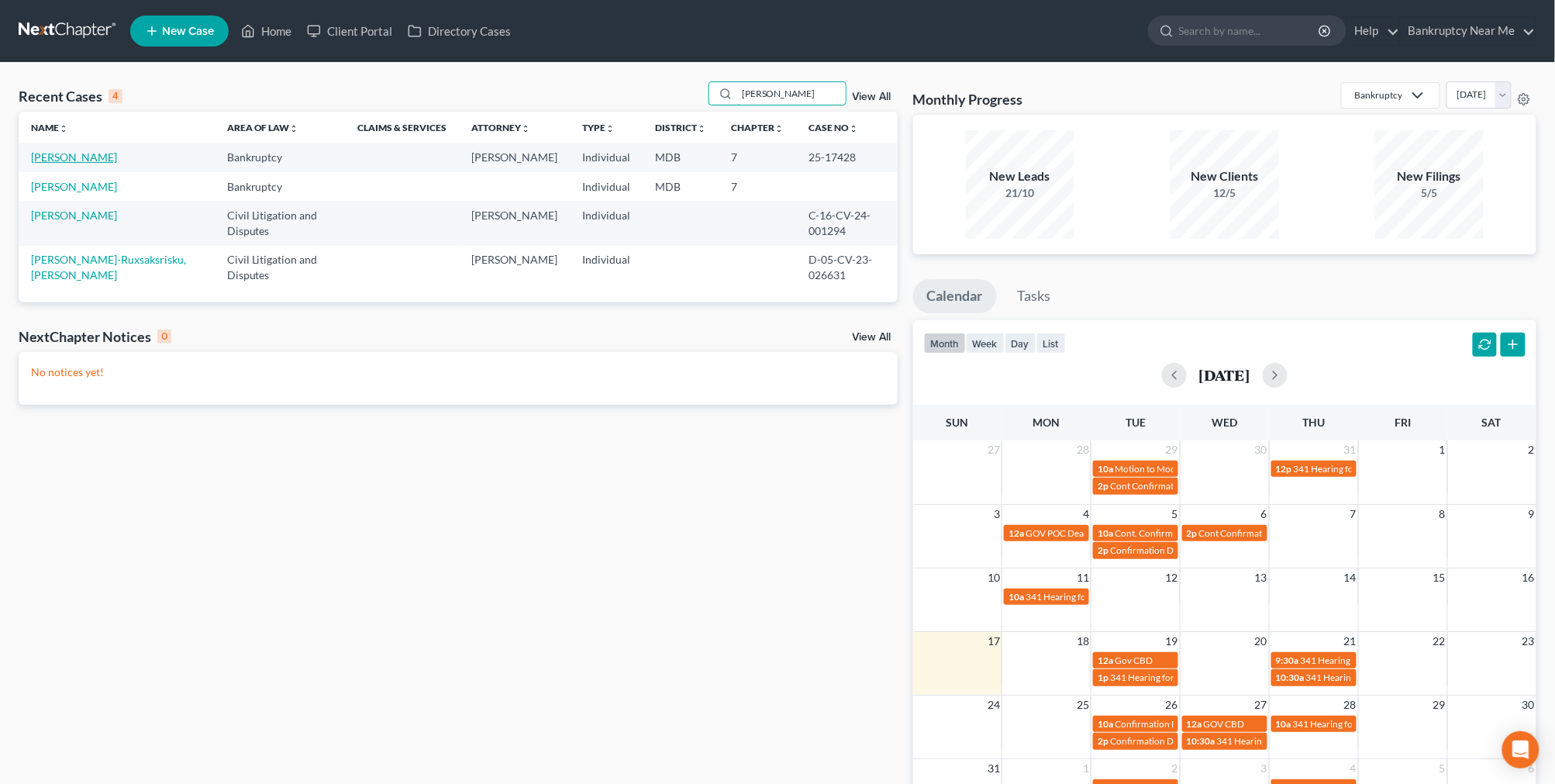
type input "[PERSON_NAME]"
click at [72, 158] on link "[PERSON_NAME]" at bounding box center [74, 156] width 86 height 13
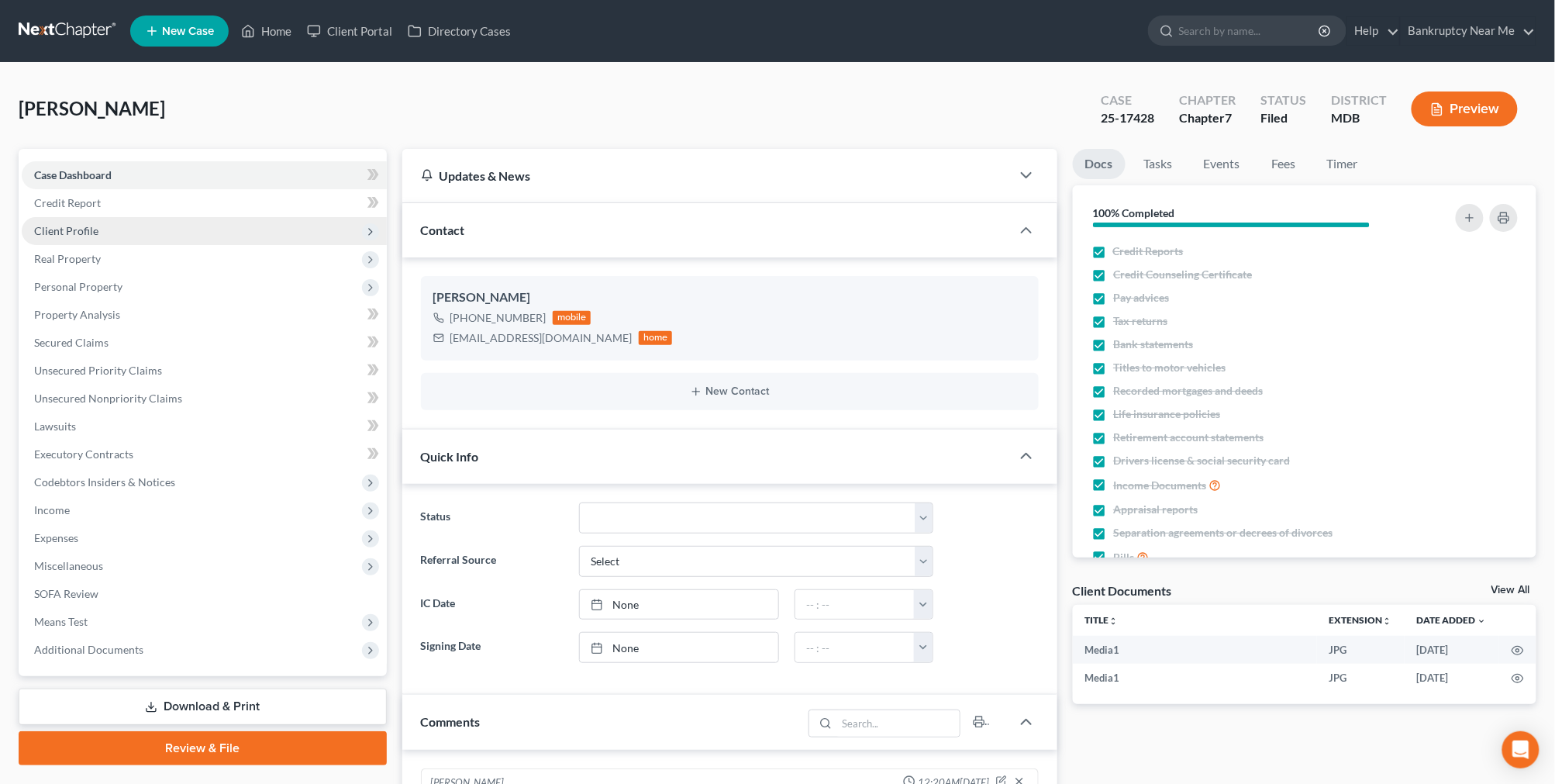
click at [103, 228] on span "Client Profile" at bounding box center [204, 231] width 365 height 28
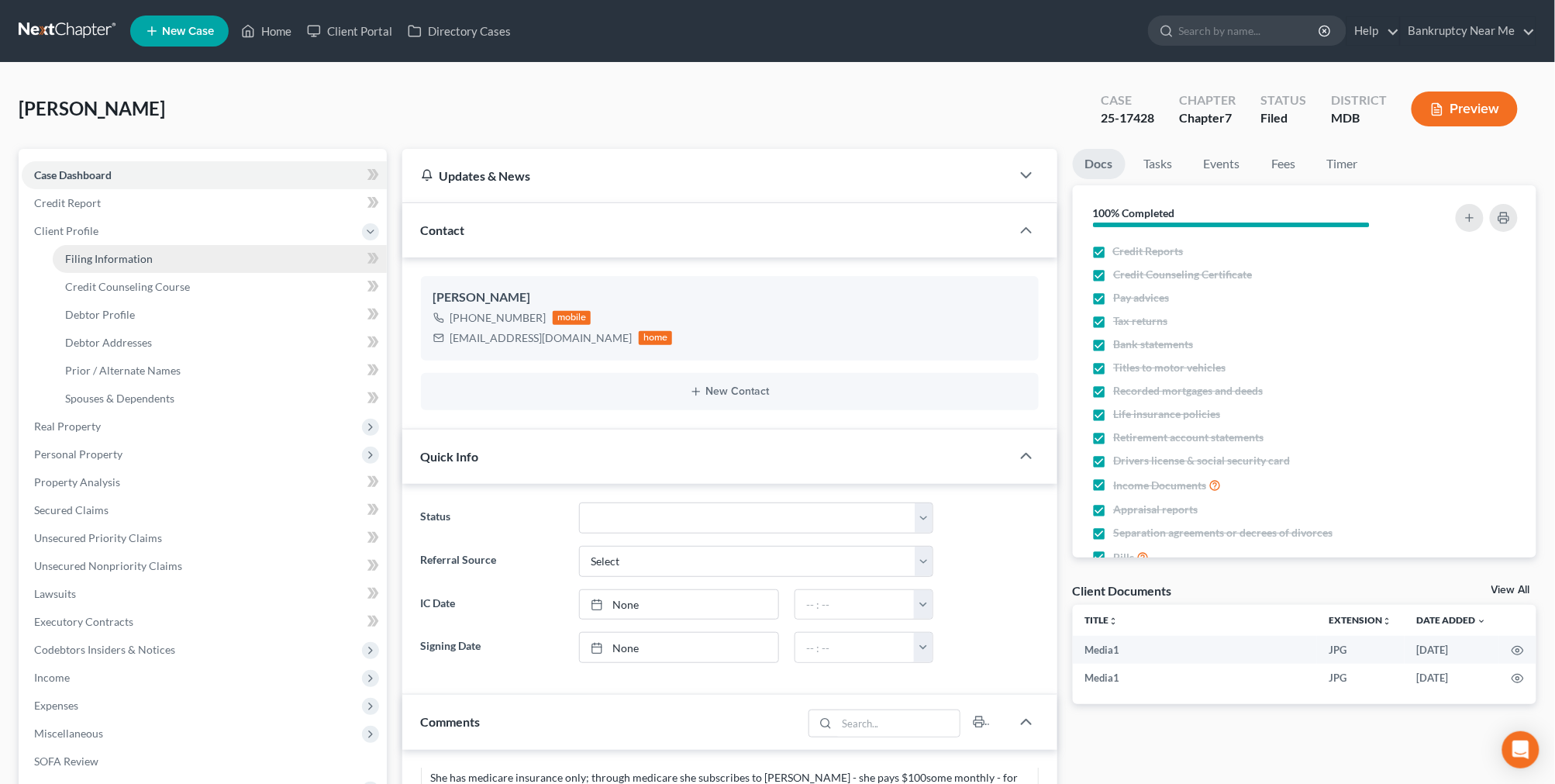
scroll to position [377, 0]
click at [160, 259] on link "Filing Information" at bounding box center [219, 259] width 334 height 28
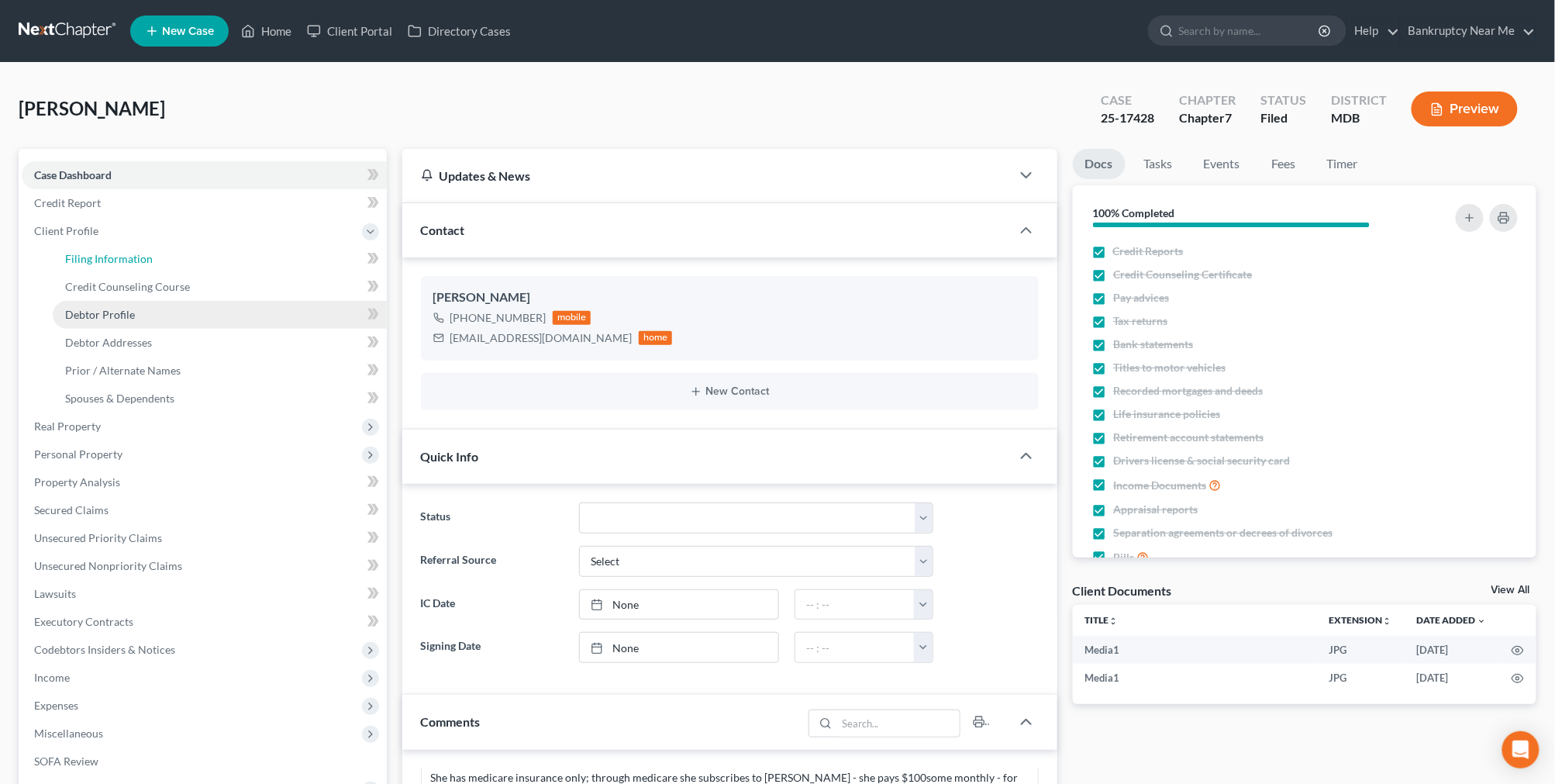
select select "1"
select select "0"
select select "21"
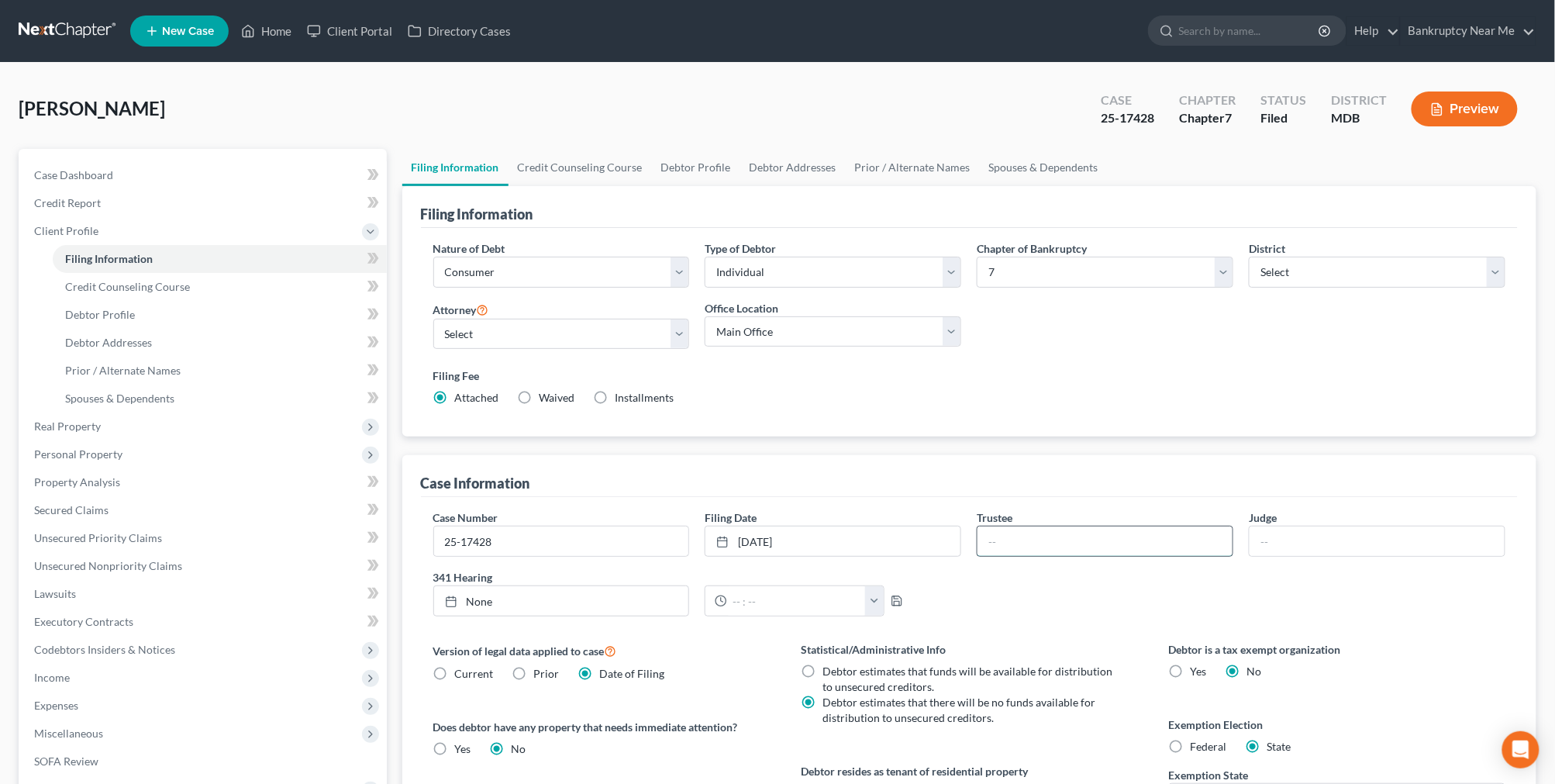
click at [1091, 532] on input "text" at bounding box center [1105, 541] width 255 height 30
type input "Marc Baer"
type input "8/17/2025"
click at [525, 603] on link "None" at bounding box center [562, 601] width 255 height 30
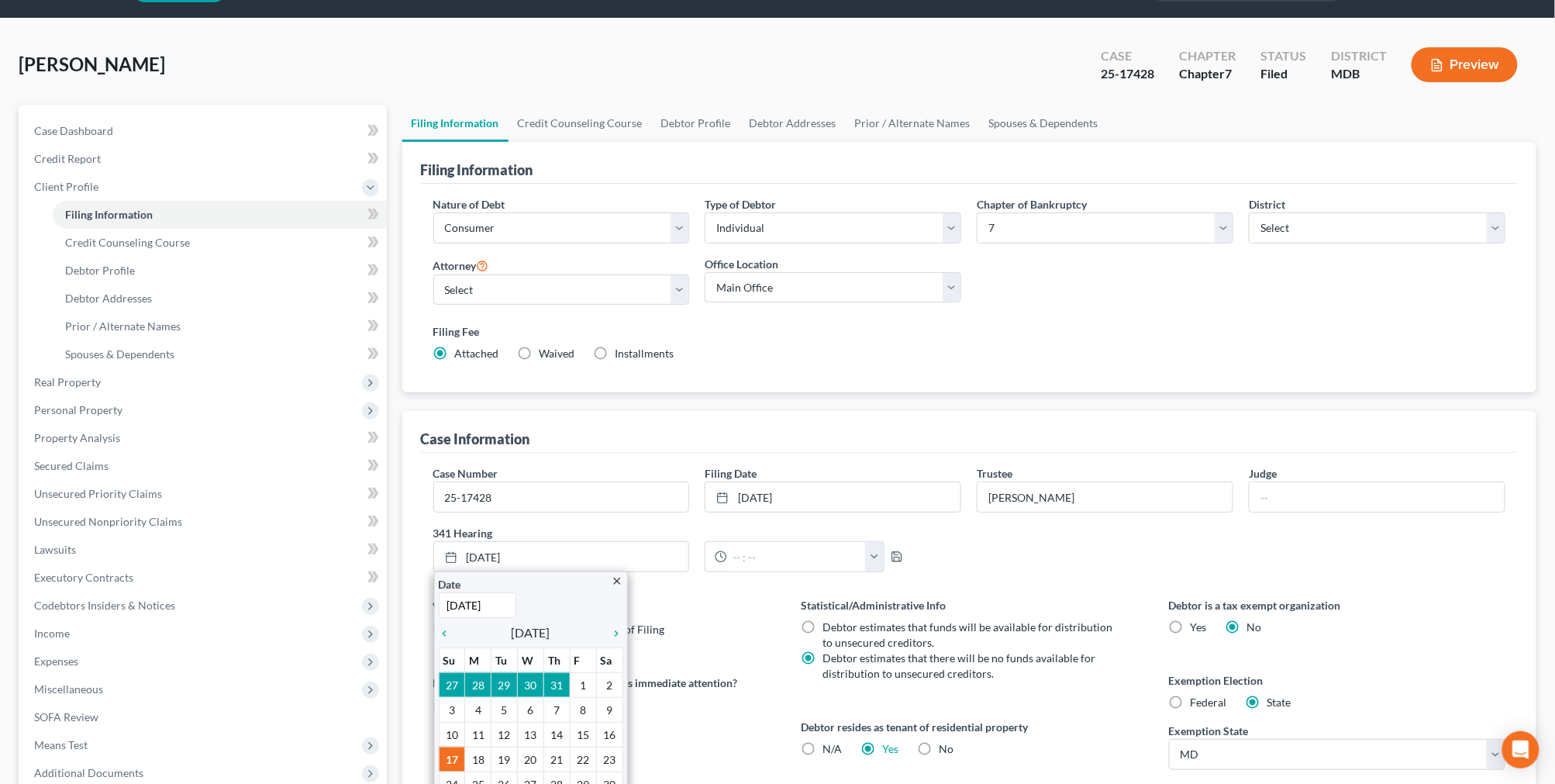
scroll to position [86, 0]
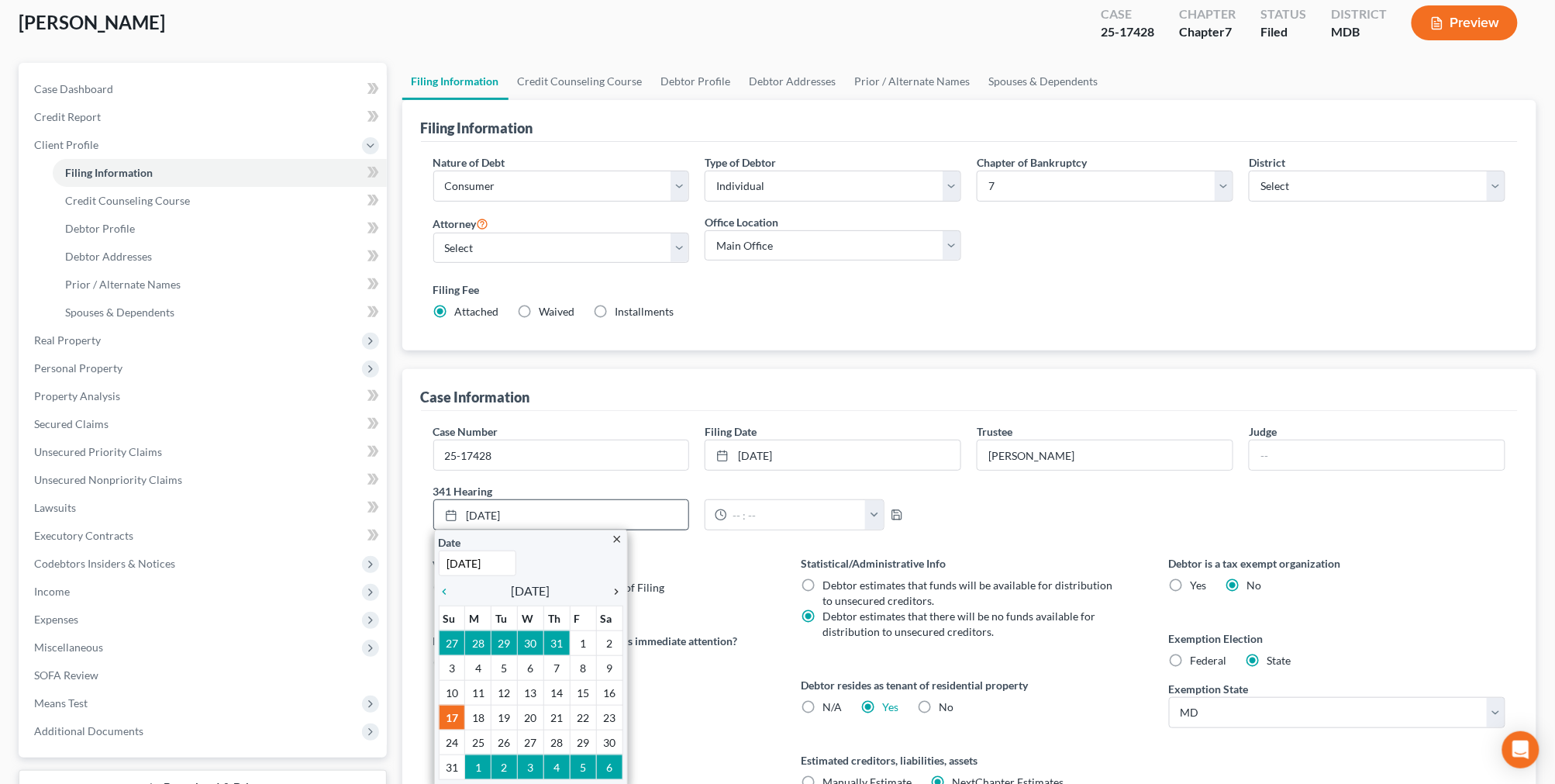
click at [612, 588] on icon "chevron_right" at bounding box center [612, 591] width 20 height 12
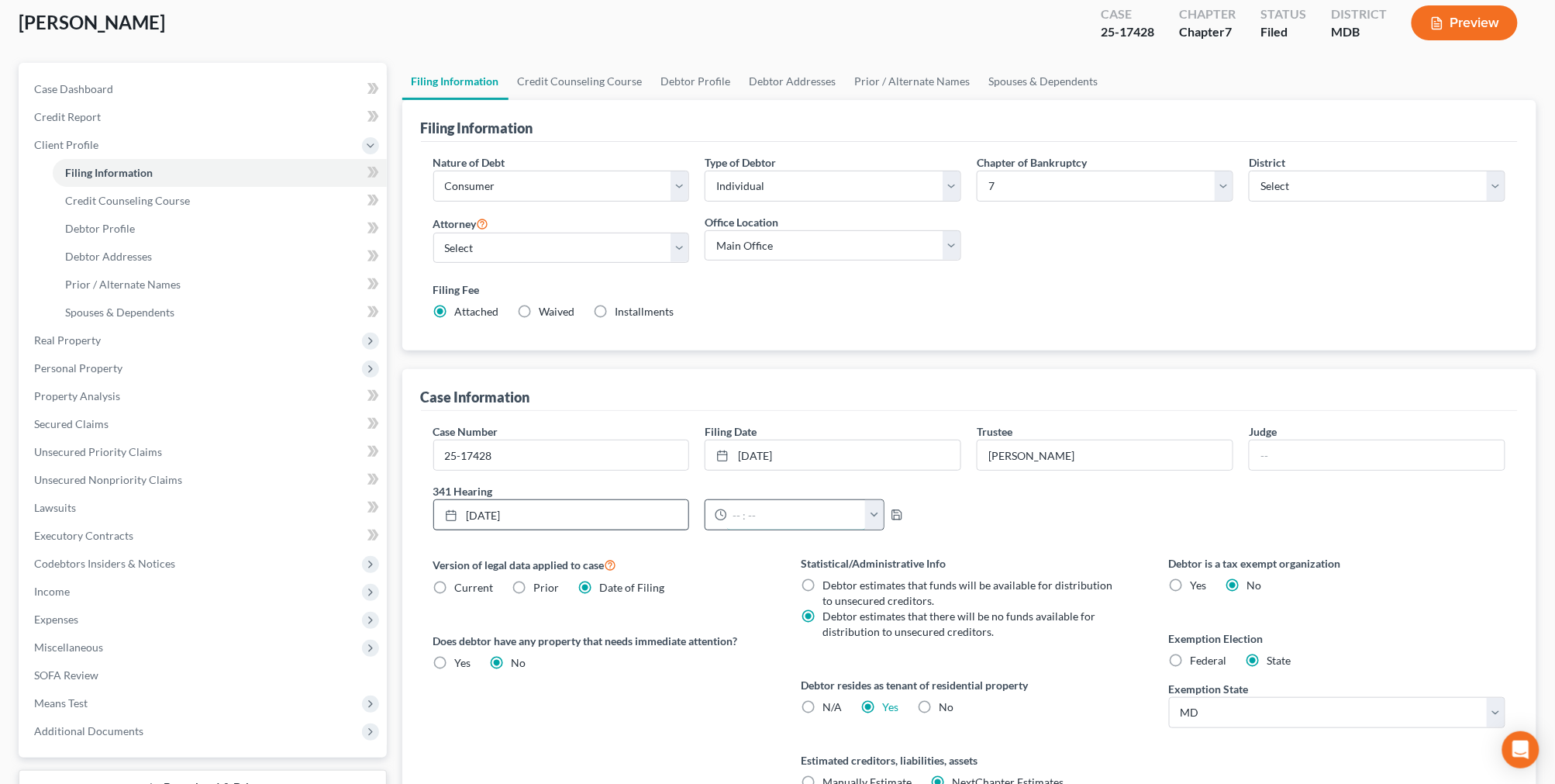
click at [756, 521] on input "text" at bounding box center [796, 515] width 139 height 30
click at [892, 509] on div "1030am 12:00am 12:30am 1:00am 1:30am 2:00am 2:30am 3:00am 3:30am 4:00am 4:30am …" at bounding box center [833, 515] width 272 height 31
click at [892, 509] on icon "button" at bounding box center [897, 515] width 12 height 12
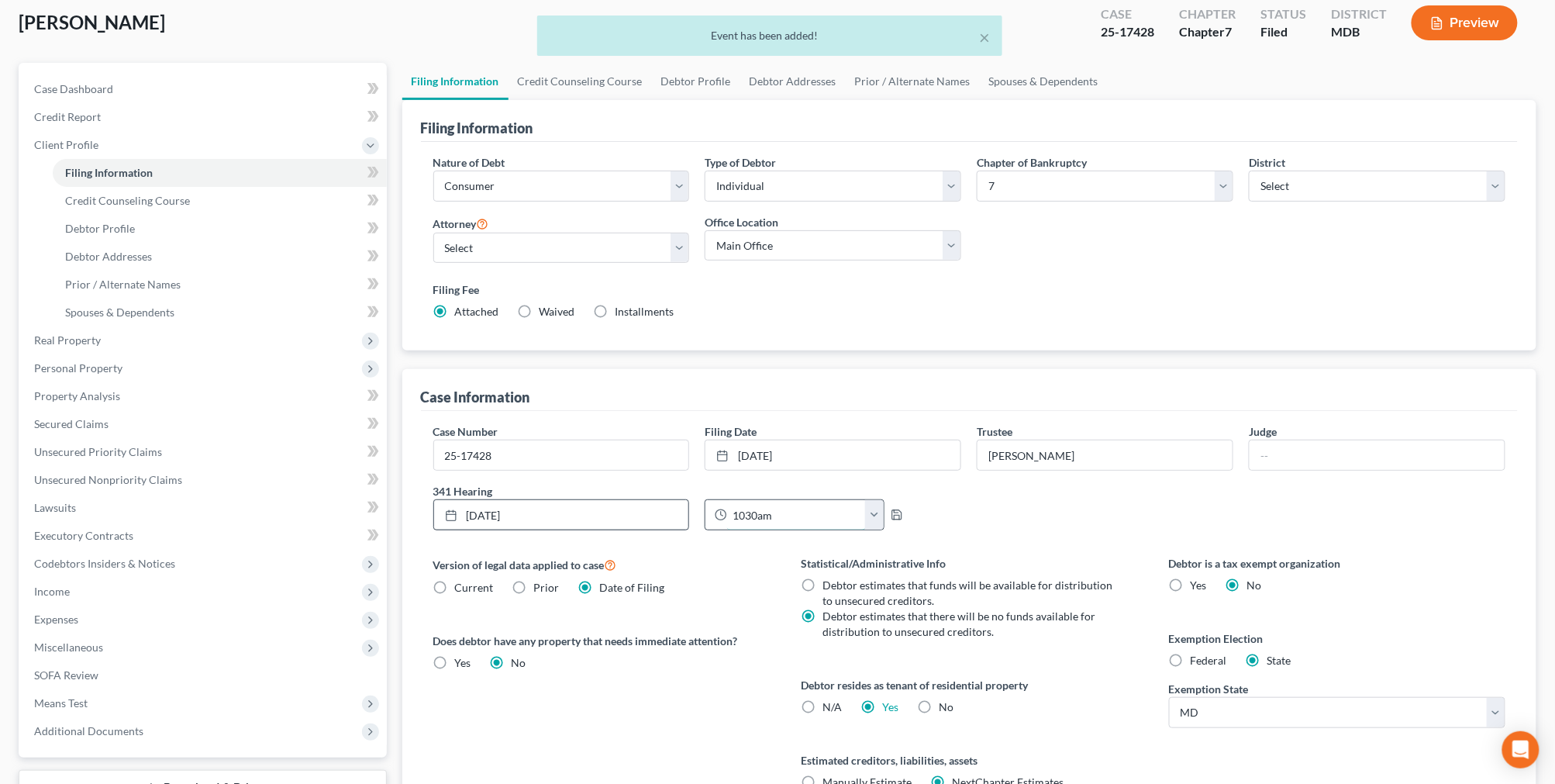
click at [746, 515] on input "1030am" at bounding box center [796, 515] width 139 height 30
click at [1060, 500] on div "Case Number 25-17428 Filing Date 8/13/2025 close Date 8/13/2025 Time 12:00 AM c…" at bounding box center [970, 482] width 1088 height 119
click at [747, 514] on input "1030am" at bounding box center [796, 515] width 139 height 30
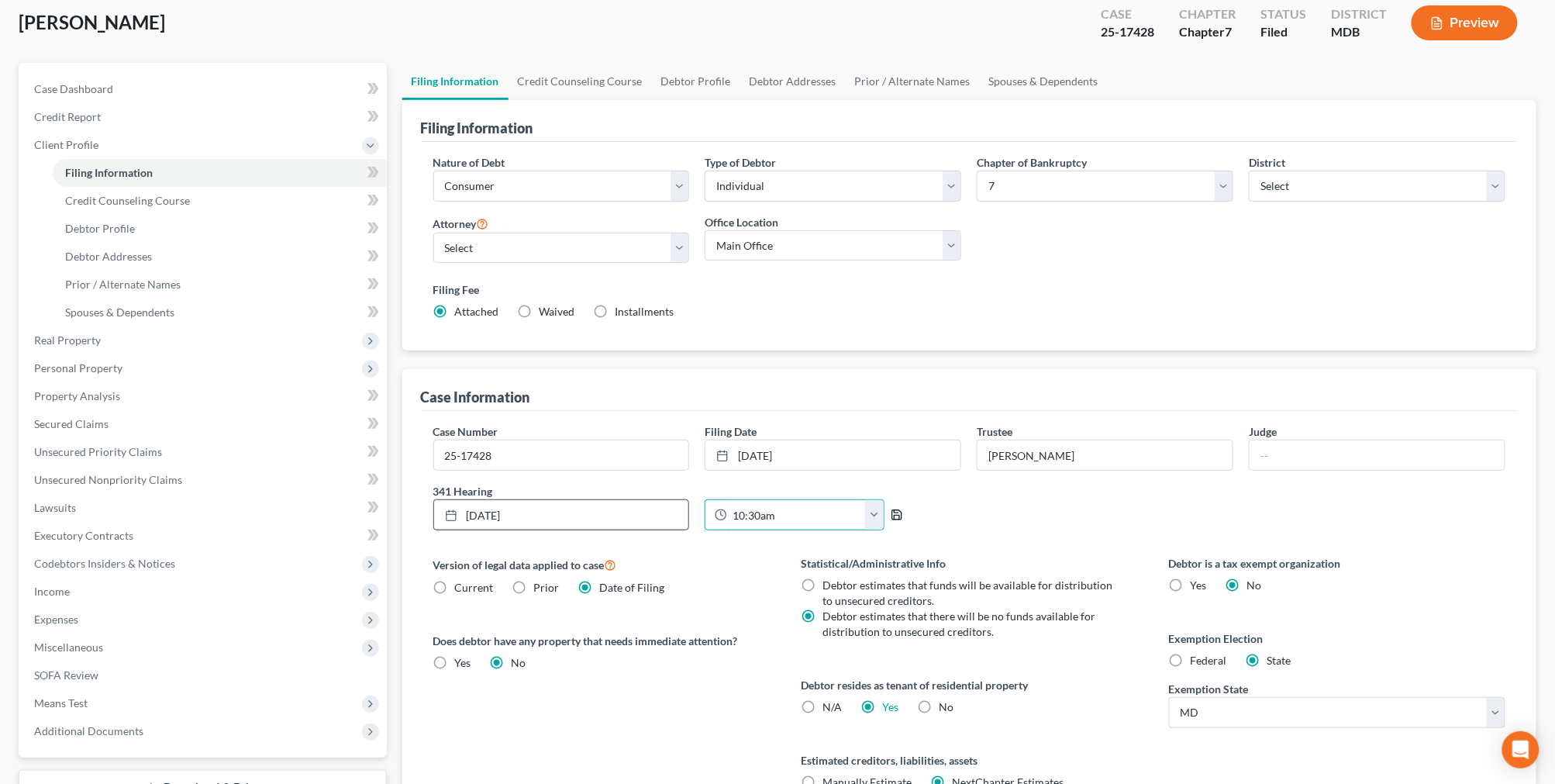
type input "10:30am"
click at [891, 508] on icon "button" at bounding box center [897, 515] width 12 height 12
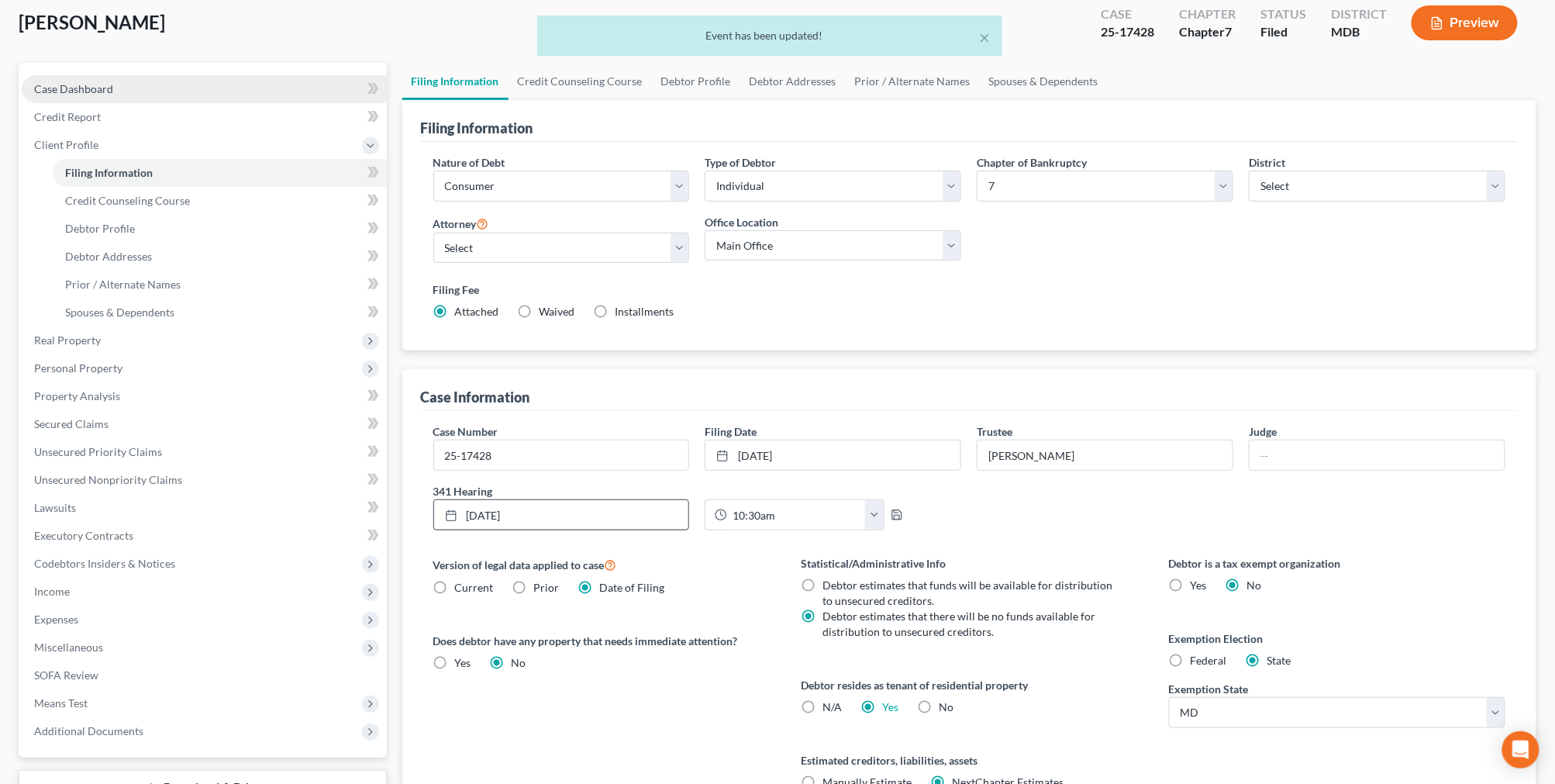
click at [122, 83] on link "Case Dashboard" at bounding box center [204, 89] width 365 height 28
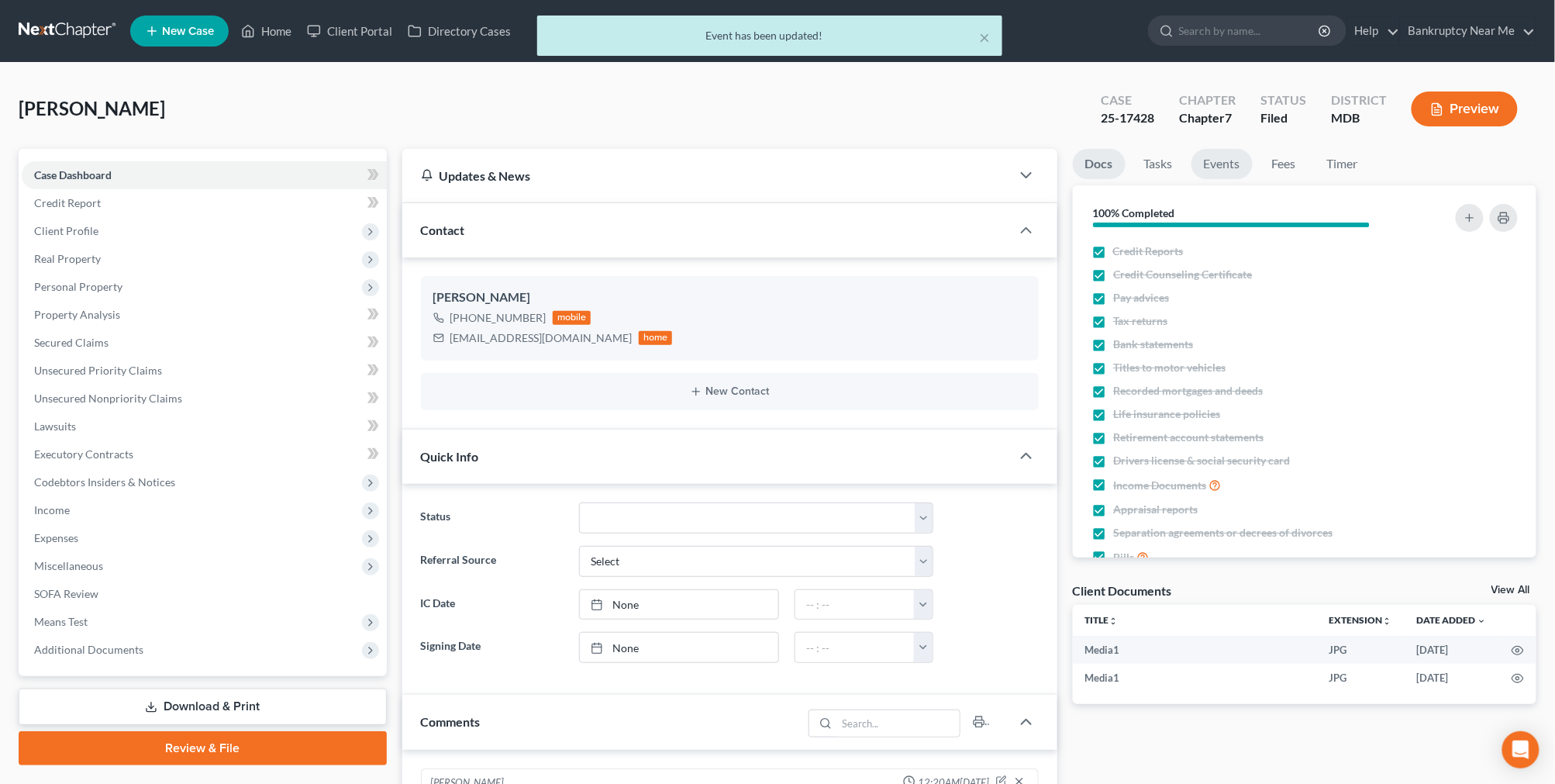
scroll to position [11295, 0]
click at [1207, 160] on link "Events" at bounding box center [1222, 164] width 61 height 31
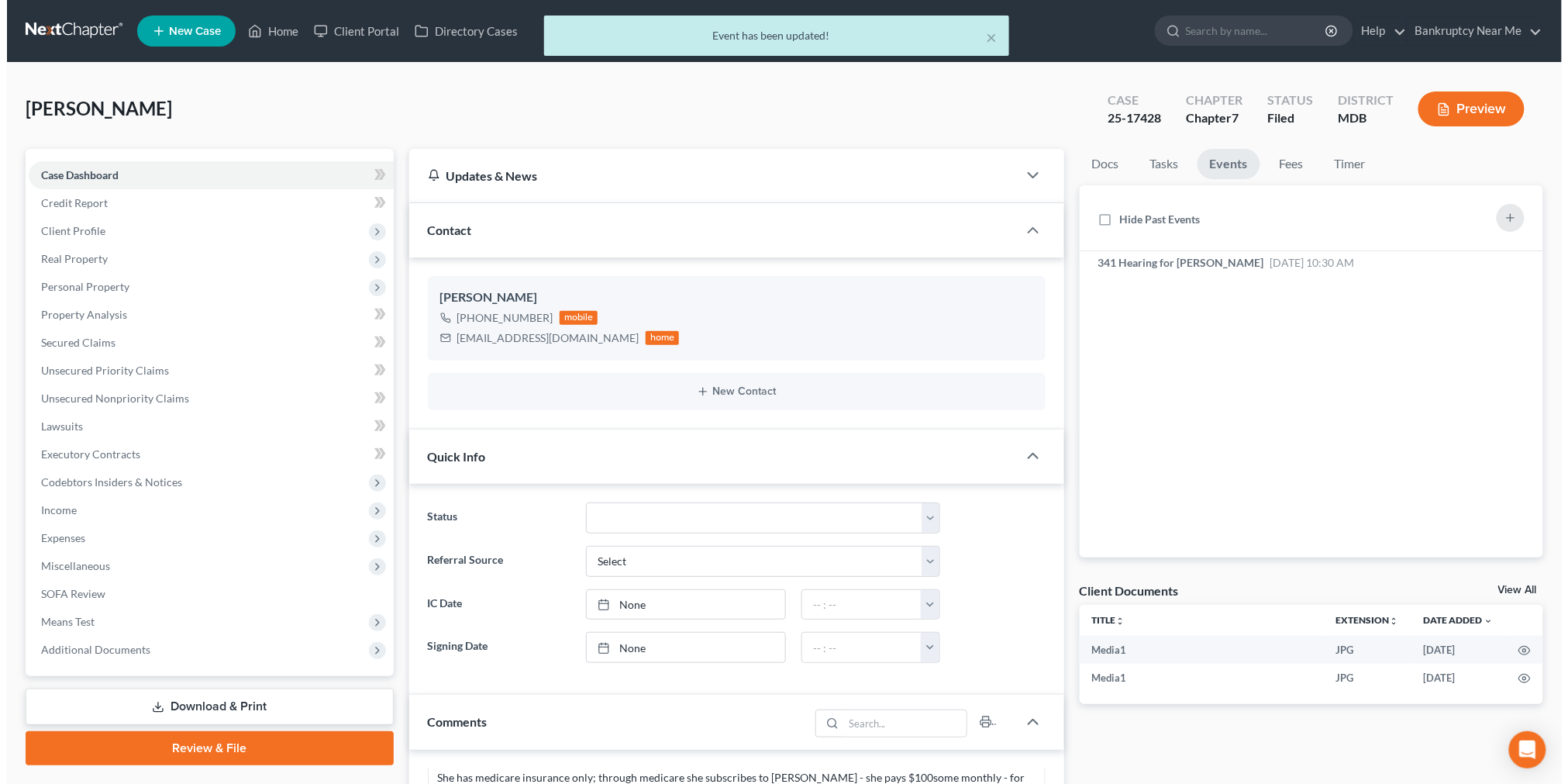
scroll to position [377, 0]
click at [1492, 257] on icon "button" at bounding box center [1493, 263] width 12 height 12
select select "Days"
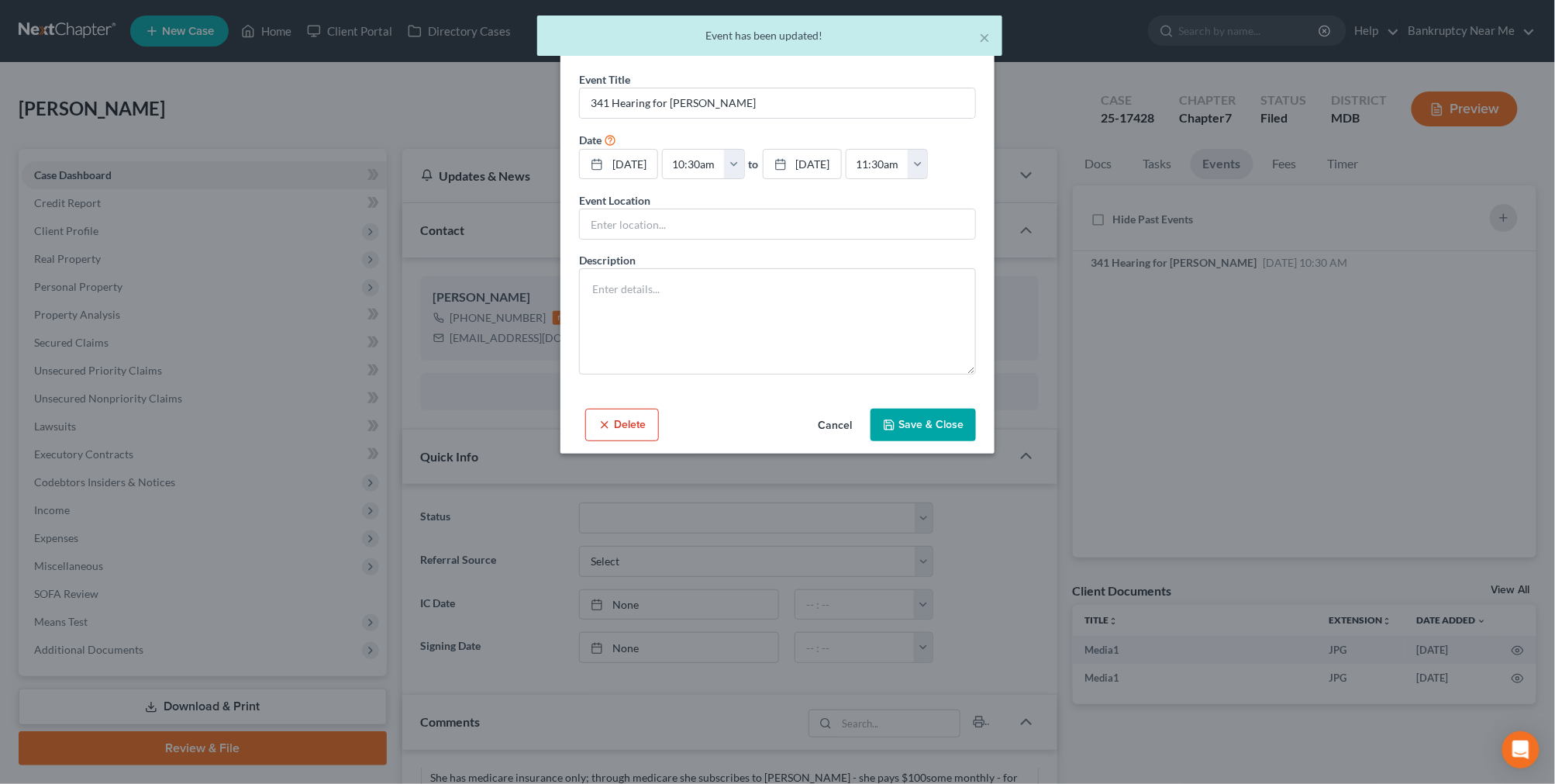
scroll to position [11279, 0]
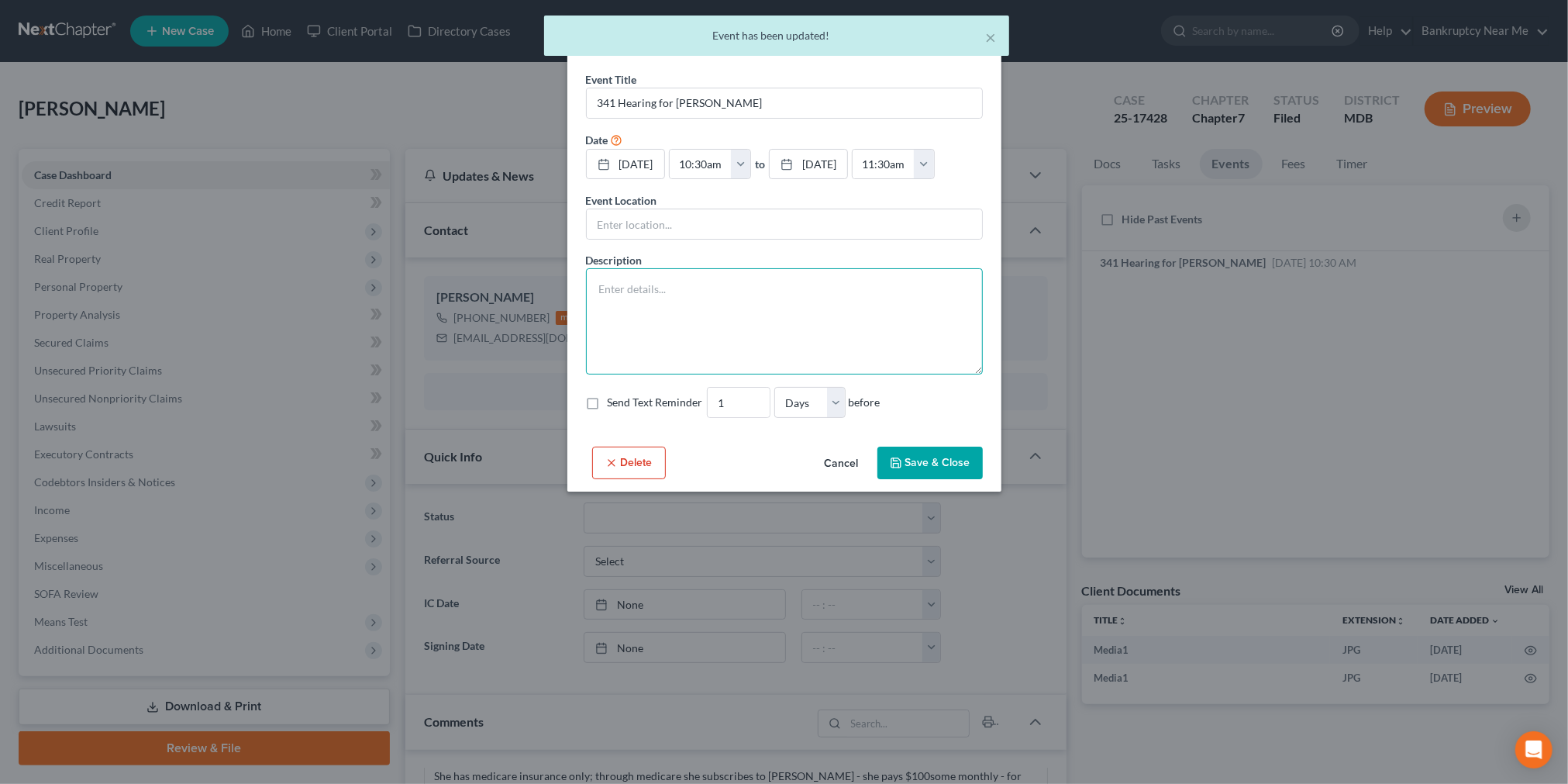
click at [853, 299] on textarea at bounding box center [784, 322] width 397 height 106
paste textarea "Notice of Chapter 7 Bankruptcy Case, Meeting of Creditors & Notice of Appointme…"
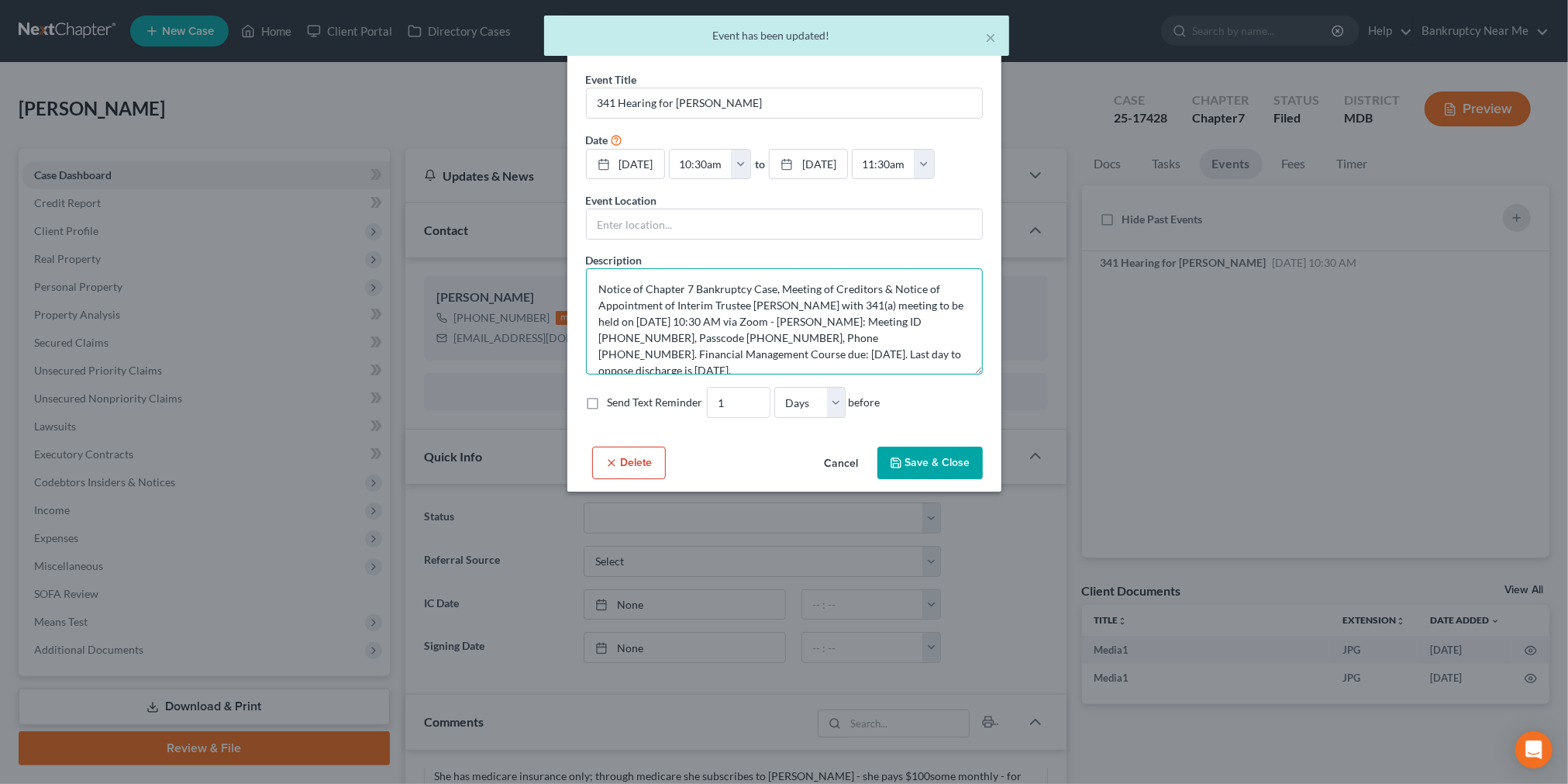
type textarea "Notice of Chapter 7 Bankruptcy Case, Meeting of Creditors & Notice of Appointme…"
click at [936, 474] on button "Save & Close" at bounding box center [930, 462] width 106 height 32
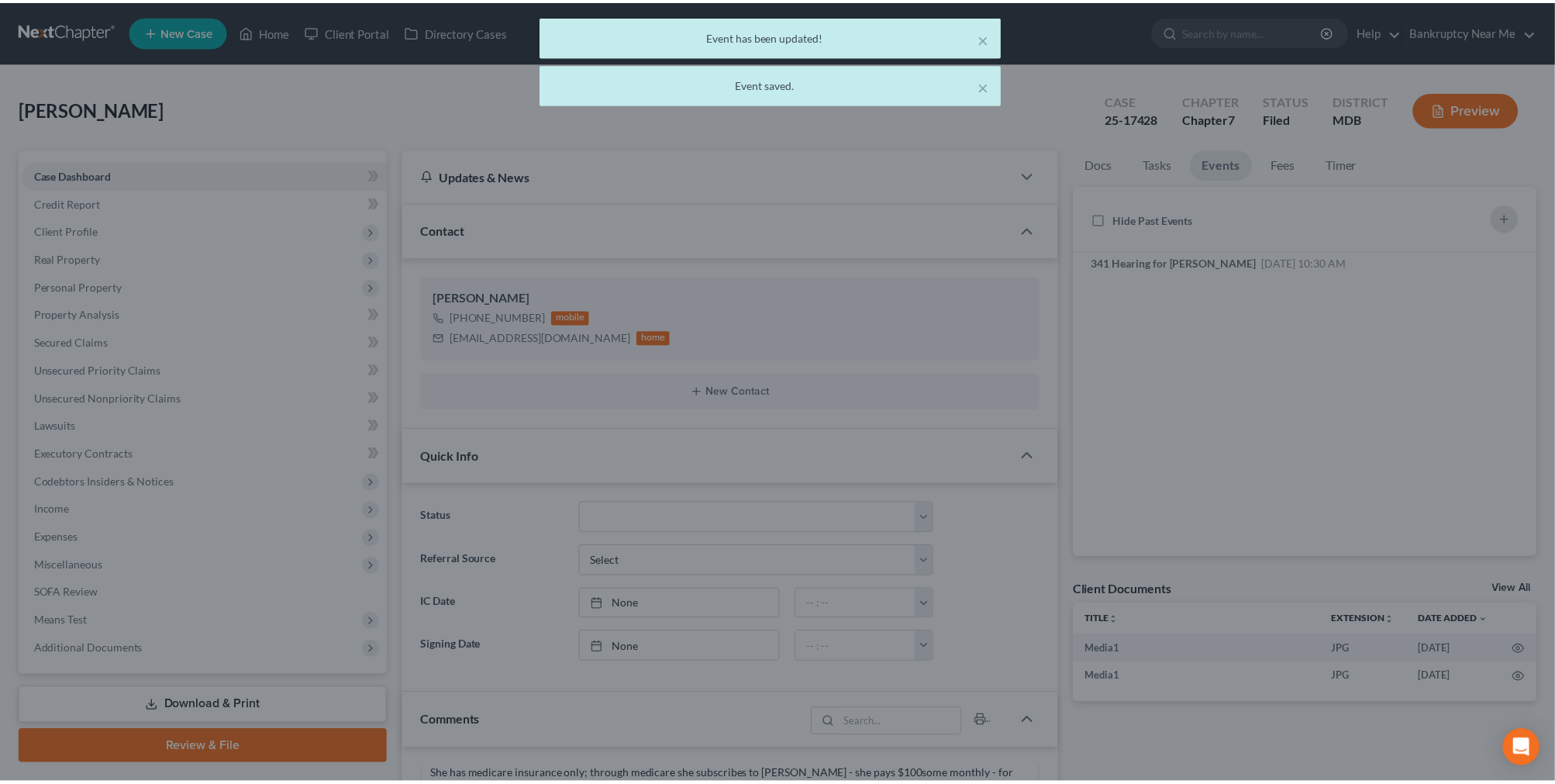
scroll to position [11295, 0]
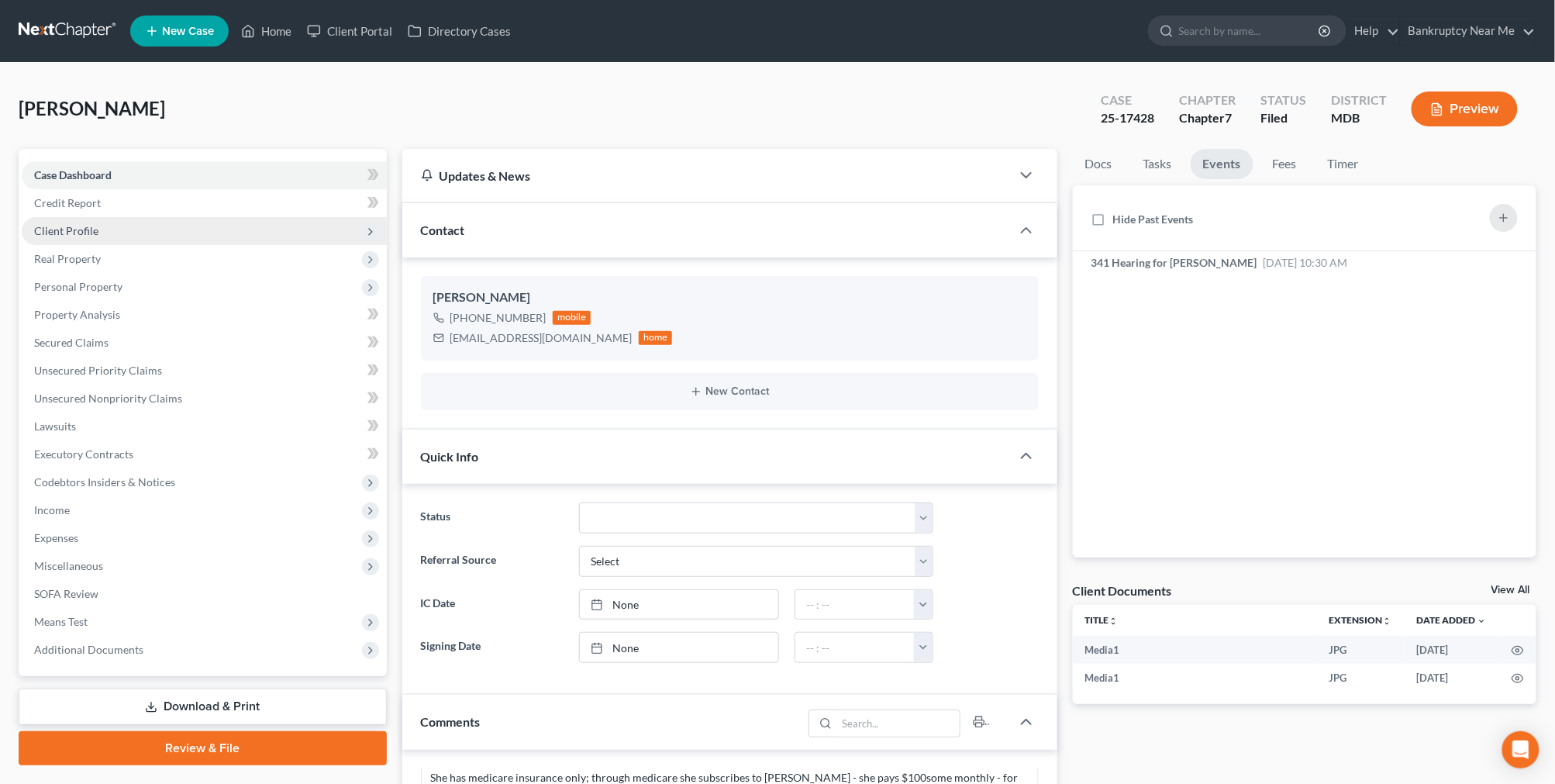
click at [181, 226] on span "Client Profile" at bounding box center [204, 231] width 365 height 28
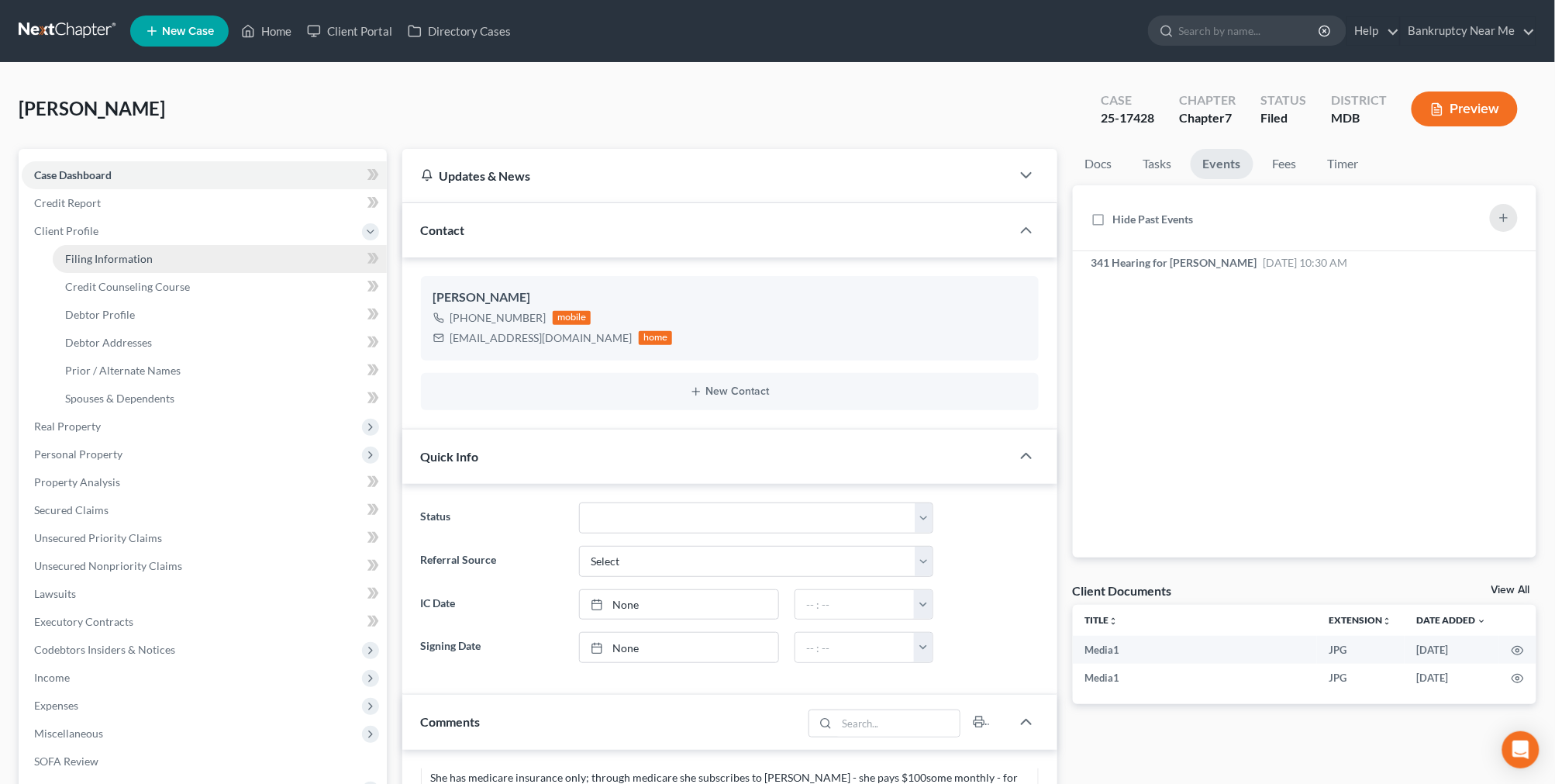
click at [203, 265] on link "Filing Information" at bounding box center [219, 259] width 334 height 28
select select "1"
select select "0"
select select "38"
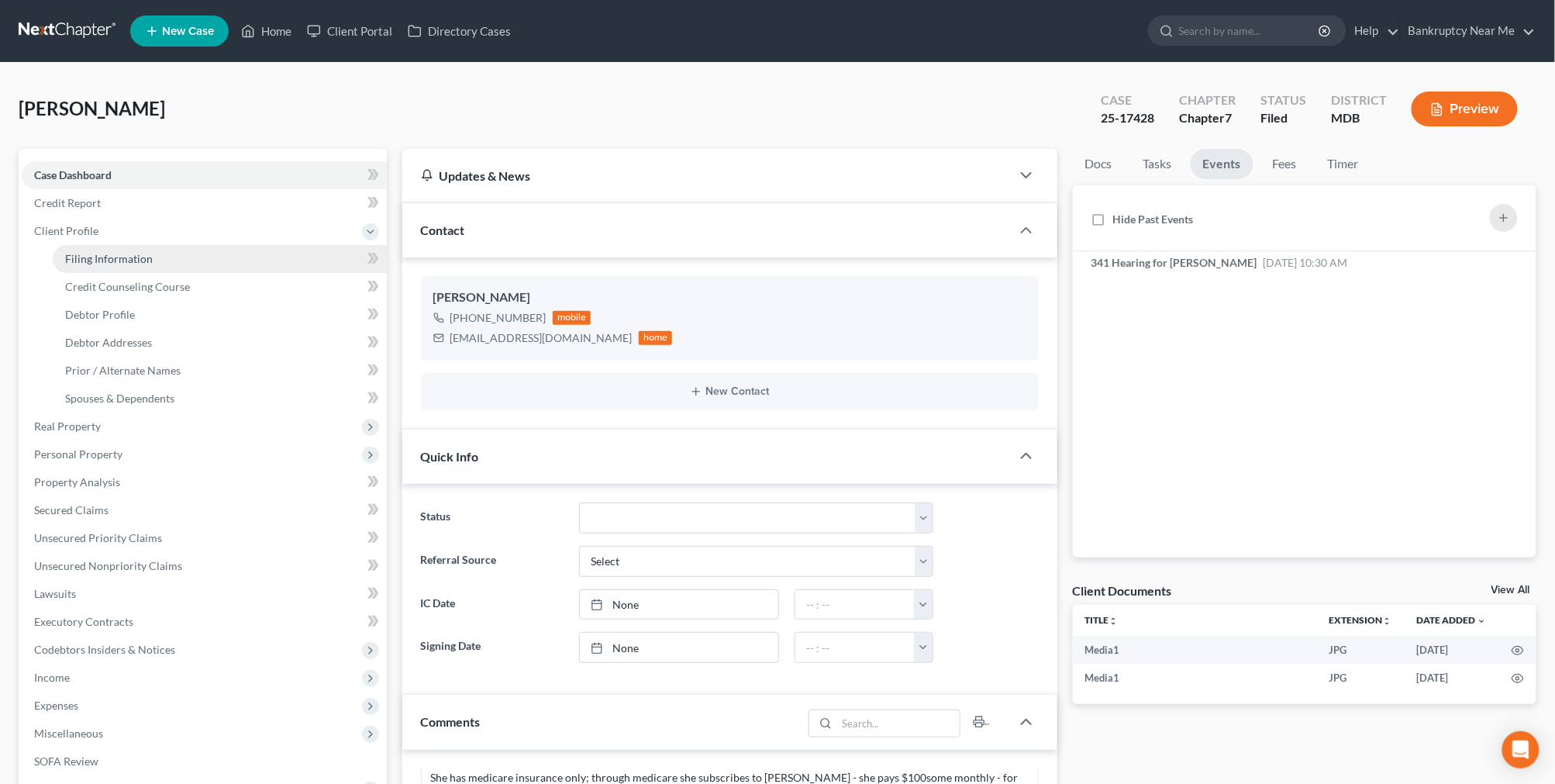
select select "0"
select select "21"
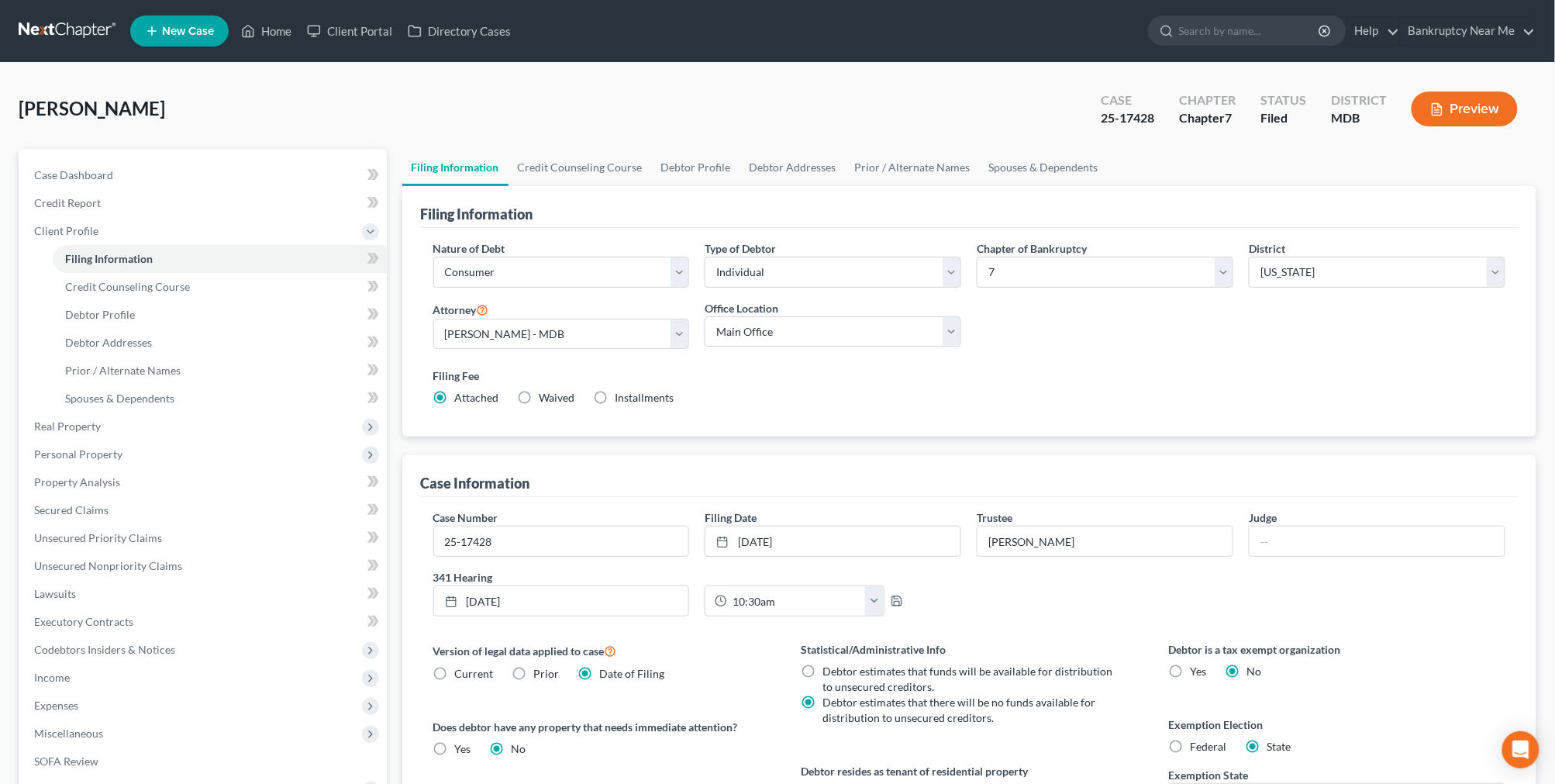
click at [51, 19] on link at bounding box center [68, 31] width 99 height 28
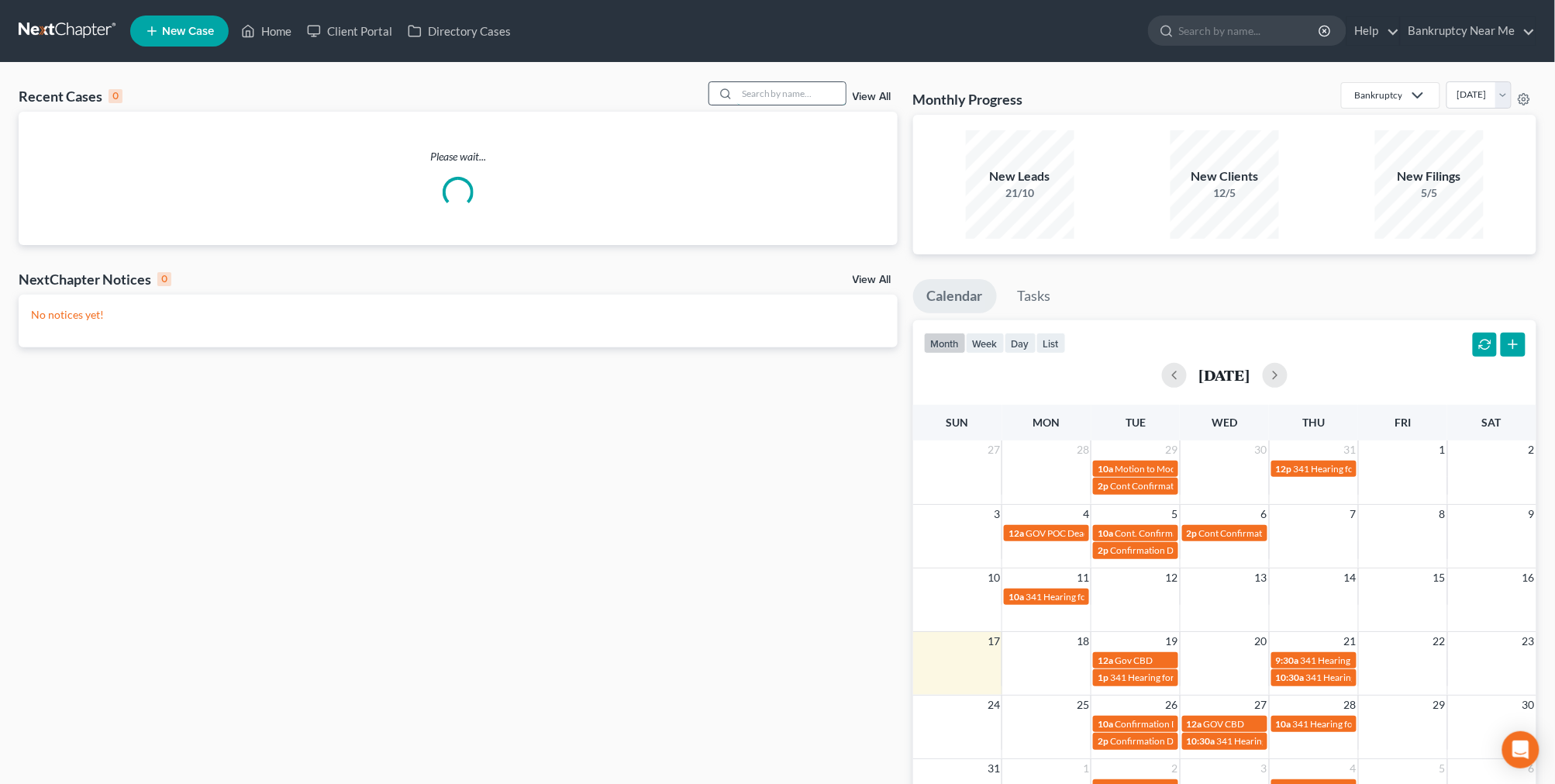
click at [788, 97] on input "search" at bounding box center [791, 93] width 108 height 23
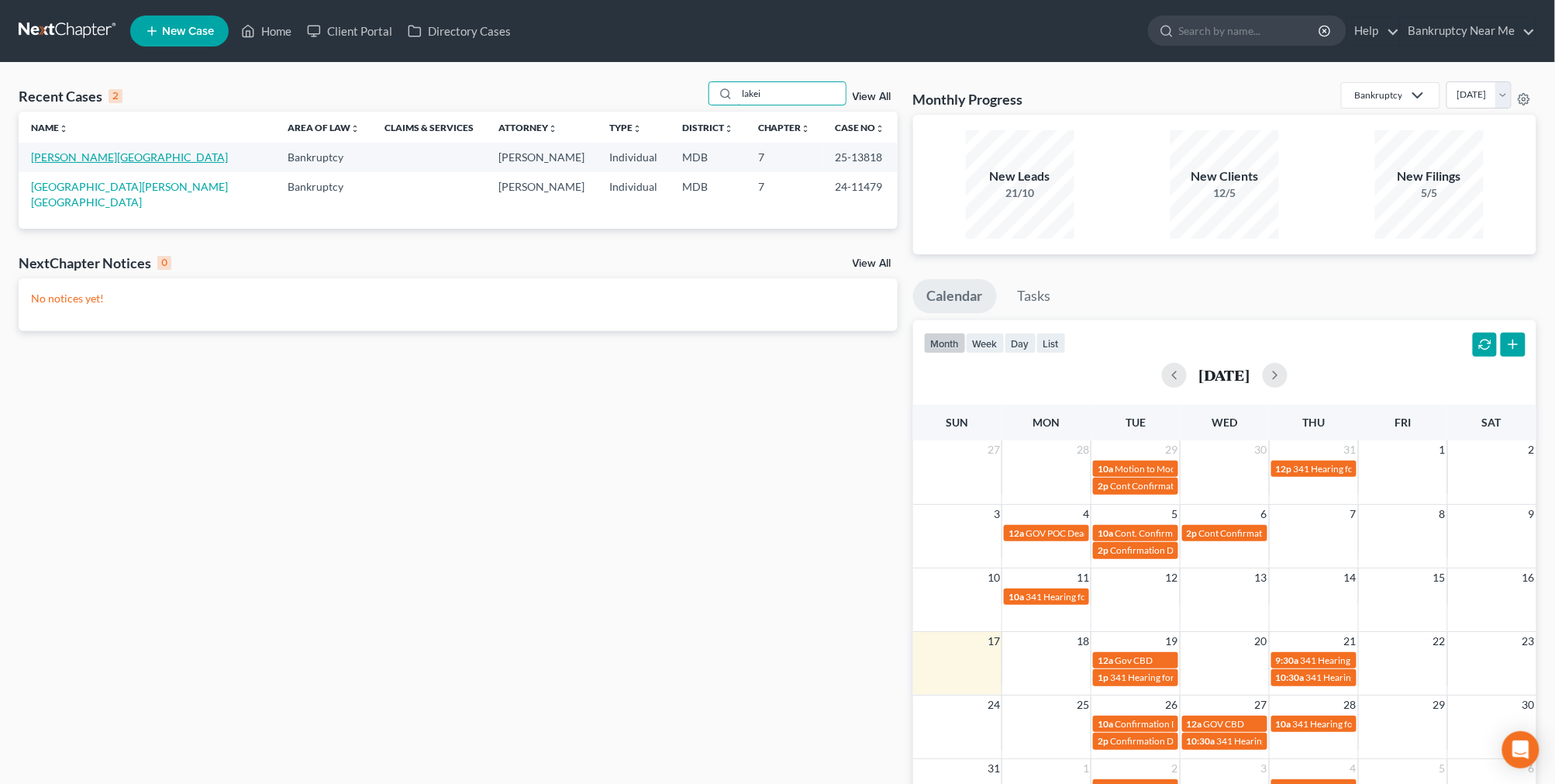
type input "lakei"
click at [89, 159] on link "[PERSON_NAME][GEOGRAPHIC_DATA]" at bounding box center [130, 156] width 197 height 13
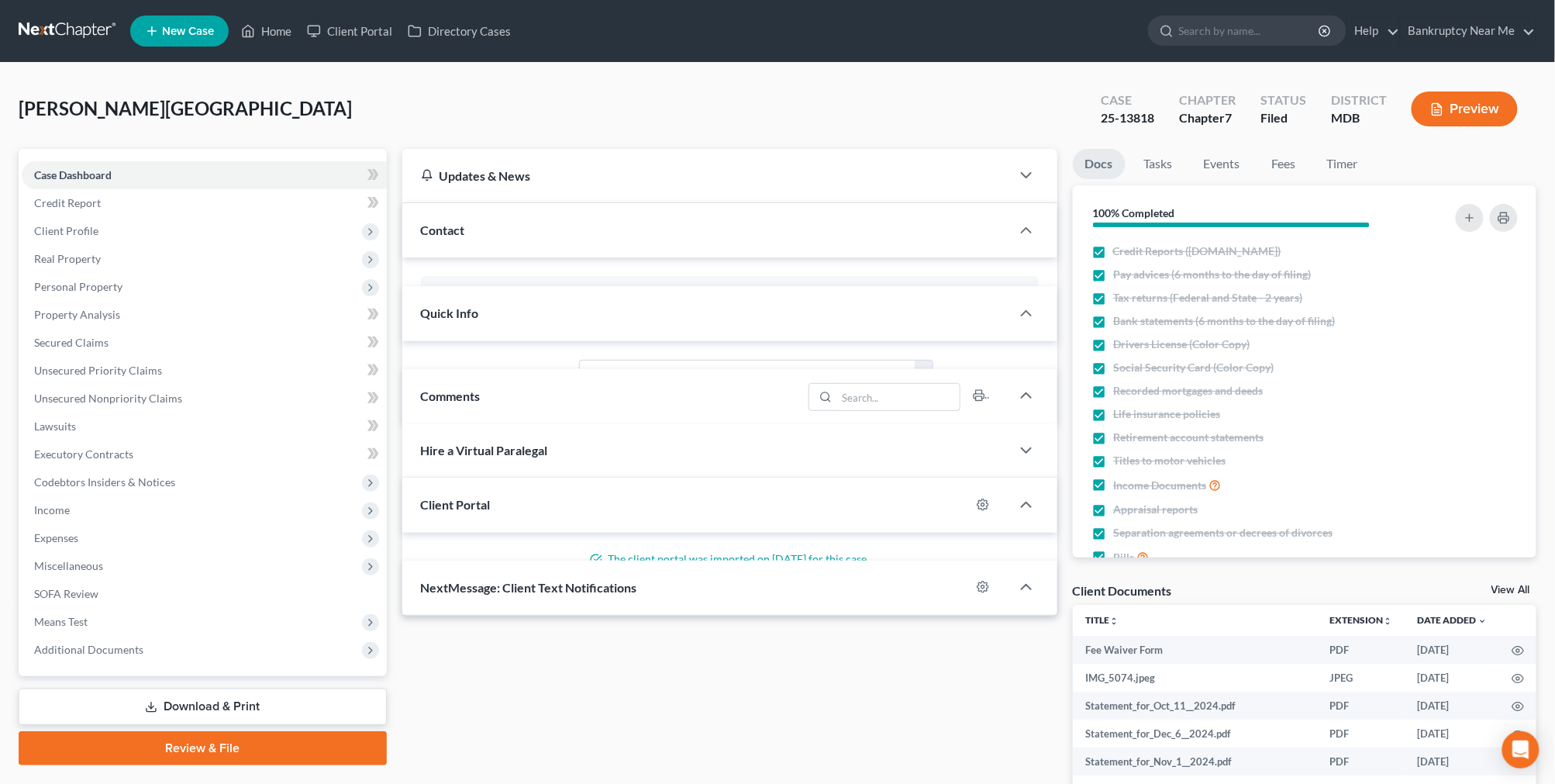
scroll to position [2490, 0]
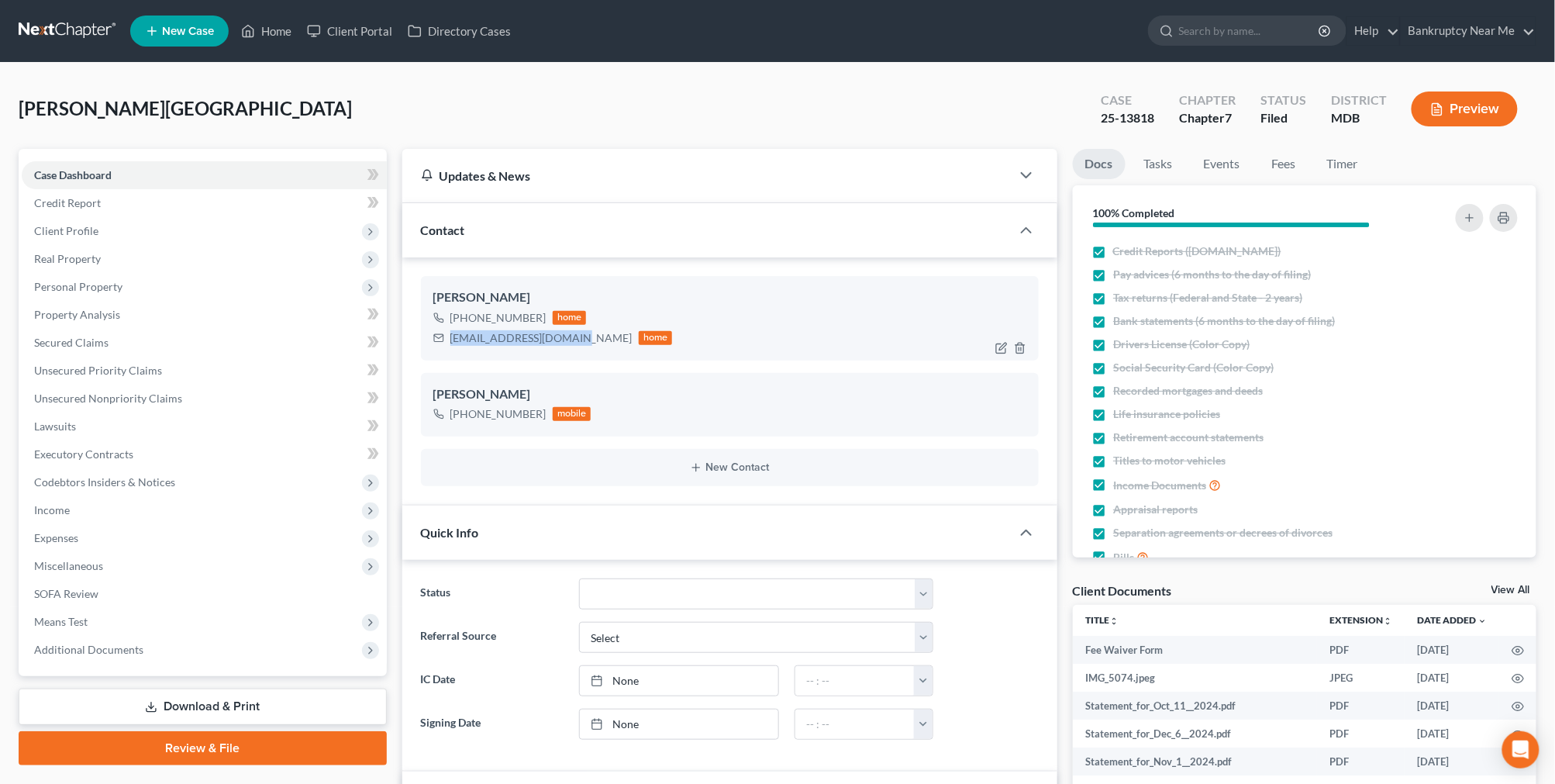
drag, startPoint x: 566, startPoint y: 343, endPoint x: 558, endPoint y: 399, distance: 56.6
click at [430, 343] on div "[PERSON_NAME] [PHONE_NUMBER] home [EMAIL_ADDRESS][DOMAIN_NAME] home" at bounding box center [730, 317] width 617 height 84
drag, startPoint x: 613, startPoint y: 602, endPoint x: 621, endPoint y: 596, distance: 10.0
click at [617, 598] on select "Discharged Discharged & Reported Discharge Litigation Dismissal Notice Dismisse…" at bounding box center [756, 594] width 354 height 31
select select "0"
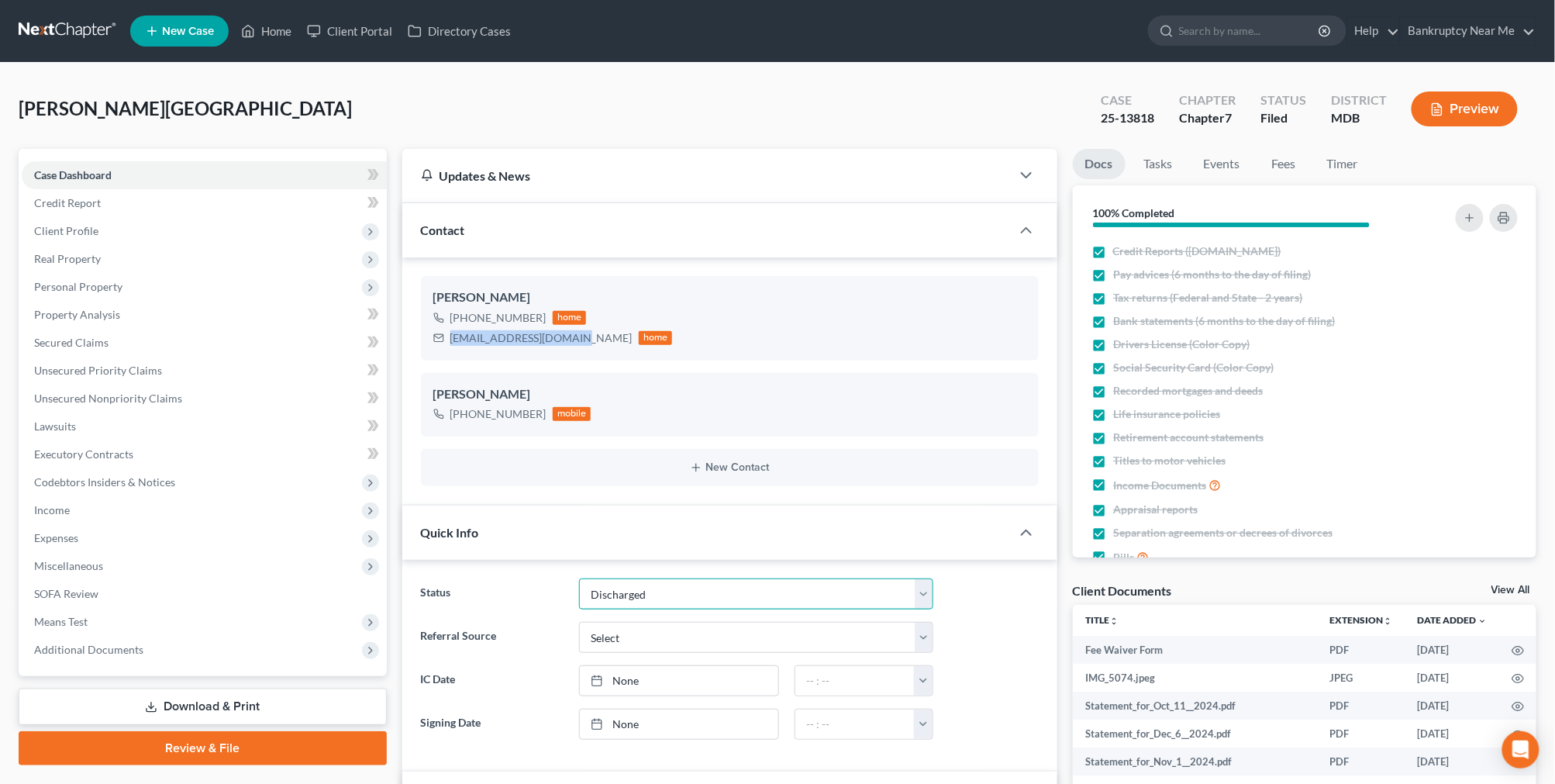
click at [579, 578] on select "Discharged Discharged & Reported Discharge Litigation Dismissal Notice Dismisse…" at bounding box center [756, 594] width 354 height 31
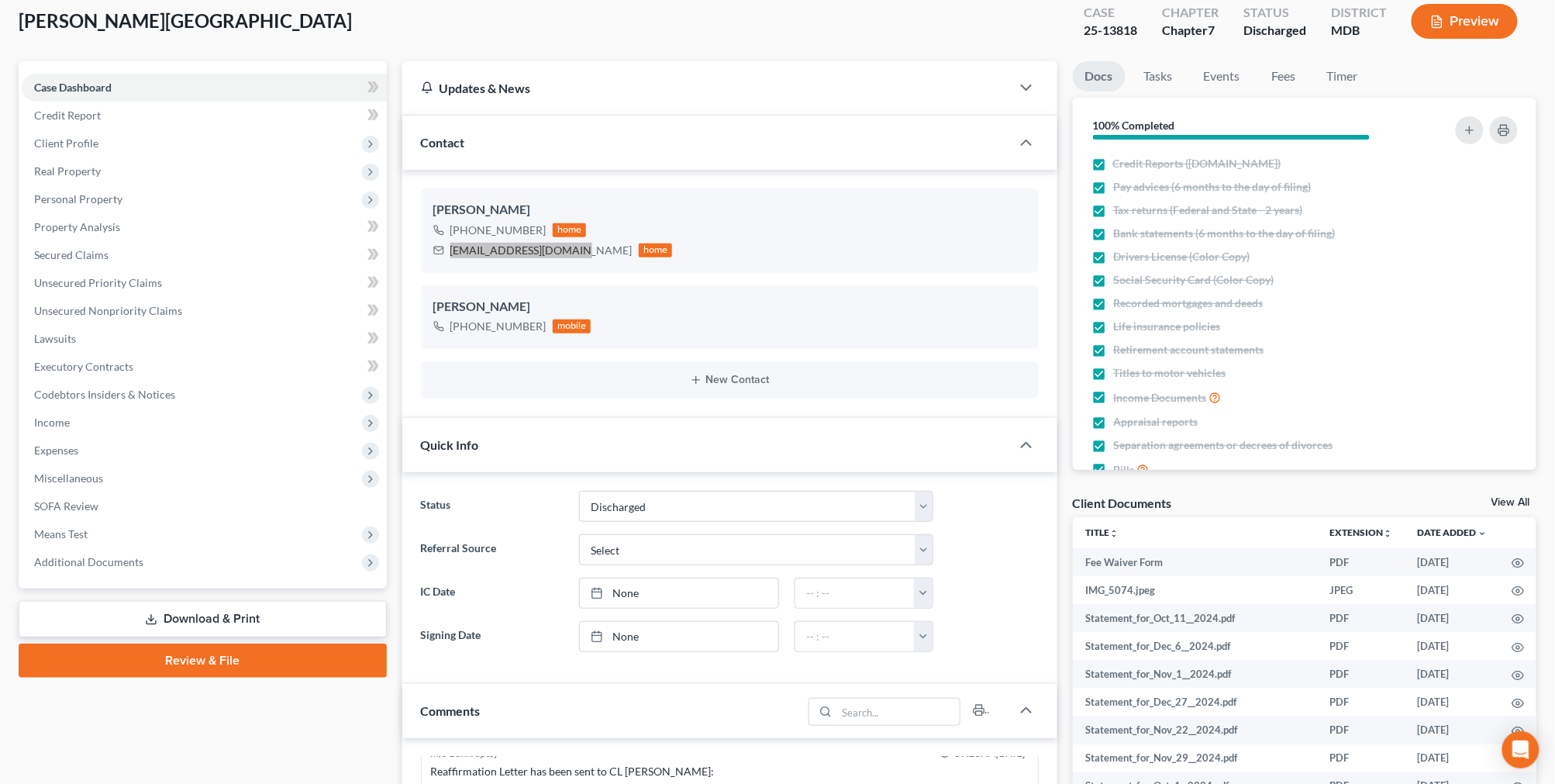
scroll to position [0, 0]
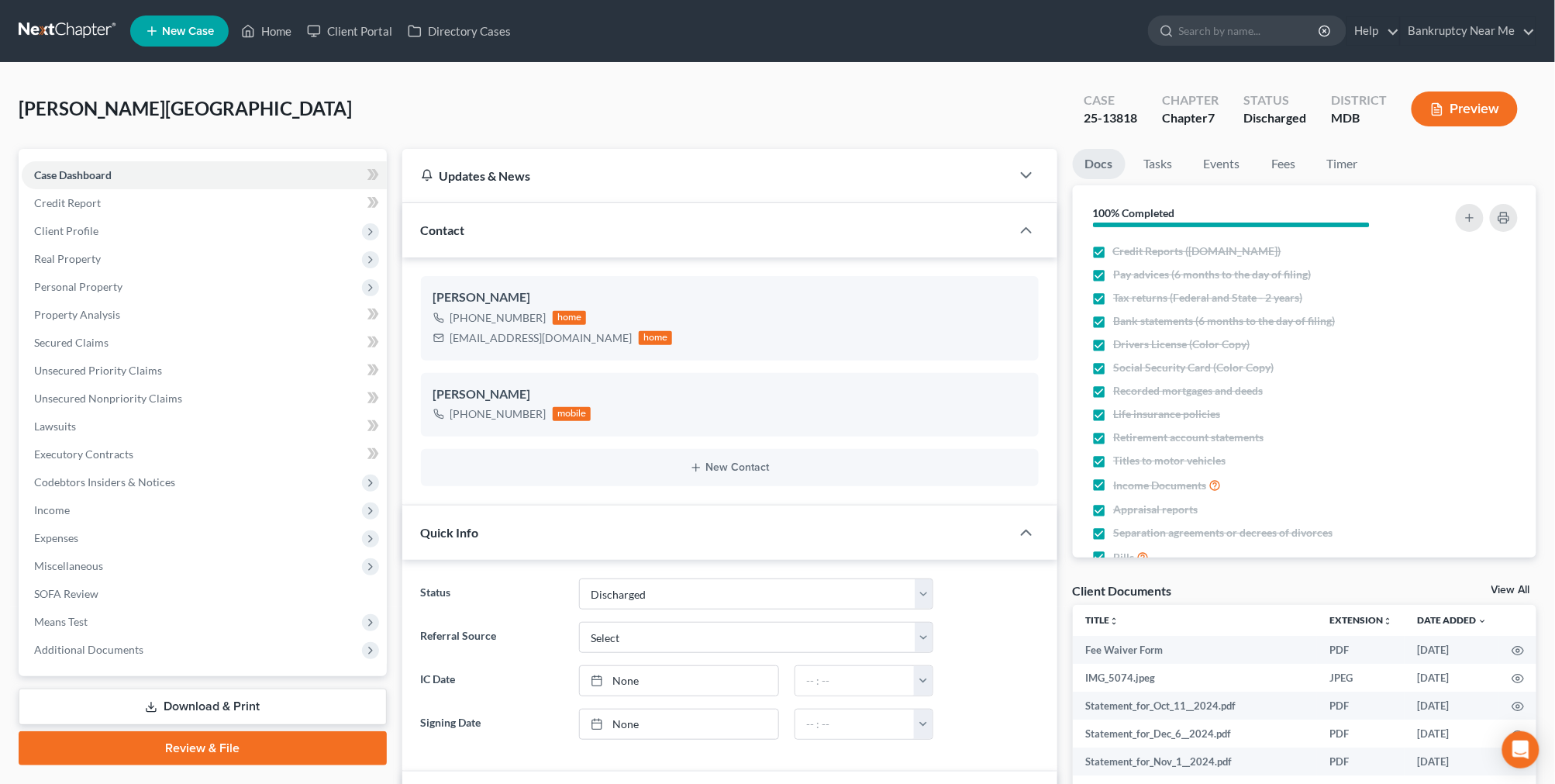
click at [1276, 146] on div "[GEOGRAPHIC_DATA][PERSON_NAME] Upgraded Case 25-13818 Chapter Chapter 7 Status …" at bounding box center [777, 114] width 1517 height 67
click at [1279, 157] on link "Fees" at bounding box center [1283, 164] width 50 height 31
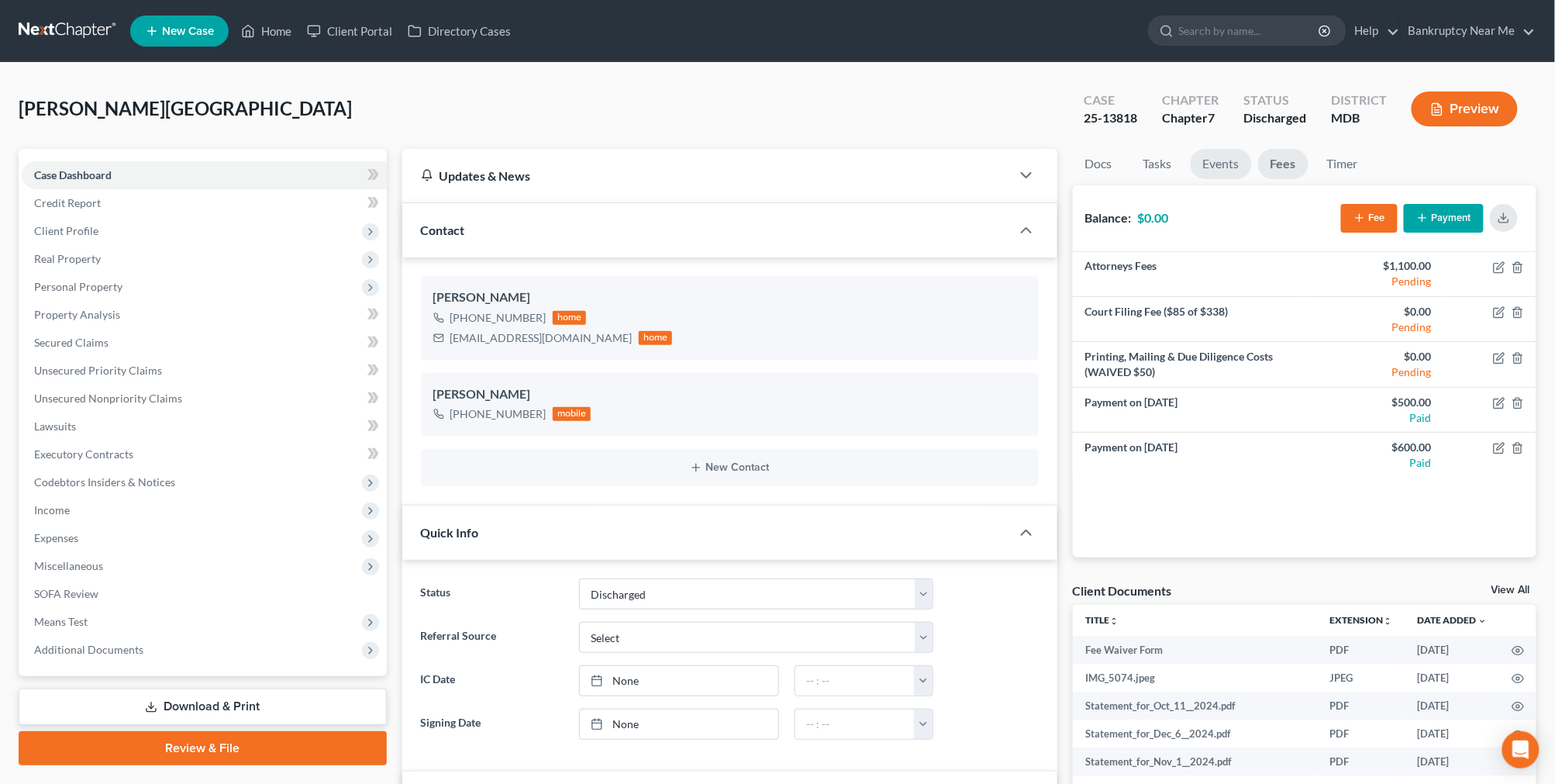
click at [1232, 149] on link "Events" at bounding box center [1221, 164] width 61 height 31
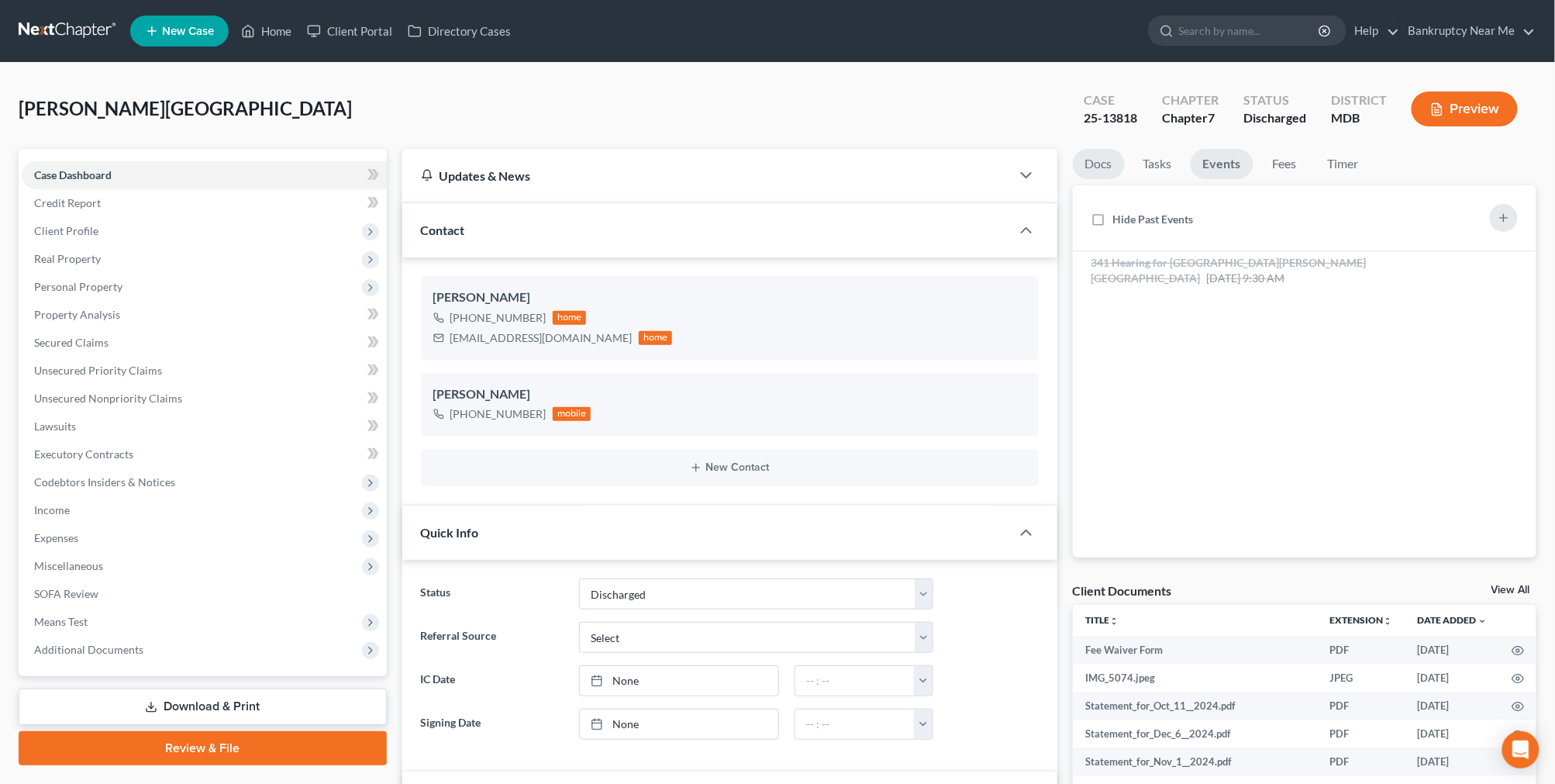
click at [1098, 164] on link "Docs" at bounding box center [1099, 164] width 52 height 31
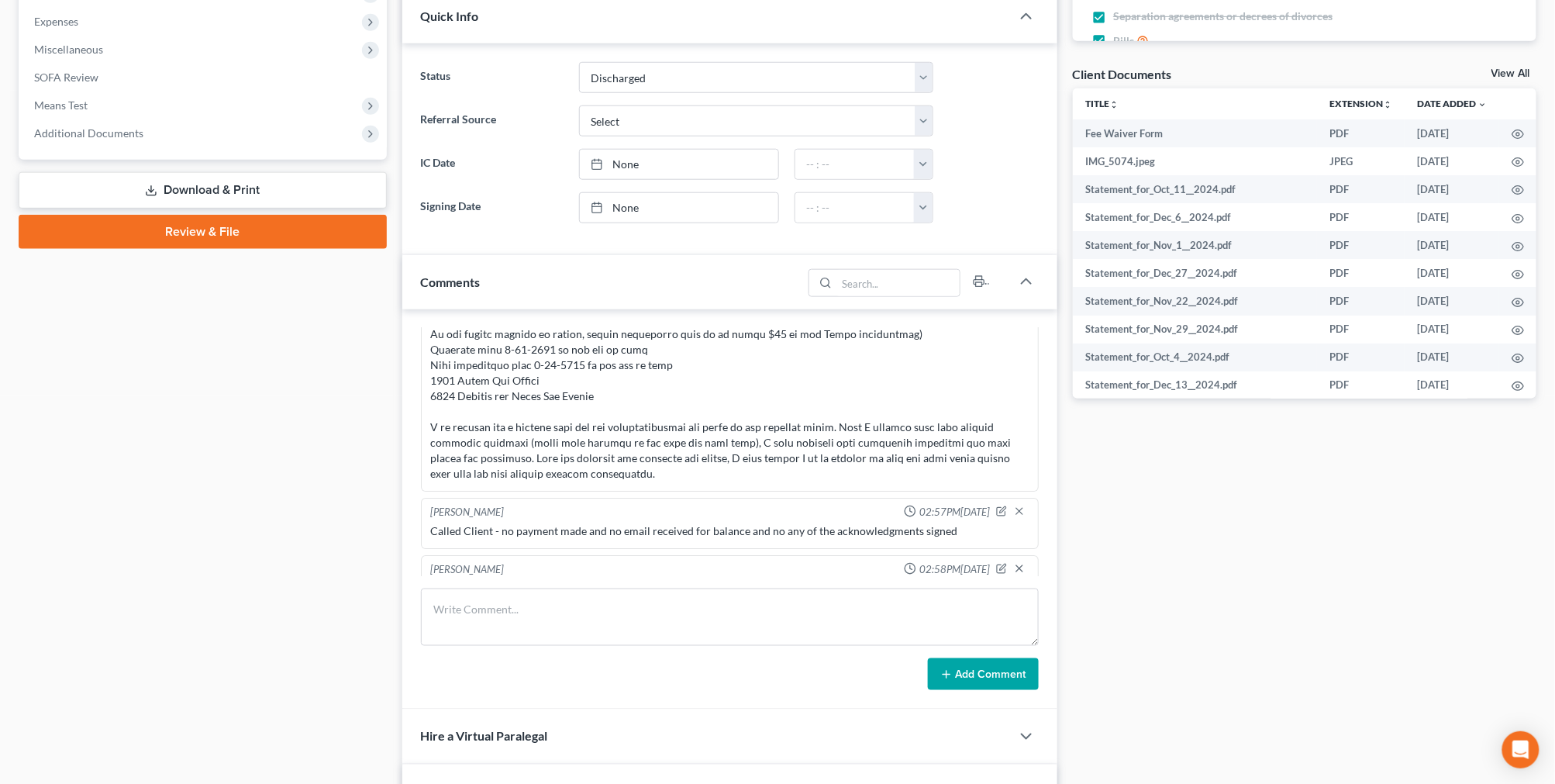
scroll to position [4478, 0]
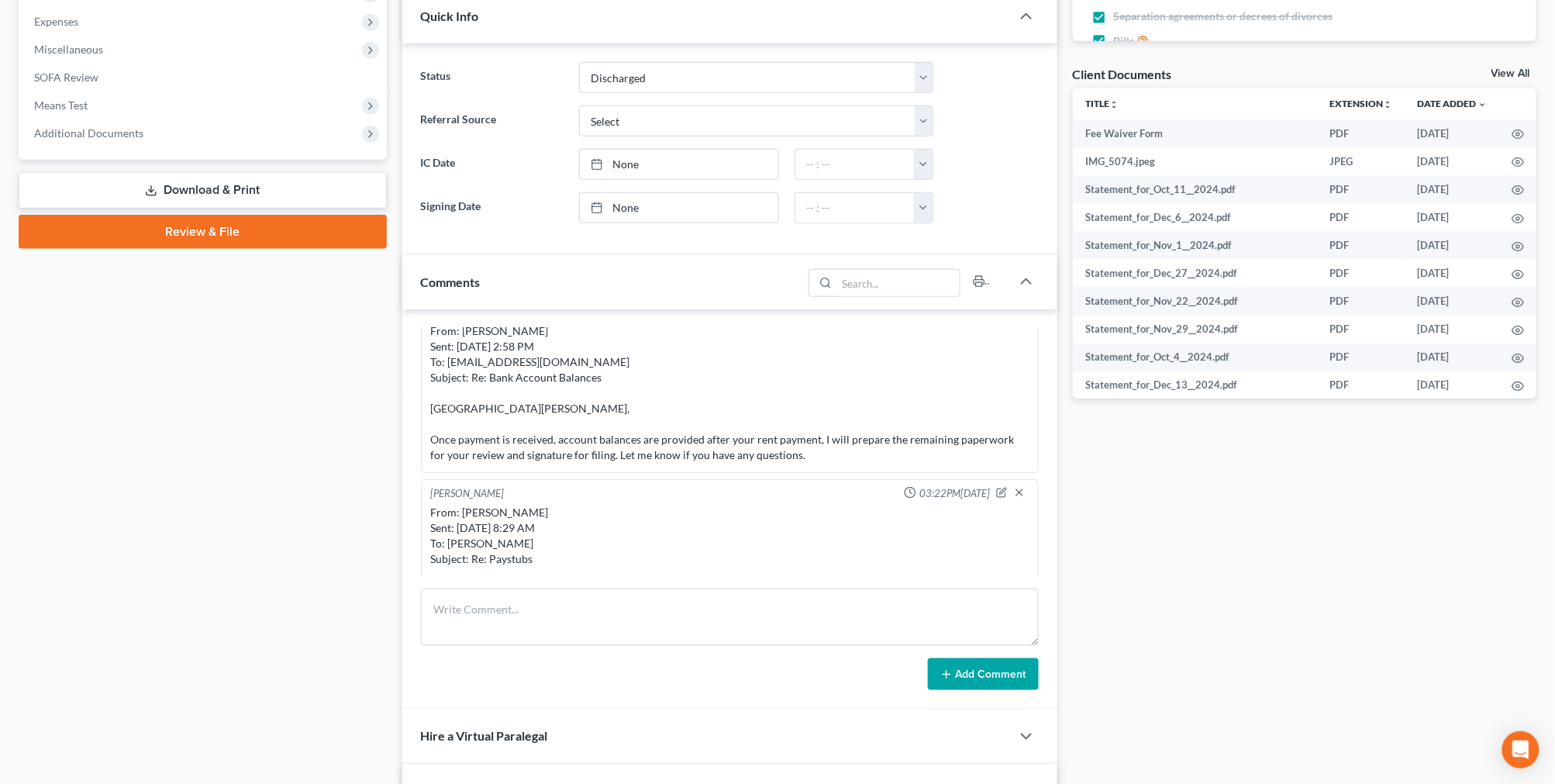
drag, startPoint x: 1400, startPoint y: 463, endPoint x: 1374, endPoint y: 466, distance: 26.2
click at [1395, 465] on div "Docs Tasks Events Fees Timer 100% Completed Nothing here yet! Credit Reports (w…" at bounding box center [1304, 474] width 479 height 1684
paste textarea "From: Iris Kwon <iris@bankruptcynearme.org> Sent: Sunday, August 17, 2025 10:00…"
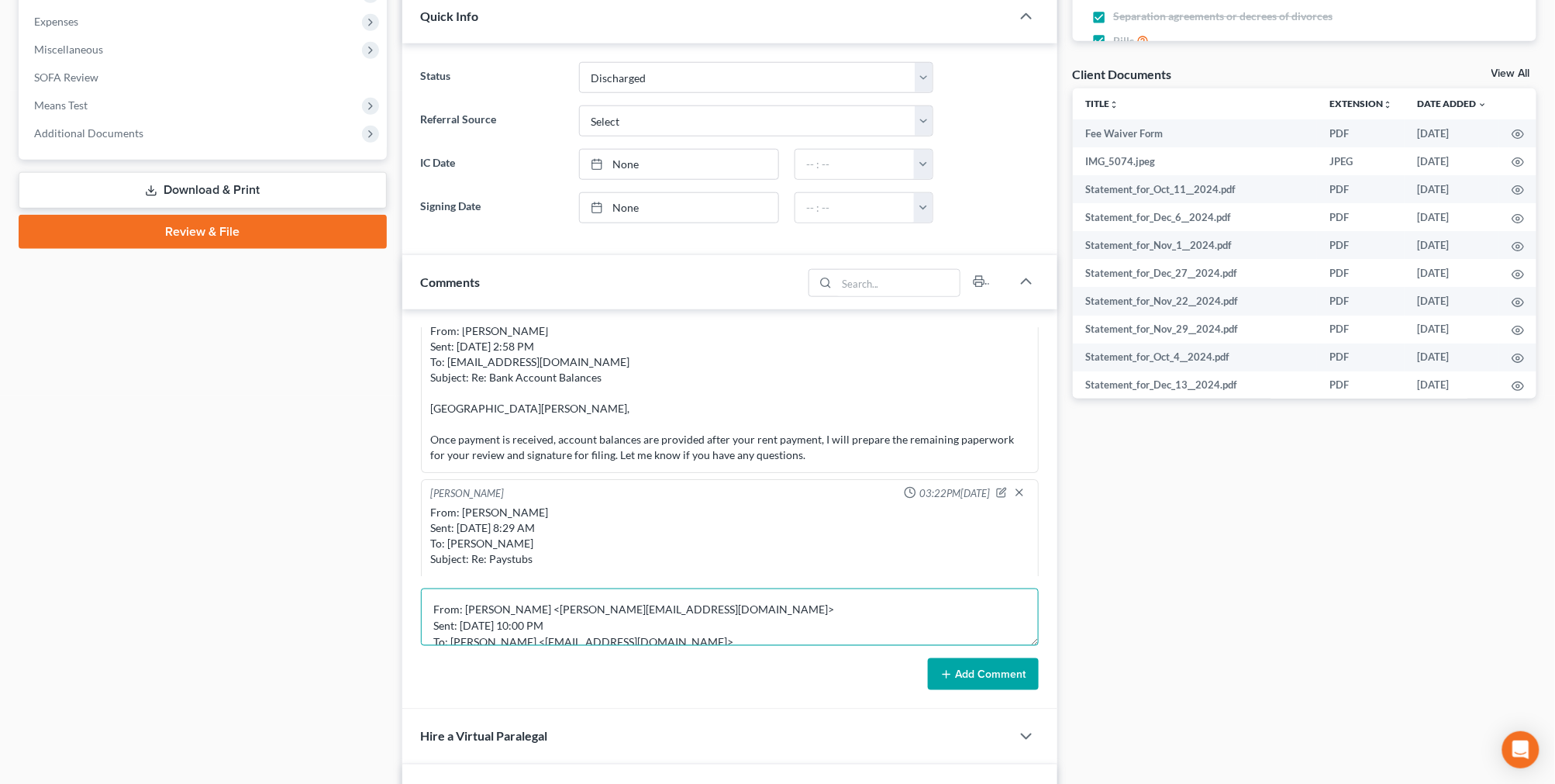
scroll to position [197, 0]
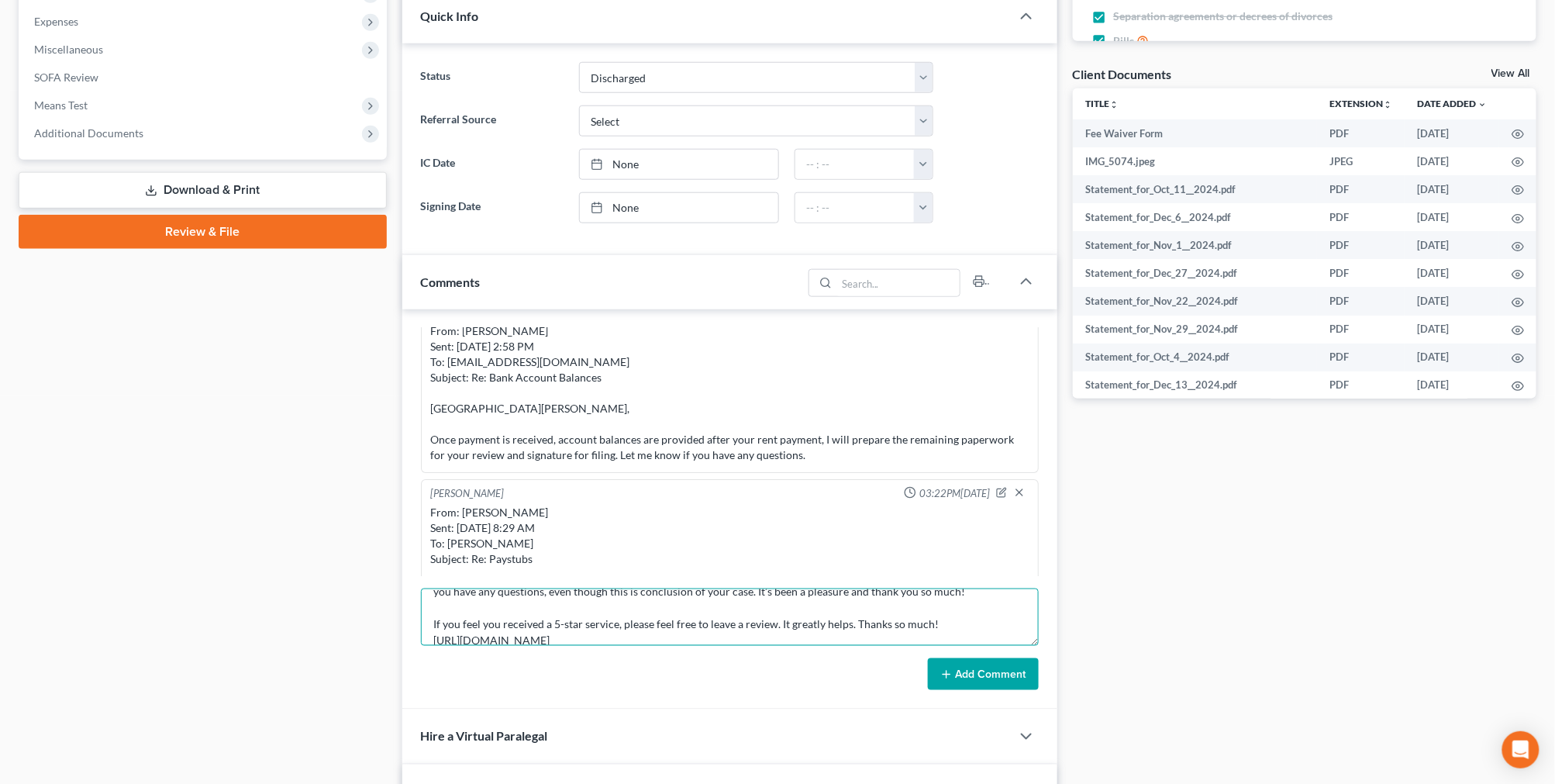
type textarea "From: Iris Kwon <iris@bankruptcynearme.org> Sent: Sunday, August 17, 2025 10:00…"
click at [937, 672] on button "Add Comment" at bounding box center [983, 674] width 111 height 32
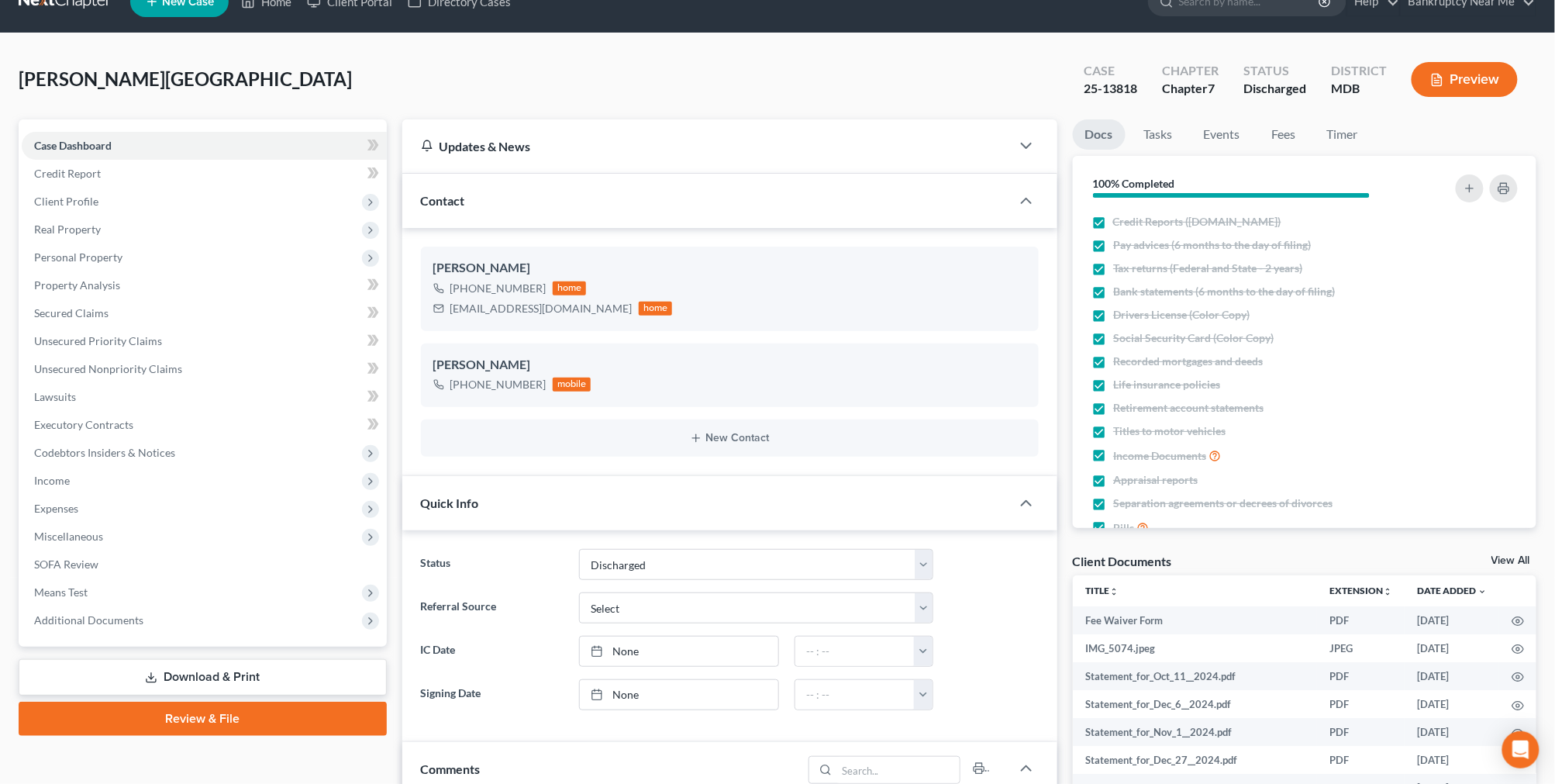
scroll to position [0, 0]
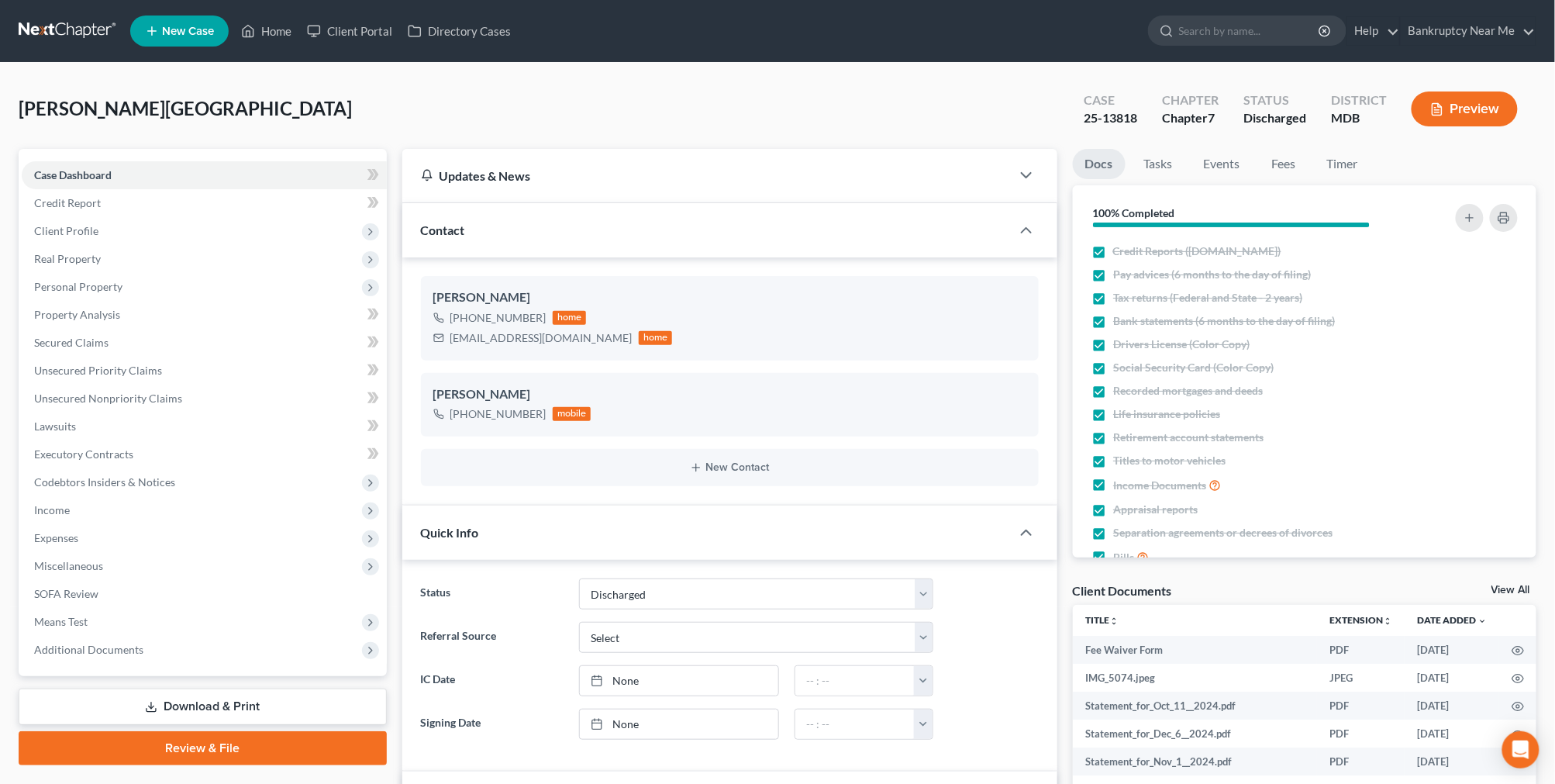
click at [72, 20] on link at bounding box center [68, 31] width 99 height 28
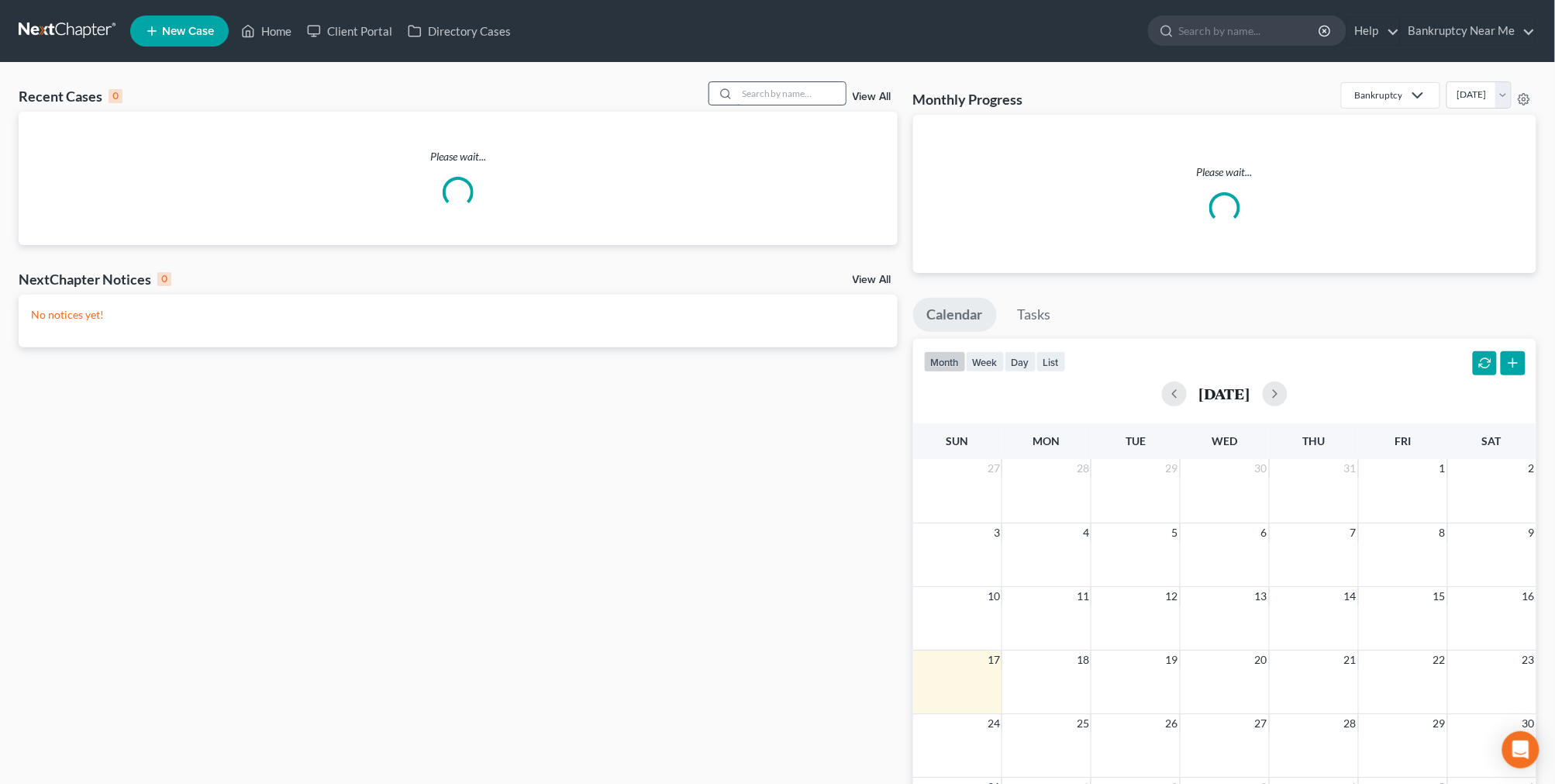
click at [770, 93] on input "search" at bounding box center [791, 93] width 108 height 23
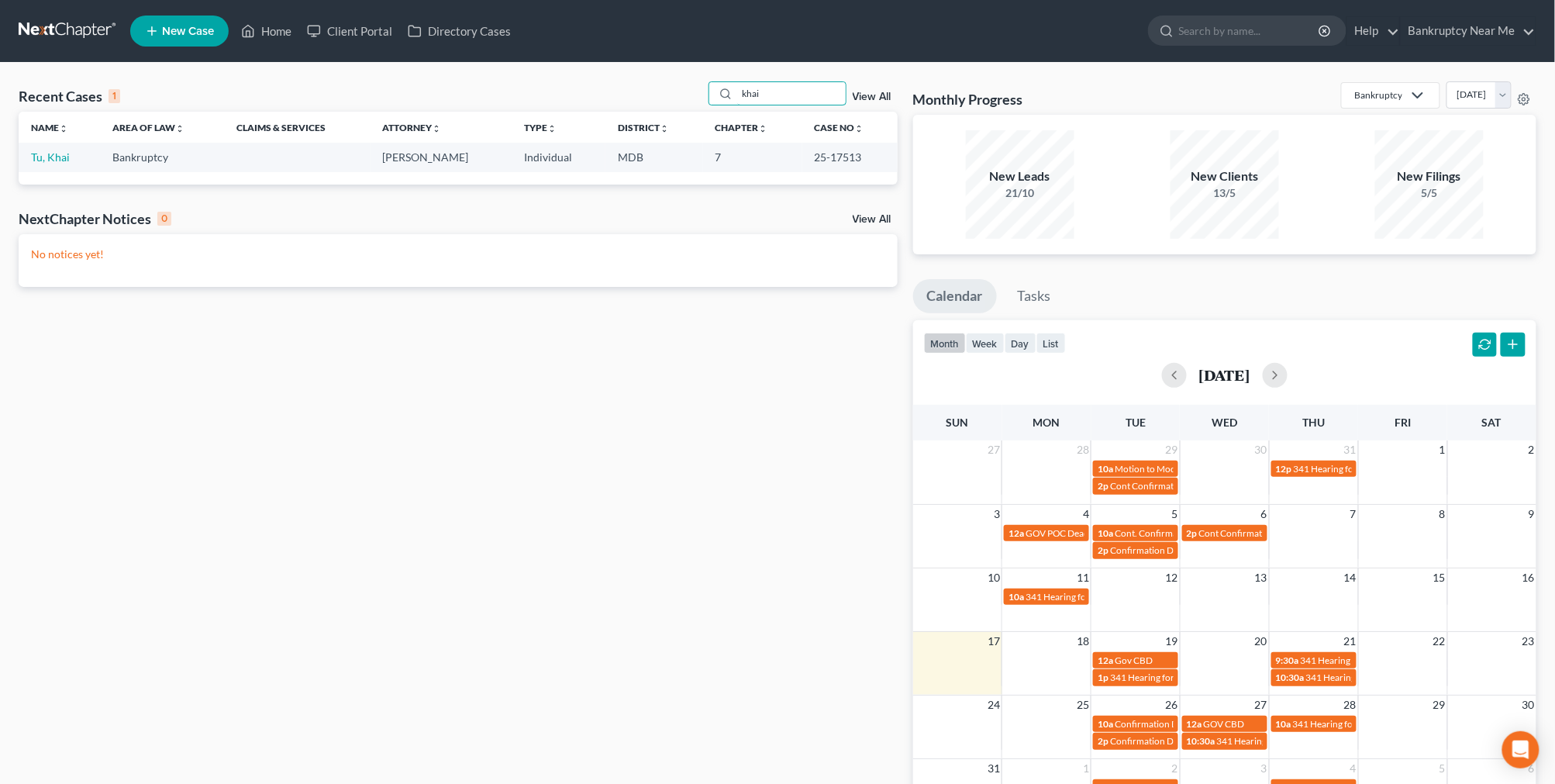
type input "khai"
click at [76, 153] on td "Tu, Khai" at bounding box center [58, 157] width 81 height 29
click at [65, 153] on link "Tu, Khai" at bounding box center [51, 156] width 38 height 13
select select "4"
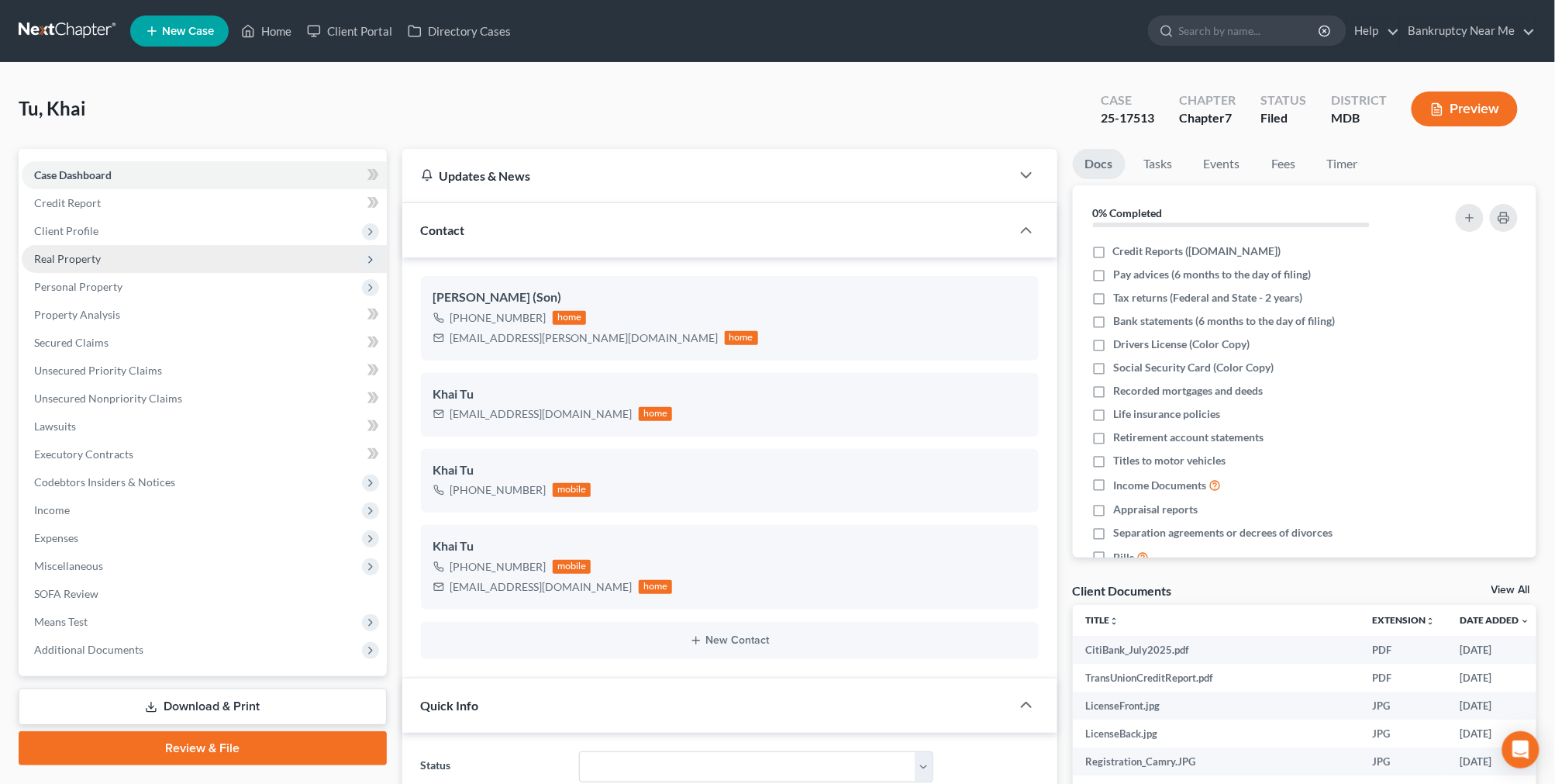
drag, startPoint x: 97, startPoint y: 251, endPoint x: 111, endPoint y: 254, distance: 14.3
click at [97, 252] on span "Real Property" at bounding box center [67, 258] width 66 height 13
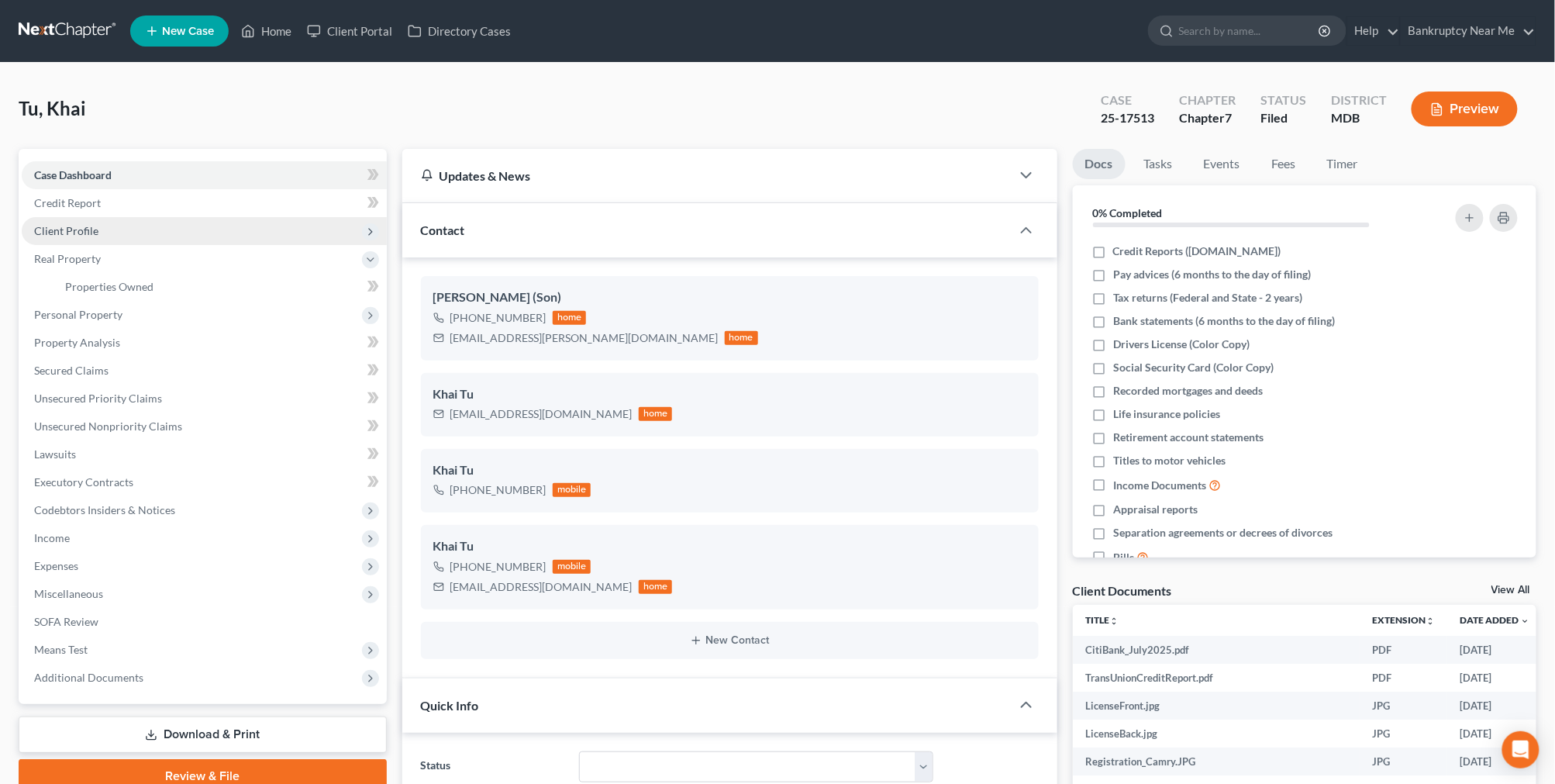
scroll to position [10836, 0]
click at [113, 229] on span "Client Profile" at bounding box center [204, 231] width 365 height 28
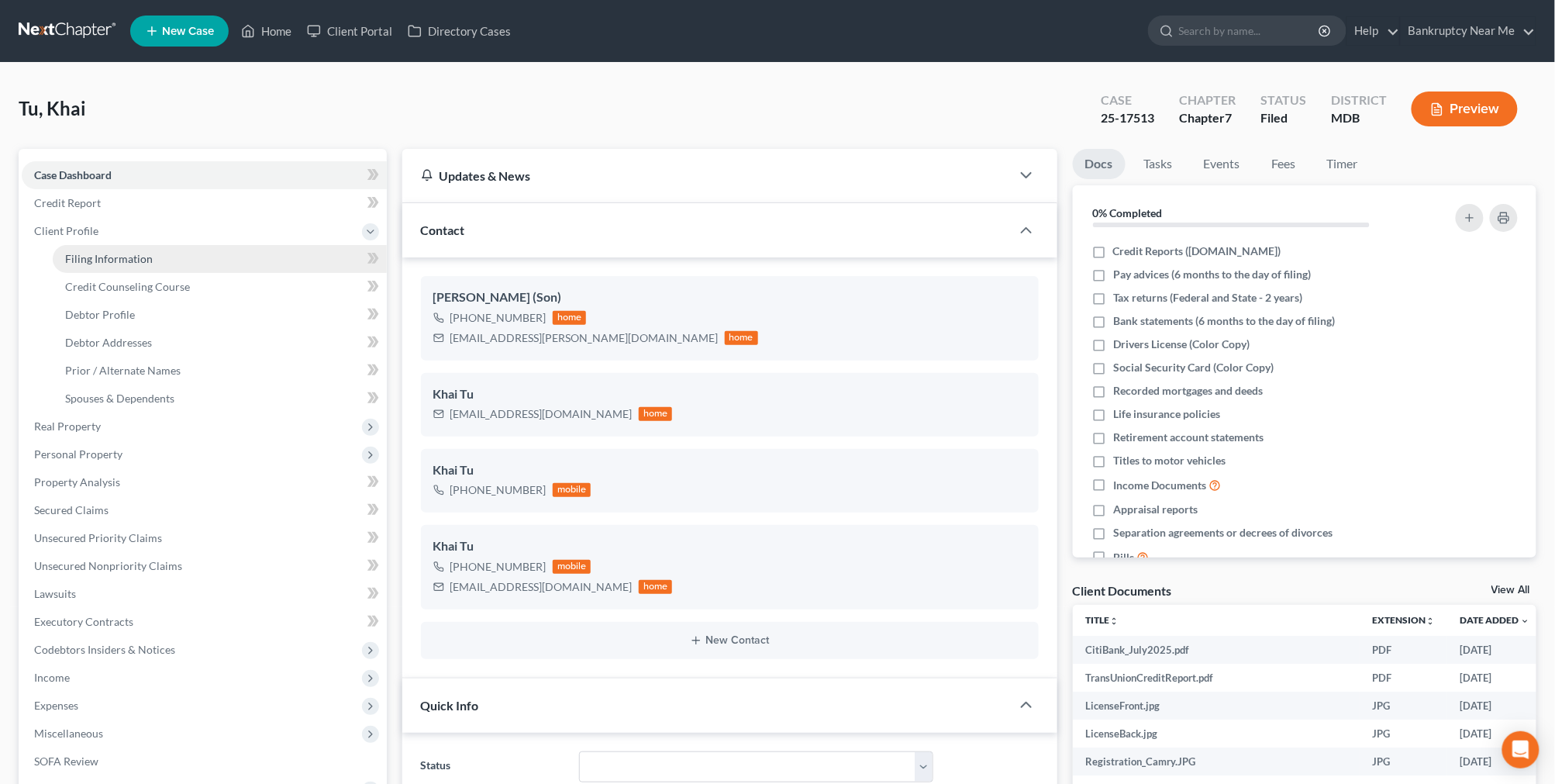
click at [157, 269] on link "Filing Information" at bounding box center [219, 259] width 334 height 28
select select "1"
select select "0"
select select "21"
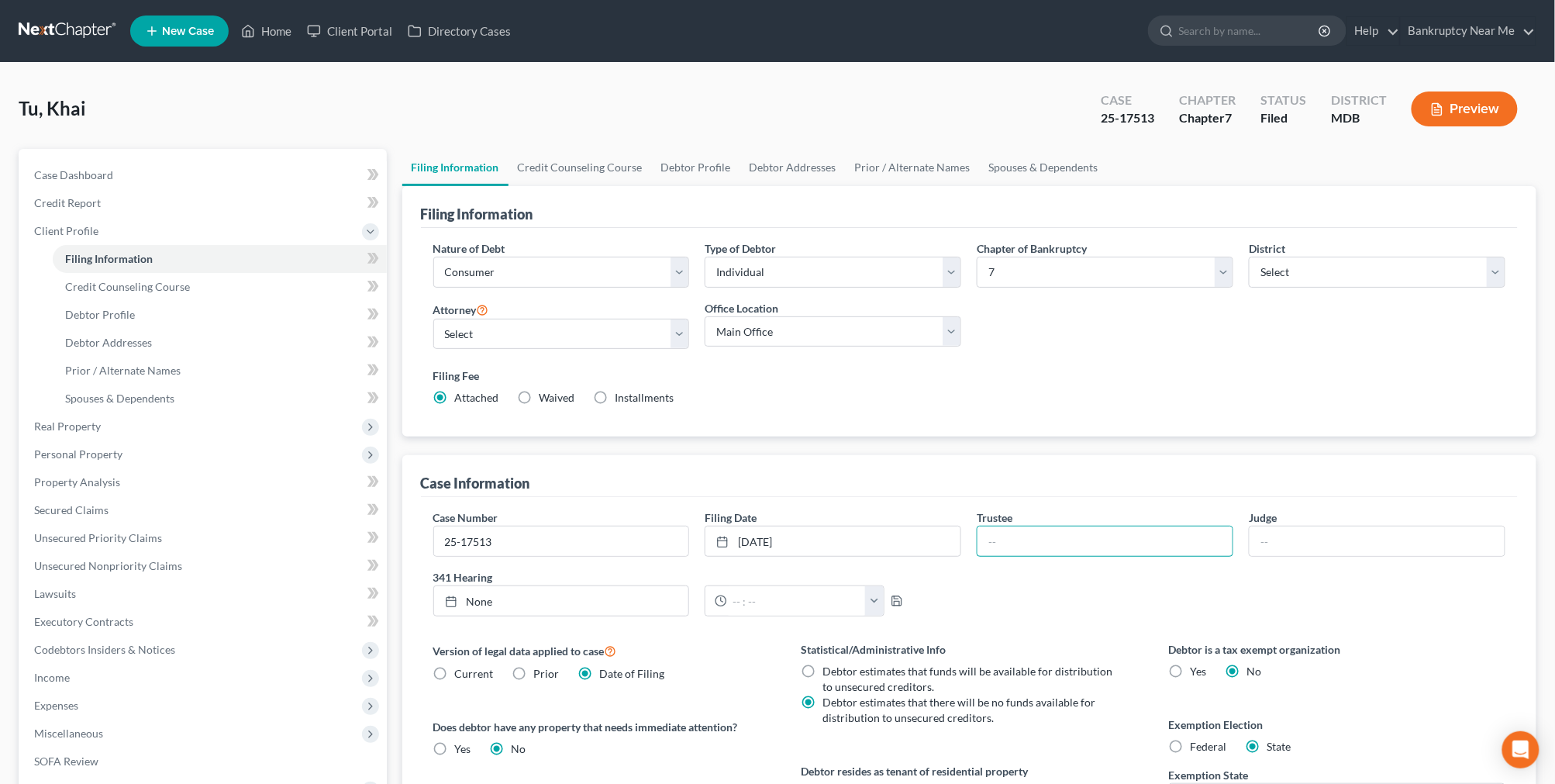
drag, startPoint x: 1043, startPoint y: 533, endPoint x: 1037, endPoint y: 508, distance: 25.7
click at [1043, 533] on input "text" at bounding box center [1105, 541] width 255 height 30
type input "[PERSON_NAME]"
click at [590, 590] on link "None" at bounding box center [562, 601] width 255 height 30
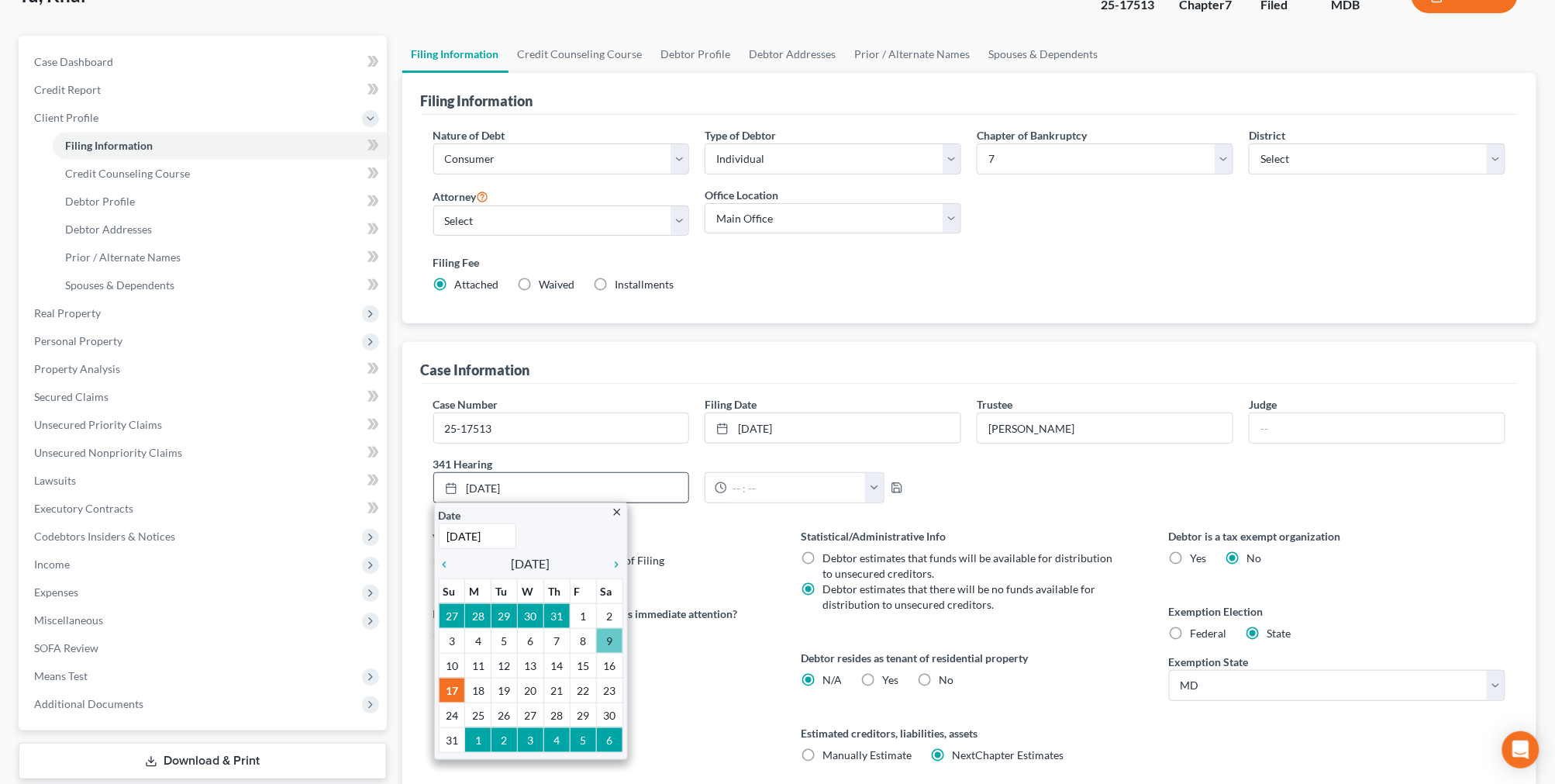
scroll to position [237, 0]
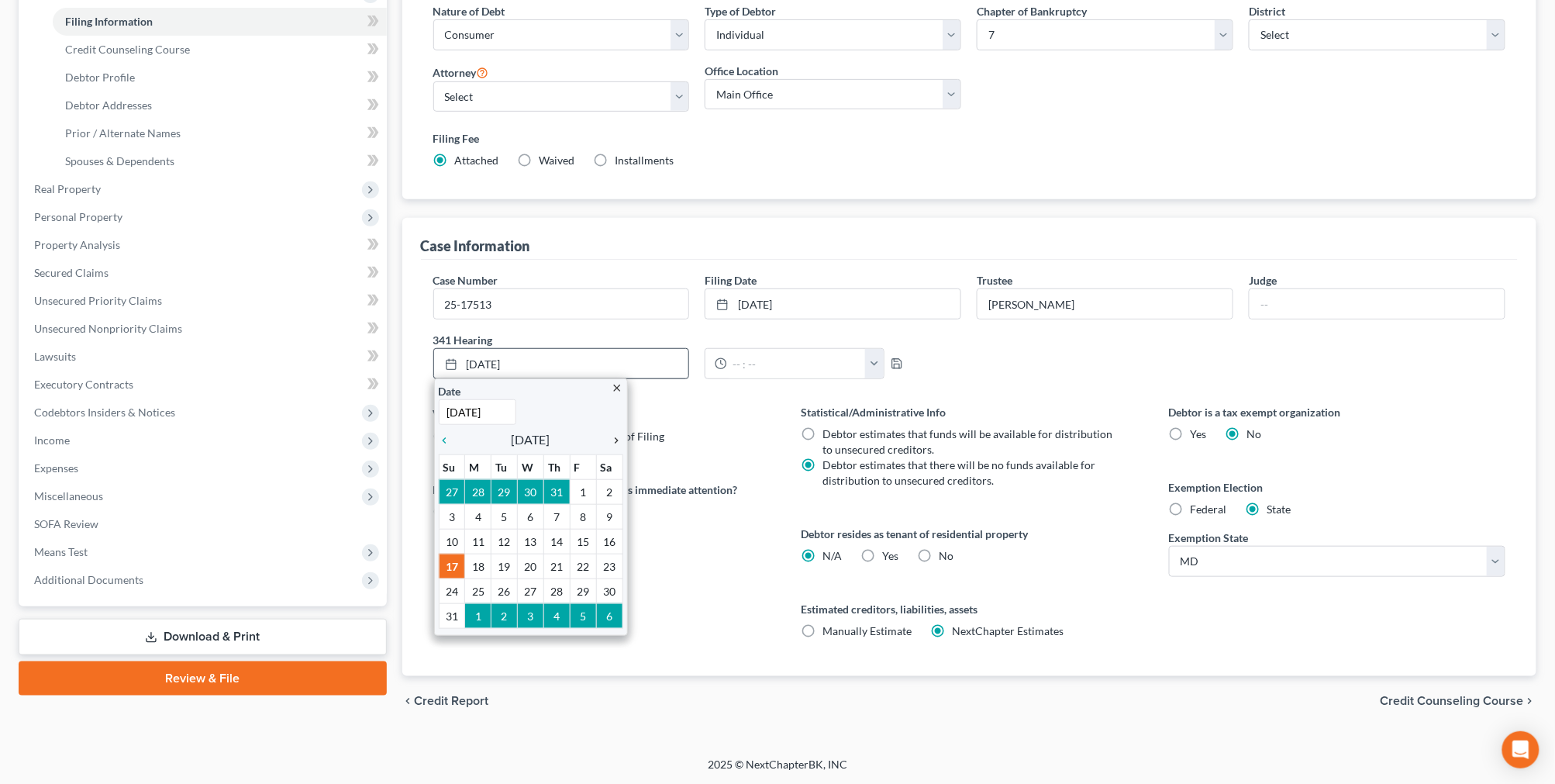
click at [620, 437] on icon "chevron_right" at bounding box center [612, 440] width 20 height 12
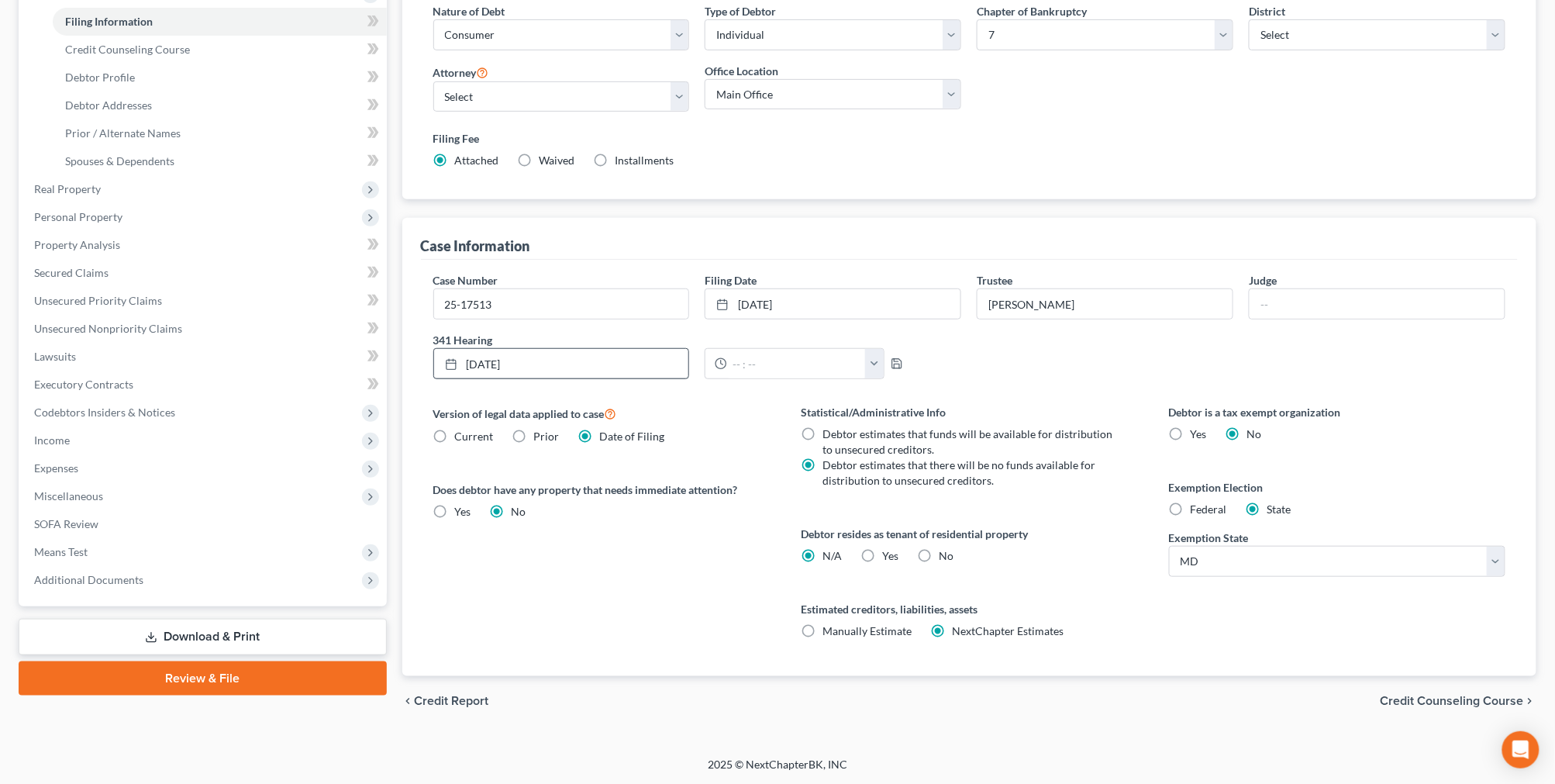
drag, startPoint x: 507, startPoint y: 570, endPoint x: 640, endPoint y: 476, distance: 162.9
click at [818, 354] on input "text" at bounding box center [796, 364] width 139 height 30
type input "10:30am"
click at [896, 365] on icon "button" at bounding box center [897, 364] width 12 height 12
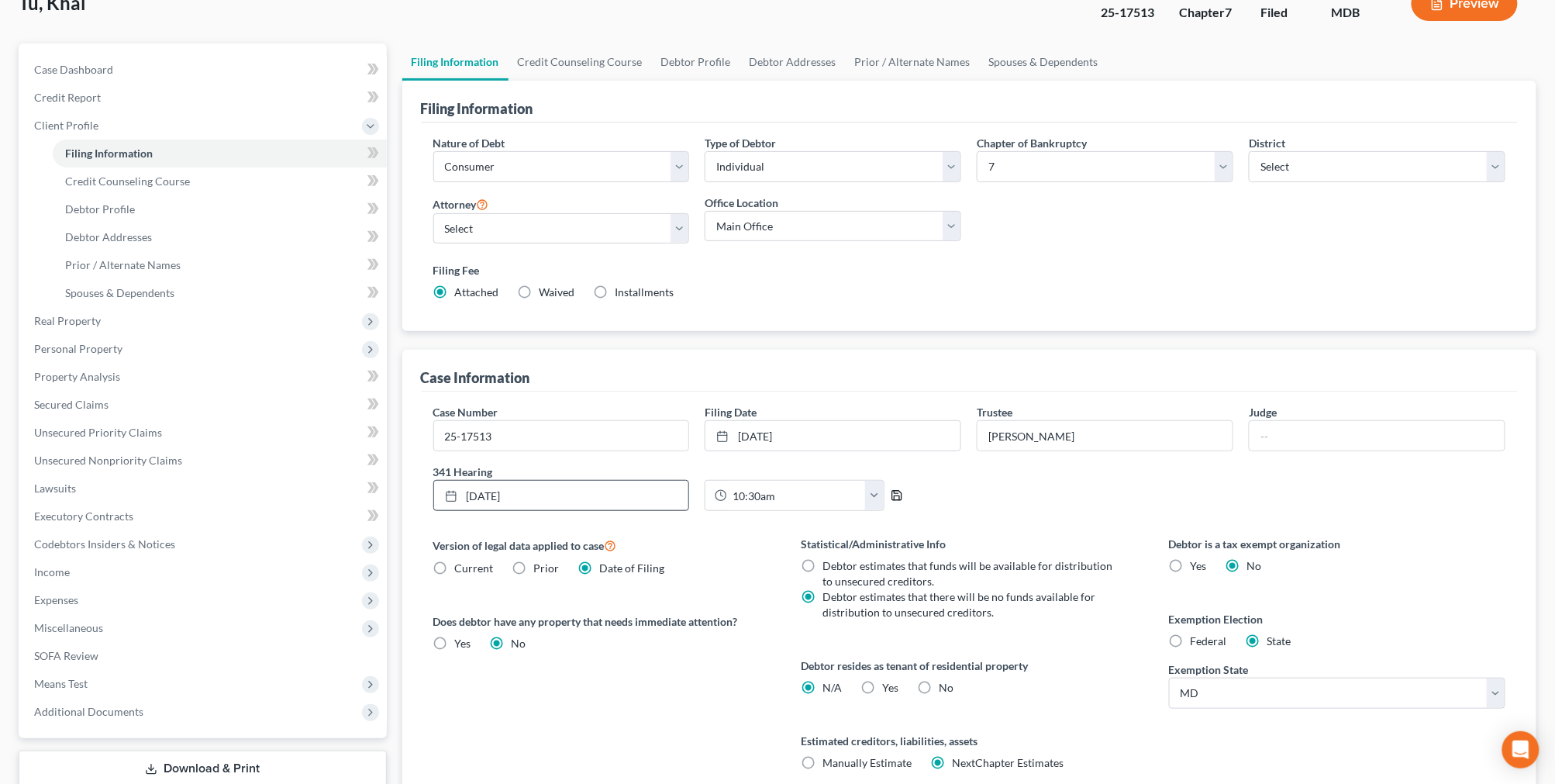
scroll to position [0, 0]
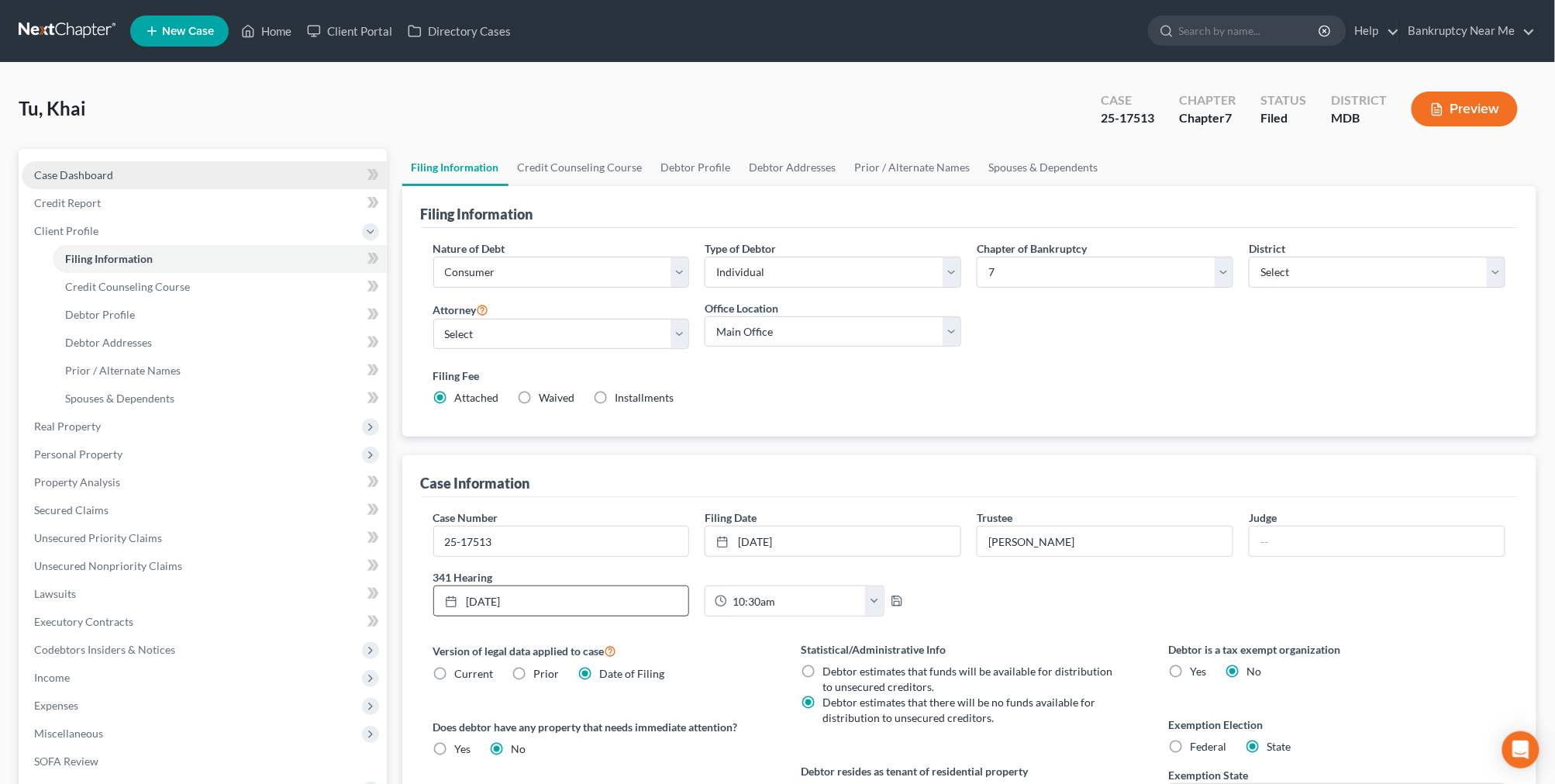
click at [196, 172] on link "Case Dashboard" at bounding box center [204, 175] width 365 height 28
select select "4"
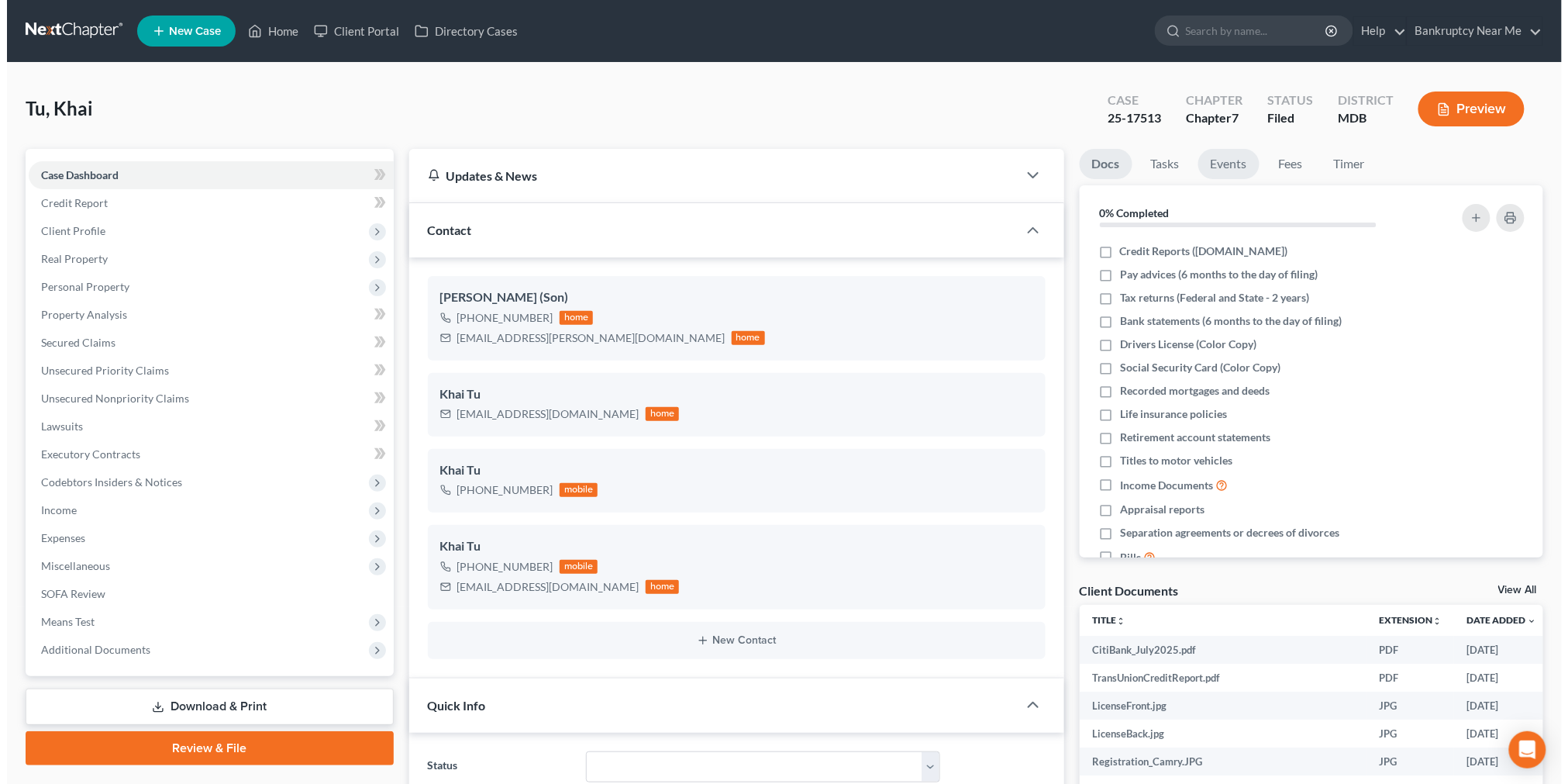
scroll to position [10836, 0]
click at [1221, 167] on link "Events" at bounding box center [1222, 164] width 61 height 31
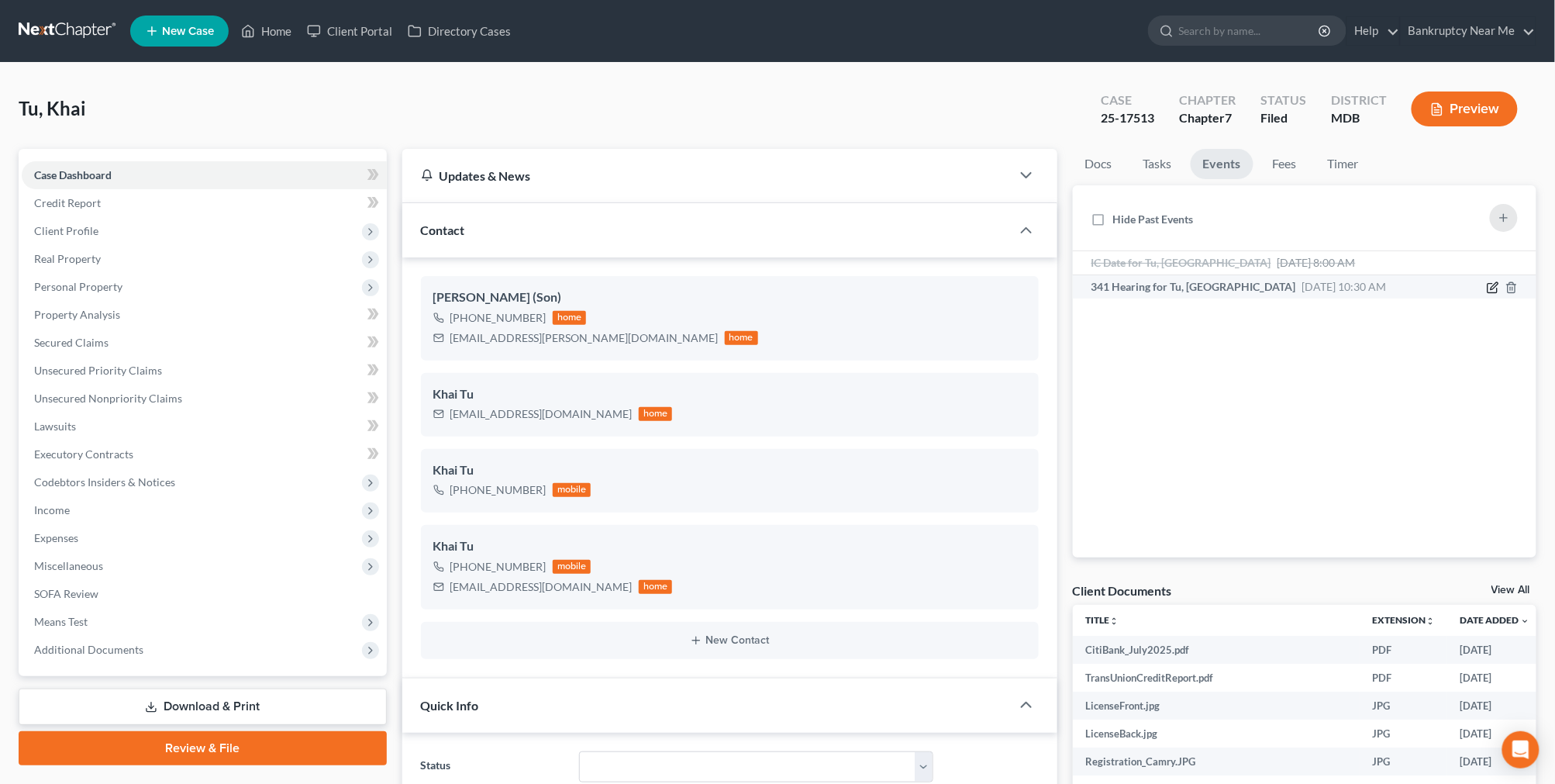
click at [1497, 283] on icon "button" at bounding box center [1494, 286] width 7 height 7
select select "Days"
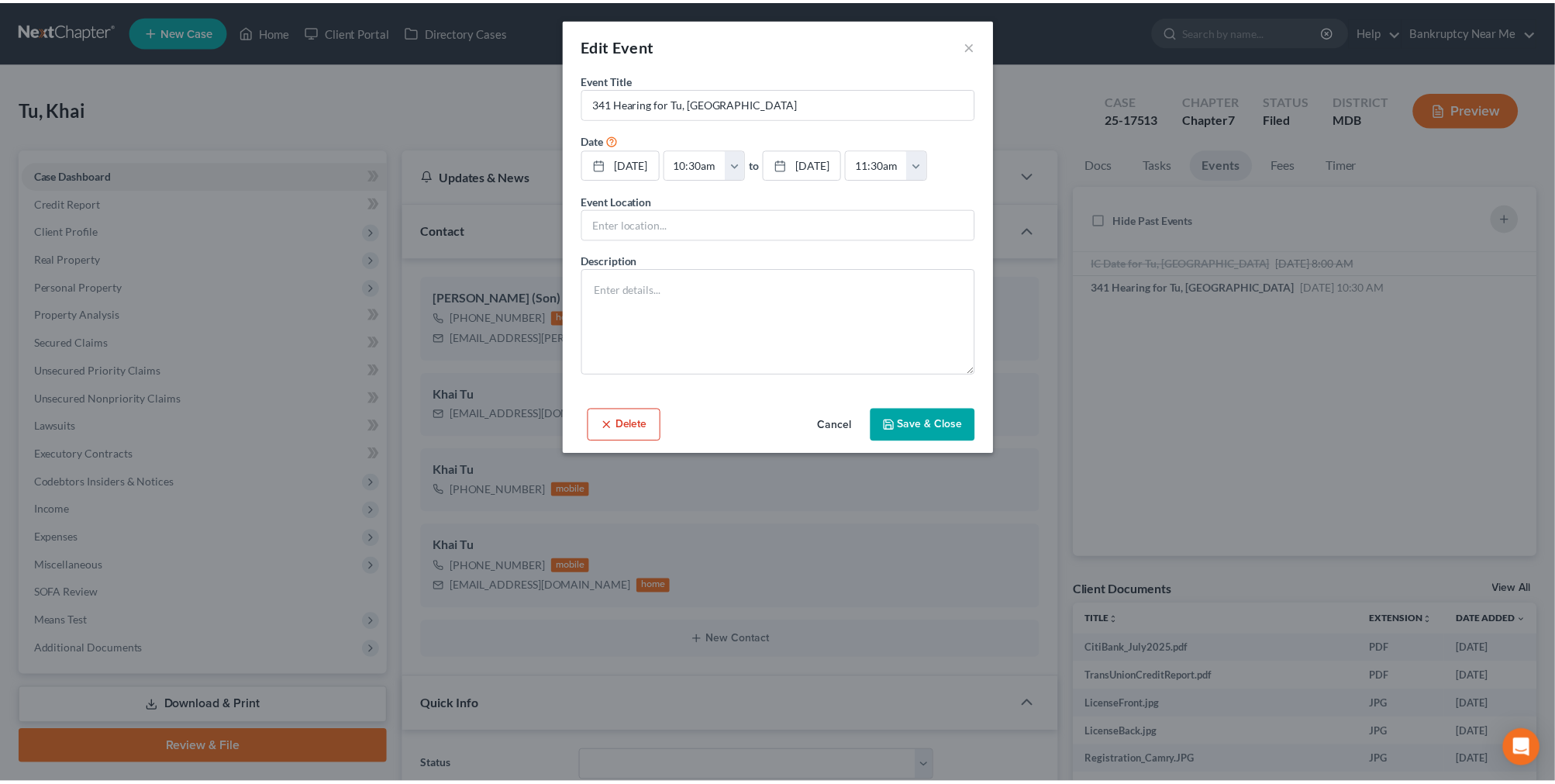
scroll to position [10775, 0]
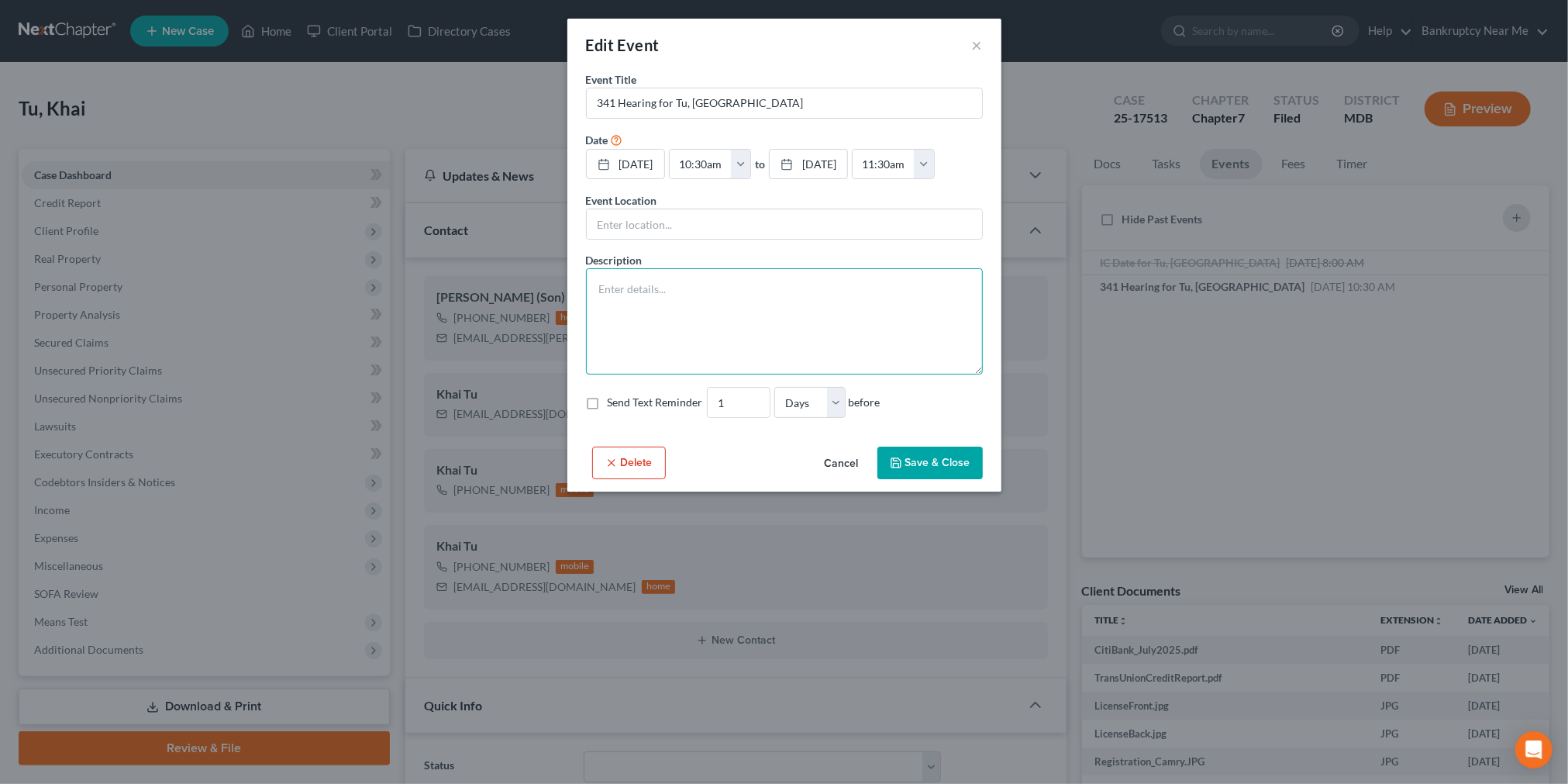
drag, startPoint x: 828, startPoint y: 316, endPoint x: 841, endPoint y: 323, distance: 14.8
click at [828, 317] on textarea at bounding box center [784, 322] width 397 height 106
paste textarea "Notice of Chapter 7 Bankruptcy Case, Meeting of Creditors & Notice of Appointme…"
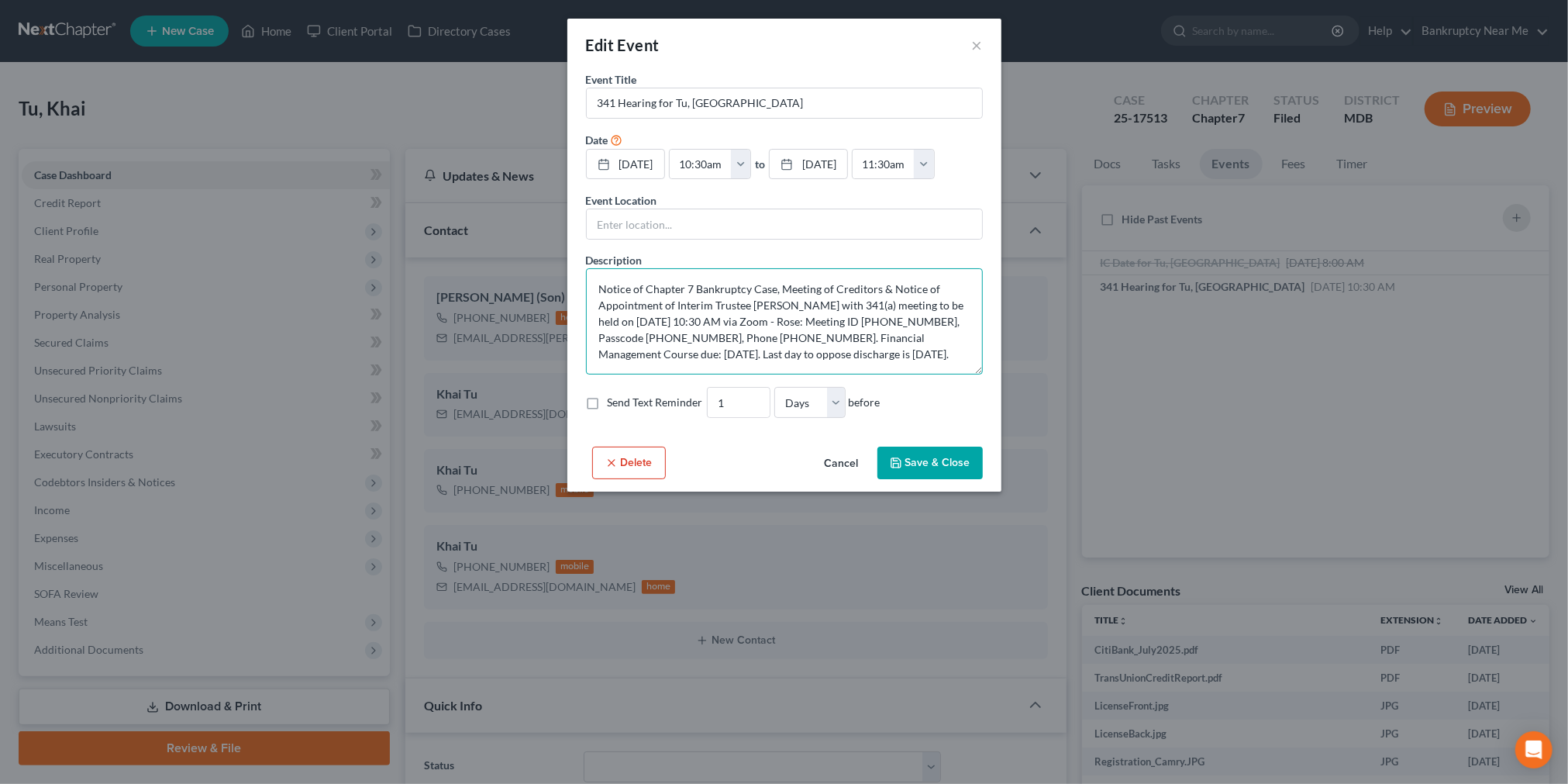
type textarea "Notice of Chapter 7 Bankruptcy Case, Meeting of Creditors & Notice of Appointme…"
click at [919, 452] on button "Save & Close" at bounding box center [930, 462] width 106 height 32
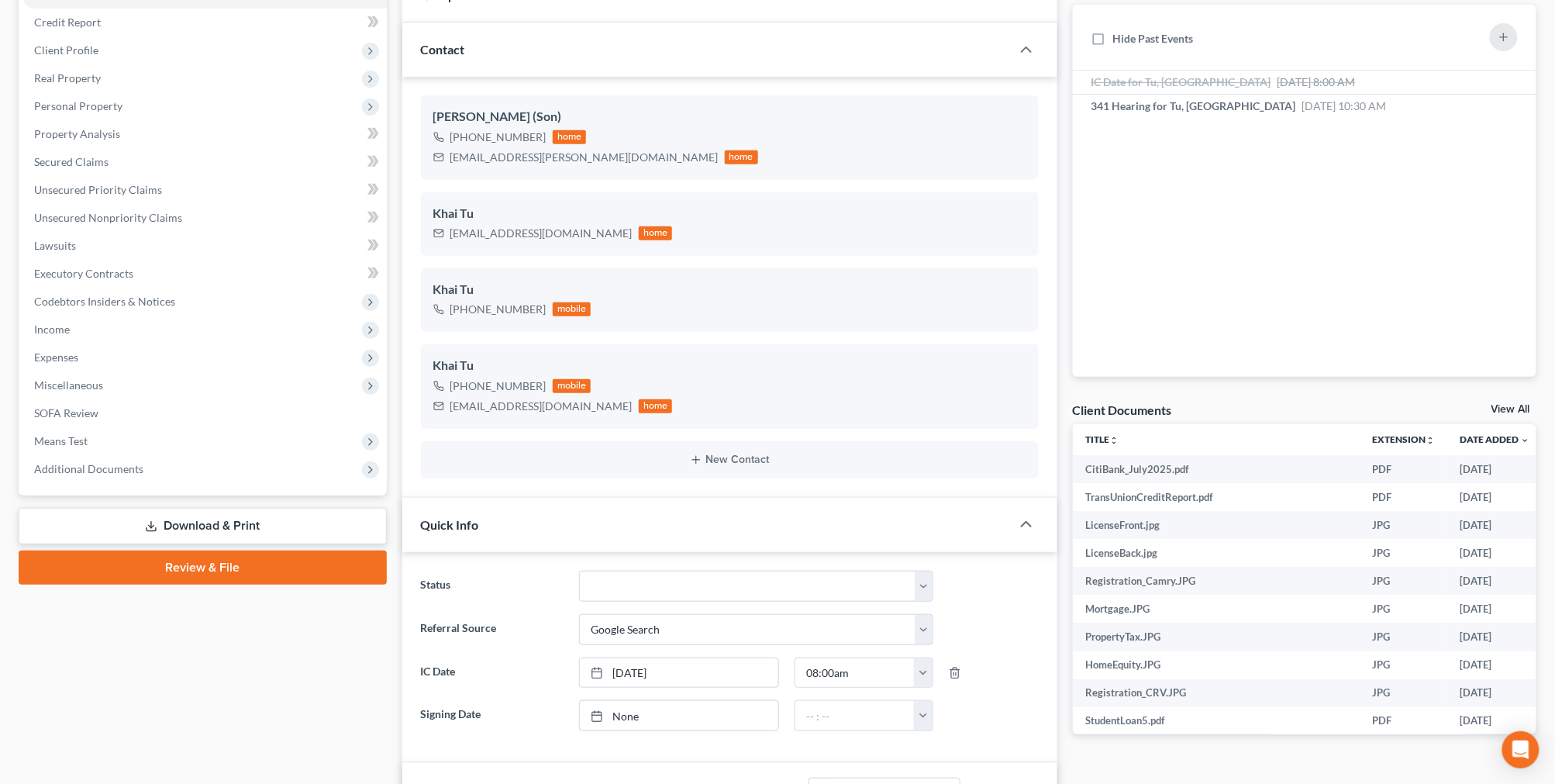
scroll to position [0, 0]
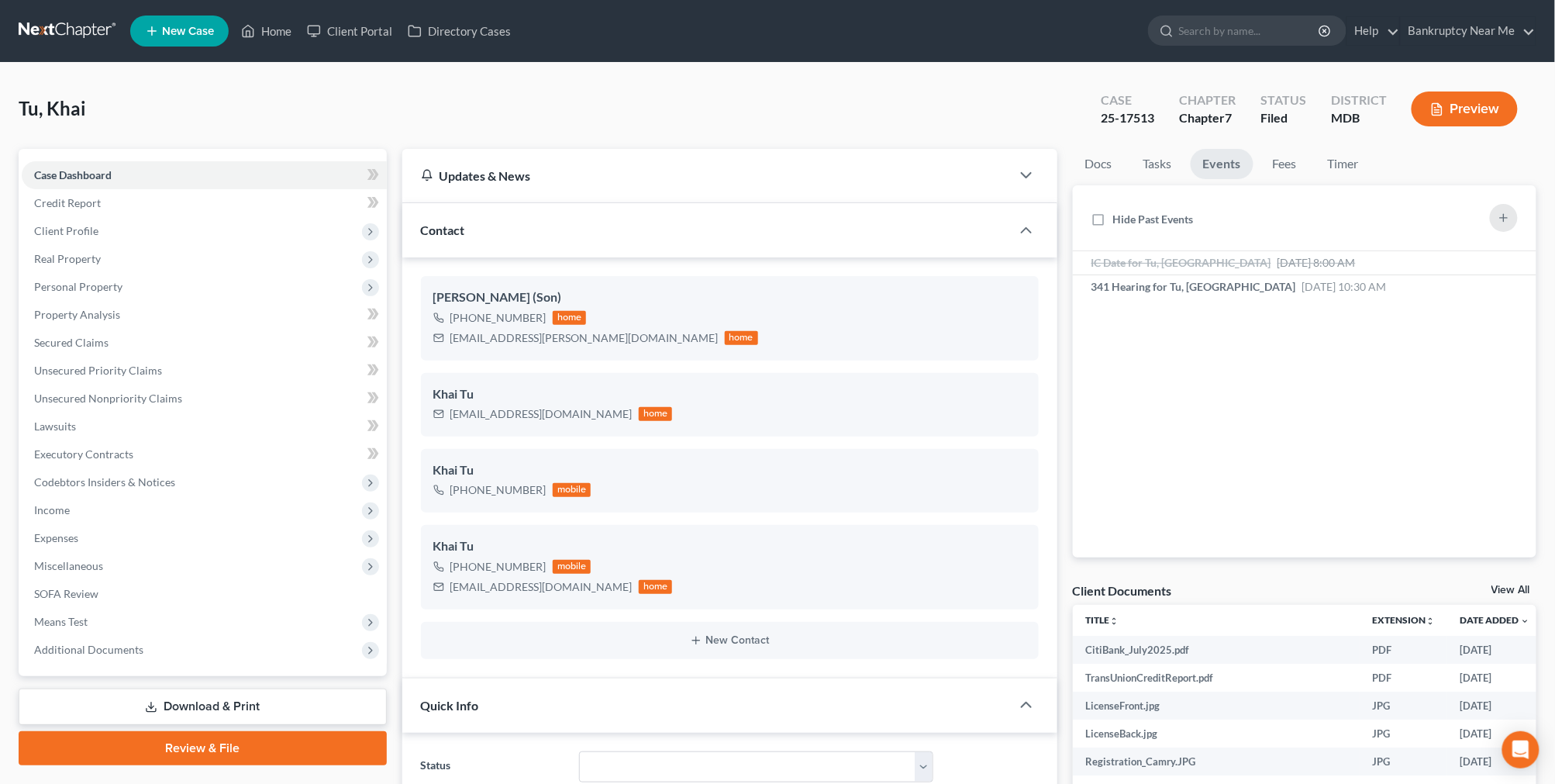
click at [73, 26] on link at bounding box center [68, 31] width 99 height 28
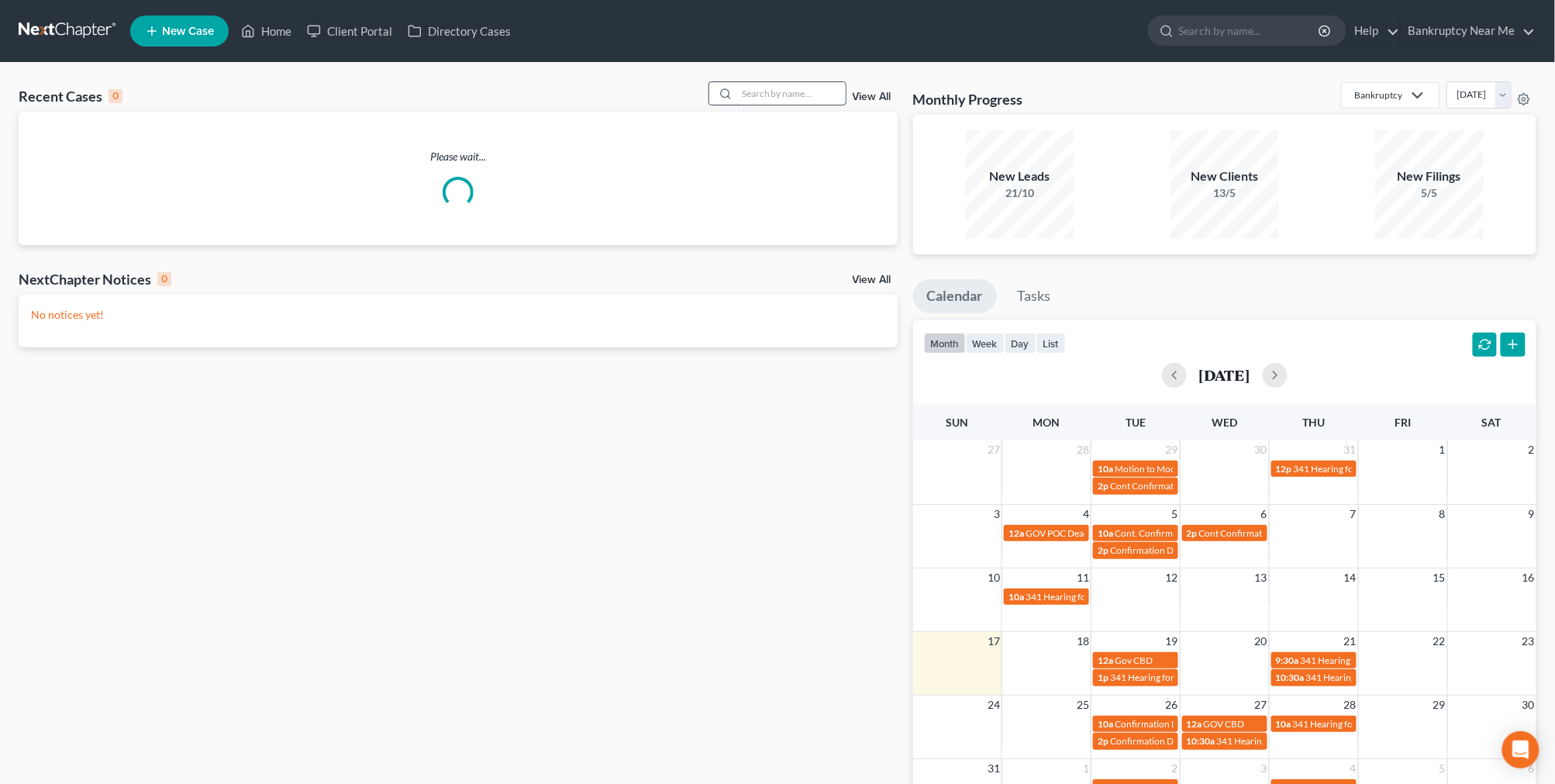
click at [776, 87] on input "search" at bounding box center [791, 93] width 108 height 23
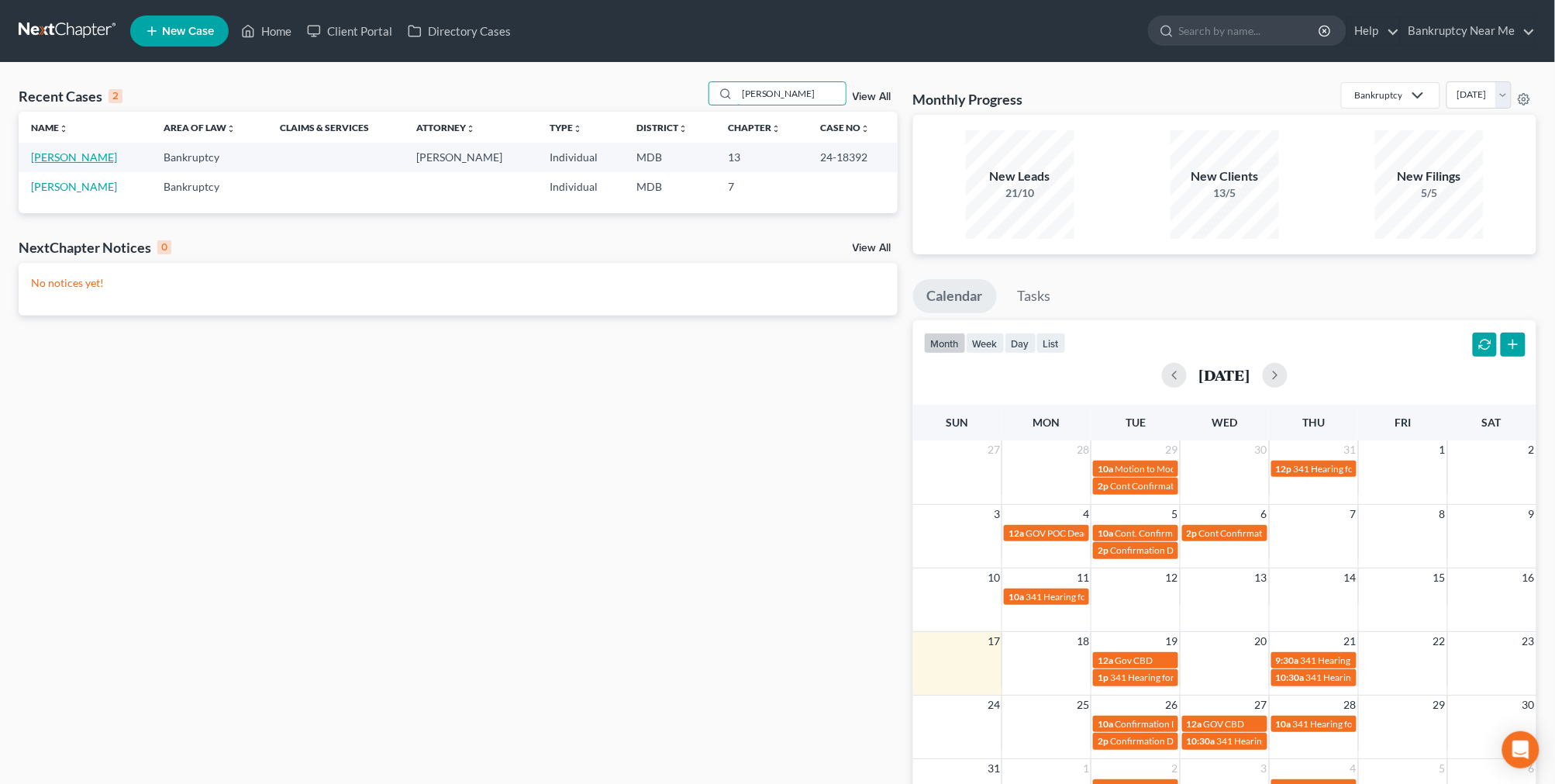
type input "[PERSON_NAME]"
click at [75, 159] on link "[PERSON_NAME]" at bounding box center [74, 156] width 86 height 13
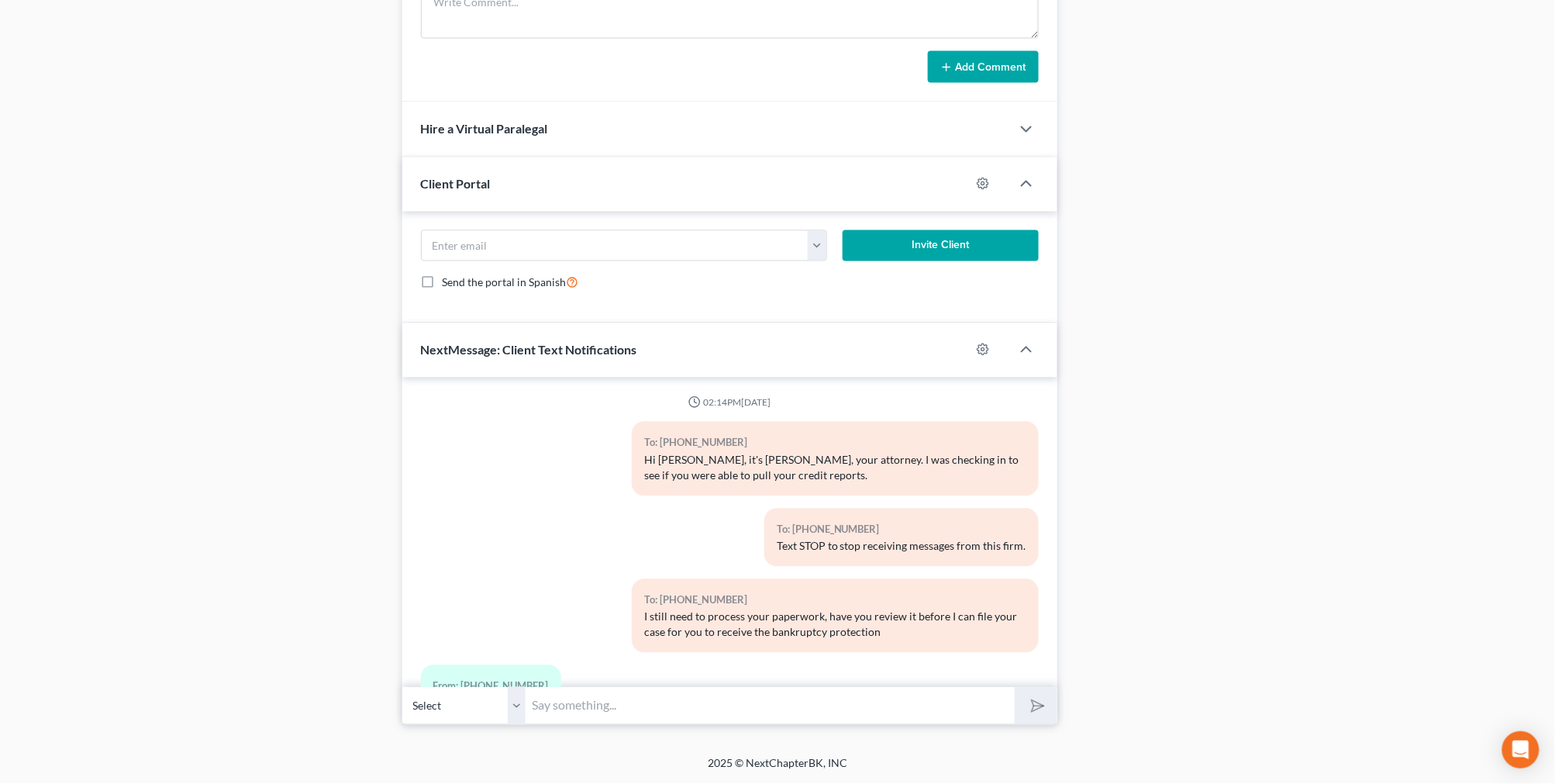
scroll to position [6033, 0]
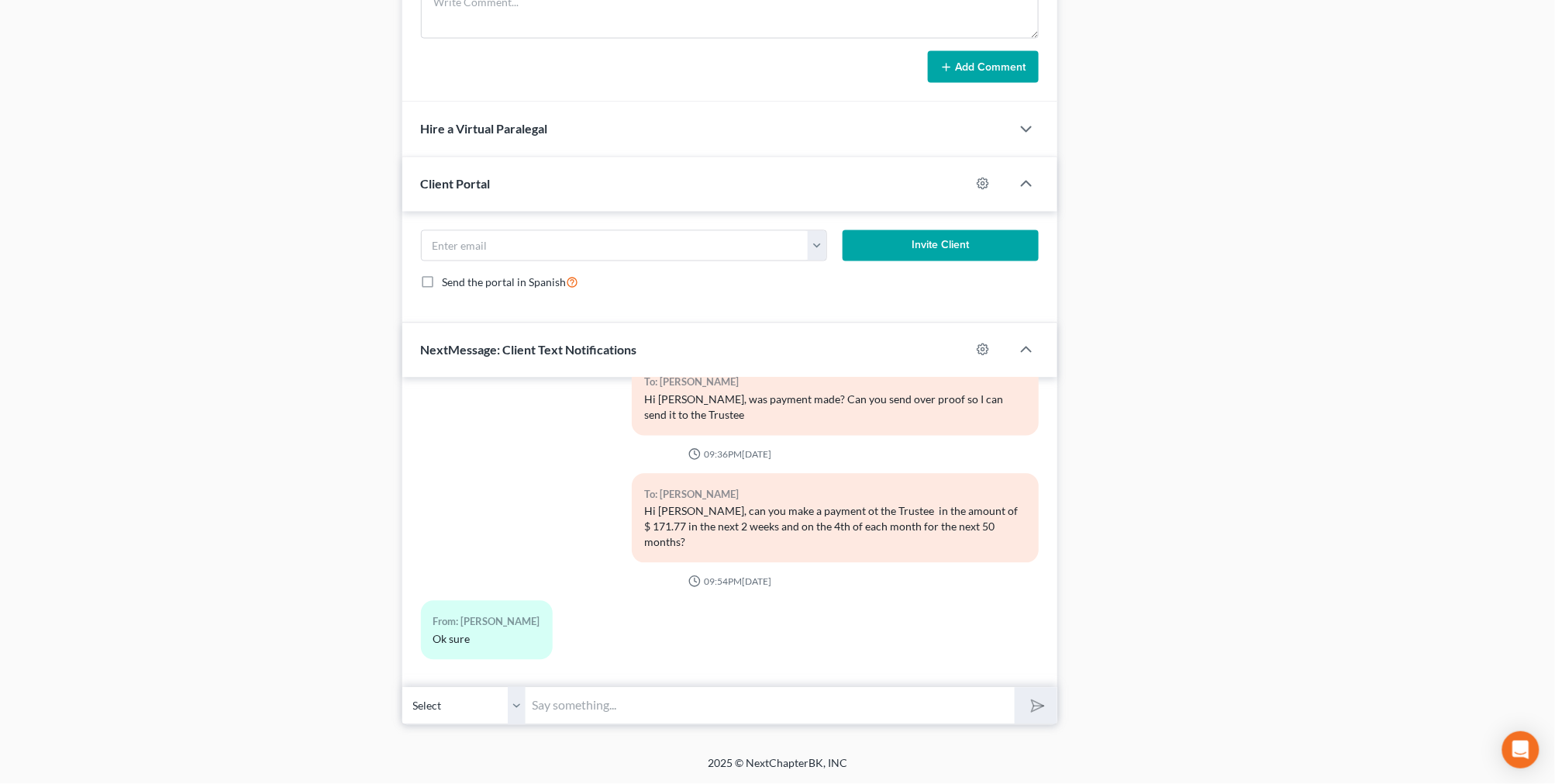
drag, startPoint x: 588, startPoint y: 708, endPoint x: 609, endPoint y: 686, distance: 30.4
click at [589, 707] on input "text" at bounding box center [770, 706] width 488 height 38
click at [773, 714] on input "Please unsuspend your account with the Trustee immeditely and let me know when …" at bounding box center [770, 706] width 488 height 38
type input "Please unsuspend your account with the Trustee immediately and let me know when…"
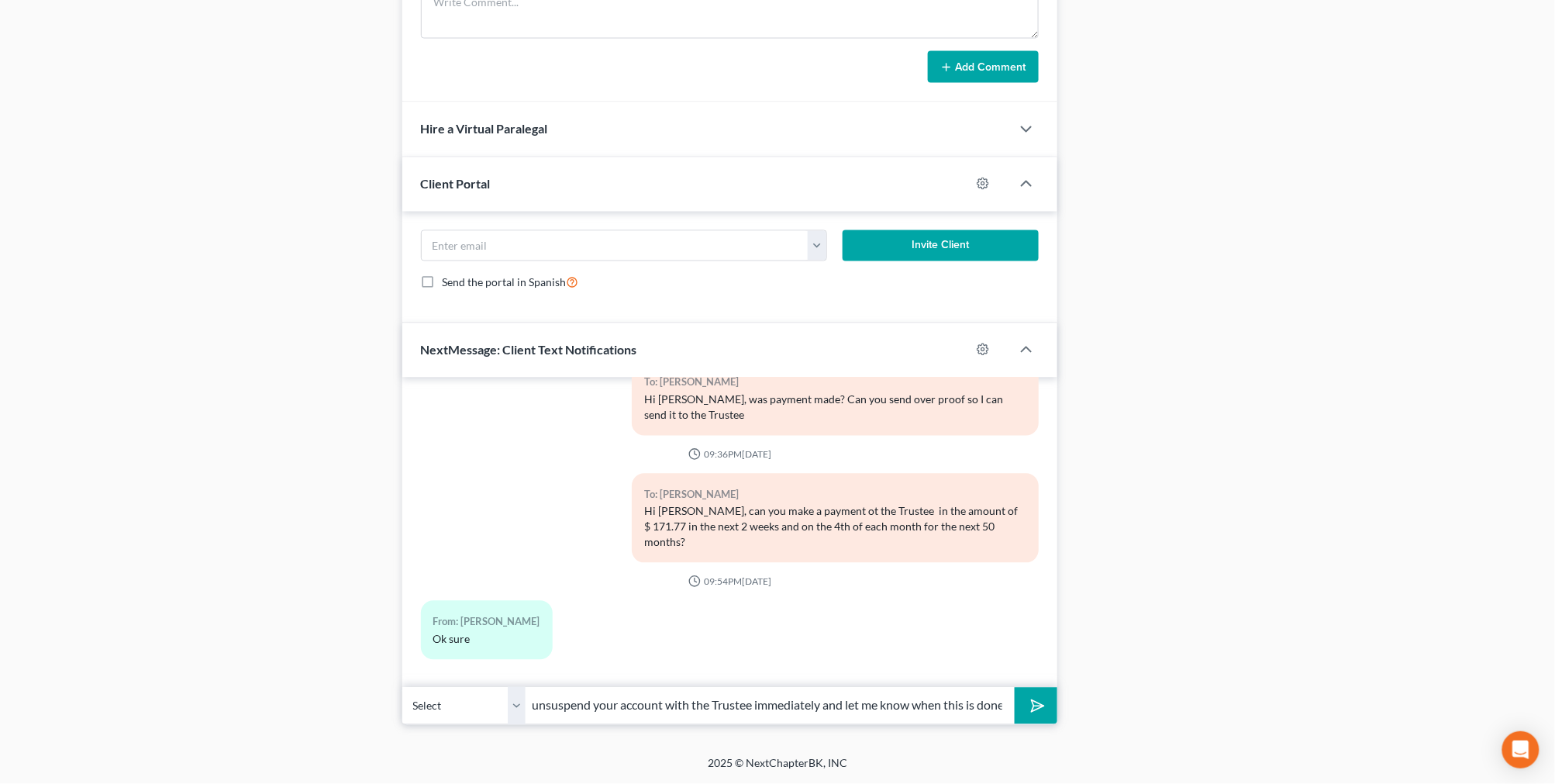
click at [1032, 702] on icon "submit" at bounding box center [1034, 705] width 22 height 22
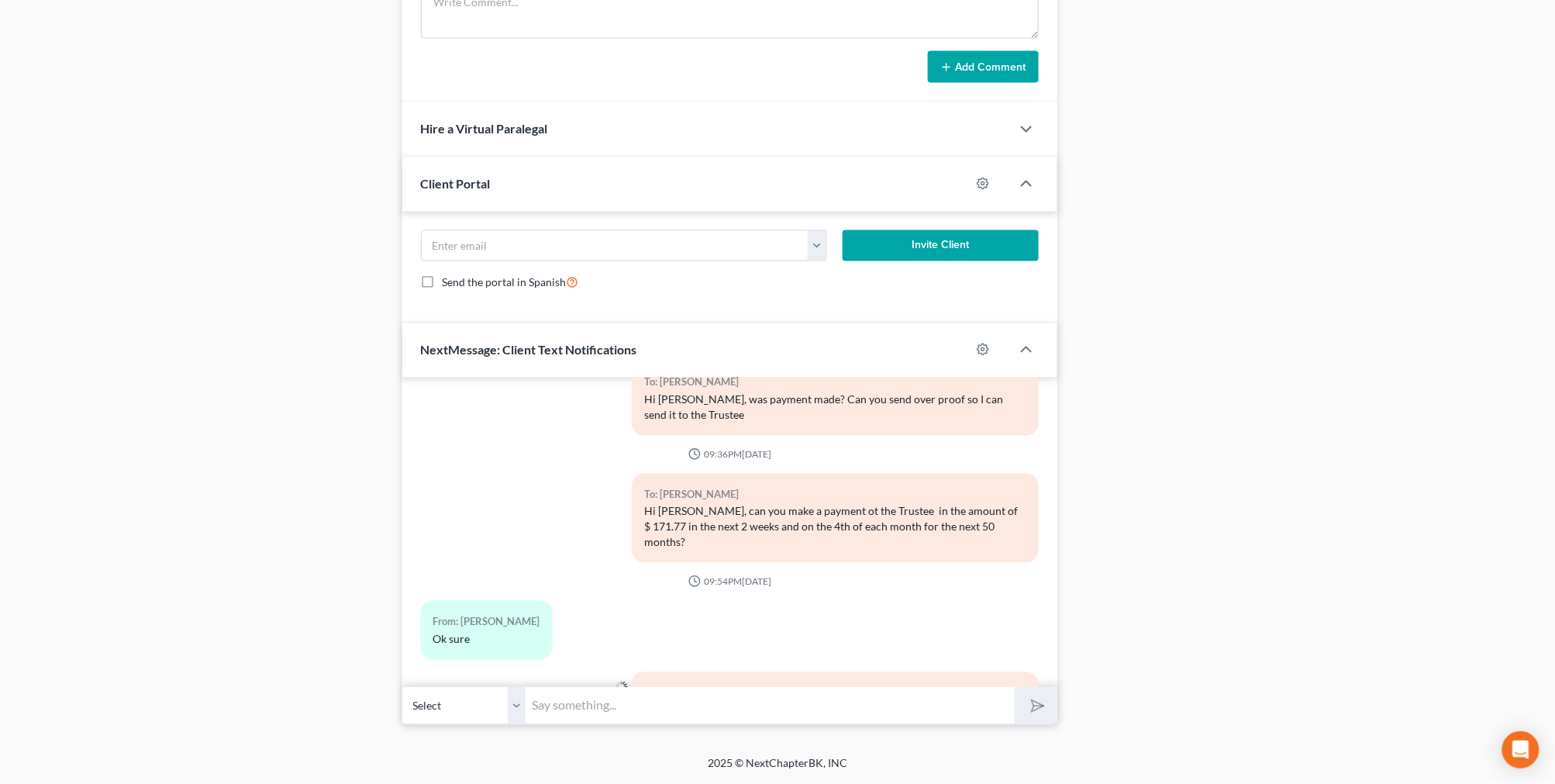
scroll to position [6119, 0]
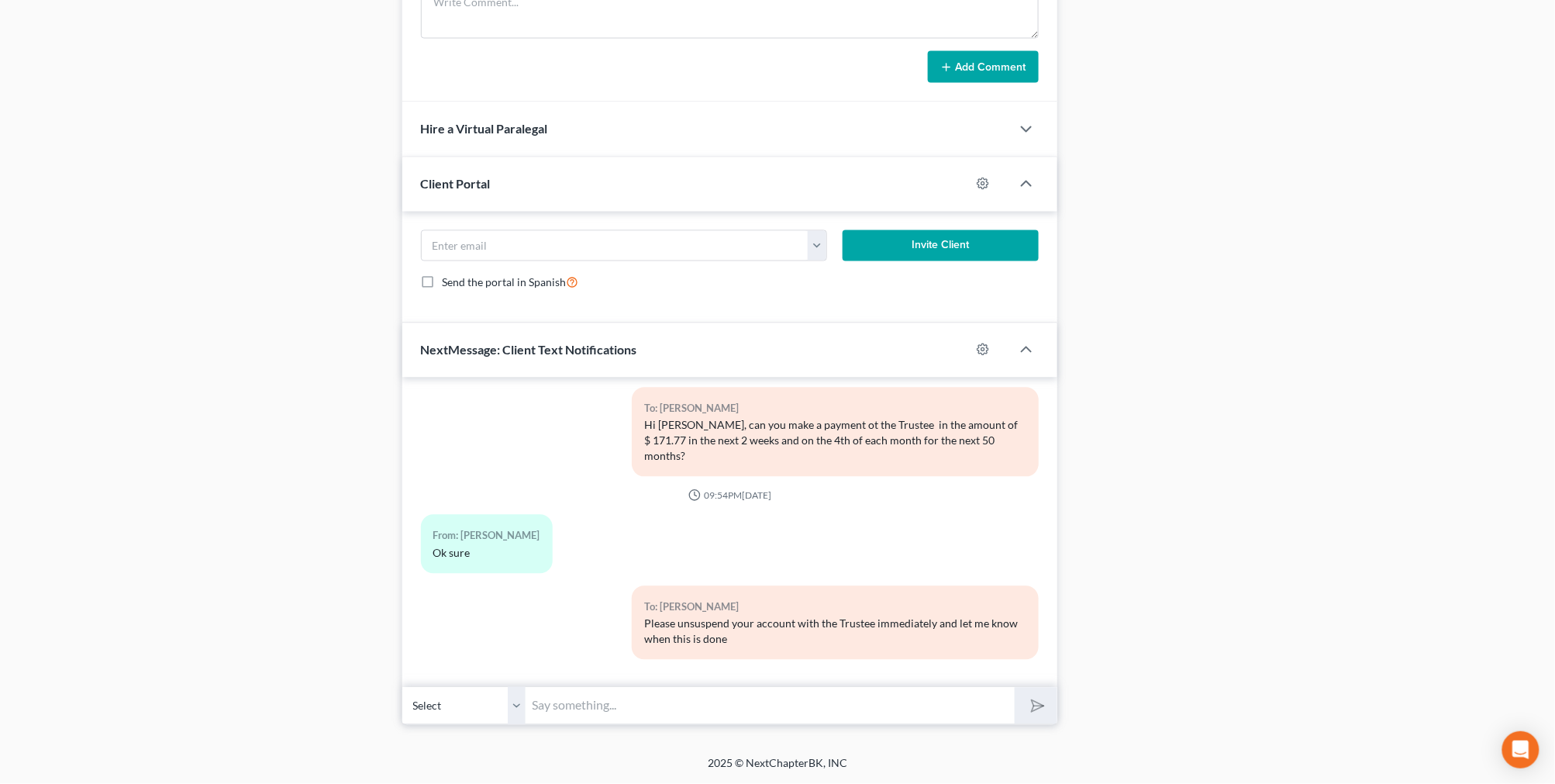
click at [609, 714] on input "text" at bounding box center [770, 706] width 488 height 38
type input "Reach out to the Trustee's office [DATE]"
click at [1014, 687] on button "submit" at bounding box center [1035, 706] width 43 height 37
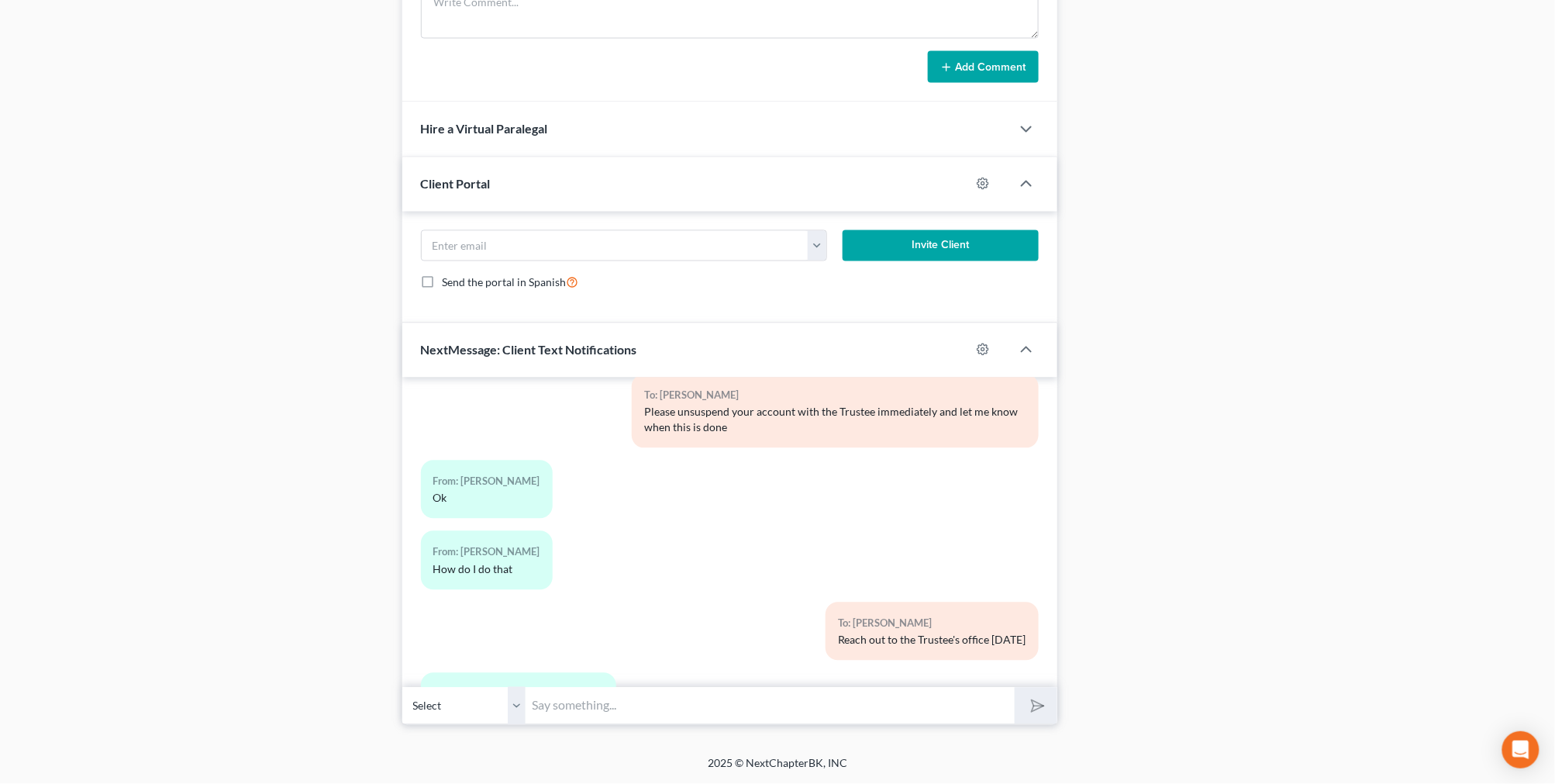
scroll to position [6403, 0]
